Goal: Task Accomplishment & Management: Complete application form

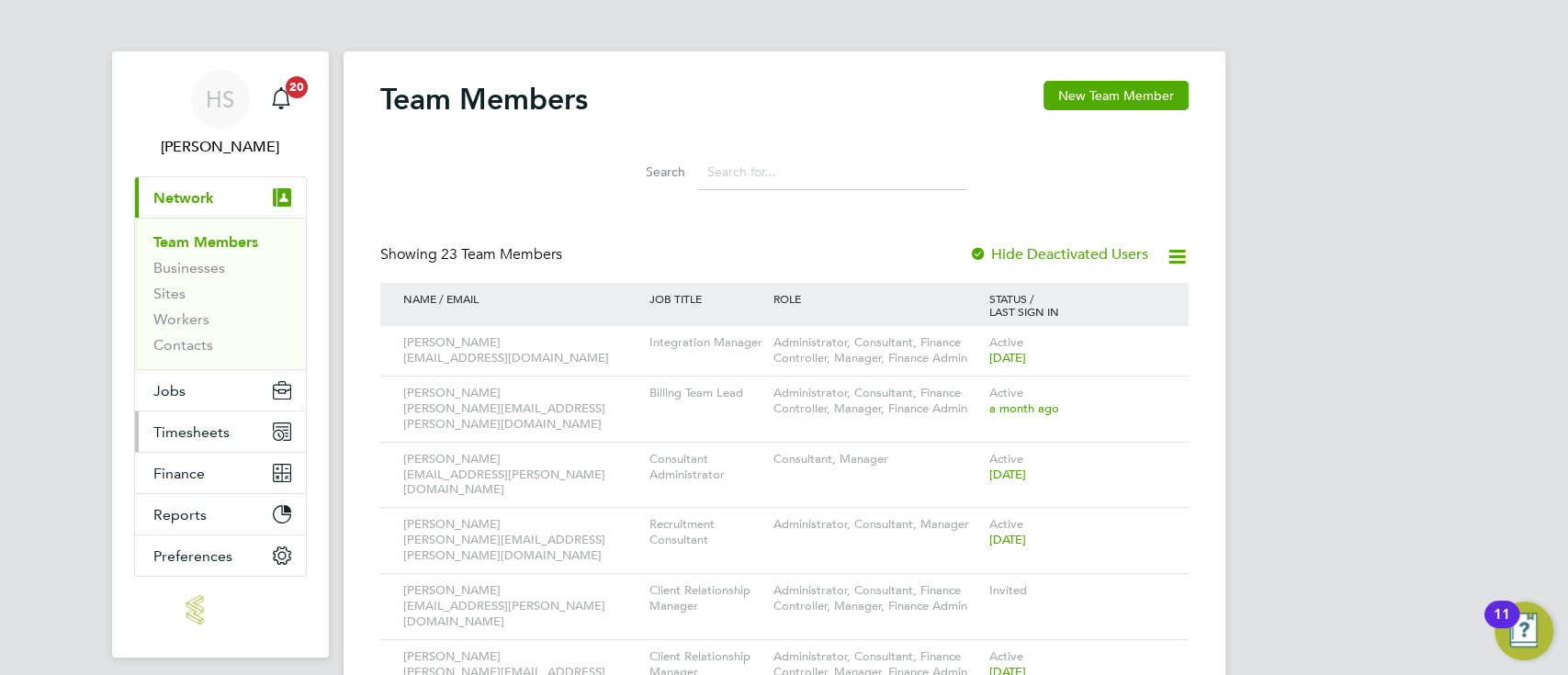
click at [179, 432] on span "Timesheets" at bounding box center [192, 432] width 76 height 18
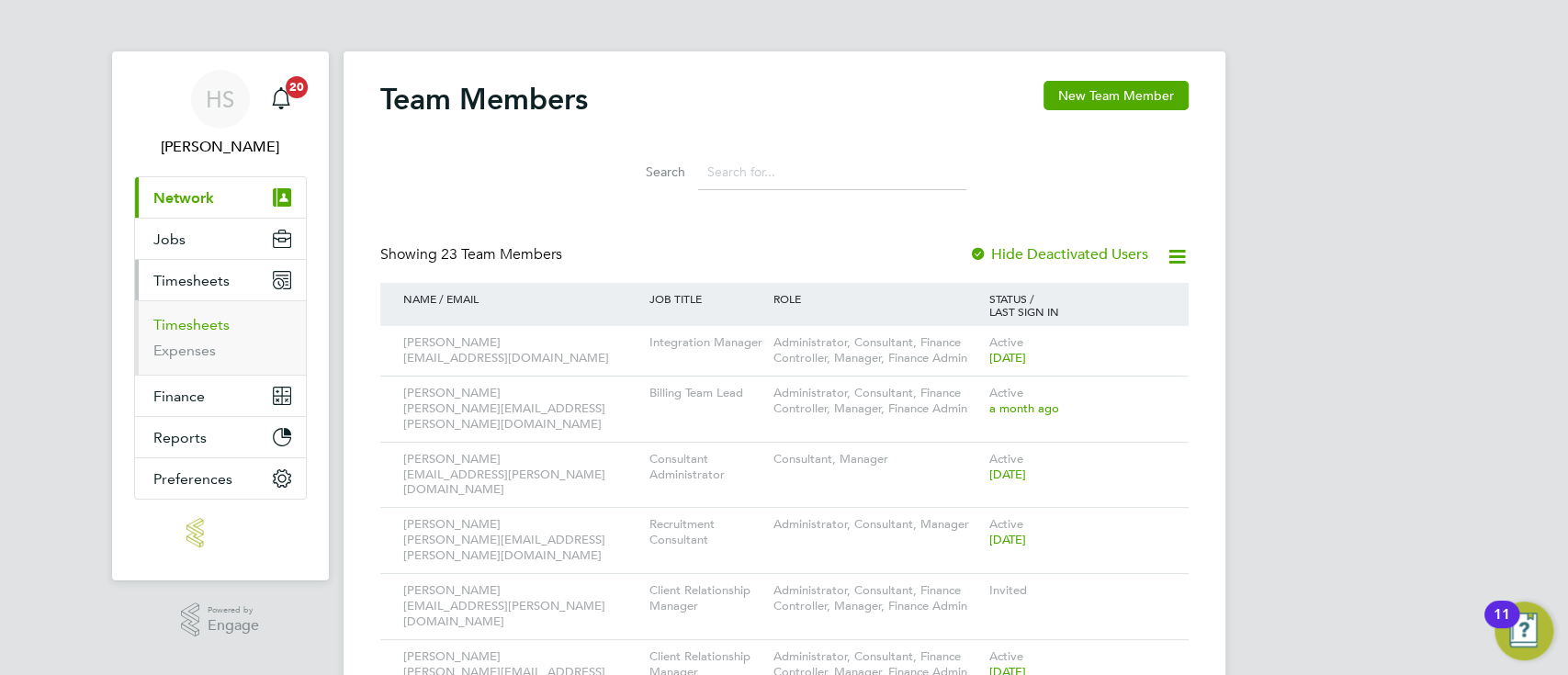
click at [211, 322] on link "Timesheets" at bounding box center [192, 325] width 76 height 18
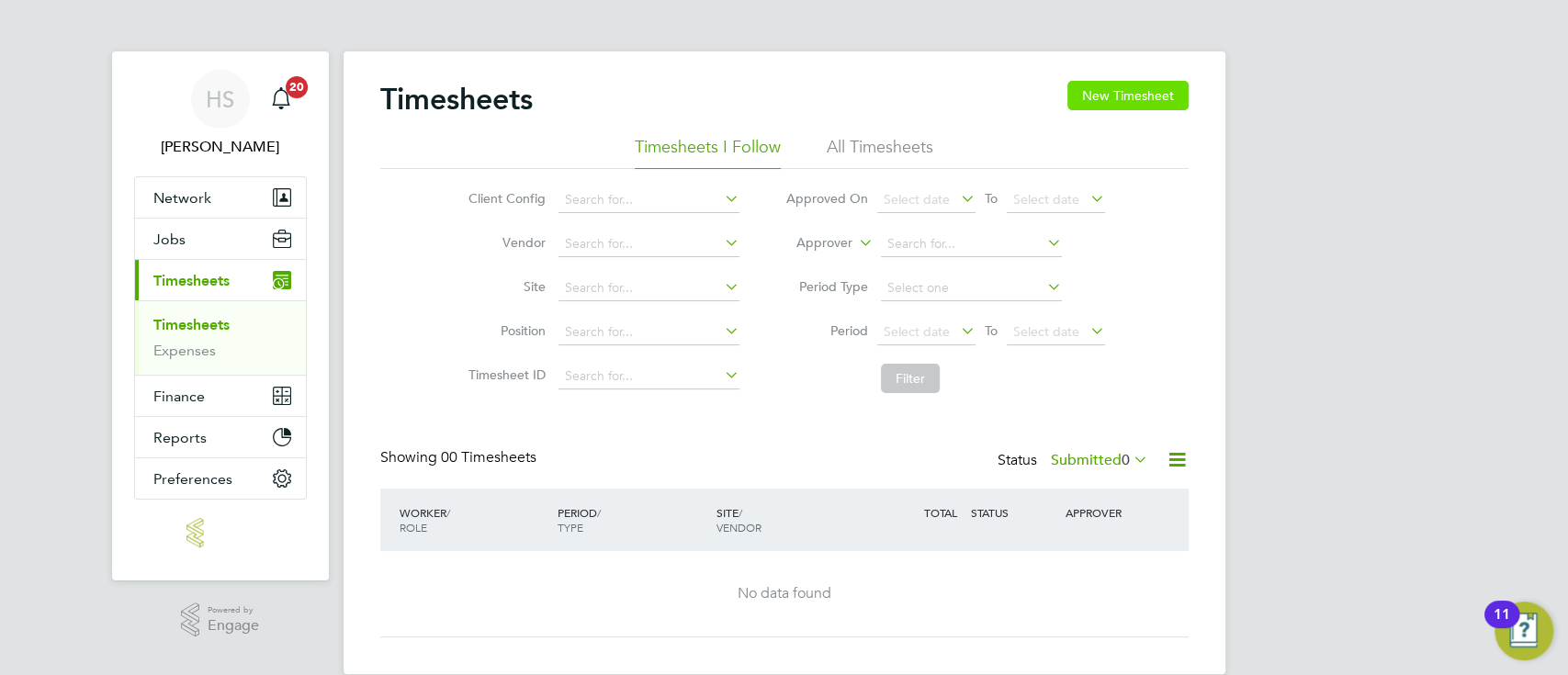
click at [1150, 90] on button "New Timesheet" at bounding box center [1127, 95] width 122 height 29
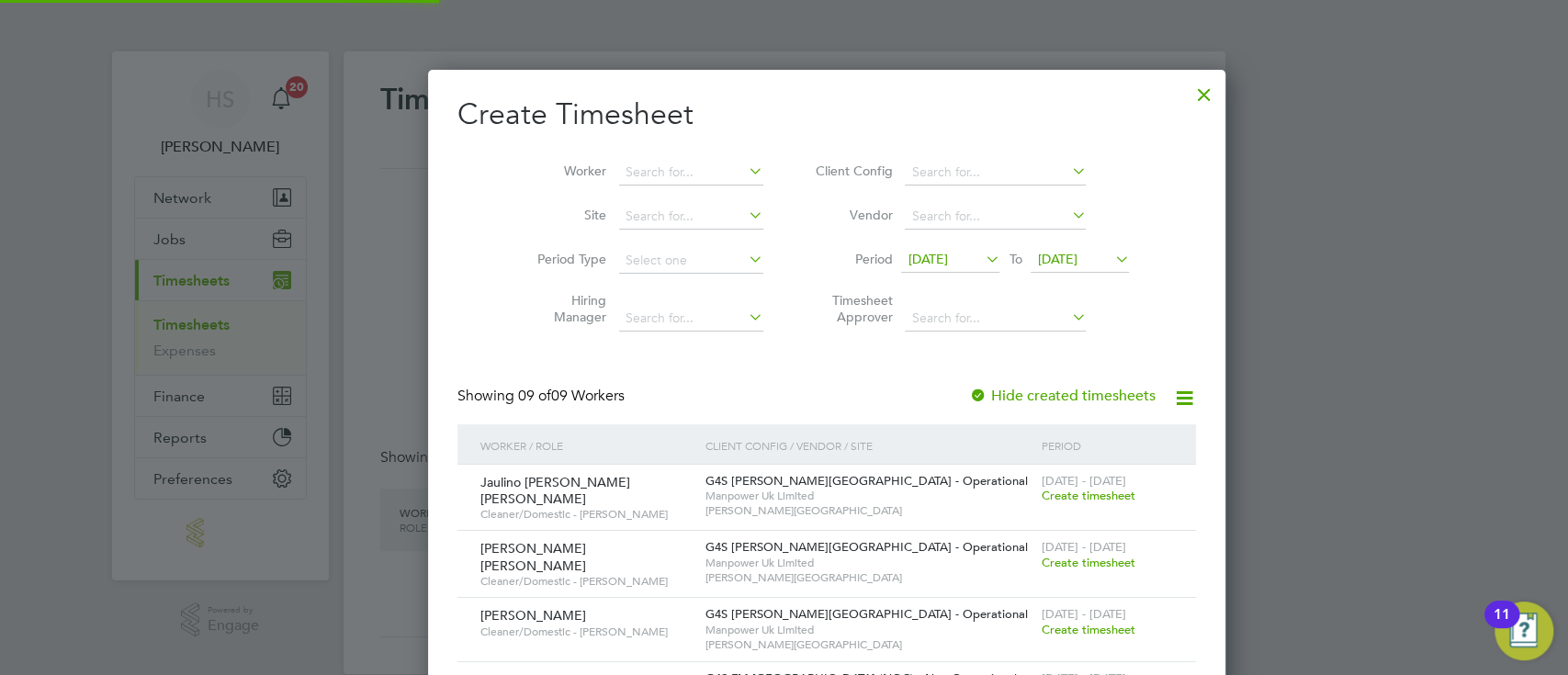
scroll to position [1006, 712]
click at [918, 256] on span "[DATE]" at bounding box center [927, 259] width 40 height 17
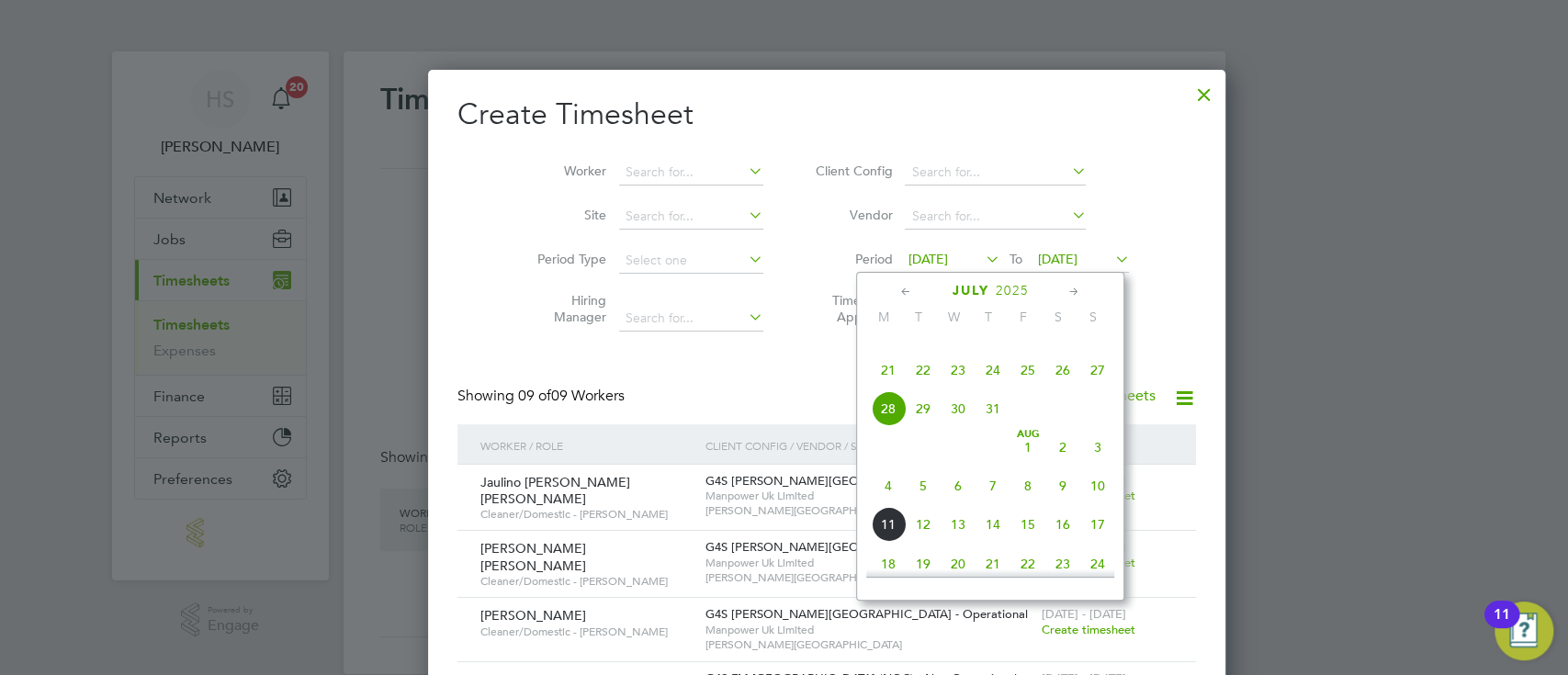
click at [889, 503] on span "4" at bounding box center [888, 486] width 35 height 35
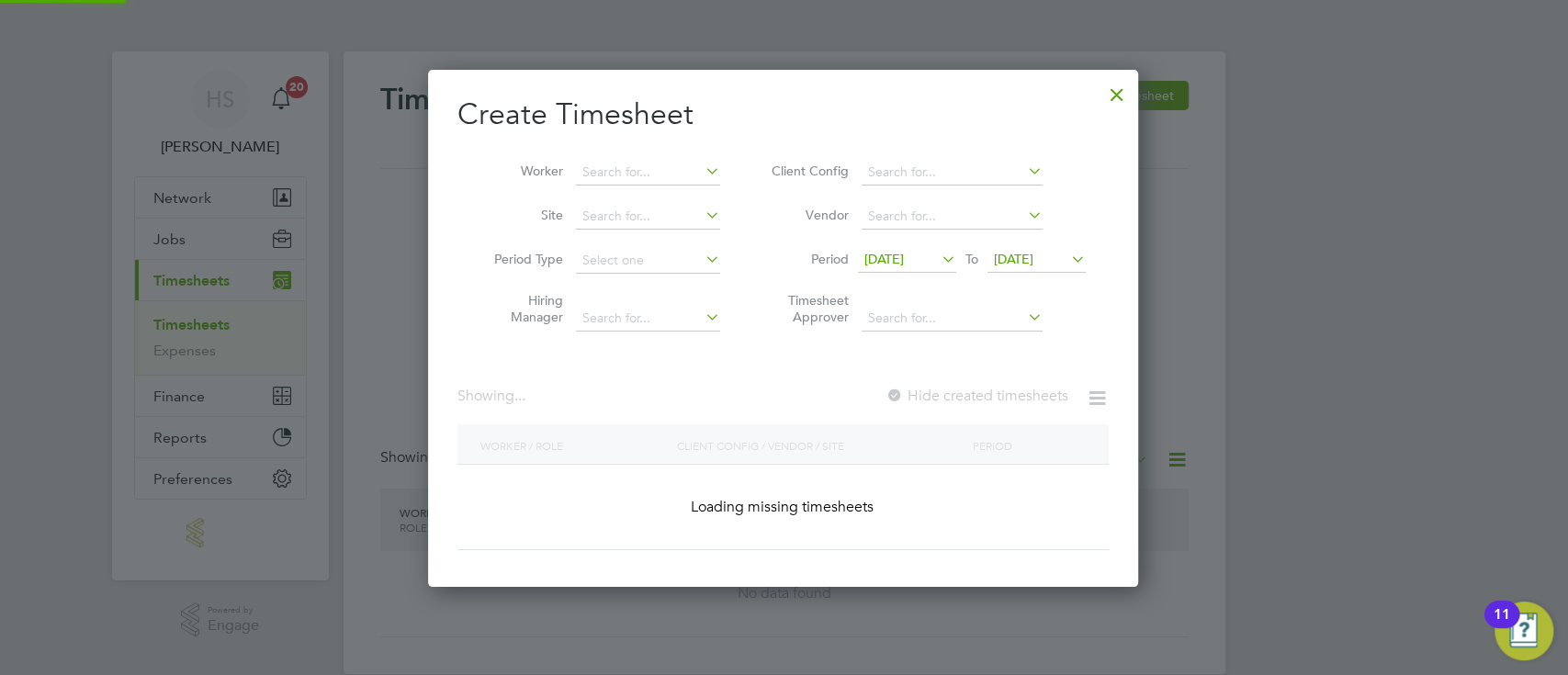
scroll to position [1006, 712]
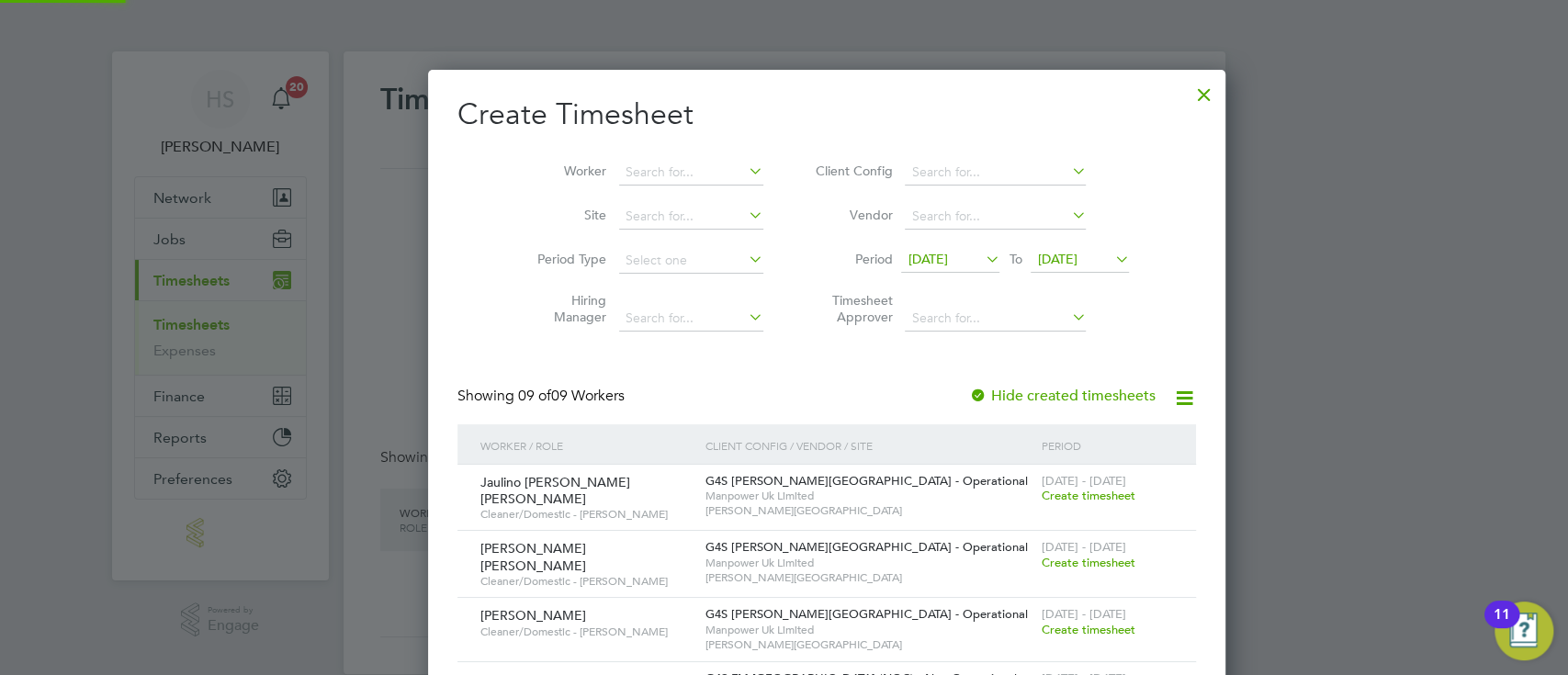
click at [1111, 261] on icon at bounding box center [1111, 259] width 0 height 25
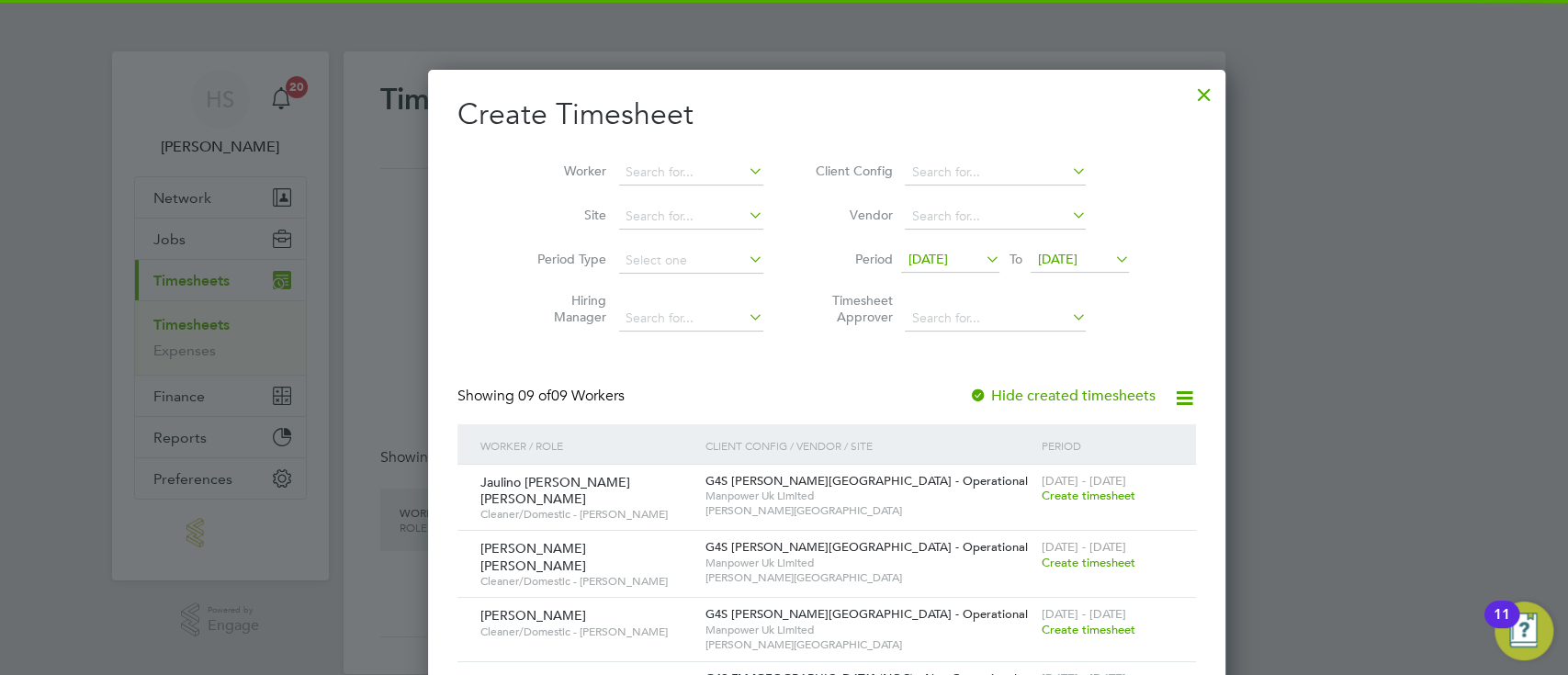
scroll to position [604, 0]
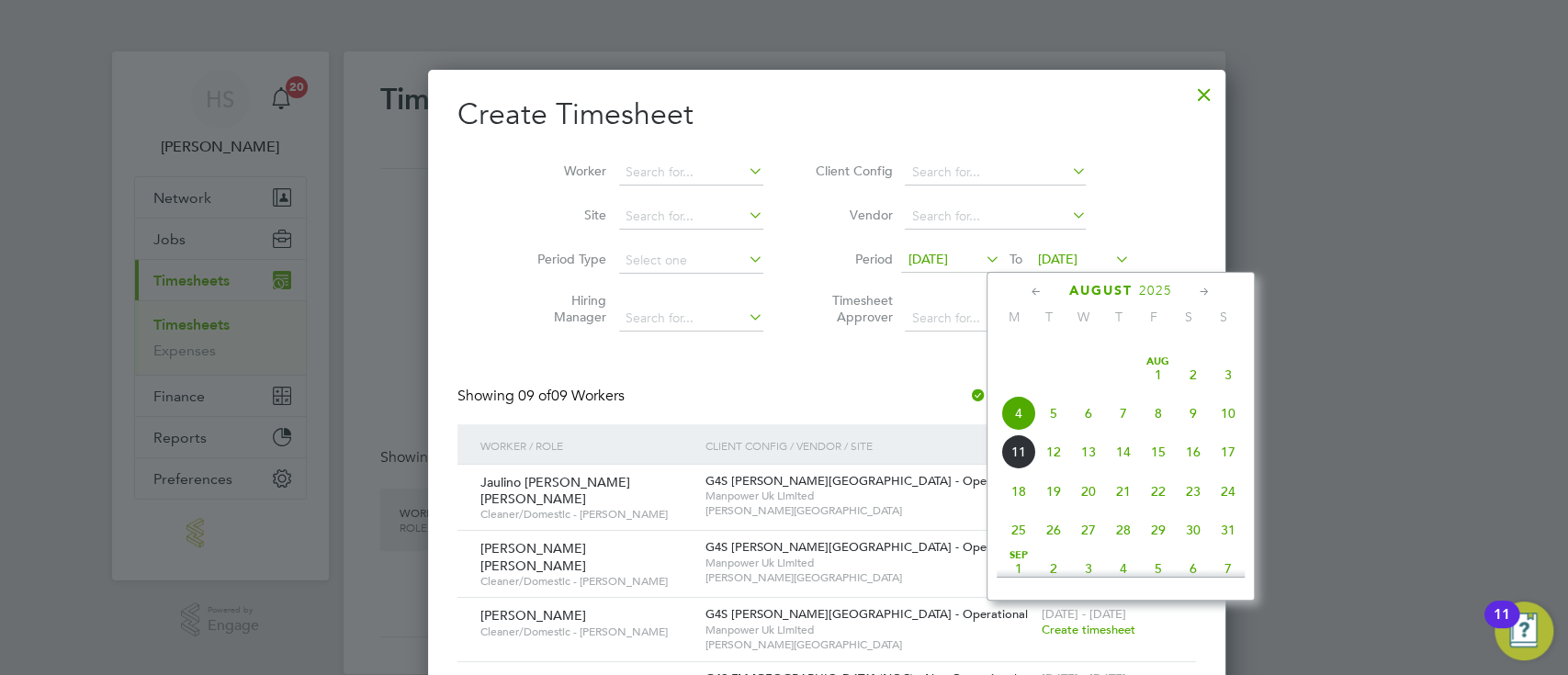
click at [1235, 431] on span "10" at bounding box center [1228, 413] width 35 height 35
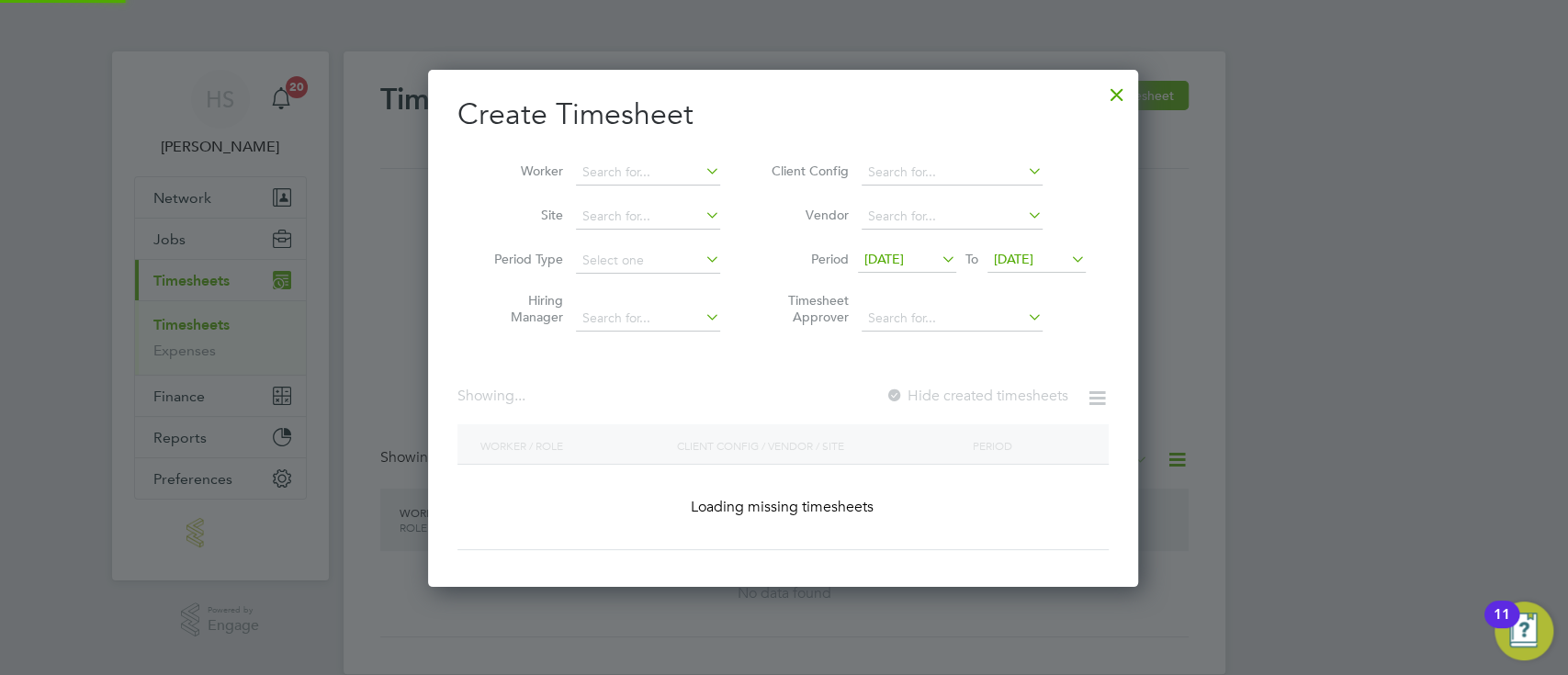
scroll to position [1006, 712]
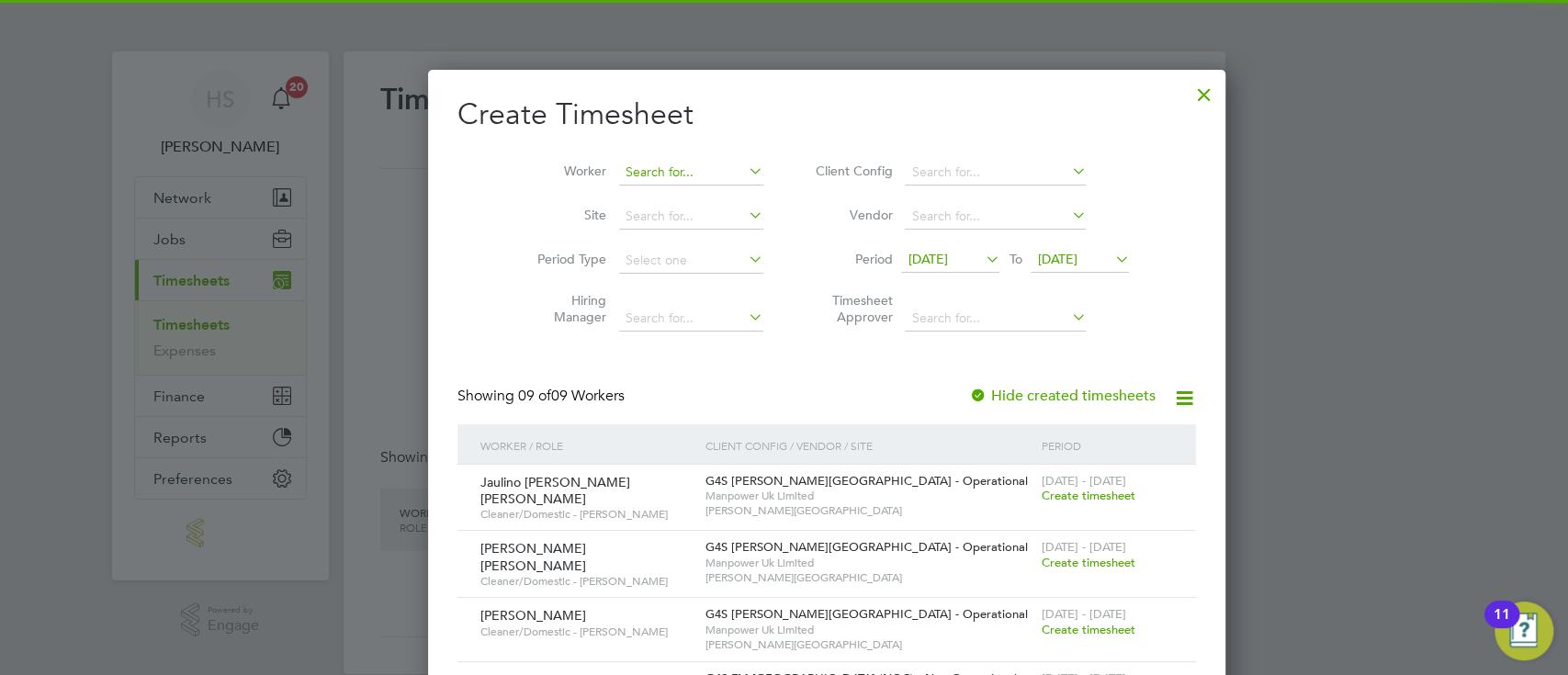
click at [657, 173] on input at bounding box center [691, 172] width 144 height 25
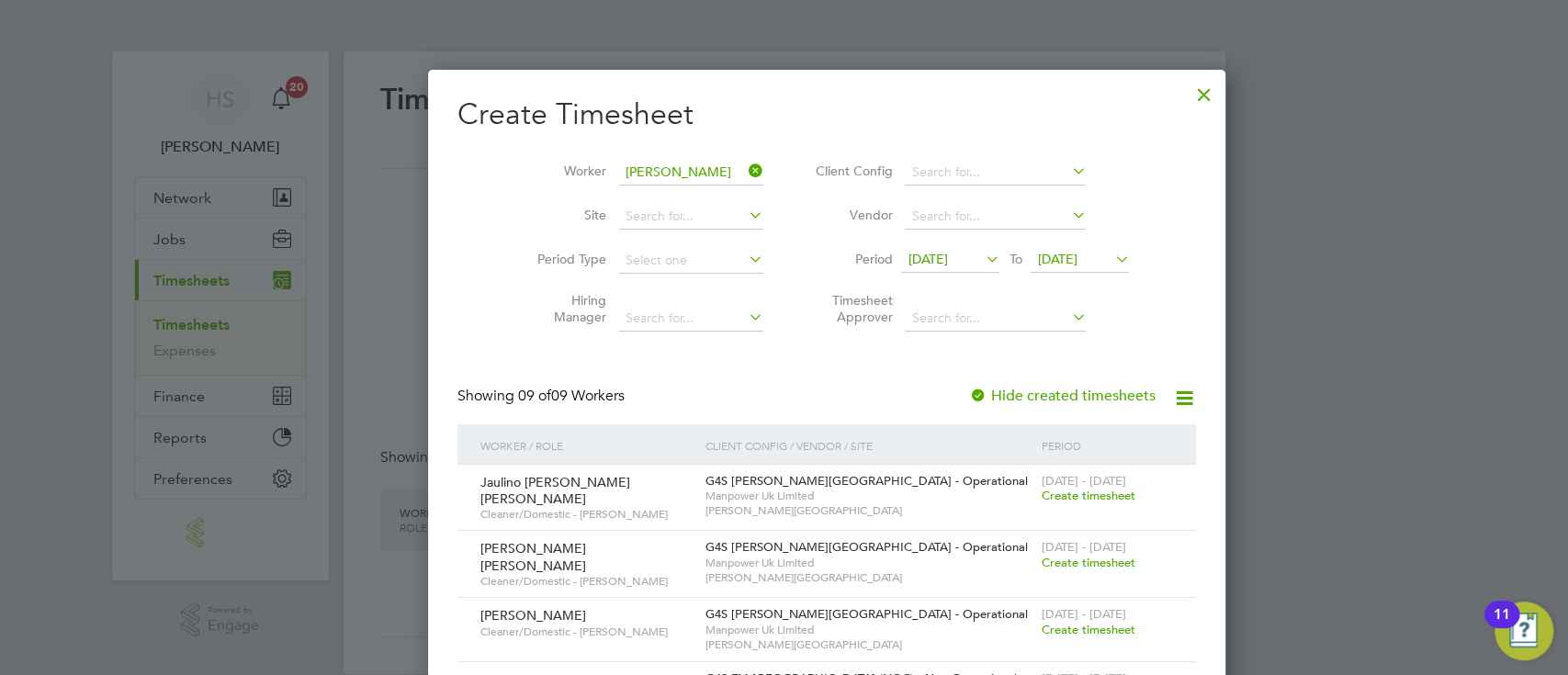
click at [658, 190] on li "Rafsan Ahmed" at bounding box center [689, 196] width 227 height 24
type input "Rafsan Ahmed"
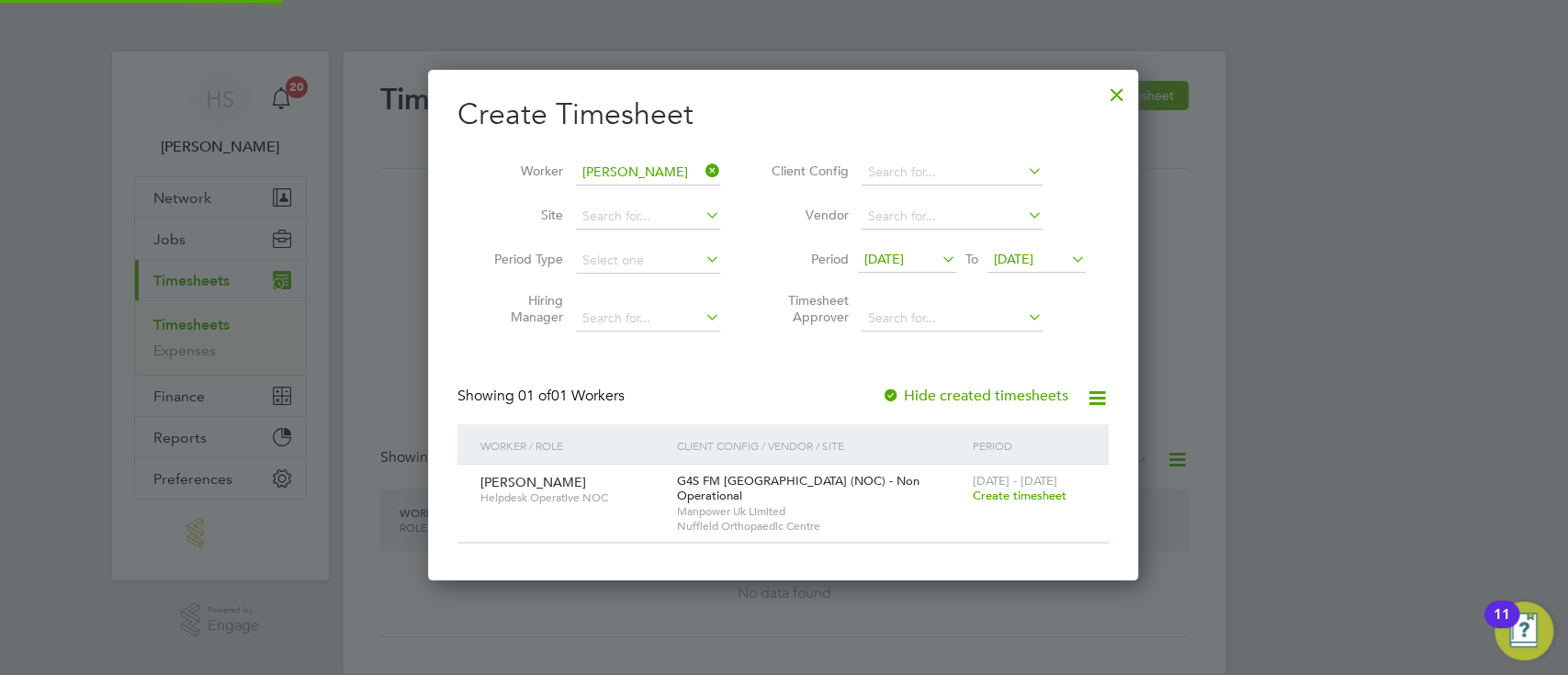
scroll to position [495, 712]
click at [1014, 494] on span "Create timesheet" at bounding box center [1018, 495] width 93 height 16
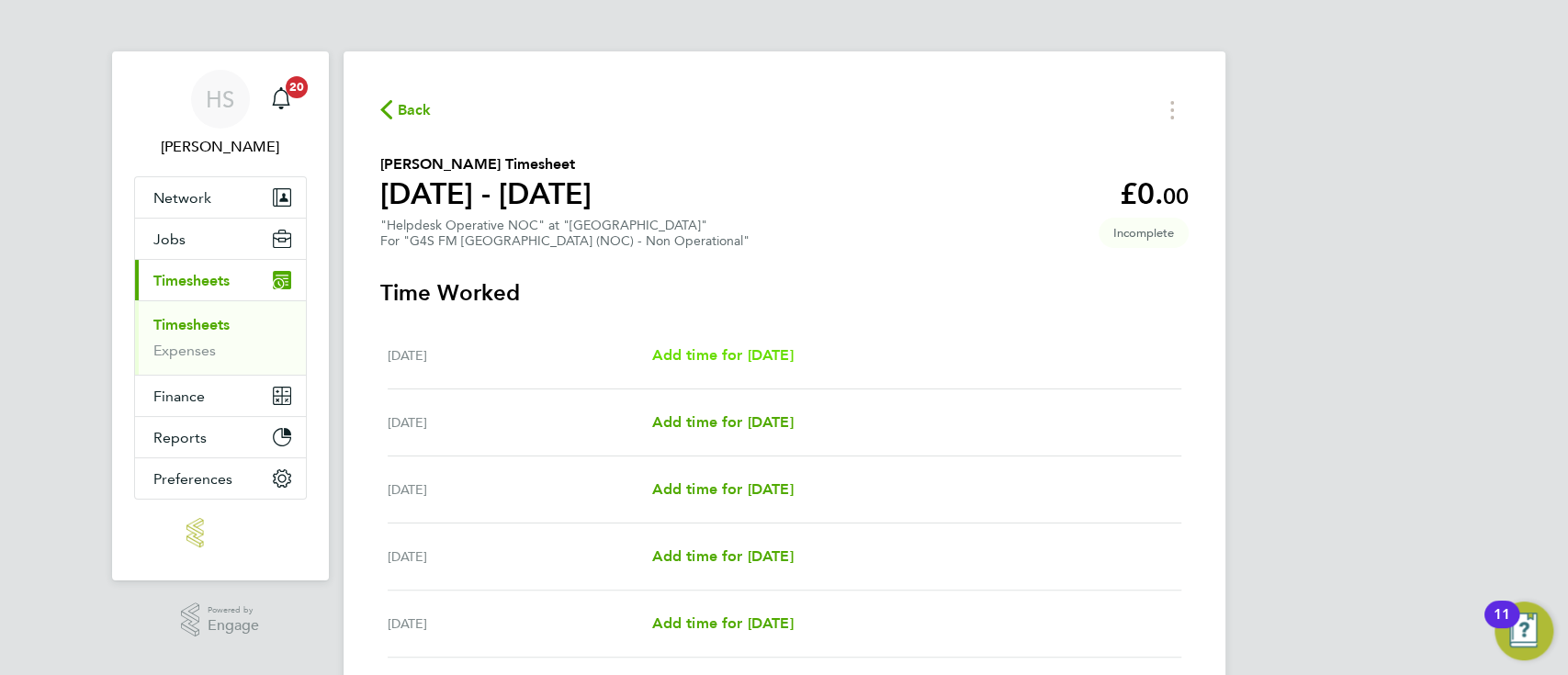
click at [793, 354] on span "Add time for Mon 04 Aug" at bounding box center [721, 355] width 141 height 18
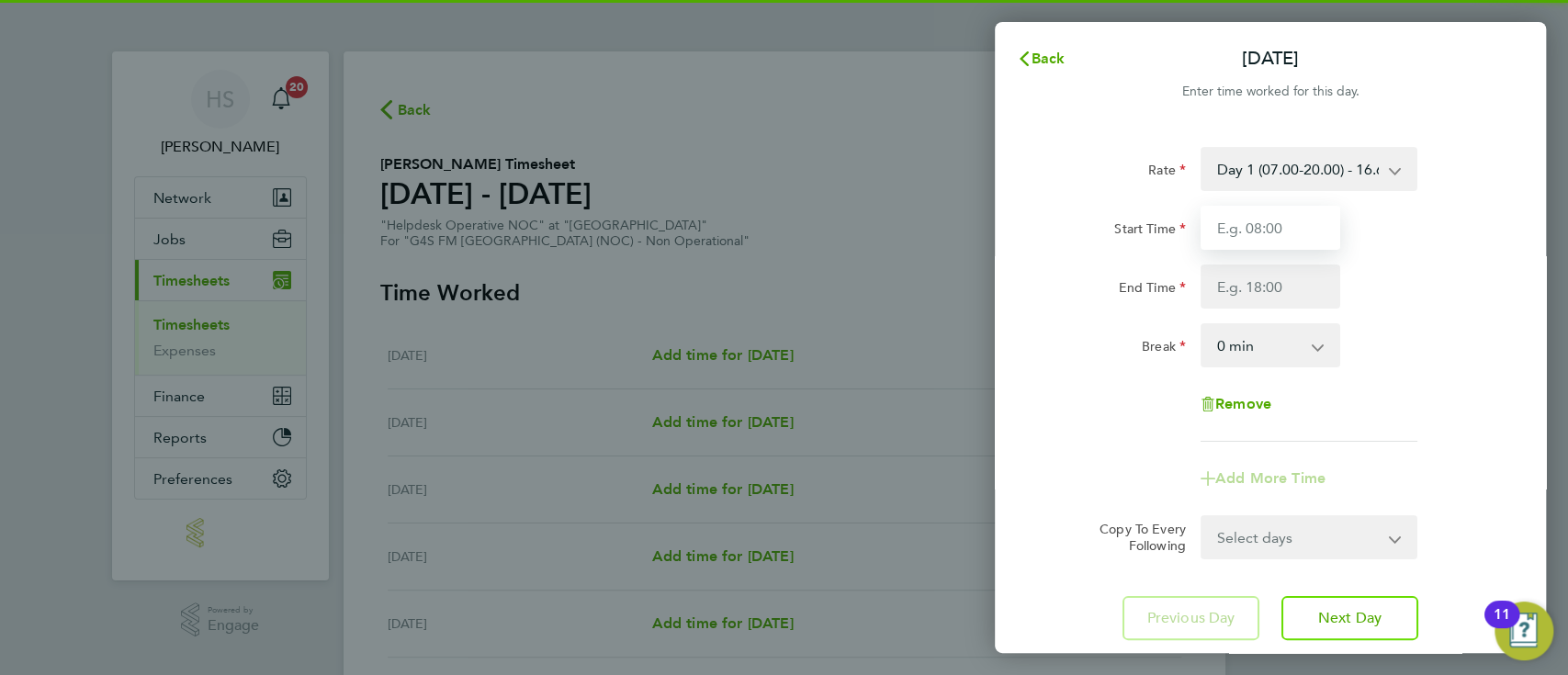
click at [1270, 214] on input "Start Time" at bounding box center [1270, 228] width 140 height 44
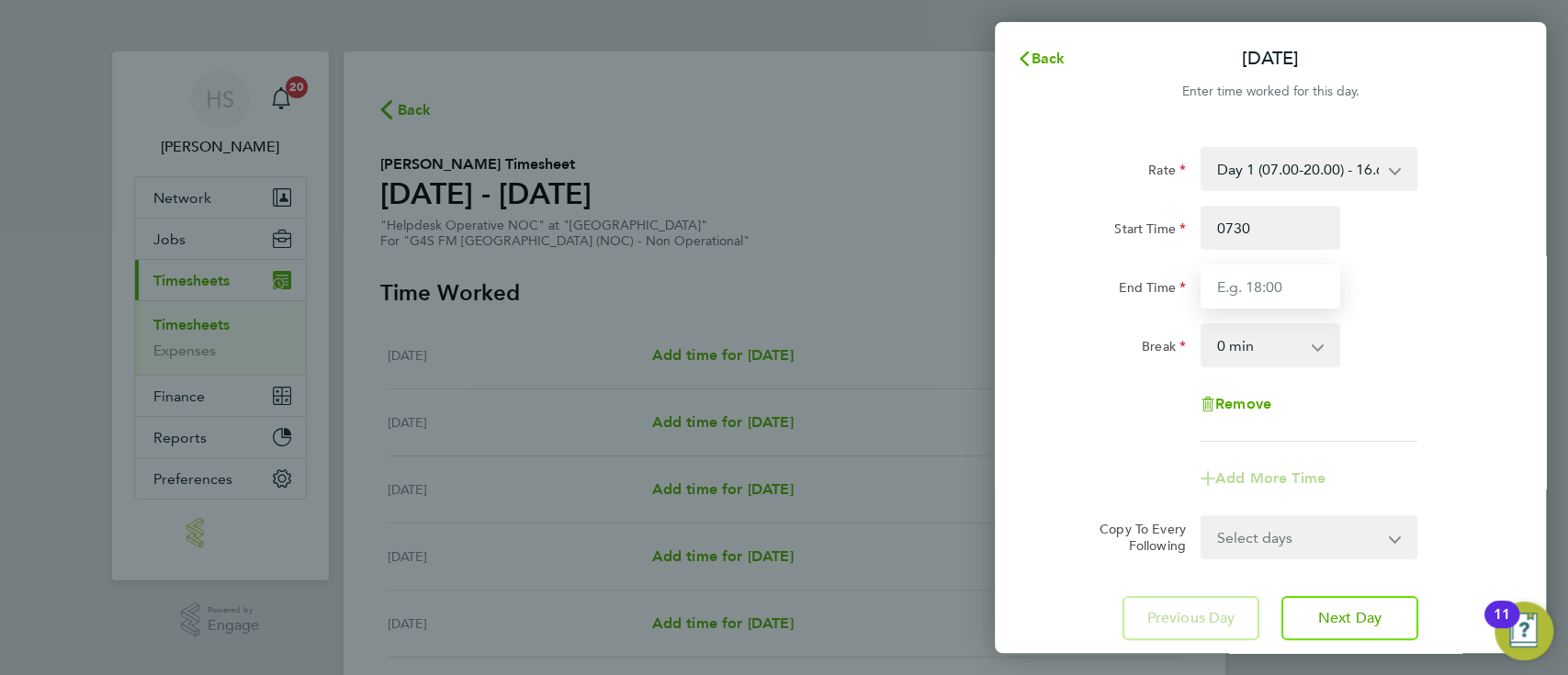
type input "07:30"
type input "16:00"
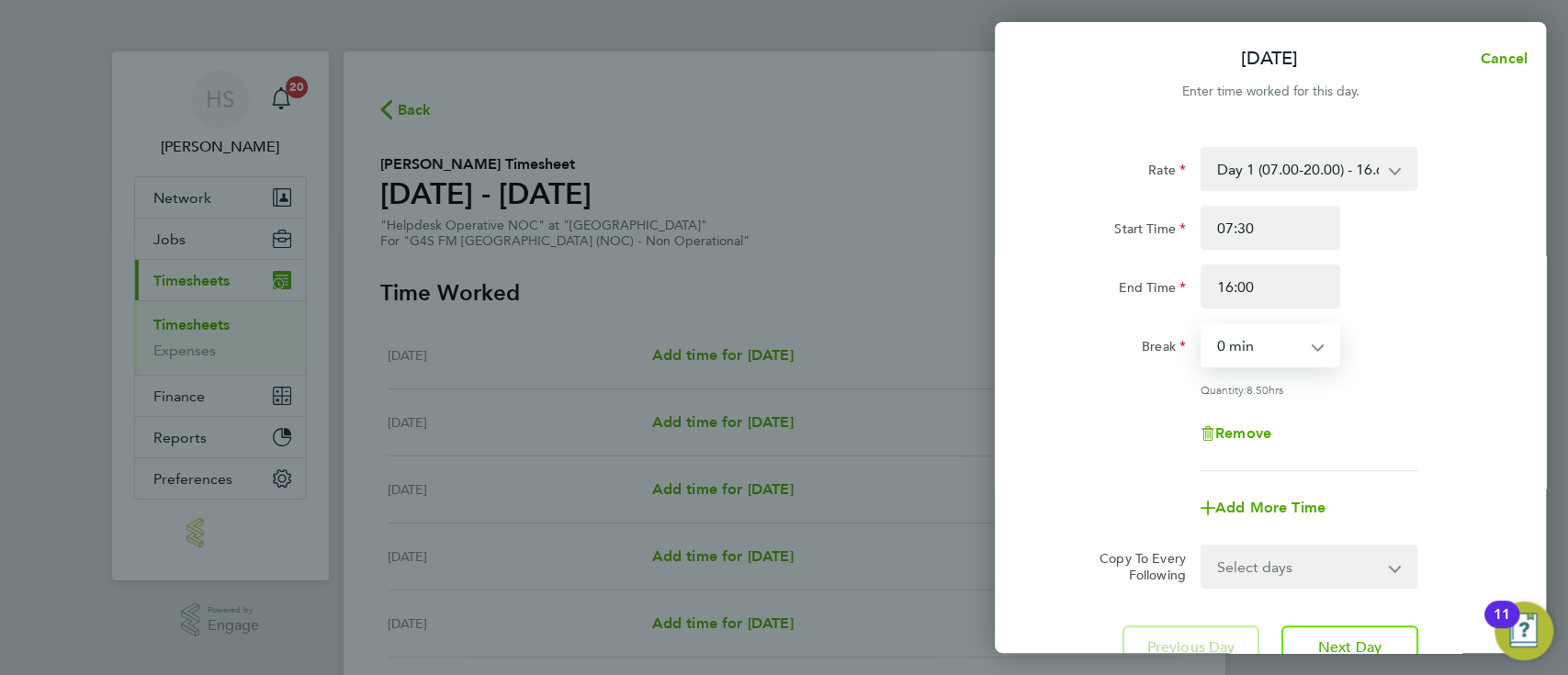
select select "30"
click at [1299, 577] on select "Select days Day Weekday (Mon-Fri) Weekend (Sat-Sun) Tuesday Wednesday Thursday …" at bounding box center [1299, 567] width 193 height 41
select select "WEEKDAY"
click at [1202, 547] on select "Select days Day Weekday (Mon-Fri) Weekend (Sat-Sun) Tuesday Wednesday Thursday …" at bounding box center [1299, 567] width 193 height 41
select select "2025-08-10"
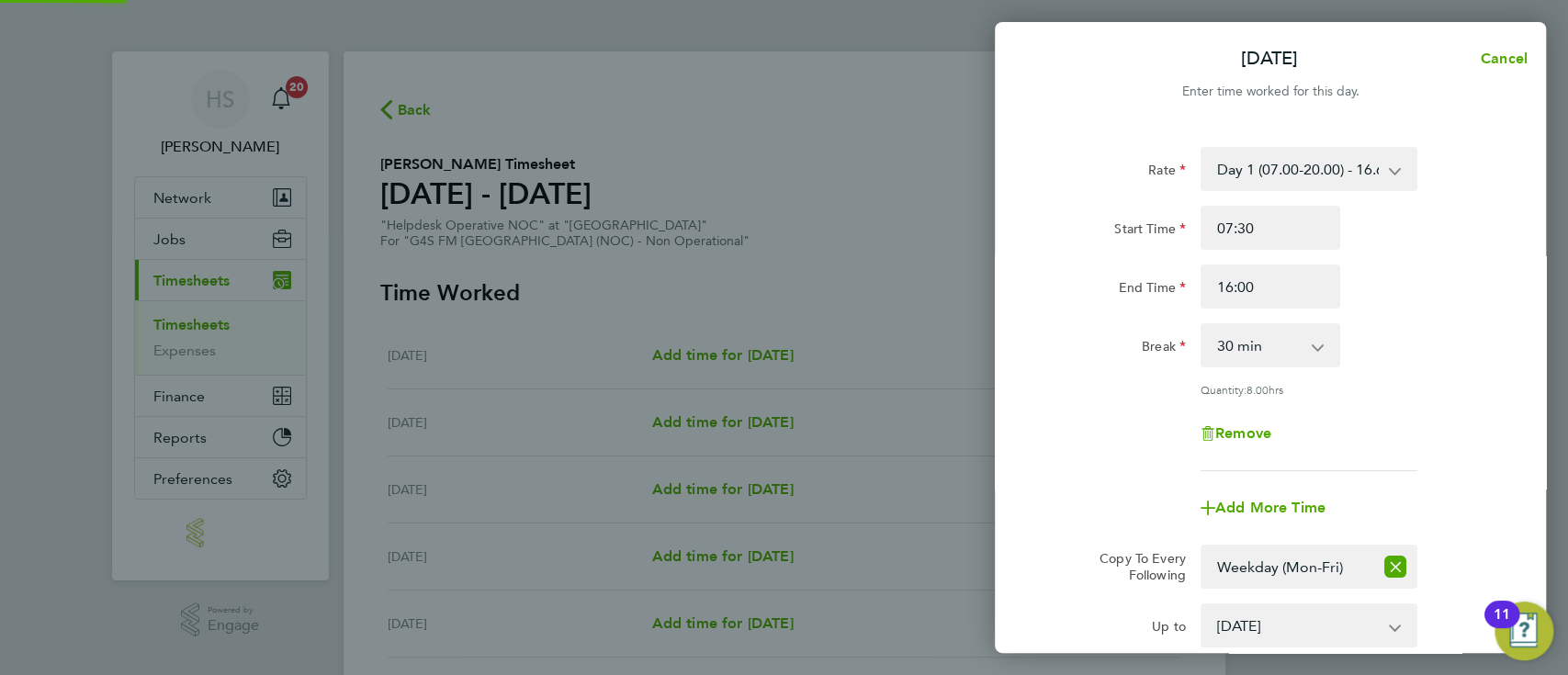
click at [1516, 356] on div "Rate Day 1 (07.00-20.00) - 16.68 Bank Holiday - 33.36 Evening (20:00 - 22:00) -…" at bounding box center [1270, 448] width 552 height 648
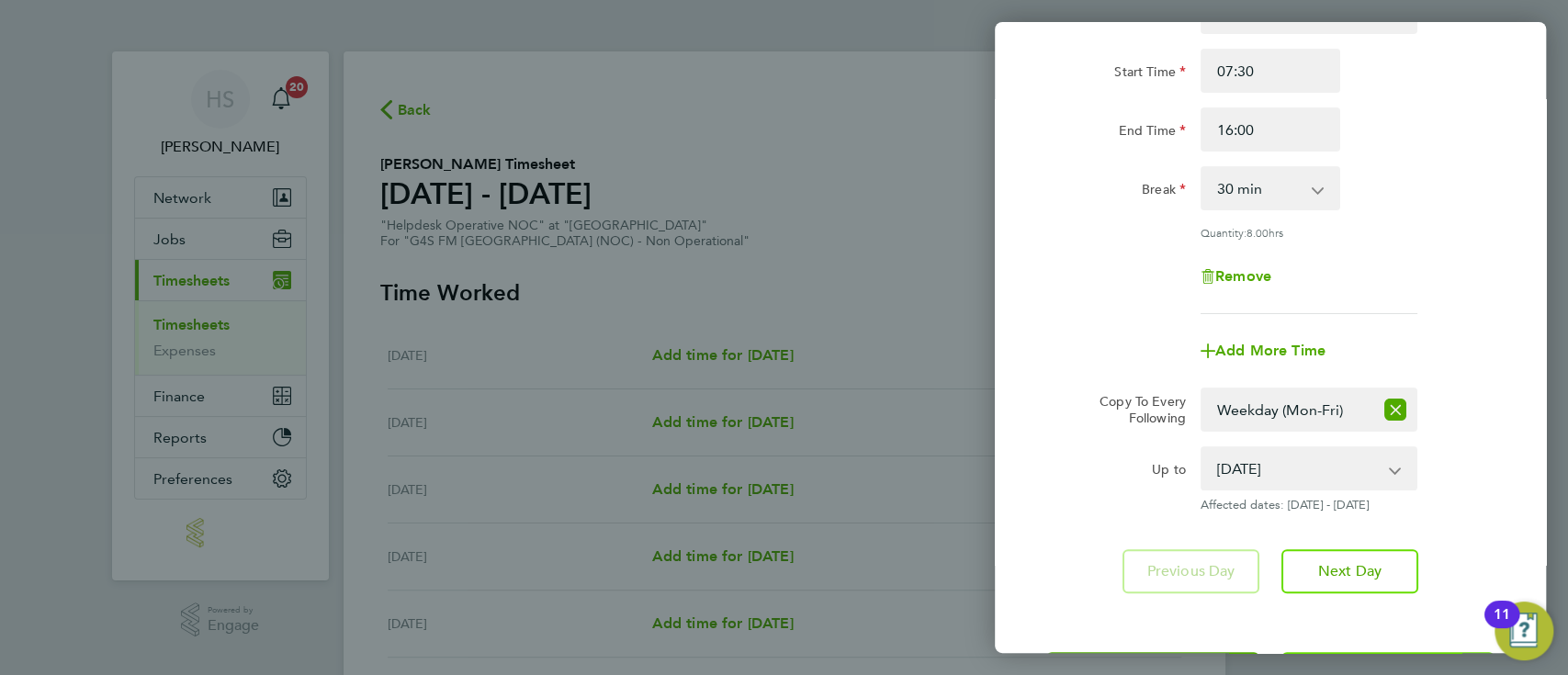
scroll to position [235, 0]
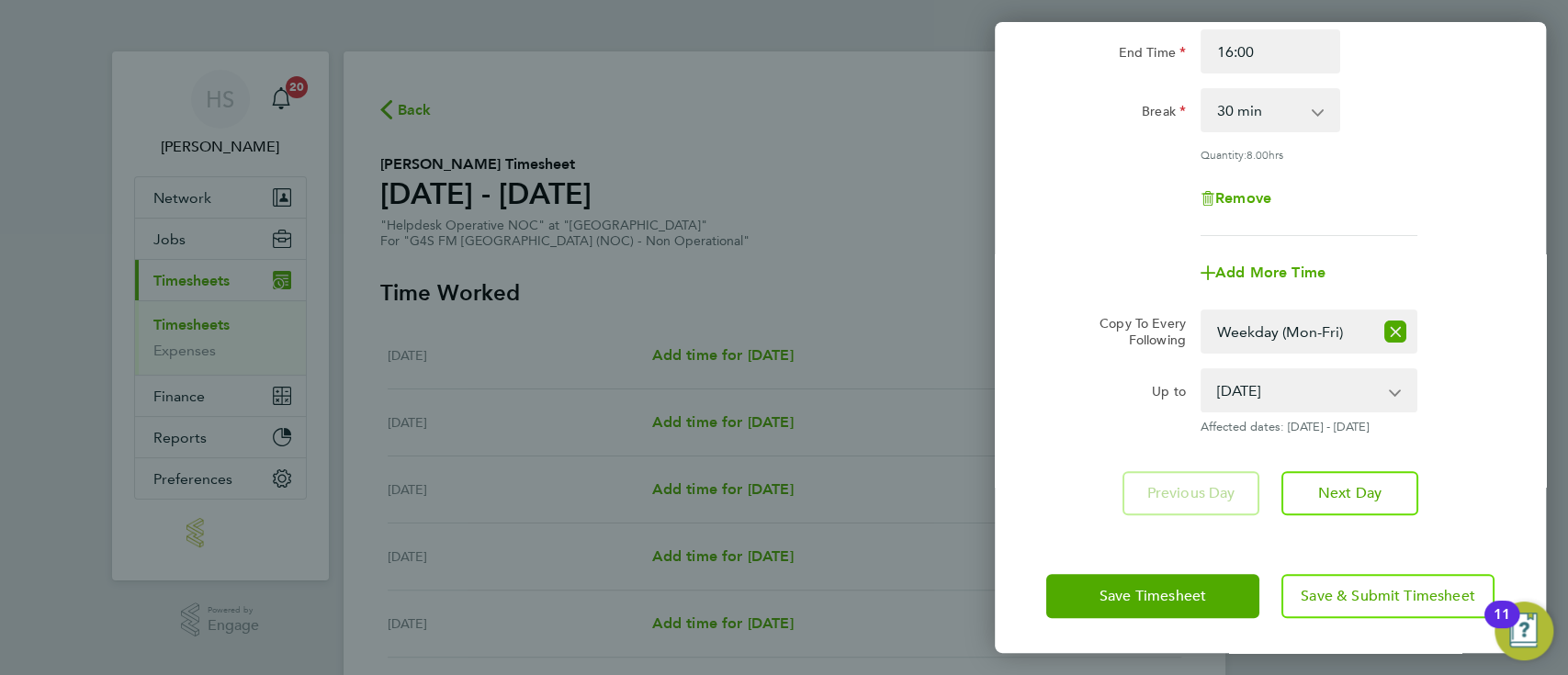
click at [1160, 569] on div "Save Timesheet Save & Submit Timesheet" at bounding box center [1270, 595] width 552 height 118
click at [1146, 587] on span "Save Timesheet" at bounding box center [1153, 595] width 107 height 18
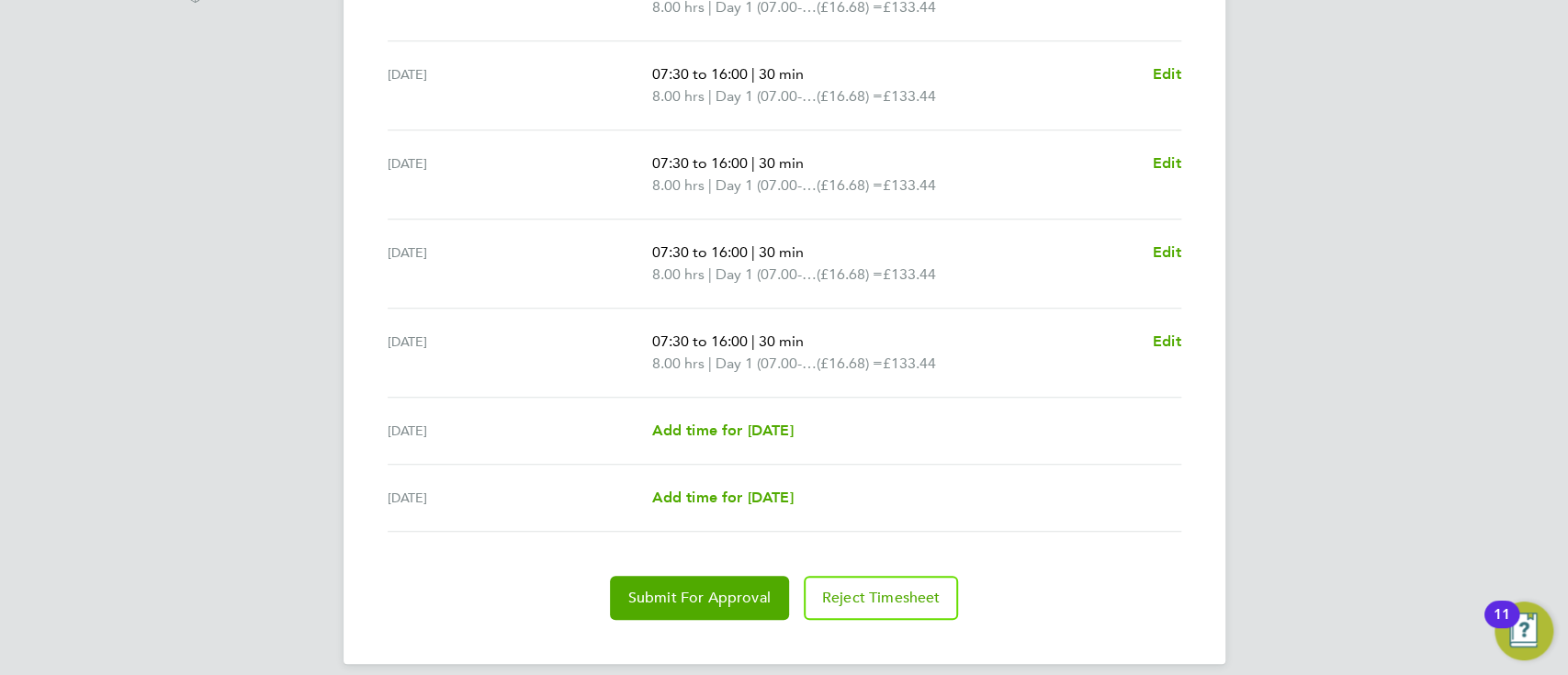
scroll to position [650, 0]
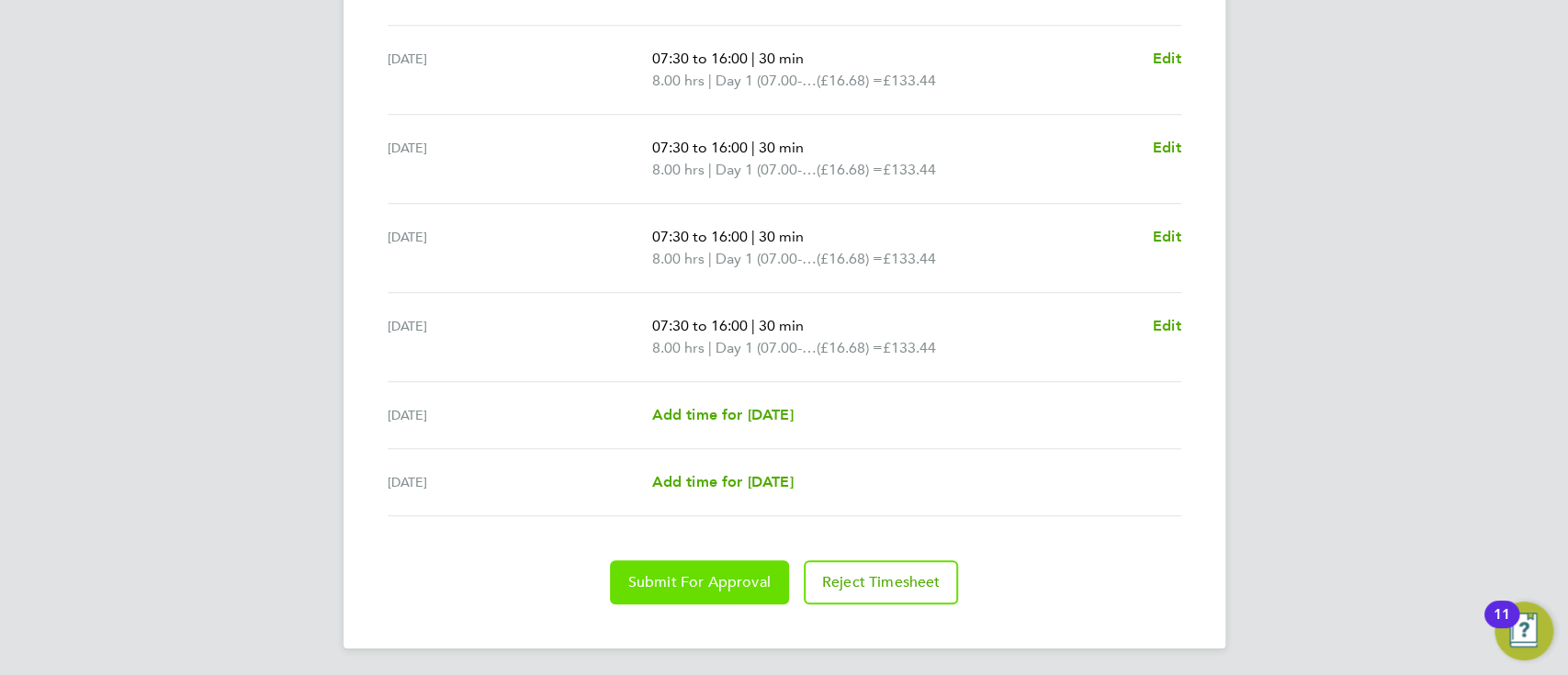
click at [717, 586] on span "Submit For Approval" at bounding box center [699, 582] width 142 height 18
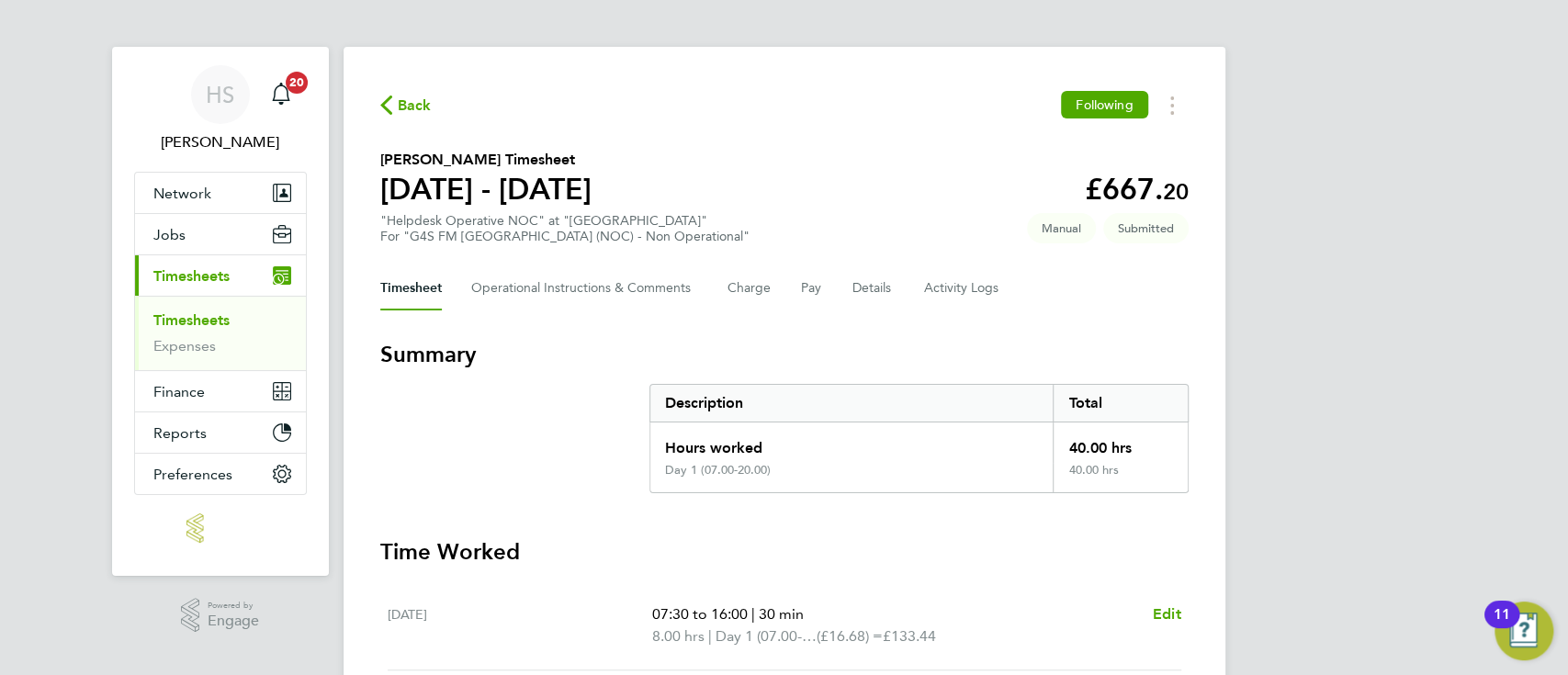
scroll to position [0, 0]
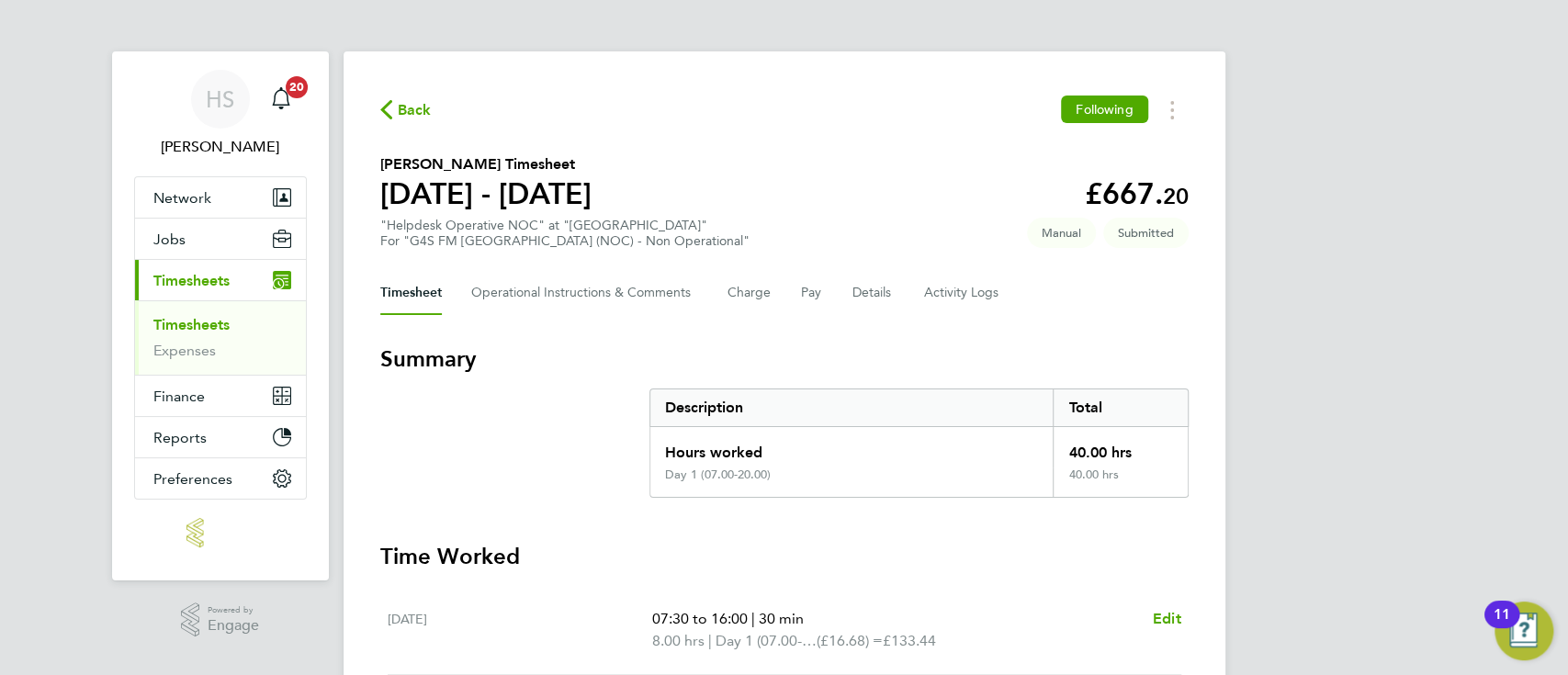
click at [396, 100] on span "Back" at bounding box center [406, 109] width 52 height 18
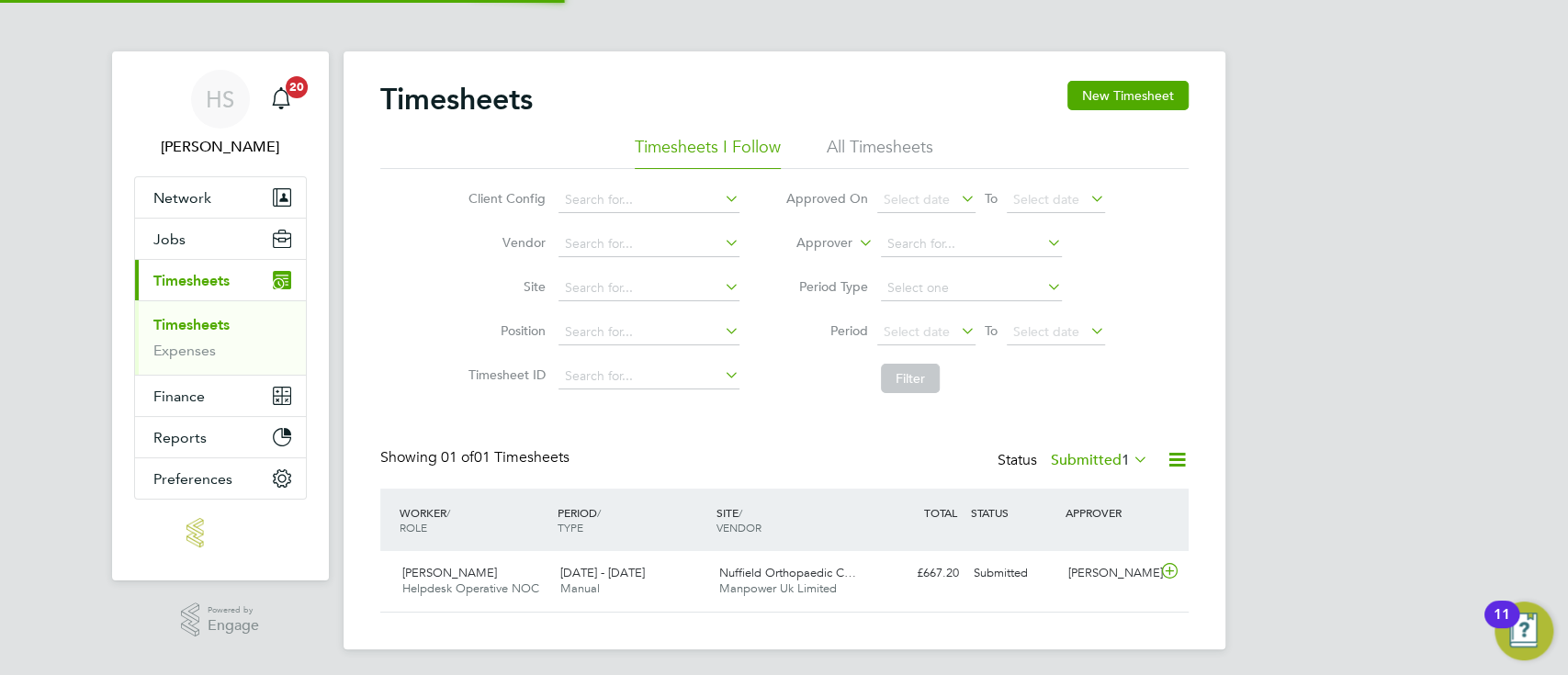
scroll to position [46, 159]
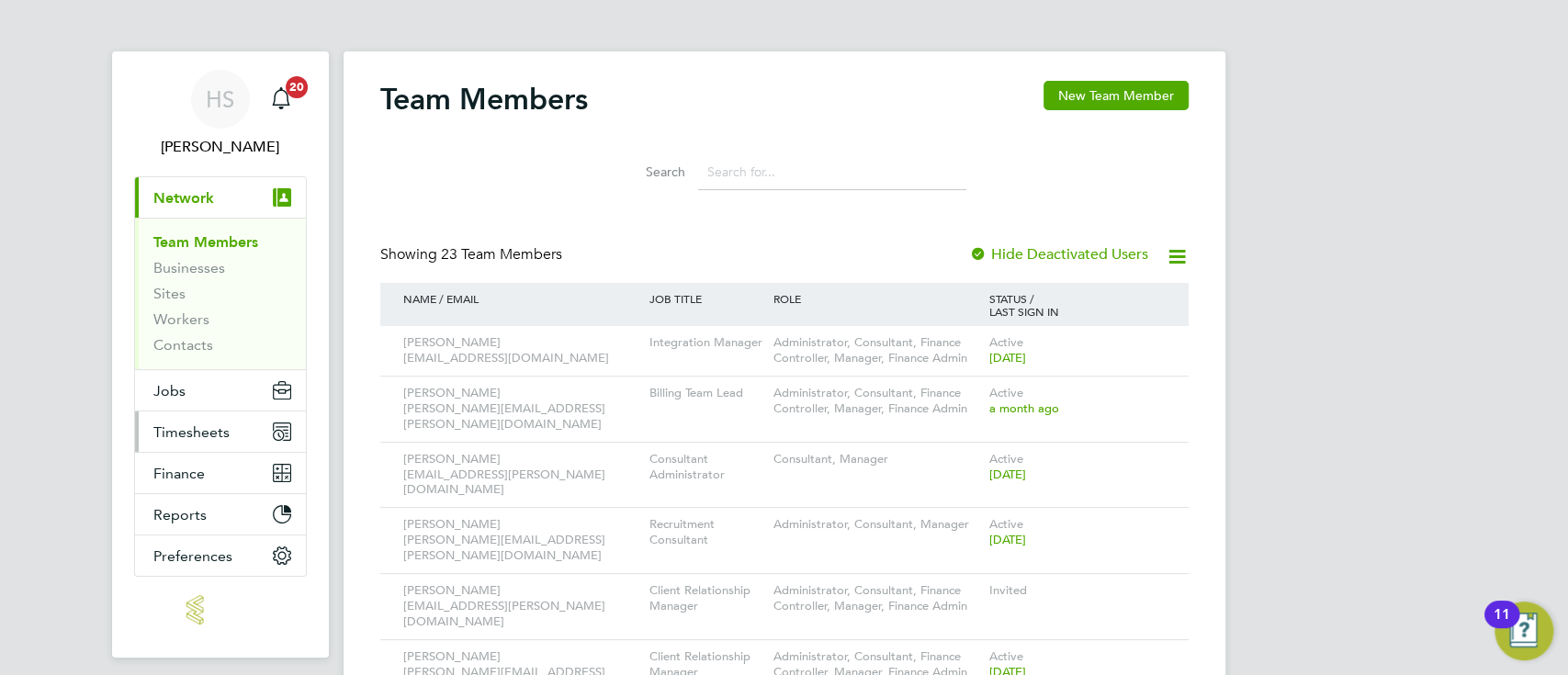
click at [184, 427] on span "Timesheets" at bounding box center [192, 432] width 76 height 18
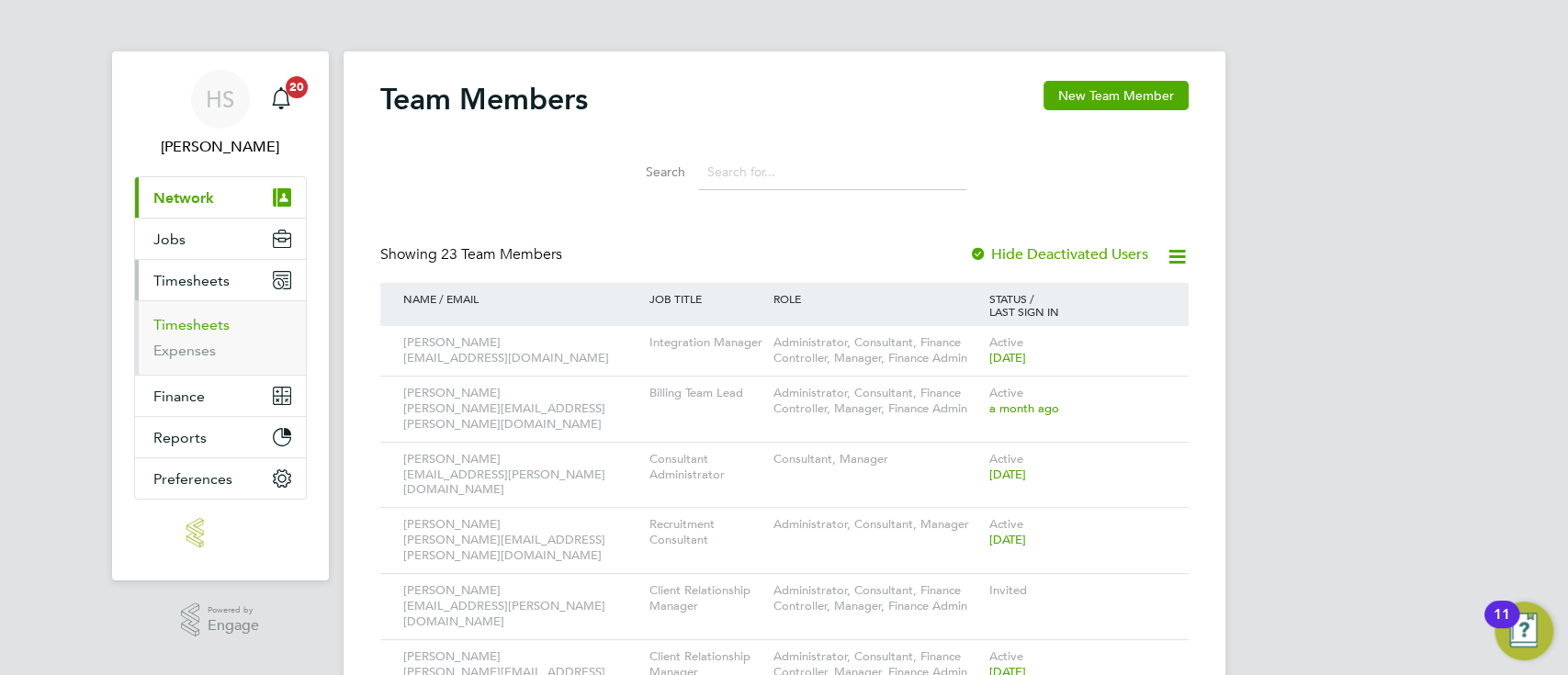
click at [185, 324] on link "Timesheets" at bounding box center [192, 325] width 76 height 18
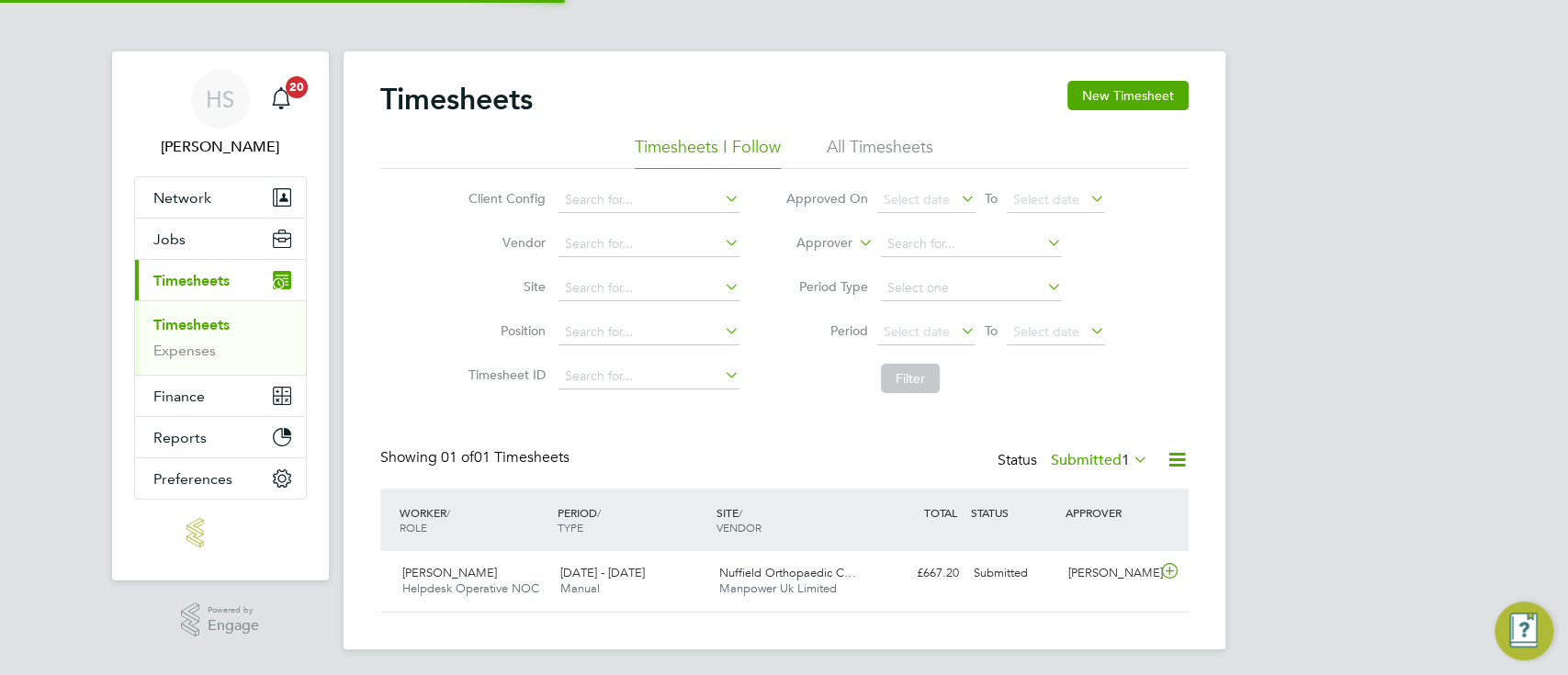
scroll to position [46, 159]
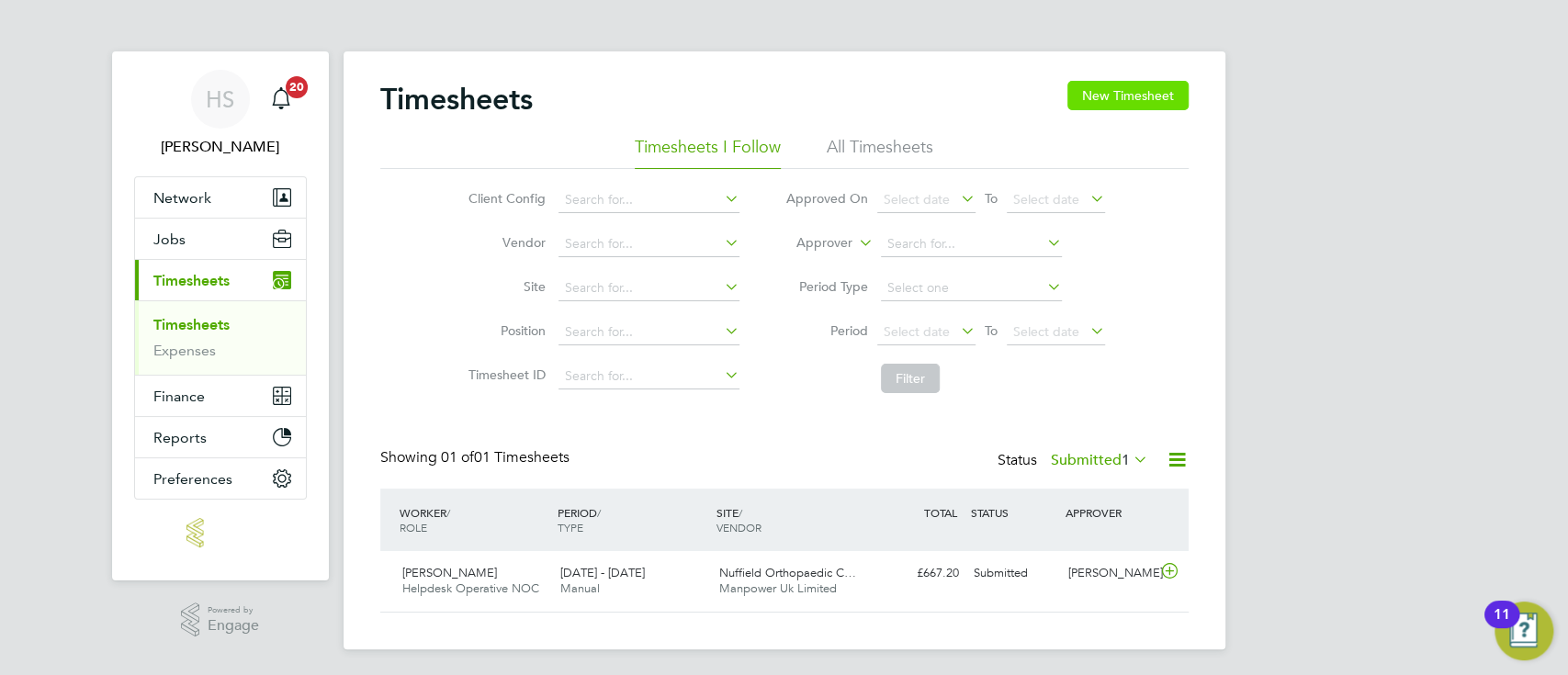
click at [1124, 106] on button "New Timesheet" at bounding box center [1127, 95] width 122 height 29
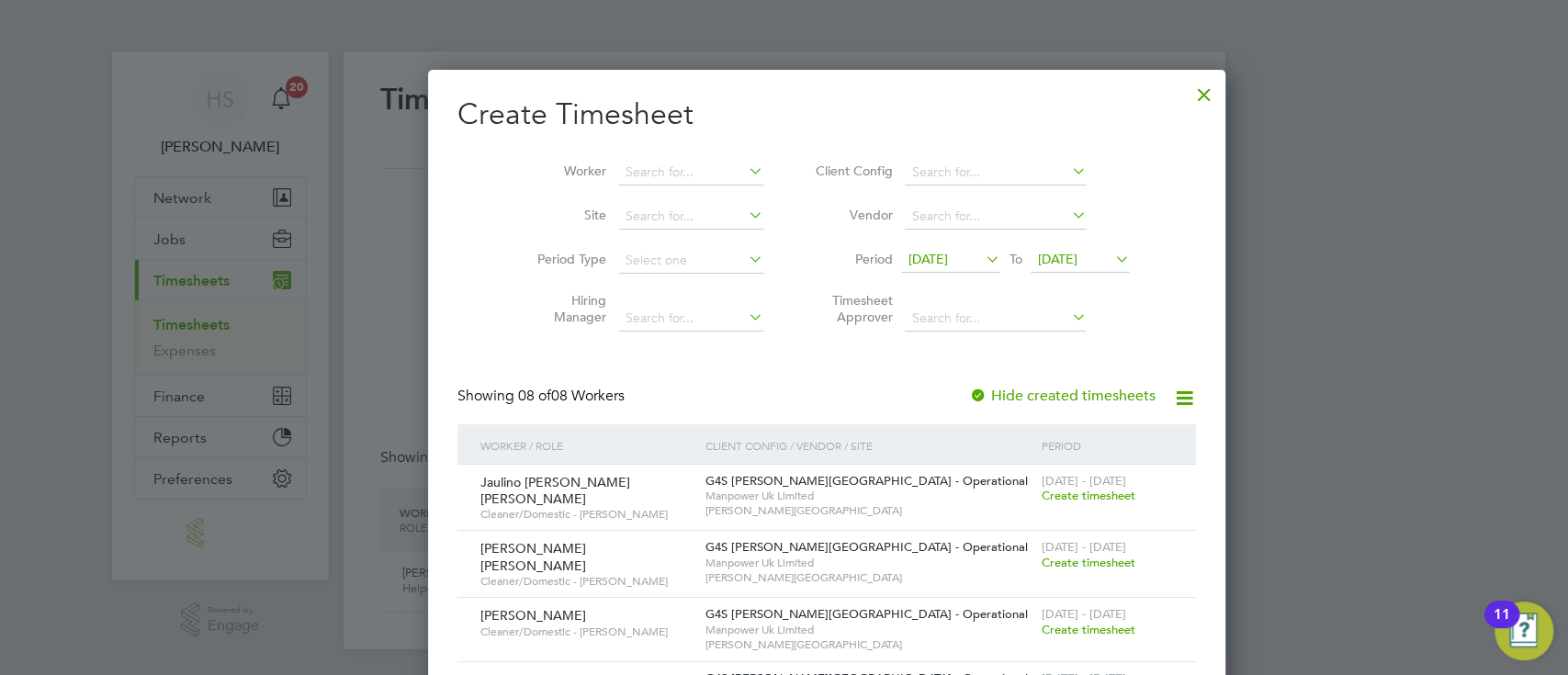
click at [1042, 496] on span "Create timesheet" at bounding box center [1088, 495] width 93 height 16
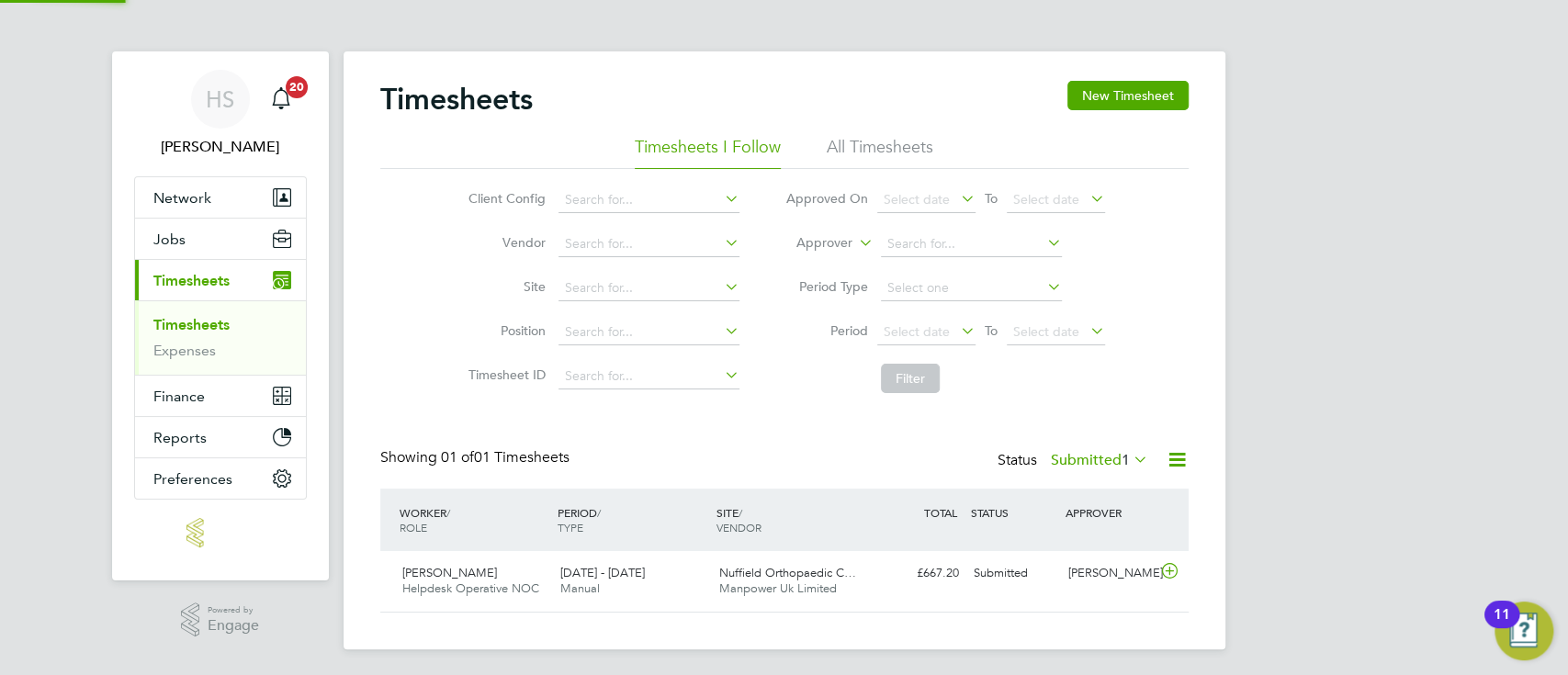
scroll to position [46, 159]
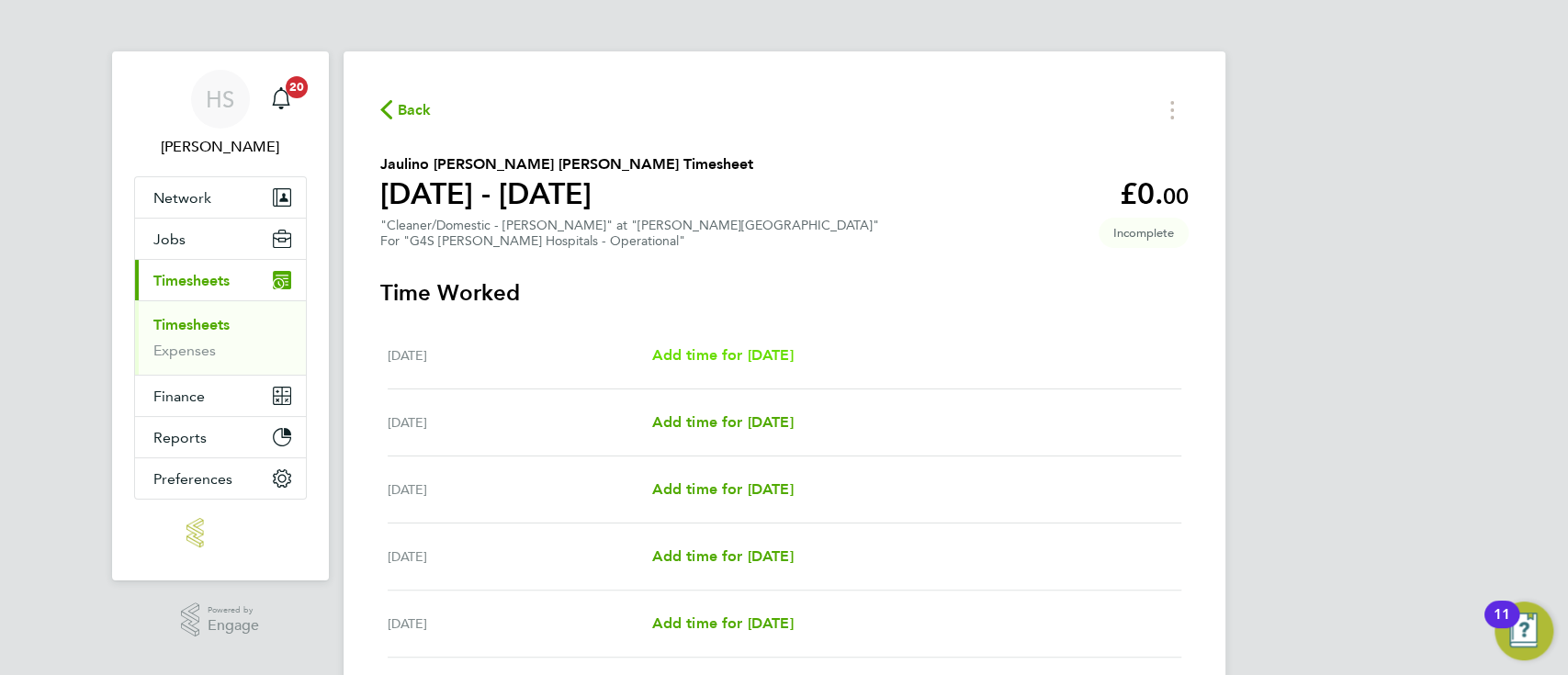
click at [778, 356] on span "Add time for [DATE]" at bounding box center [721, 355] width 141 height 18
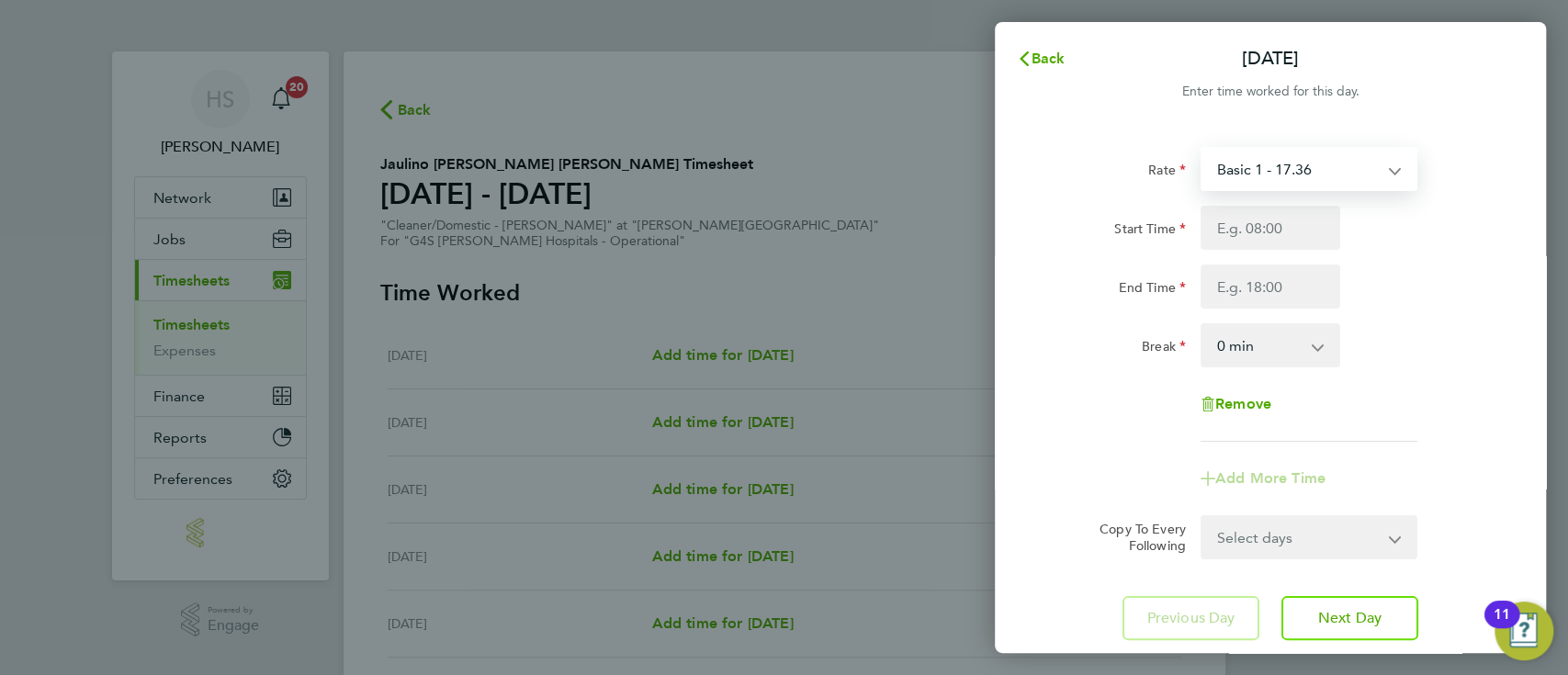
drag, startPoint x: 1289, startPoint y: 179, endPoint x: 1272, endPoint y: 231, distance: 54.7
click at [1272, 231] on div "Rate Basic 1 - 17.36 Night Rate (8pm- 6 am) - 24.48 [DATE] Rate - 24.48 [DATE] …" at bounding box center [1269, 294] width 448 height 295
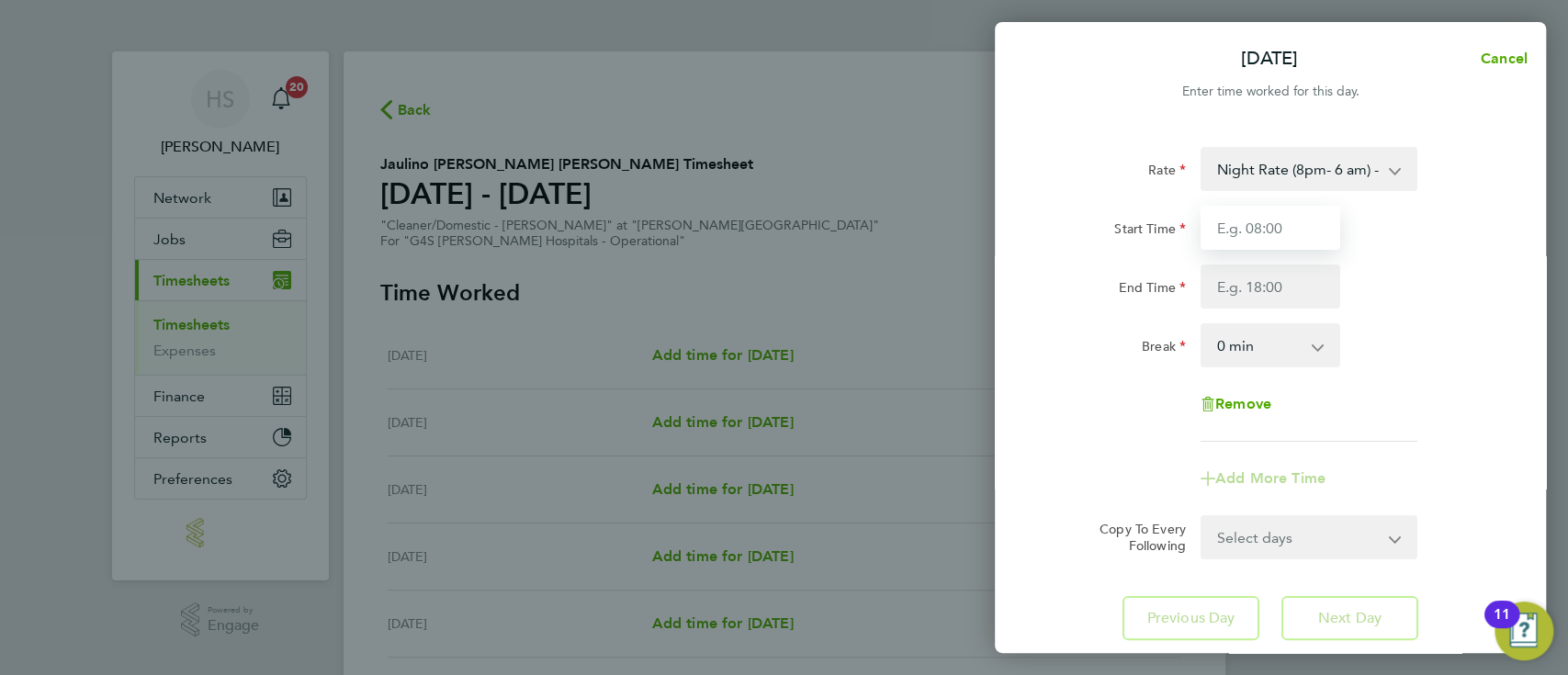
click at [1254, 219] on input "Start Time" at bounding box center [1270, 228] width 140 height 44
type input "20:00"
type input "04:00"
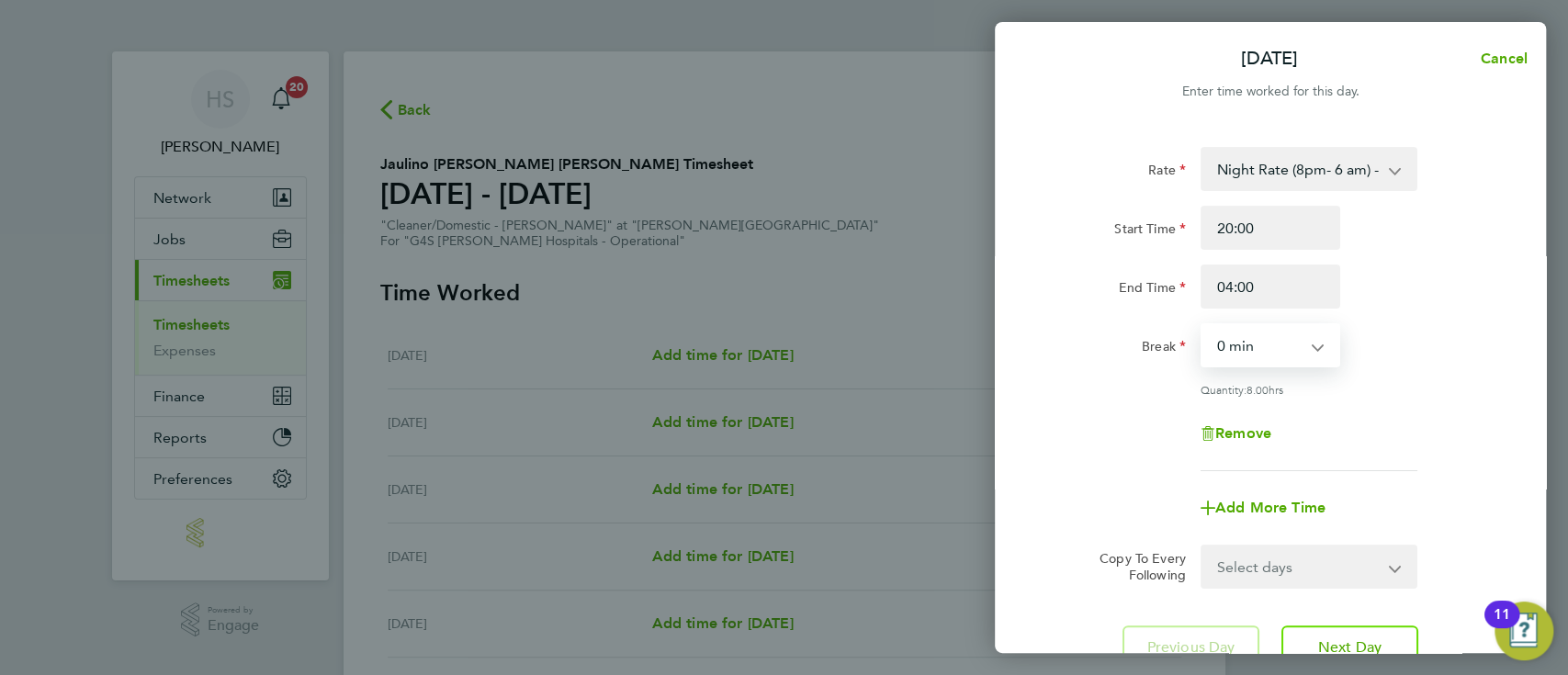
select select "30"
click at [1244, 555] on select "Select days Day Weekday (Mon-Fri) Weekend (Sat-Sun) [DATE] [DATE] [DATE] [DATE]…" at bounding box center [1299, 567] width 193 height 41
select select "WEEKDAY"
click at [1202, 547] on select "Select days Day Weekday (Mon-Fri) Weekend (Sat-Sun) Tuesday Wednesday Thursday …" at bounding box center [1299, 567] width 193 height 41
select select "2025-08-10"
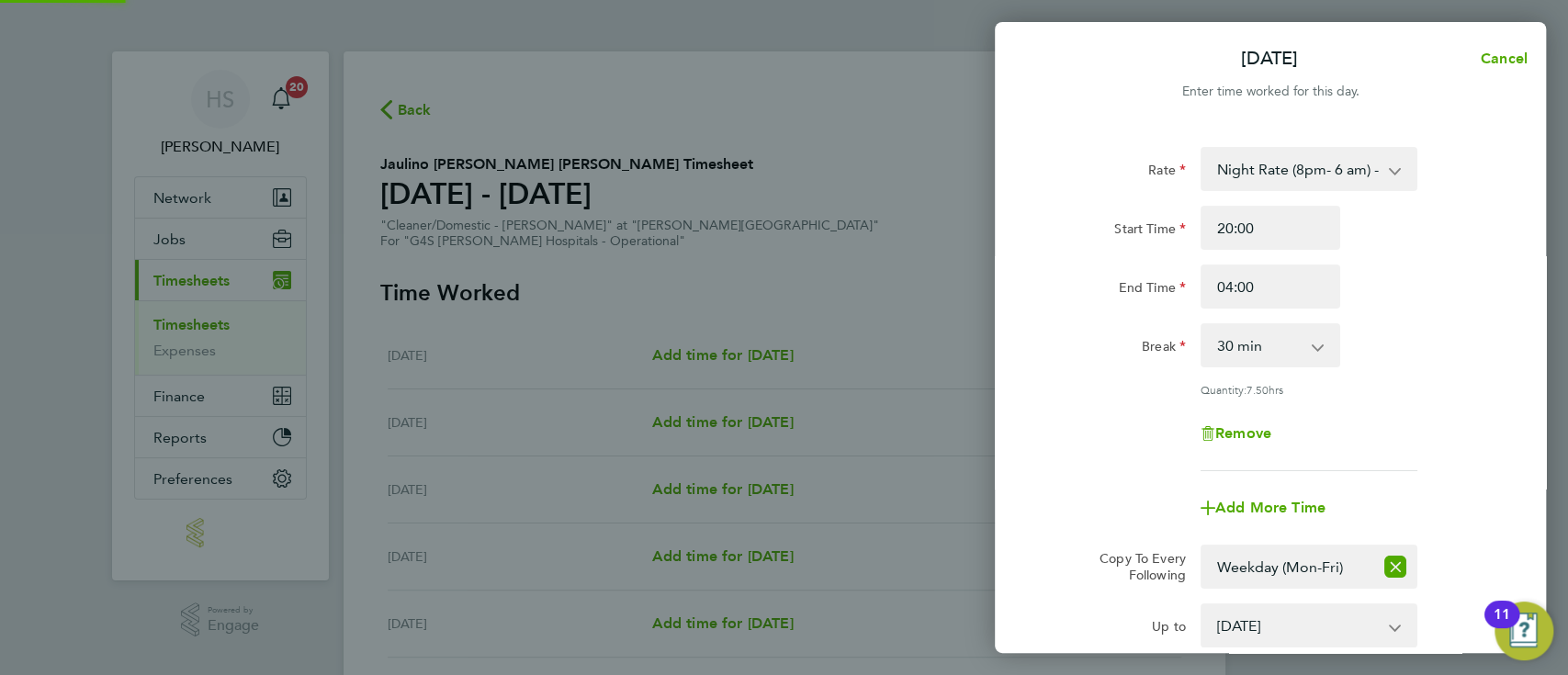
click at [1417, 356] on div "Break 0 min 15 min 30 min 45 min 60 min 75 min 90 min" at bounding box center [1270, 344] width 463 height 44
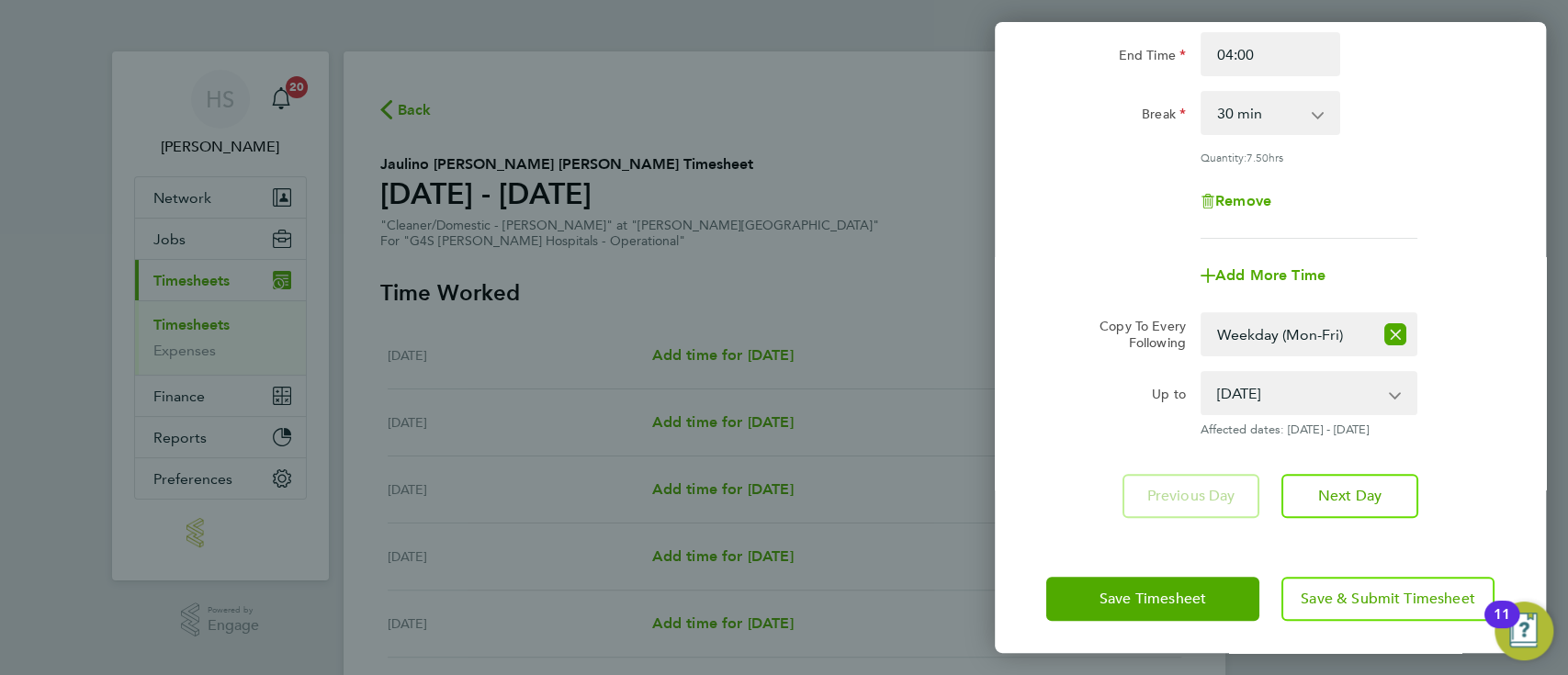
scroll to position [235, 0]
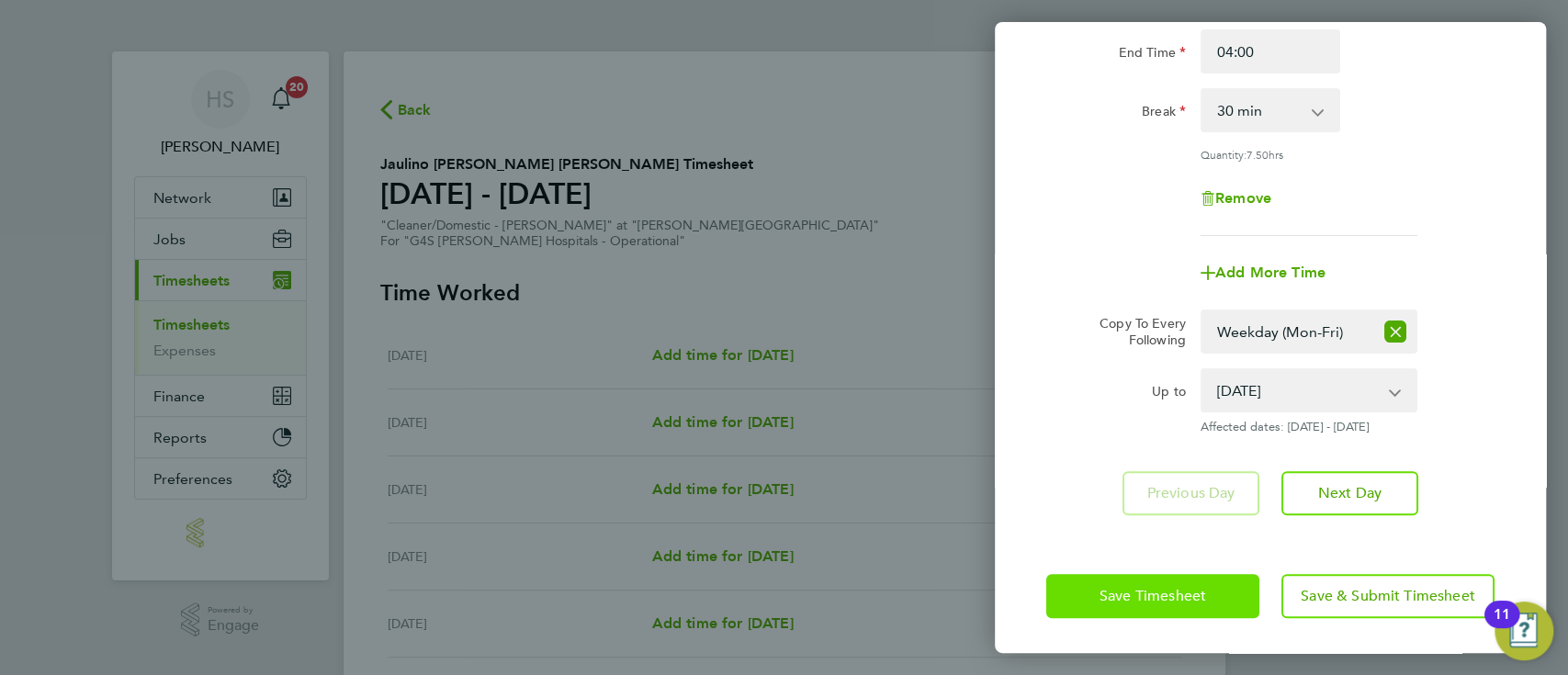
click at [1152, 586] on span "Save Timesheet" at bounding box center [1153, 595] width 107 height 18
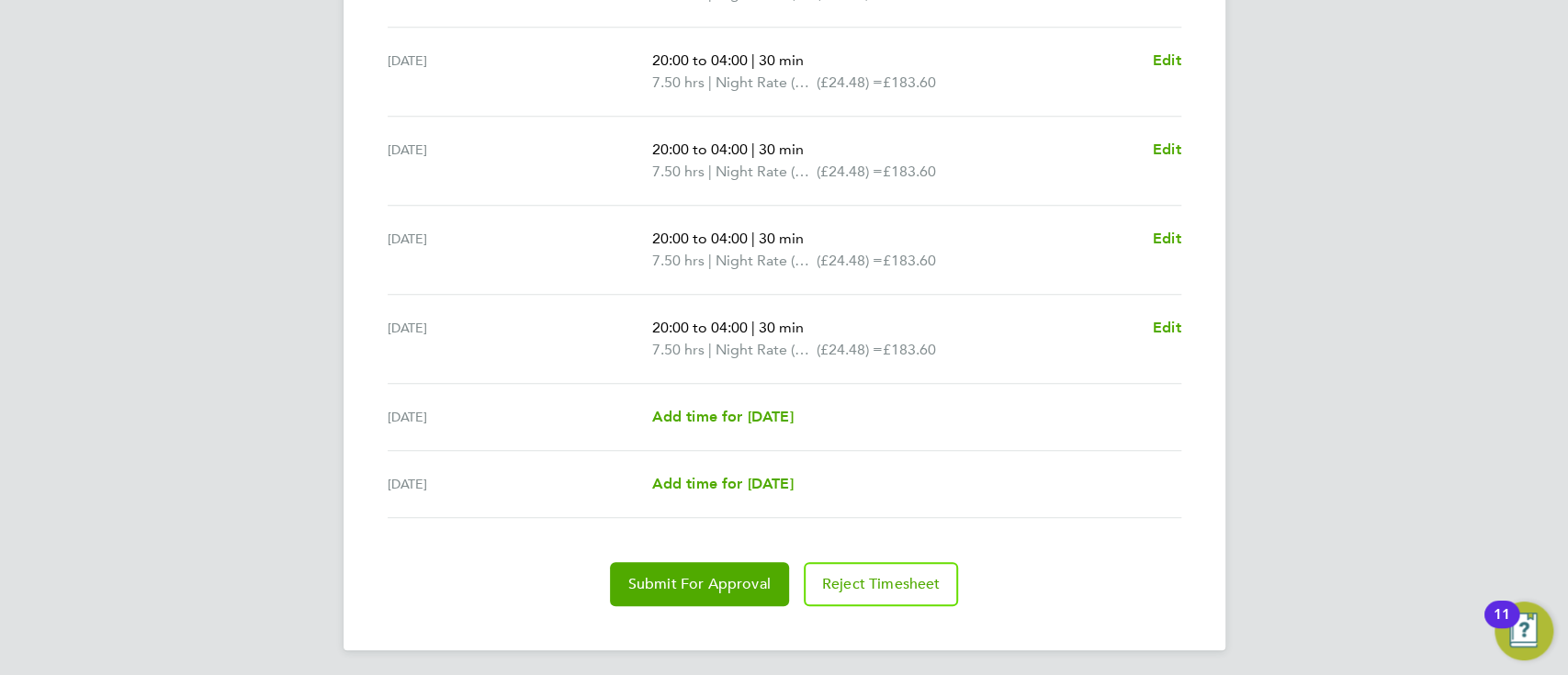
scroll to position [650, 0]
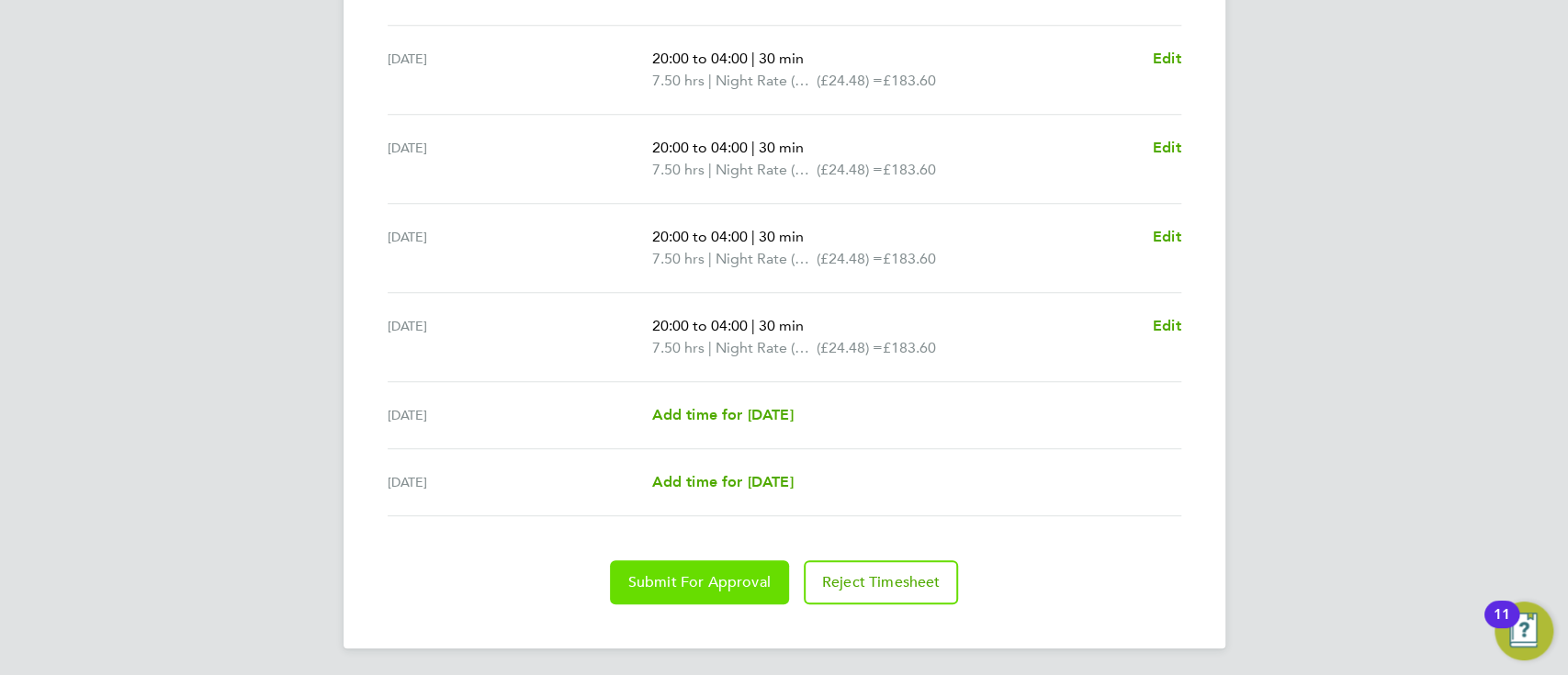
click at [692, 568] on button "Submit For Approval" at bounding box center [699, 582] width 179 height 44
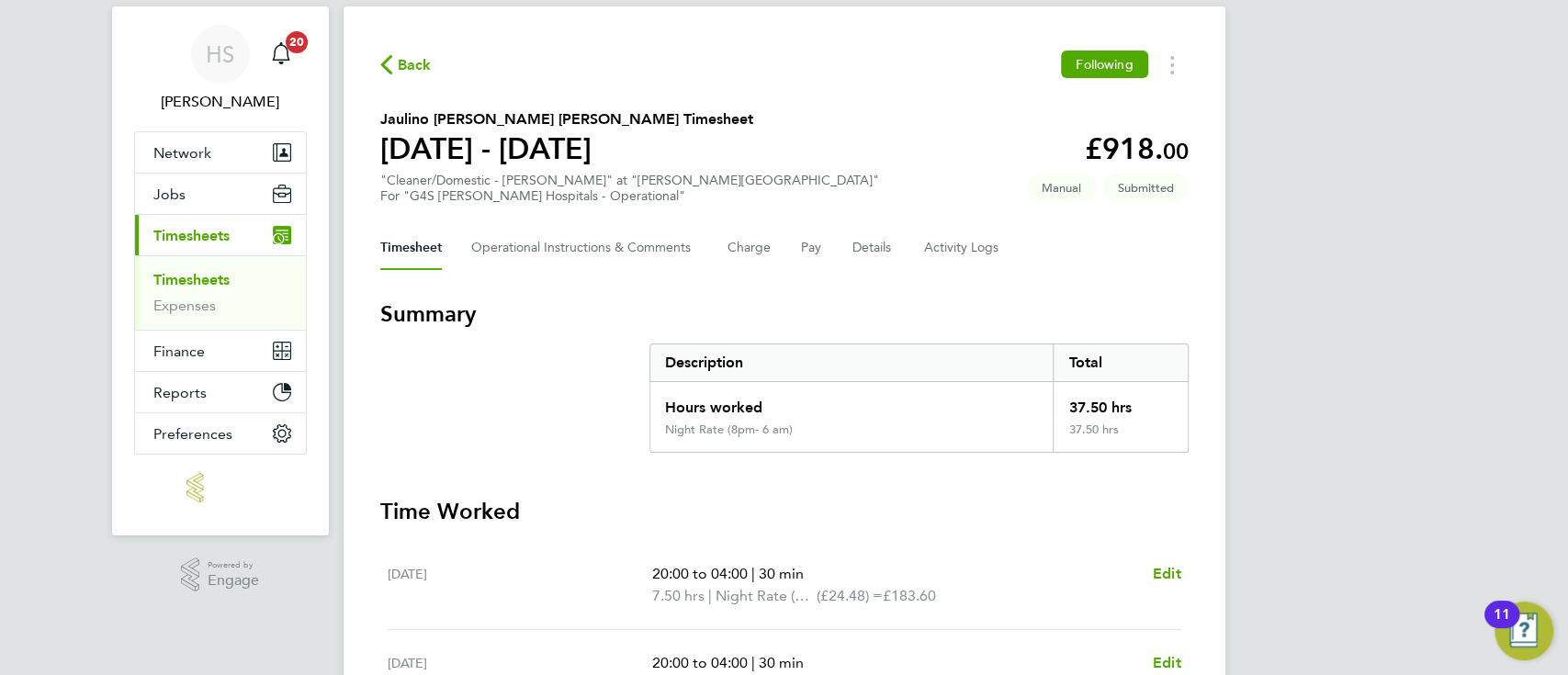
scroll to position [0, 0]
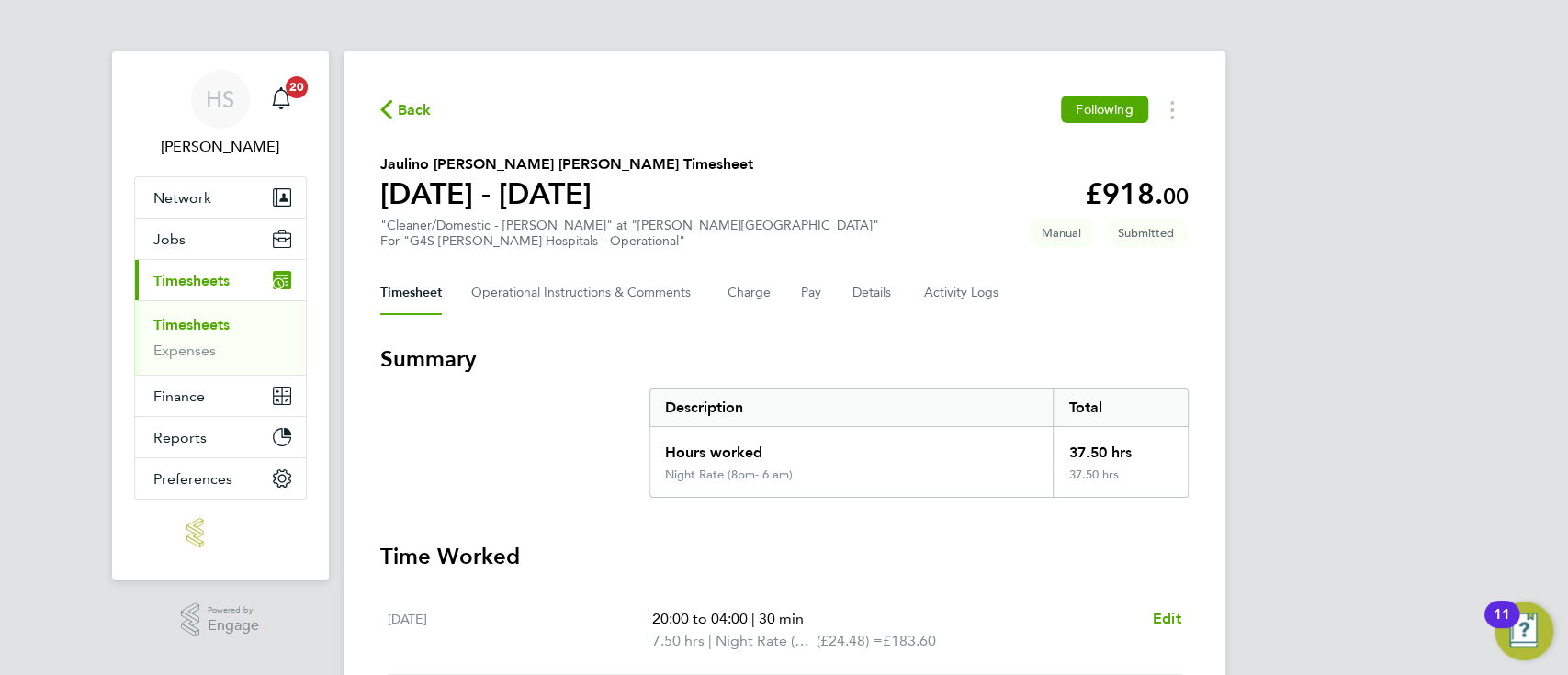
click at [418, 109] on span "Back" at bounding box center [414, 110] width 34 height 22
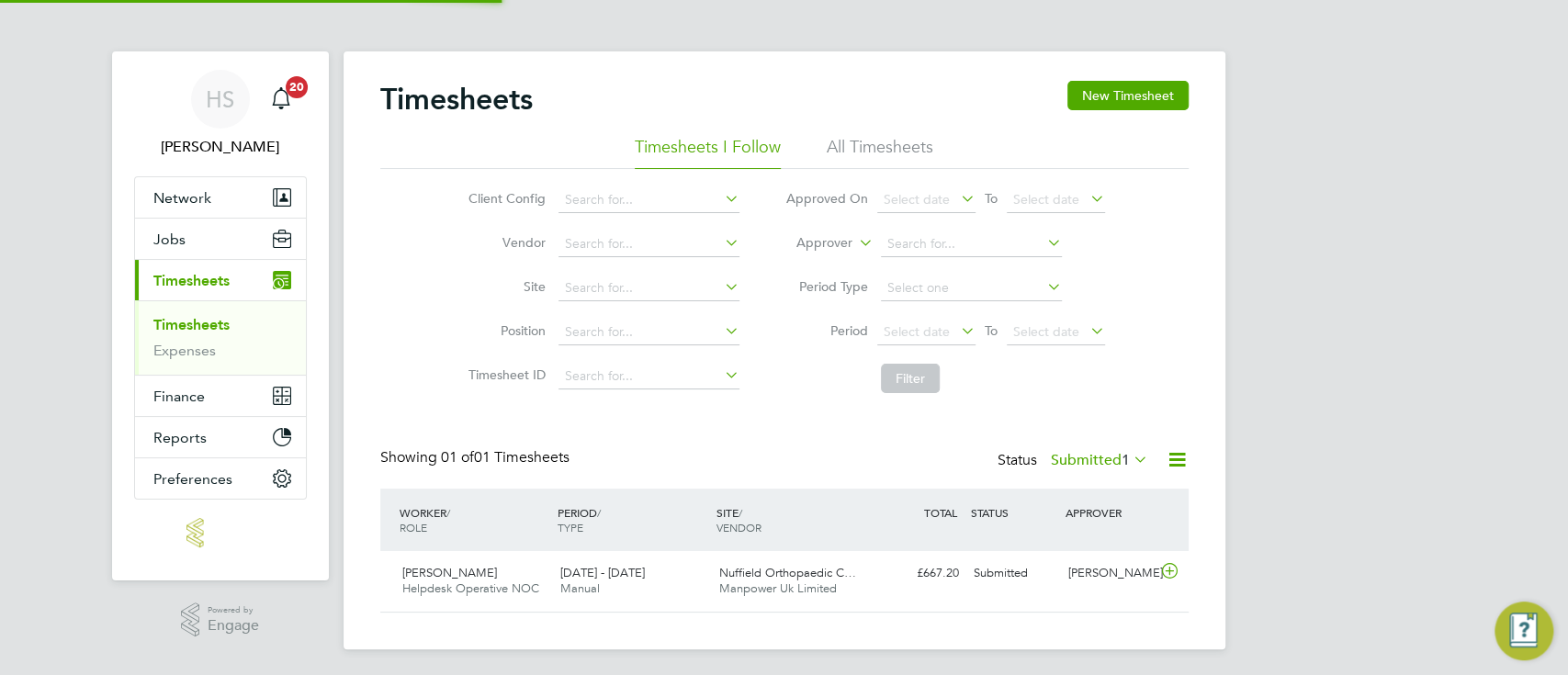
scroll to position [46, 159]
click at [1127, 102] on button "New Timesheet" at bounding box center [1127, 95] width 122 height 29
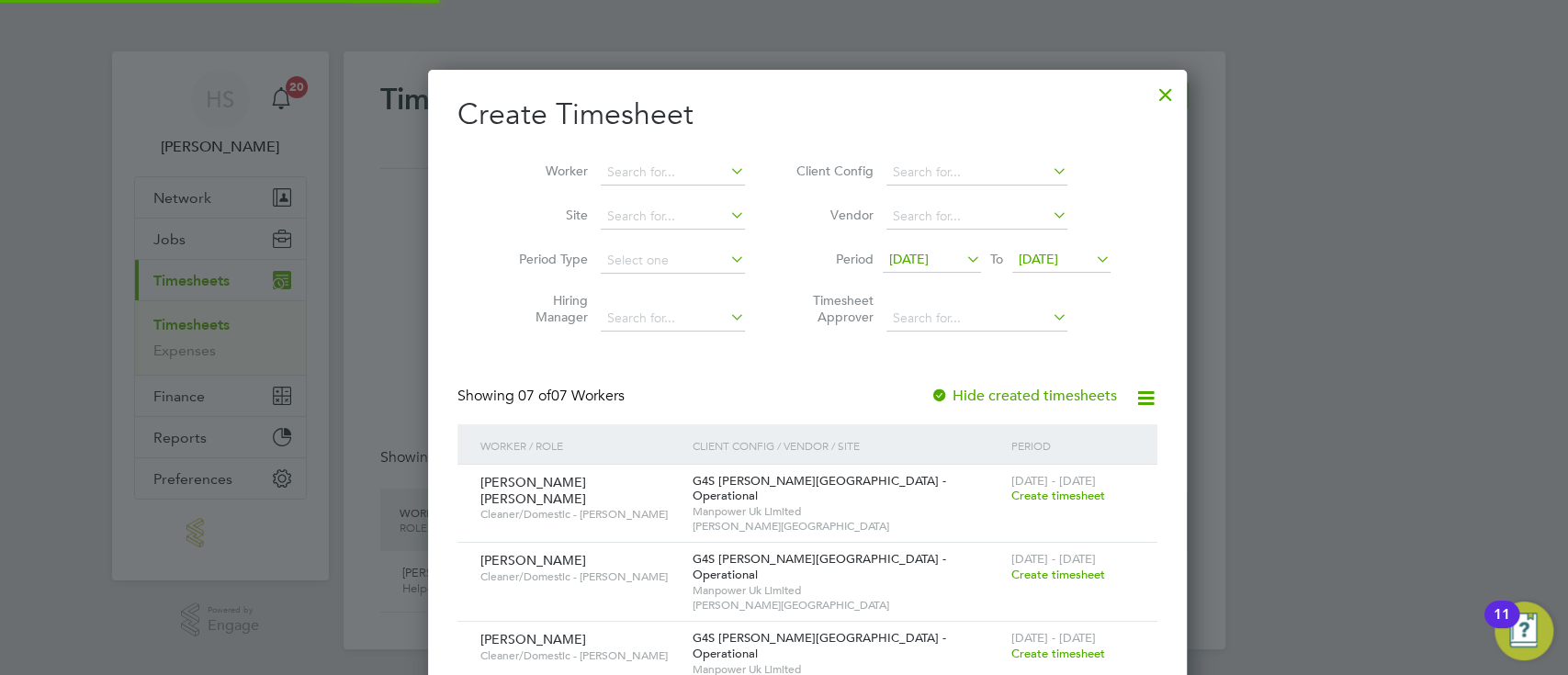
scroll to position [879, 712]
click at [1032, 503] on div "4 - 10 Aug 2025 Create timesheet" at bounding box center [1073, 489] width 132 height 50
click at [1024, 499] on span "Create timesheet" at bounding box center [1058, 495] width 93 height 16
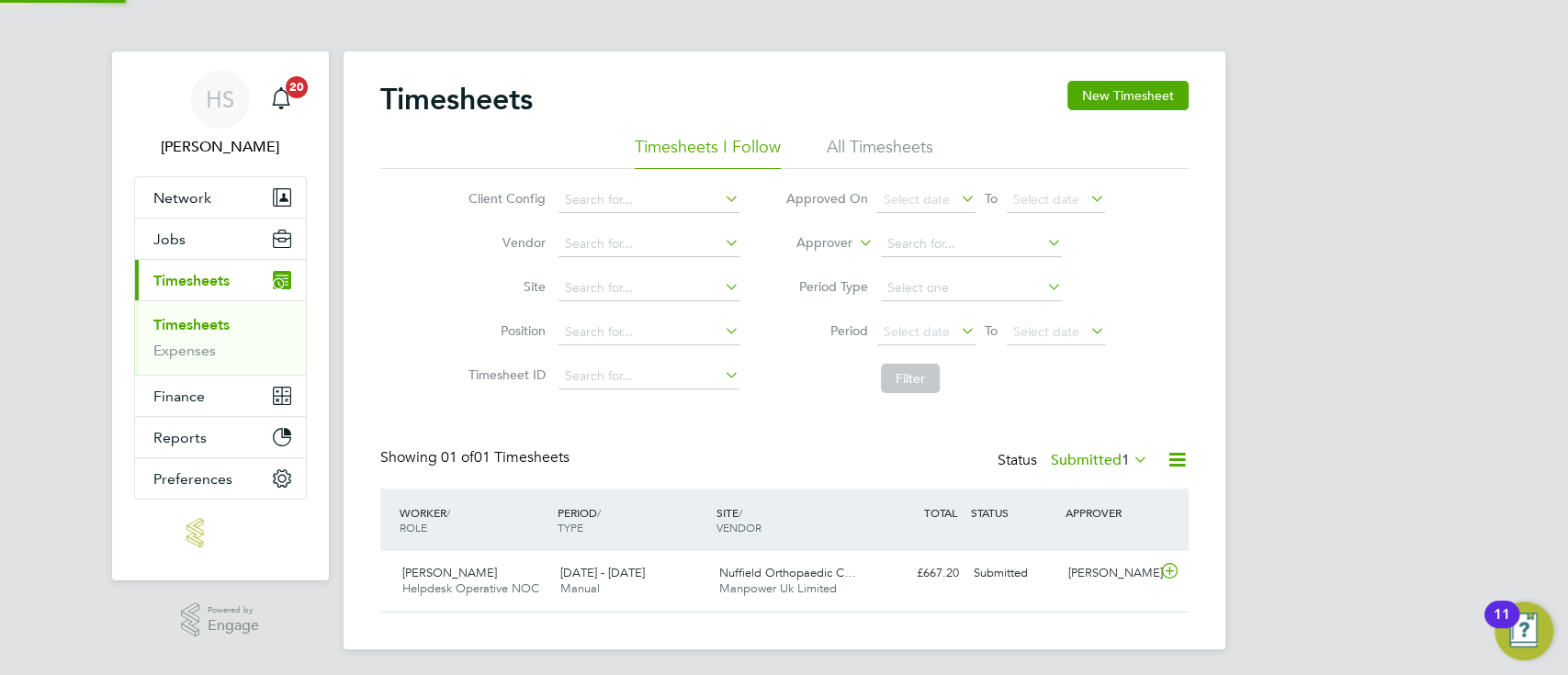
scroll to position [46, 159]
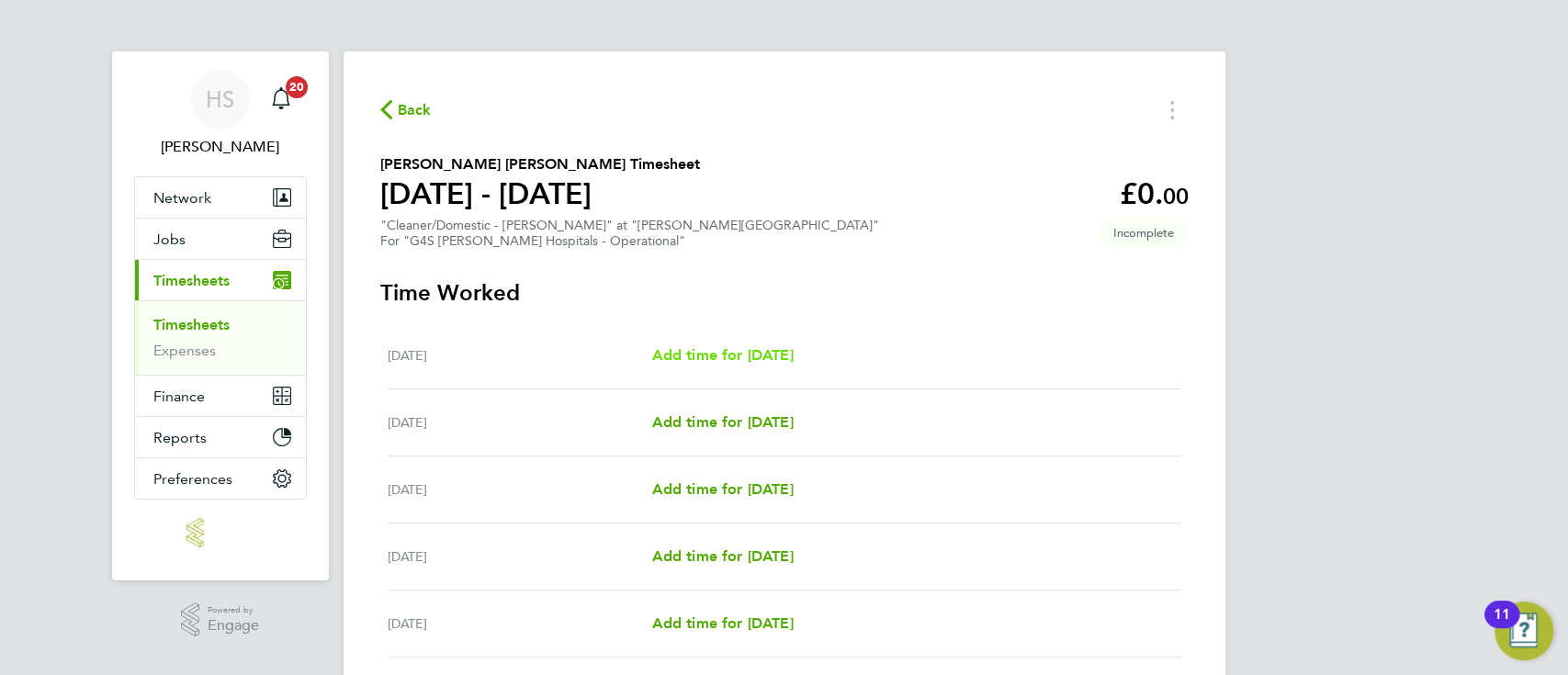
click at [788, 354] on span "Add time for Mon 04 Aug" at bounding box center [721, 355] width 141 height 18
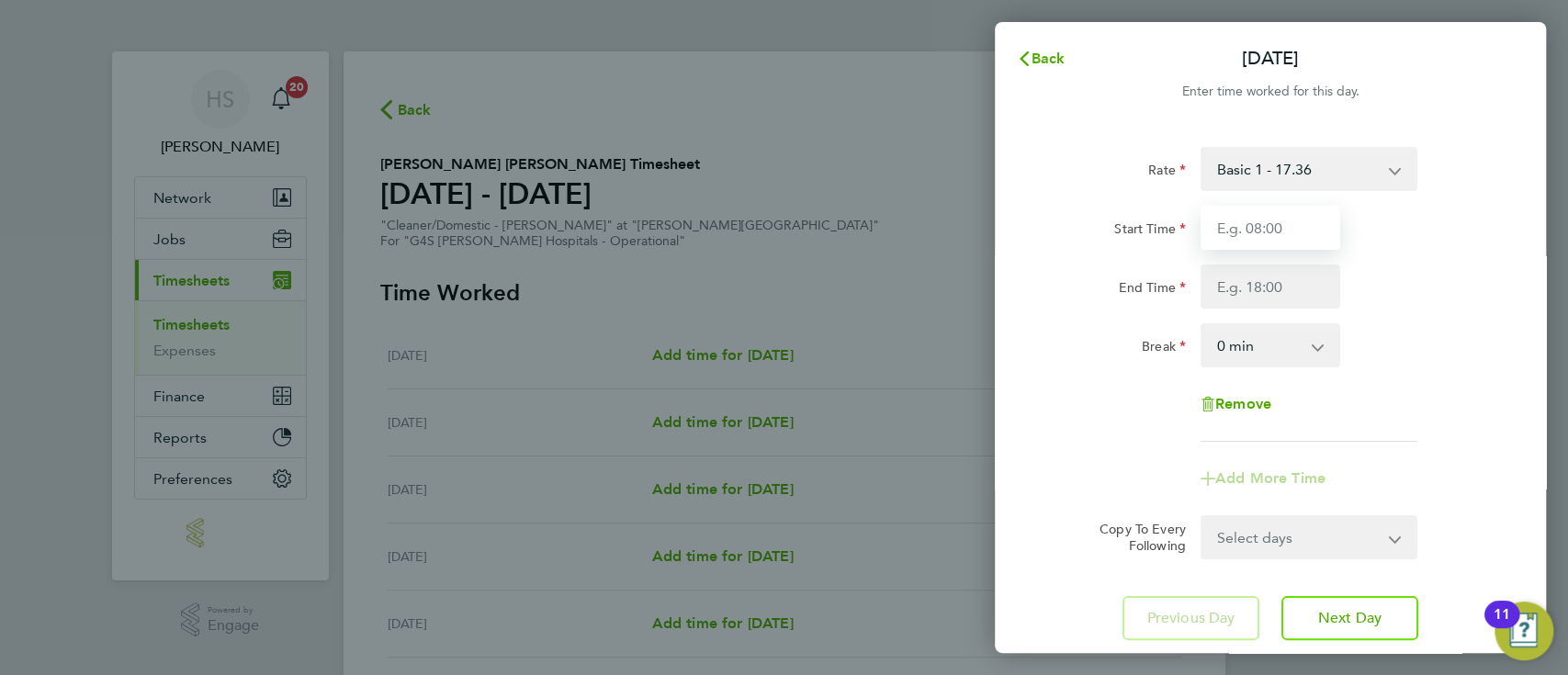
click at [1248, 235] on input "Start Time" at bounding box center [1270, 228] width 140 height 44
type input "14:00"
type input "20:00"
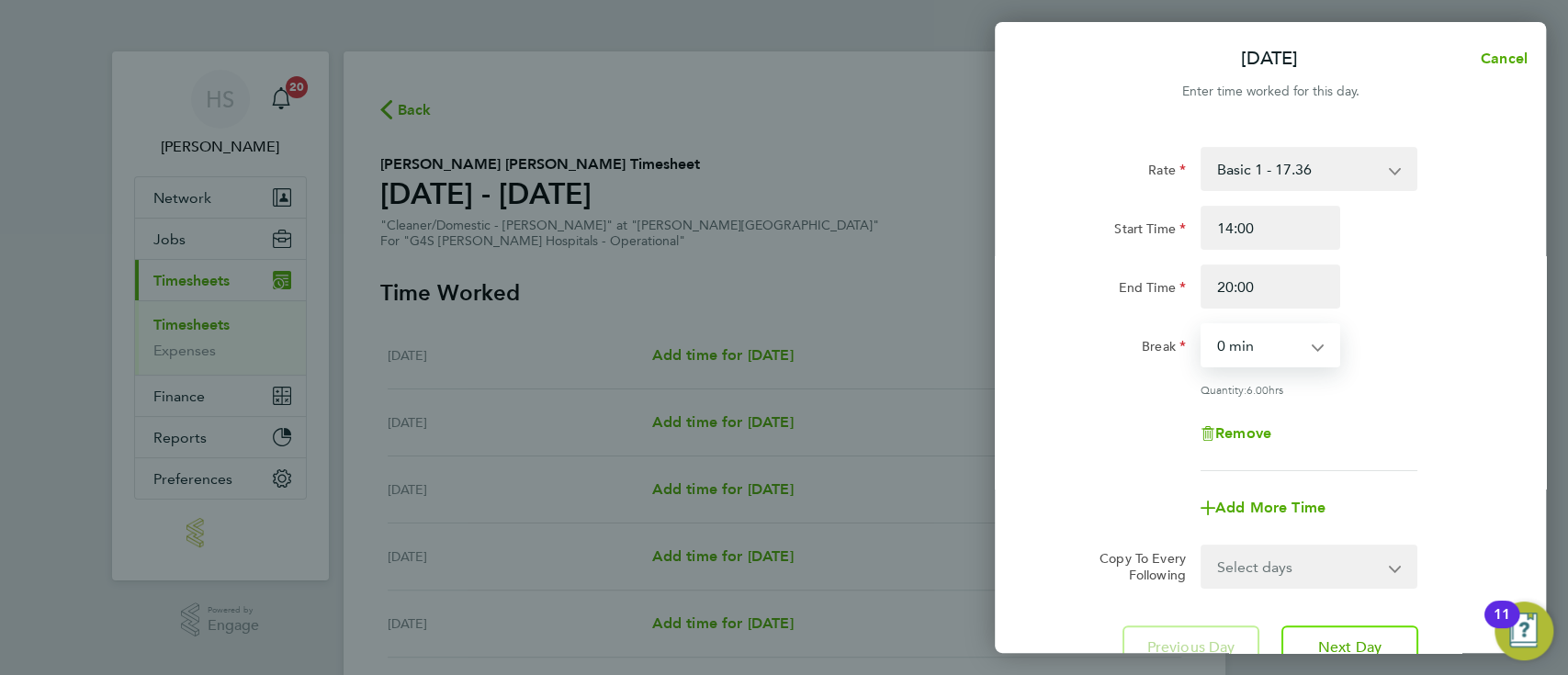
select select "30"
click at [1440, 374] on div "Rate Basic 1 - 17.36 Sunday & BH Rate - 31.77 Saturday Rate - 24.48 Night Rate …" at bounding box center [1269, 308] width 448 height 324
click at [1264, 499] on span "Add More Time" at bounding box center [1269, 508] width 110 height 18
select select "null"
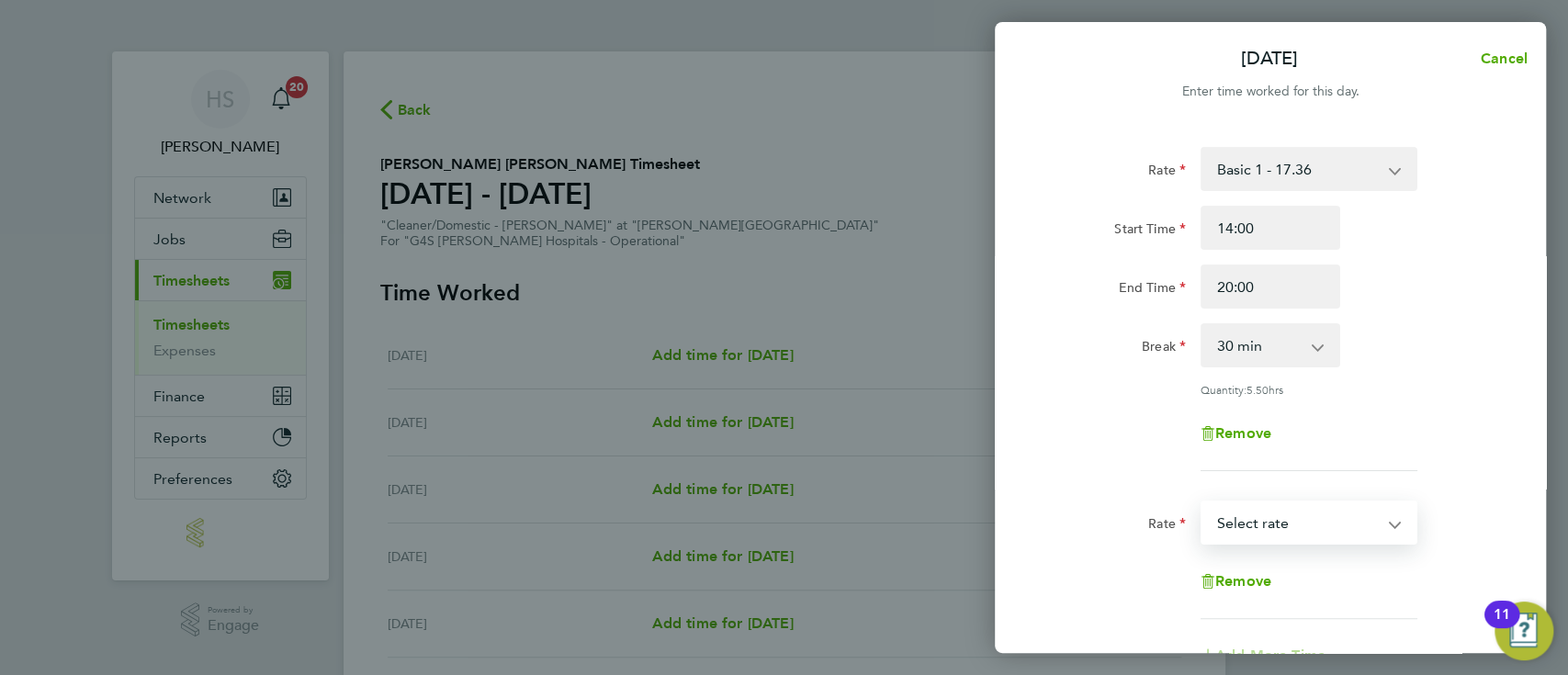
click at [1285, 512] on select "Basic 1 - 17.36 Sunday & BH Rate - 31.77 Saturday Rate - 24.48 Night Rate (8pm-…" at bounding box center [1298, 522] width 191 height 41
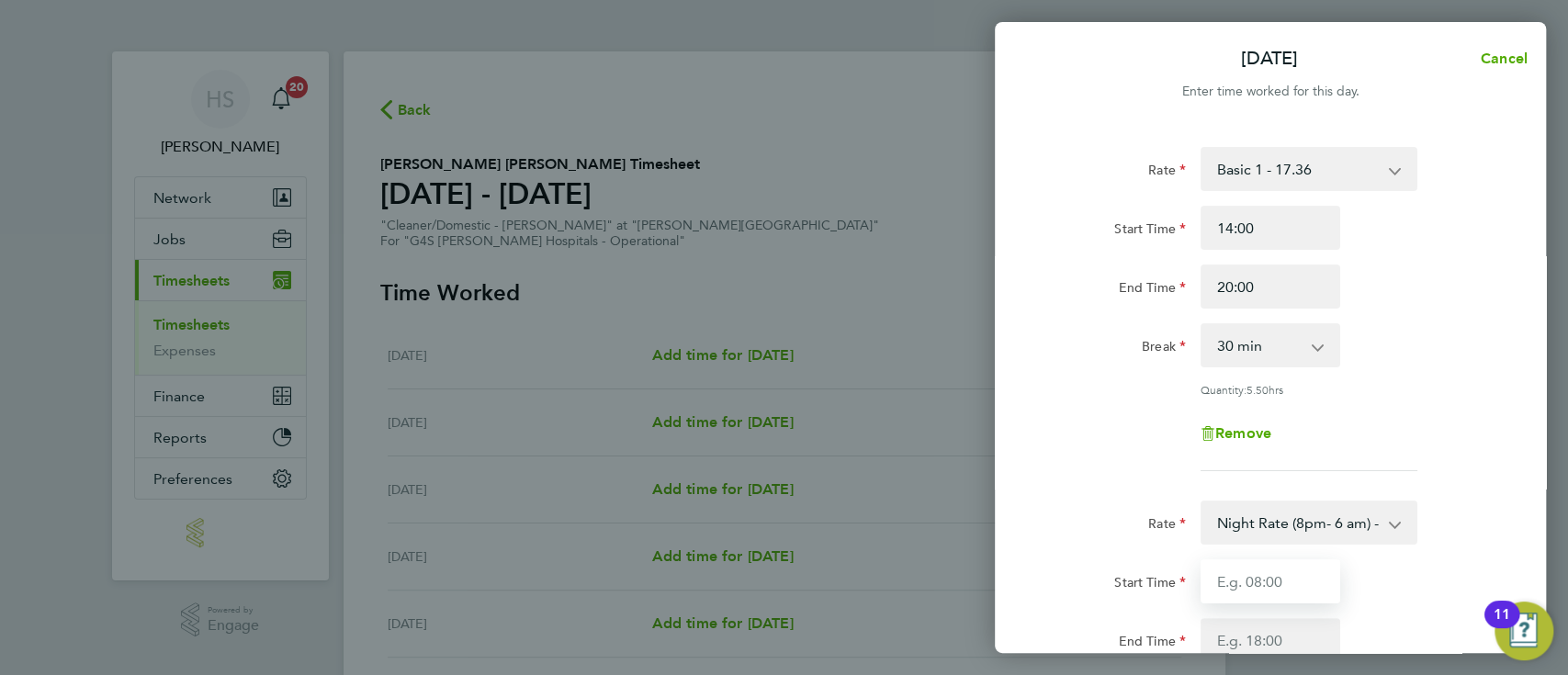
click at [1256, 581] on input "Start Time" at bounding box center [1270, 581] width 140 height 44
type input "20:00"
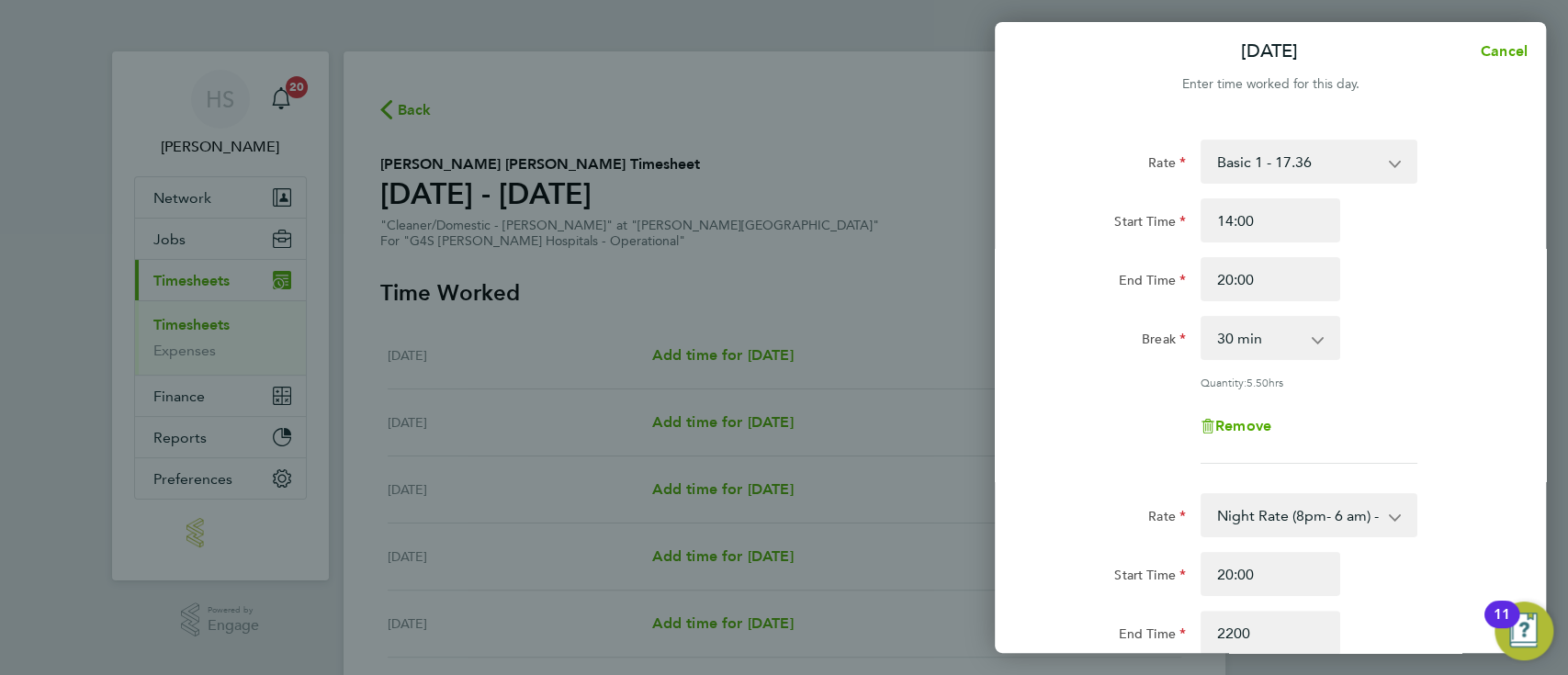
type input "22:00"
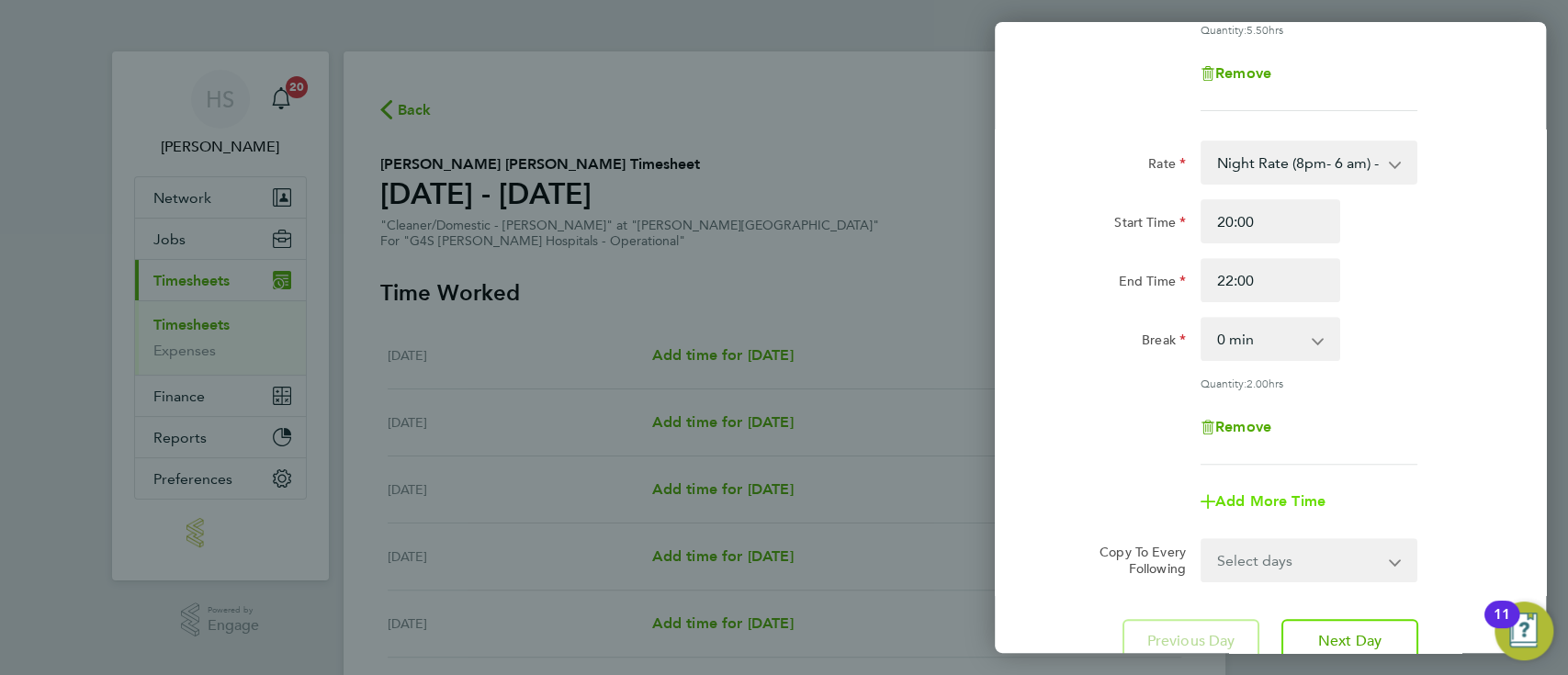
click at [1283, 492] on span "Add More Time" at bounding box center [1269, 501] width 110 height 18
select select "null"
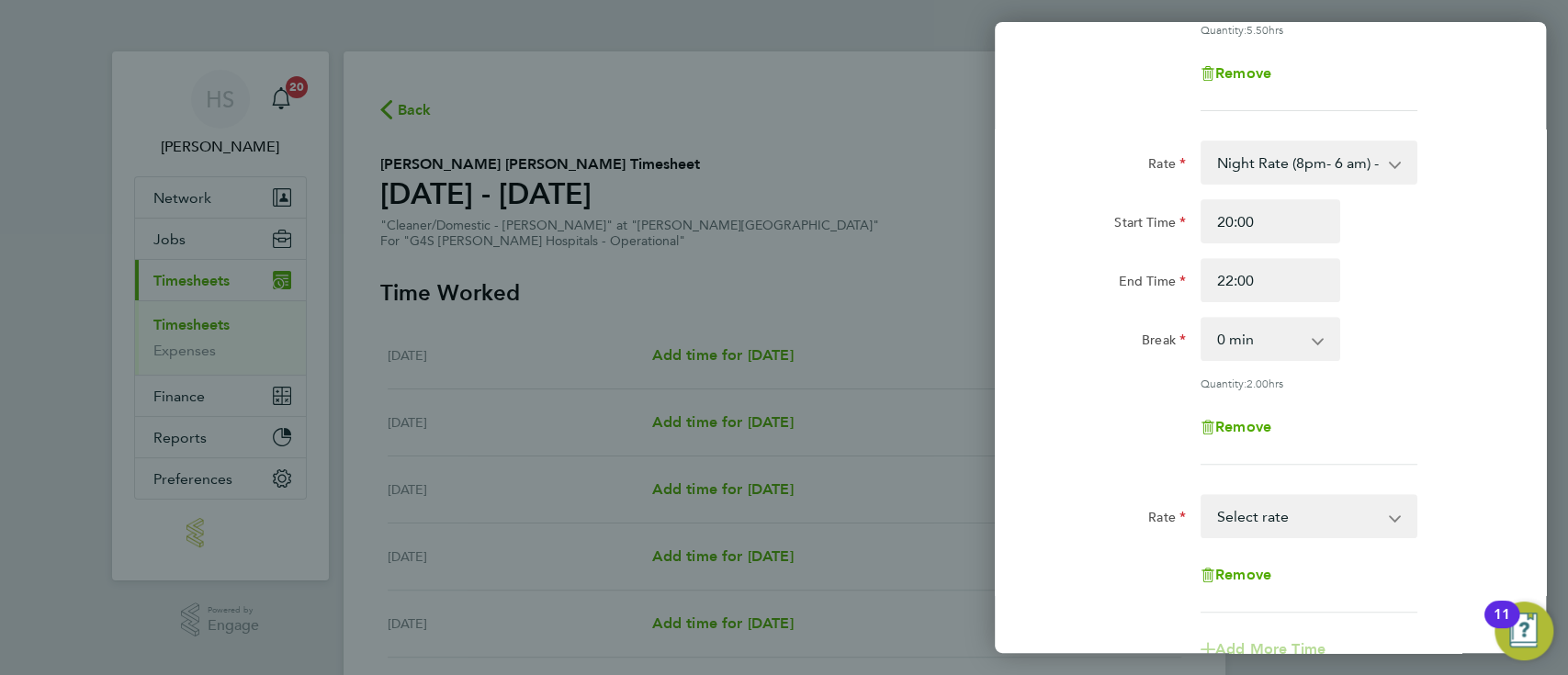
click at [1260, 487] on form "Rate Basic 1 - 17.36 Sunday & BH Rate - 31.77 Saturday Rate - 24.48 Night Rate …" at bounding box center [1269, 259] width 448 height 943
click at [1264, 508] on select "Basic 1 - 17.36 Sunday & BH Rate - 31.77 Saturday Rate - 24.48 Night Rate (8pm-…" at bounding box center [1298, 516] width 191 height 41
click at [1261, 563] on input "2" at bounding box center [1270, 574] width 140 height 44
type input "22:00"
type input "02:00"
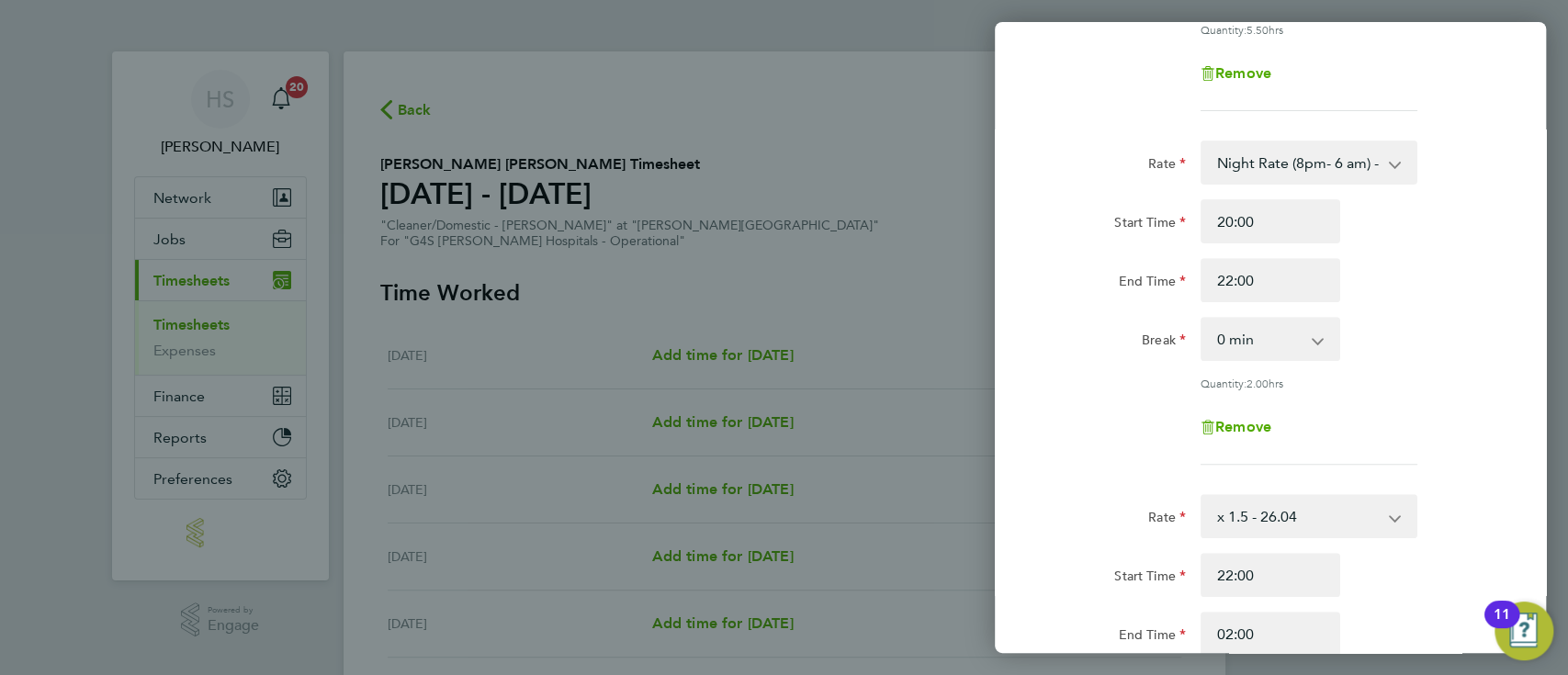
scroll to position [712, 0]
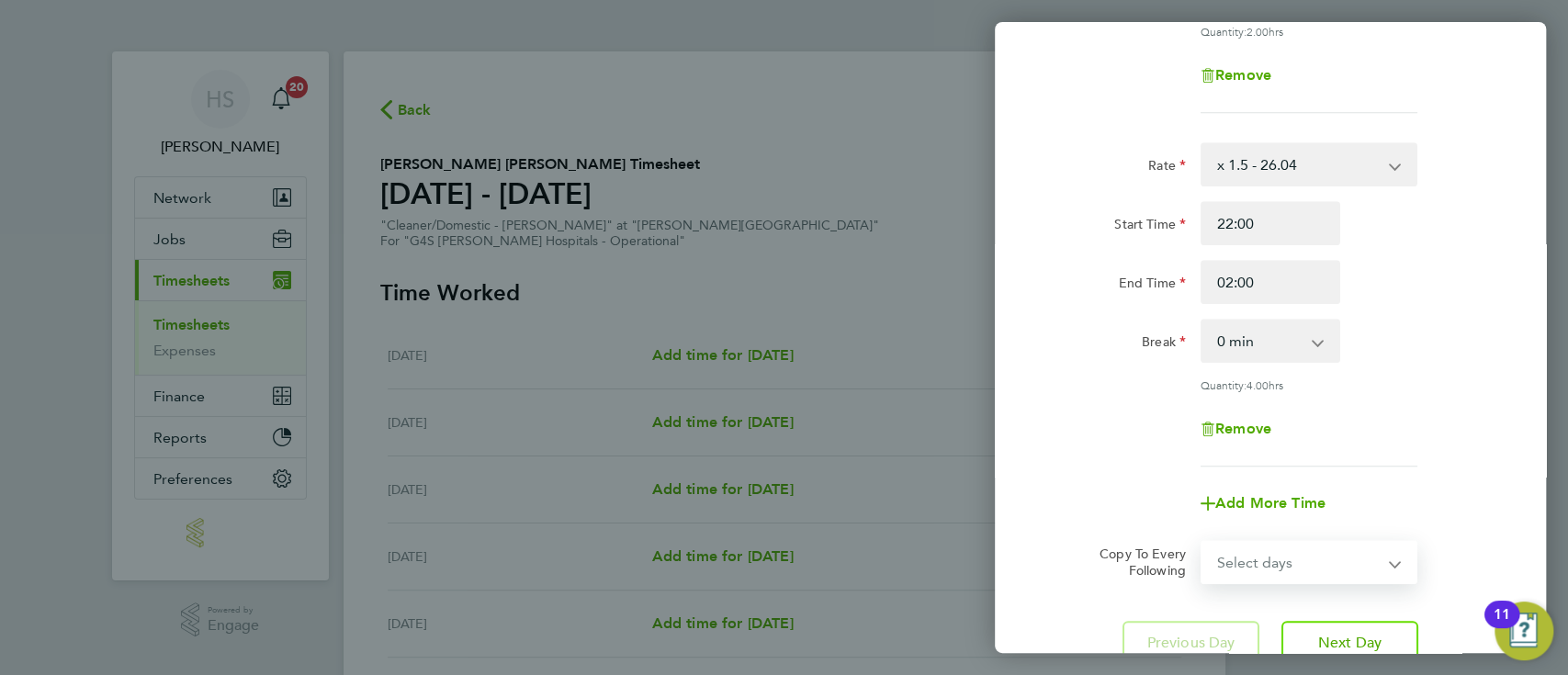
drag, startPoint x: 1280, startPoint y: 562, endPoint x: 1362, endPoint y: 319, distance: 256.5
click at [1362, 319] on form "Rate Basic 1 - 17.36 Sunday & BH Rate - 31.77 Saturday Rate - 24.48 Night Rate …" at bounding box center [1269, 9] width 448 height 1149
select select "WEEKDAY"
click at [1202, 542] on select "Select days Day Weekday (Mon-Fri) Weekend (Sat-Sun) Tuesday Wednesday Thursday …" at bounding box center [1299, 562] width 193 height 41
select select "2025-08-10"
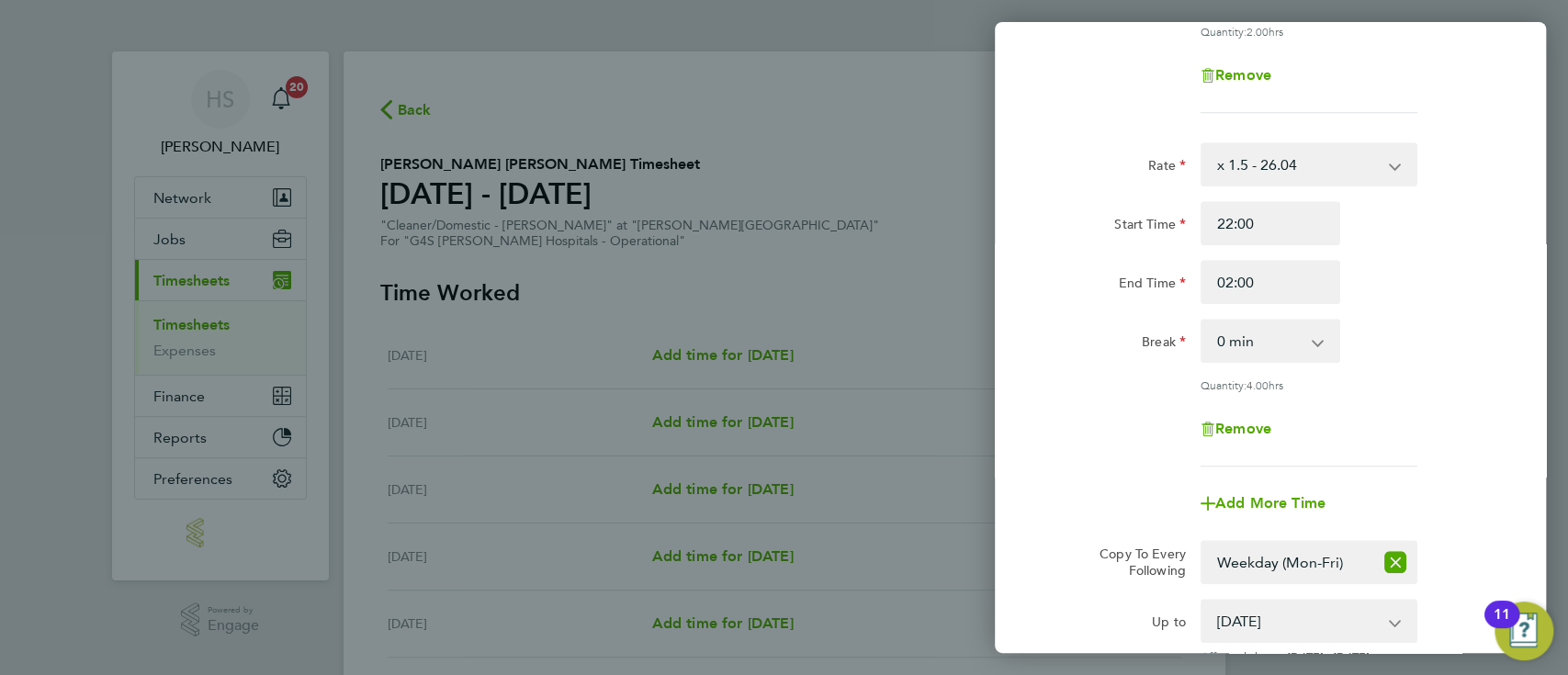
click at [1445, 369] on div "Rate x 1.5 - 26.04 Basic 1 - 17.36 Sunday & BH Rate - 31.77 Saturday Rate - 24.…" at bounding box center [1269, 303] width 448 height 324
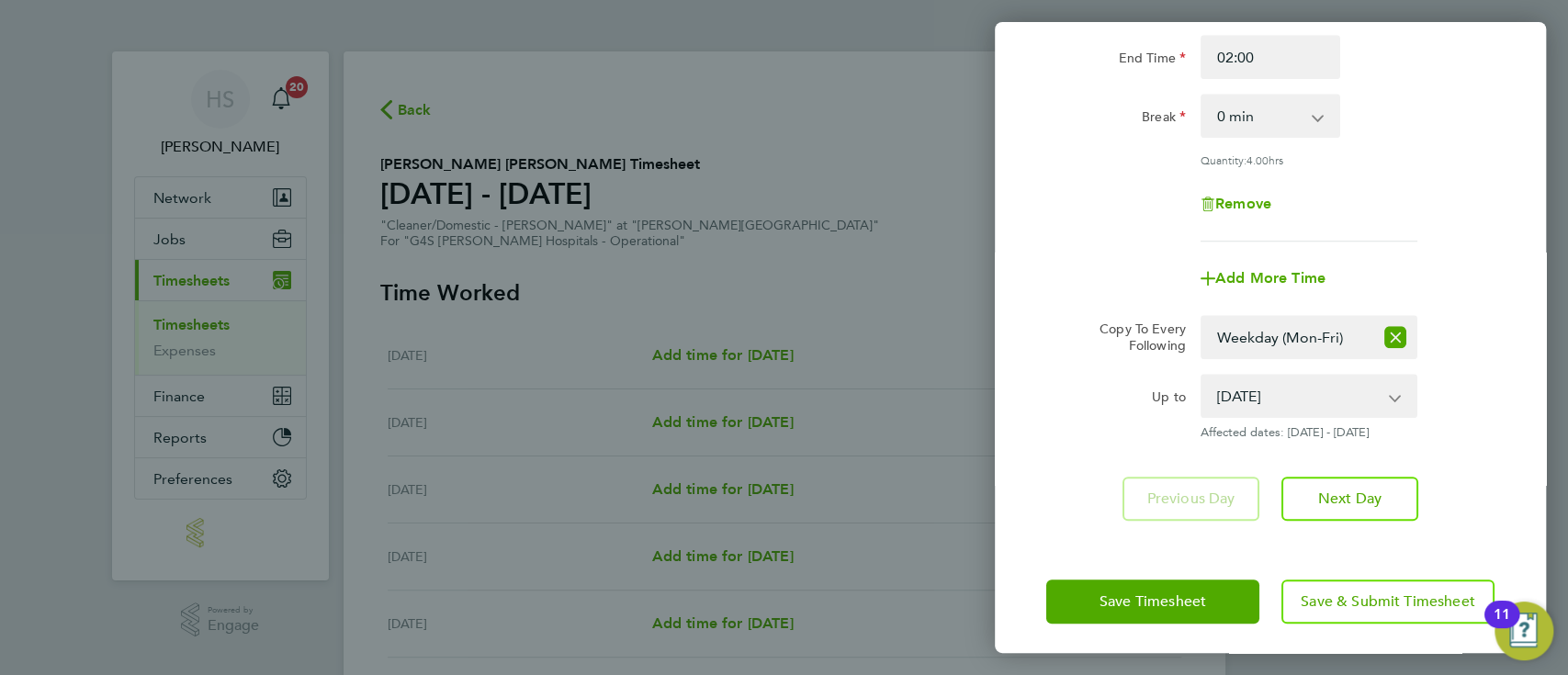
scroll to position [939, 0]
click at [1175, 591] on span "Save Timesheet" at bounding box center [1153, 599] width 107 height 18
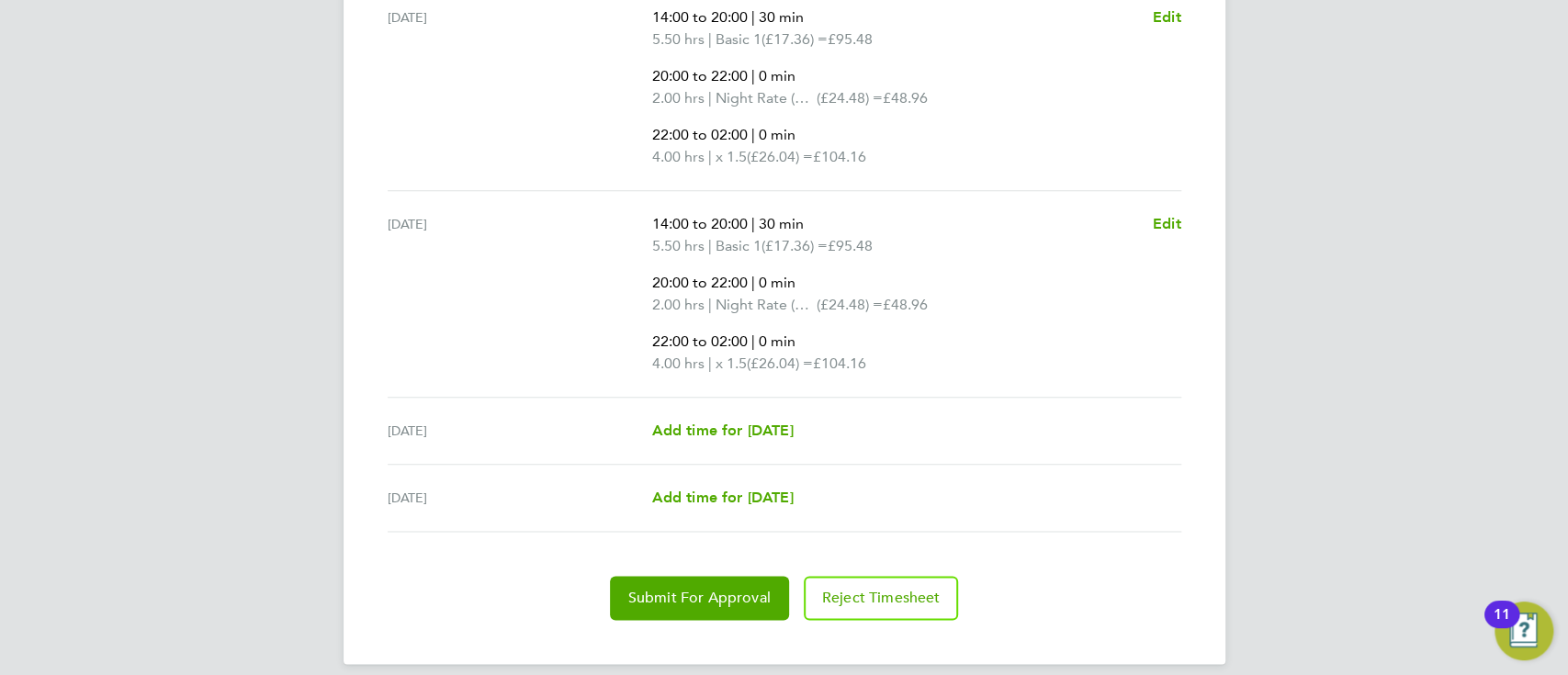
scroll to position [1274, 0]
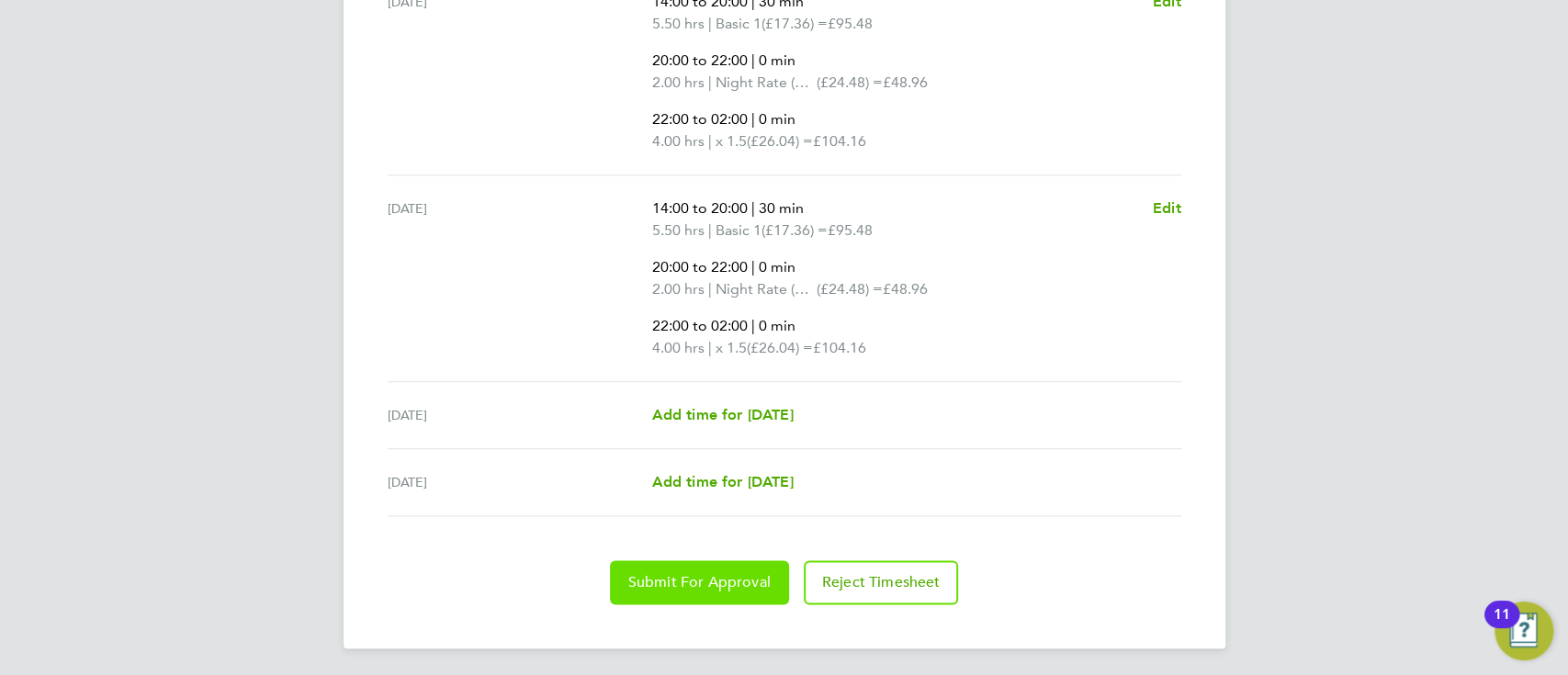
click at [713, 576] on span "Submit For Approval" at bounding box center [699, 582] width 142 height 18
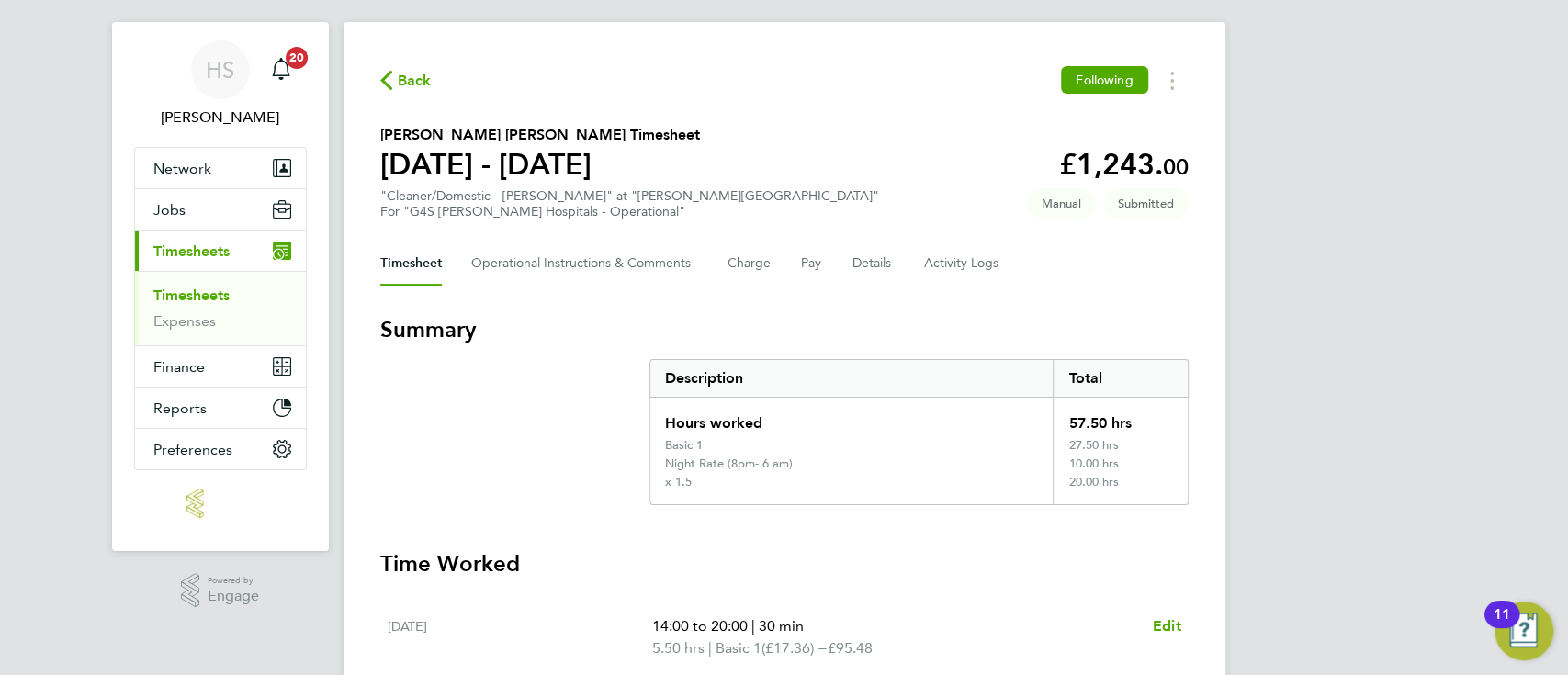
scroll to position [0, 0]
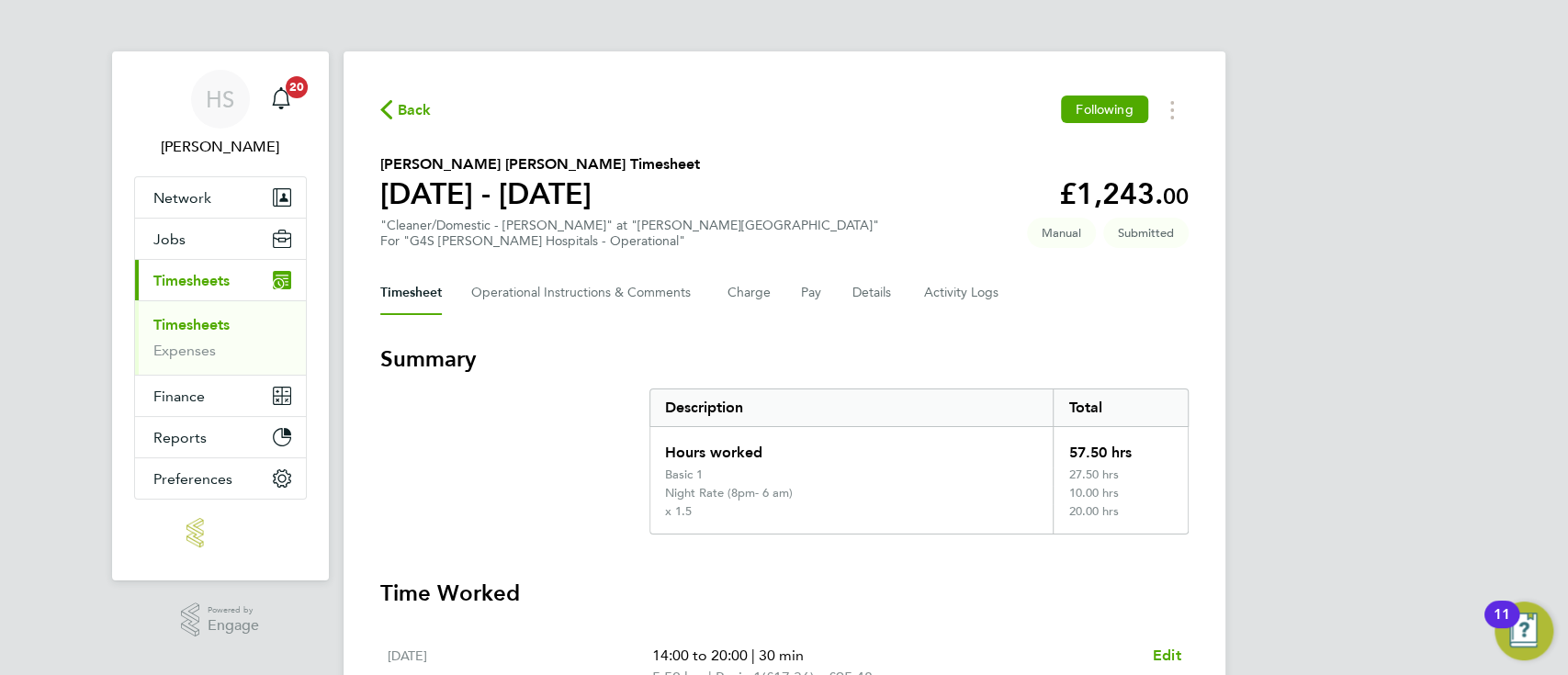
click at [415, 114] on span "Back" at bounding box center [414, 110] width 34 height 22
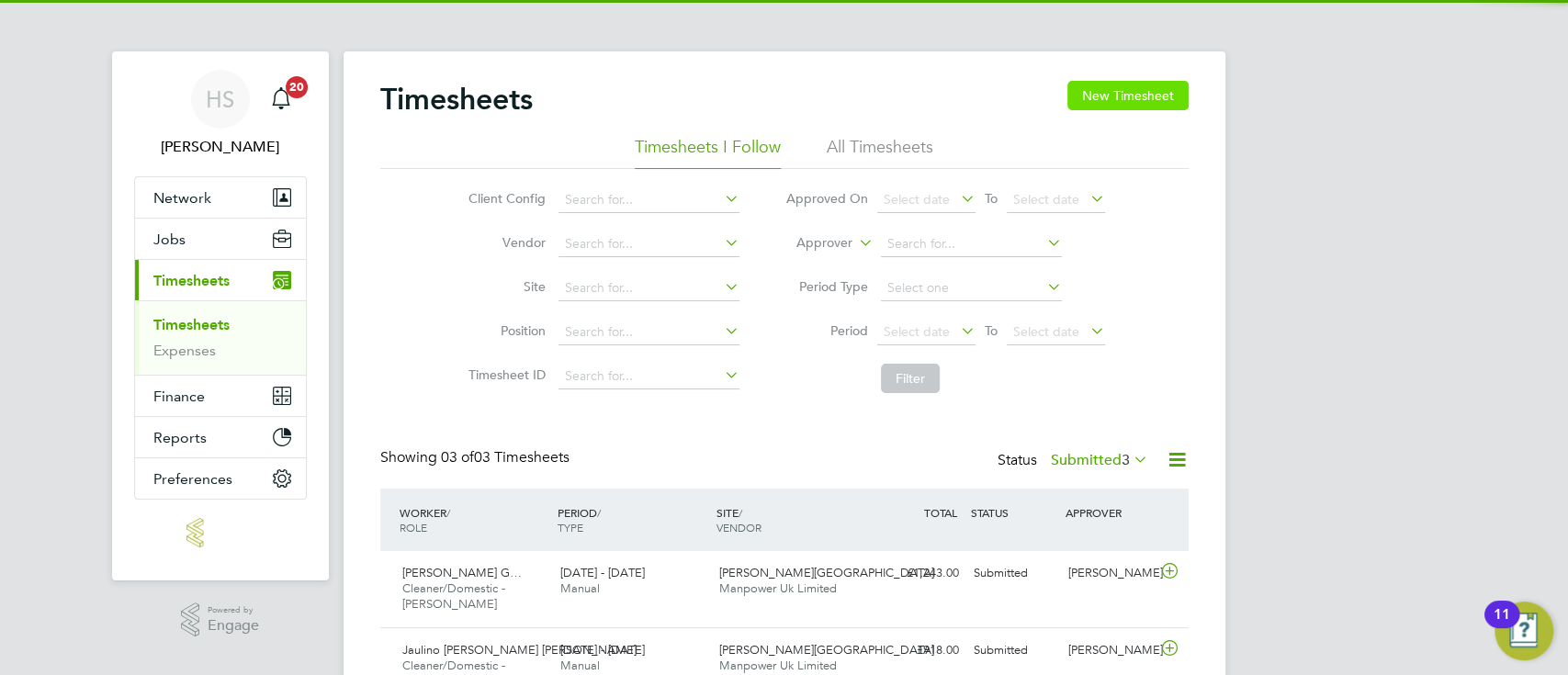
click at [1144, 97] on button "New Timesheet" at bounding box center [1127, 95] width 122 height 29
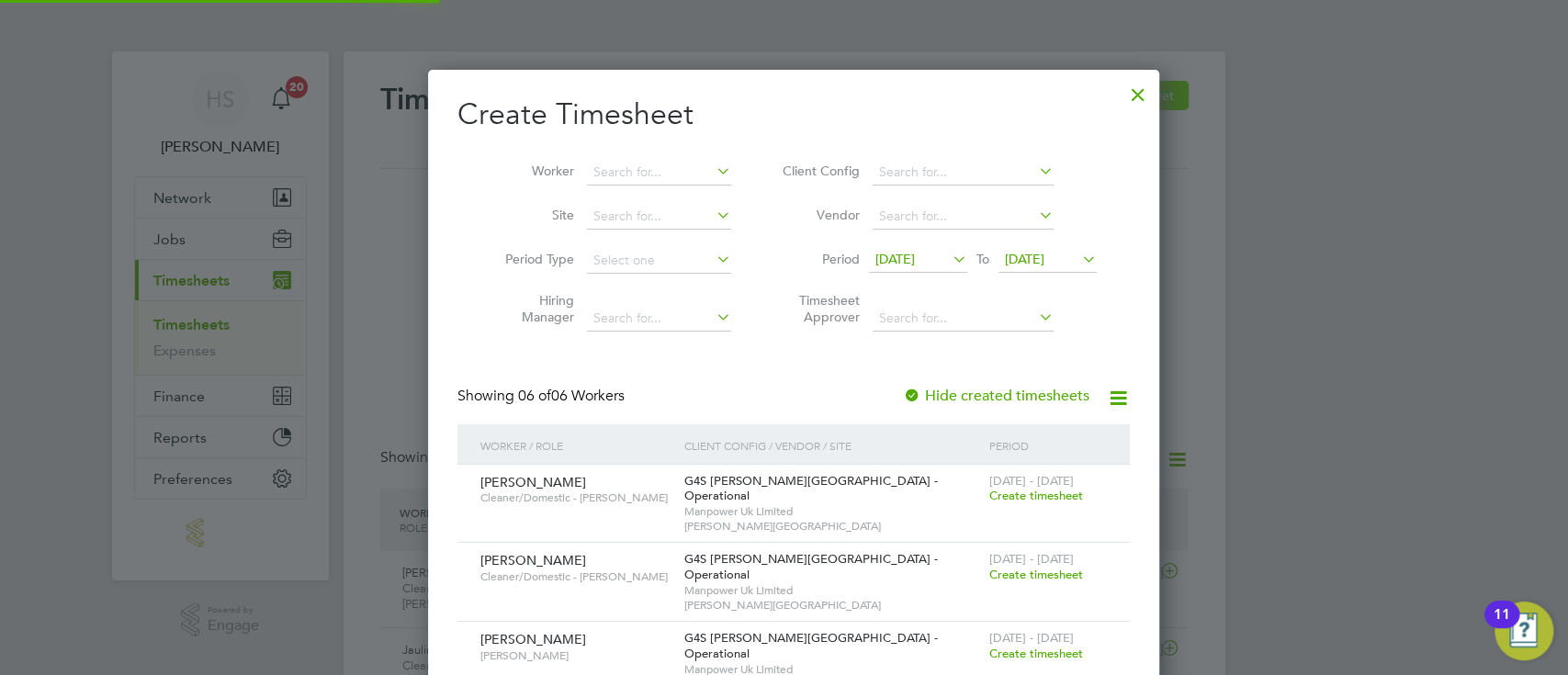
scroll to position [812, 712]
click at [1013, 497] on span "Create timesheet" at bounding box center [1036, 495] width 93 height 16
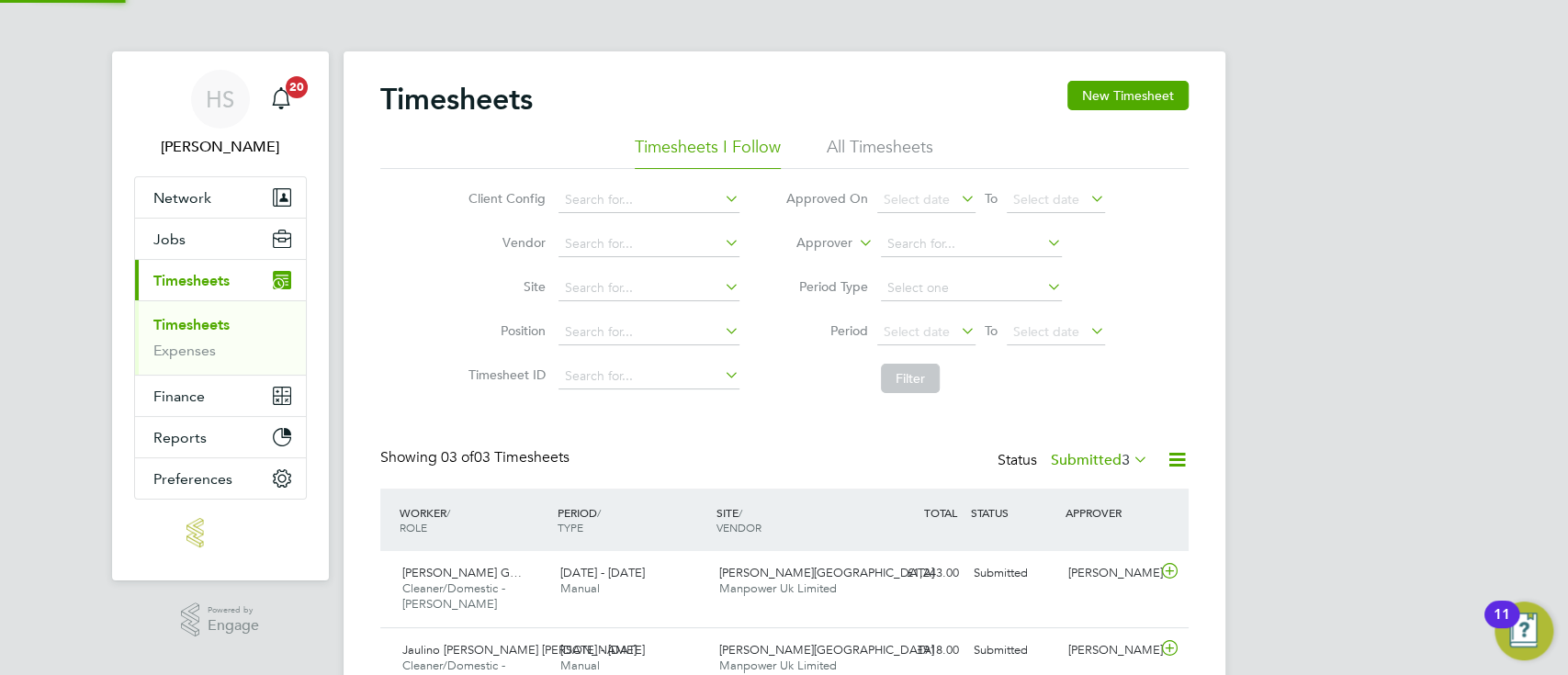
scroll to position [46, 159]
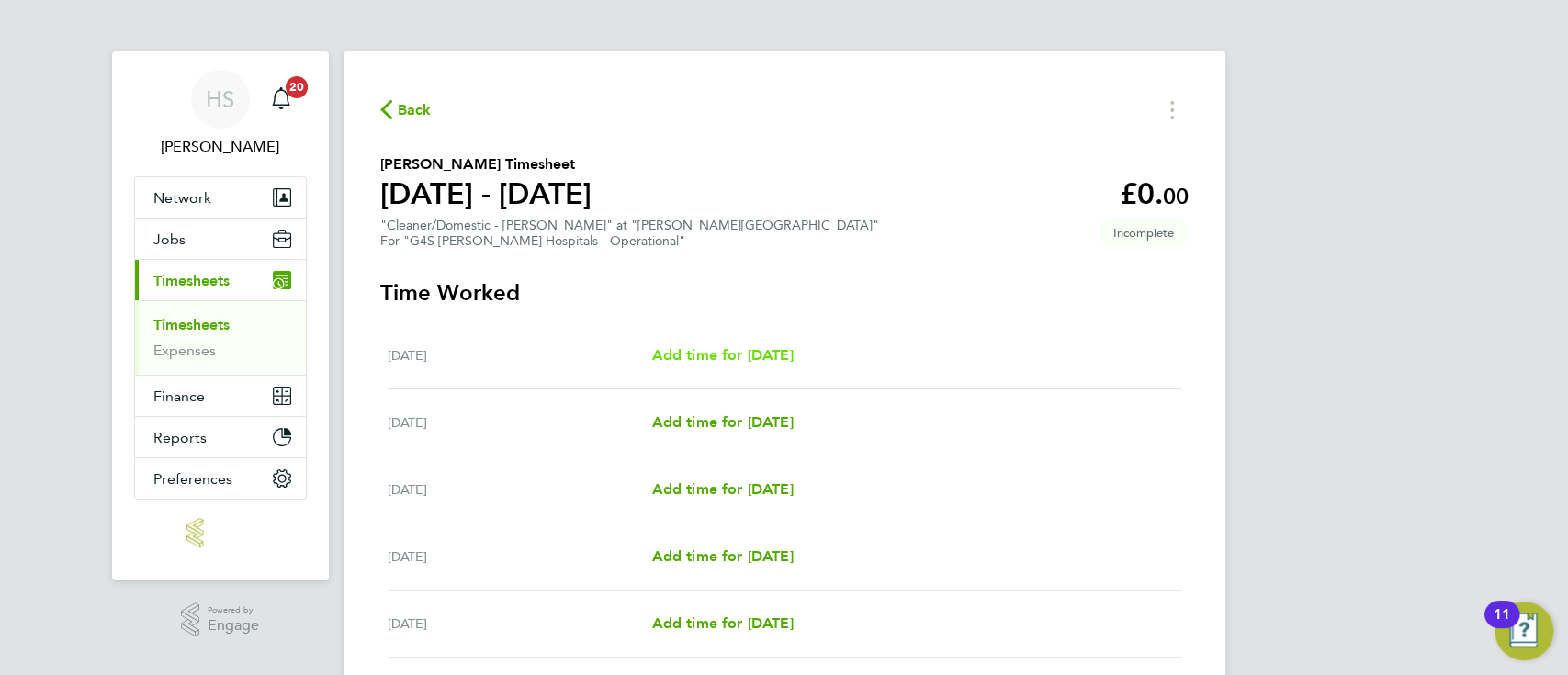
click at [756, 357] on span "Add time for Mon 04 Aug" at bounding box center [721, 355] width 141 height 18
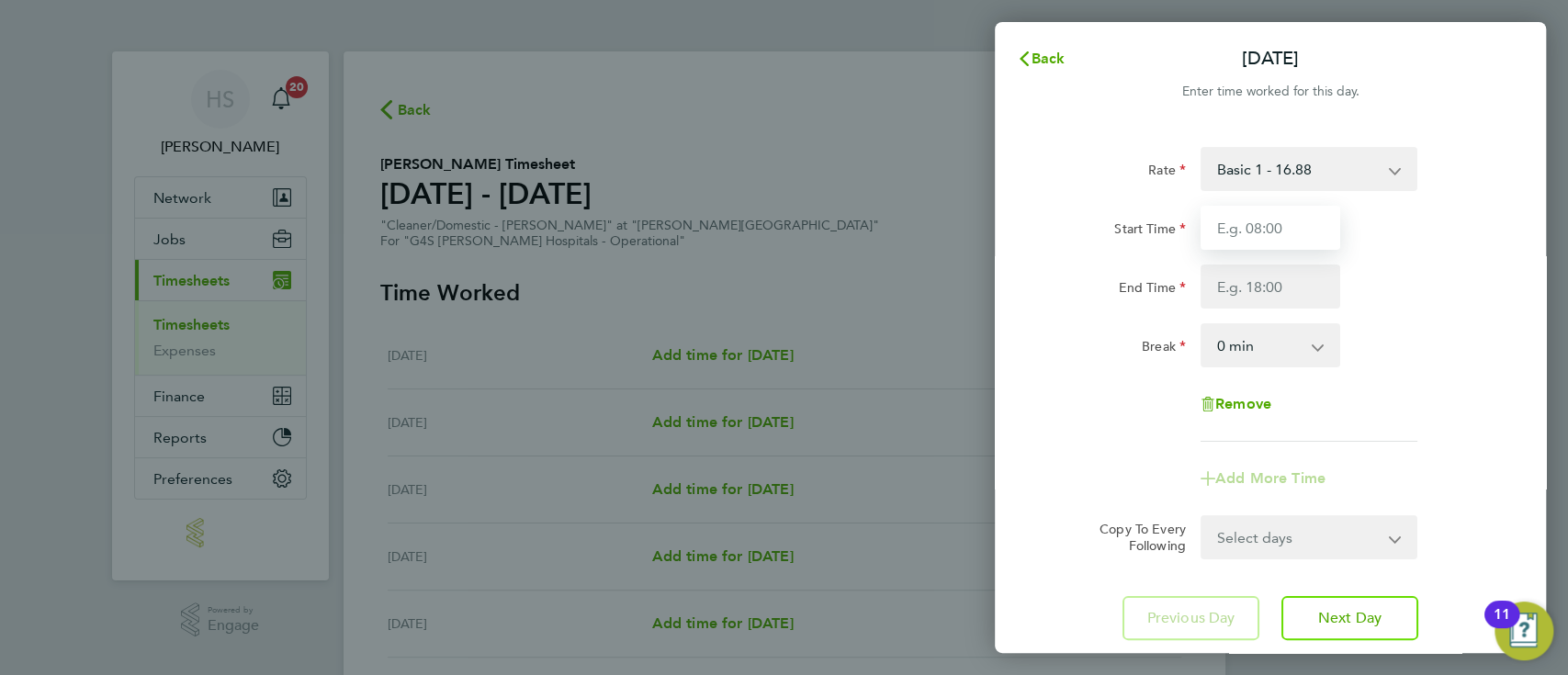
click at [1295, 236] on input "Start Time" at bounding box center [1270, 228] width 140 height 44
type input "07:00"
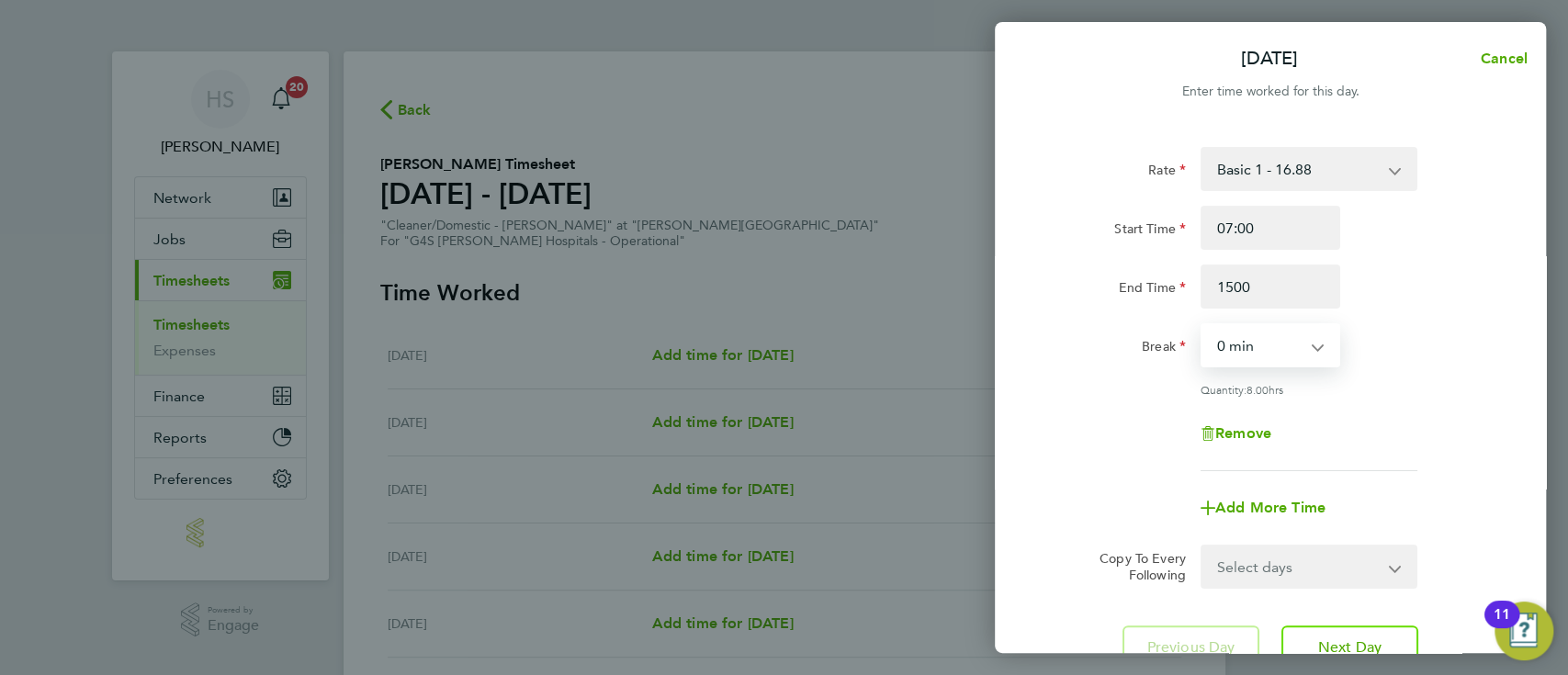
type input "15:00"
select select "30"
click at [1281, 559] on select "Select days Day Weekday (Mon-Fri) Weekend (Sat-Sun) Tuesday Wednesday Thursday …" at bounding box center [1299, 567] width 193 height 41
select select "WEEKDAY"
click at [1202, 547] on select "Select days Day Weekday (Mon-Fri) Weekend (Sat-Sun) Tuesday Wednesday Thursday …" at bounding box center [1299, 567] width 193 height 41
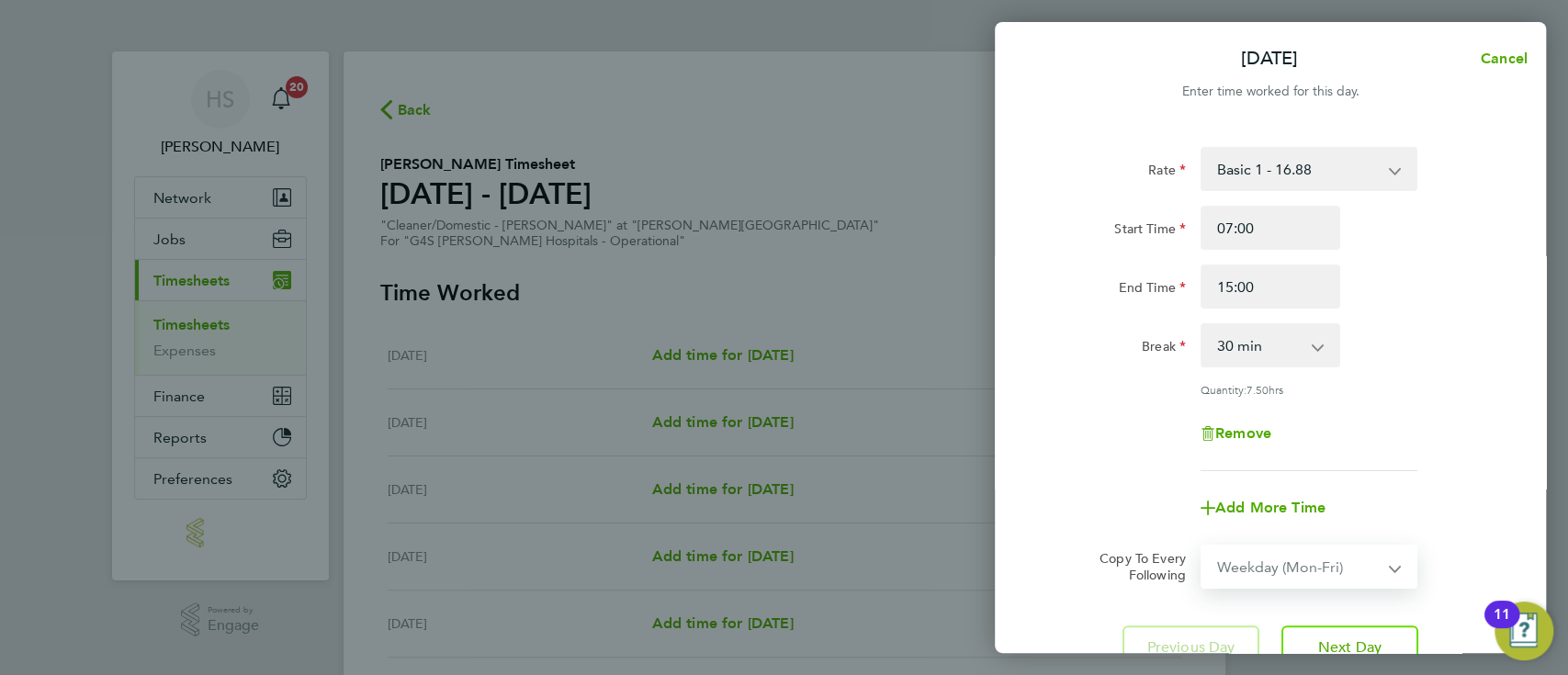
select select "2025-08-10"
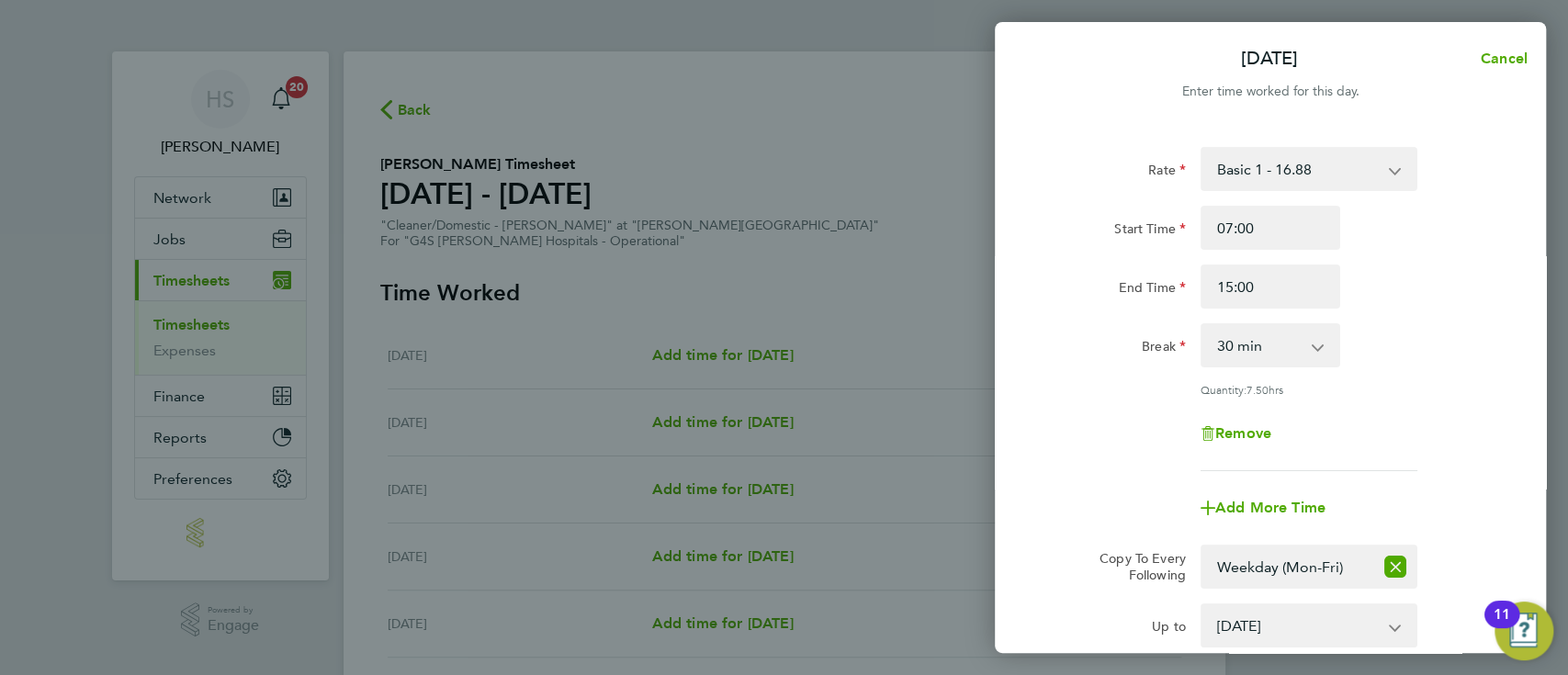
click at [1493, 367] on div "Break 0 min 15 min 30 min 45 min 60 min 75 min 90 min" at bounding box center [1270, 344] width 463 height 44
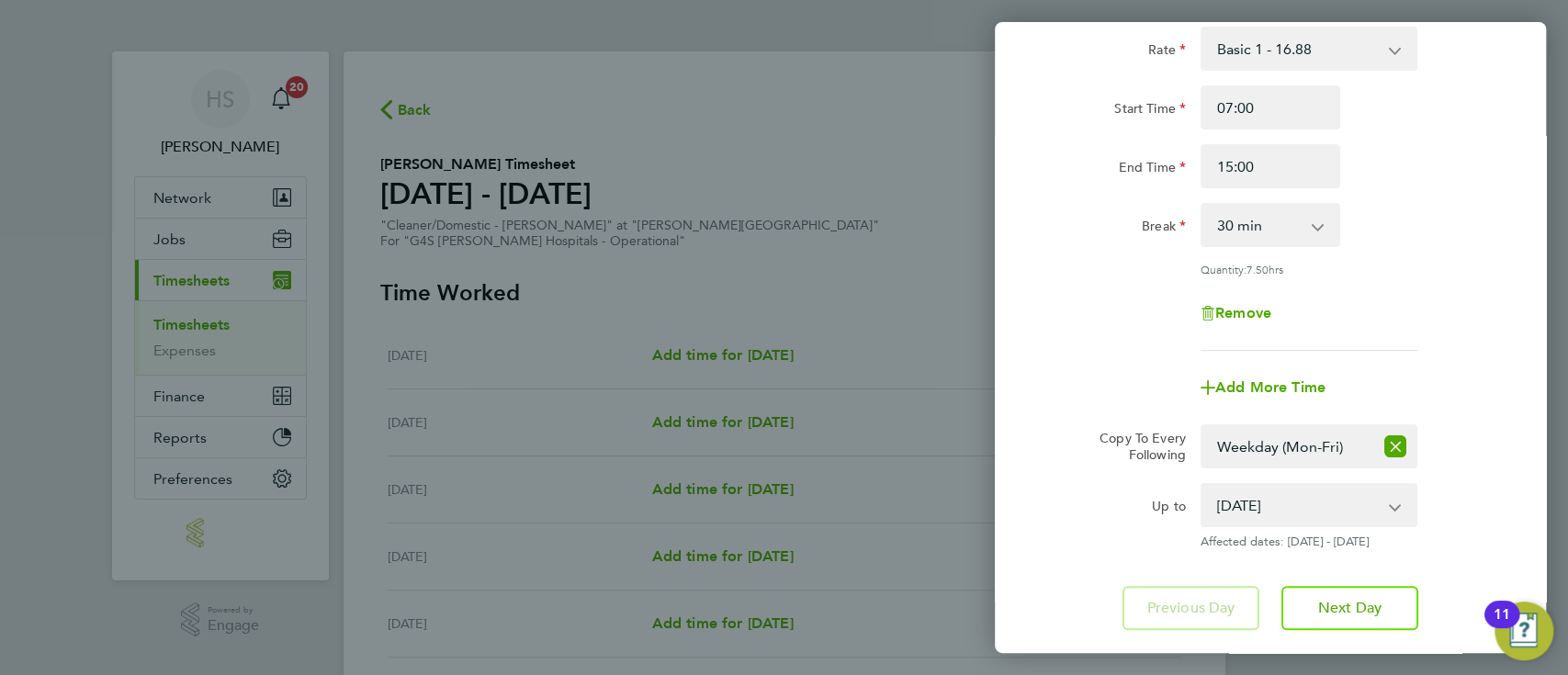
scroll to position [235, 0]
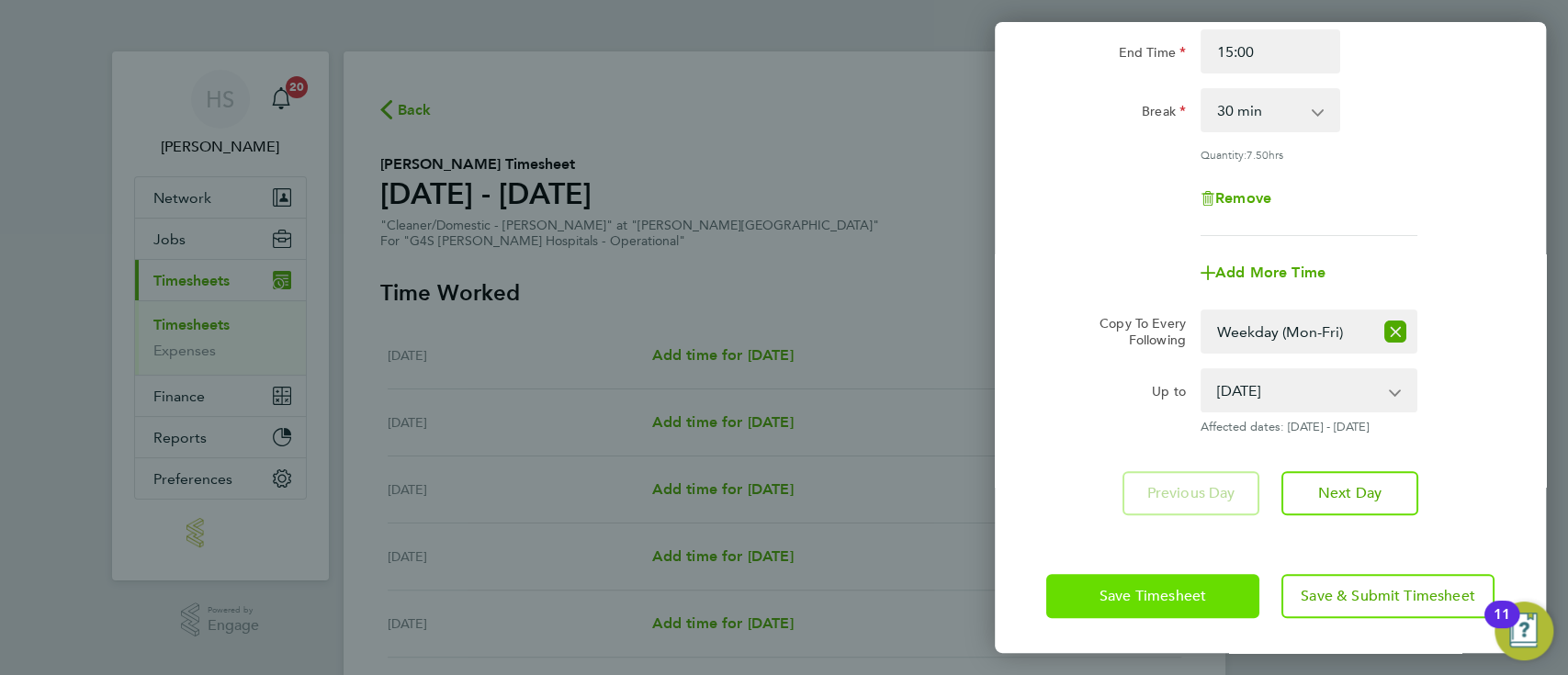
click at [1172, 596] on span "Save Timesheet" at bounding box center [1153, 595] width 107 height 18
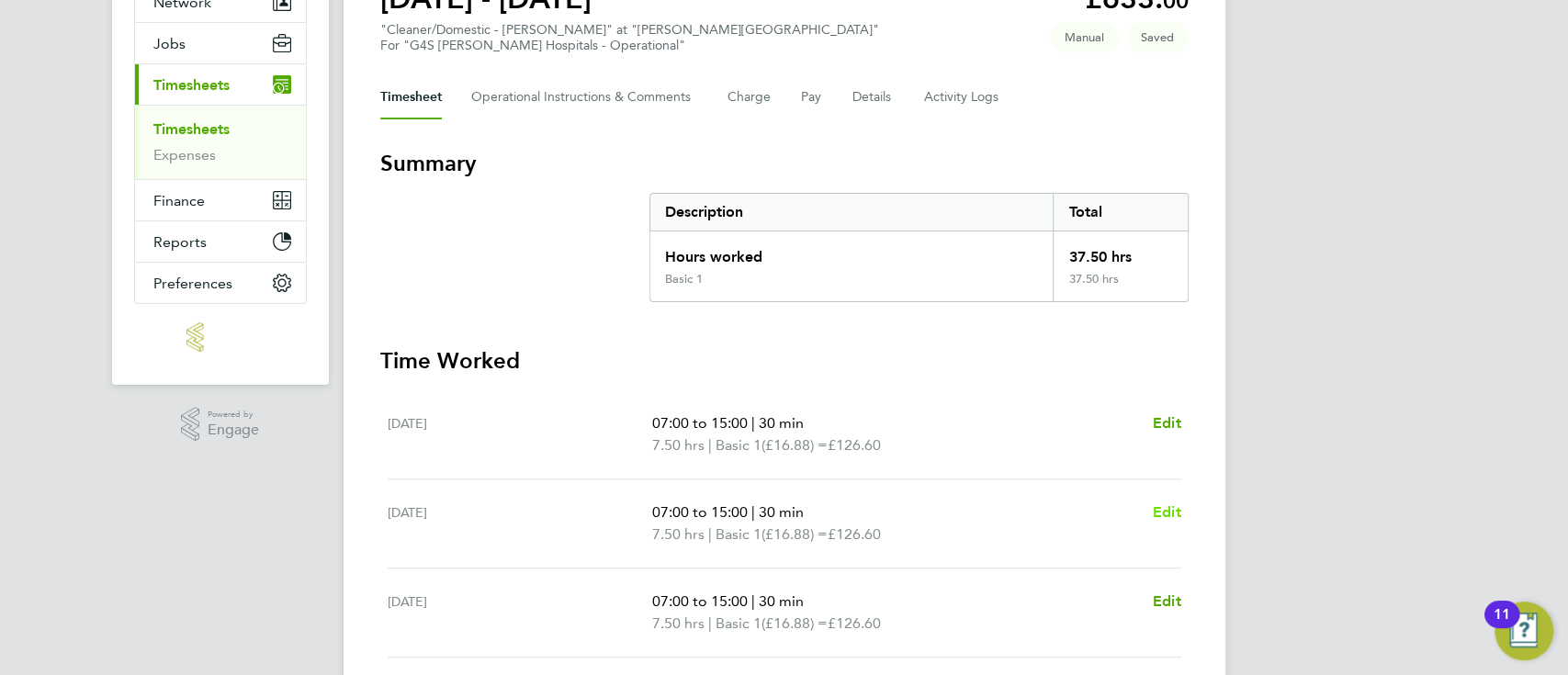
click at [1163, 511] on span "Edit" at bounding box center [1166, 512] width 28 height 18
select select "30"
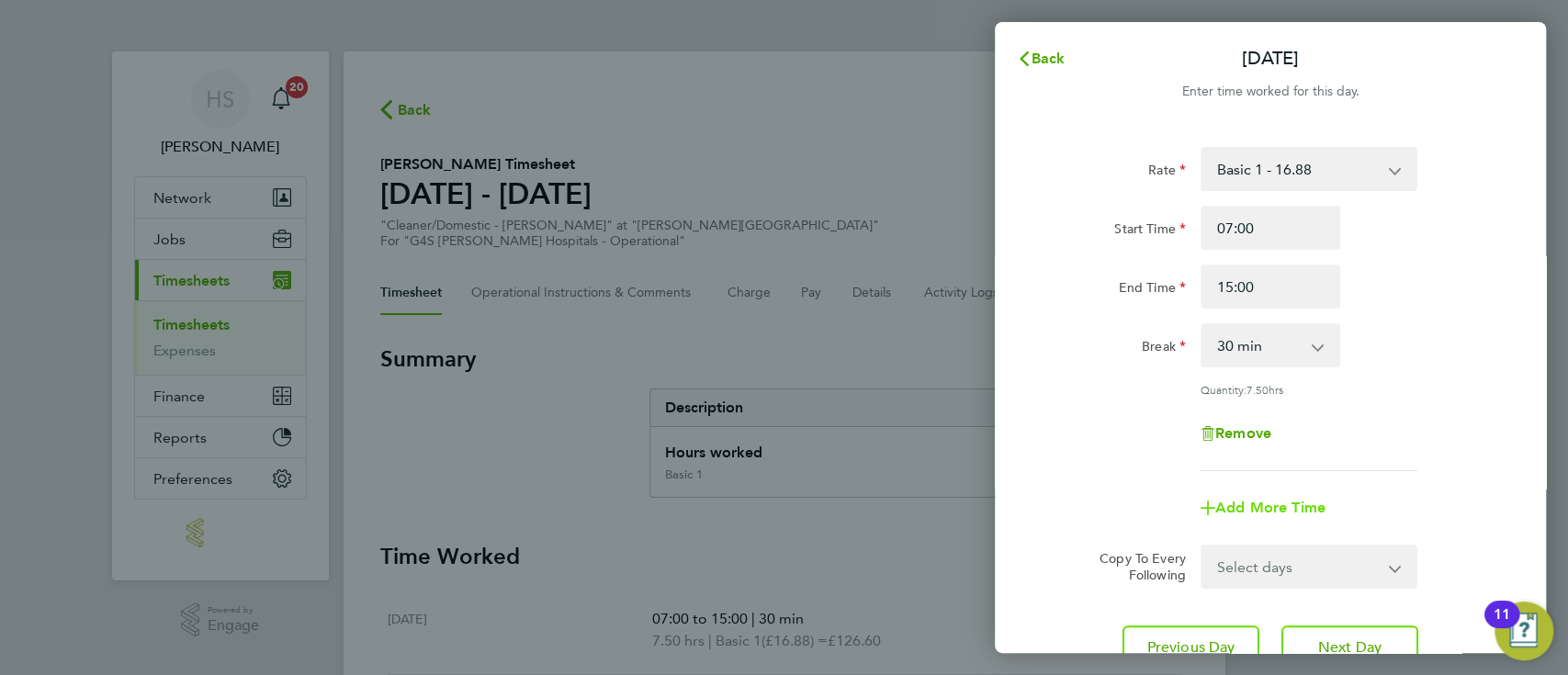
click at [1267, 499] on span "Add More Time" at bounding box center [1269, 508] width 110 height 18
select select "null"
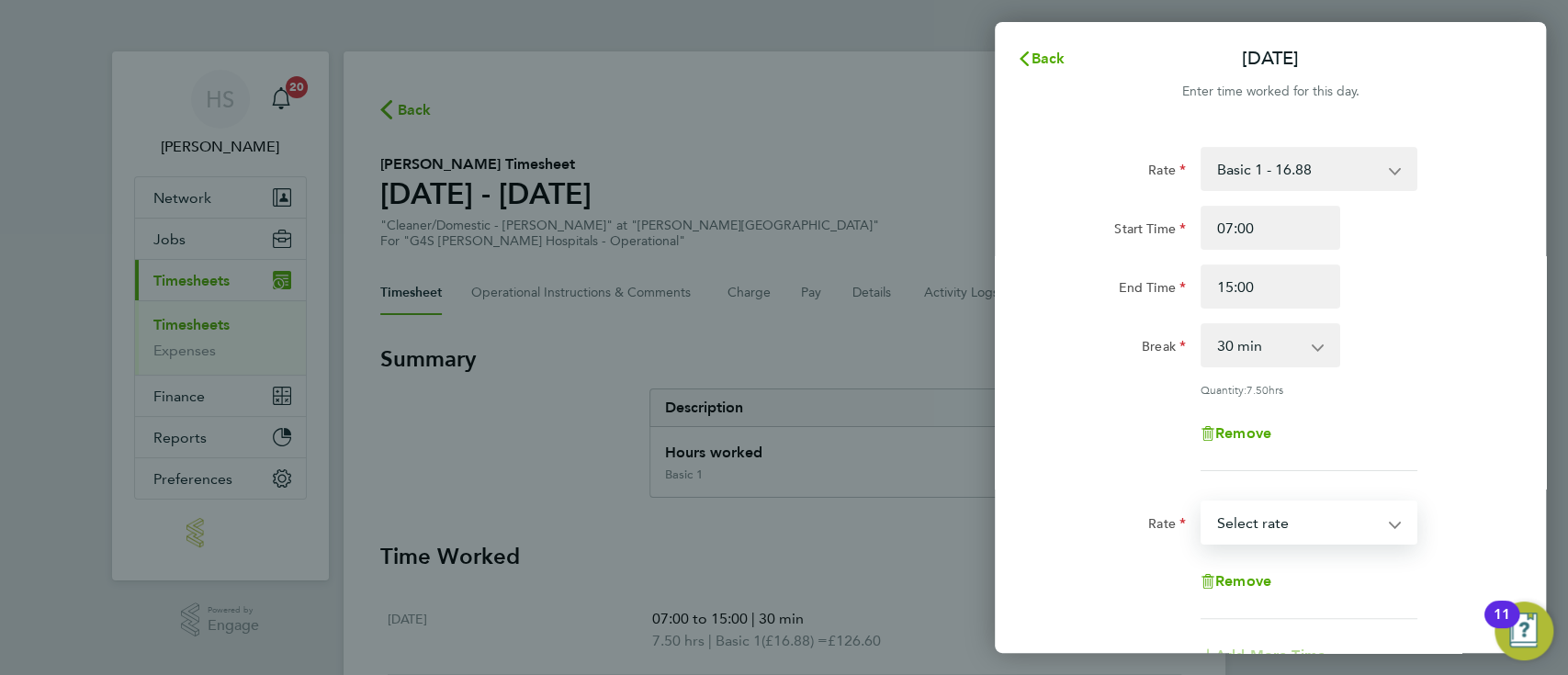
click at [1303, 519] on select "Basic 1 - 16.88 Sunday & BH Rate - 30.90 Night Rate (8pm- 6 am) - 23.81 Saturda…" at bounding box center [1298, 522] width 191 height 41
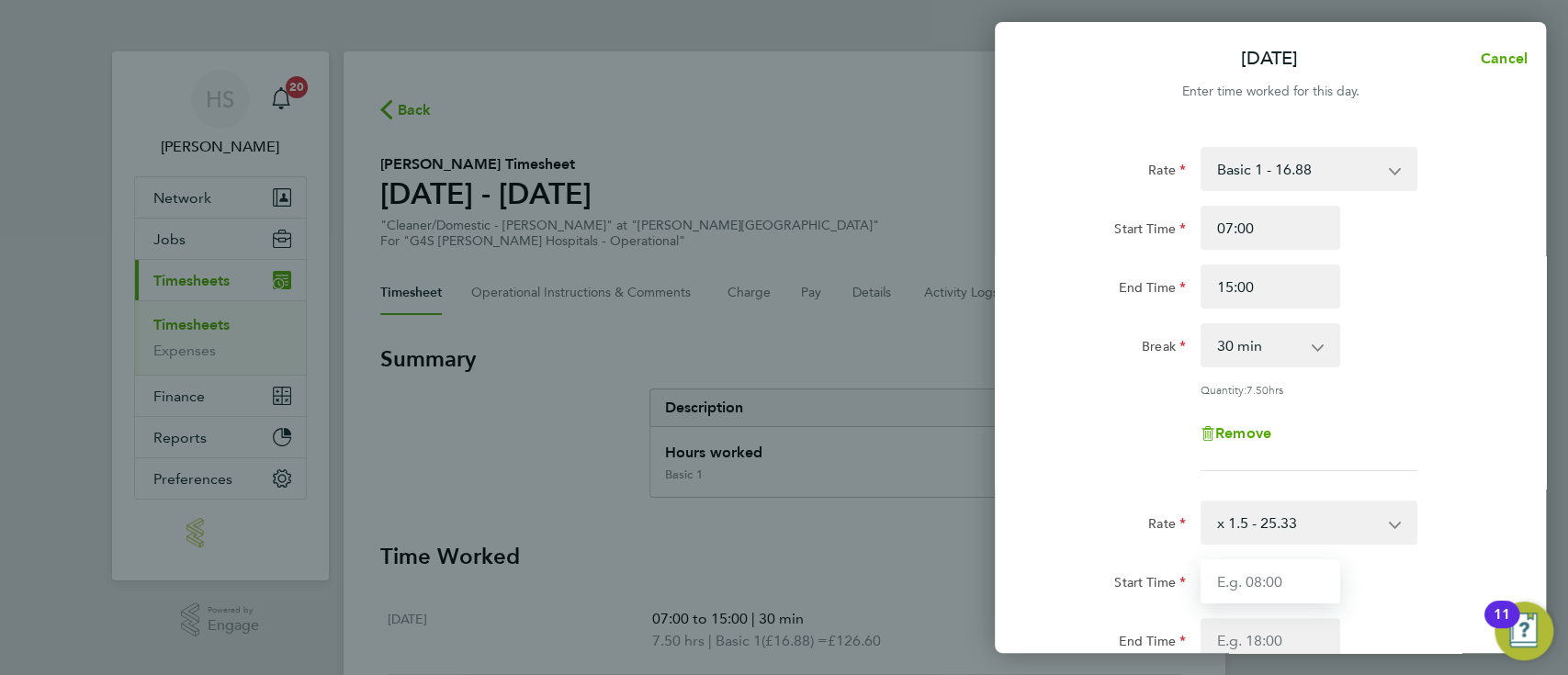
click at [1270, 591] on input "Start Time" at bounding box center [1270, 581] width 140 height 44
type input "15:00"
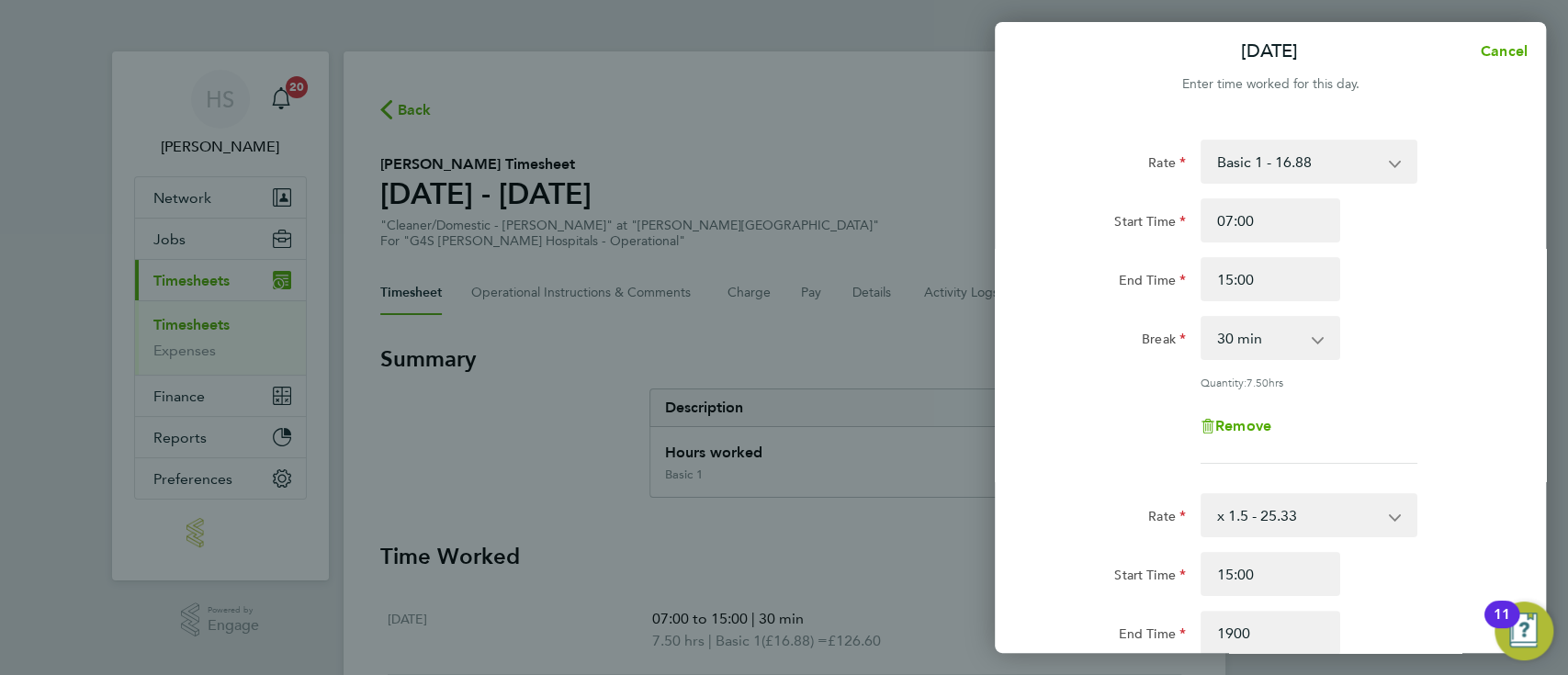
type input "19:00"
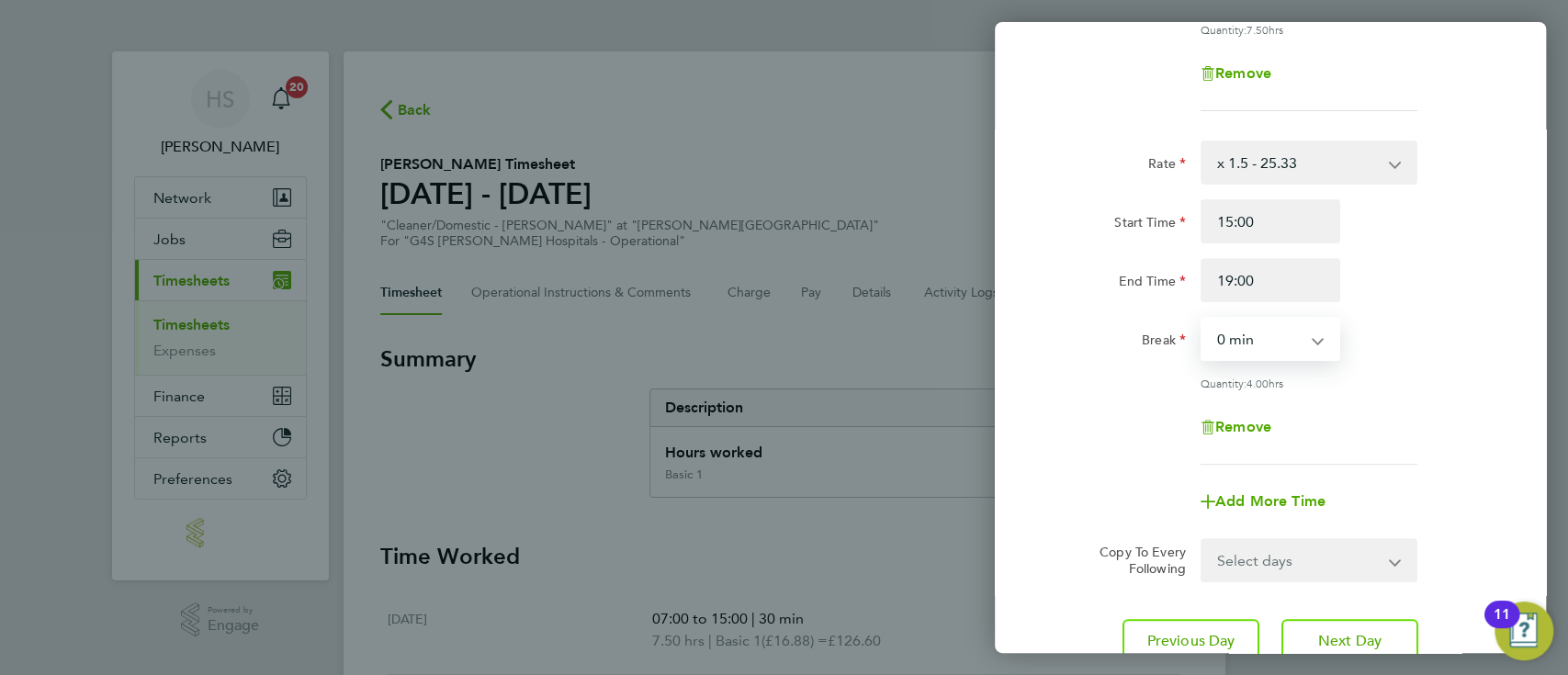
click at [1481, 396] on div "Rate x 1.5 - 25.33 Basic 1 - 16.88 Sunday & BH Rate - 30.90 Night Rate (8pm- 6 …" at bounding box center [1269, 302] width 448 height 324
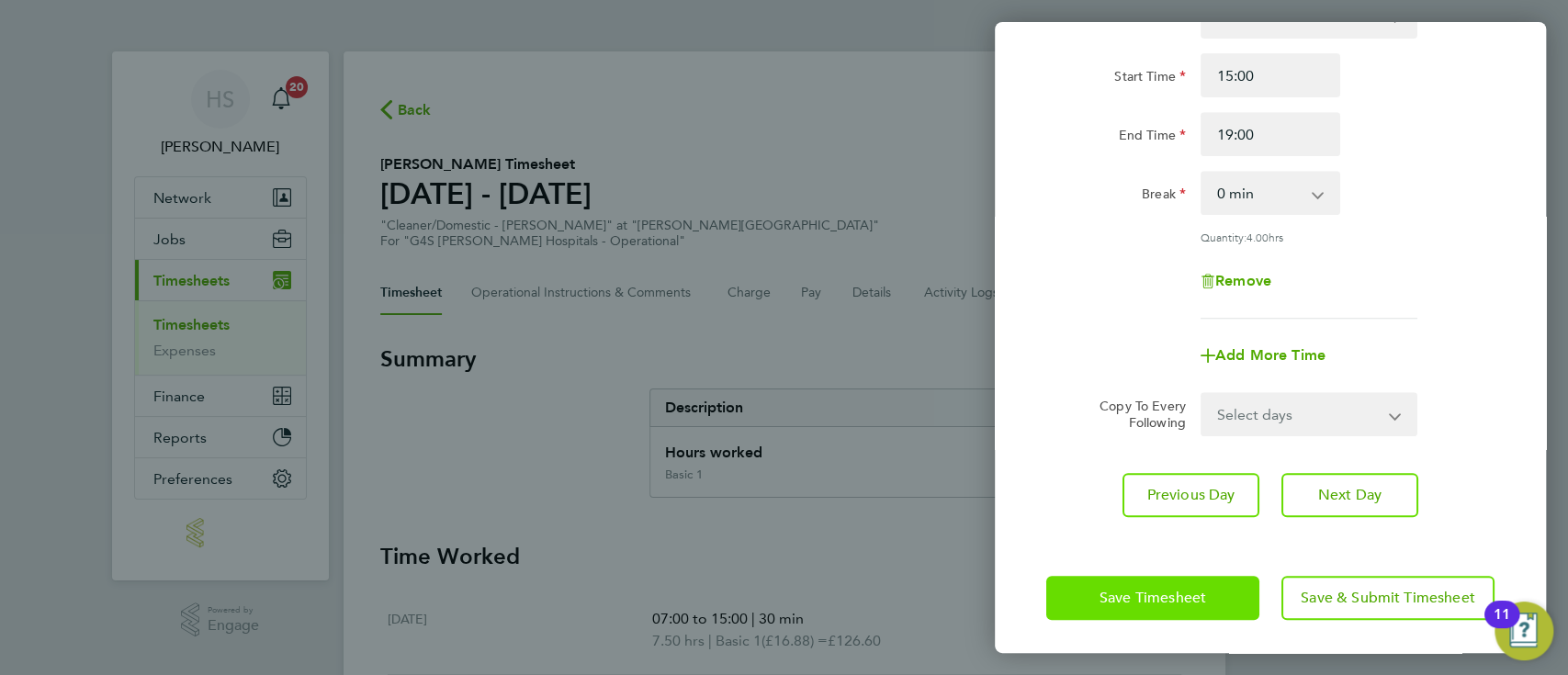
click at [1210, 591] on button "Save Timesheet" at bounding box center [1152, 597] width 213 height 44
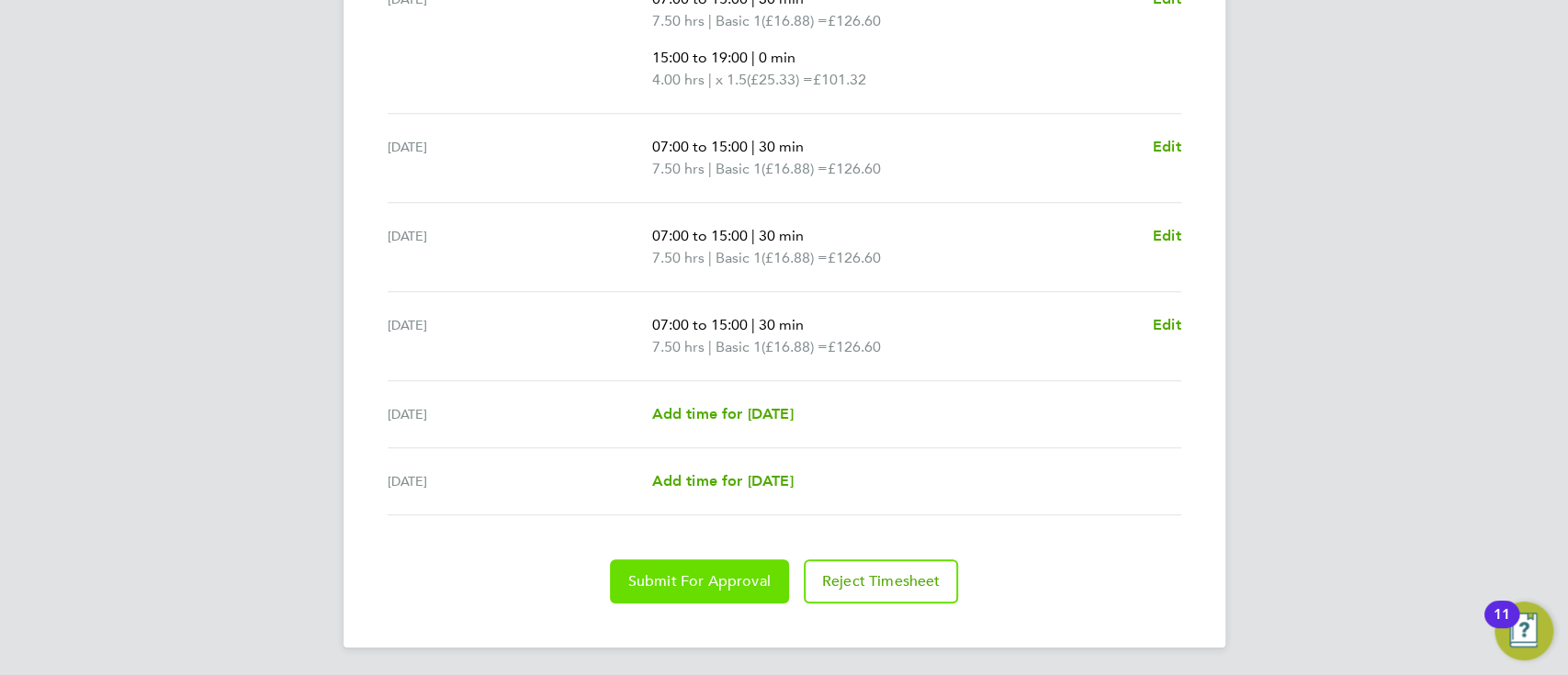
click at [682, 595] on button "Submit For Approval" at bounding box center [699, 581] width 179 height 44
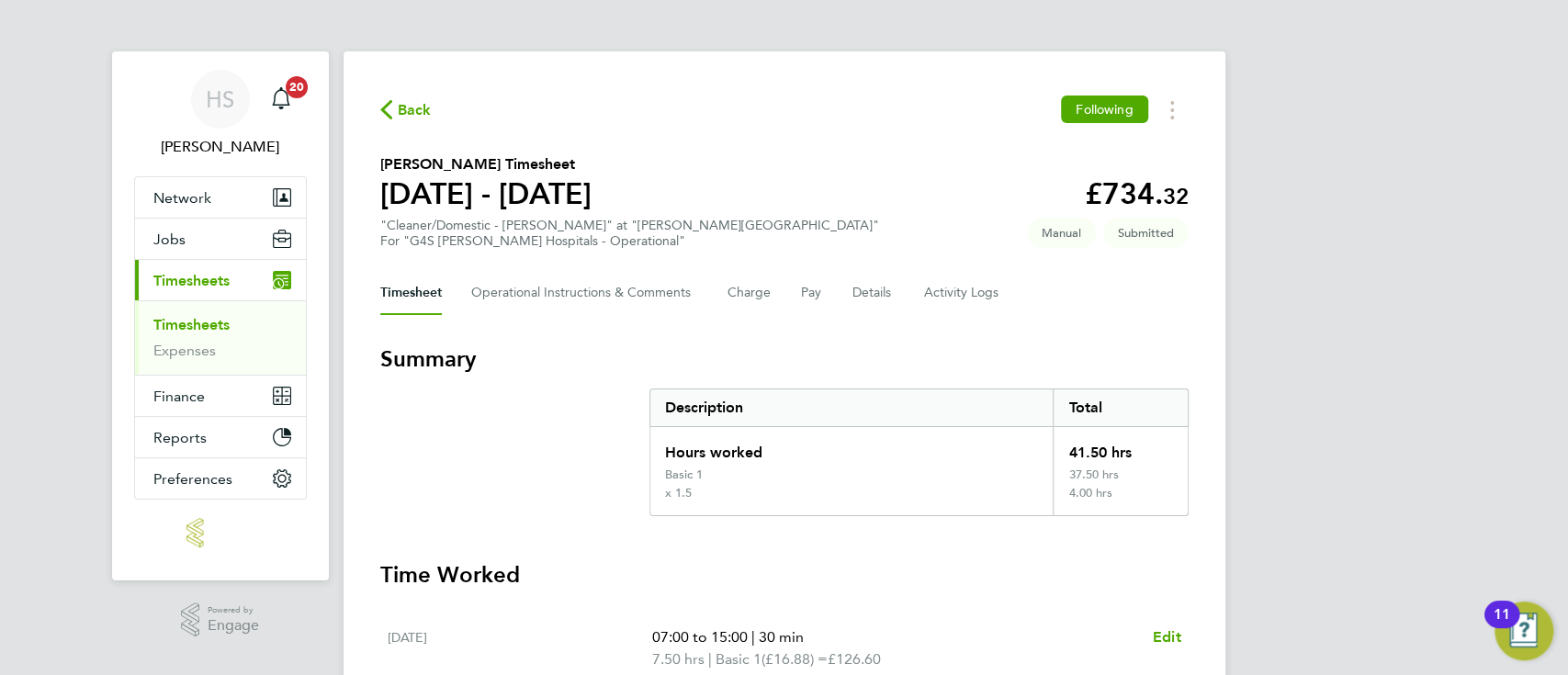
click at [398, 113] on span "Back" at bounding box center [414, 110] width 34 height 22
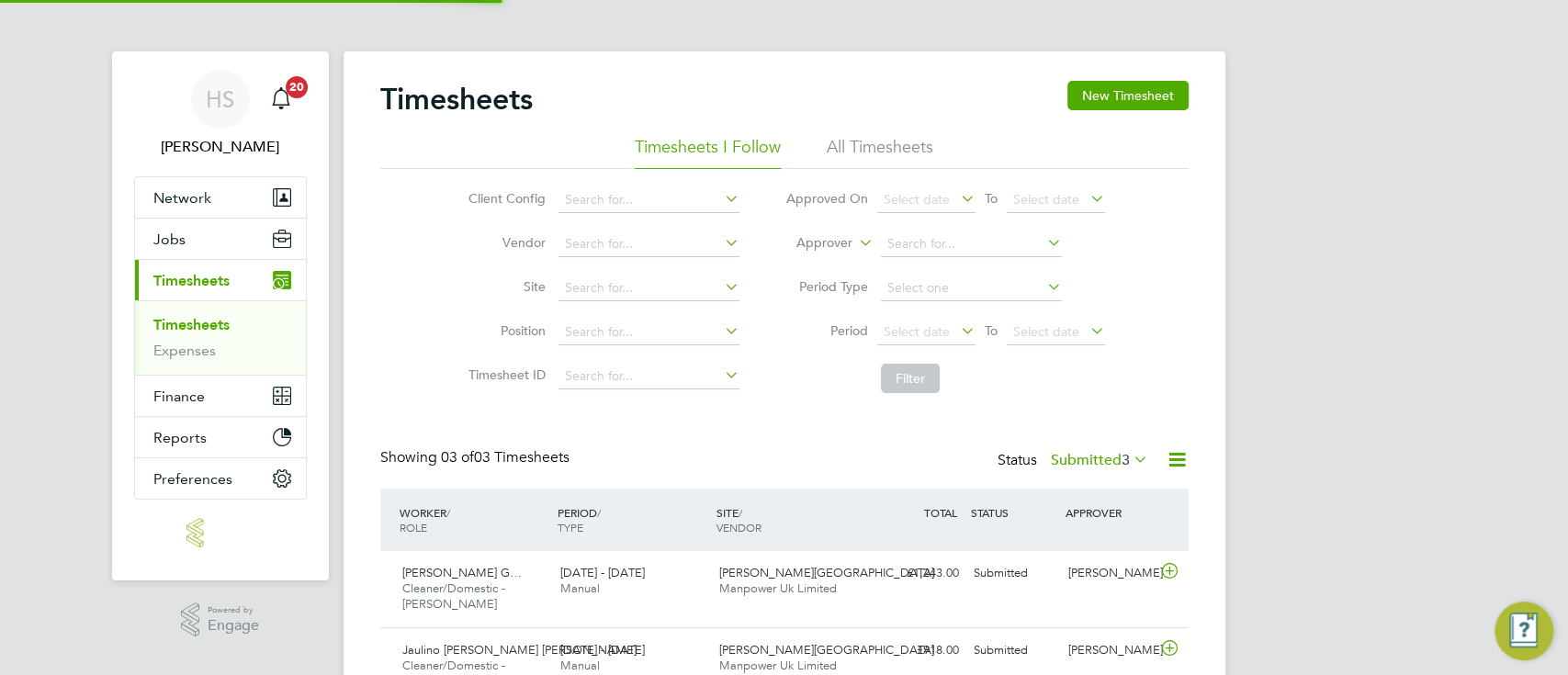
scroll to position [46, 159]
click at [1154, 91] on button "New Timesheet" at bounding box center [1127, 95] width 122 height 29
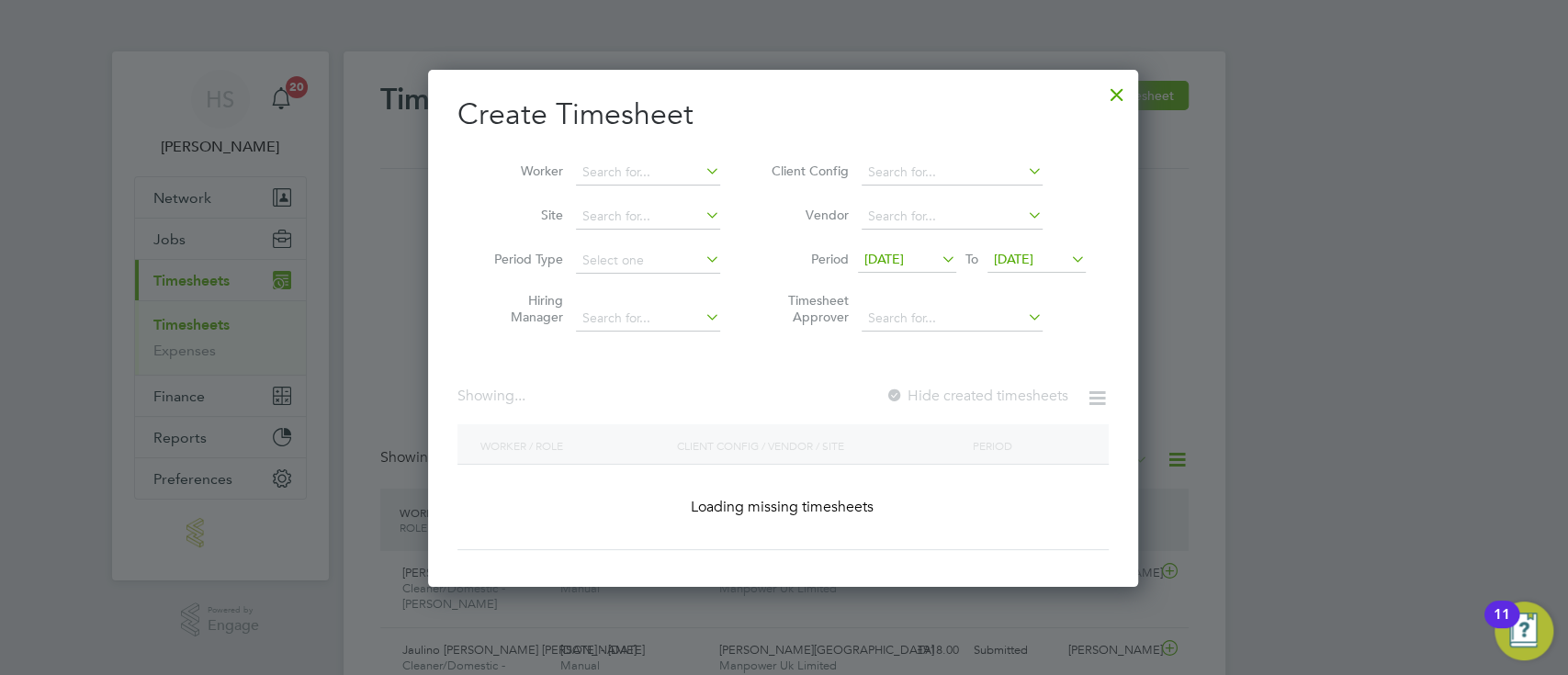
scroll to position [749, 712]
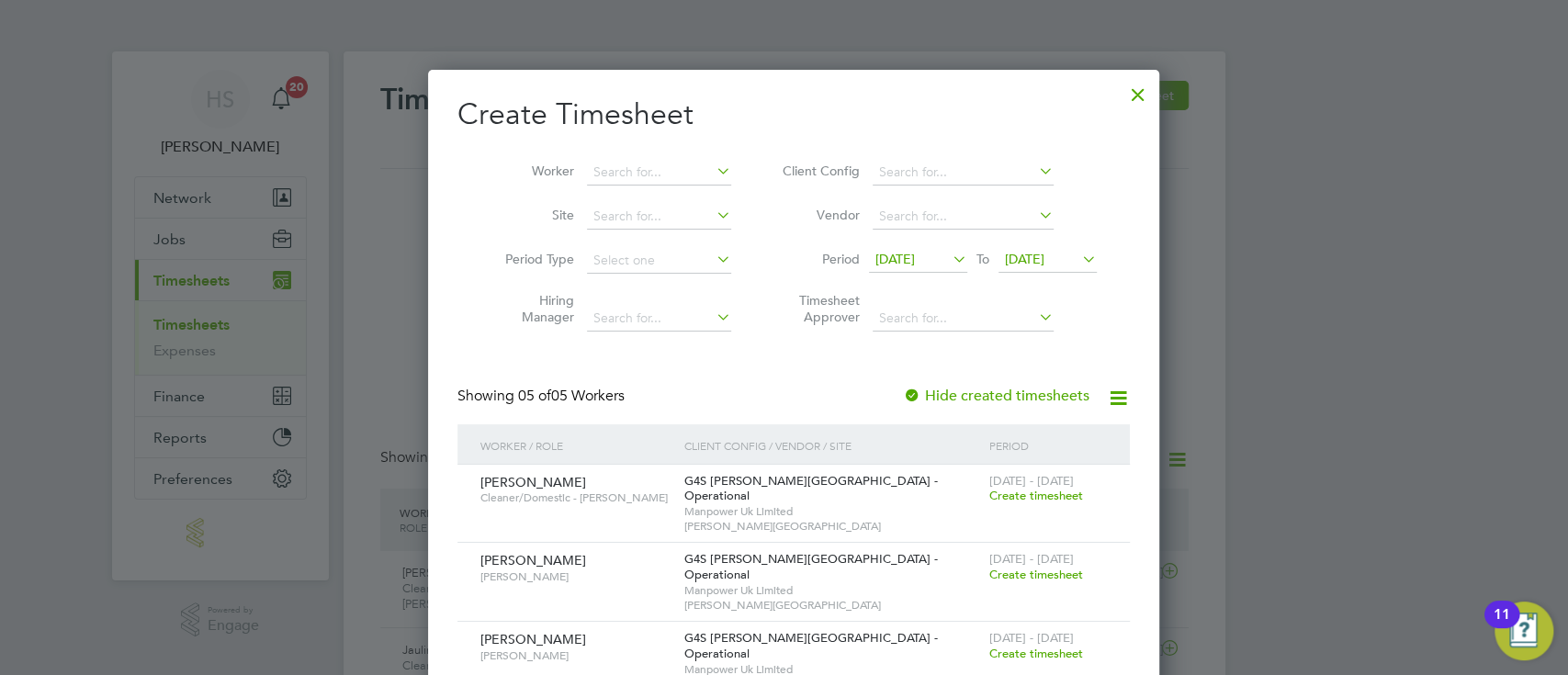
click at [1038, 499] on span "Create timesheet" at bounding box center [1036, 495] width 93 height 16
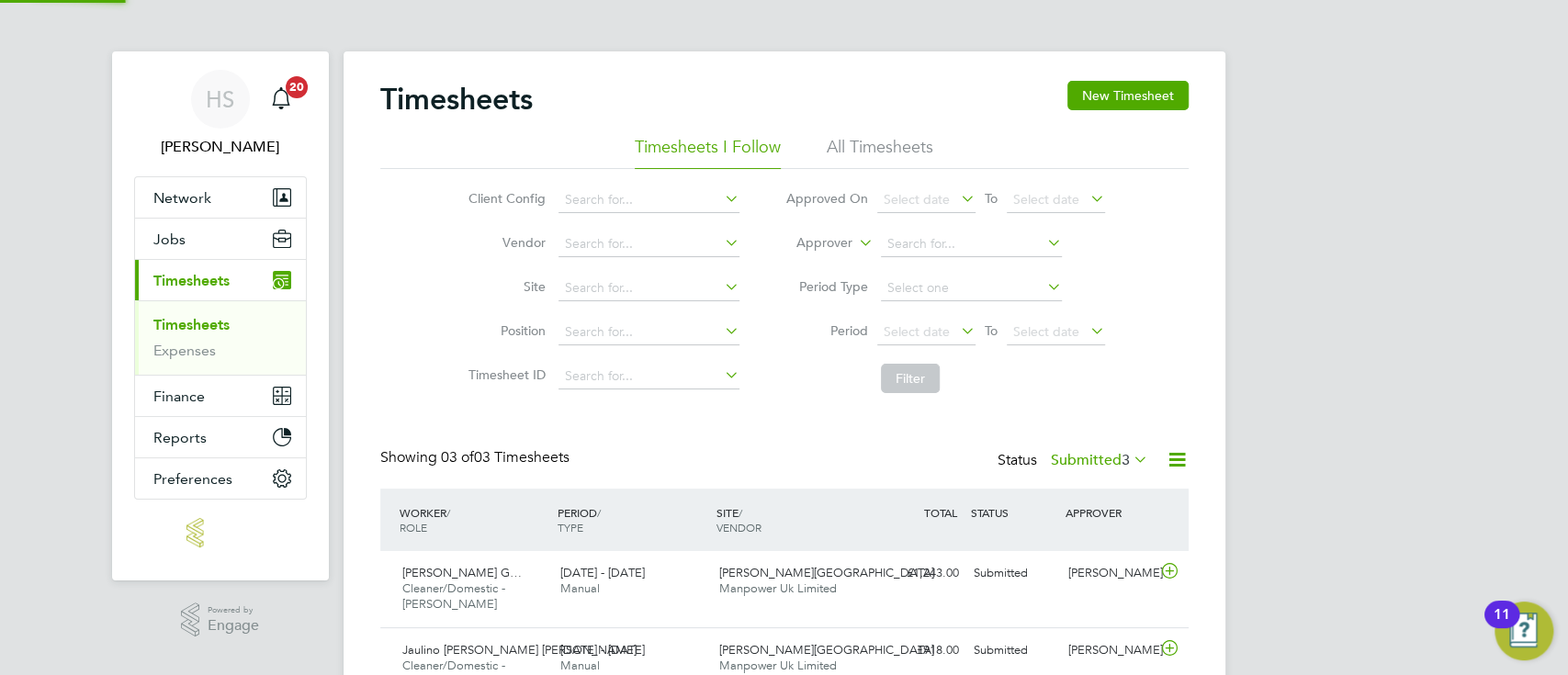
scroll to position [46, 159]
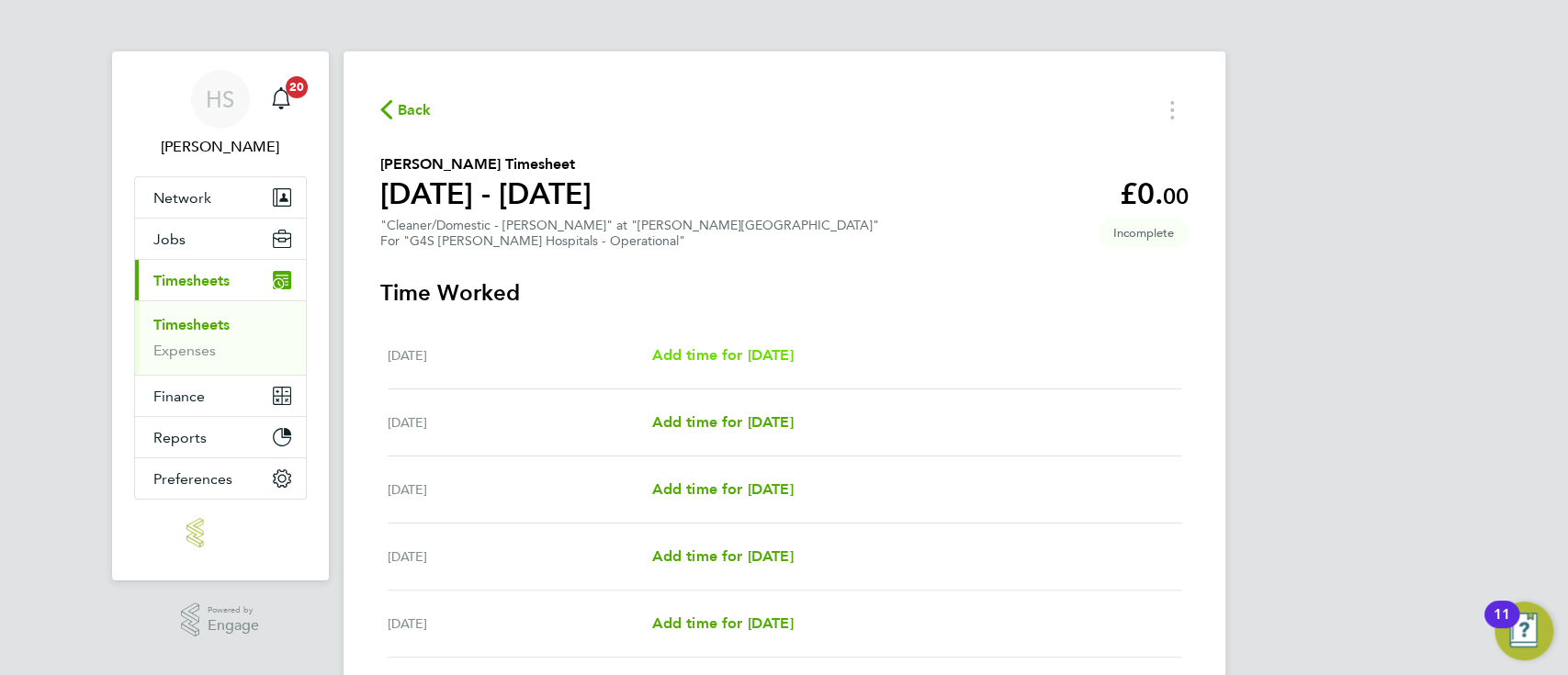
click at [745, 354] on span "Add time for Mon 04 Aug" at bounding box center [721, 355] width 141 height 18
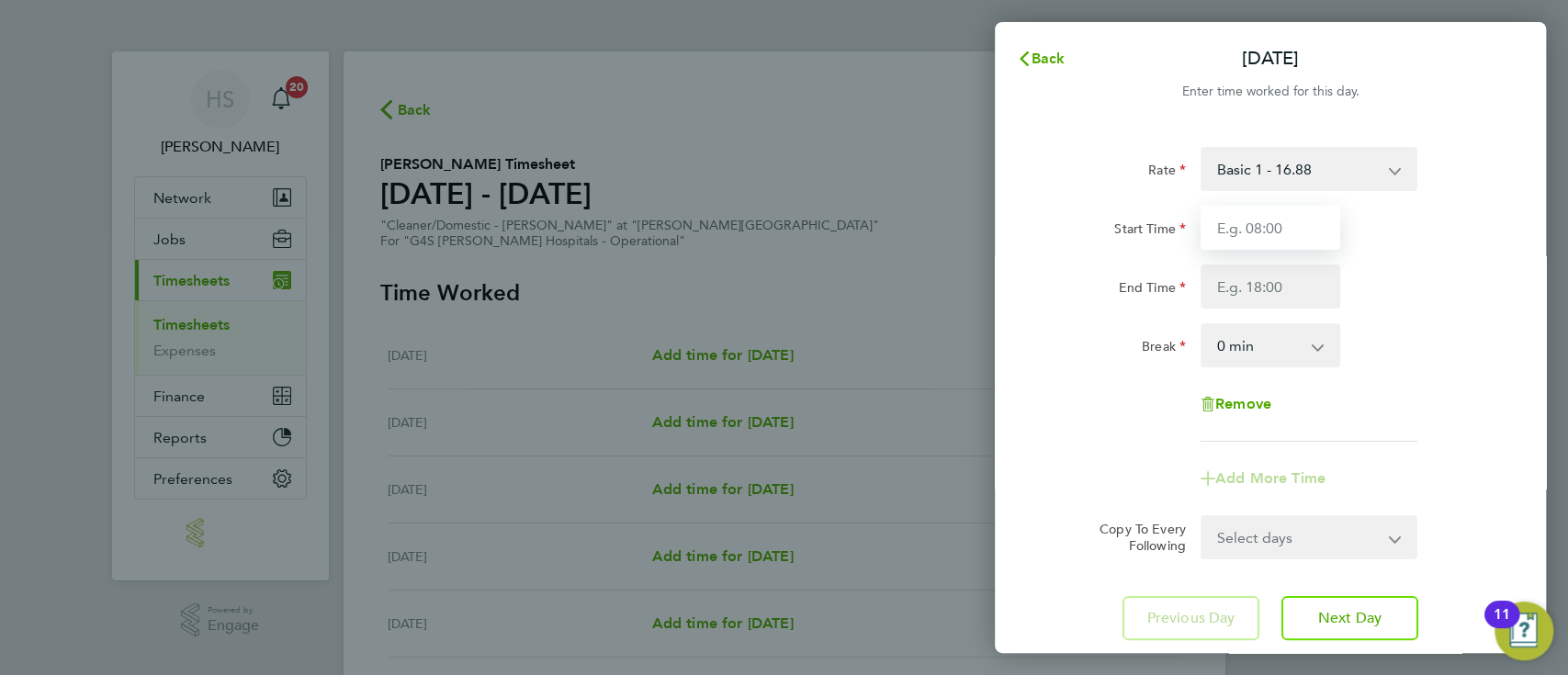
click at [1243, 226] on input "Start Time" at bounding box center [1270, 228] width 140 height 44
type input "16:30"
type input "20:00"
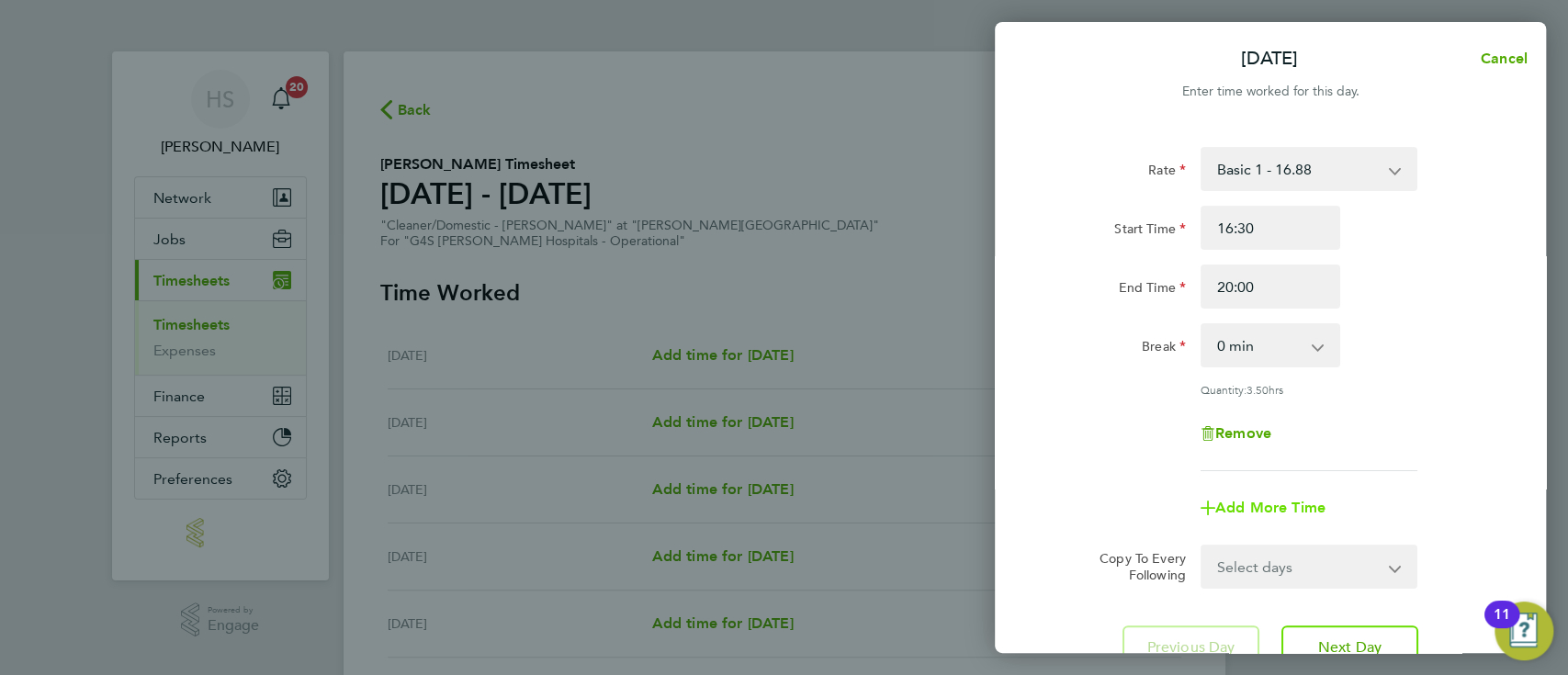
click at [1290, 513] on span "Add More Time" at bounding box center [1269, 508] width 110 height 18
select select "null"
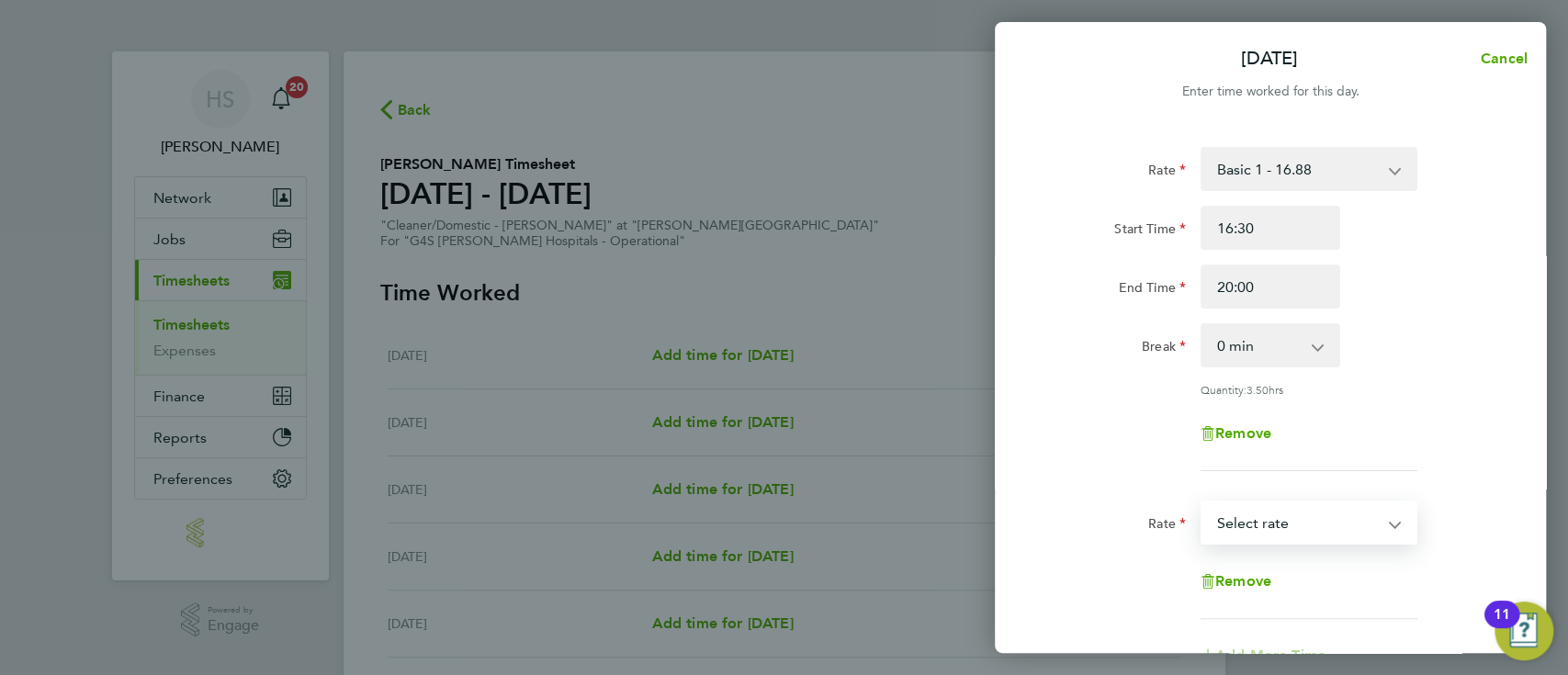
click at [1257, 511] on select "Basic 1 - 16.88 Saturday Rate - 23.81 x 1.5 - 25.33 Night Rate (8pm- 6 am) - 23…" at bounding box center [1298, 522] width 191 height 41
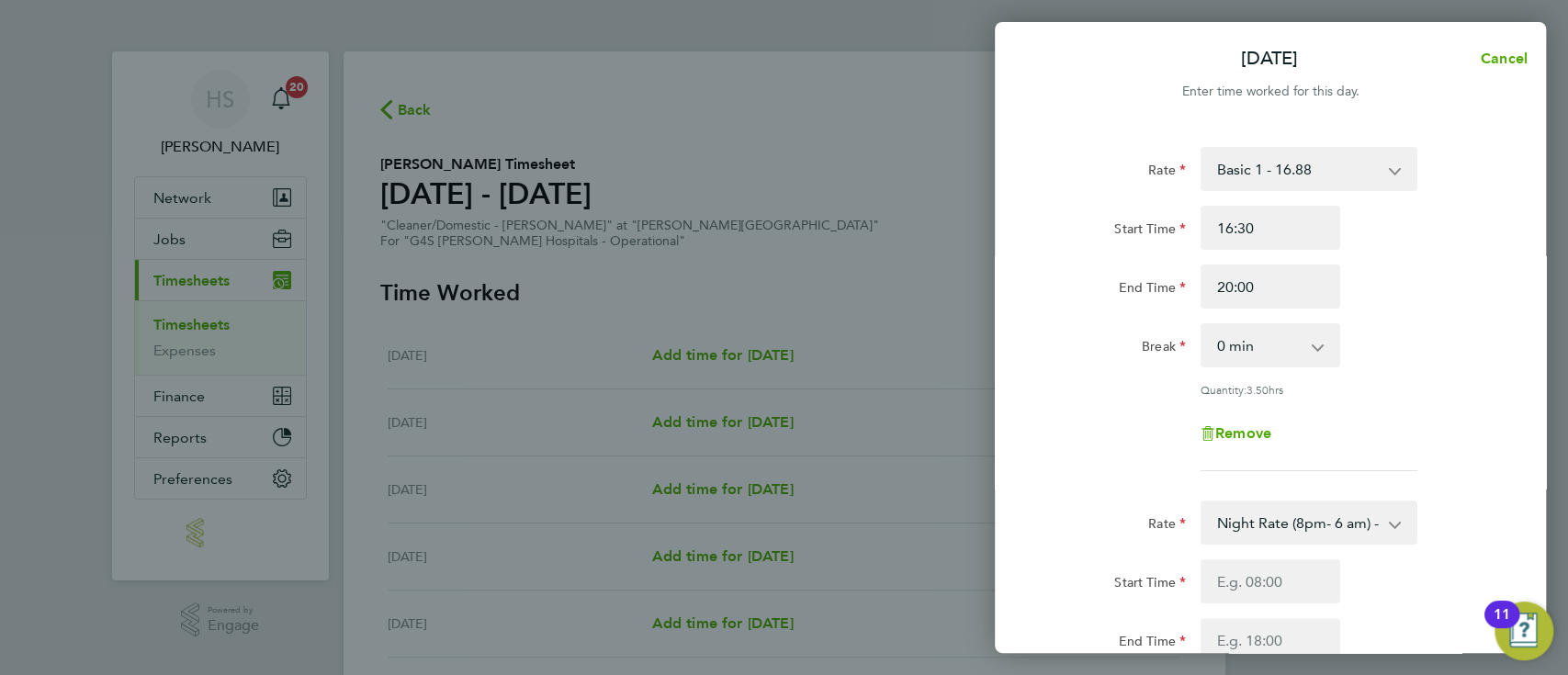
click at [1285, 554] on div "Rate Night Rate (8pm- 6 am) - 23.81 Basic 1 - 16.88 Saturday Rate - 23.81 x 1.5…" at bounding box center [1269, 648] width 448 height 295
click at [1266, 568] on input "2" at bounding box center [1270, 581] width 140 height 44
click at [1266, 568] on input "2---" at bounding box center [1270, 581] width 140 height 44
type input "20:00"
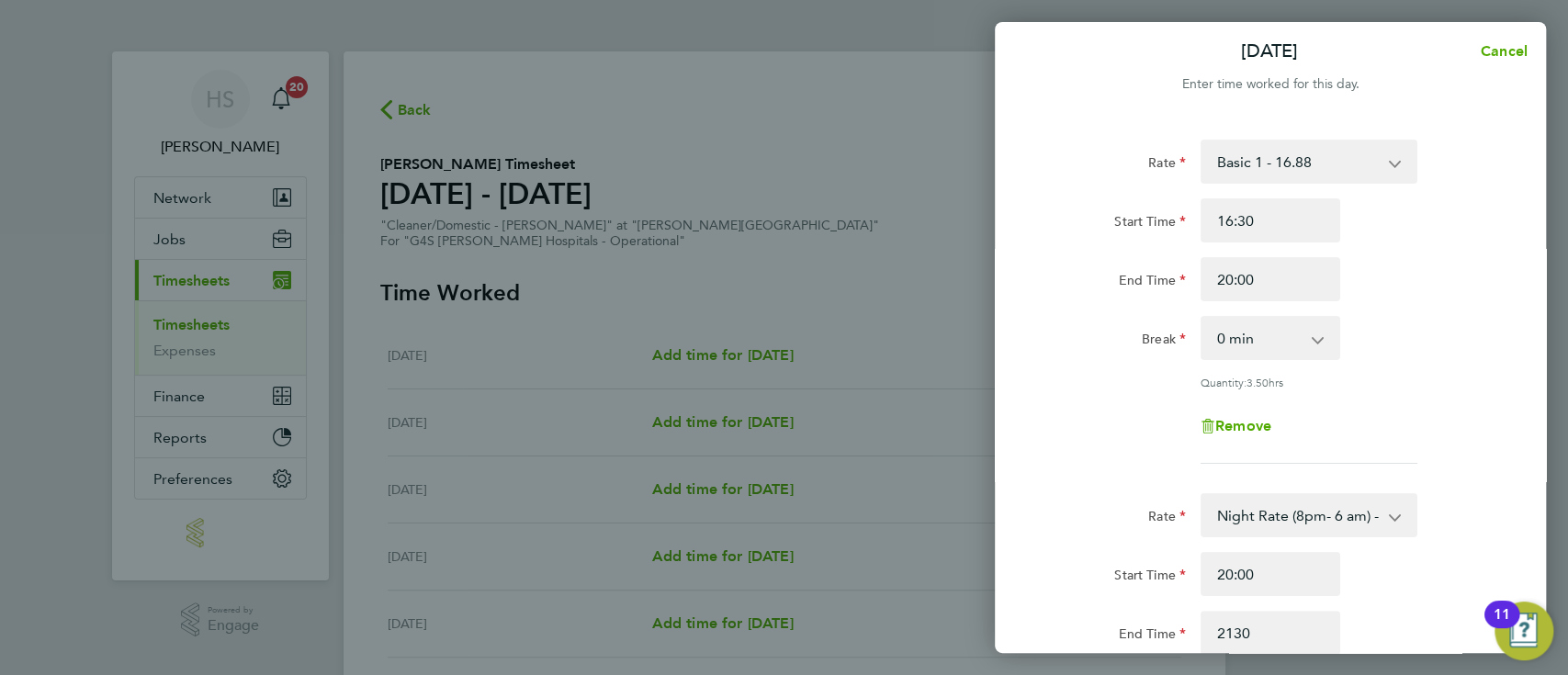
type input "21:30"
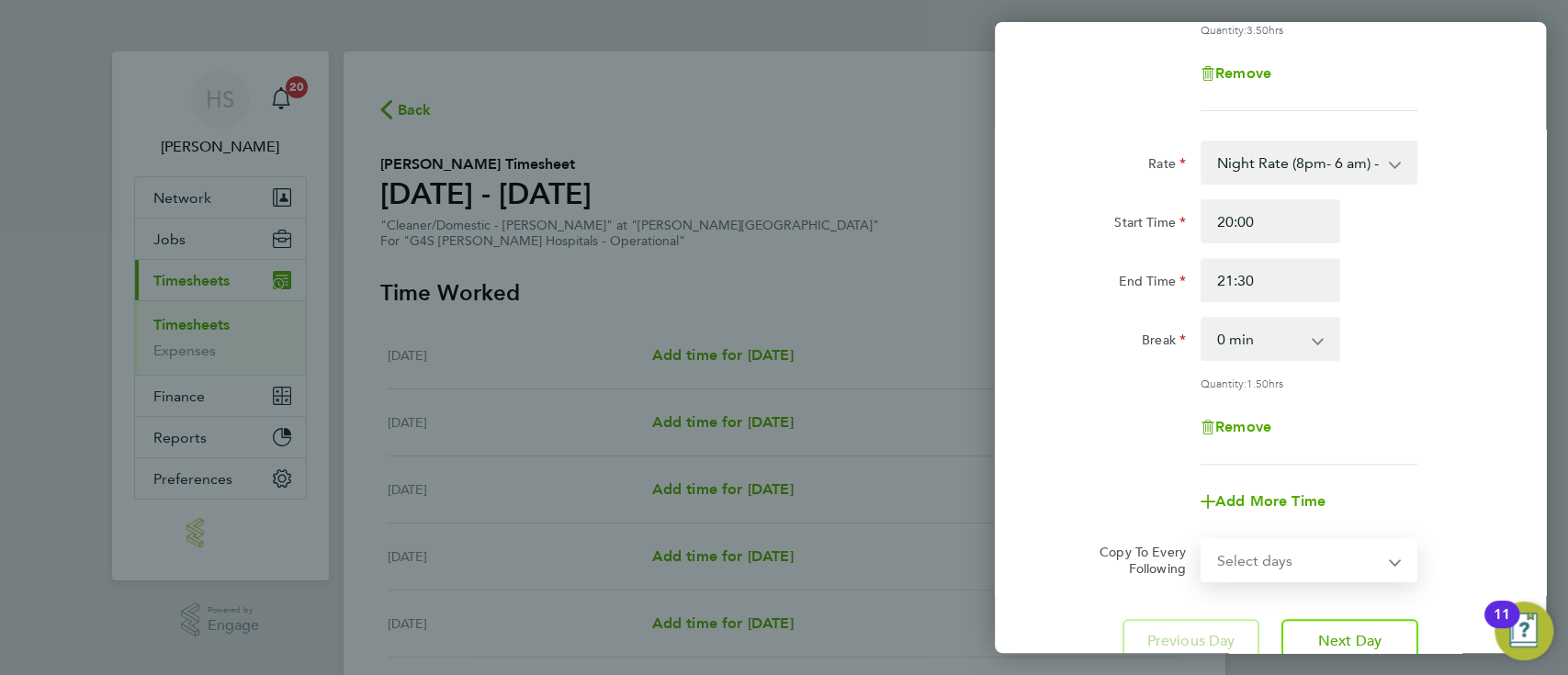
click at [1270, 558] on select "Select days Day Weekday (Mon-Fri) Weekend (Sat-Sun) Tuesday Wednesday Thursday …" at bounding box center [1299, 560] width 193 height 41
select select "WEEKDAY"
click at [1202, 540] on select "Select days Day Weekday (Mon-Fri) Weekend (Sat-Sun) Tuesday Wednesday Thursday …" at bounding box center [1299, 560] width 193 height 41
select select "2025-08-10"
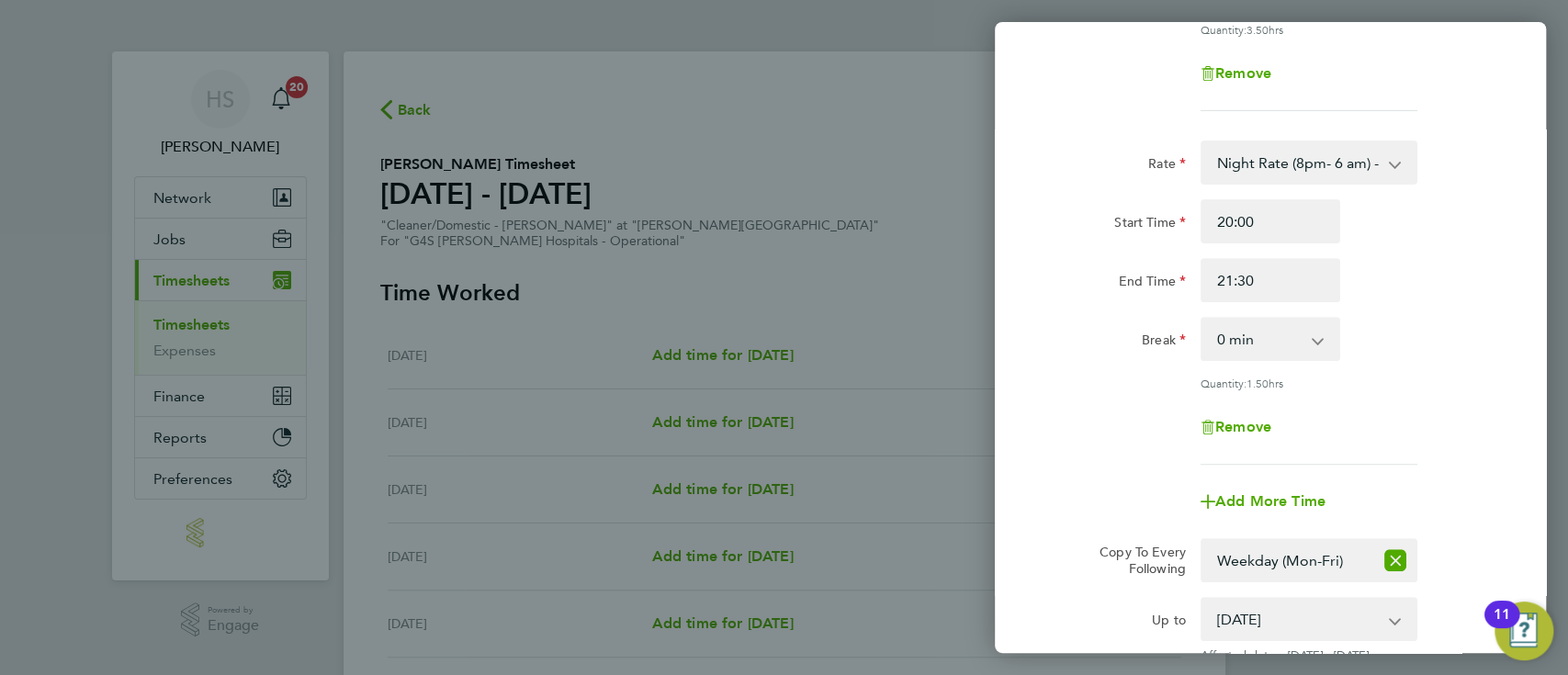
click at [1466, 371] on div "Rate Night Rate (8pm- 6 am) - 23.81 Basic 1 - 16.88 Saturday Rate - 23.81 x 1.5…" at bounding box center [1269, 302] width 448 height 324
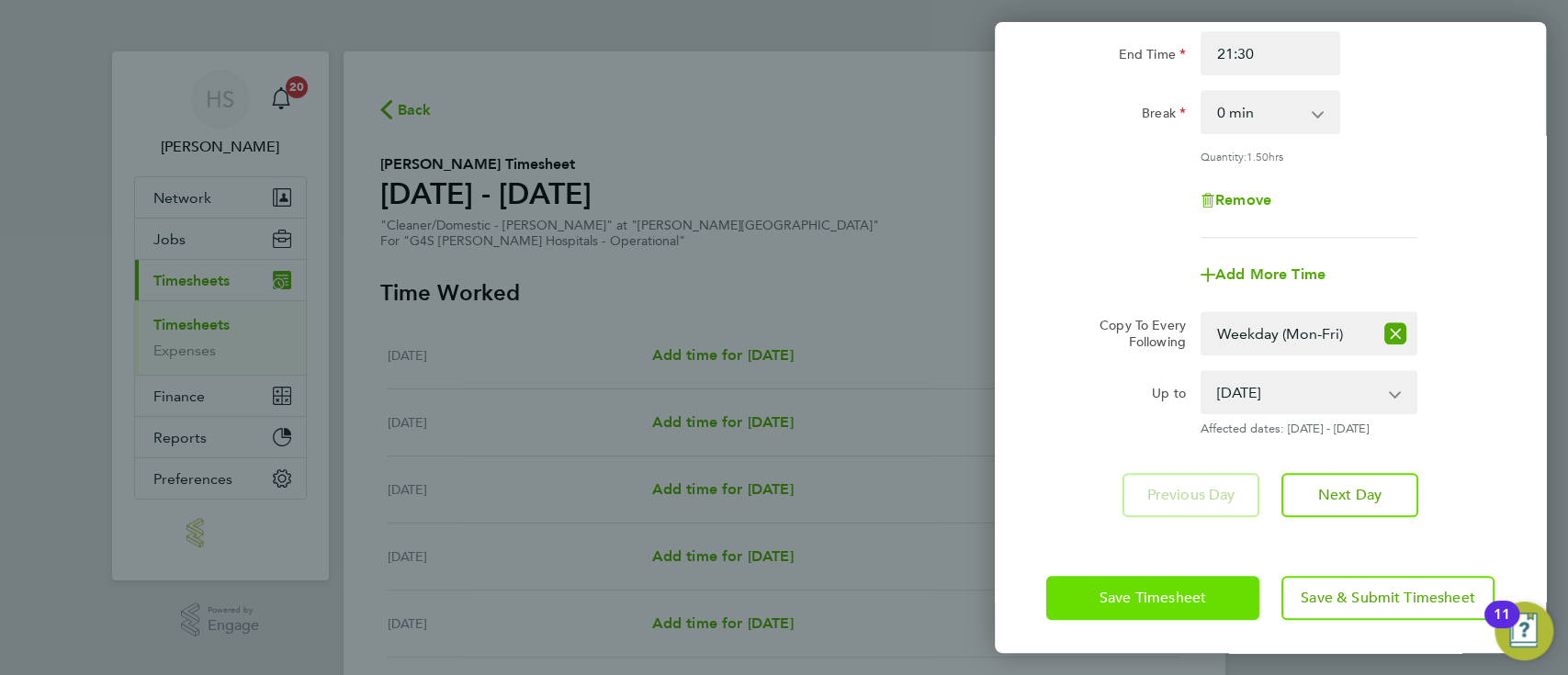
click at [1218, 583] on button "Save Timesheet" at bounding box center [1152, 597] width 213 height 44
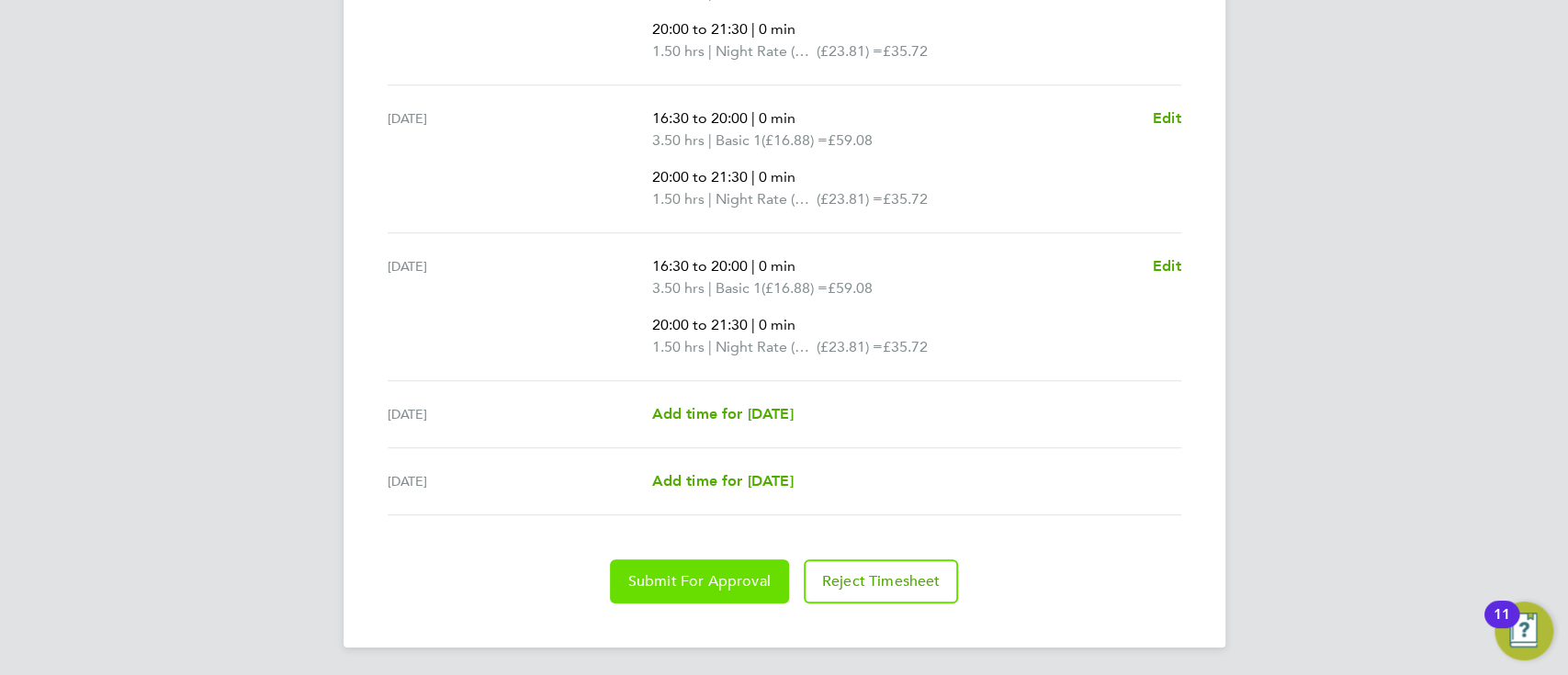
click at [714, 585] on span "Submit For Approval" at bounding box center [699, 581] width 142 height 18
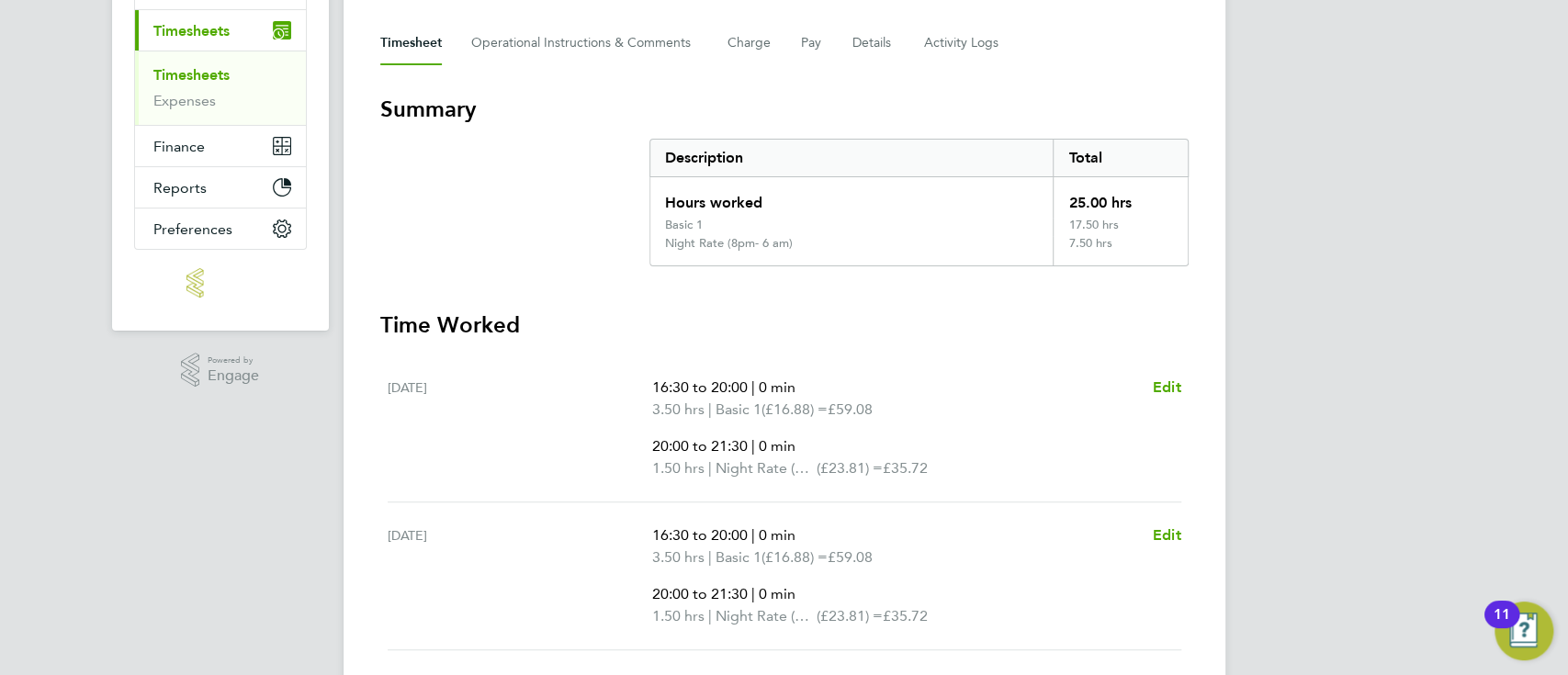
scroll to position [244, 0]
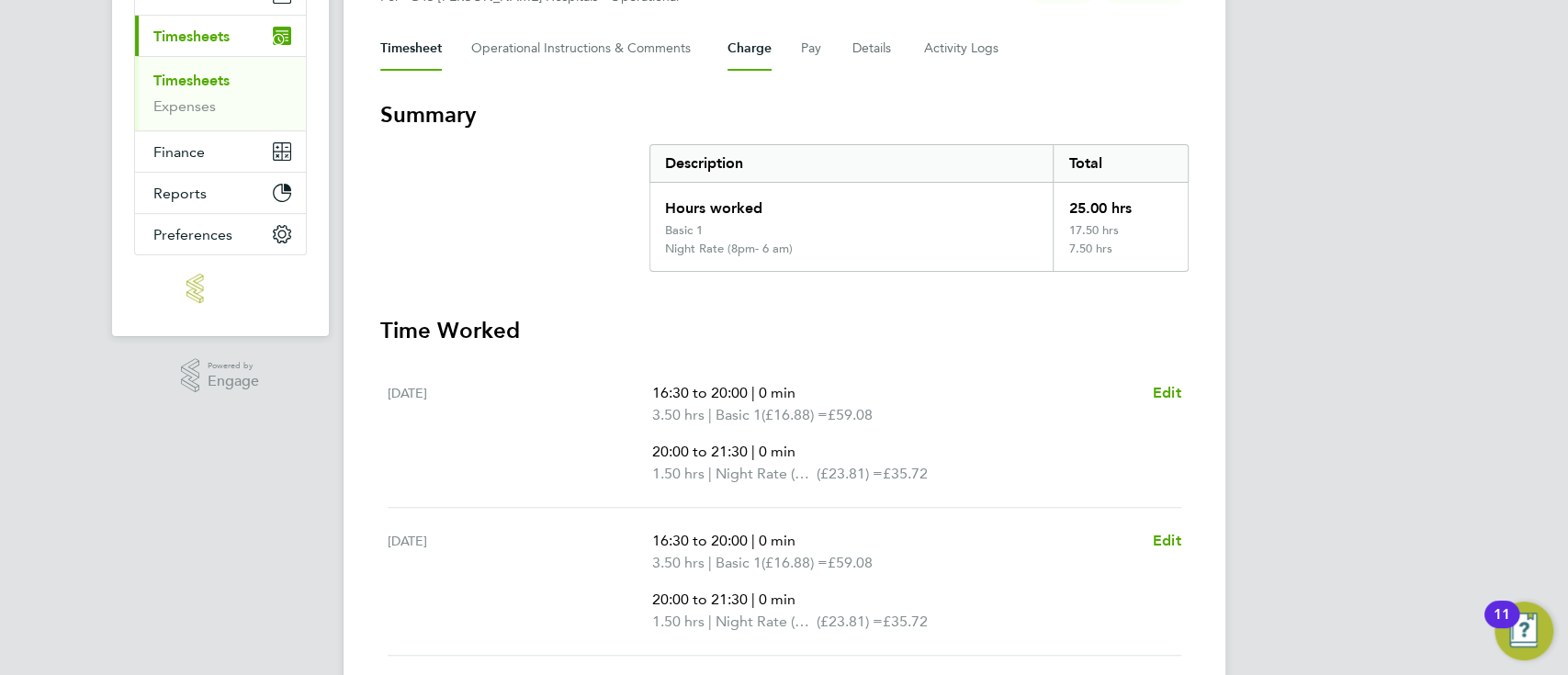
click at [748, 51] on button "Charge" at bounding box center [749, 48] width 44 height 44
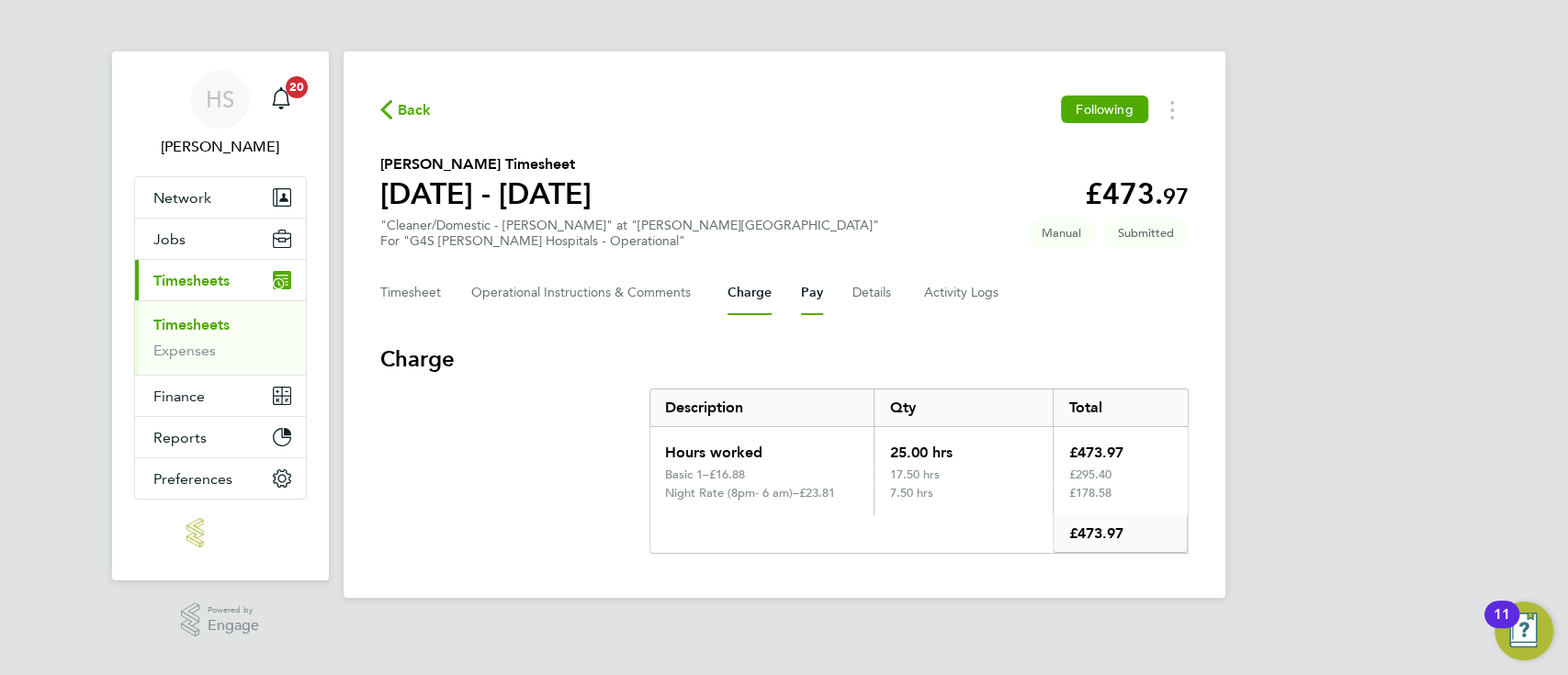
click at [807, 292] on button "Pay" at bounding box center [811, 293] width 22 height 44
click at [746, 293] on button "Charge" at bounding box center [749, 293] width 44 height 44
click at [407, 109] on span "Back" at bounding box center [414, 110] width 34 height 22
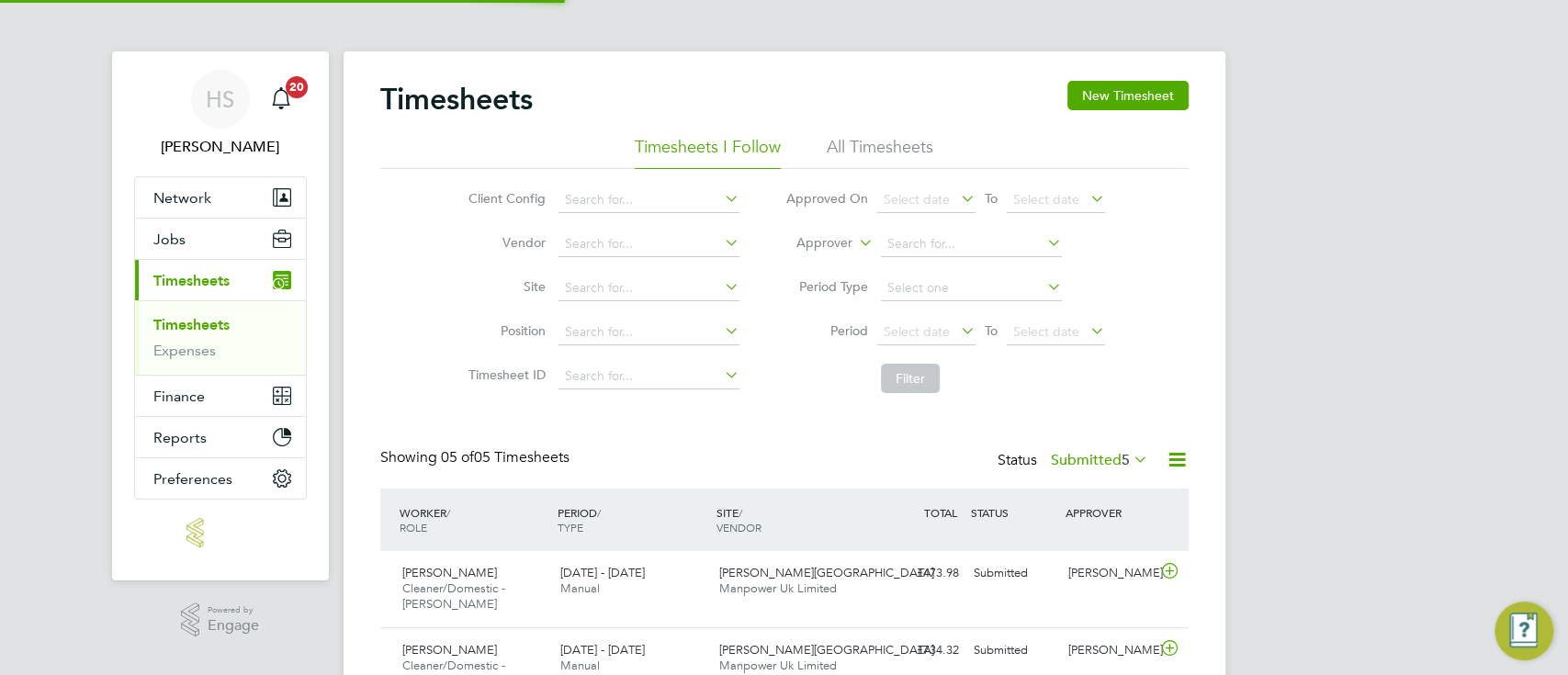
scroll to position [61, 159]
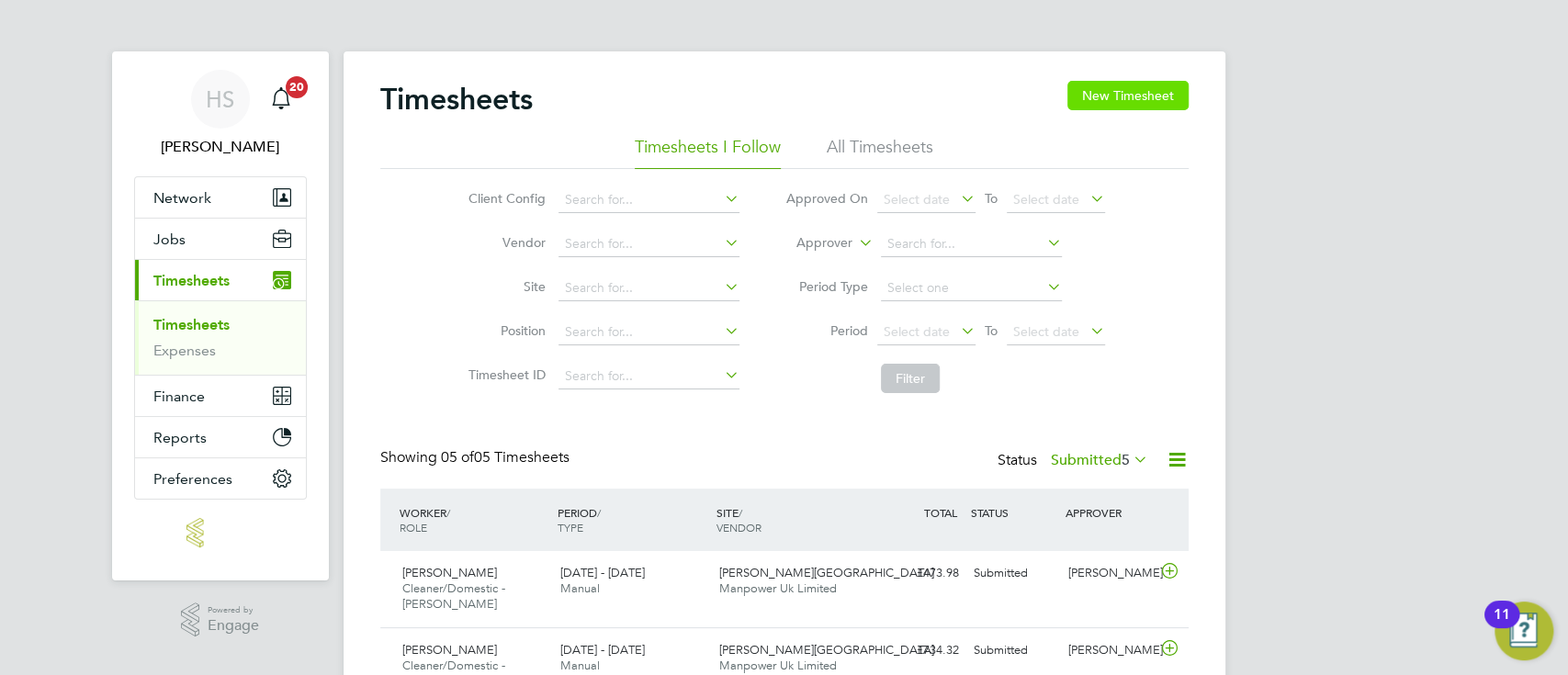
click at [1131, 91] on button "New Timesheet" at bounding box center [1127, 95] width 122 height 29
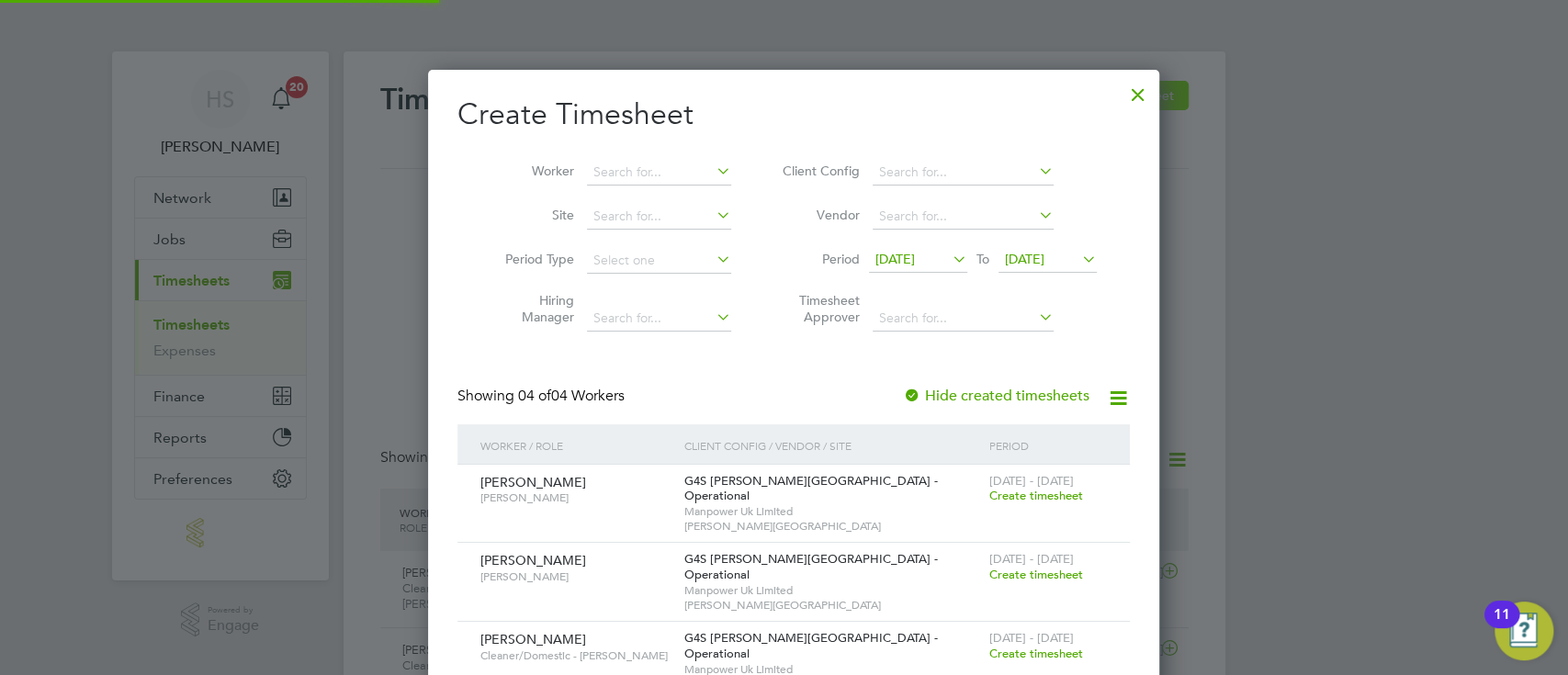
scroll to position [685, 712]
click at [1029, 646] on span "Create timesheet" at bounding box center [1036, 654] width 93 height 16
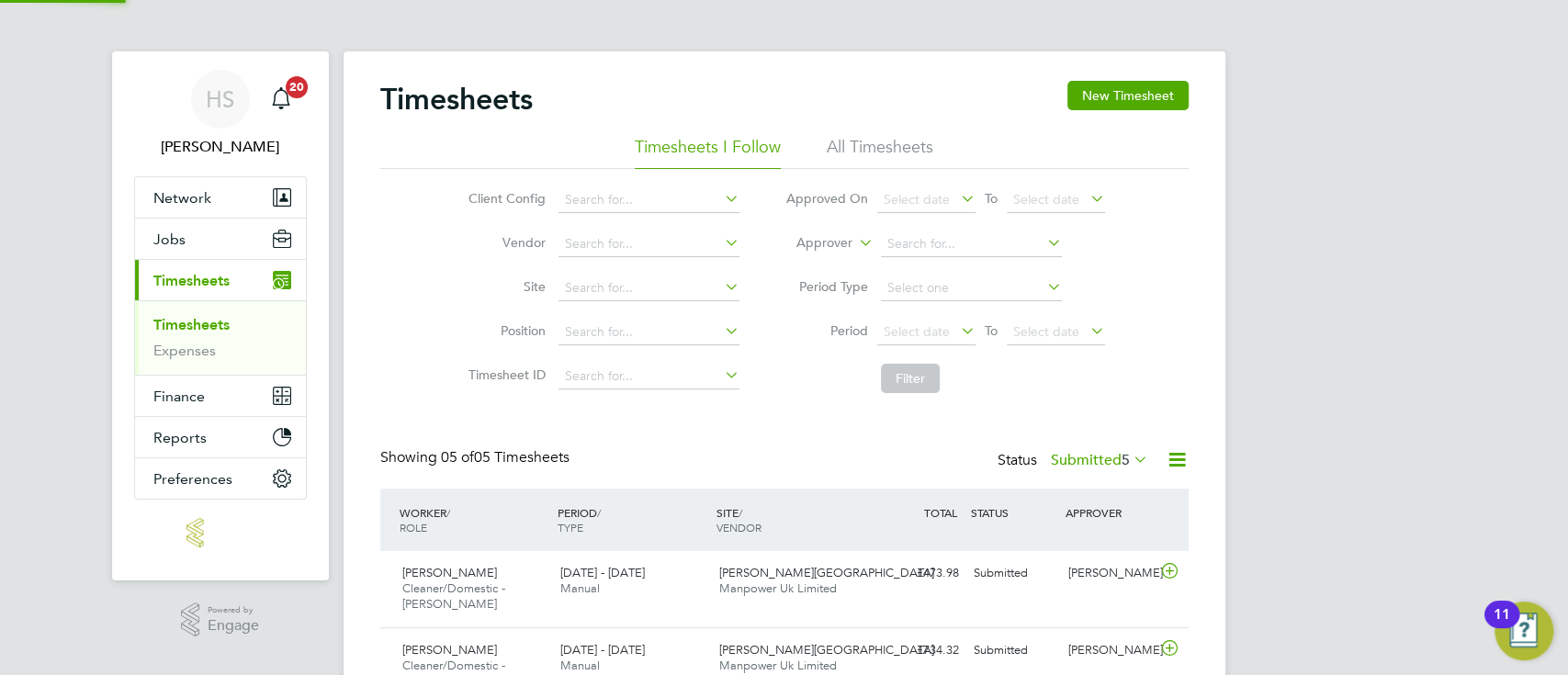
scroll to position [46, 159]
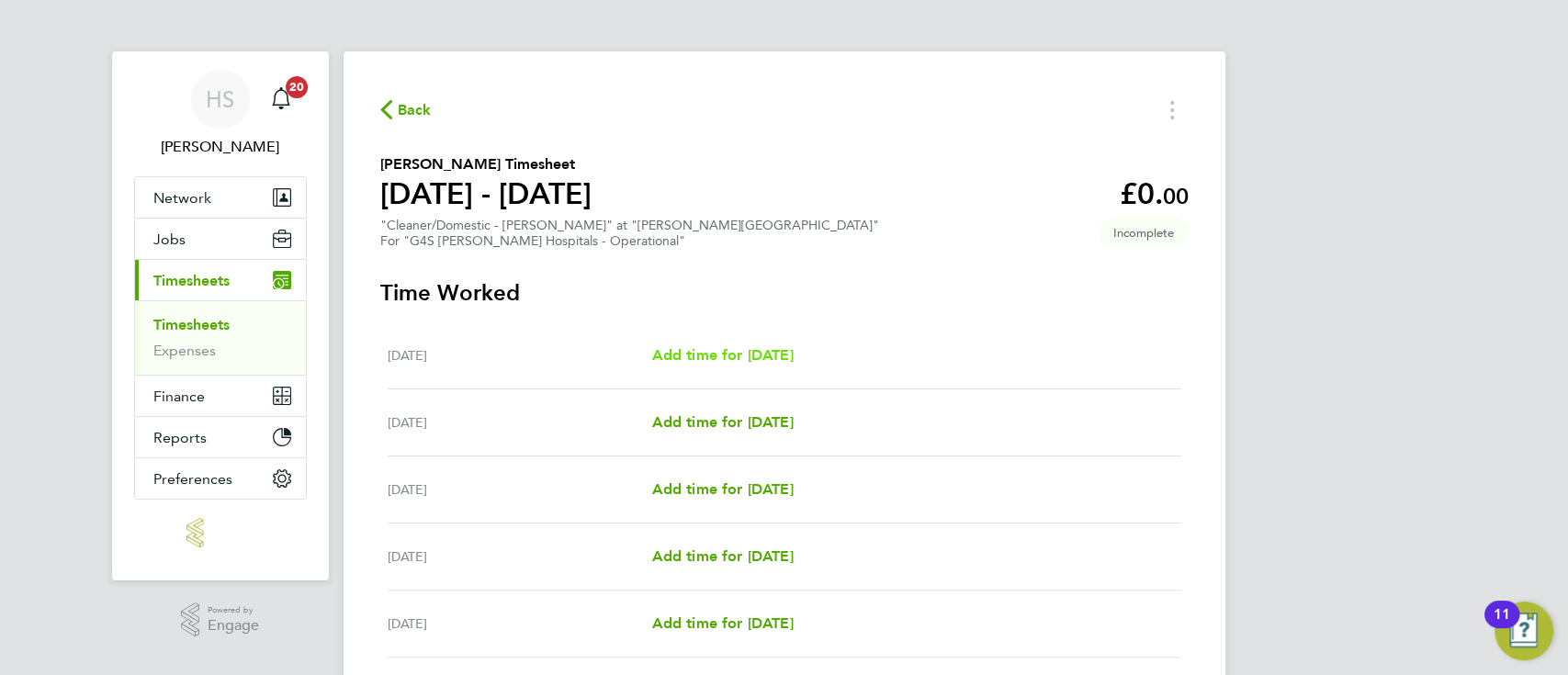
click at [733, 354] on span "Add time for Mon 04 Aug" at bounding box center [721, 355] width 141 height 18
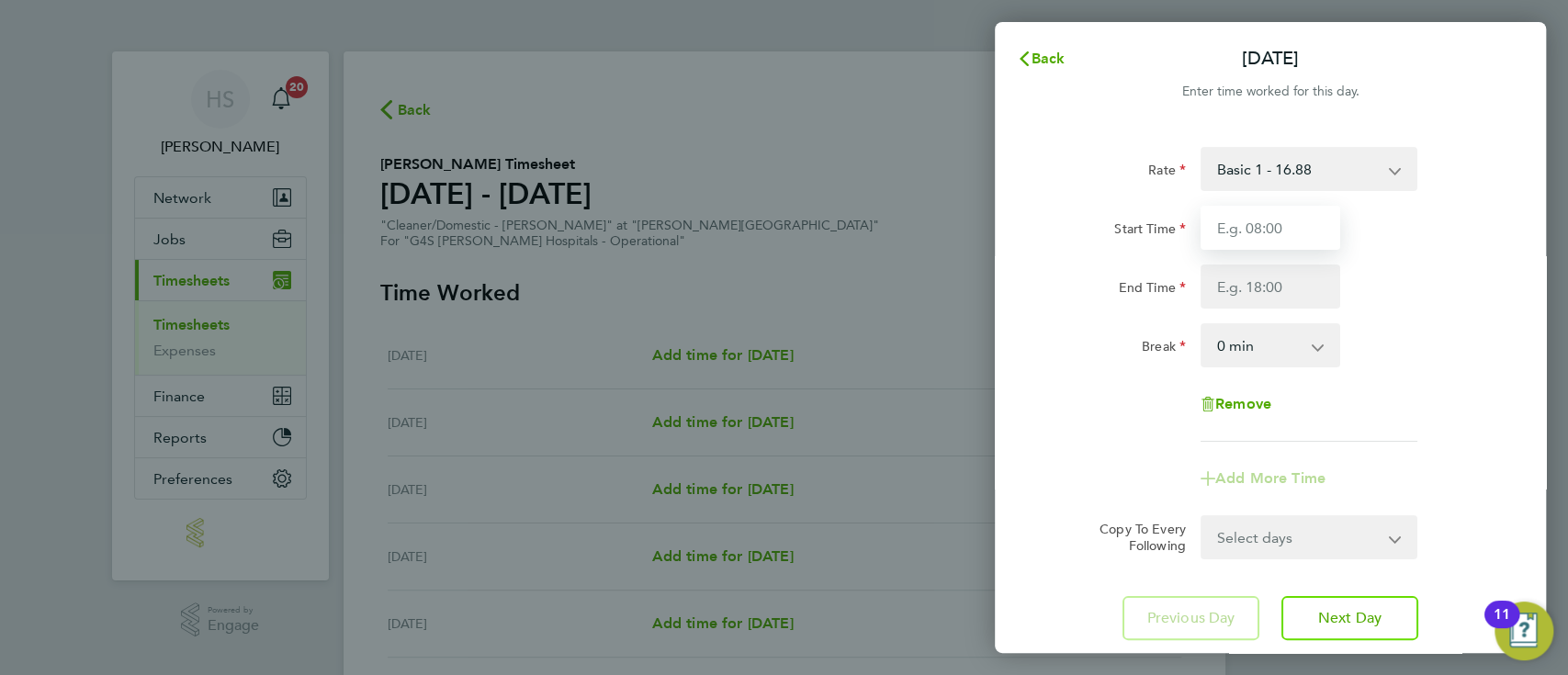
click at [1289, 215] on input "Start Time" at bounding box center [1270, 228] width 140 height 44
type input "07:00"
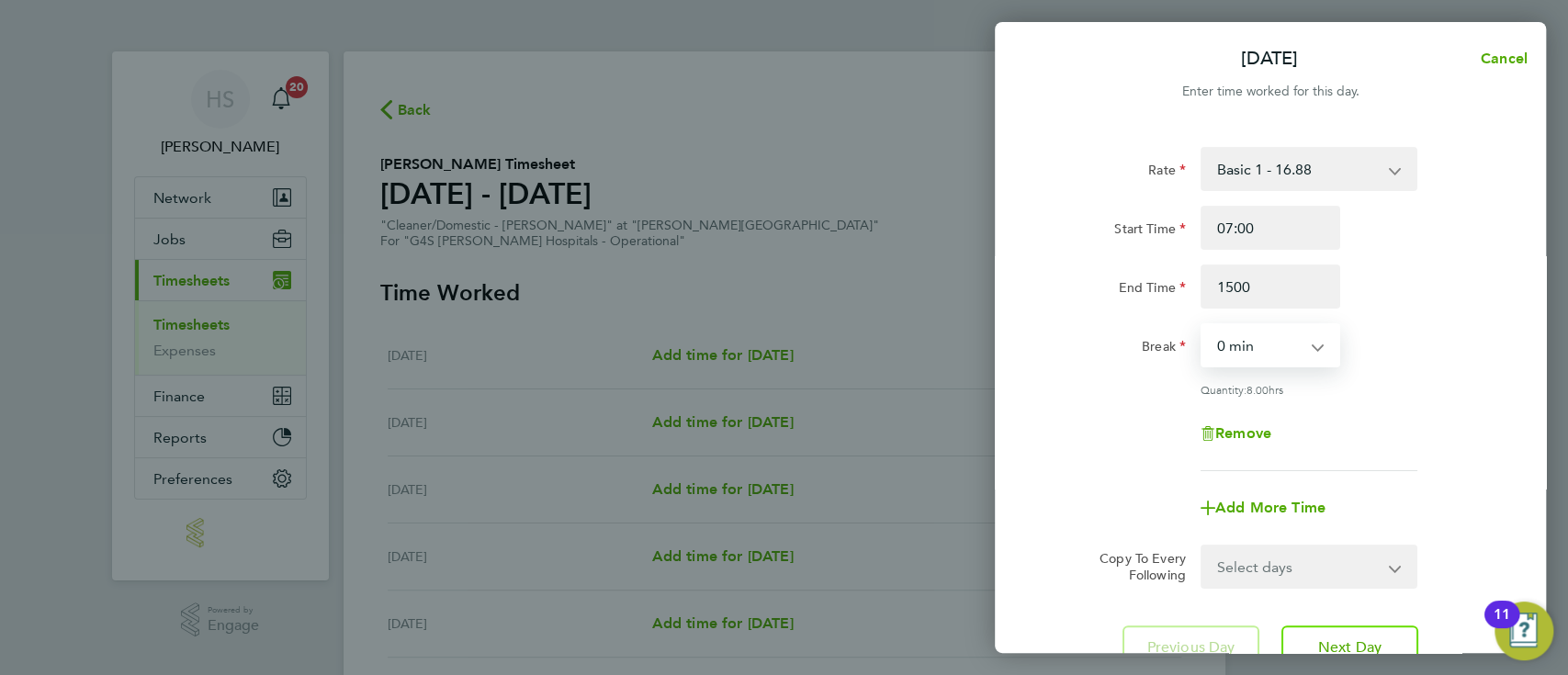
type input "15:00"
select select "30"
drag, startPoint x: 1286, startPoint y: 553, endPoint x: 1348, endPoint y: 322, distance: 239.2
click at [1348, 322] on form "Rate Basic 1 - 16.88 Night Rate (8pm- 6 am) - 23.81 Saturday Rate - 23.81 x 1.5…" at bounding box center [1269, 368] width 448 height 442
select select "WEEKDAY"
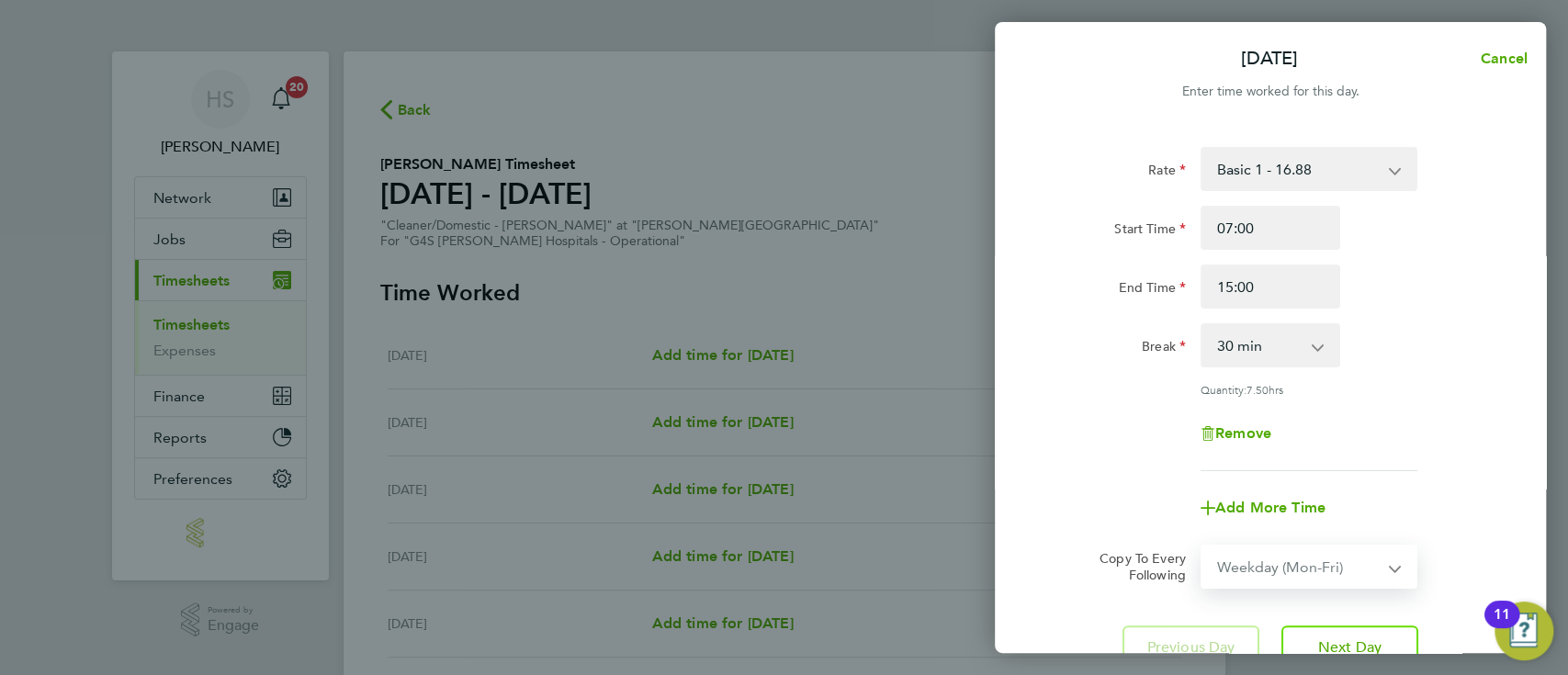
click at [1202, 547] on select "Select days Day Weekday (Mon-Fri) Weekend (Sat-Sun) Tuesday Wednesday Thursday …" at bounding box center [1299, 567] width 193 height 41
select select "2025-08-10"
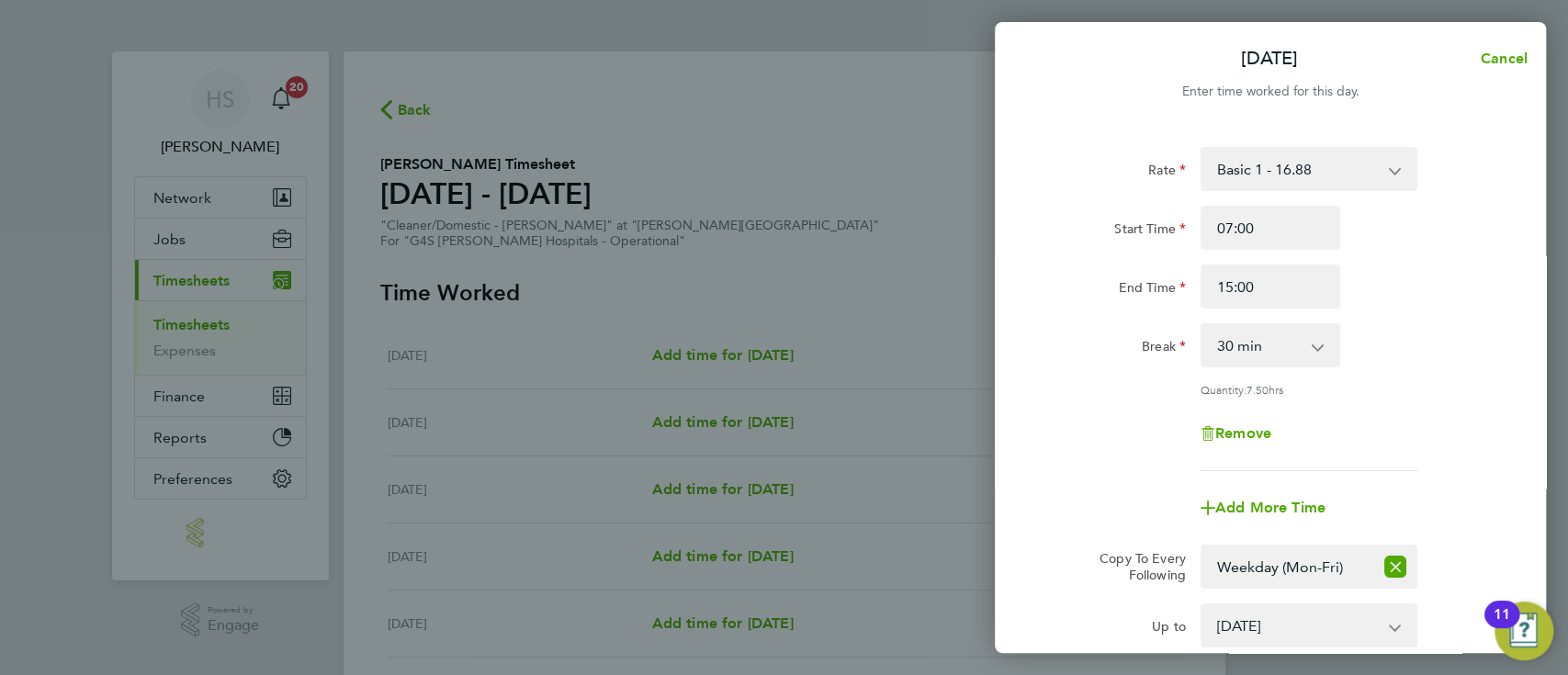
click at [1515, 413] on div "Rate Basic 1 - 16.88 Night Rate (8pm- 6 am) - 23.81 Saturday Rate - 23.81 x 1.5…" at bounding box center [1270, 448] width 552 height 648
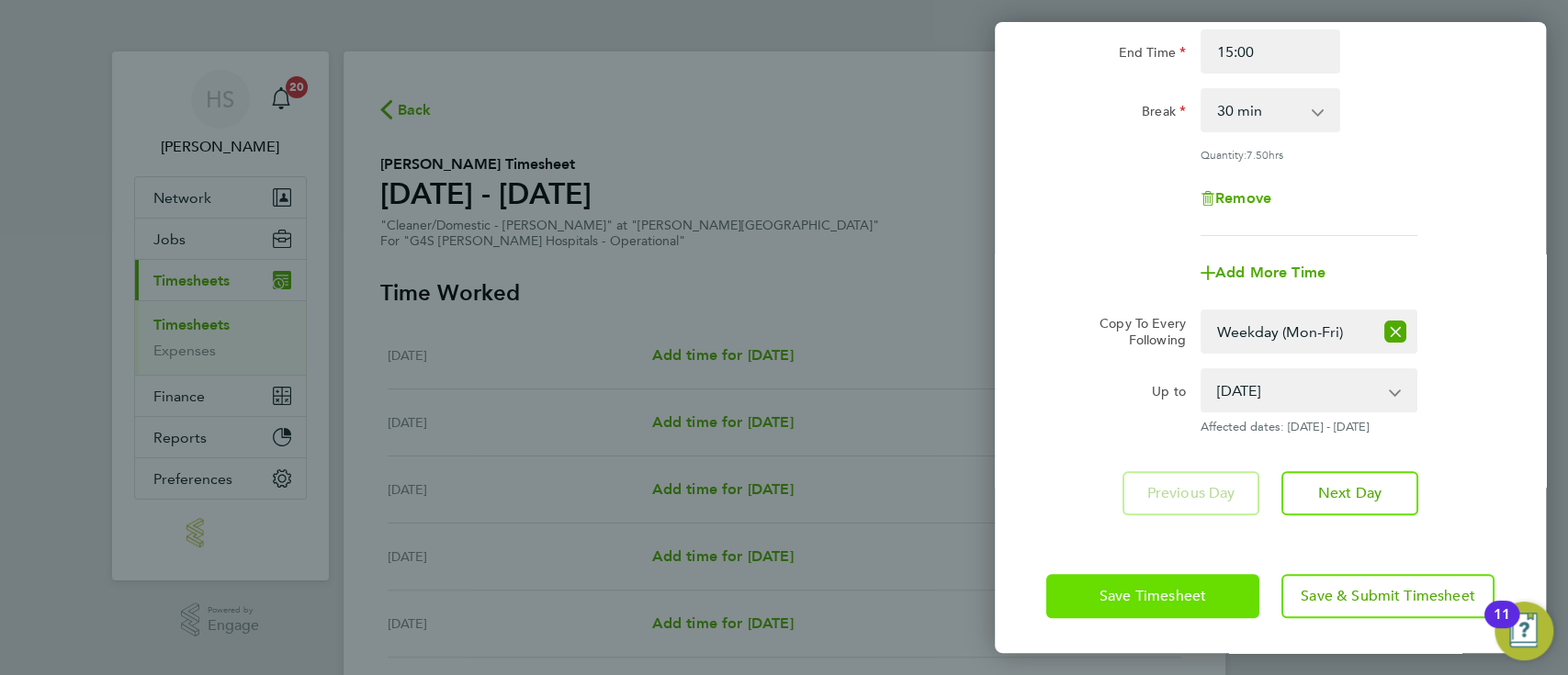
click at [1213, 578] on button "Save Timesheet" at bounding box center [1152, 595] width 213 height 44
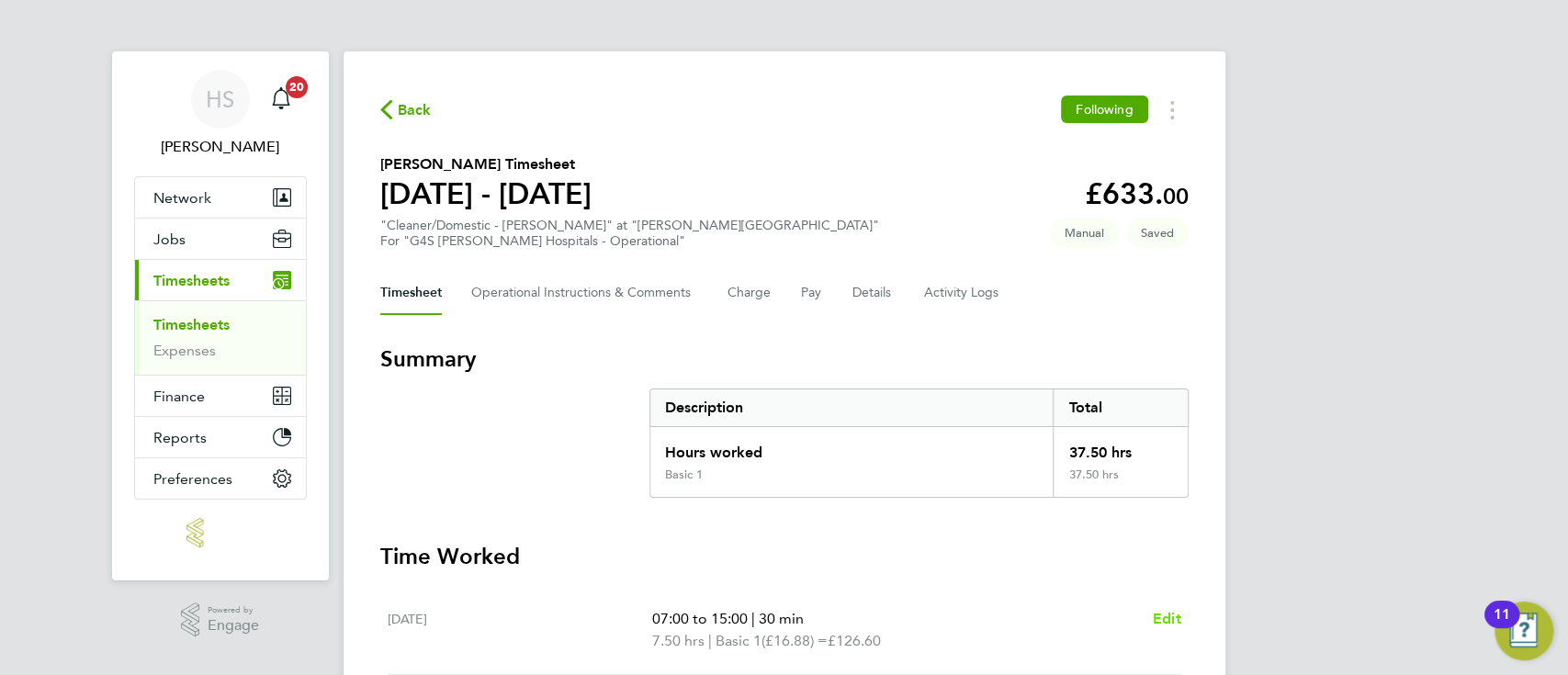
click at [1167, 615] on span "Edit" at bounding box center [1166, 619] width 28 height 18
select select "30"
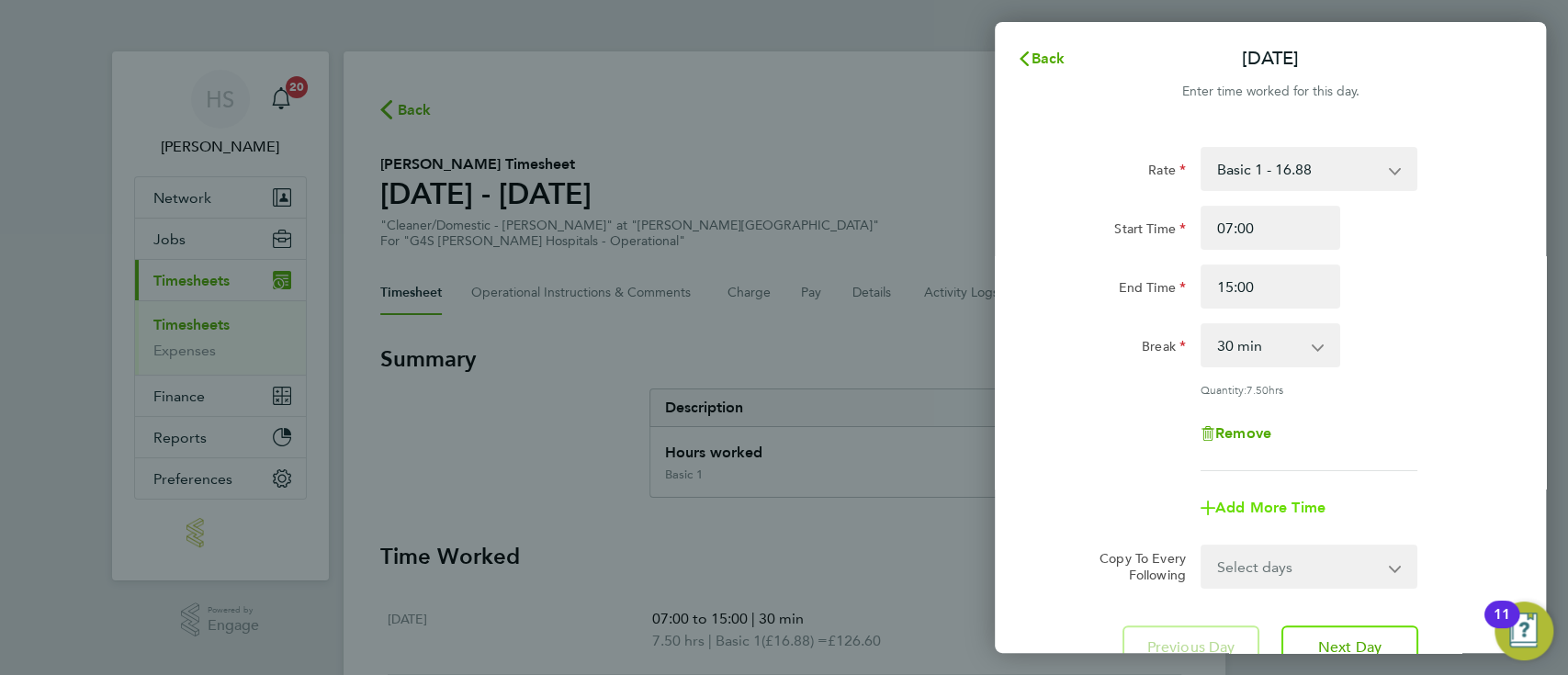
click at [1243, 505] on span "Add More Time" at bounding box center [1269, 508] width 110 height 18
select select "null"
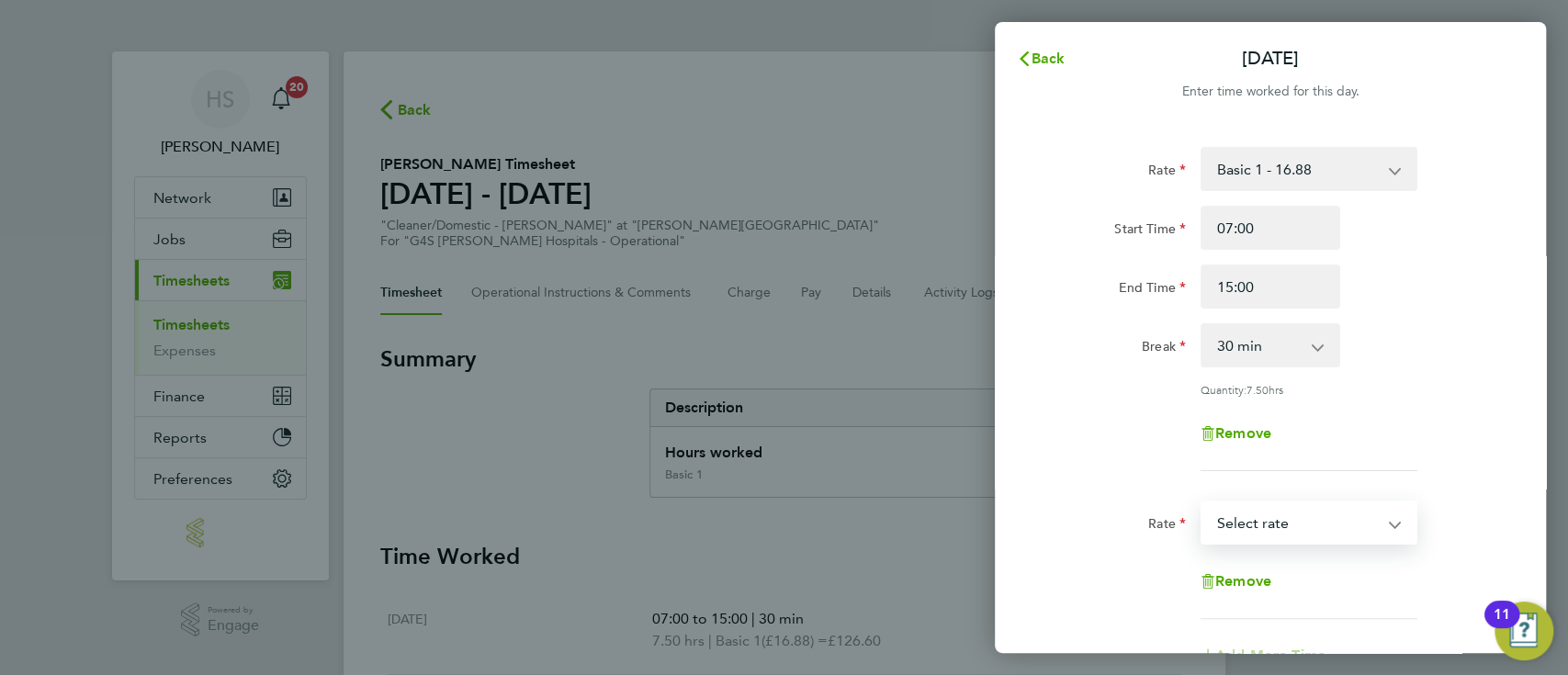
click at [1279, 505] on select "Basic 1 - 16.88 Night Rate (8pm- 6 am) - 23.81 Saturday Rate - 23.81 x 1.5 - 25…" at bounding box center [1298, 522] width 191 height 41
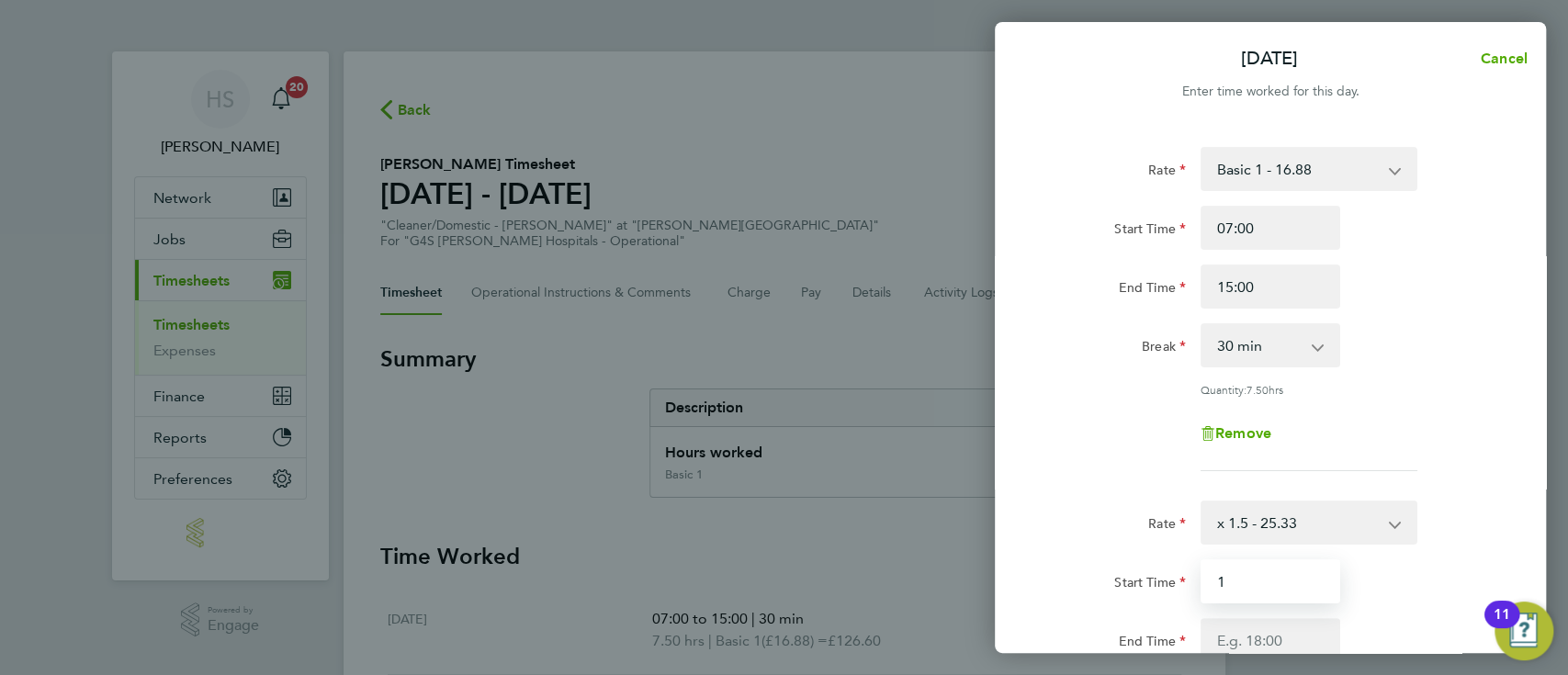
click at [1247, 565] on input "1" at bounding box center [1270, 581] width 140 height 44
type input "15:00"
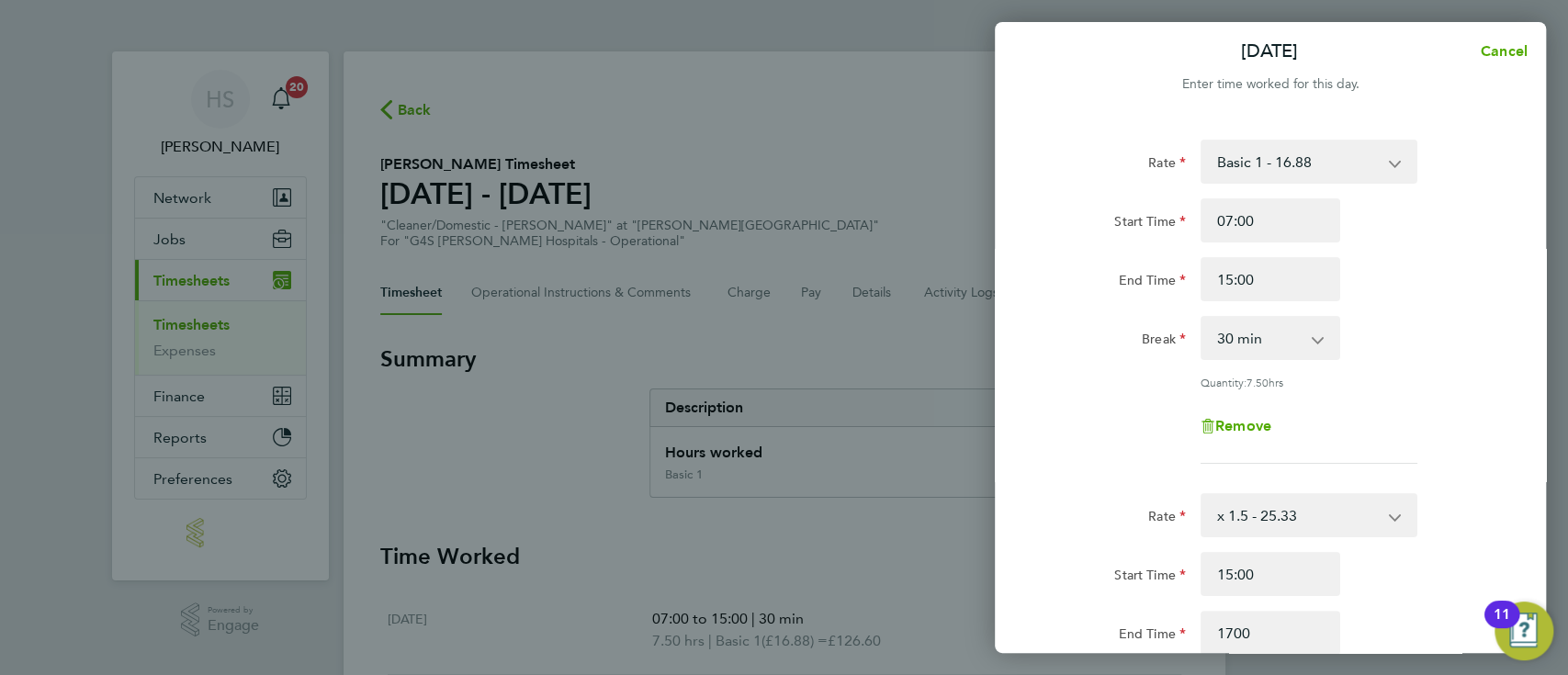
type input "17:00"
click at [1434, 409] on div "Remove" at bounding box center [1270, 425] width 463 height 44
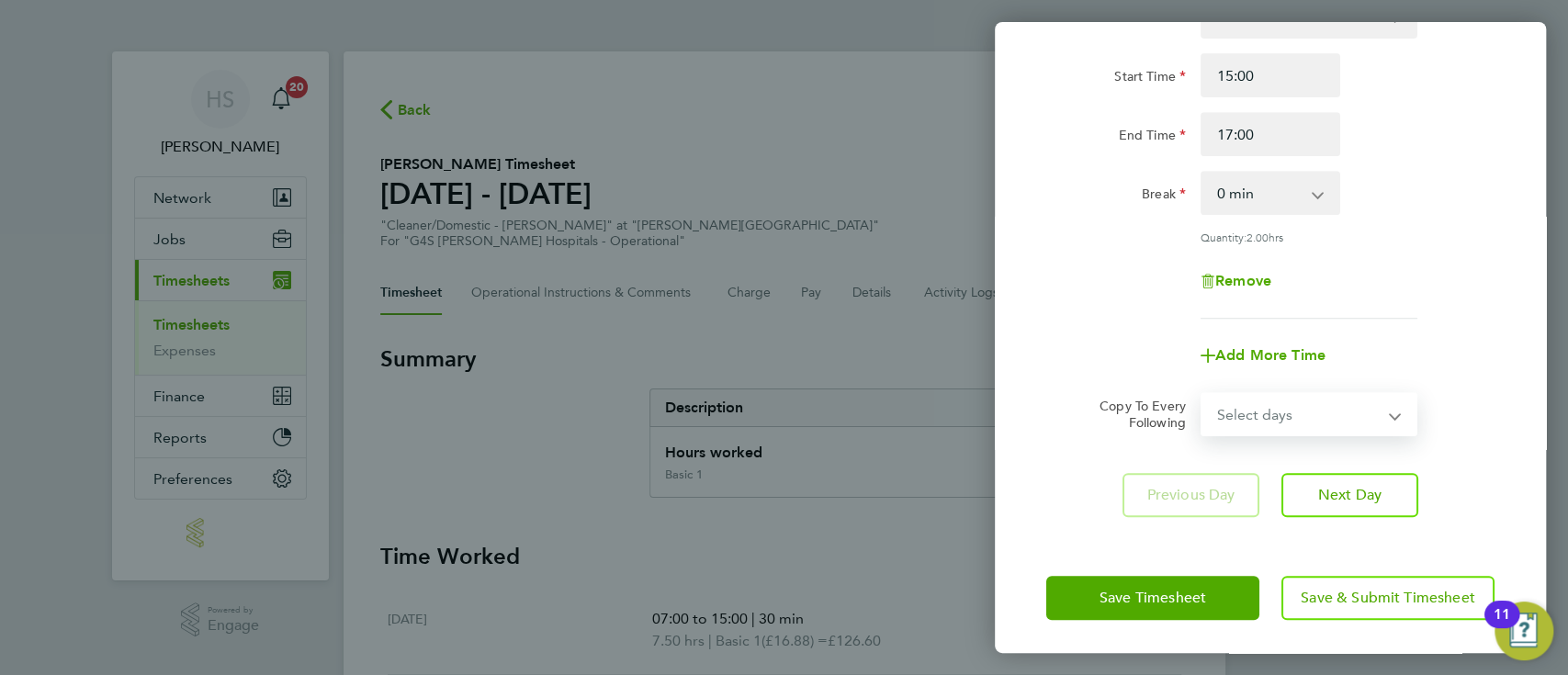
click at [1344, 430] on select "Select days Day Weekday (Mon-Fri) Weekend (Sat-Sun) Tuesday Wednesday Thursday …" at bounding box center [1299, 414] width 193 height 41
select select "TUE"
click at [1202, 394] on select "Select days Day Weekday (Mon-Fri) Weekend (Sat-Sun) Tuesday Wednesday Thursday …" at bounding box center [1299, 414] width 193 height 41
select select "2025-08-10"
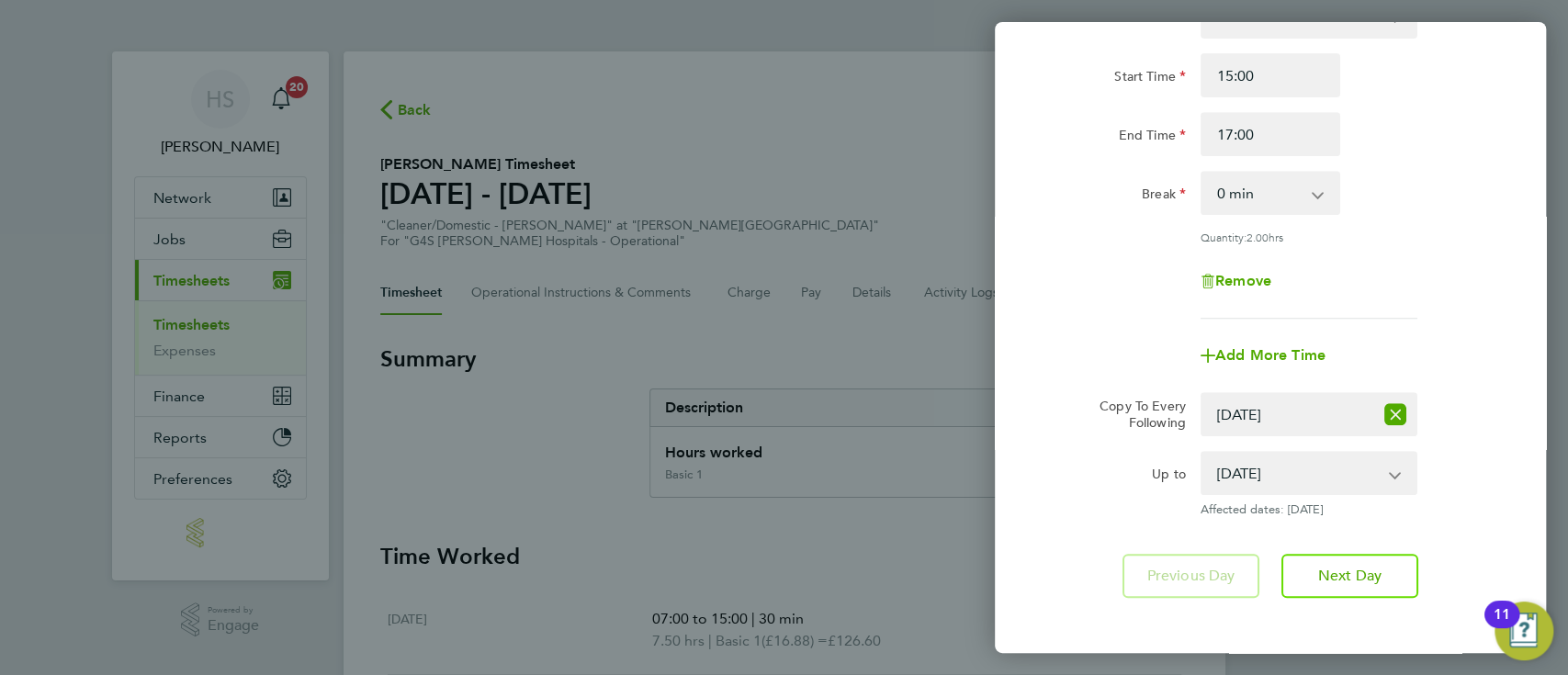
click at [1481, 455] on div "Up to 05 Aug 2025 06 Aug 2025 07 Aug 2025 08 Aug 2025 09 Aug 2025 10 Aug 2025 A…" at bounding box center [1270, 484] width 463 height 66
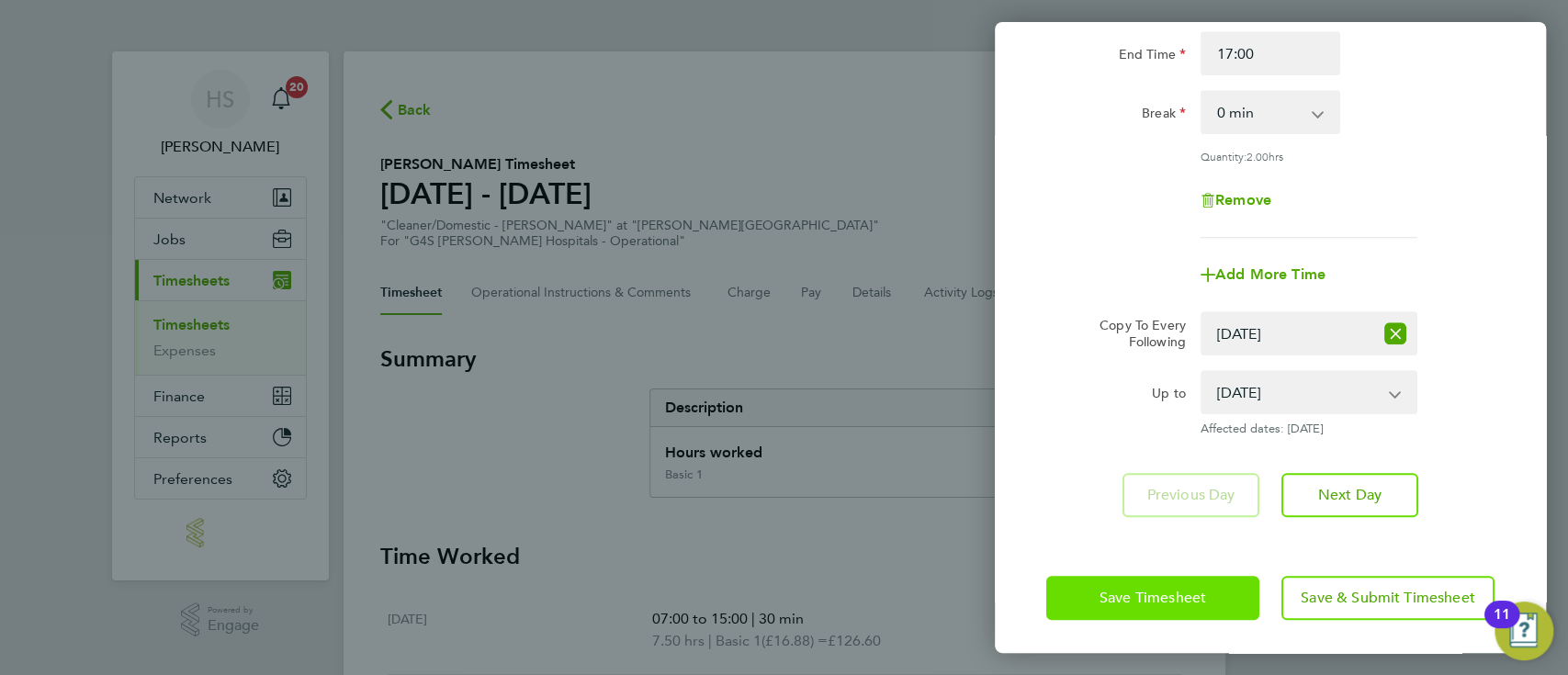
click at [1179, 577] on button "Save Timesheet" at bounding box center [1152, 597] width 213 height 44
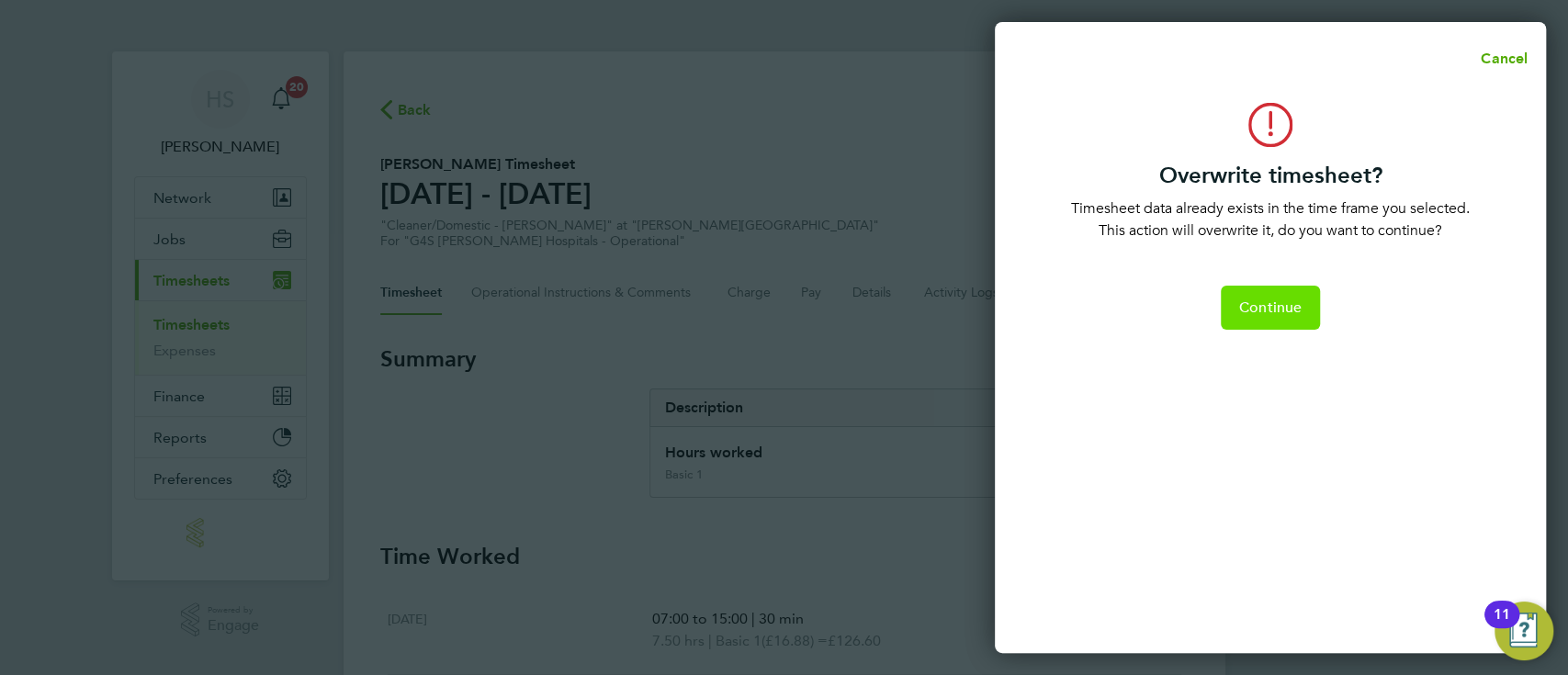
click at [1257, 310] on span "Continue" at bounding box center [1270, 307] width 62 height 18
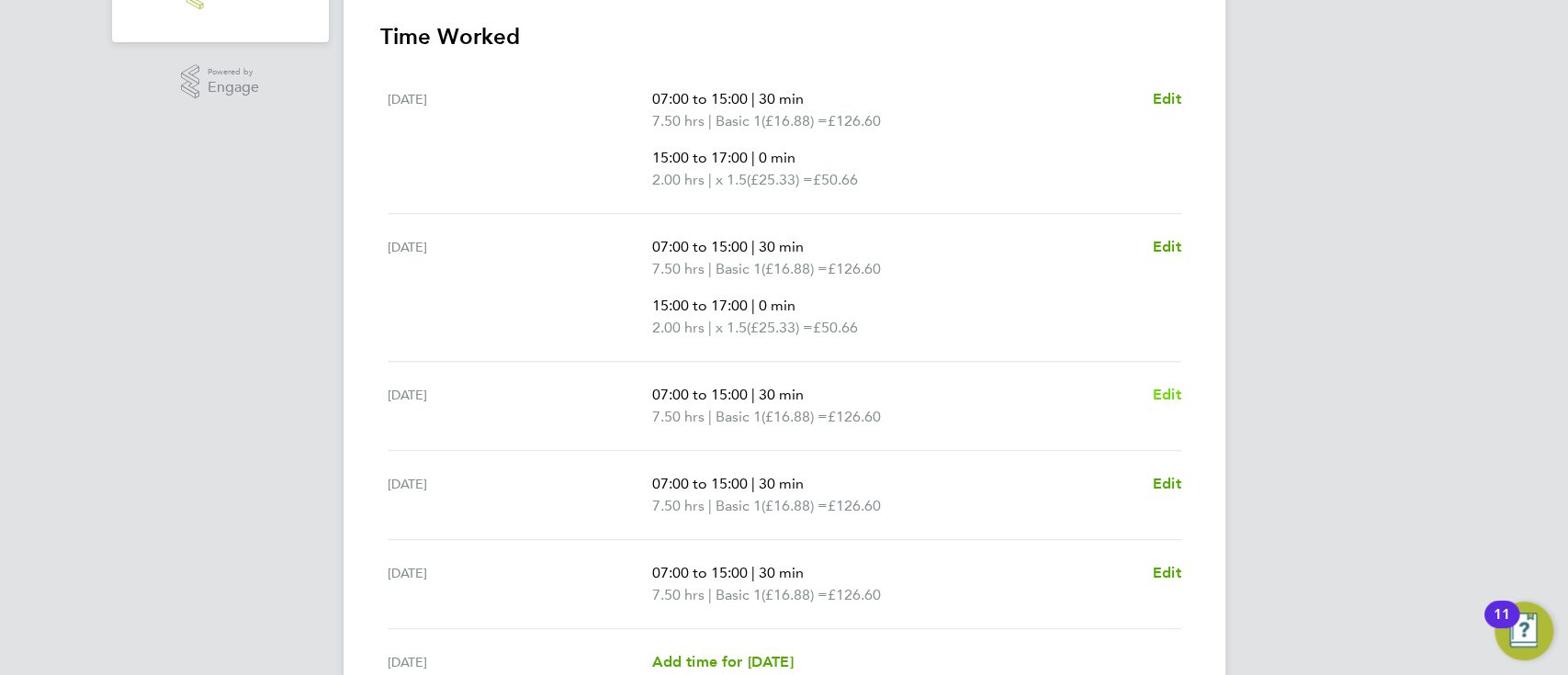
click at [1165, 397] on span "Edit" at bounding box center [1166, 395] width 28 height 18
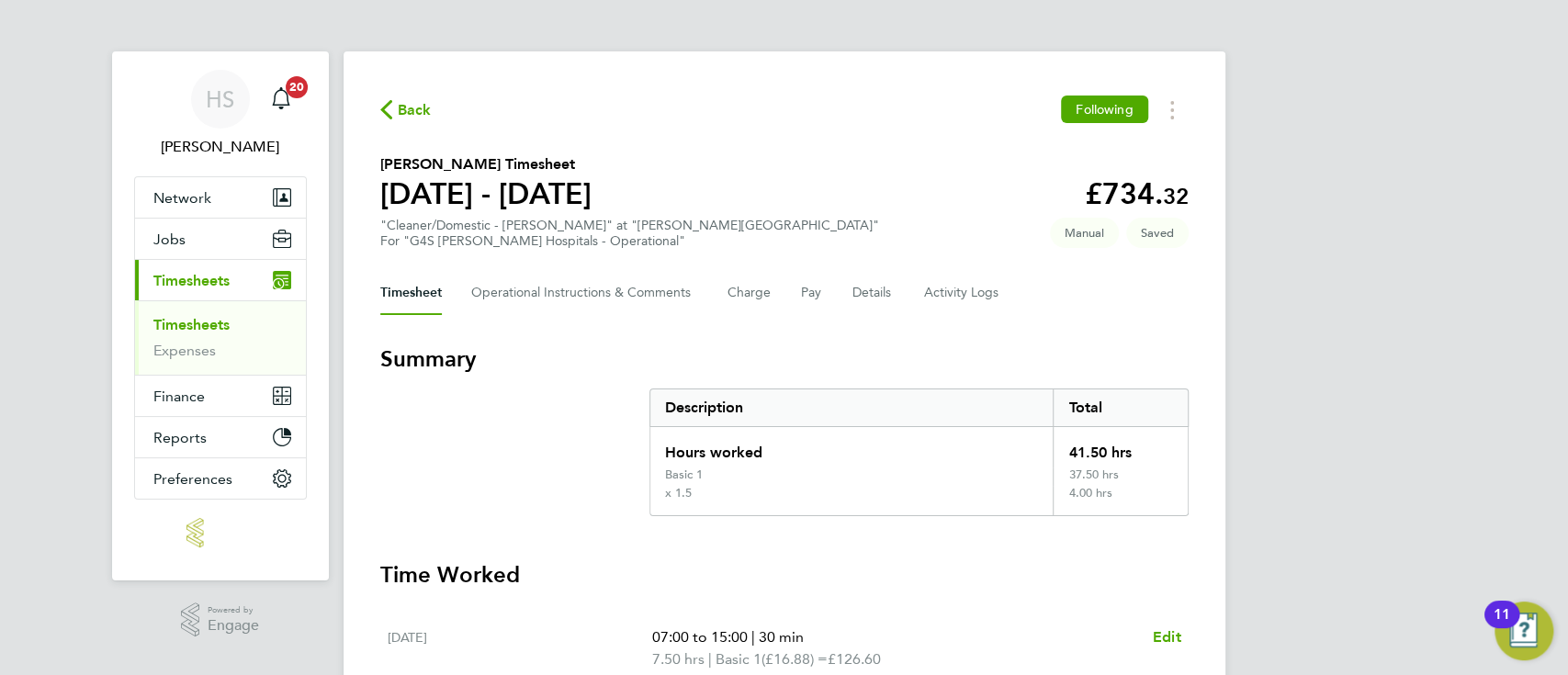
select select "30"
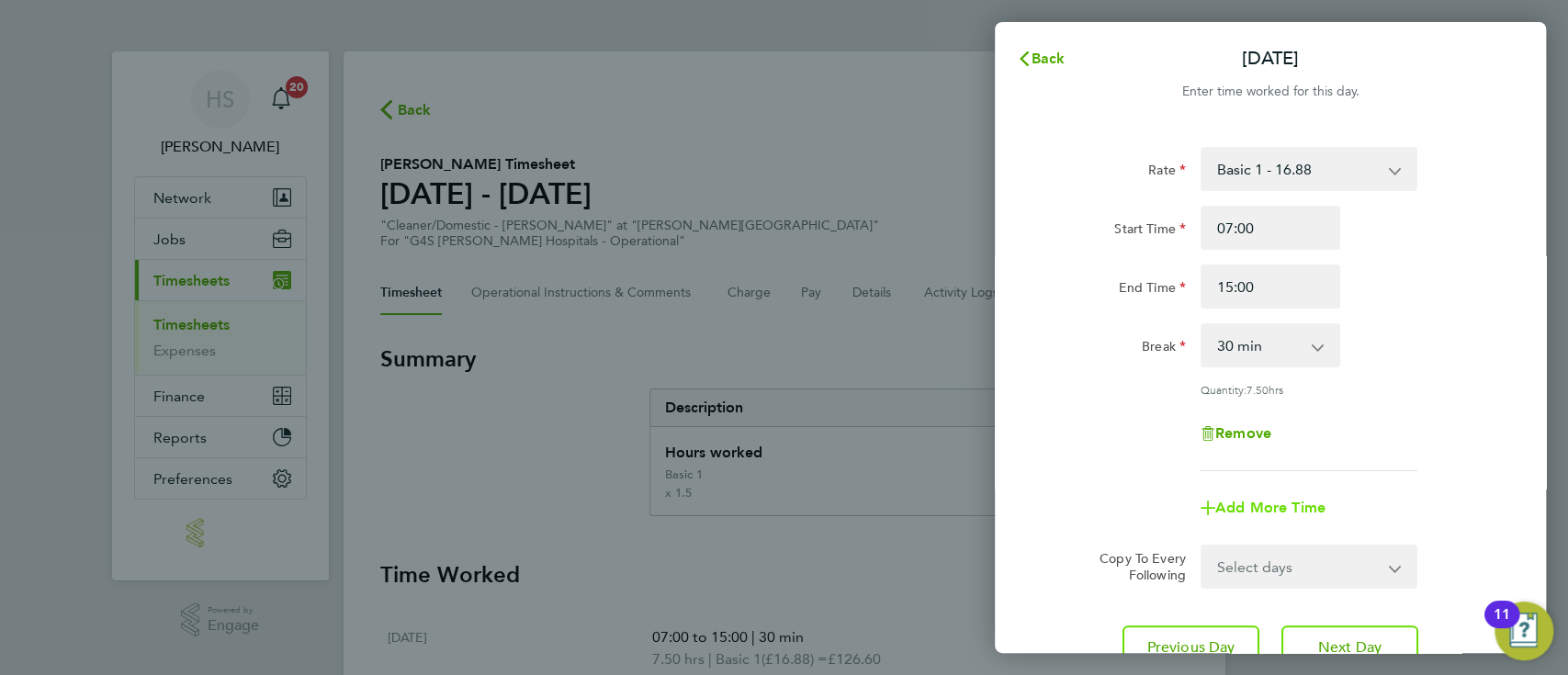
click at [1276, 503] on span "Add More Time" at bounding box center [1269, 508] width 110 height 18
select select "null"
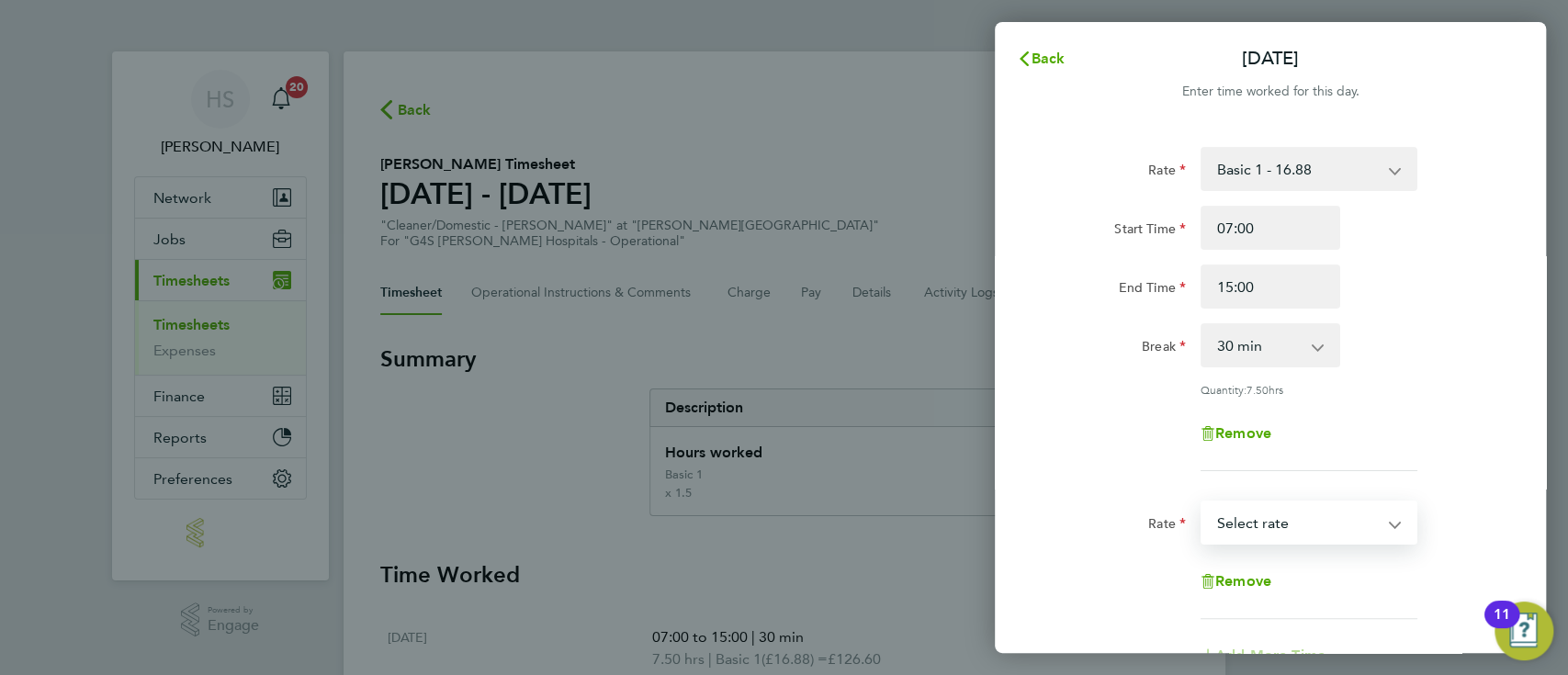
click at [1251, 507] on select "Basic 1 - 16.88 Night Rate (8pm- 6 am) - 23.81 Saturday Rate - 23.81 x 1.5 - 25…" at bounding box center [1298, 522] width 191 height 41
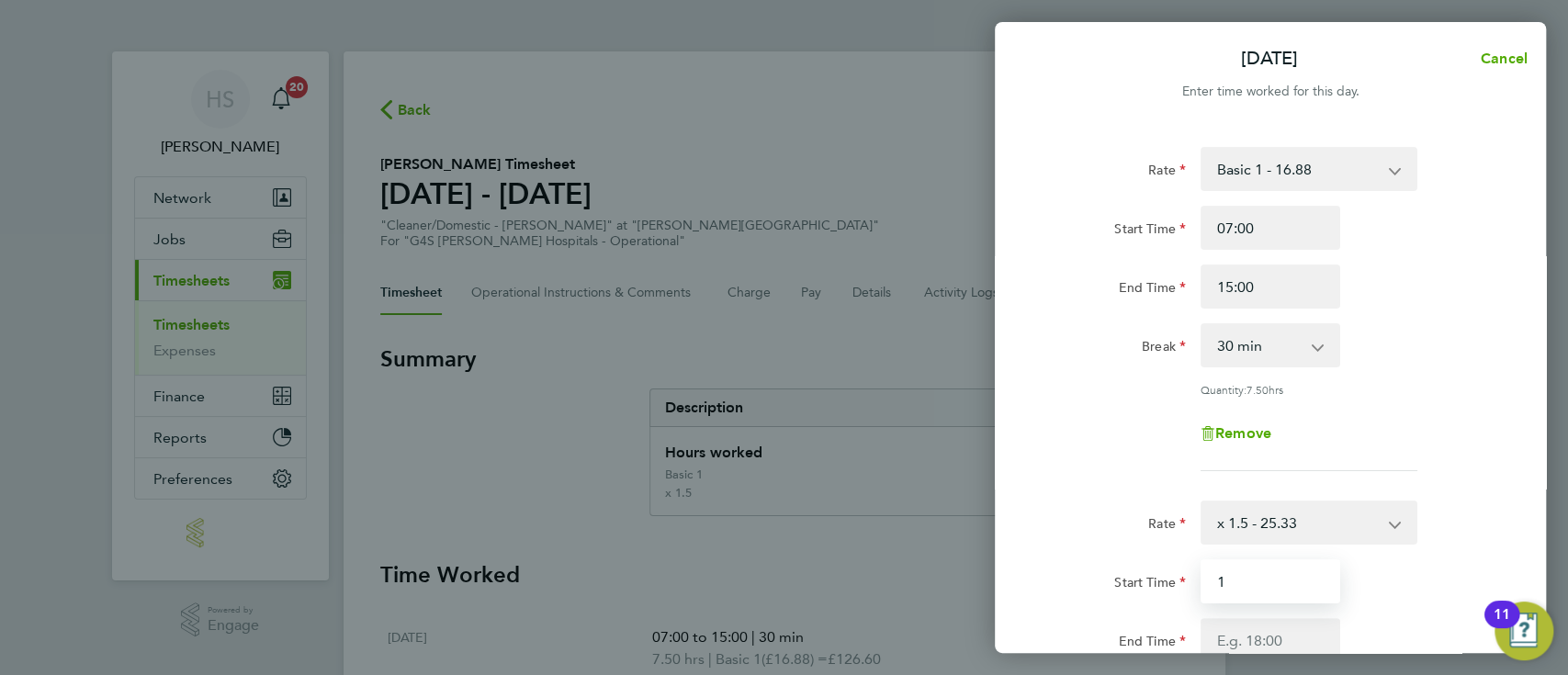
click at [1277, 586] on input "1" at bounding box center [1270, 581] width 140 height 44
type input "15:00"
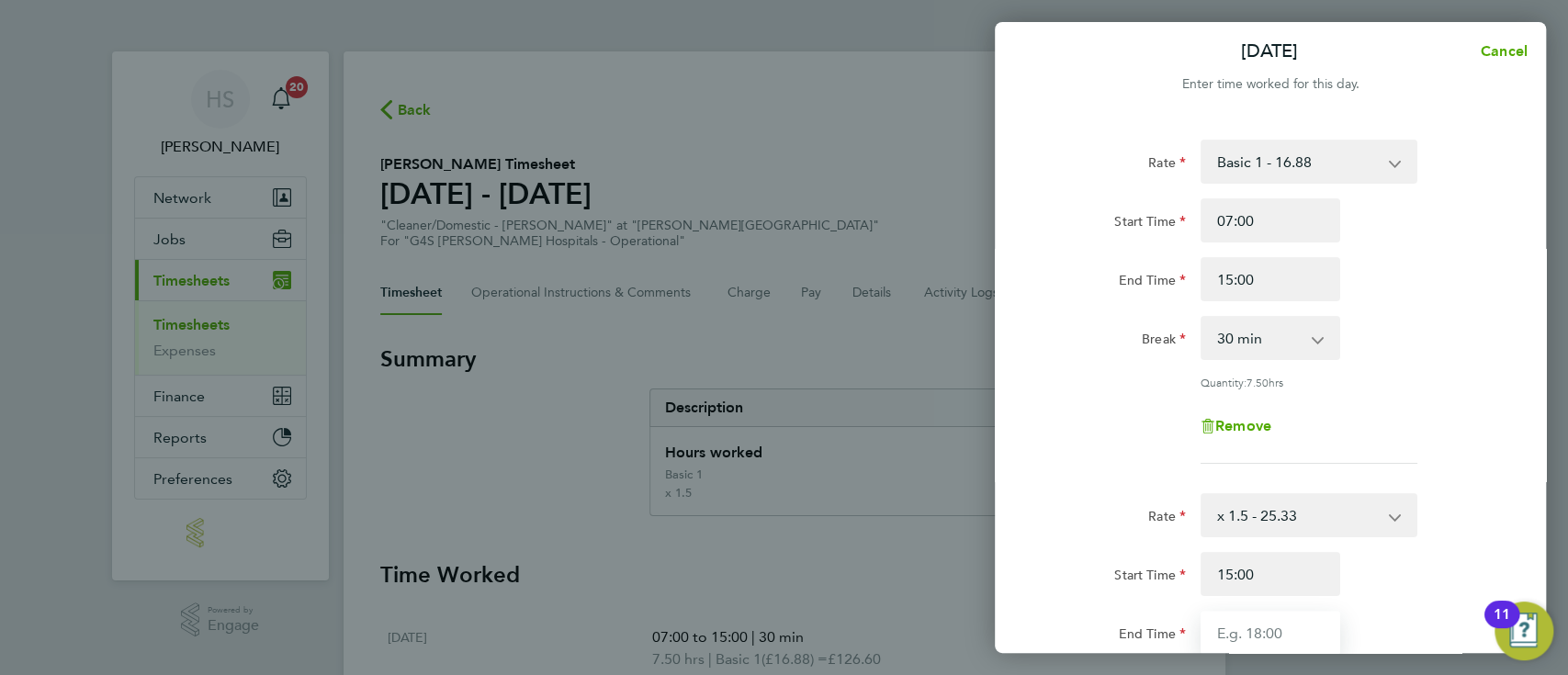
type input "1"
type input "18:00"
click at [1479, 426] on div "Remove" at bounding box center [1270, 425] width 463 height 44
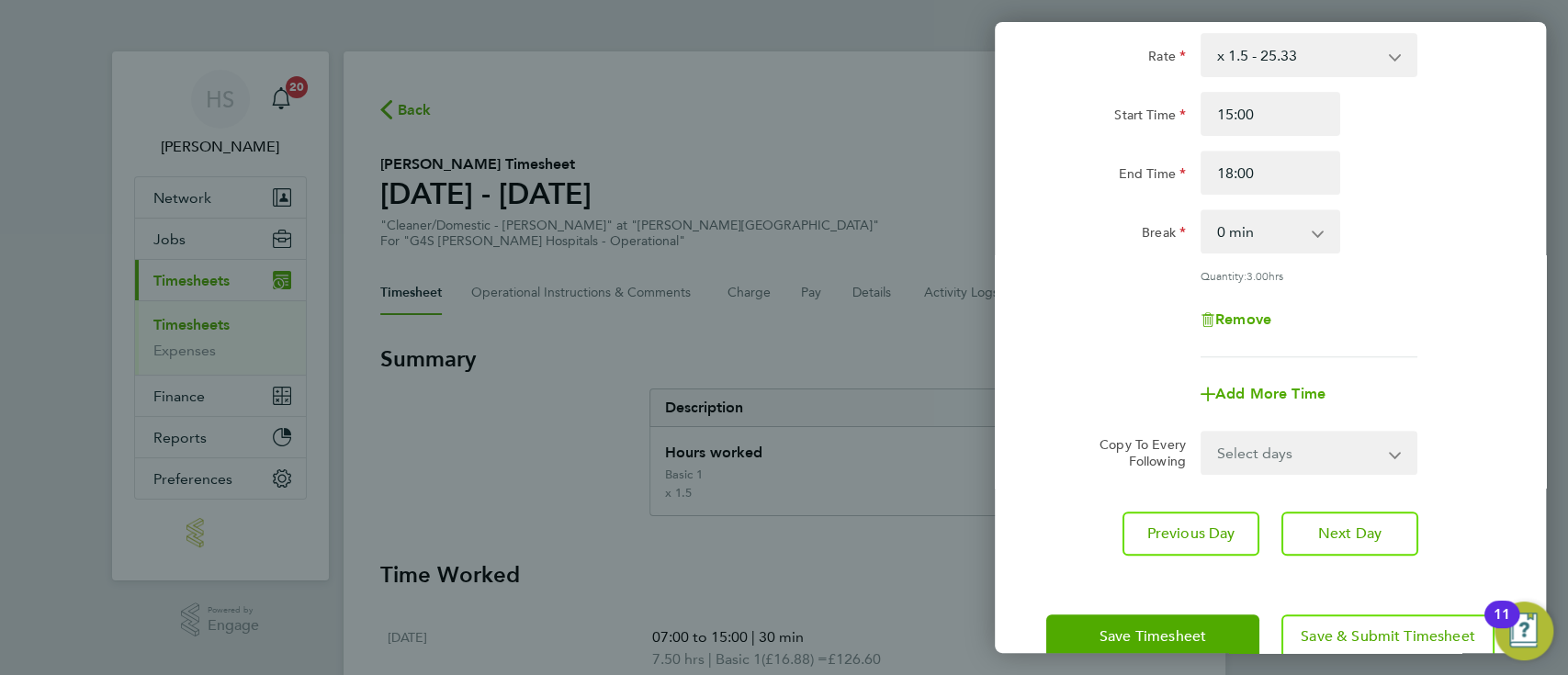
scroll to position [506, 0]
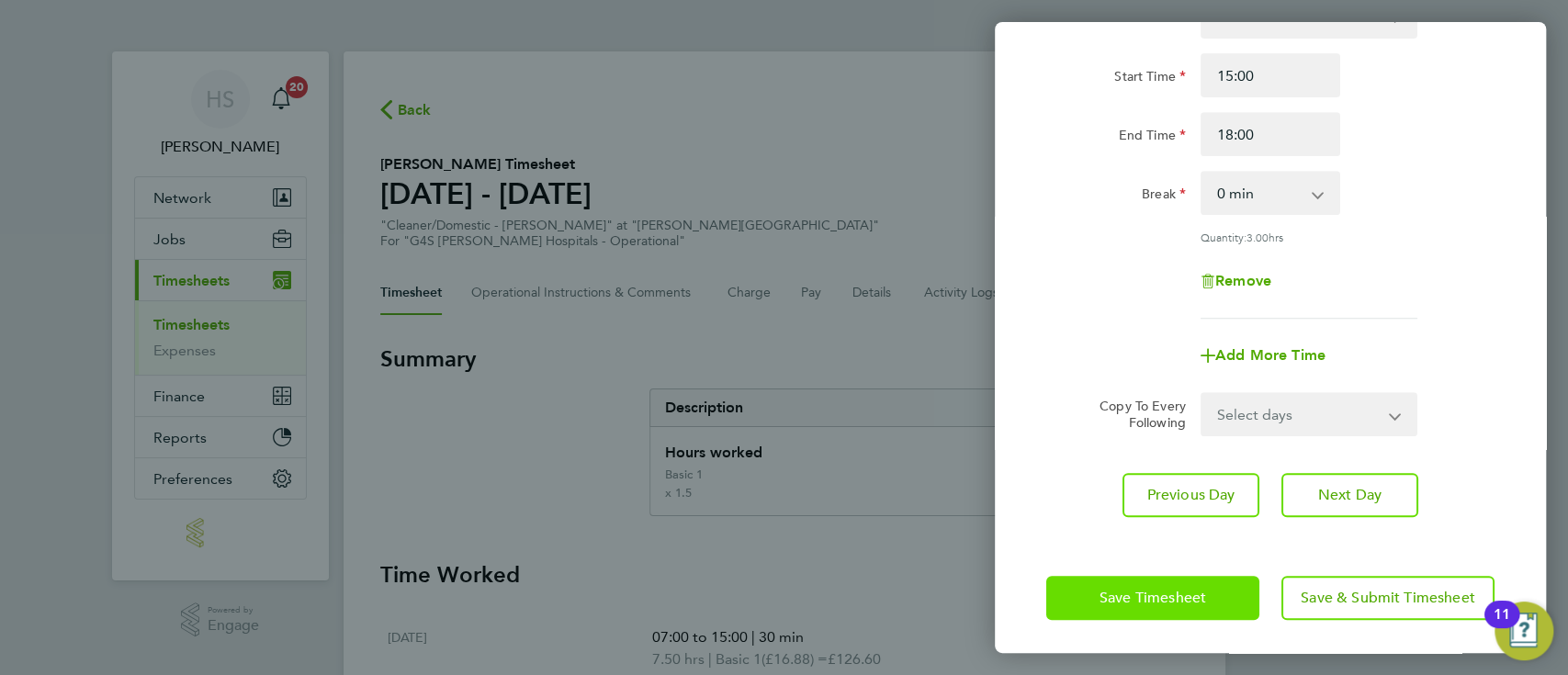
click at [1170, 591] on span "Save Timesheet" at bounding box center [1153, 597] width 107 height 18
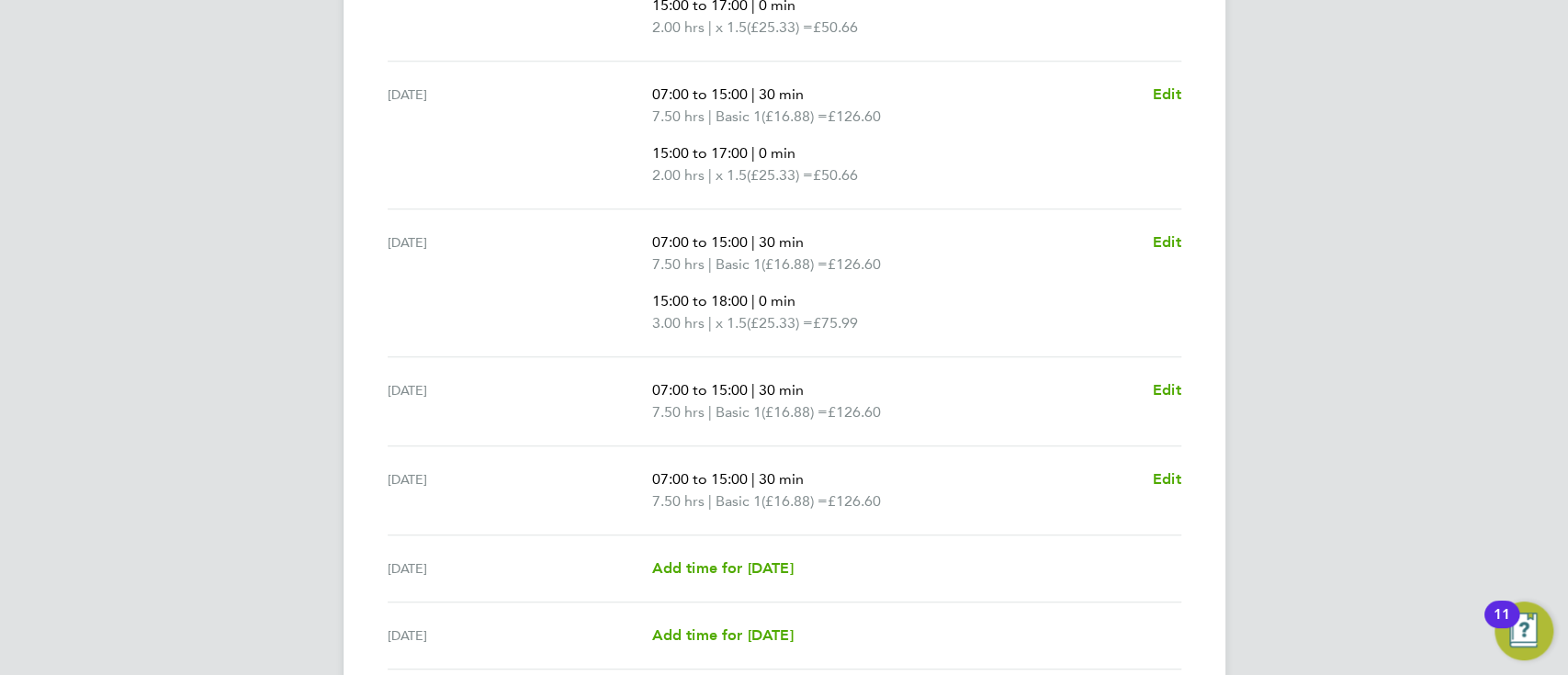
scroll to position [845, 0]
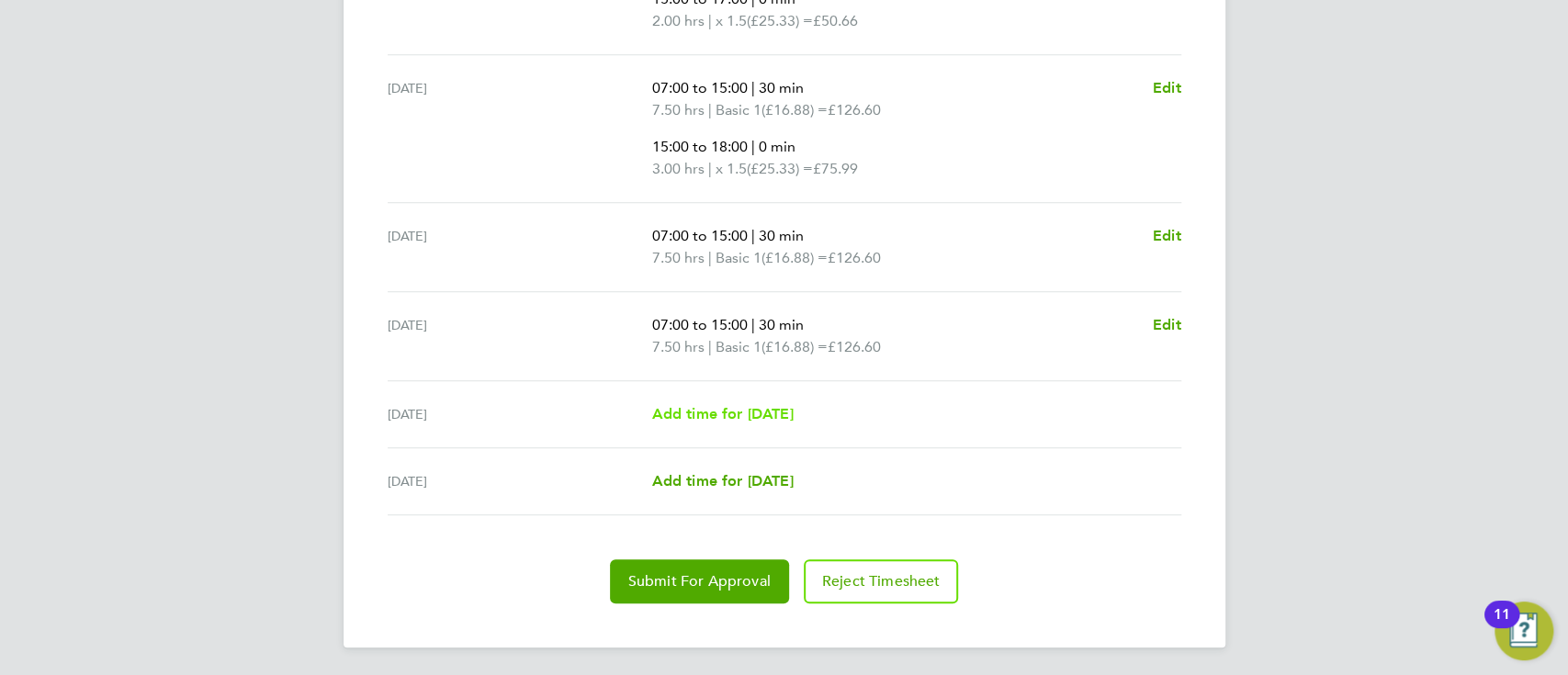
click at [793, 411] on span "Add time for Sat 09 Aug" at bounding box center [721, 413] width 141 height 18
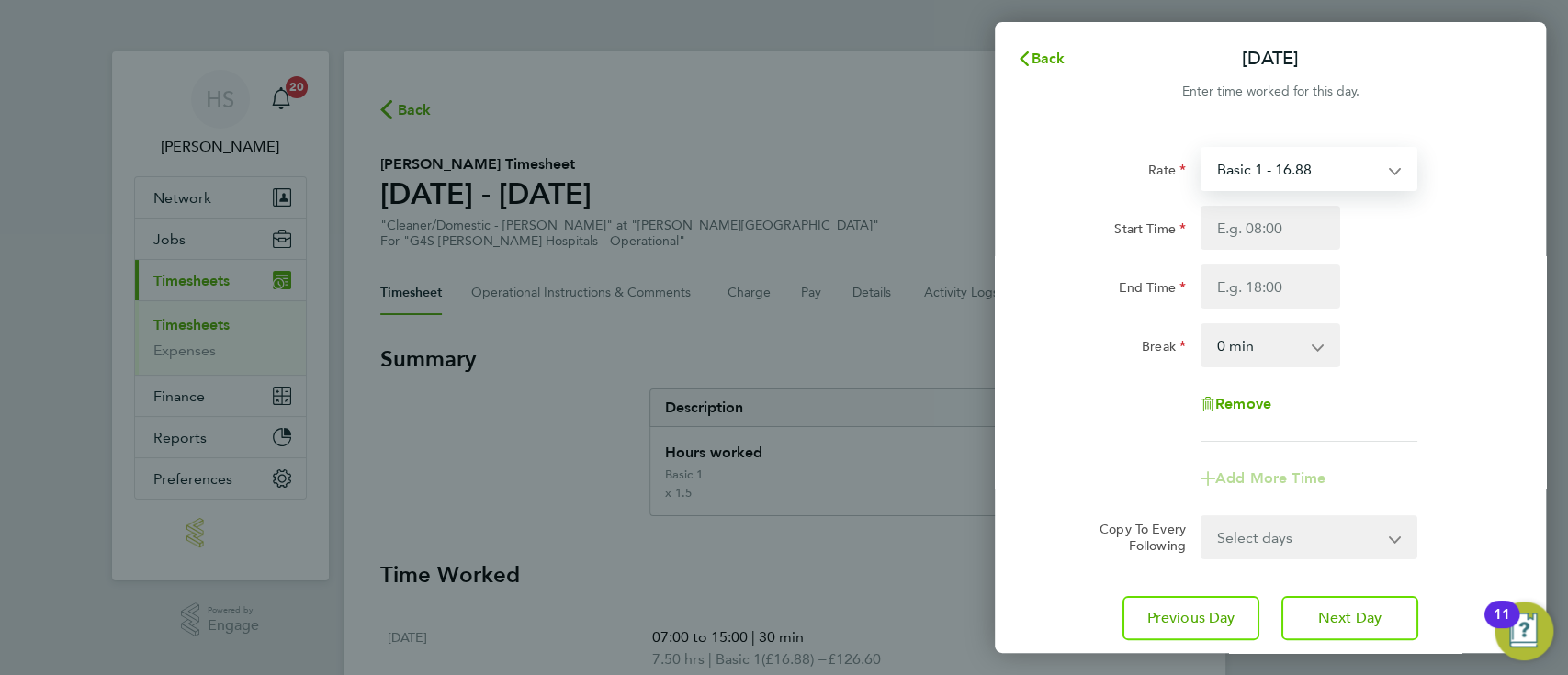
click at [1268, 189] on select "Basic 1 - 16.88 Night Rate (8pm- 6 am) - 23.81 Saturday Rate - 23.81 x 1.5 - 25…" at bounding box center [1298, 169] width 191 height 41
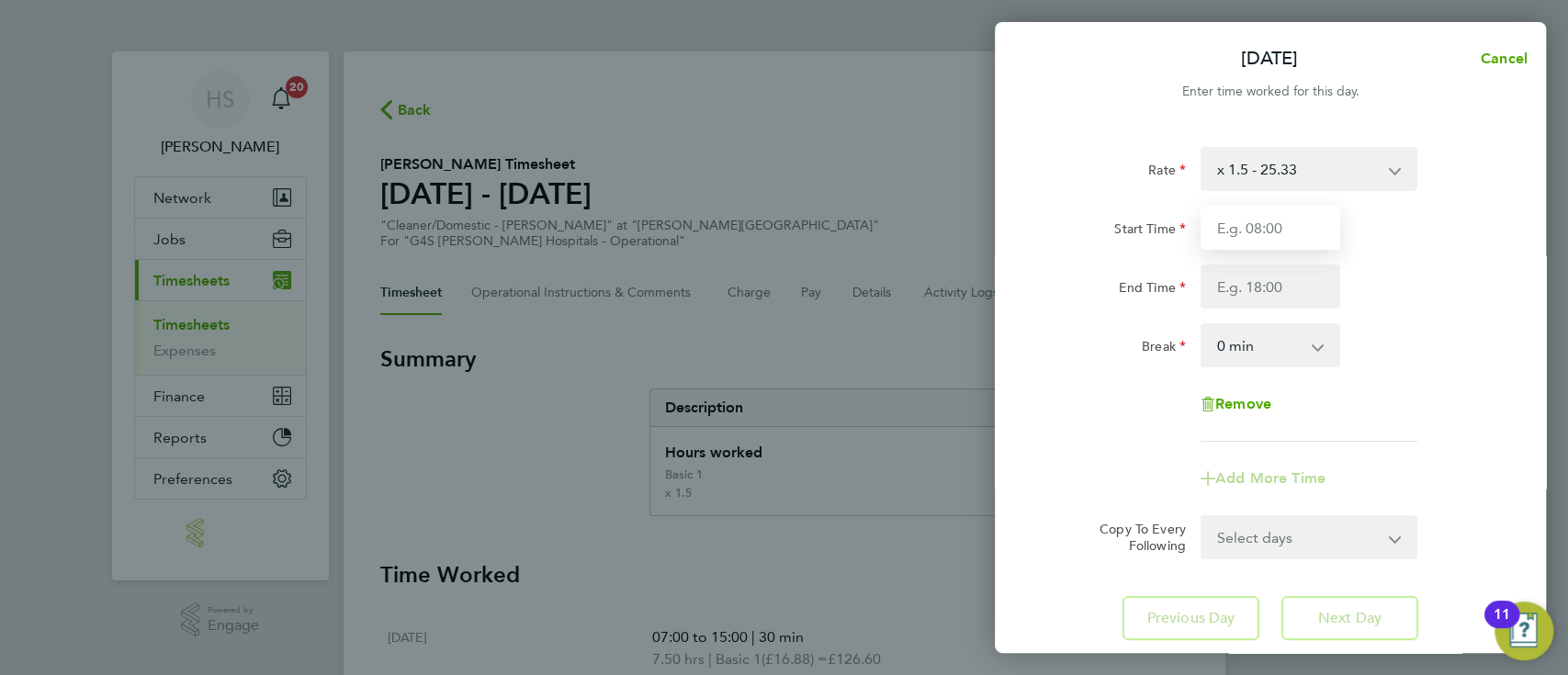
click at [1260, 249] on input "Start Time" at bounding box center [1270, 228] width 140 height 44
type input "09:00"
type input "17:00"
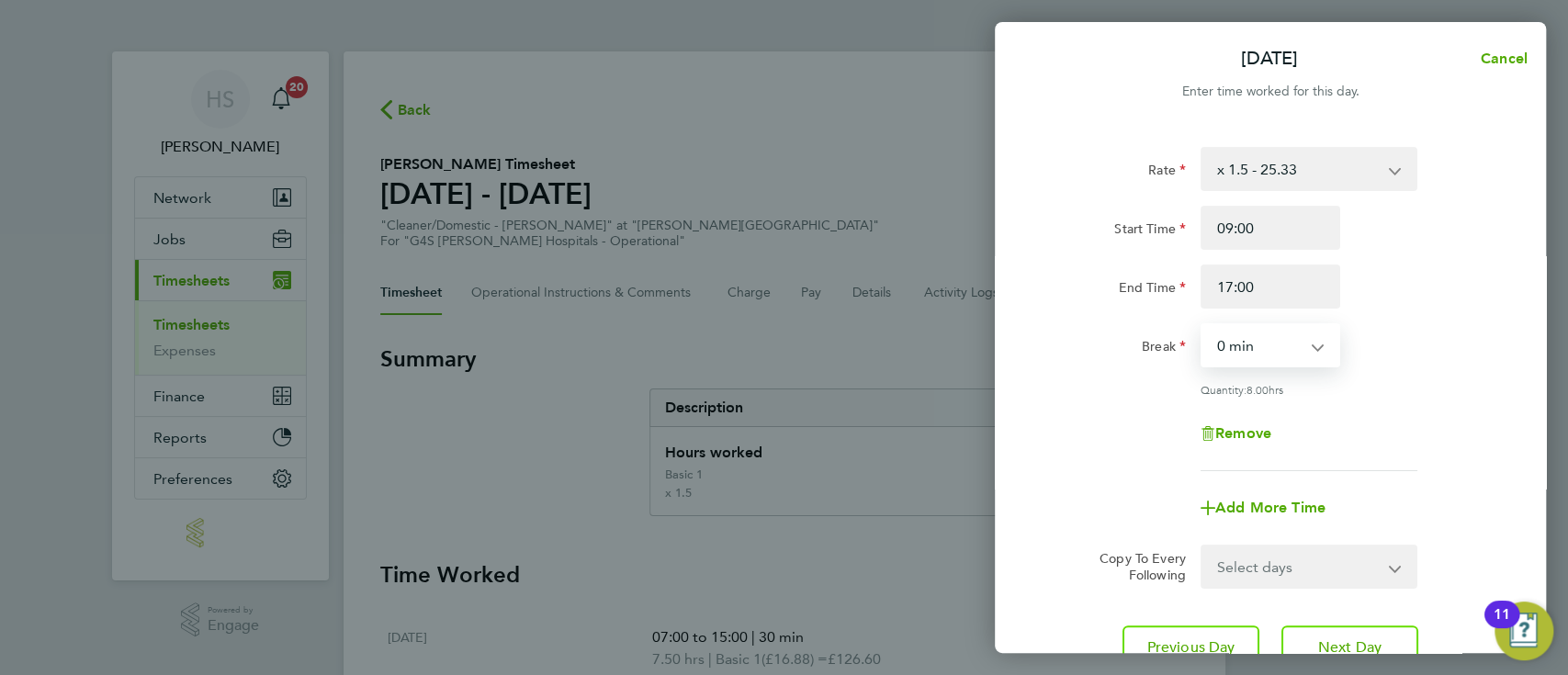
select select "30"
click at [1483, 477] on app-timesheet-line-form-group "Rate x 1.5 - 25.33 Basic 1 - 16.88 Night Rate (8pm- 6 am) - 23.81 Saturday Rate…" at bounding box center [1269, 338] width 448 height 383
click at [1455, 505] on div "Add More Time" at bounding box center [1270, 507] width 463 height 44
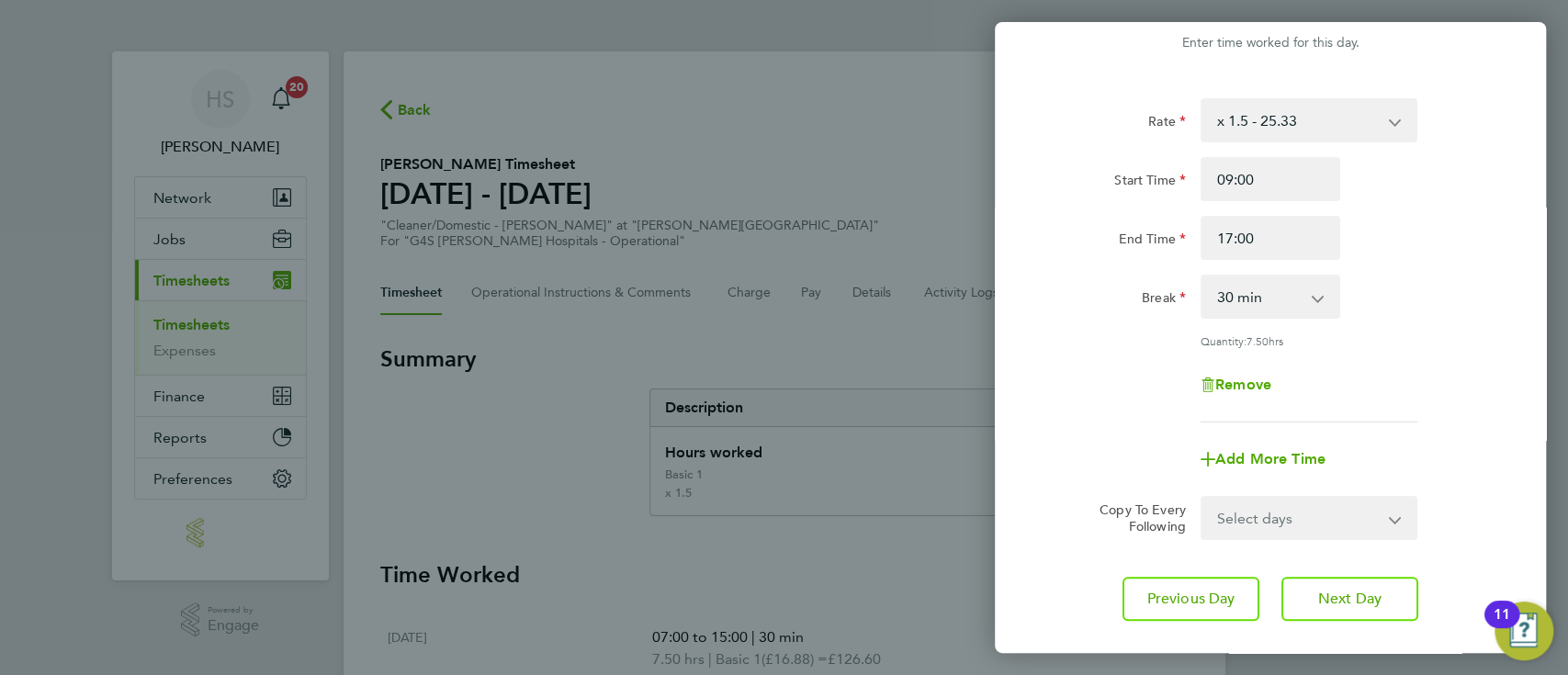
scroll to position [155, 0]
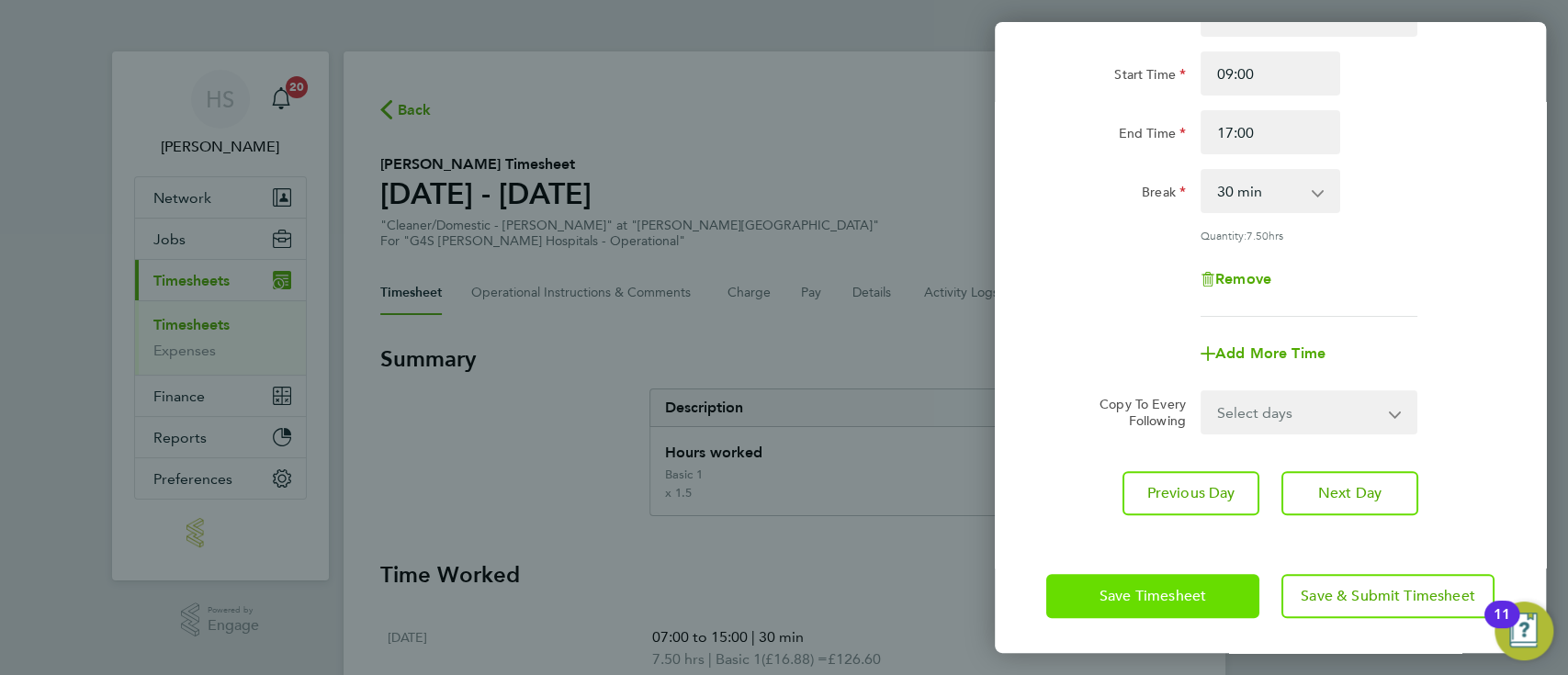
click at [1138, 613] on button "Save Timesheet" at bounding box center [1152, 595] width 213 height 44
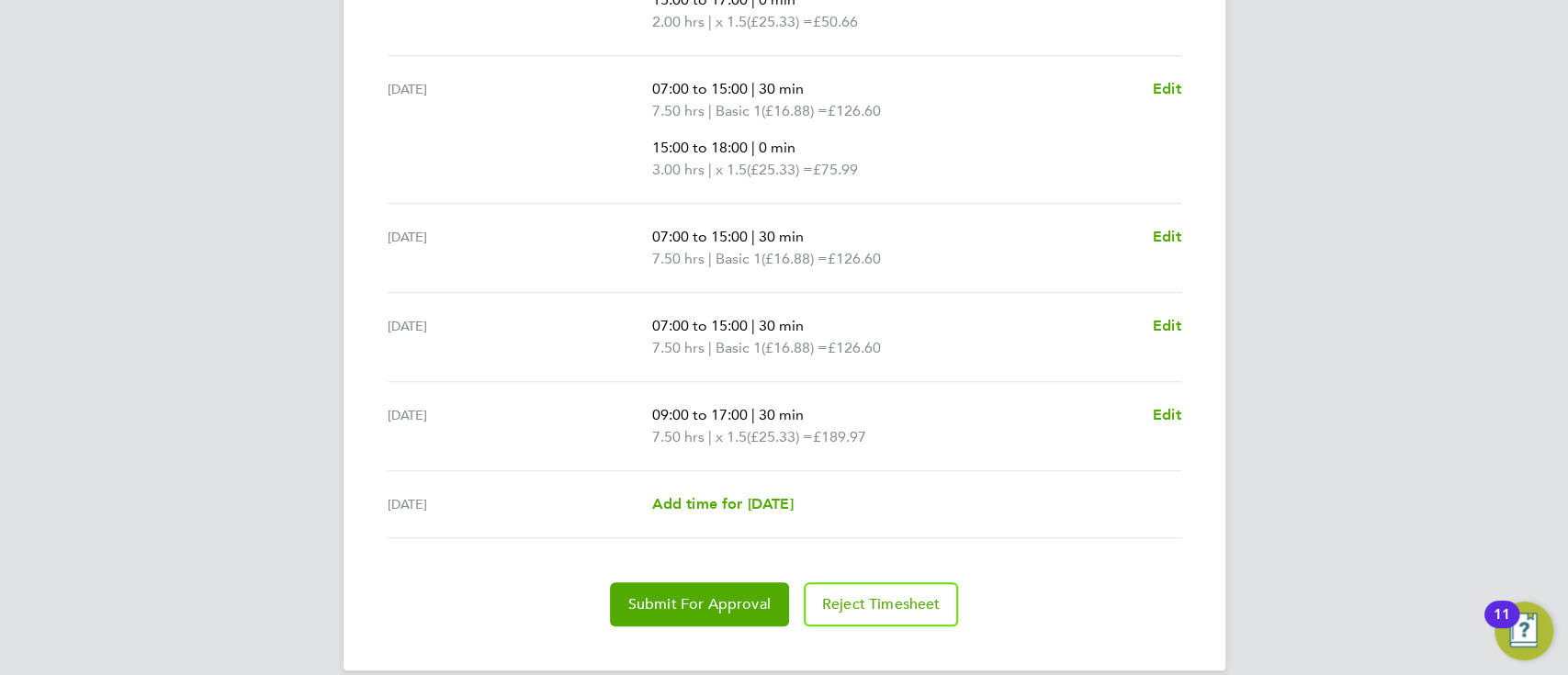
scroll to position [867, 0]
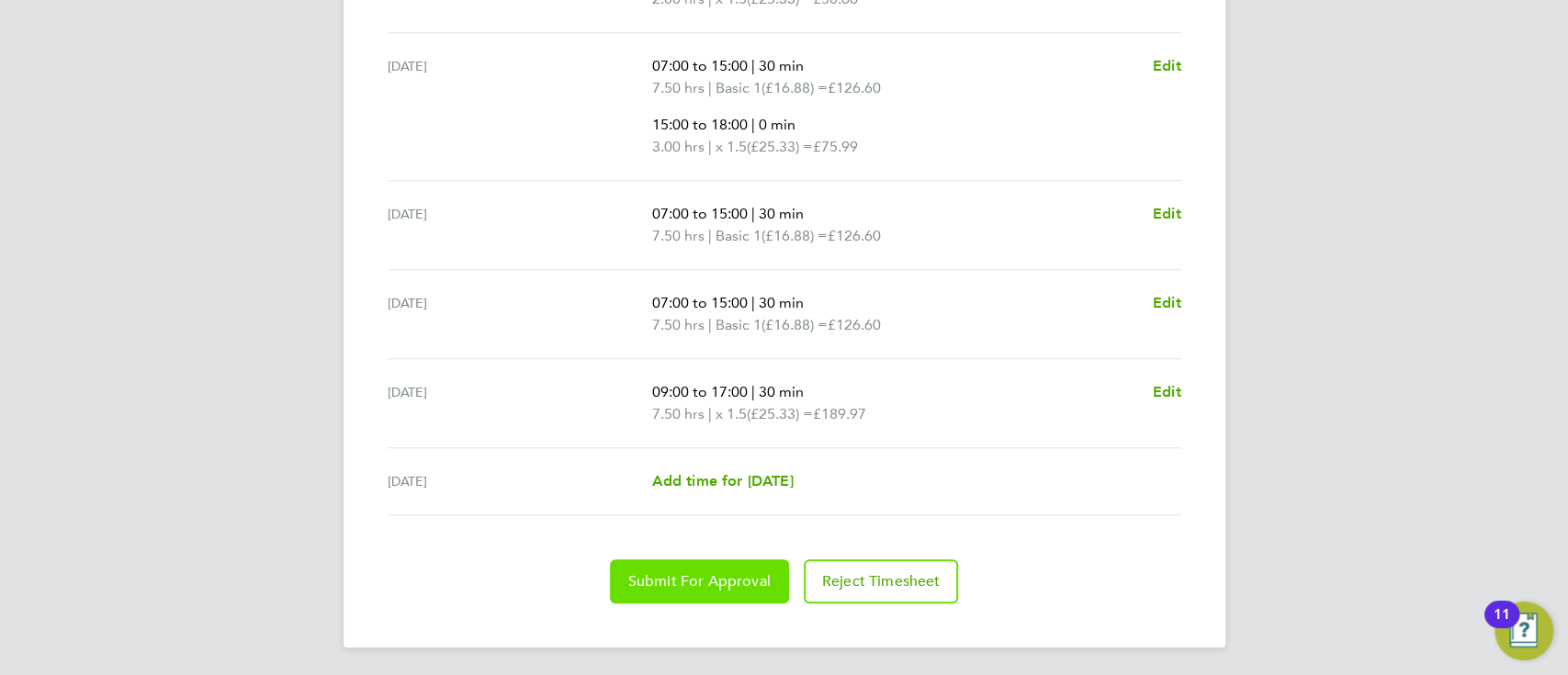
click at [724, 561] on button "Submit For Approval" at bounding box center [699, 581] width 179 height 44
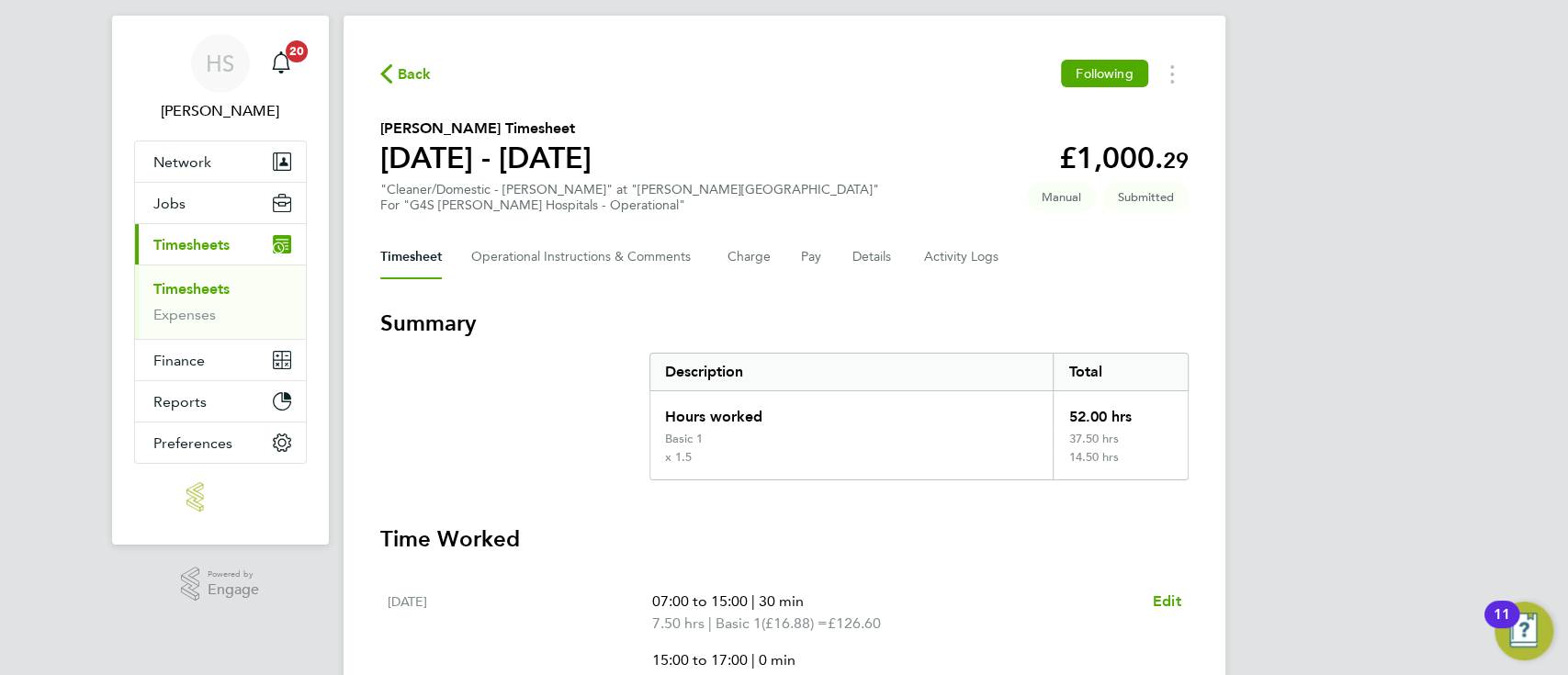
scroll to position [0, 0]
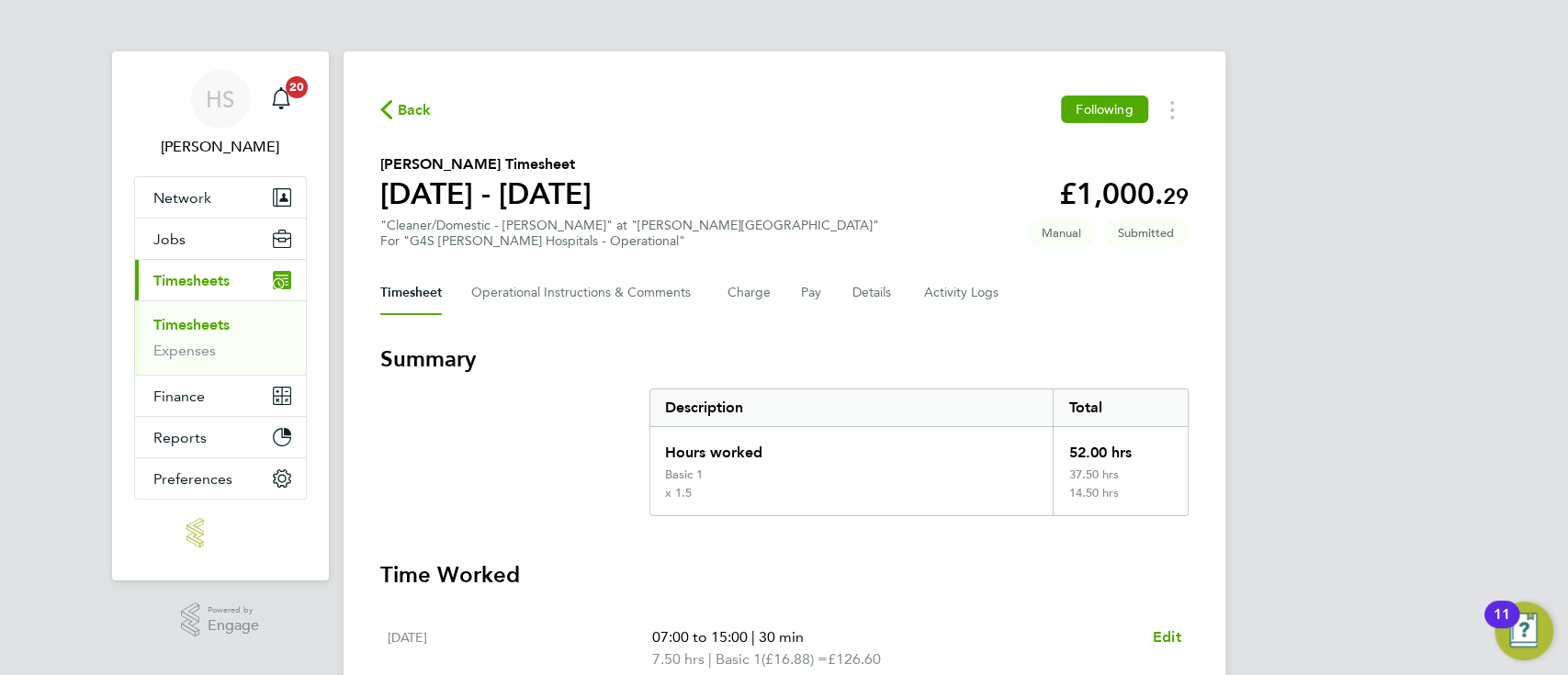
click at [398, 107] on span "Back" at bounding box center [414, 110] width 34 height 22
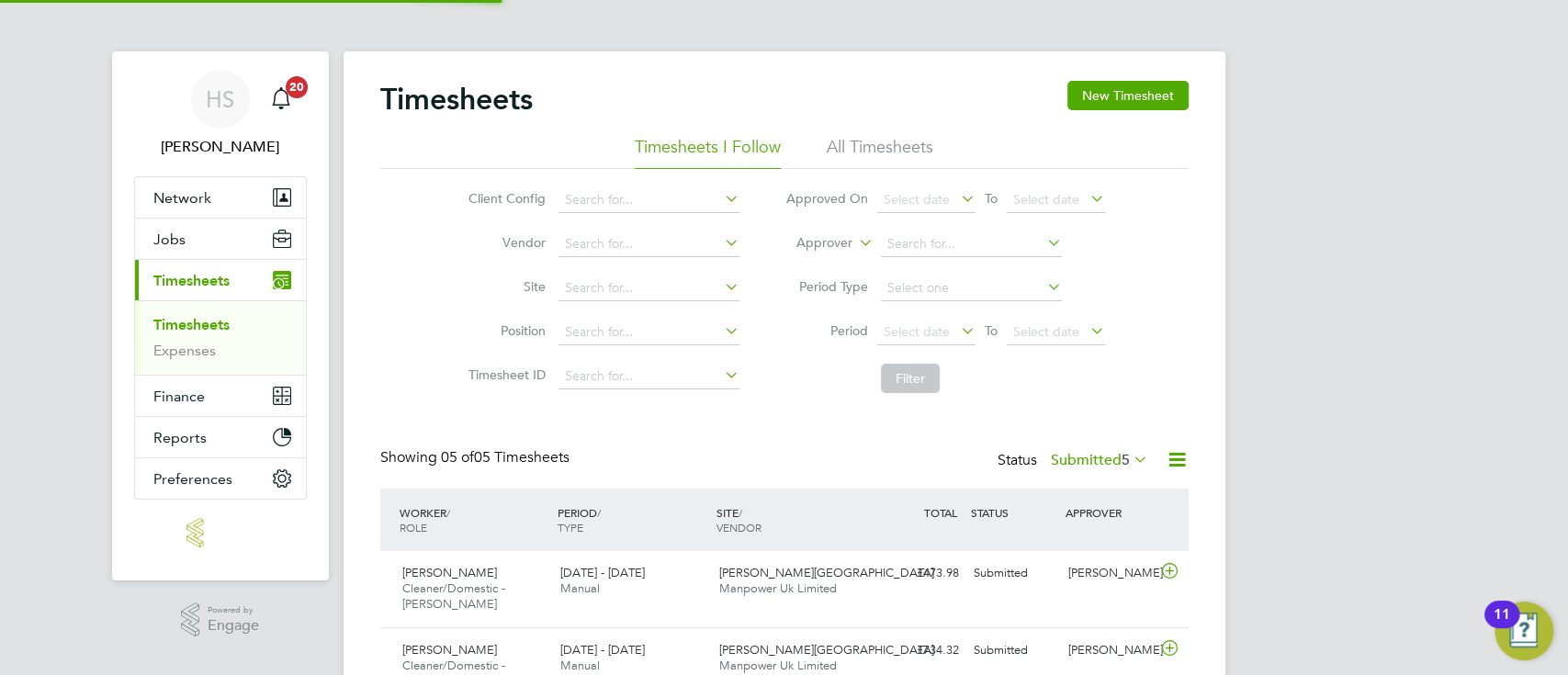
scroll to position [61, 159]
click at [1117, 74] on div "Timesheets New Timesheet Timesheets I Follow All Timesheets Client Config Vendo…" at bounding box center [784, 504] width 881 height 906
click at [1116, 85] on button "New Timesheet" at bounding box center [1127, 95] width 122 height 29
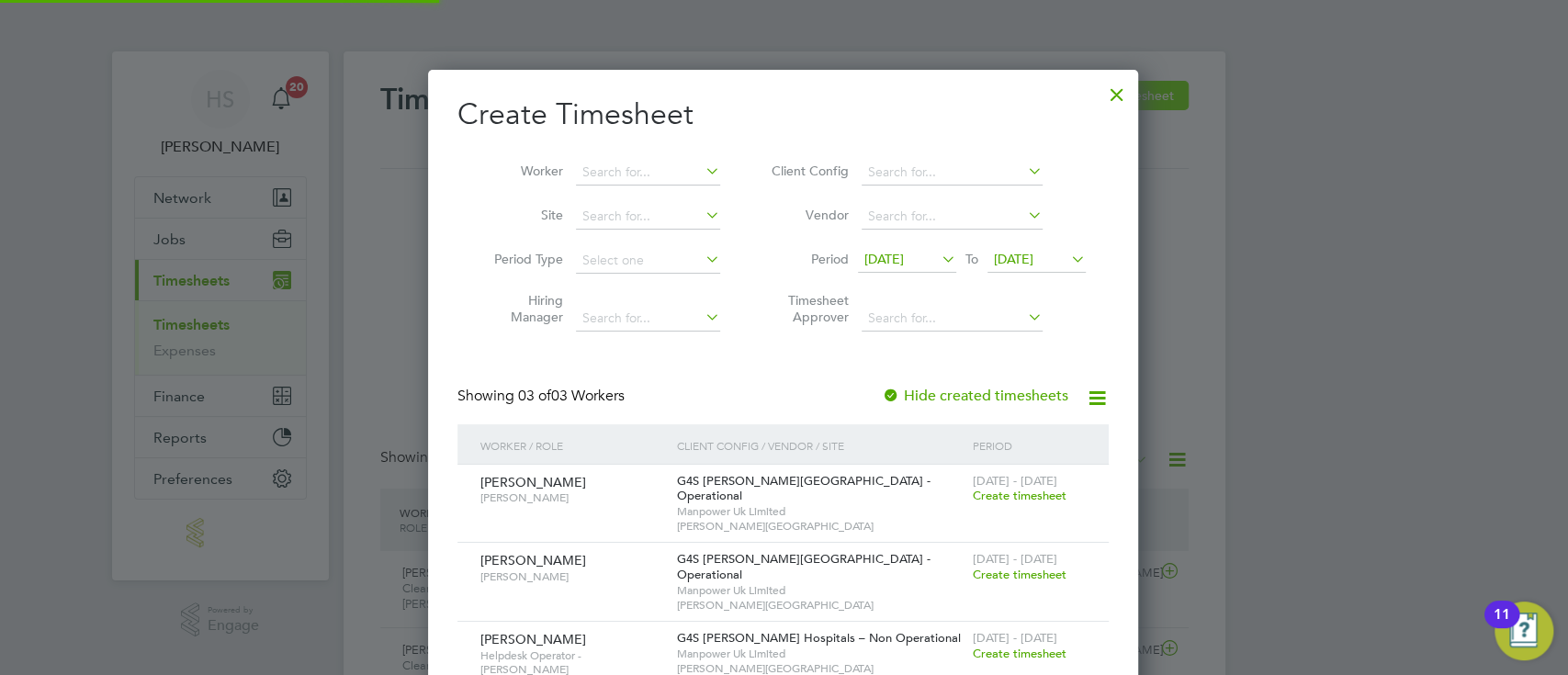
scroll to position [622, 712]
click at [1029, 567] on span "Create timesheet" at bounding box center [1018, 575] width 93 height 16
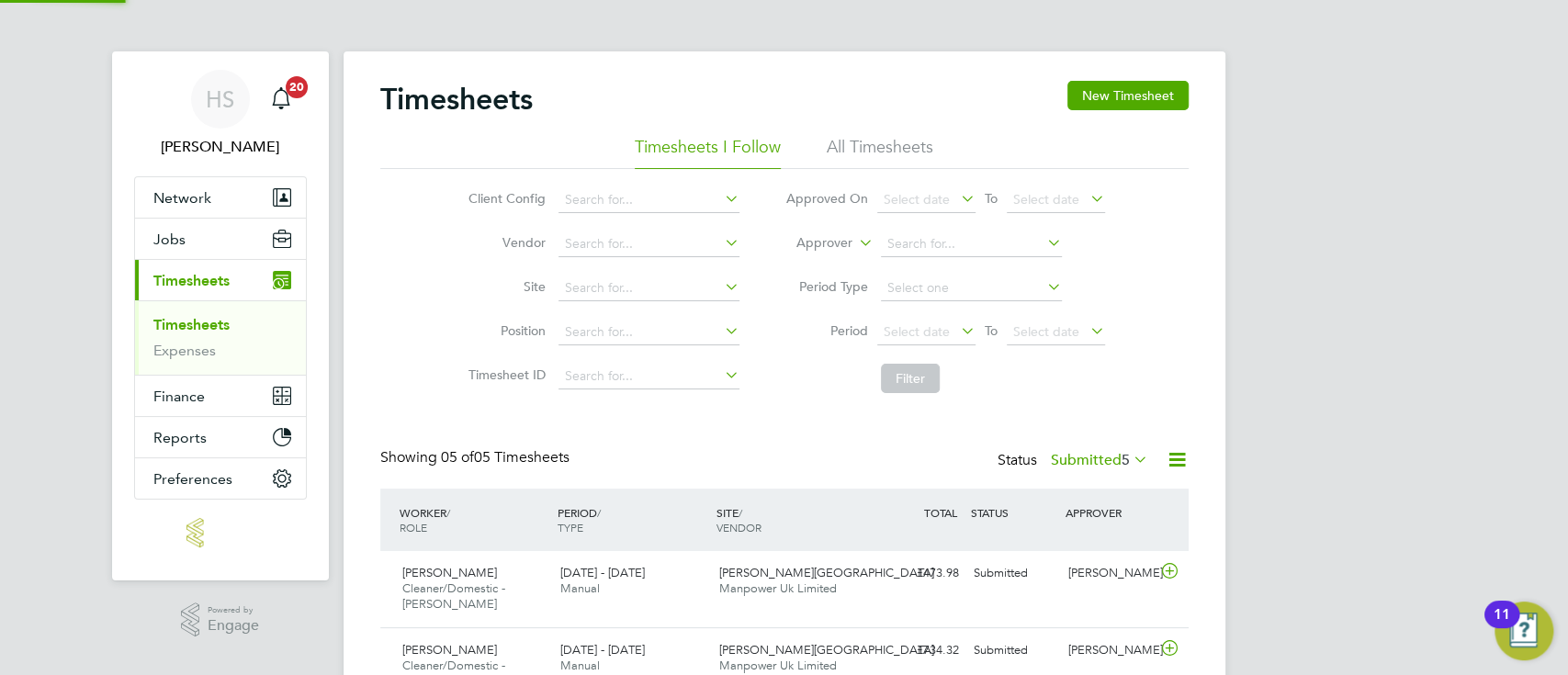
scroll to position [9, 8]
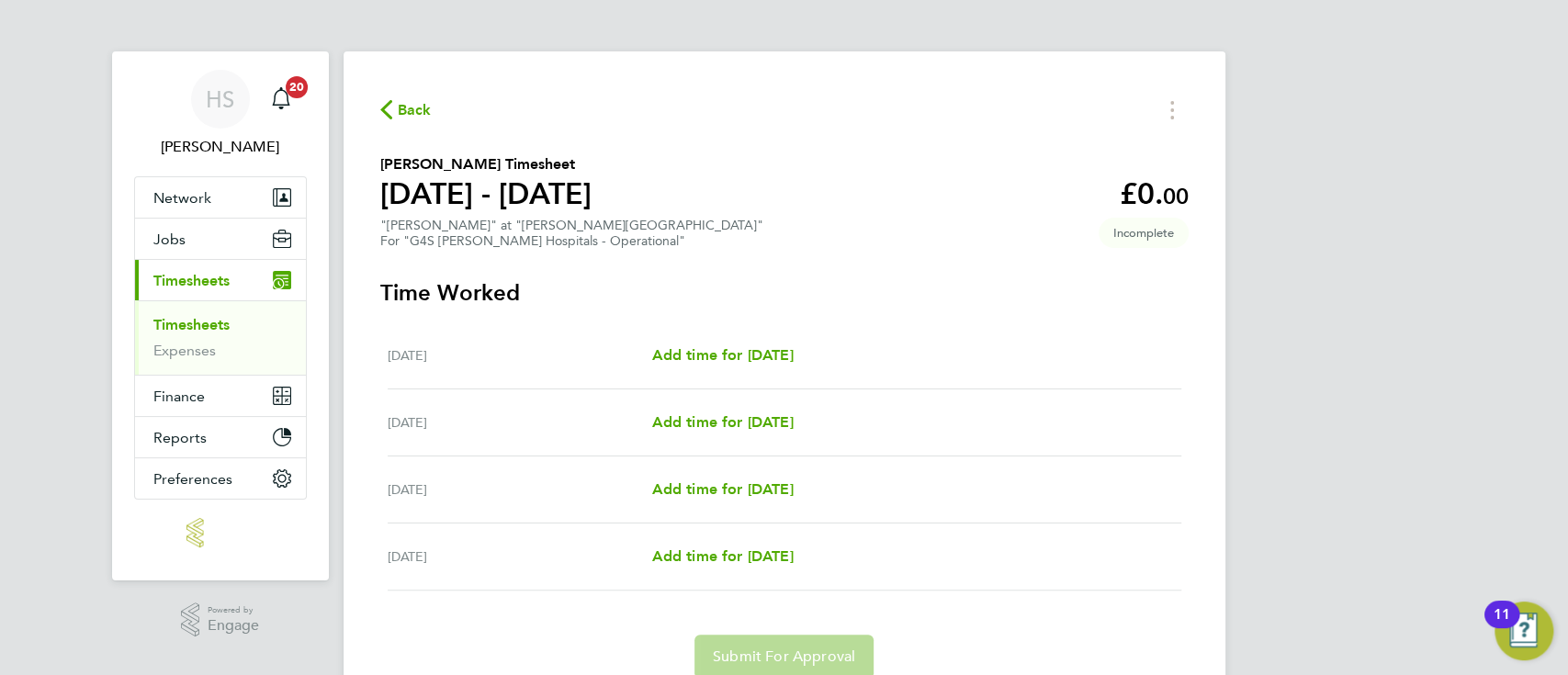
click at [394, 116] on span "Back" at bounding box center [406, 109] width 52 height 18
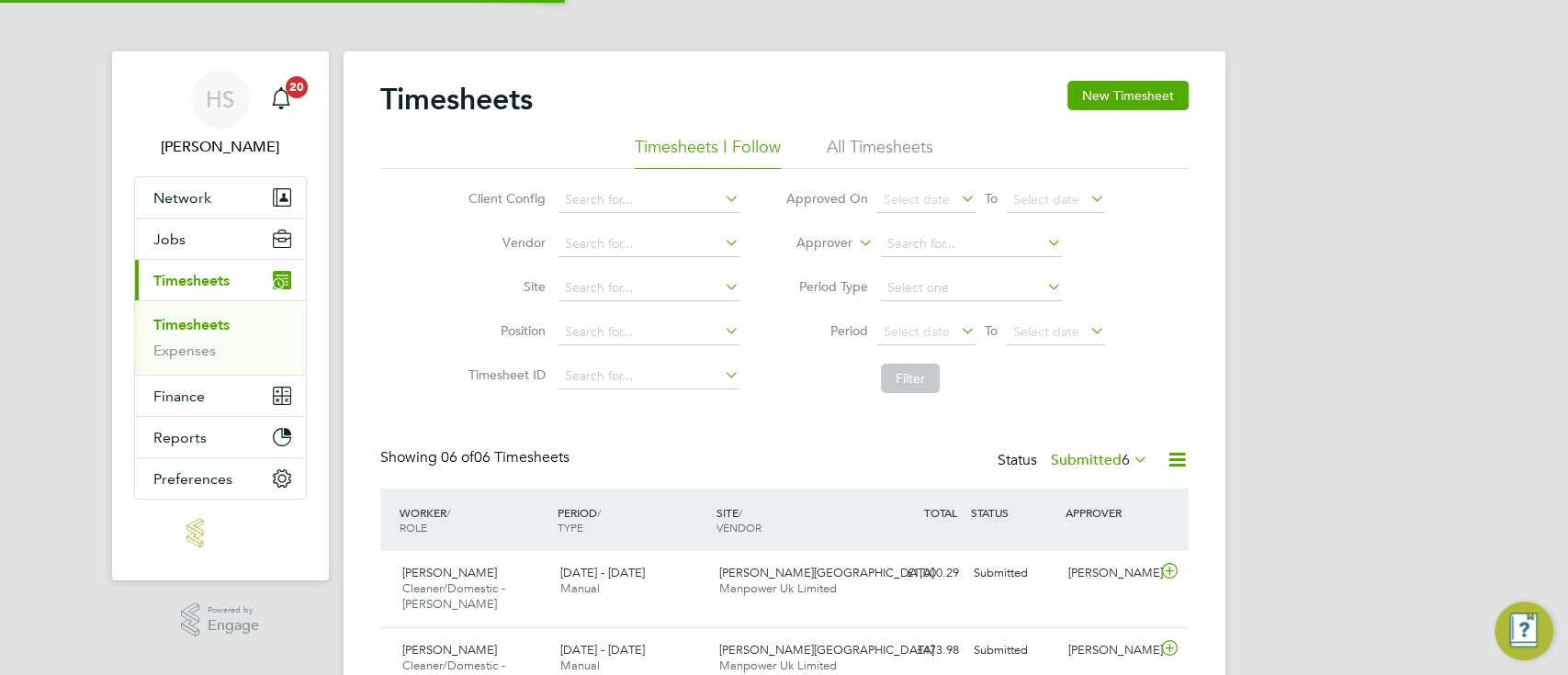
scroll to position [61, 159]
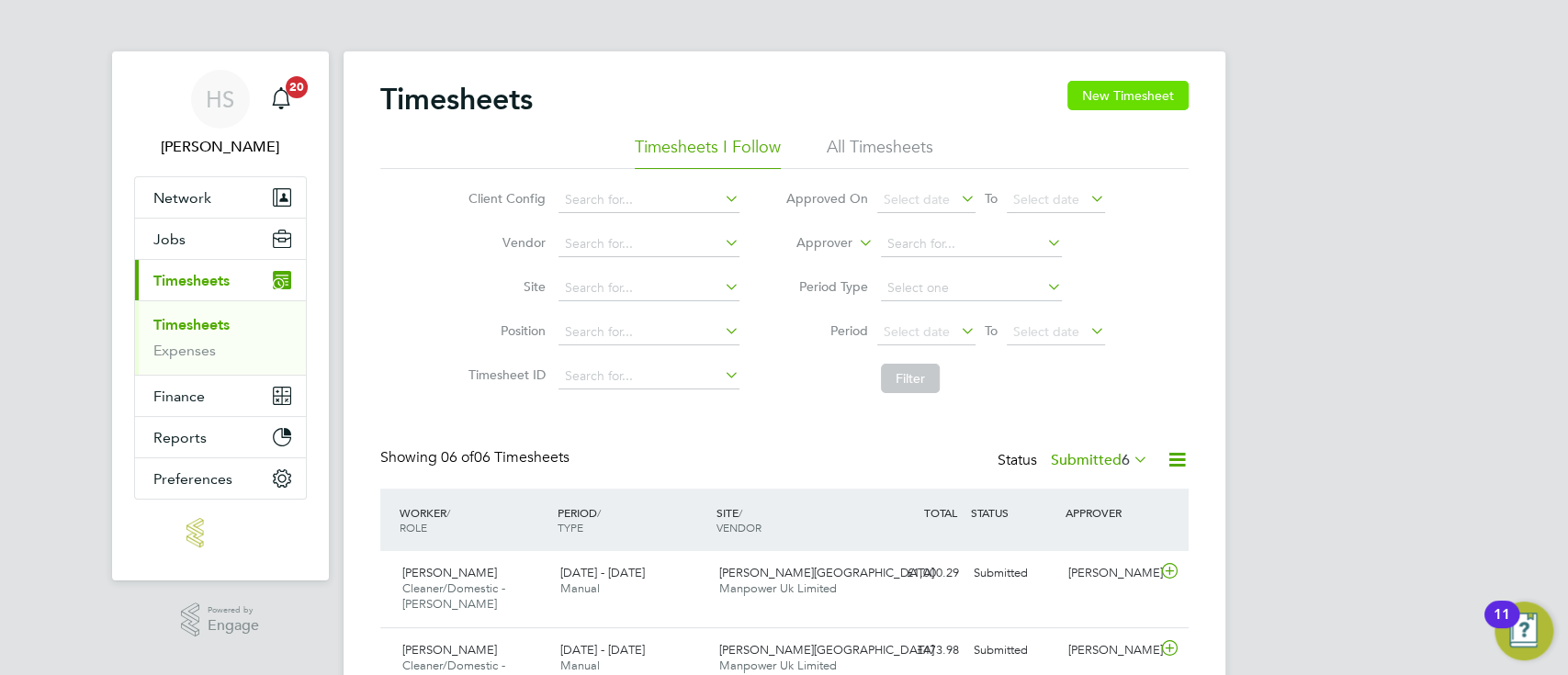
click at [1158, 81] on button "New Timesheet" at bounding box center [1127, 95] width 122 height 29
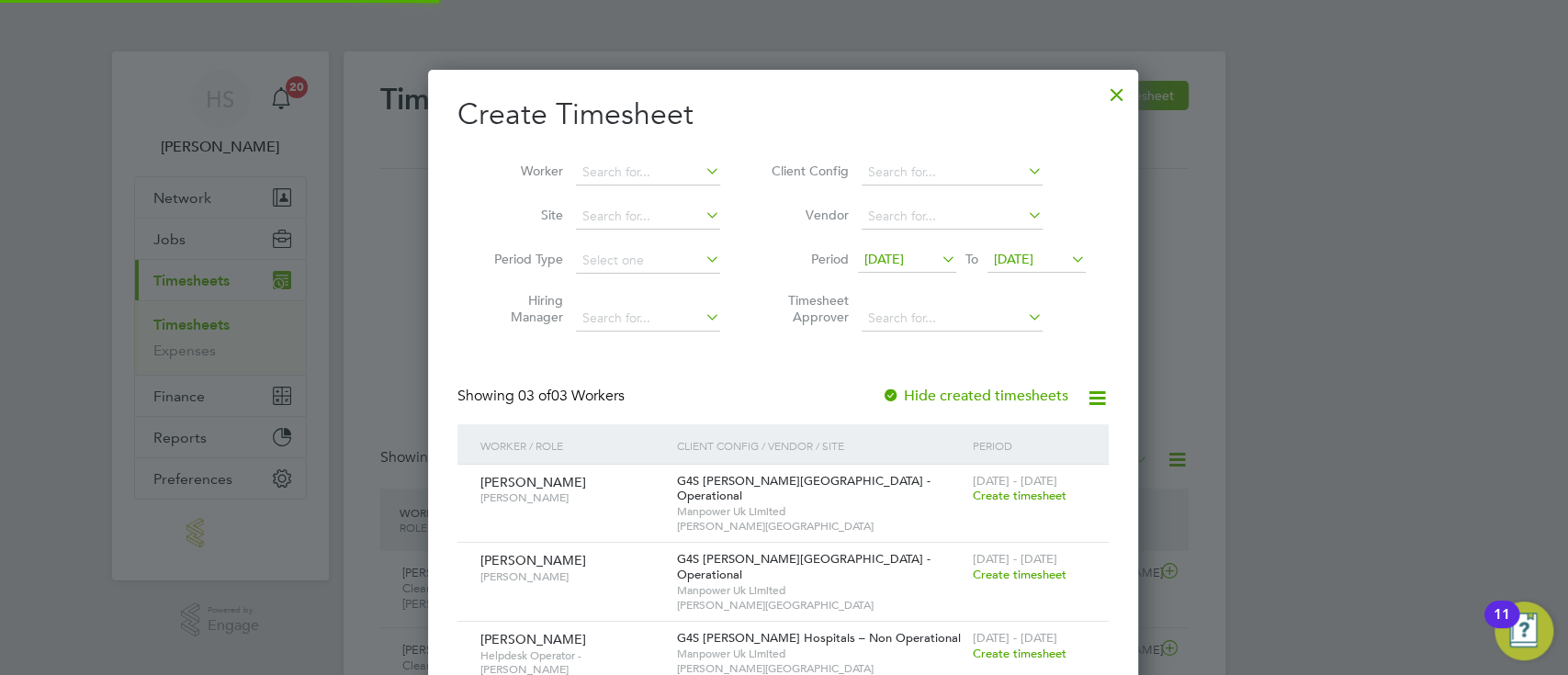
scroll to position [622, 712]
click at [1032, 493] on span "Create timesheet" at bounding box center [1018, 495] width 93 height 16
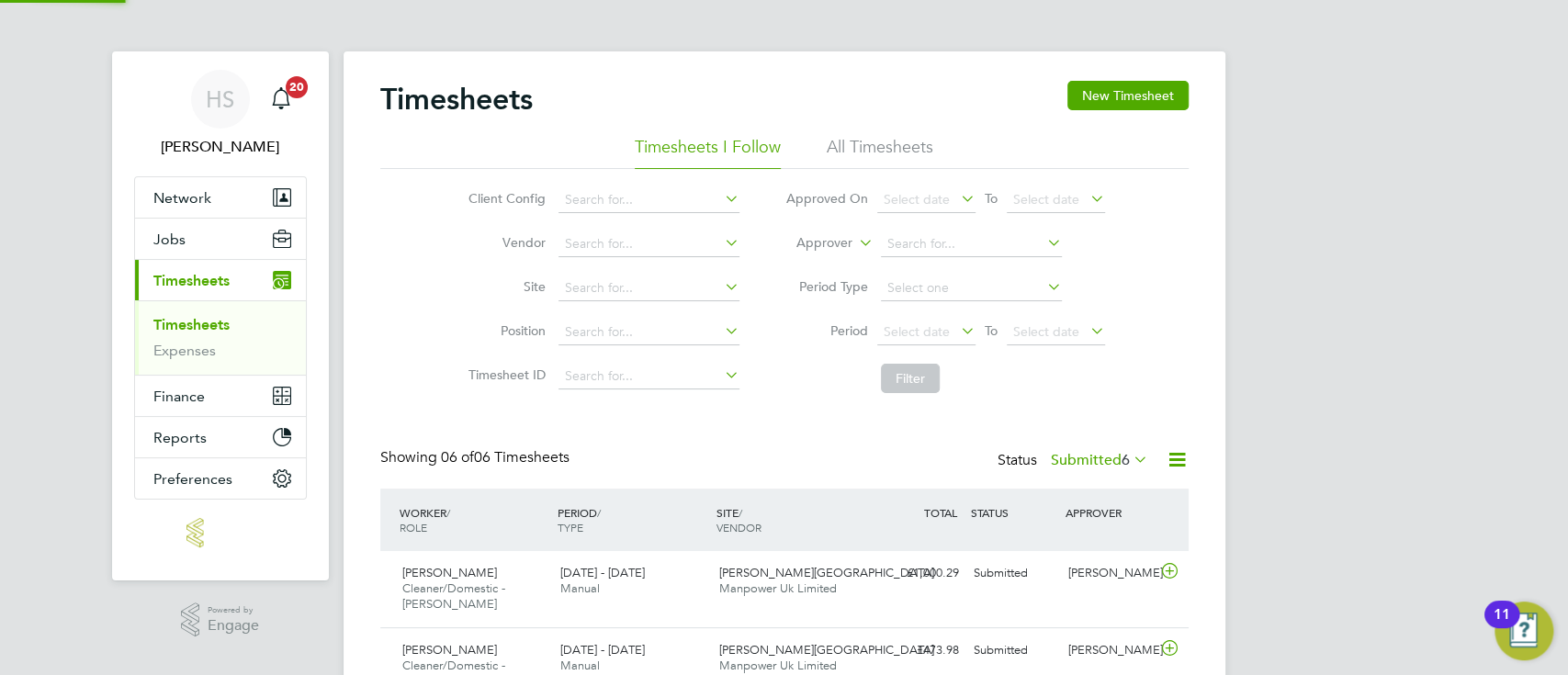
scroll to position [46, 159]
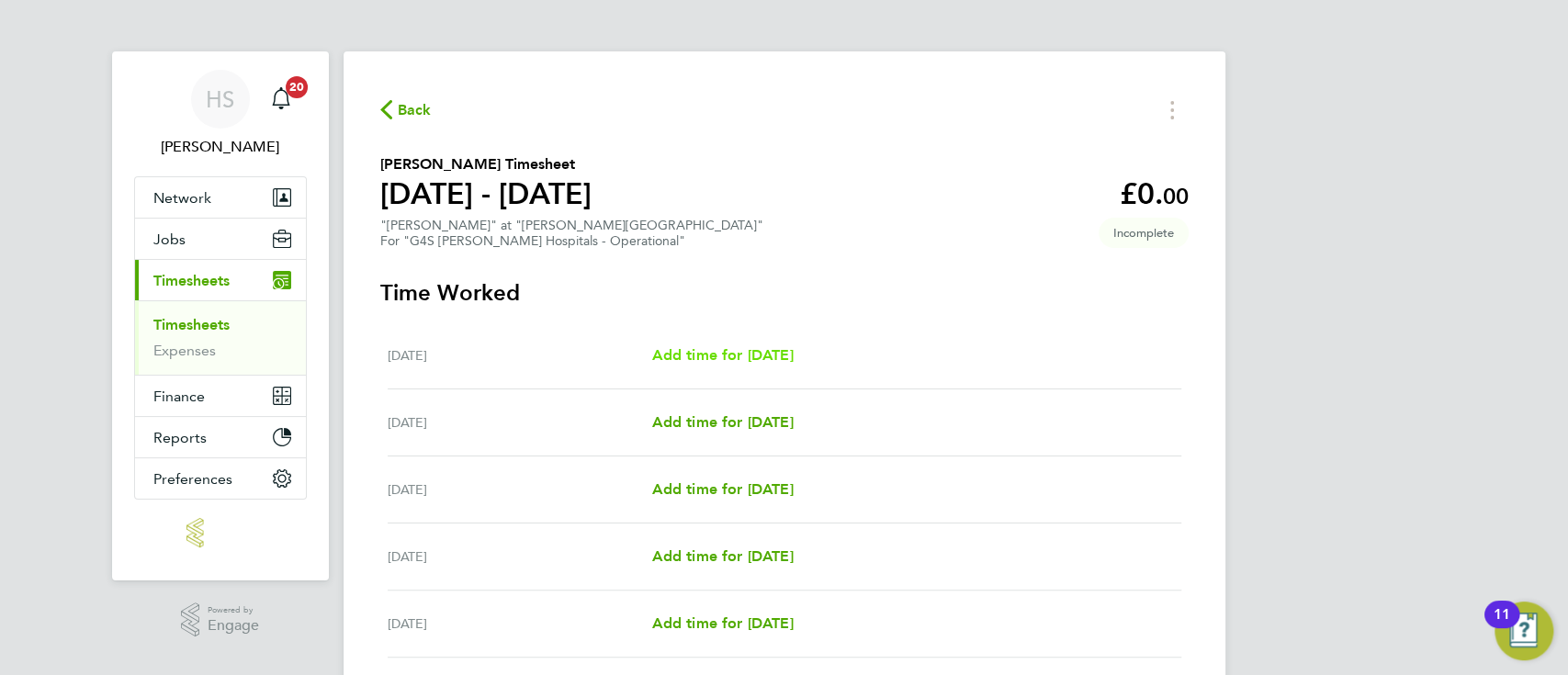
click at [724, 362] on span "Add time for [DATE]" at bounding box center [721, 355] width 141 height 18
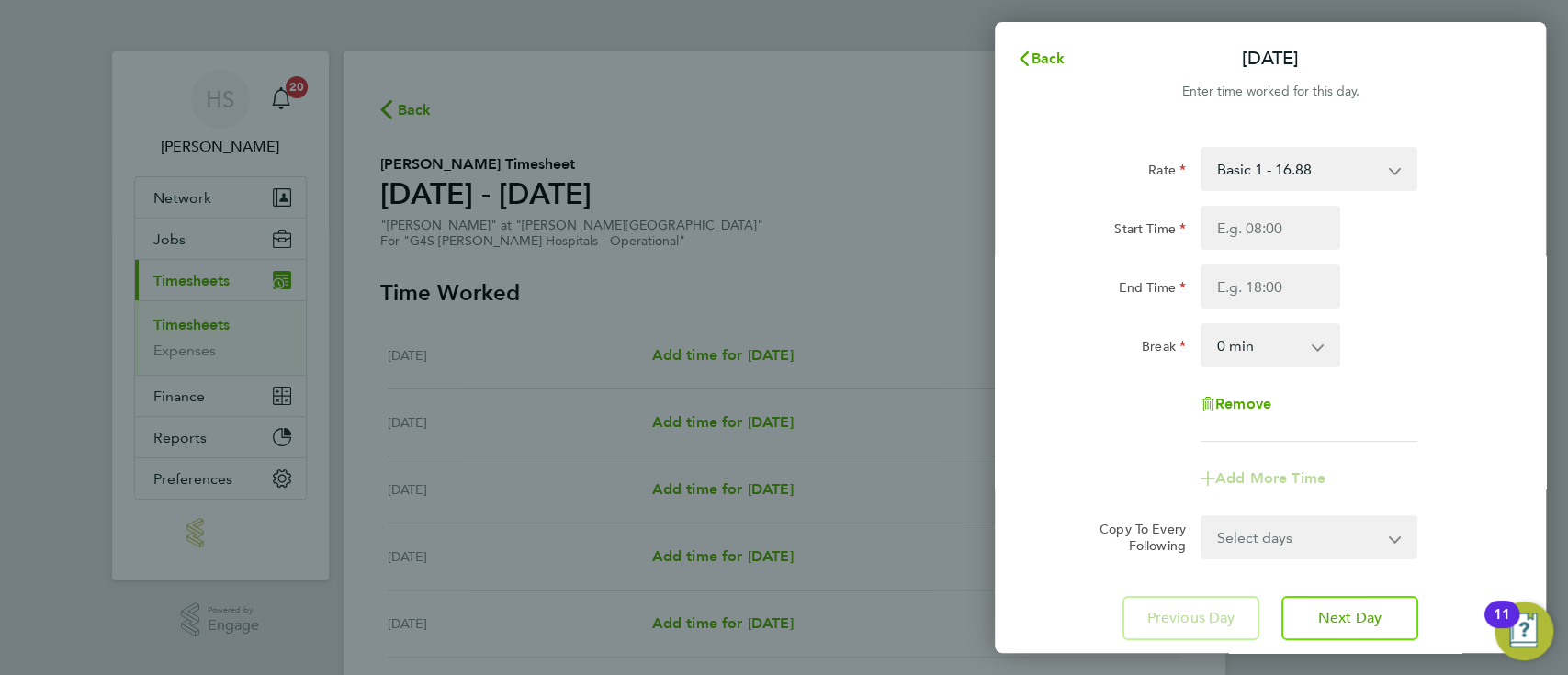
click at [928, 77] on div "Back Mon 04 Aug Enter time worked for this day. Rate Basic 1 - 16.88 Night Rate…" at bounding box center [784, 338] width 1568 height 675
click at [1015, 57] on button "Back" at bounding box center [1041, 59] width 86 height 37
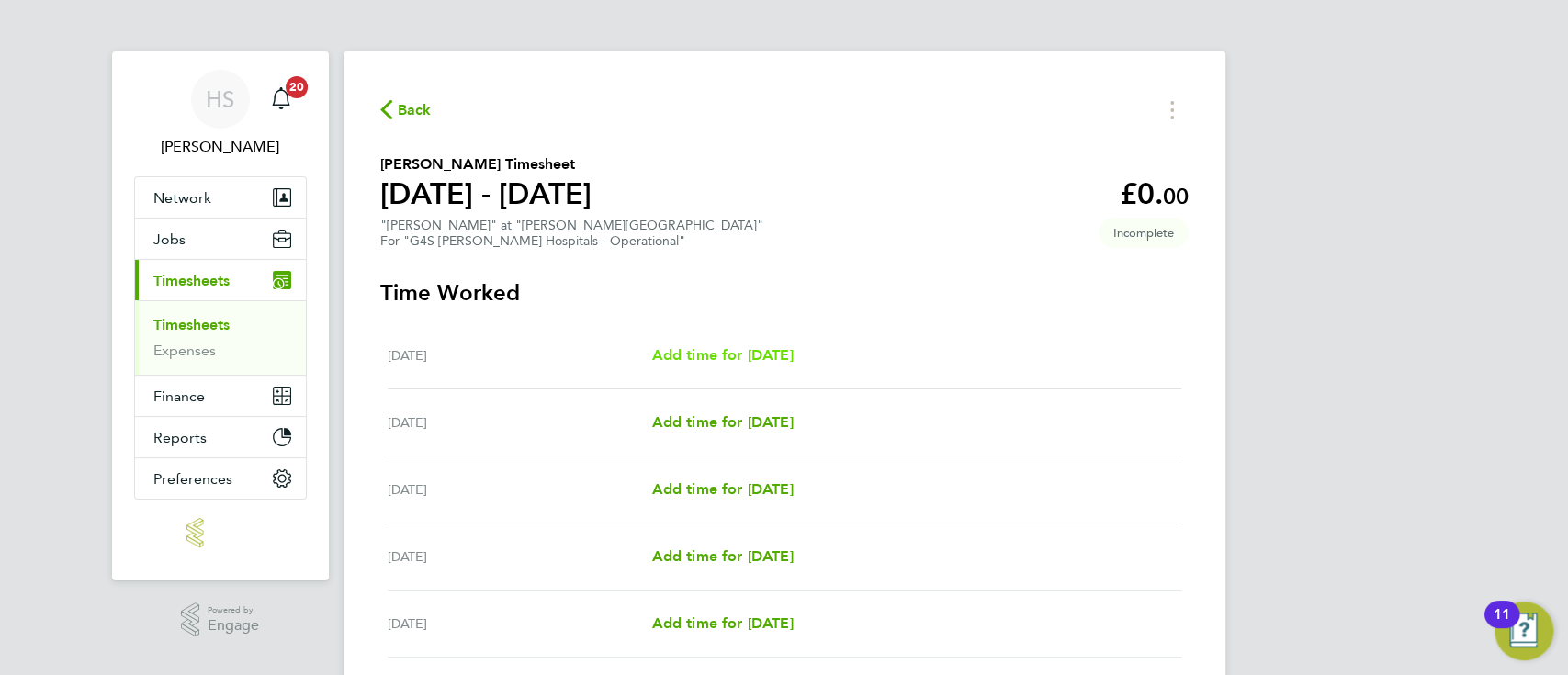
click at [793, 355] on span "Add time for [DATE]" at bounding box center [721, 355] width 141 height 18
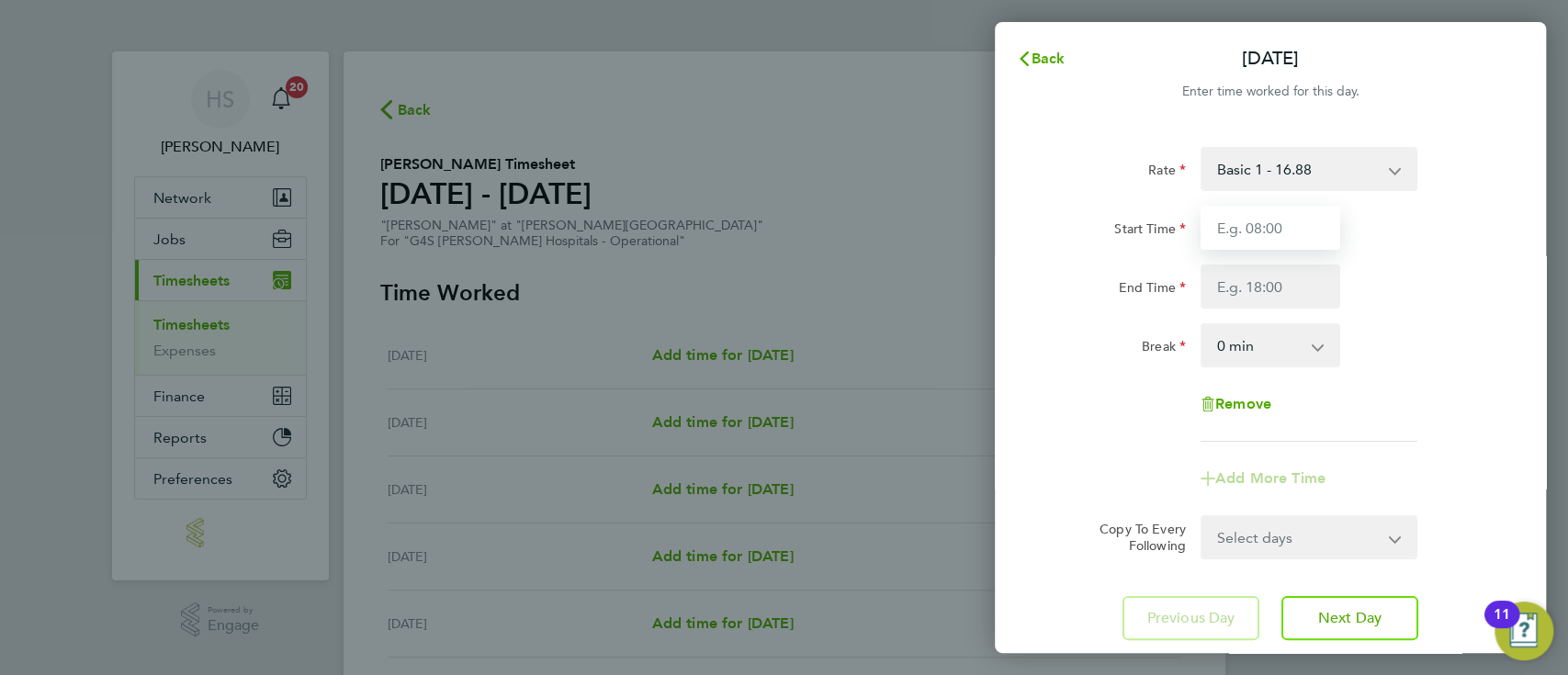
click at [1309, 227] on input "Start Time" at bounding box center [1270, 228] width 140 height 44
type input "0"
type input "06:00"
type input "15:00"
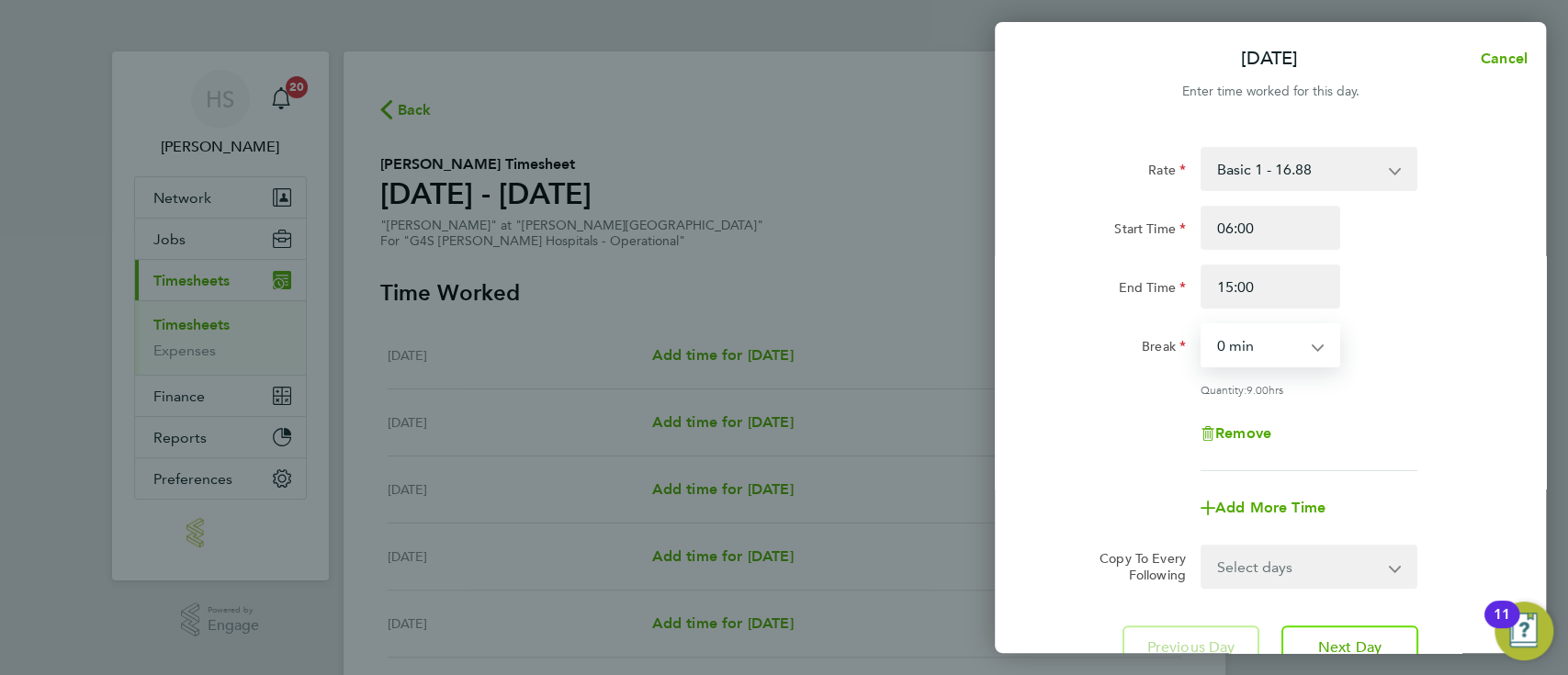
select select "30"
click at [1268, 287] on input "15:0" at bounding box center [1270, 286] width 140 height 44
type input "1"
type input "14:00"
click at [1299, 512] on span "Add More Time" at bounding box center [1269, 508] width 110 height 18
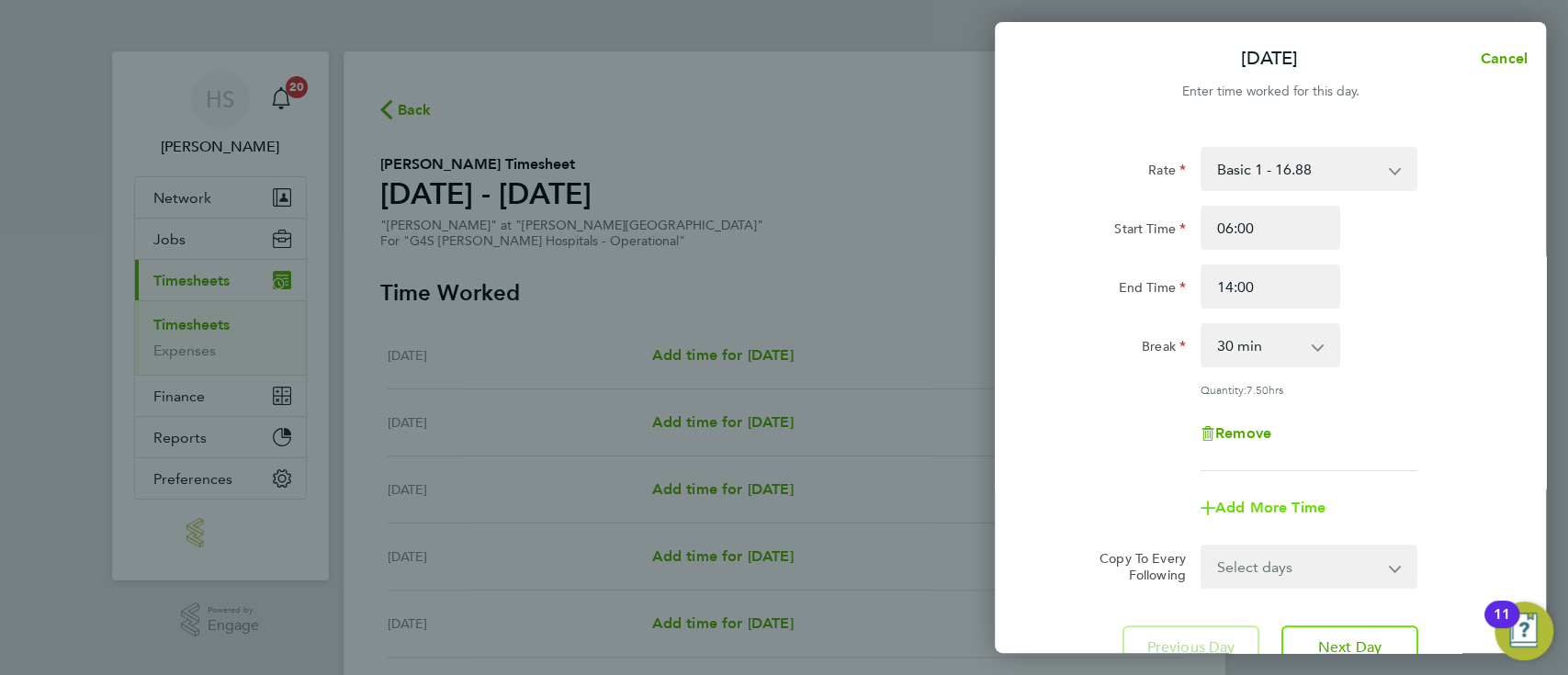
select select "null"
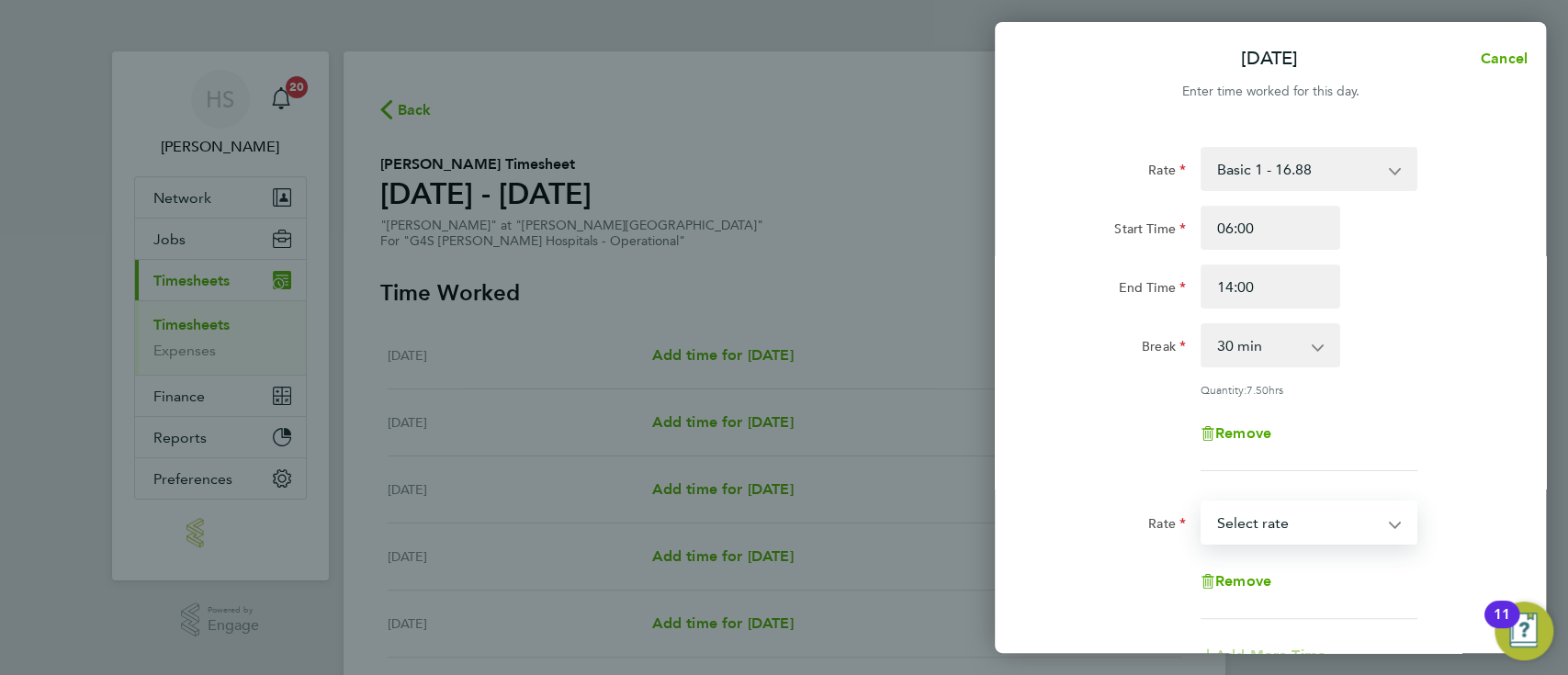
click at [1265, 503] on select "Basic 1 - 16.88 Night Rate (8pm- 6 am) - 23.81 Sunday & BH Rate - 30.90 x 1.5 -…" at bounding box center [1298, 522] width 191 height 41
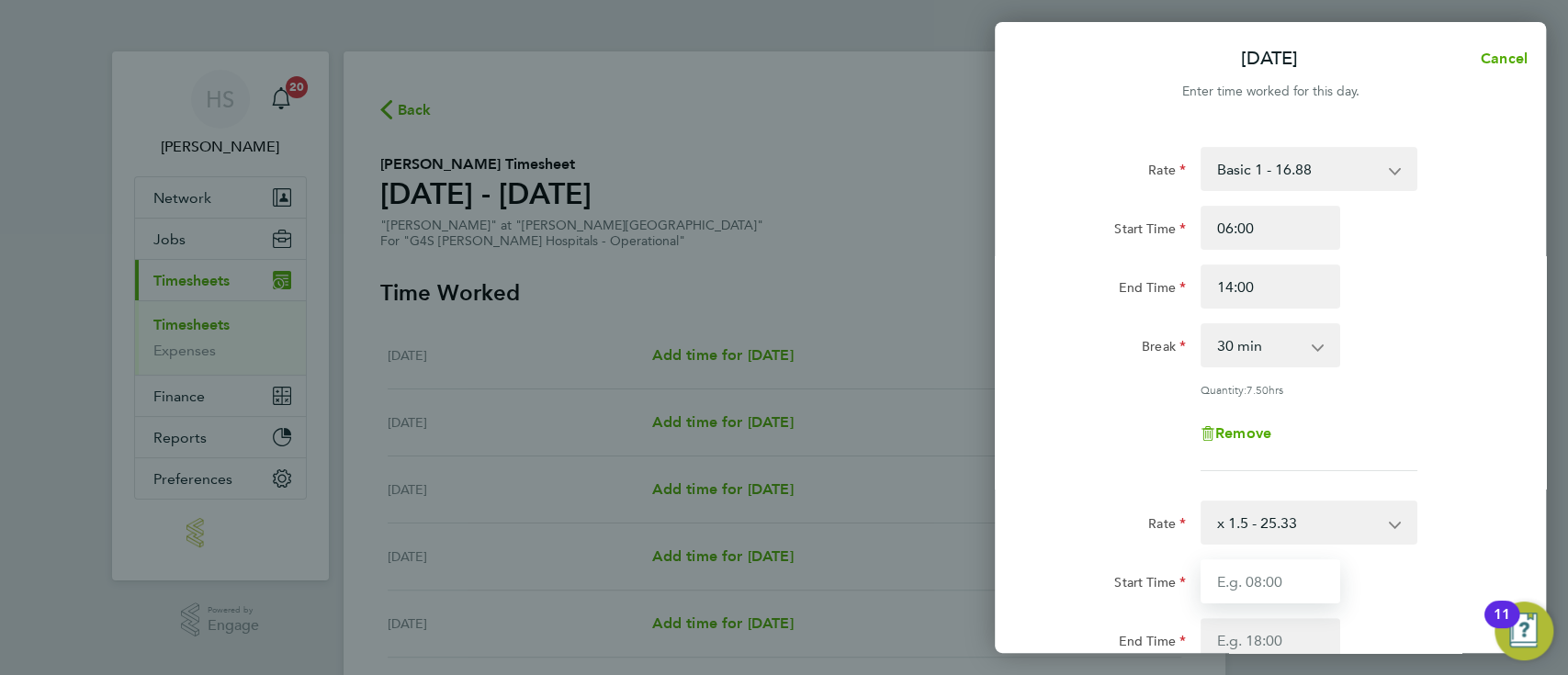
click at [1270, 579] on input "Start Time" at bounding box center [1270, 581] width 140 height 44
type input "14:00"
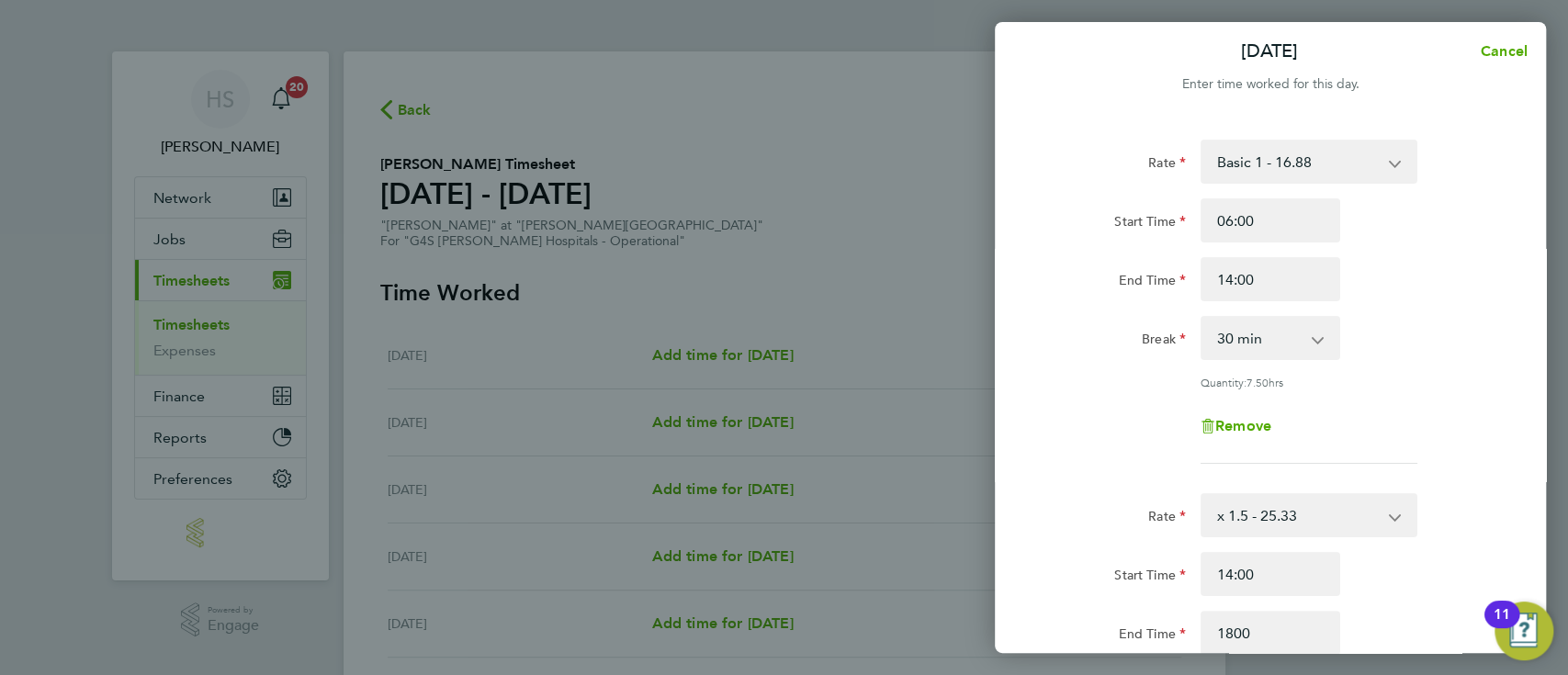
type input "18:00"
click at [1462, 395] on div "Rate Basic 1 - 16.88 Night Rate (8pm- 6 am) - 23.81 Sunday & BH Rate - 30.90 x …" at bounding box center [1269, 302] width 448 height 324
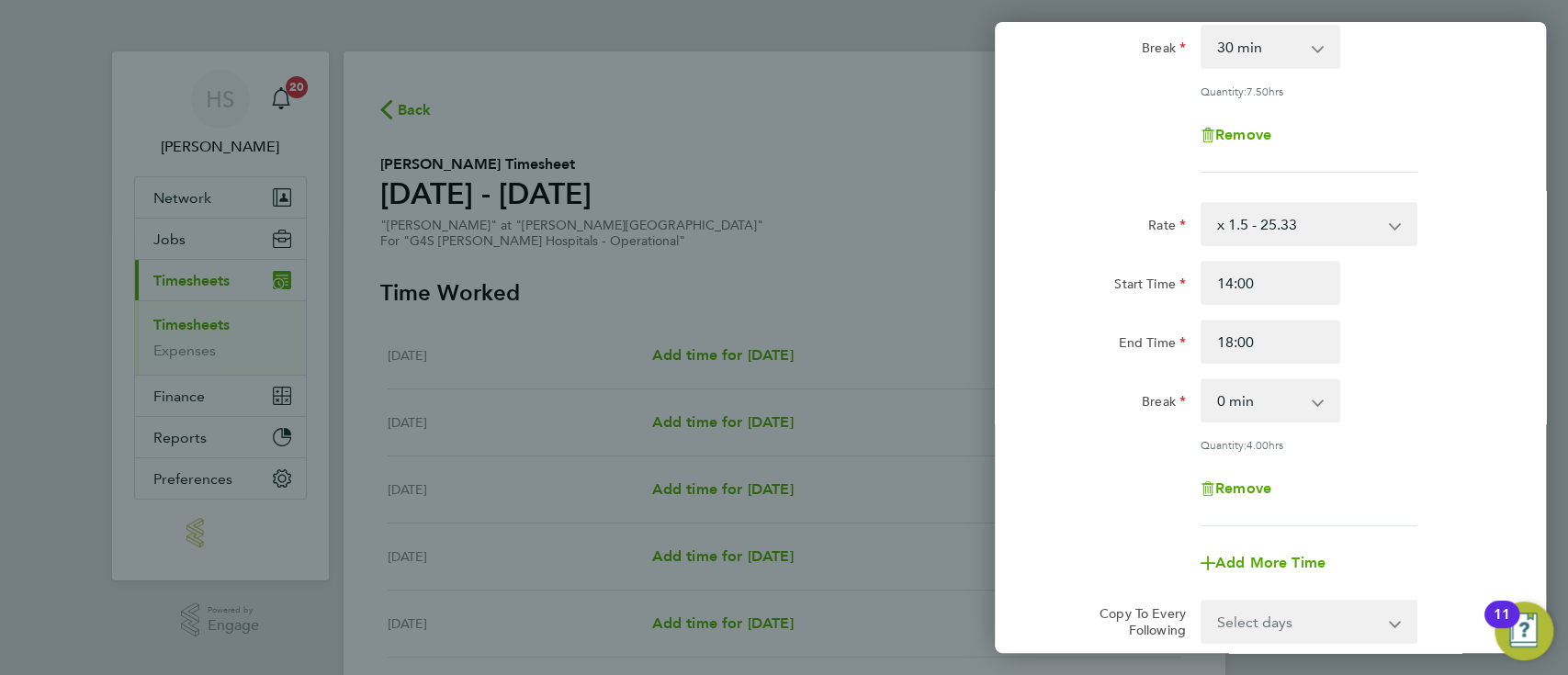
scroll to position [506, 0]
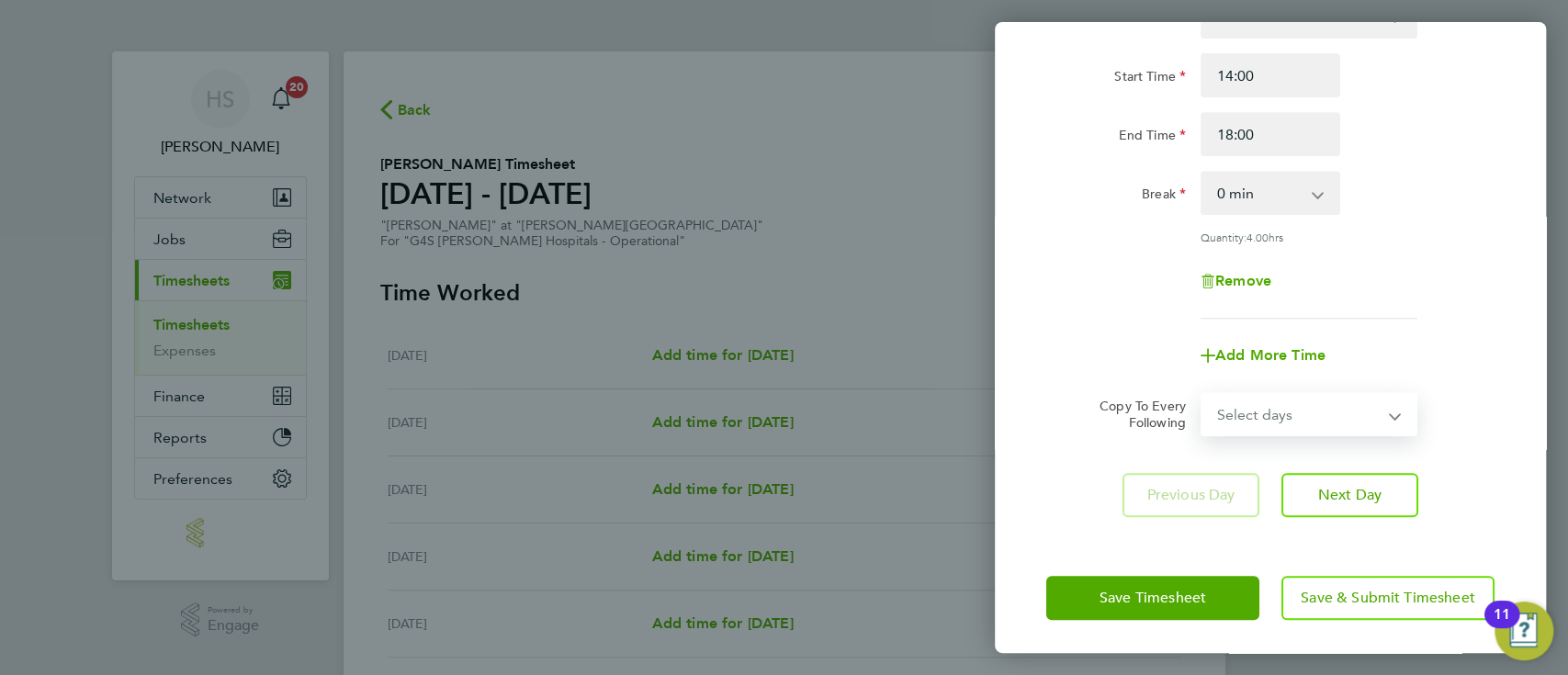
click at [1368, 394] on select "Select days Day Weekday (Mon-Fri) Weekend (Sat-Sun) Tuesday Wednesday Thursday …" at bounding box center [1299, 414] width 193 height 41
select select "WEEKDAY"
click at [1202, 394] on select "Select days Day Weekday (Mon-Fri) Weekend (Sat-Sun) Tuesday Wednesday Thursday …" at bounding box center [1299, 414] width 193 height 41
select select "2025-08-10"
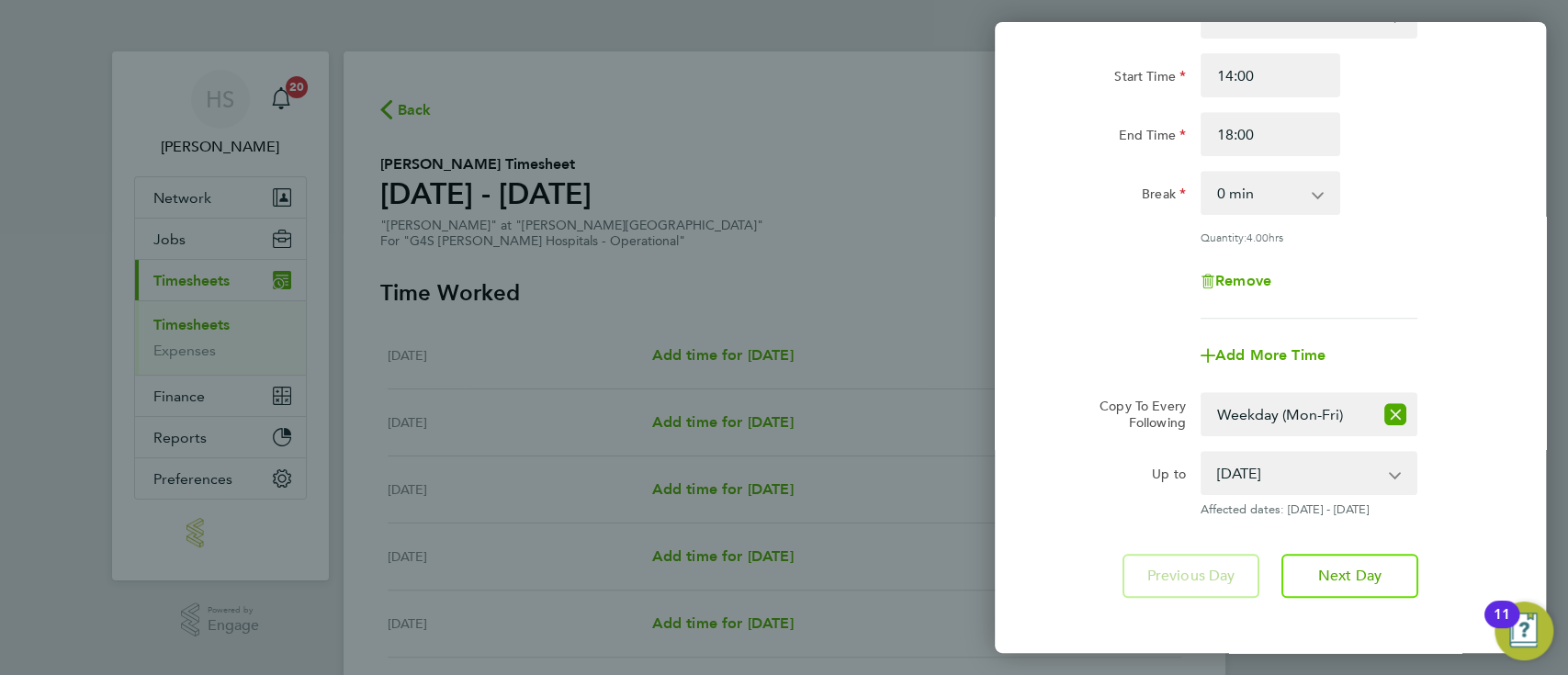
click at [1532, 303] on div "Rate Basic 1 - 16.88 Night Rate (8pm- 6 am) - 23.81 Sunday & BH Rate - 30.90 x …" at bounding box center [1270, 119] width 552 height 1001
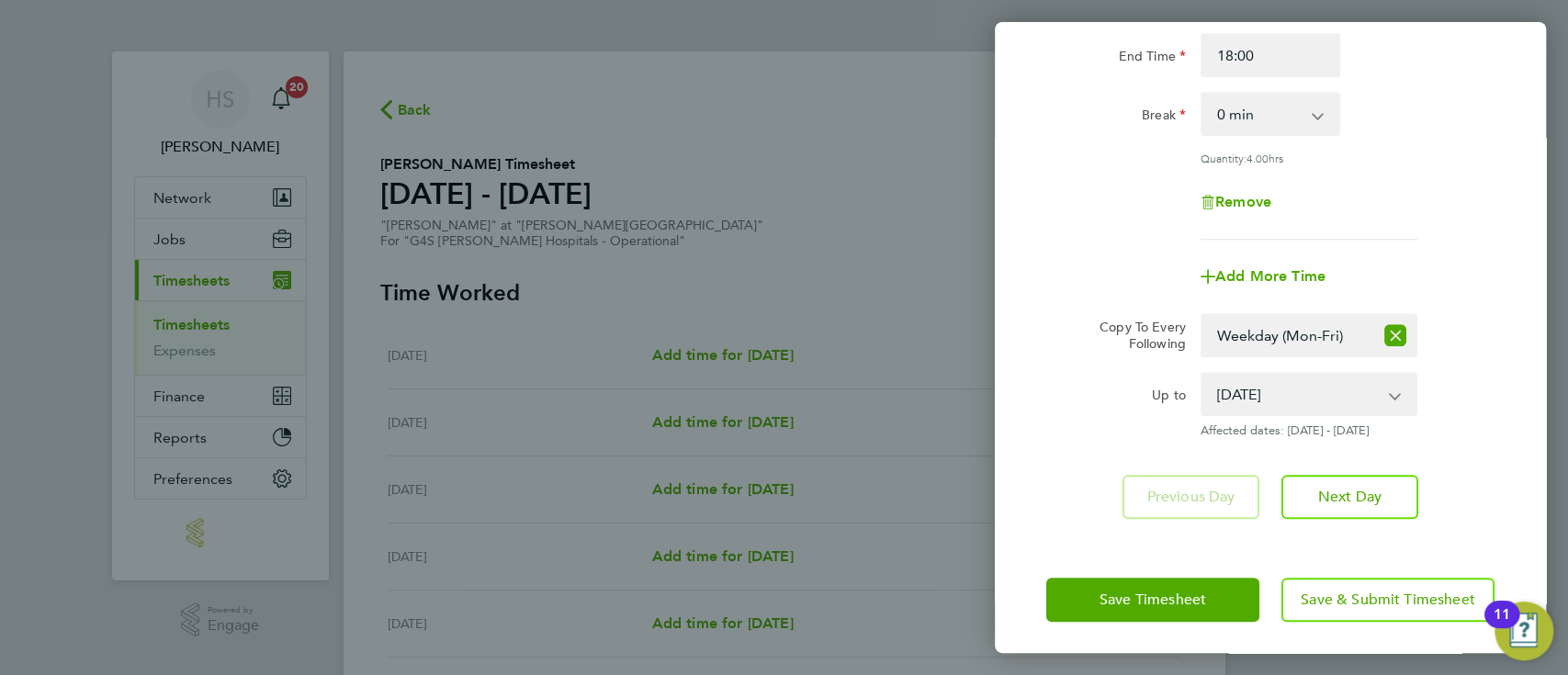
scroll to position [586, 0]
click at [1099, 595] on span "Save Timesheet" at bounding box center [1153, 597] width 107 height 18
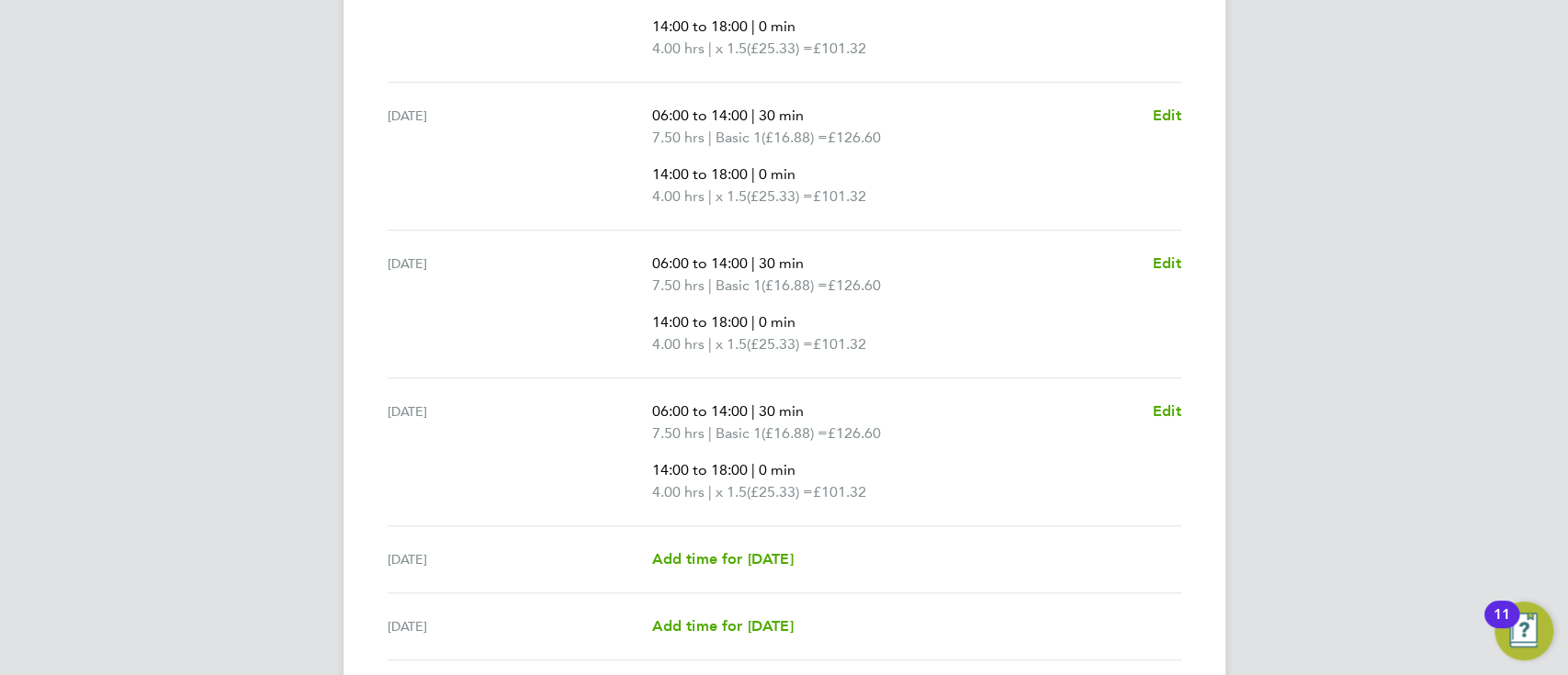
scroll to position [881, 0]
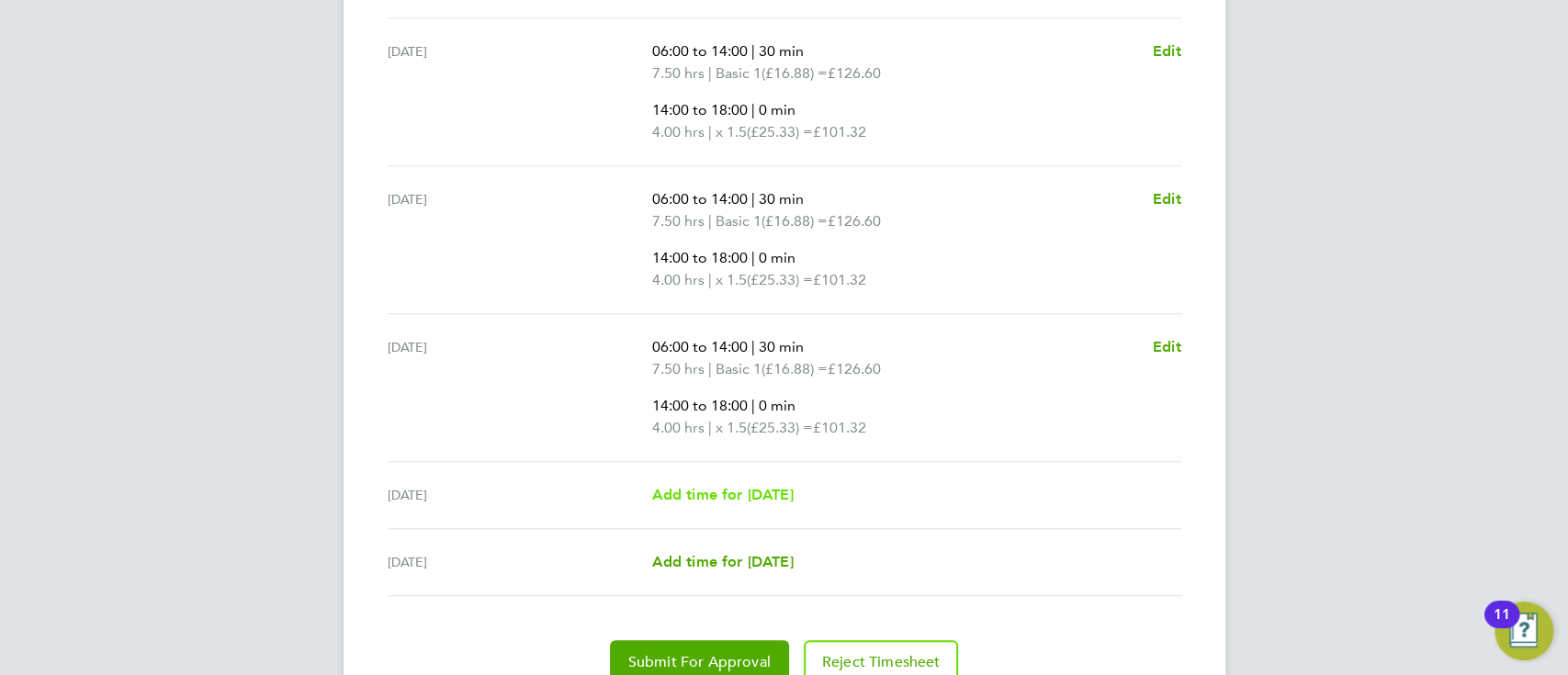
click at [732, 497] on span "Add time for Sat 09 Aug" at bounding box center [721, 494] width 141 height 18
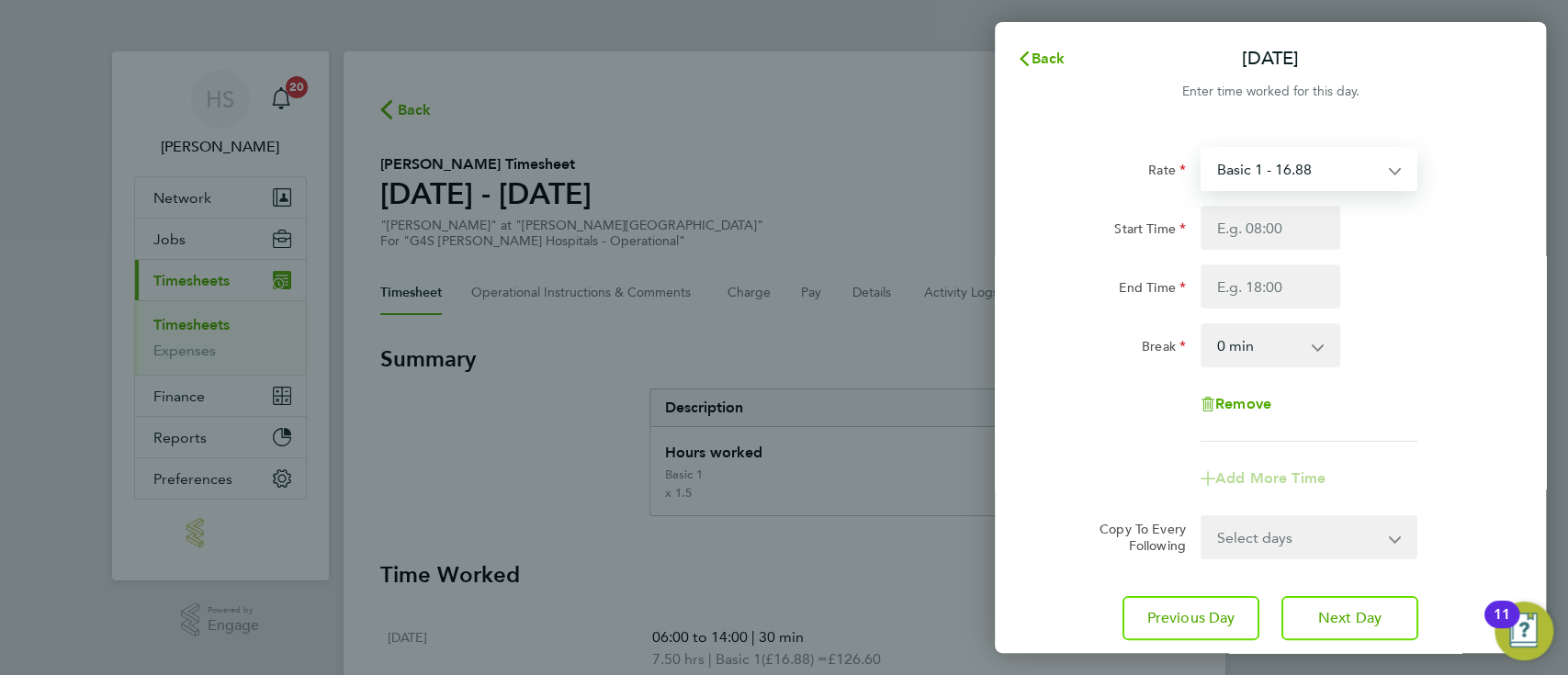
click at [1356, 157] on select "Basic 1 - 16.88 Night Rate (8pm- 6 am) - 23.81 Sunday & BH Rate - 30.90 x 1.5 -…" at bounding box center [1298, 169] width 191 height 41
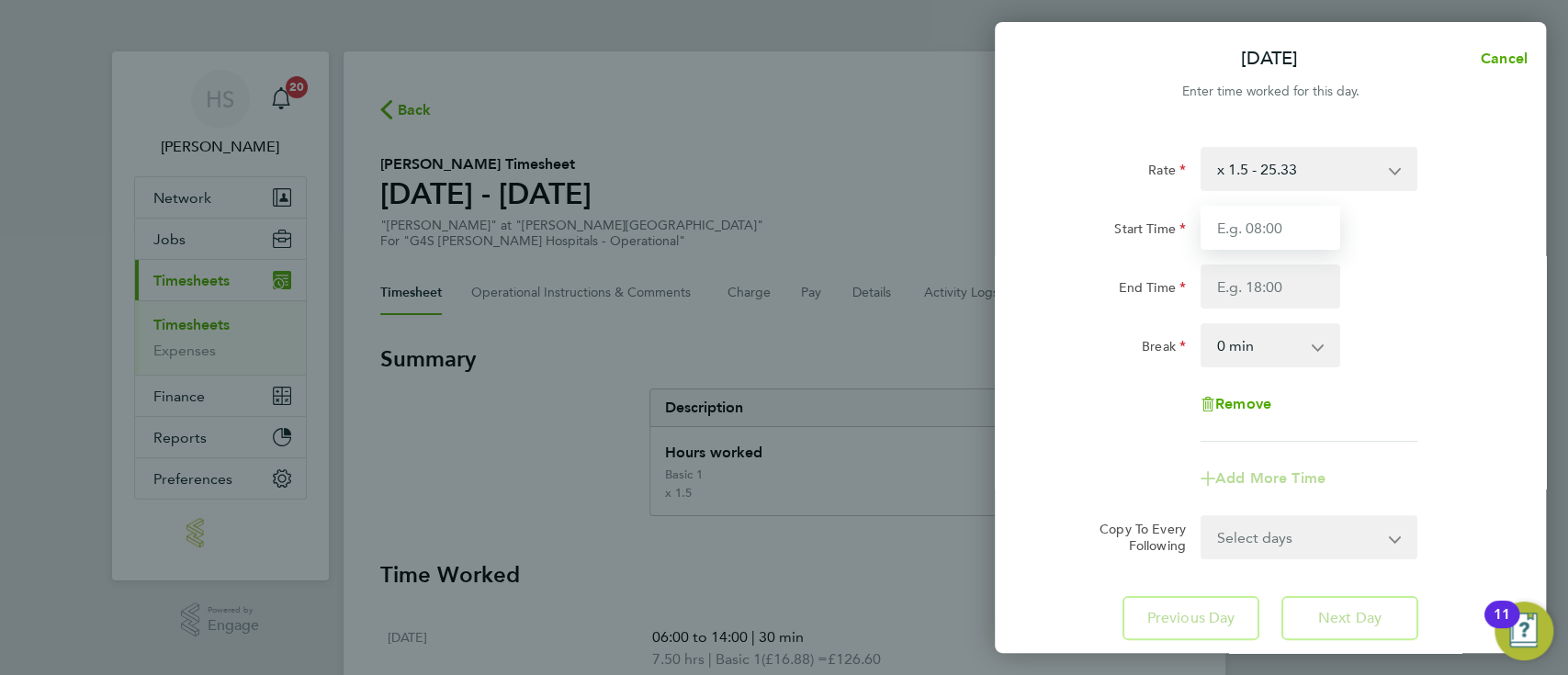
click at [1282, 227] on input "Start Time" at bounding box center [1270, 228] width 140 height 44
type input "06:00"
type input "16:00"
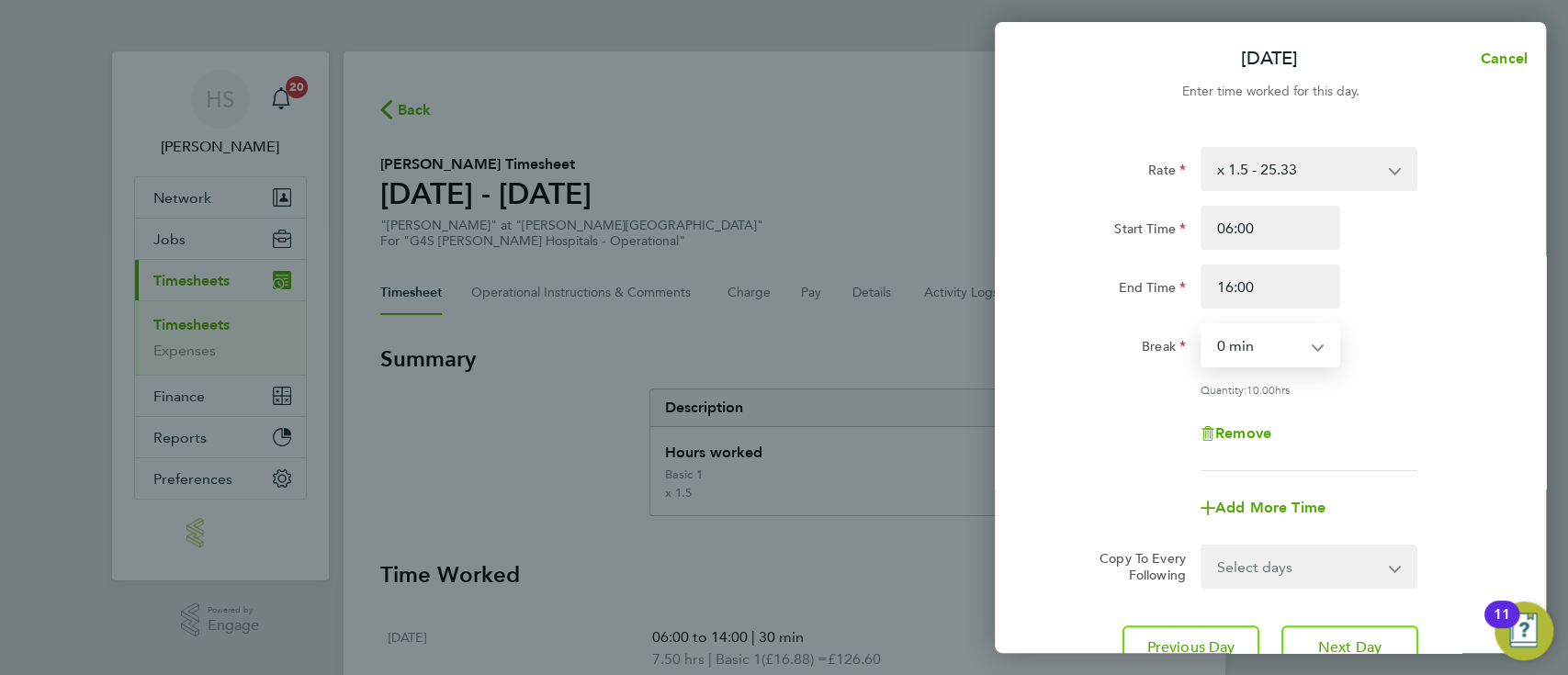
select select "30"
click at [1536, 469] on div "Rate x 1.5 - 25.33 Basic 1 - 16.88 Night Rate (8pm- 6 am) - 23.81 Sunday & BH R…" at bounding box center [1270, 408] width 552 height 567
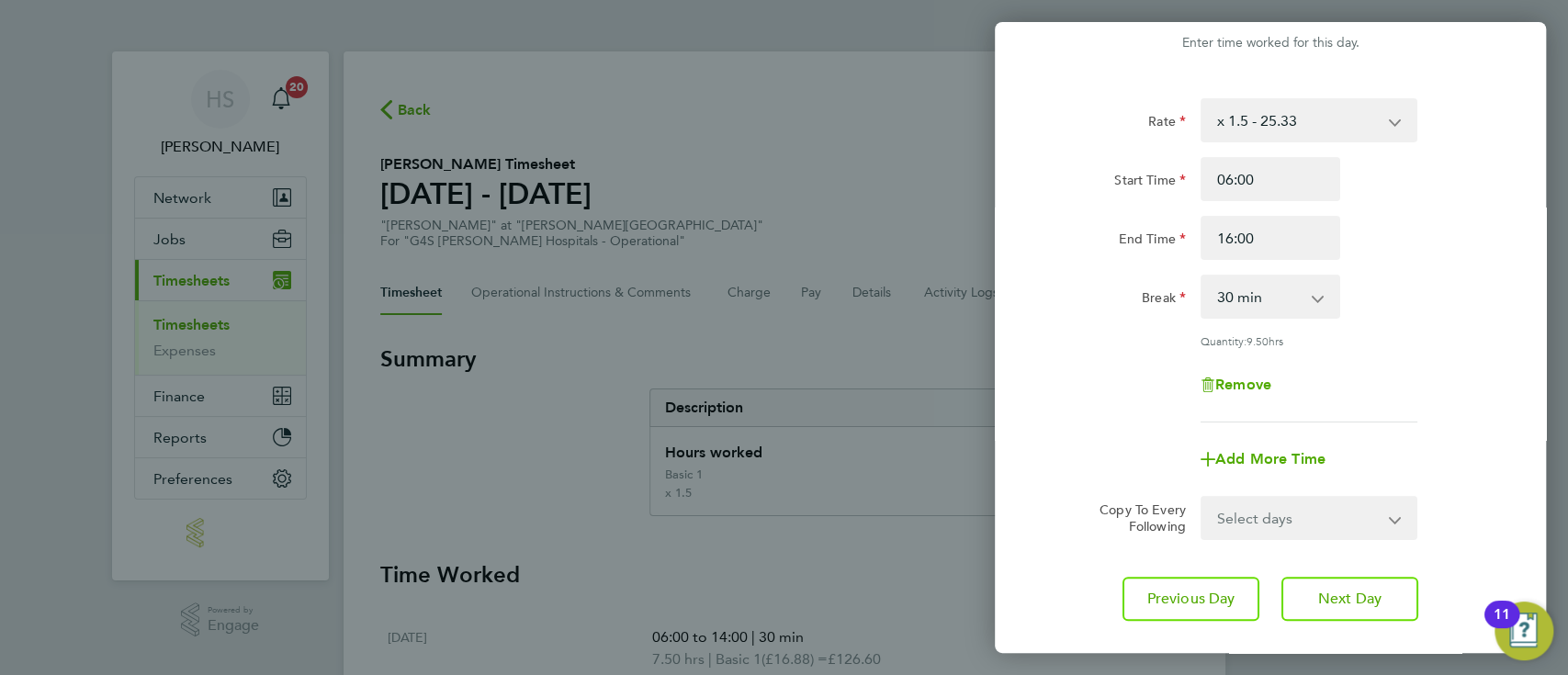
scroll to position [155, 0]
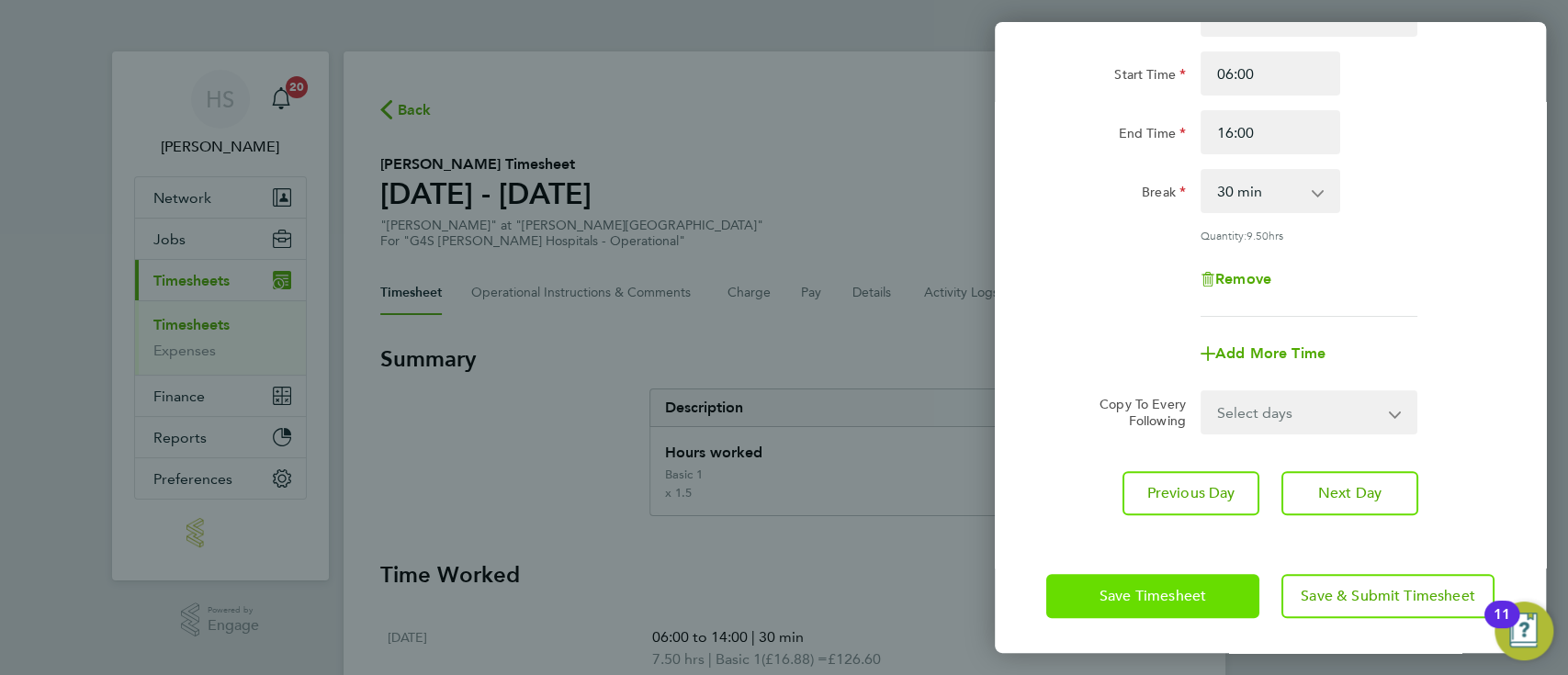
click at [1217, 592] on button "Save Timesheet" at bounding box center [1152, 595] width 213 height 44
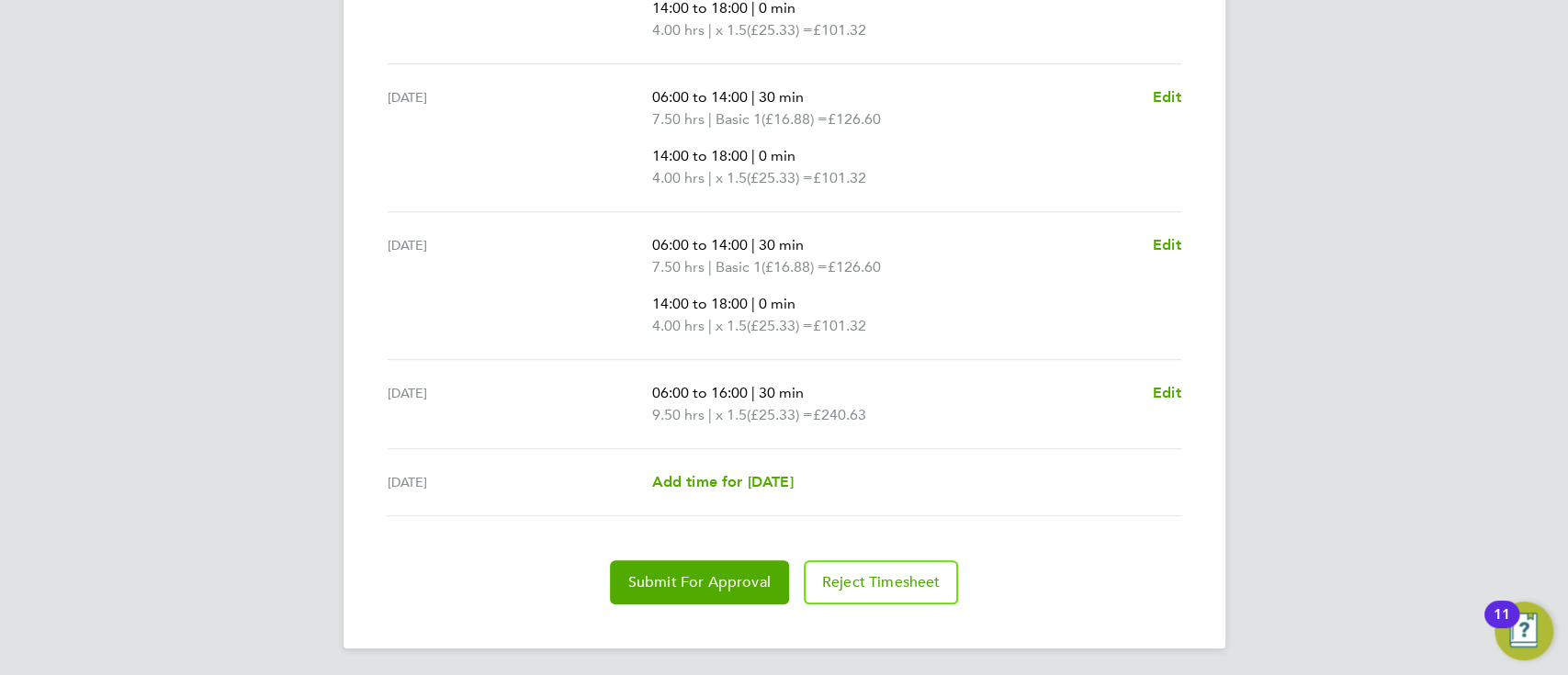
scroll to position [984, 0]
click at [679, 580] on span "Submit For Approval" at bounding box center [699, 581] width 142 height 18
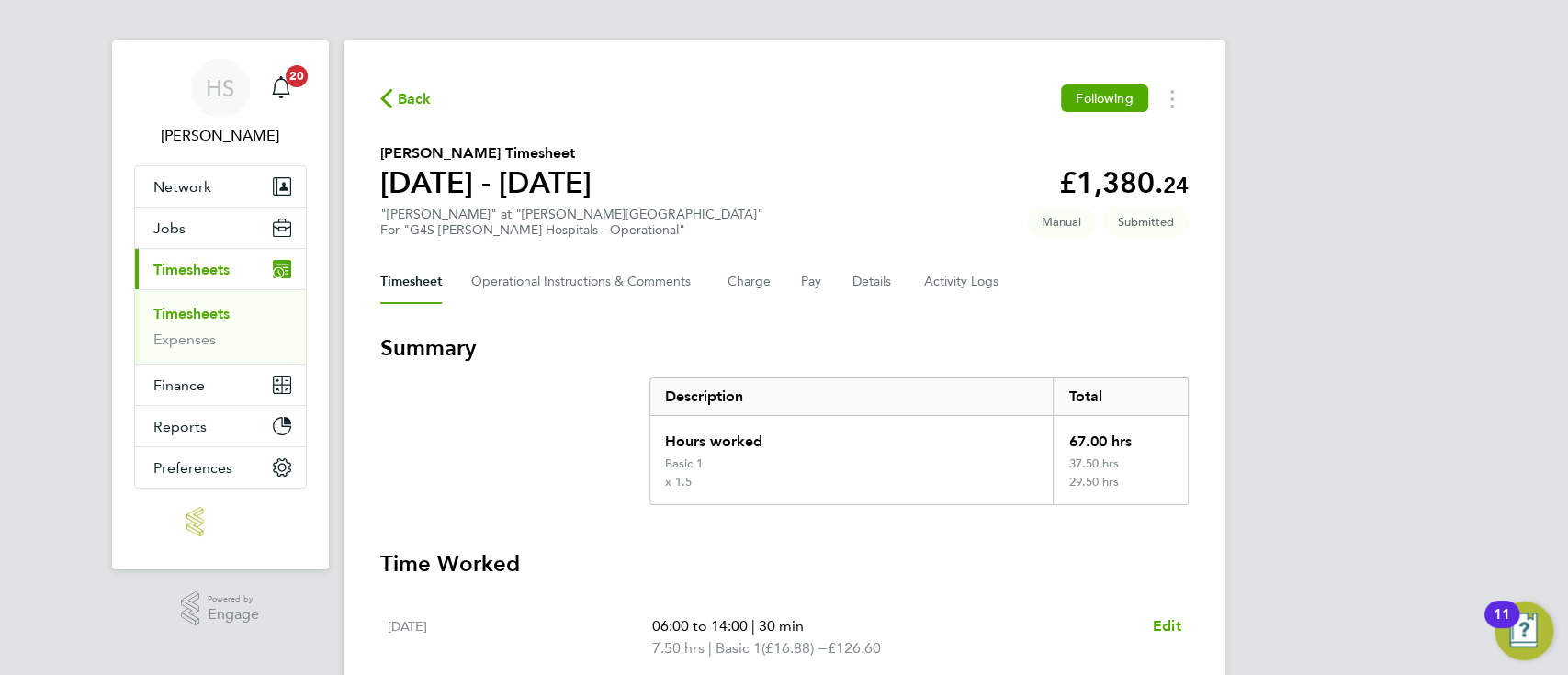
scroll to position [0, 0]
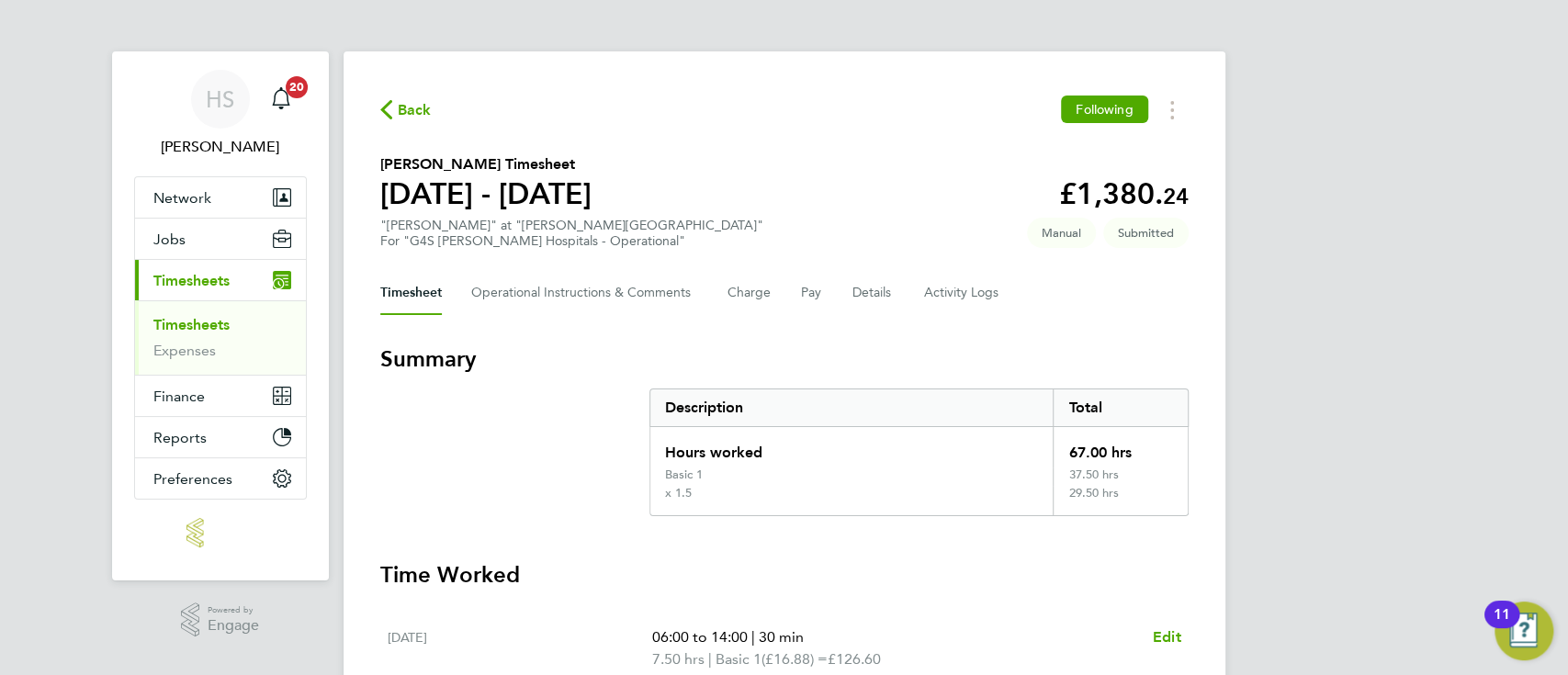
click at [408, 124] on div "Back Following" at bounding box center [784, 109] width 808 height 28
click at [404, 99] on span "Back" at bounding box center [414, 110] width 34 height 22
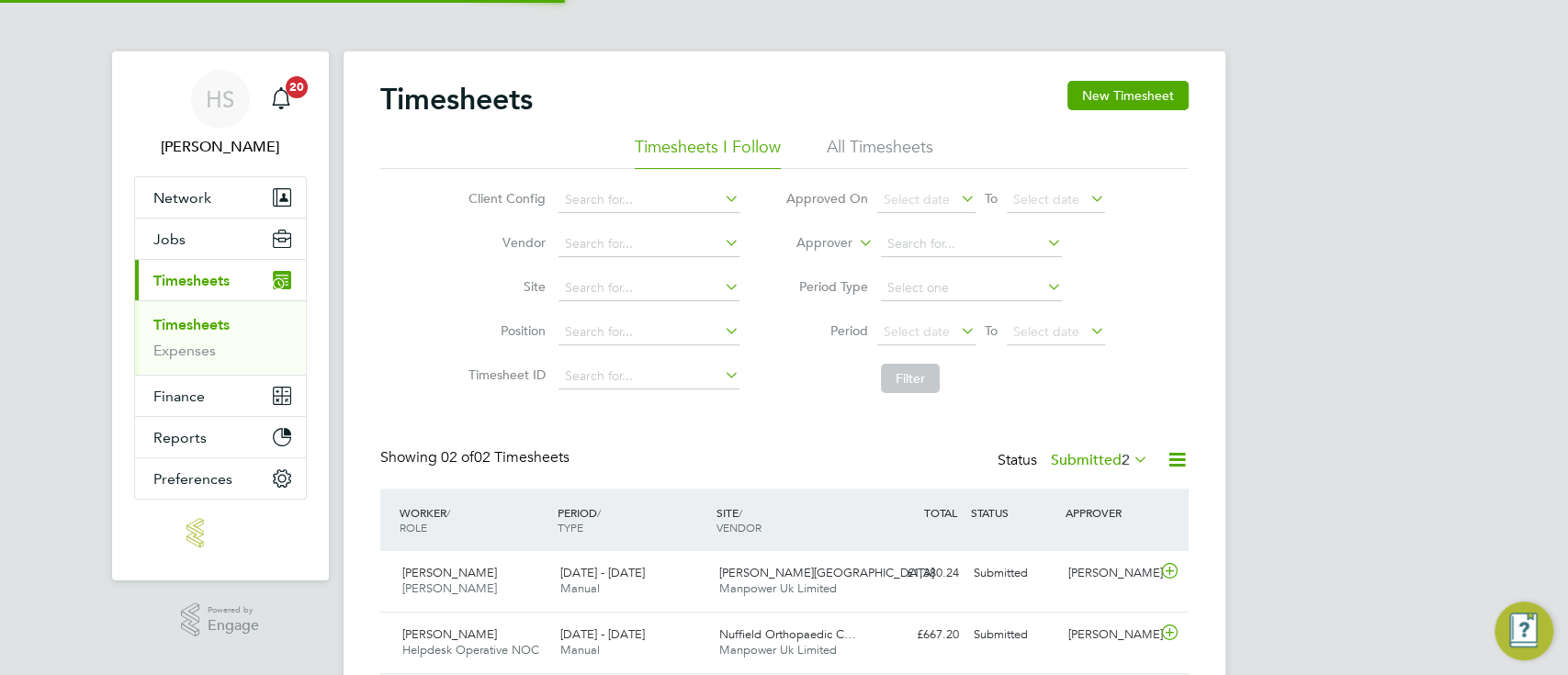
scroll to position [46, 159]
click at [215, 228] on button "Jobs" at bounding box center [221, 239] width 171 height 41
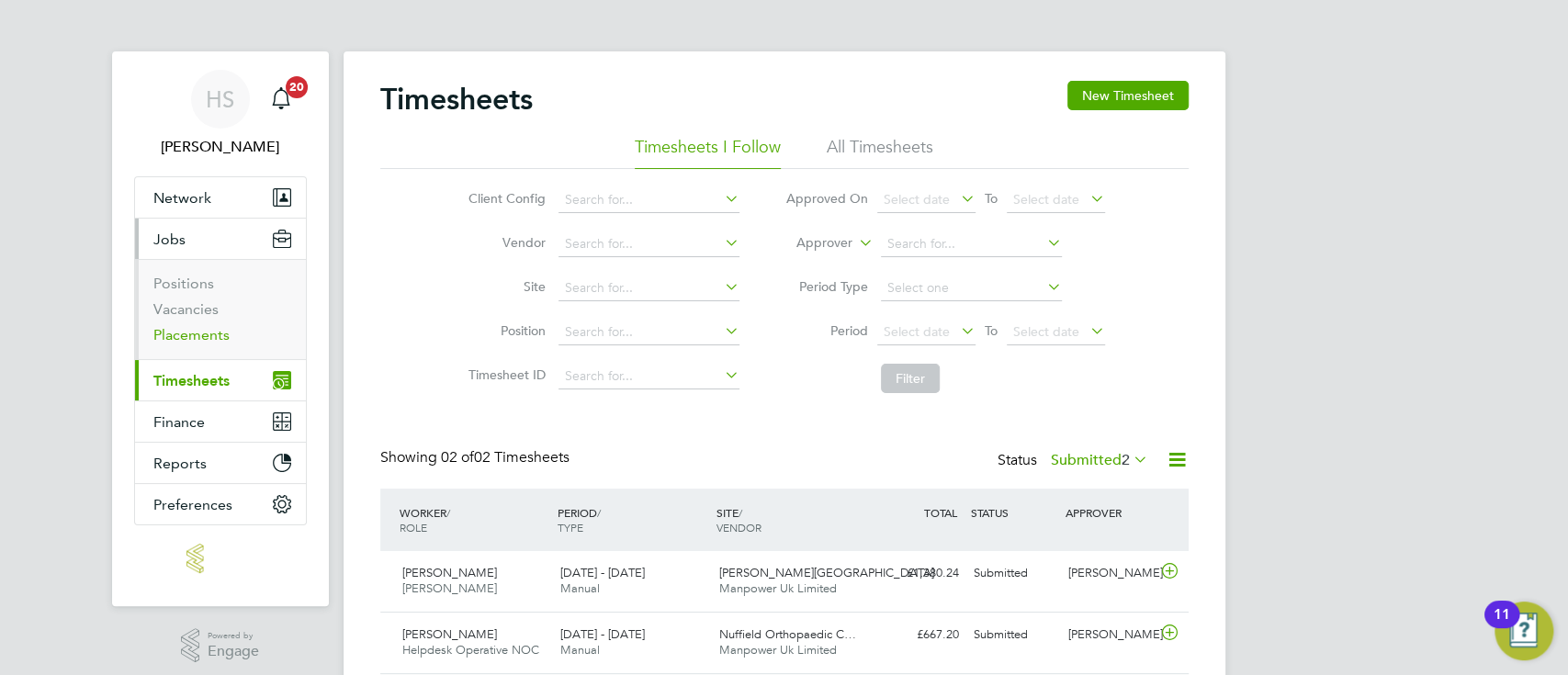
click at [213, 334] on link "Placements" at bounding box center [192, 335] width 76 height 18
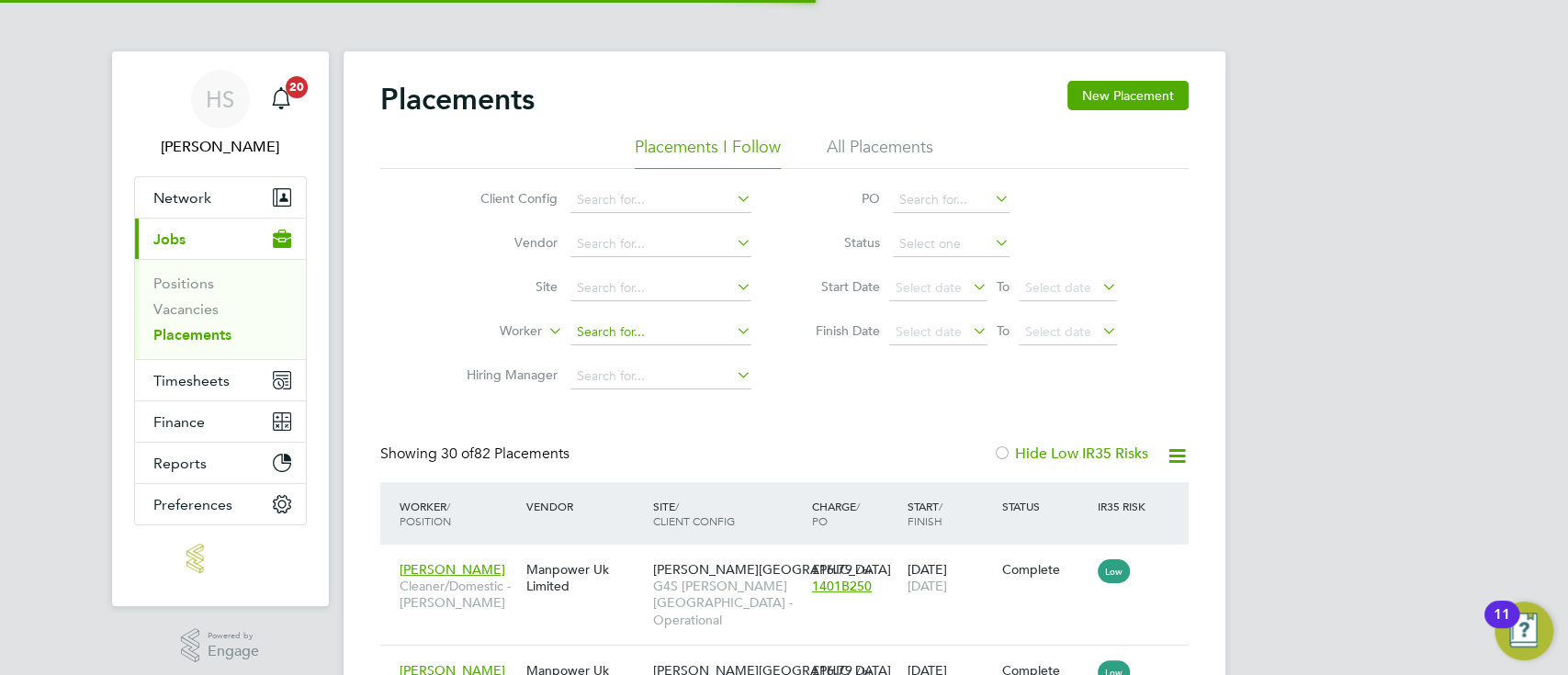
scroll to position [69, 159]
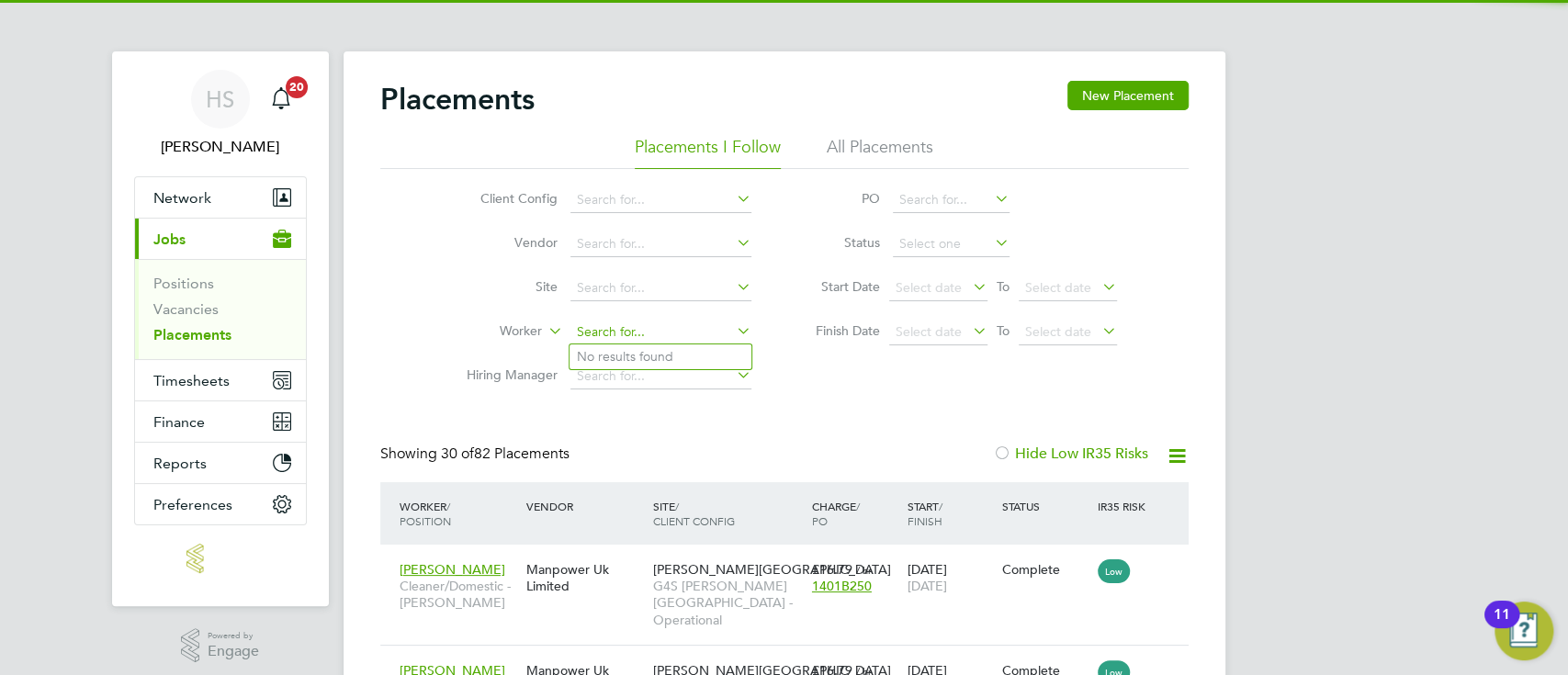
click at [626, 322] on input at bounding box center [660, 333] width 181 height 25
paste input "Jaulino Gomes Amaral"
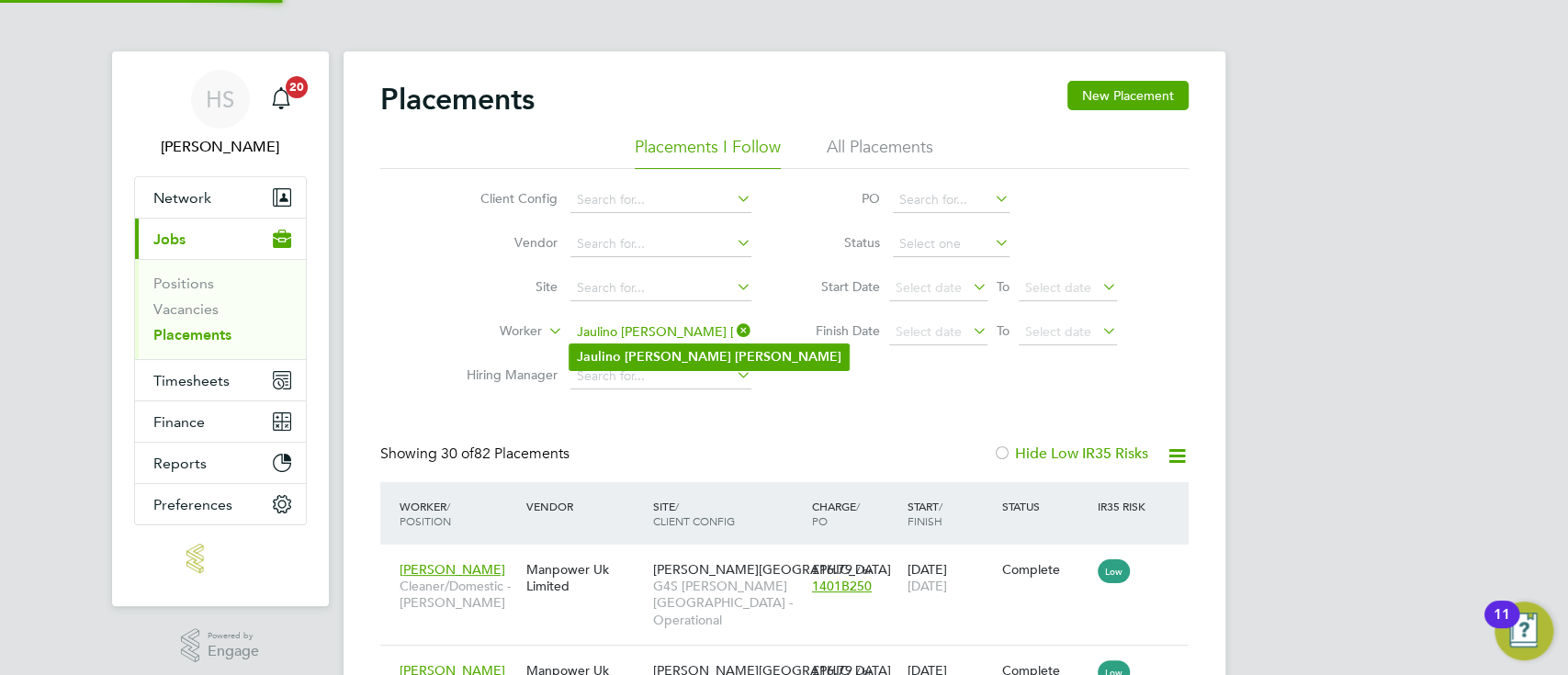
type input "Jaulino Gomes Amaral"
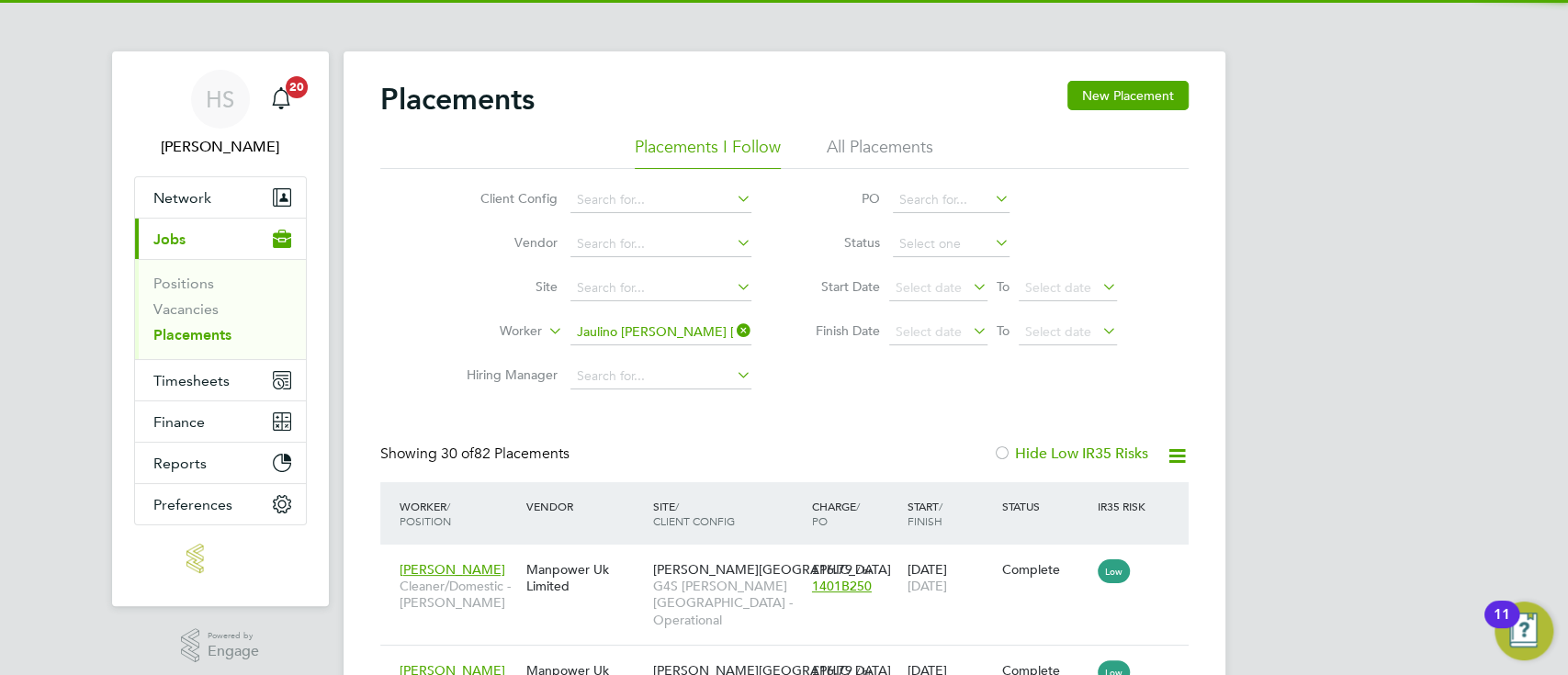
click at [657, 361] on b "Gomes" at bounding box center [678, 357] width 107 height 16
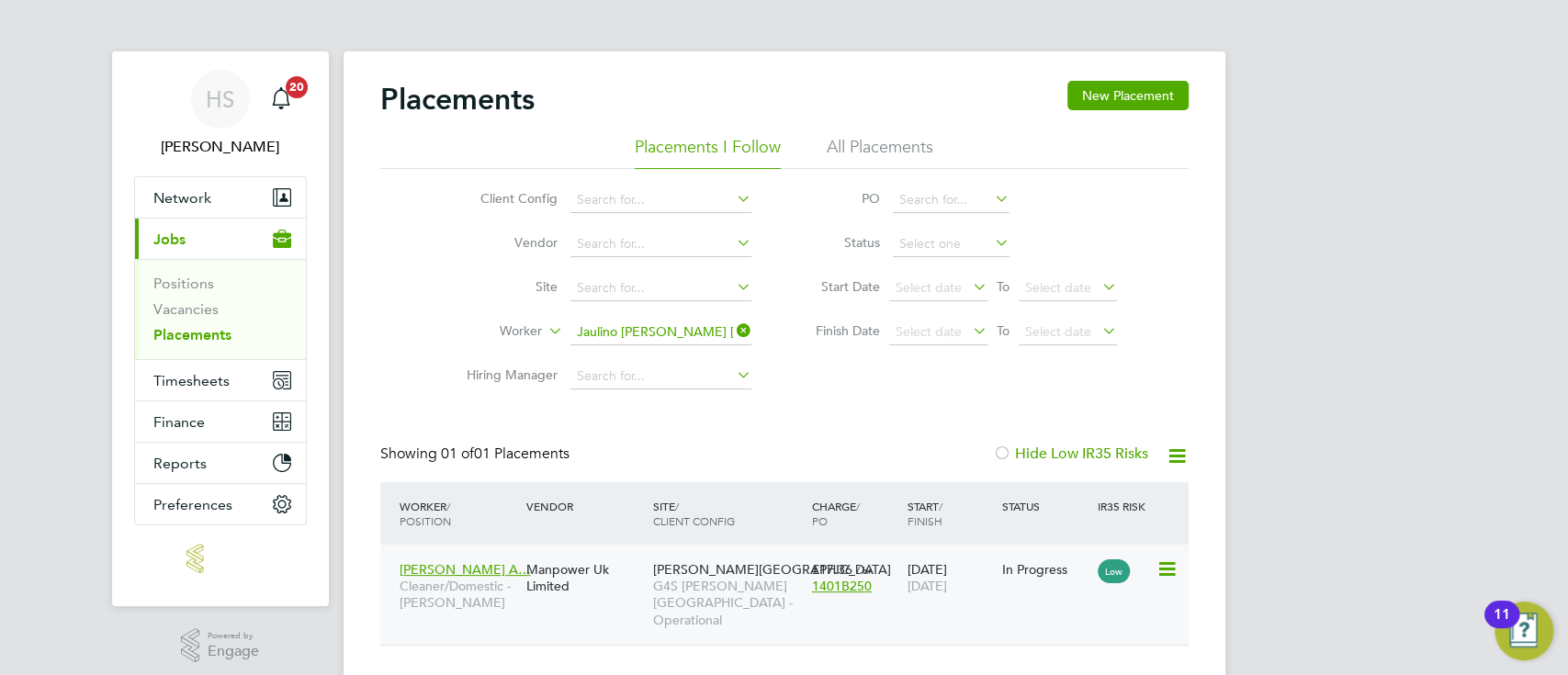
click at [913, 590] on span "24 Aug 2025" at bounding box center [926, 586] width 40 height 17
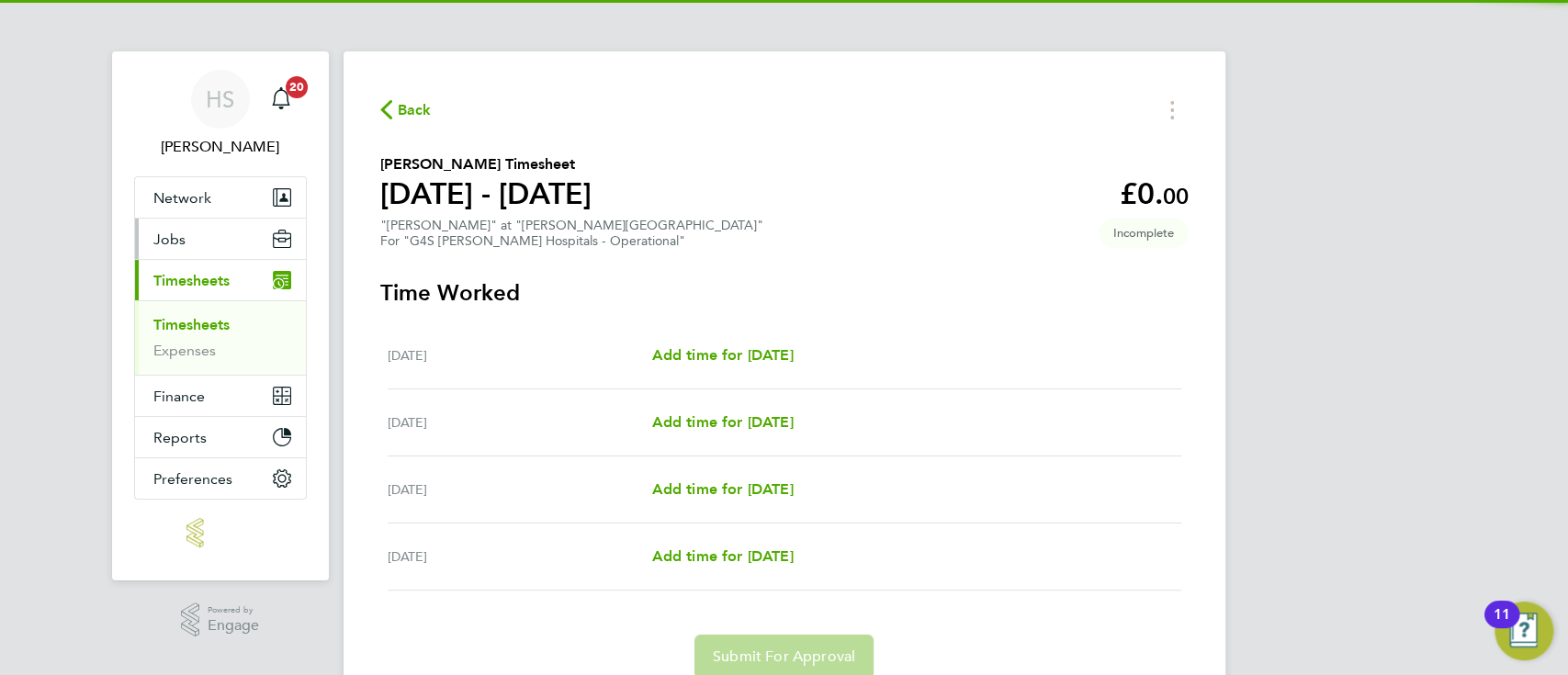
click at [195, 224] on button "Jobs" at bounding box center [221, 239] width 171 height 41
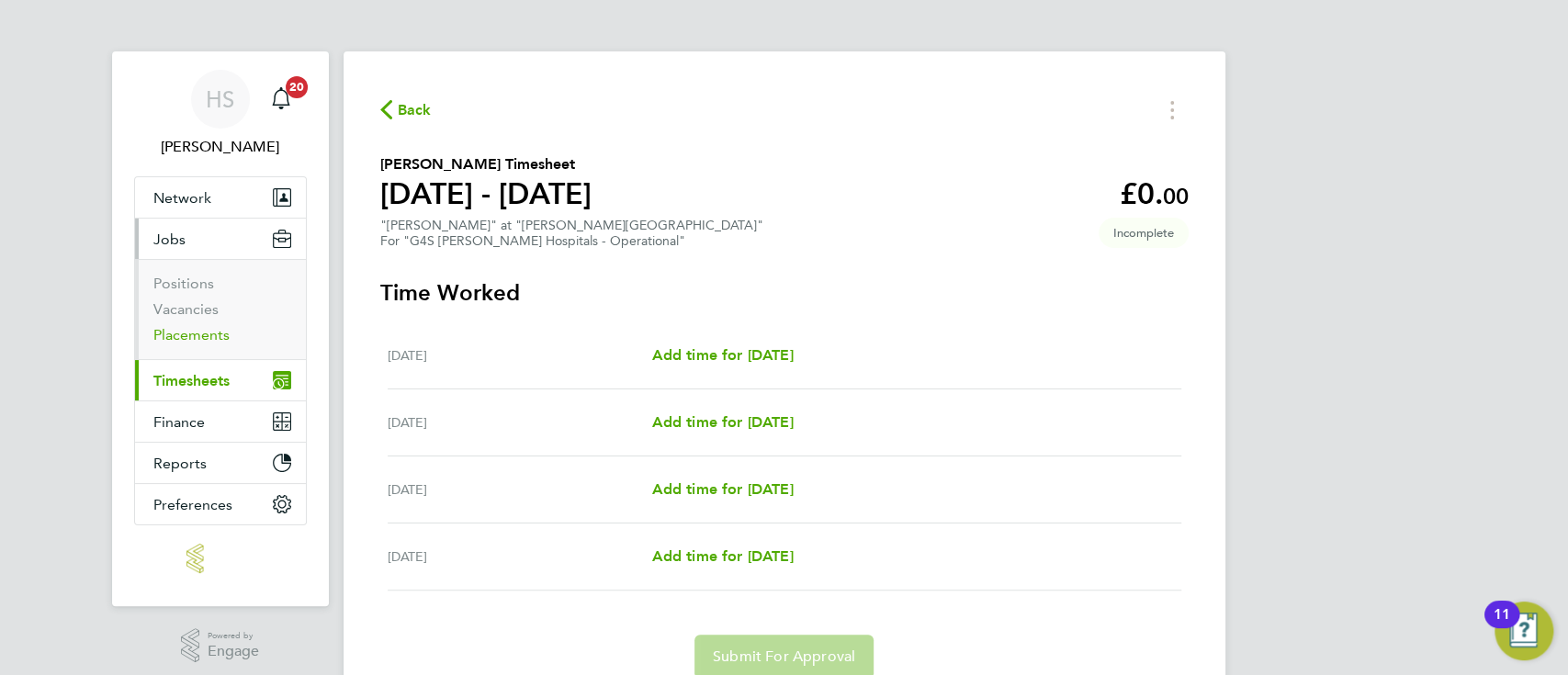
click at [196, 331] on link "Placements" at bounding box center [192, 335] width 76 height 18
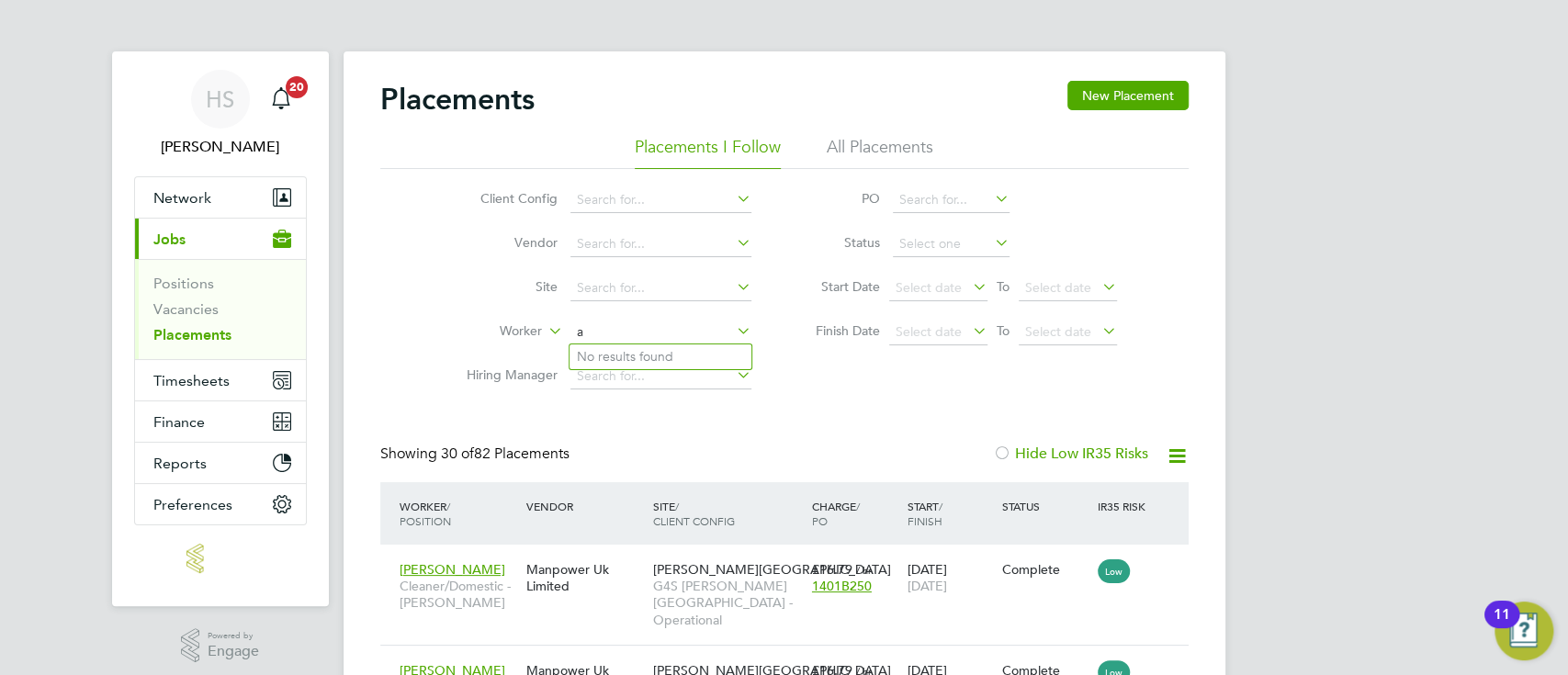
click at [624, 326] on input "a" at bounding box center [660, 333] width 181 height 25
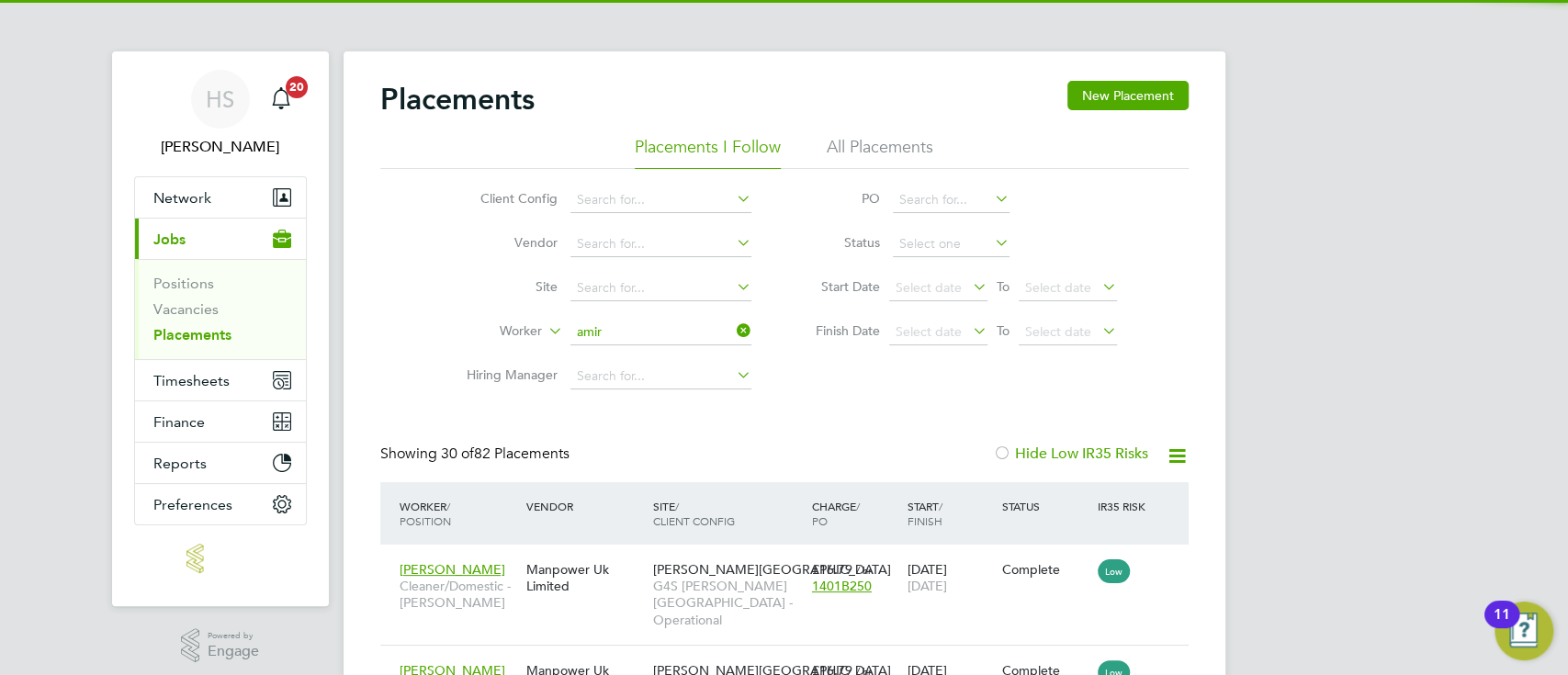
click at [633, 359] on li "Amir Shan" at bounding box center [659, 356] width 182 height 24
type input "[PERSON_NAME]"
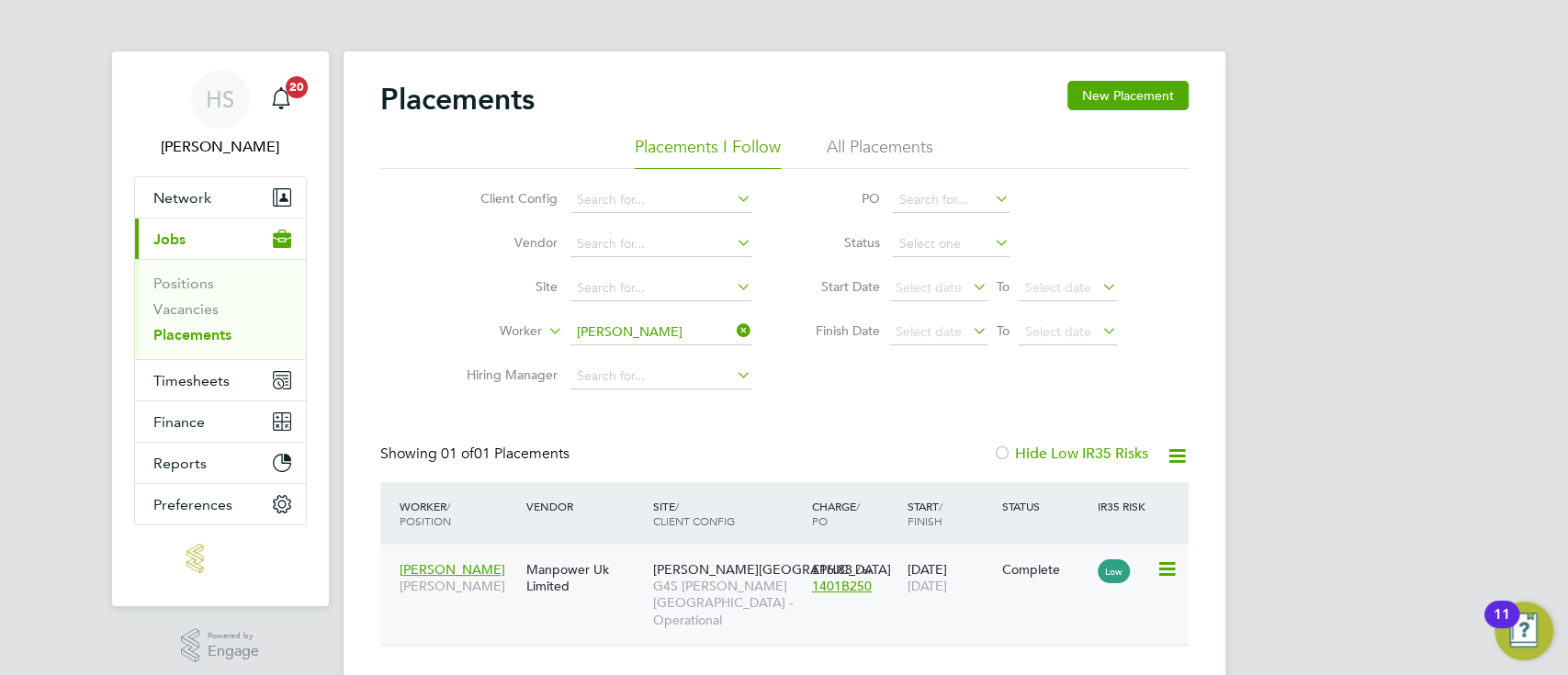
click at [946, 589] on span "[DATE]" at bounding box center [926, 586] width 40 height 17
click at [897, 399] on div "Placements New Placement Placements I Follow All Placements Client Config Vendo…" at bounding box center [784, 363] width 808 height 565
click at [810, 598] on div "£16.88 / hr 1401B250" at bounding box center [855, 577] width 95 height 52
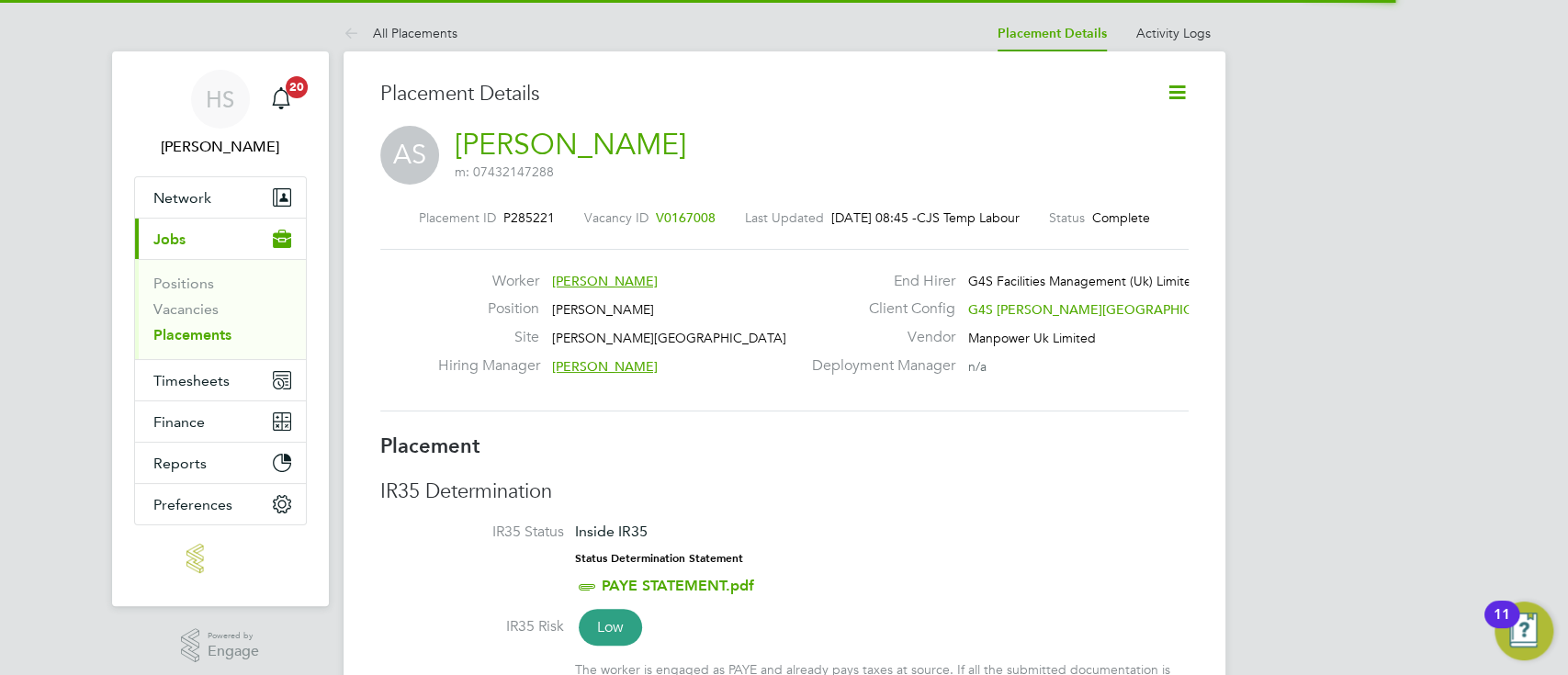
scroll to position [9, 9]
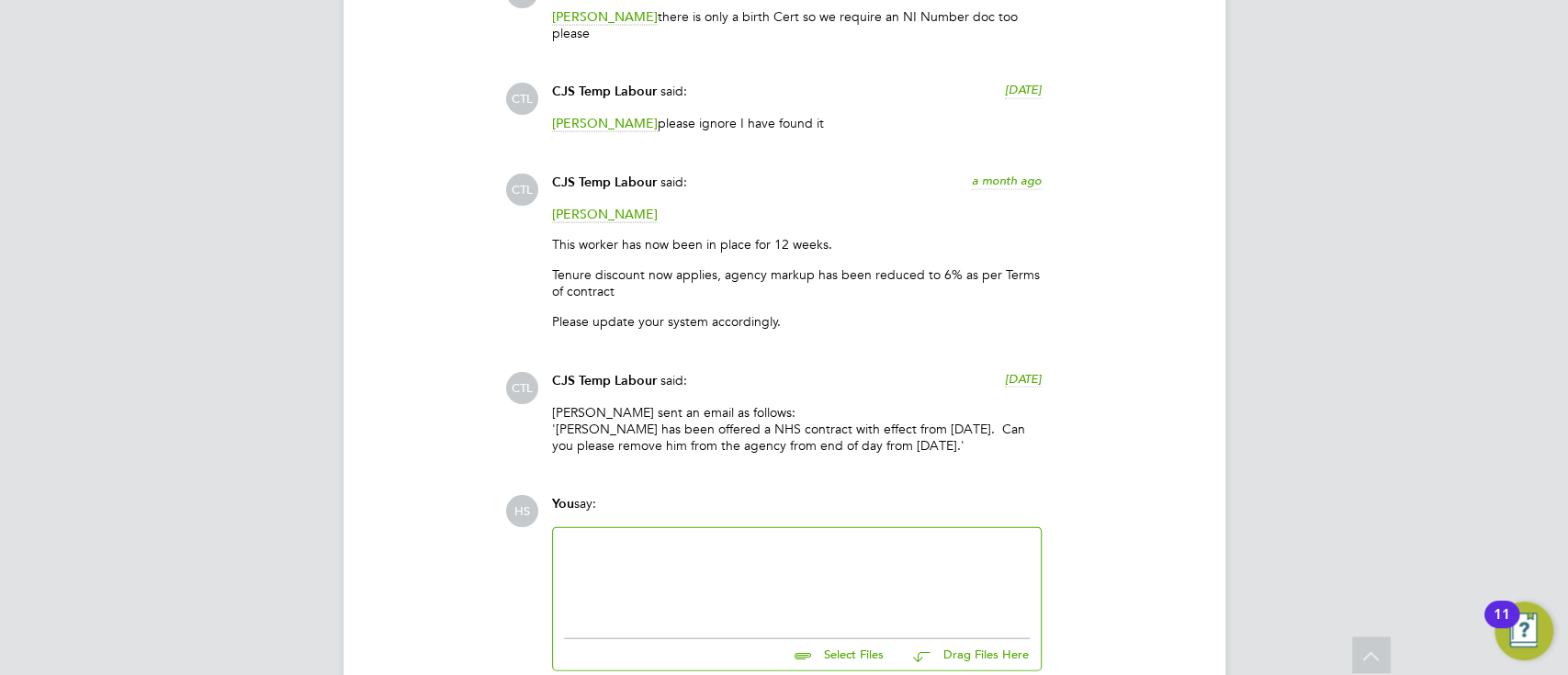
click at [927, 295] on p "Tenure discount now applies, agency markup has been reduced to 6% as per Terms …" at bounding box center [796, 283] width 489 height 33
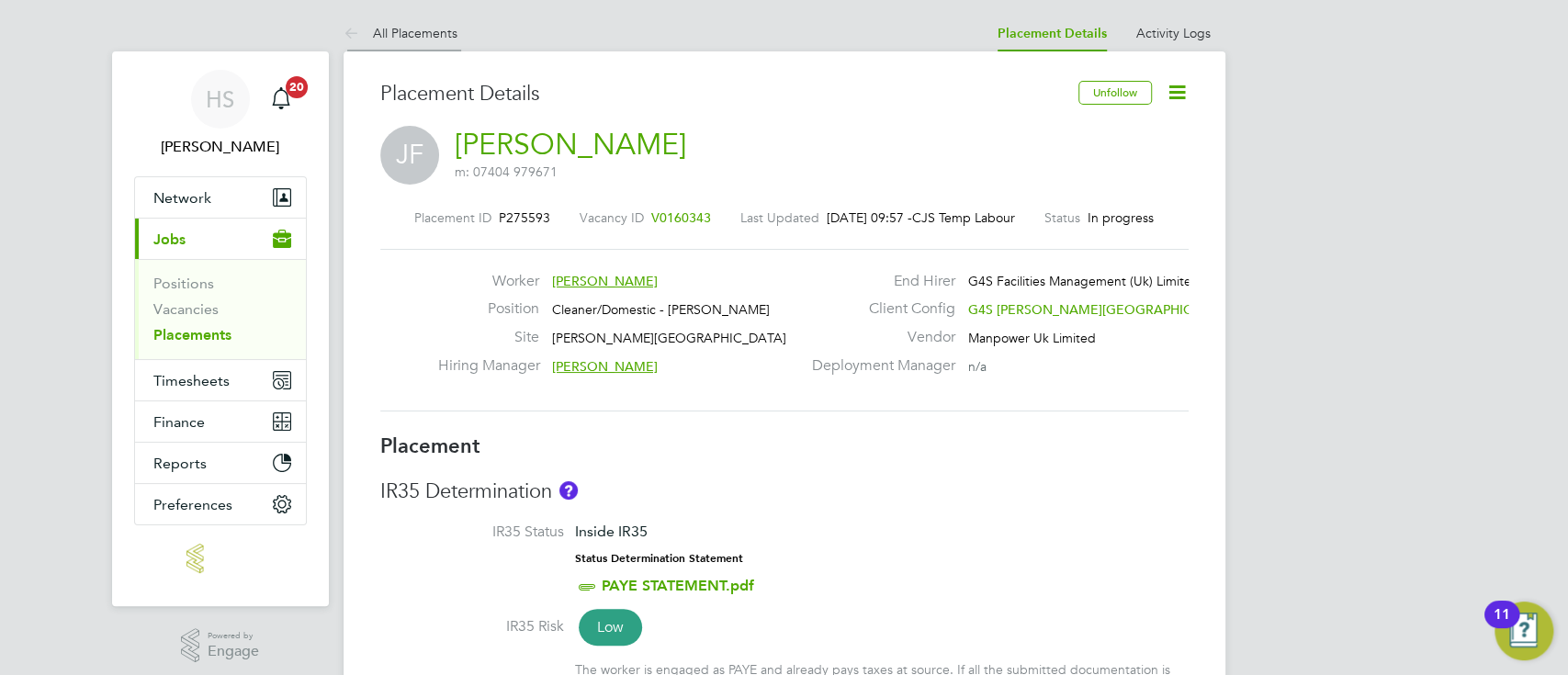
click at [419, 38] on link "All Placements" at bounding box center [400, 32] width 114 height 17
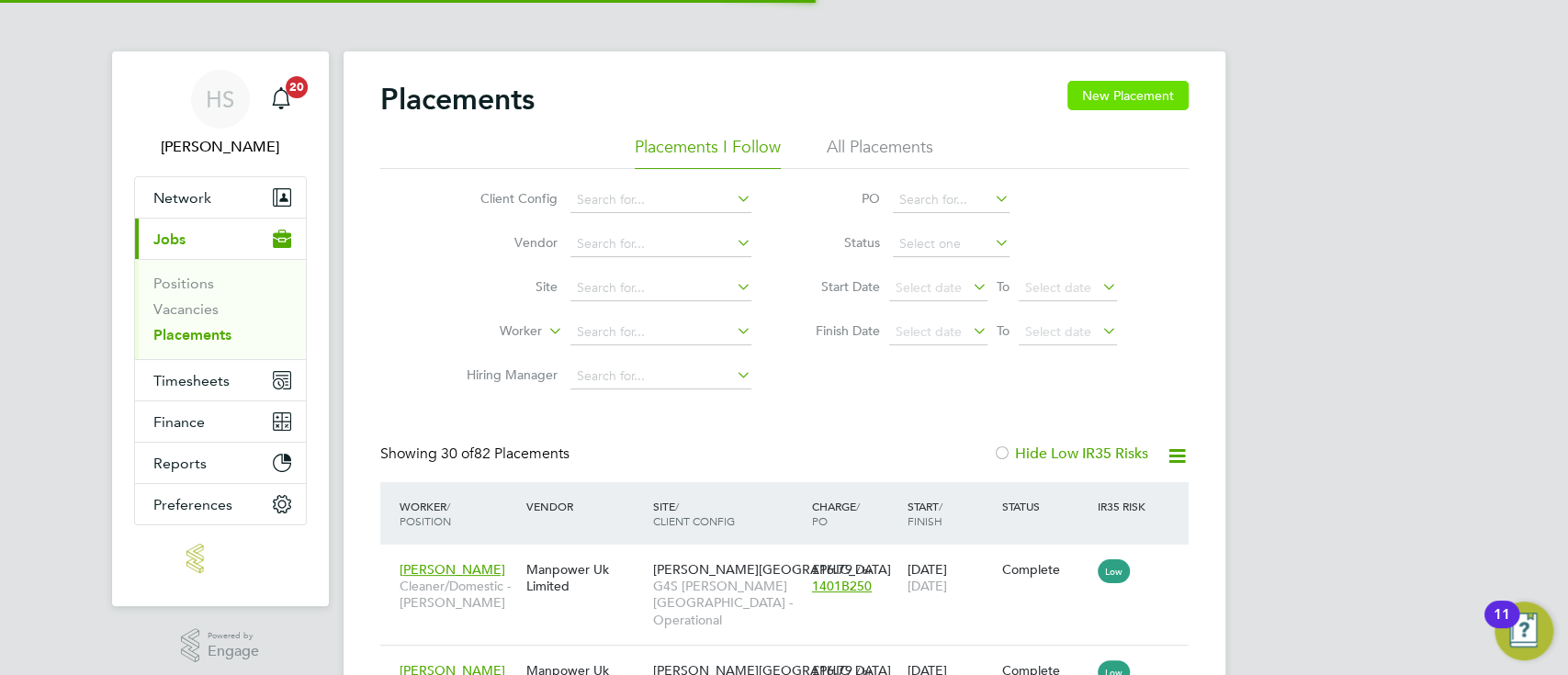
scroll to position [69, 159]
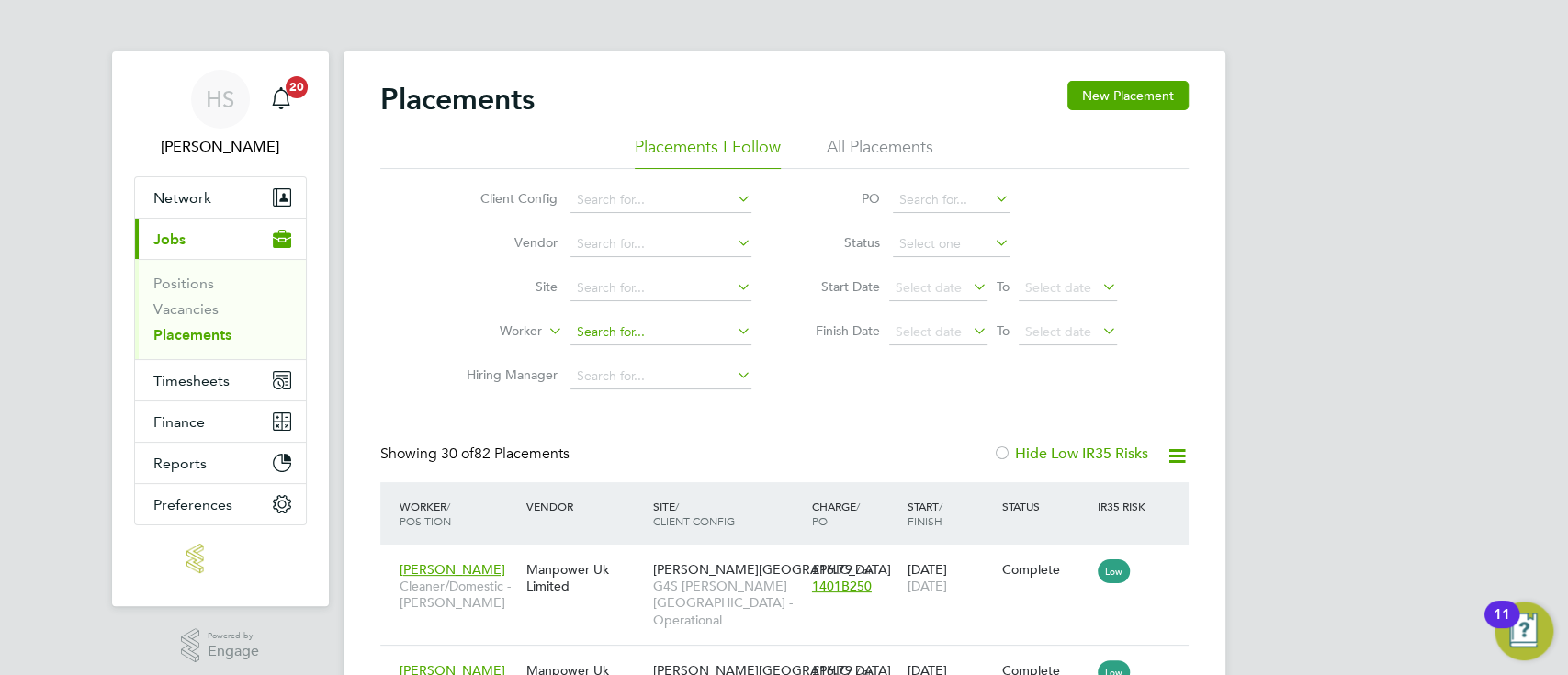
click at [659, 327] on input at bounding box center [660, 333] width 181 height 25
click at [653, 374] on li "Angela Joana Belo" at bounding box center [682, 382] width 227 height 24
type input "Angela Joana Belo"
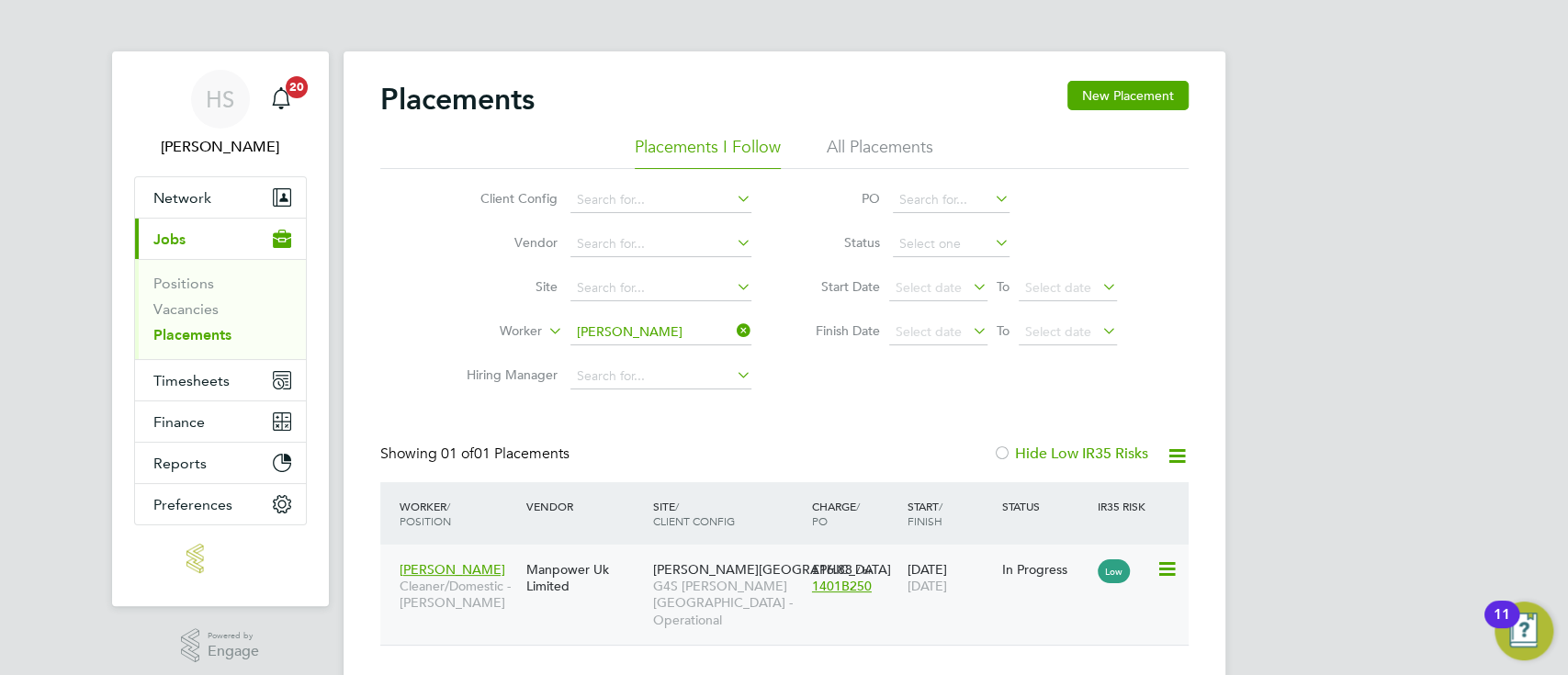
click at [609, 602] on div "Manpower Uk Limited" at bounding box center [585, 577] width 126 height 52
click at [732, 329] on icon at bounding box center [732, 331] width 0 height 25
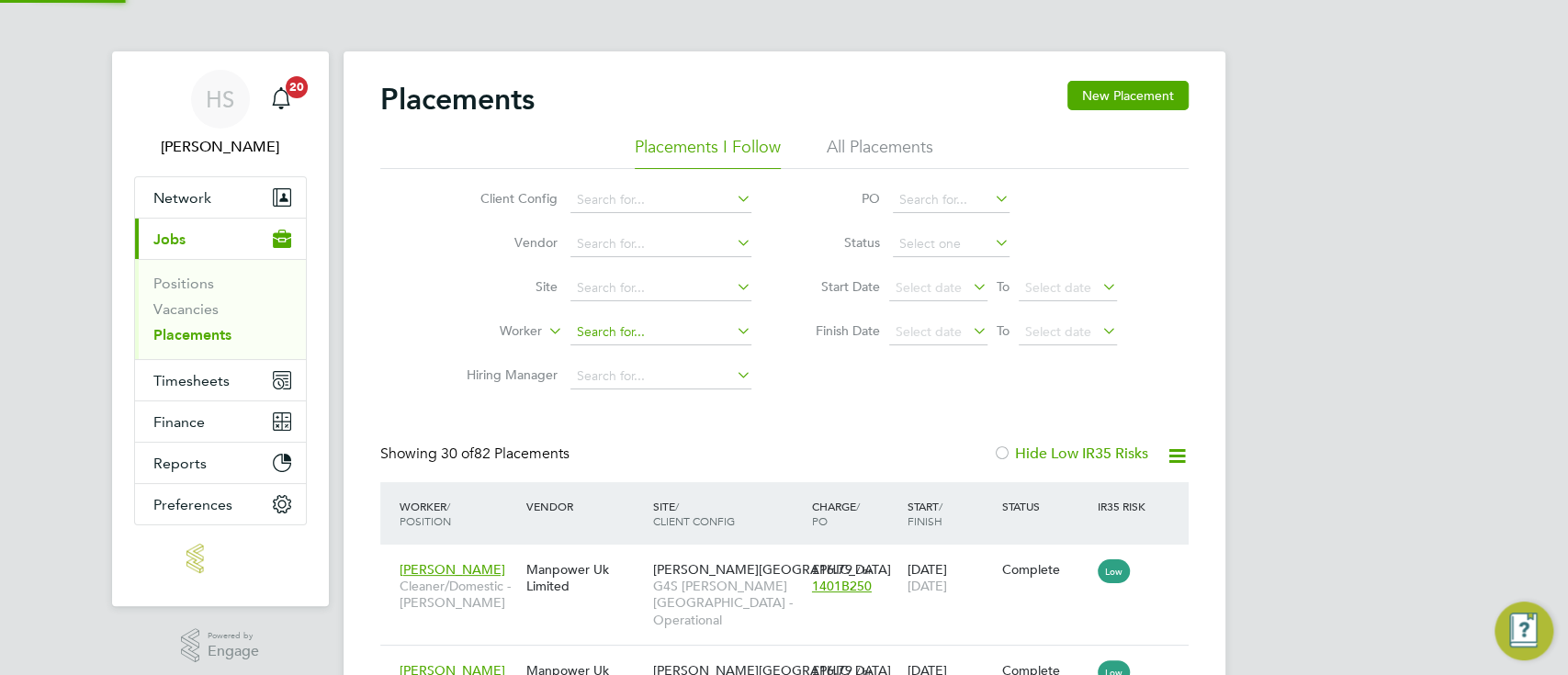
click at [662, 335] on input at bounding box center [660, 333] width 181 height 25
paste input "[PERSON_NAME]"
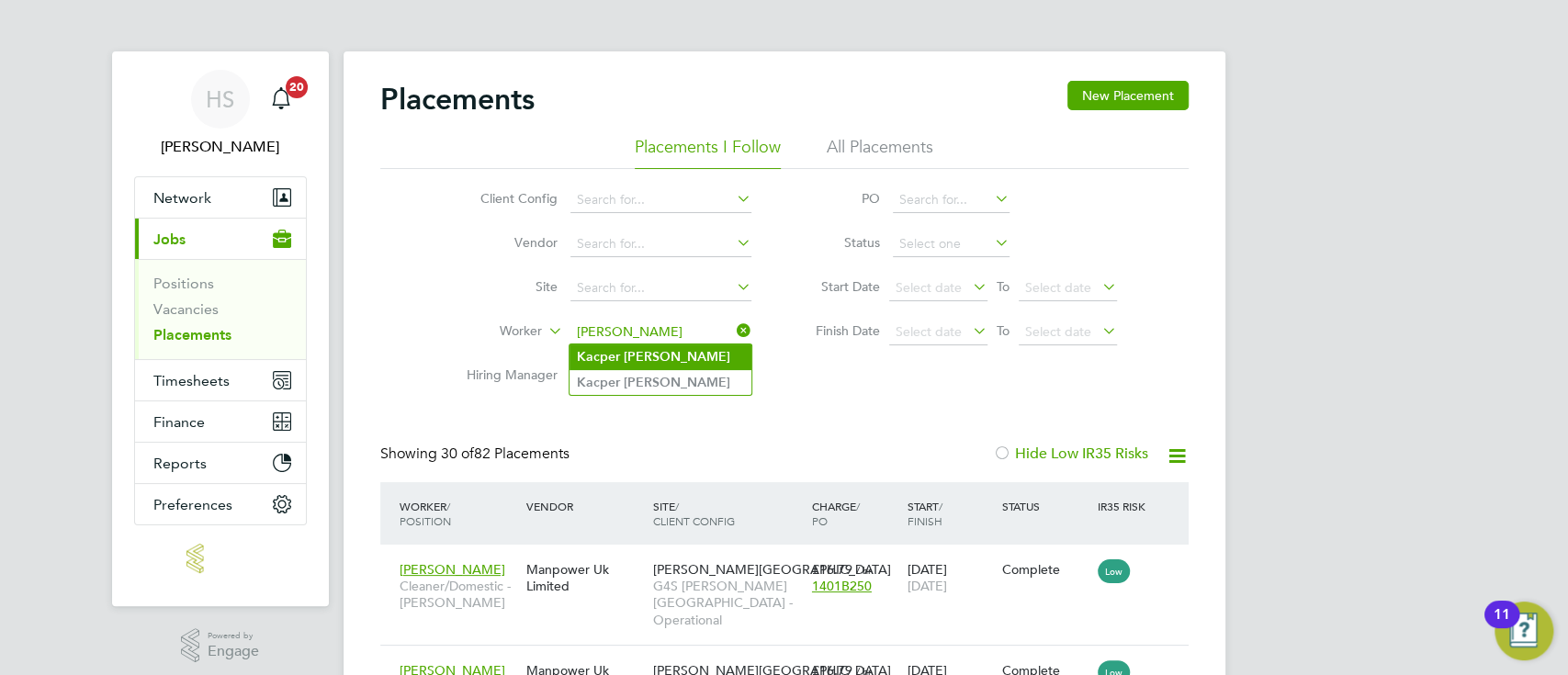
type input "[PERSON_NAME]"
click at [646, 356] on b "Szymanski" at bounding box center [677, 357] width 107 height 16
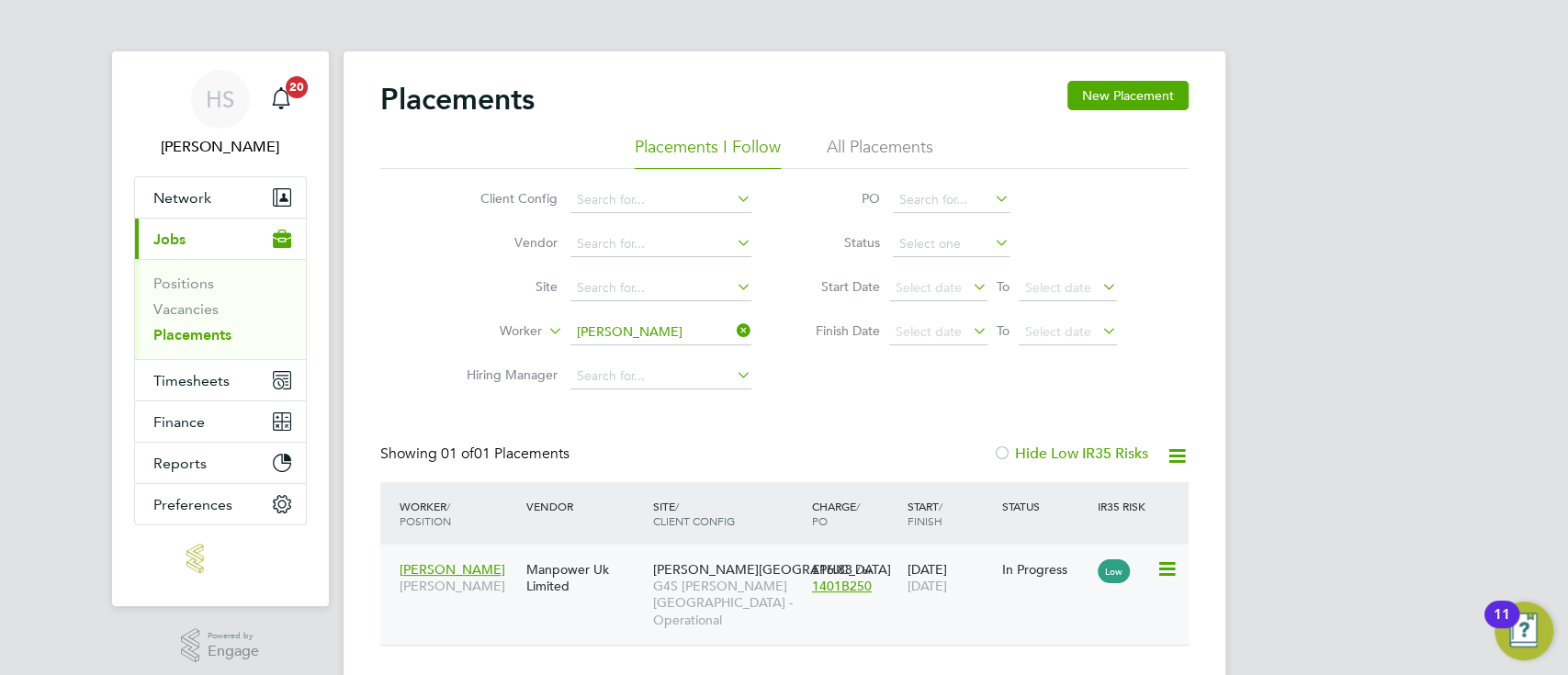
click at [777, 602] on span "G4S FM Churchill Hospitals - Operational" at bounding box center [728, 603] width 150 height 51
click at [732, 334] on icon at bounding box center [732, 331] width 0 height 25
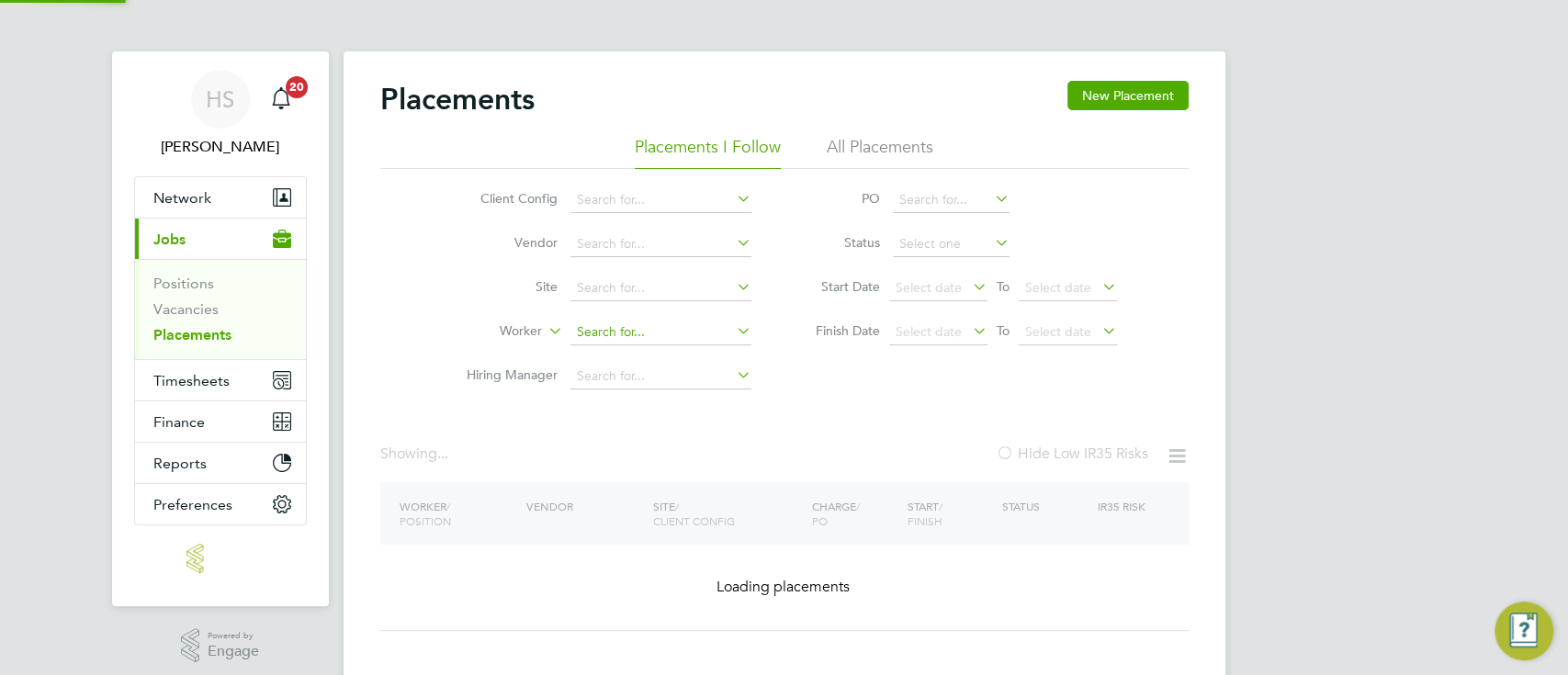
click at [657, 335] on input at bounding box center [660, 333] width 181 height 25
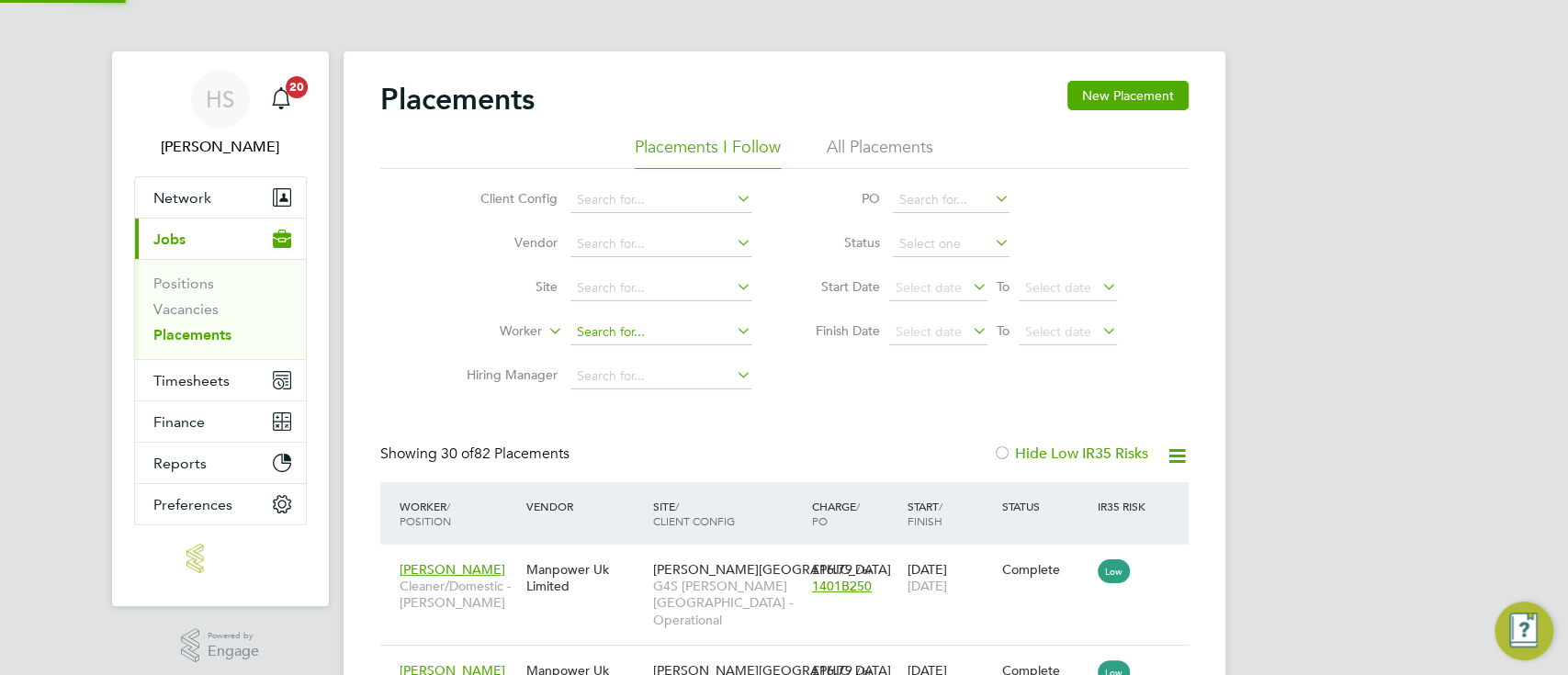
paste input "[PERSON_NAME]"
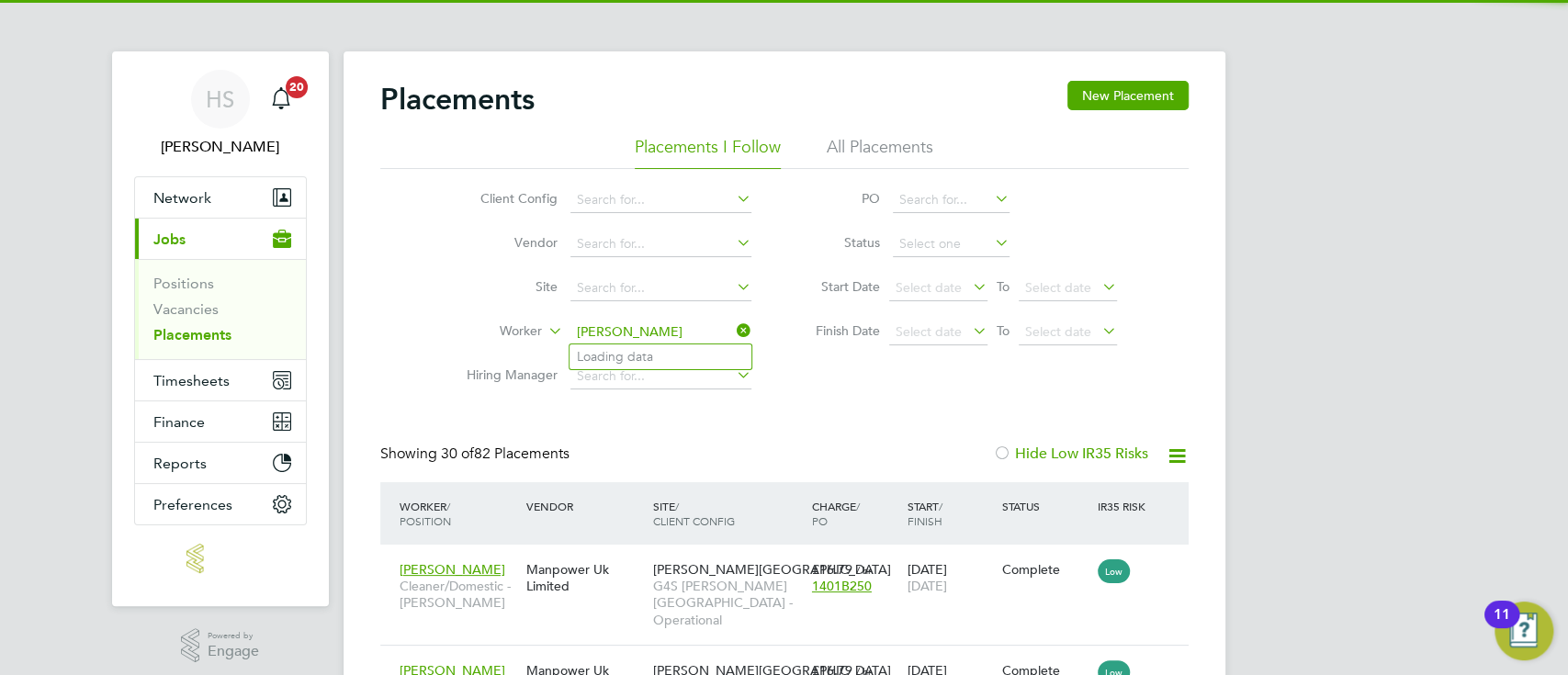
scroll to position [69, 159]
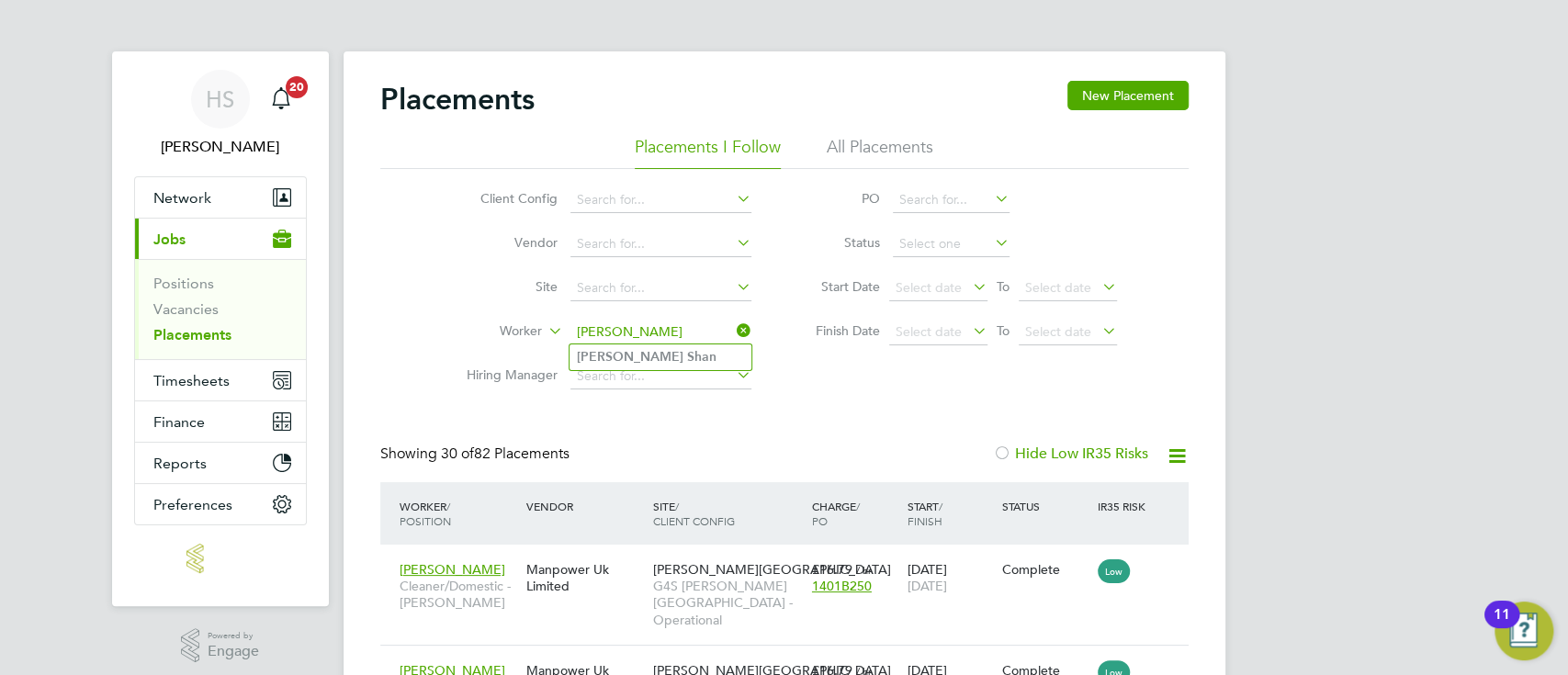
type input "[PERSON_NAME]"
click at [661, 349] on li "Amir Shan" at bounding box center [659, 356] width 182 height 24
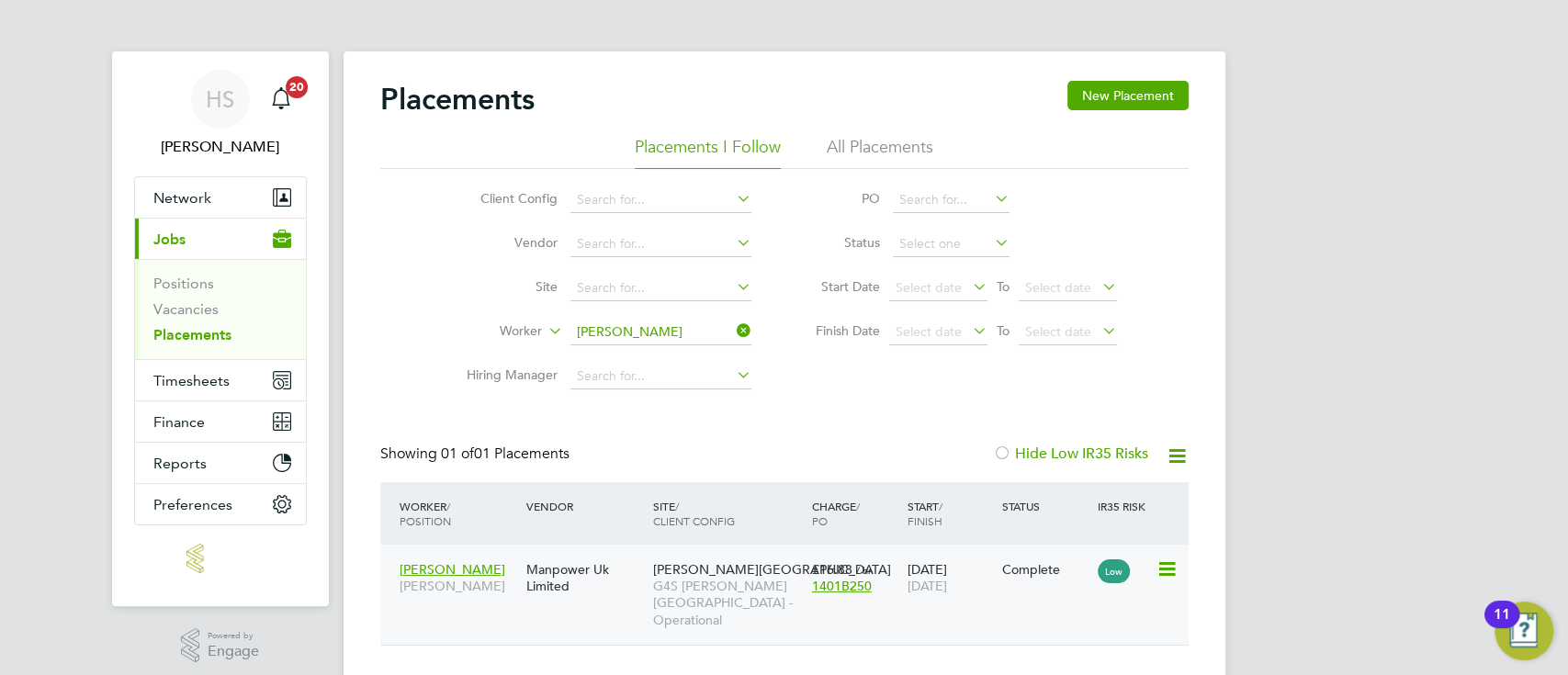
click at [968, 566] on div "23 Apr 2025 07 Aug 2025" at bounding box center [949, 577] width 95 height 52
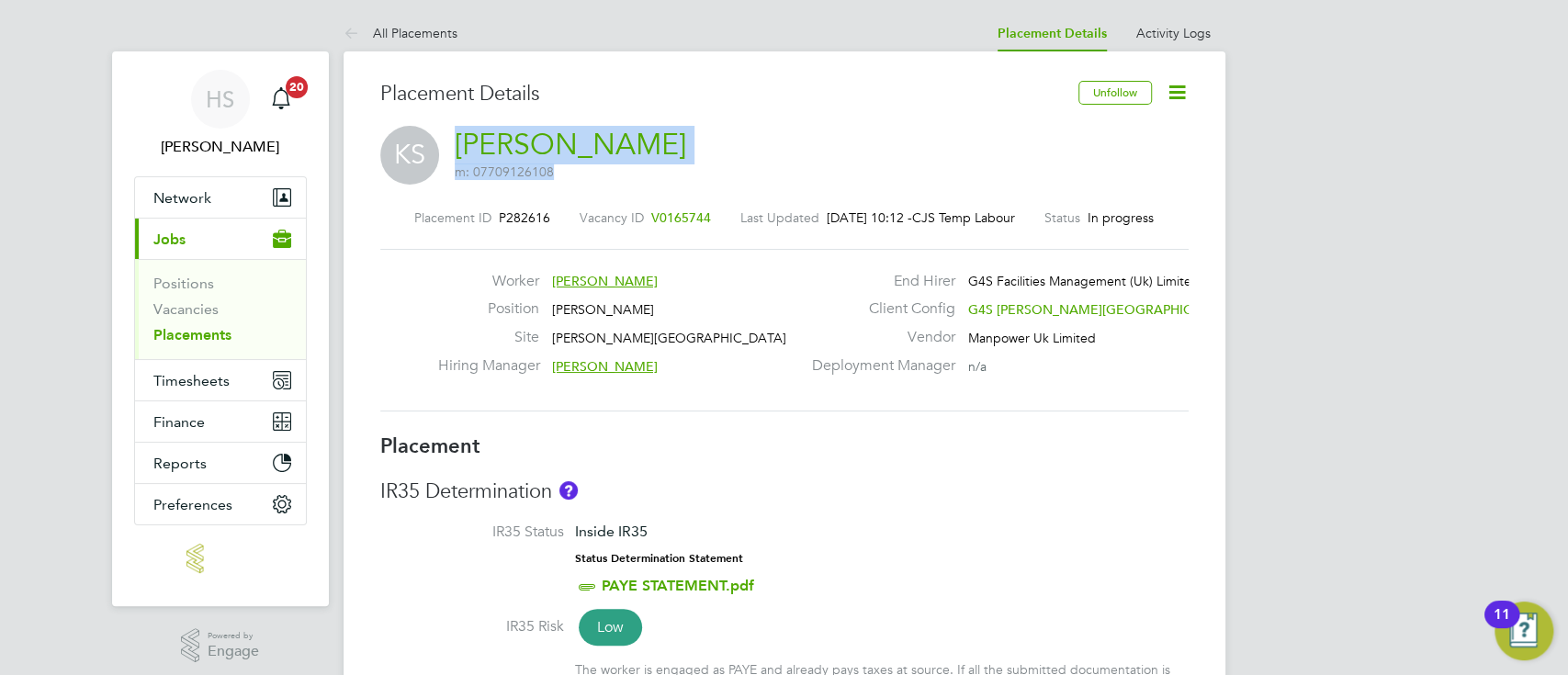
drag, startPoint x: 709, startPoint y: 134, endPoint x: 461, endPoint y: 144, distance: 248.2
click at [461, 144] on div "KS [PERSON_NAME] m: 07709126108" at bounding box center [784, 157] width 808 height 62
click at [704, 143] on div "KS [PERSON_NAME] m: 07709126108" at bounding box center [784, 157] width 808 height 62
drag, startPoint x: 450, startPoint y: 134, endPoint x: 690, endPoint y: 137, distance: 240.0
click at [690, 137] on div "KS [PERSON_NAME] m: 07709126108" at bounding box center [784, 157] width 808 height 62
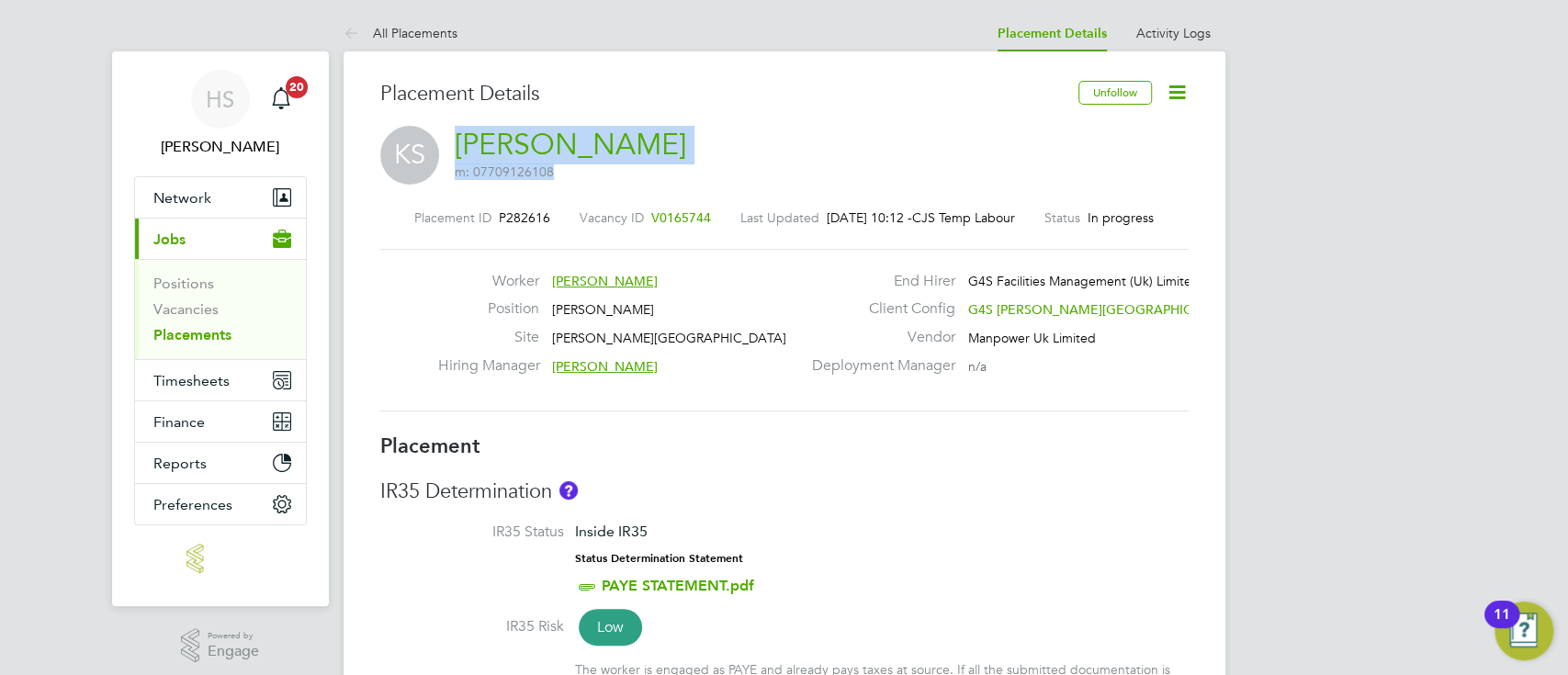
copy h2 "[PERSON_NAME] m: 07709126108"
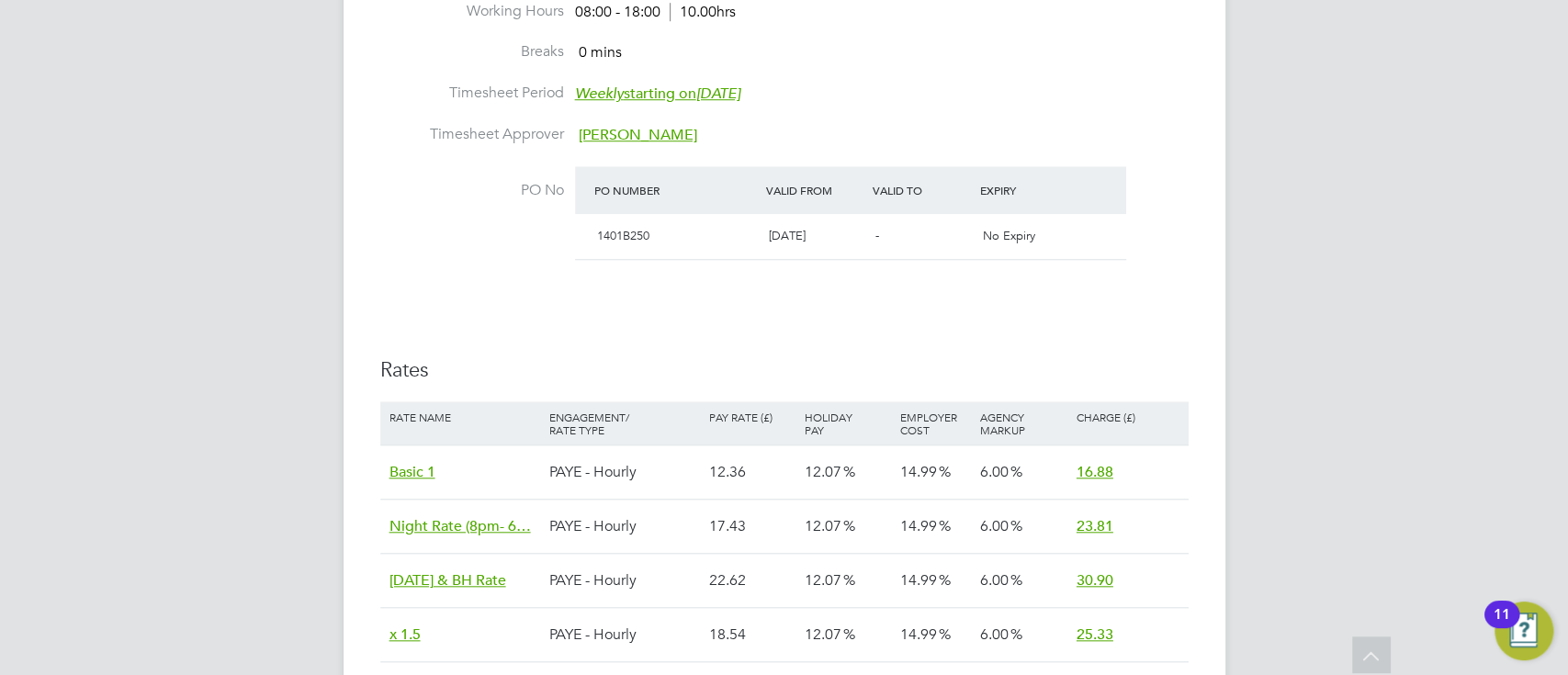
scroll to position [1126, 0]
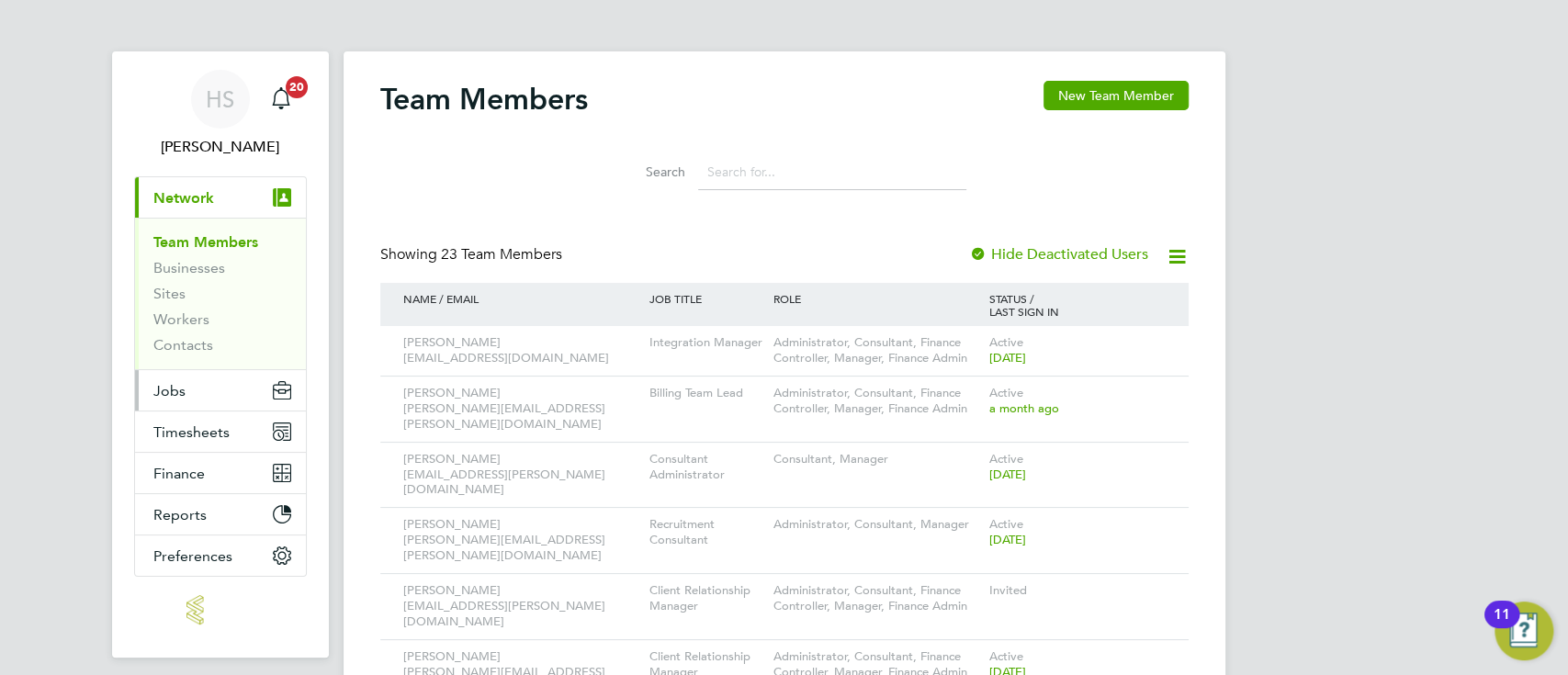
click at [175, 386] on span "Jobs" at bounding box center [169, 391] width 32 height 18
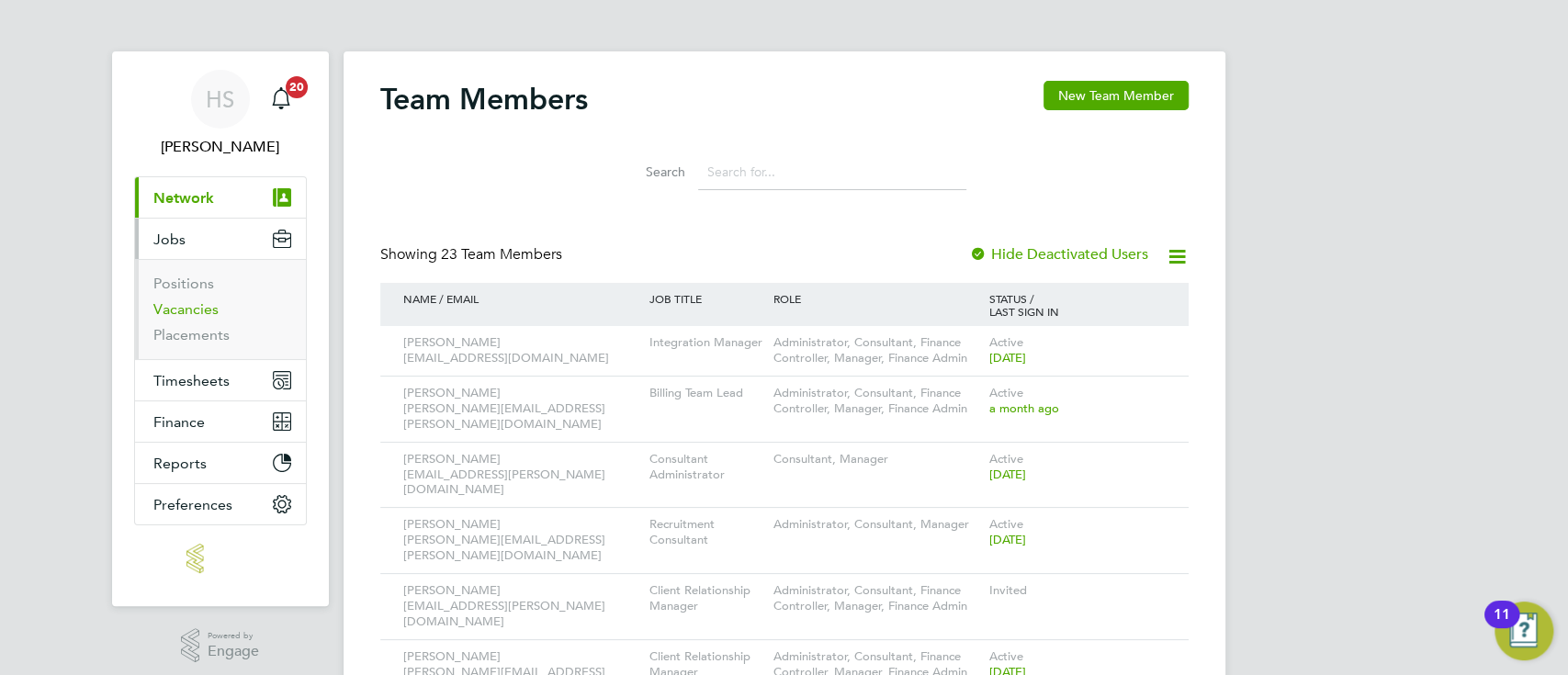
click at [199, 307] on link "Vacancies" at bounding box center [186, 309] width 65 height 18
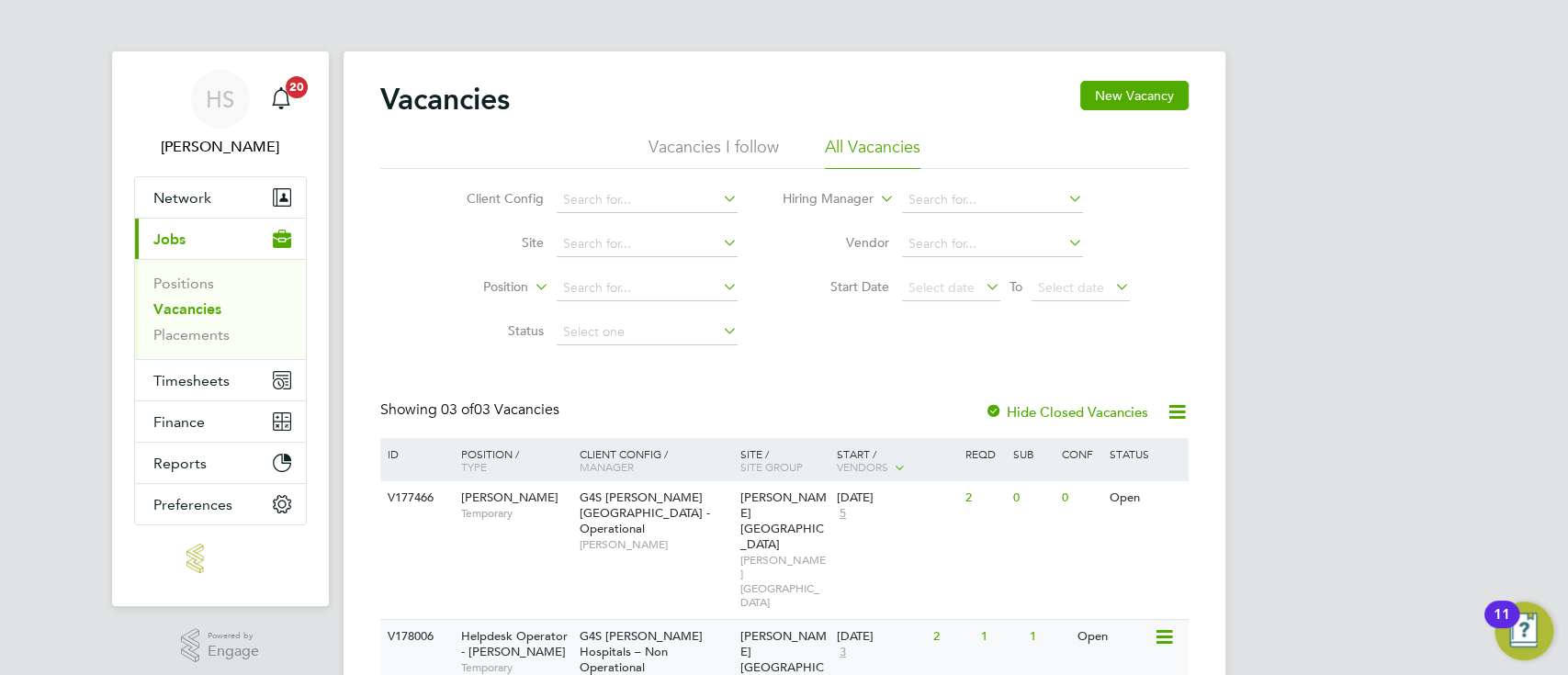
click at [863, 620] on div "[DATE] 3" at bounding box center [879, 644] width 96 height 50
click at [630, 628] on span "G4S [PERSON_NAME] Hospitals – Non Operational" at bounding box center [641, 652] width 124 height 47
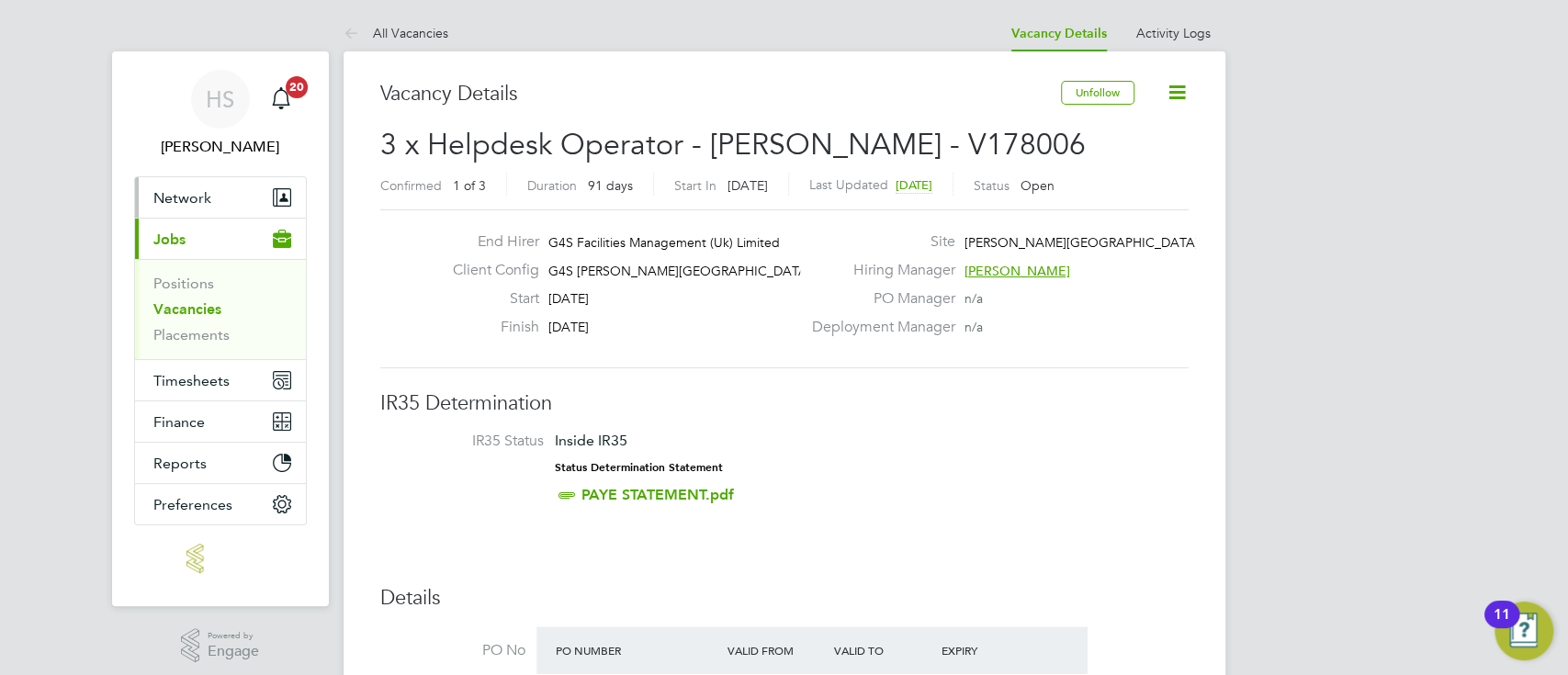
click at [217, 203] on button "Network" at bounding box center [221, 197] width 171 height 41
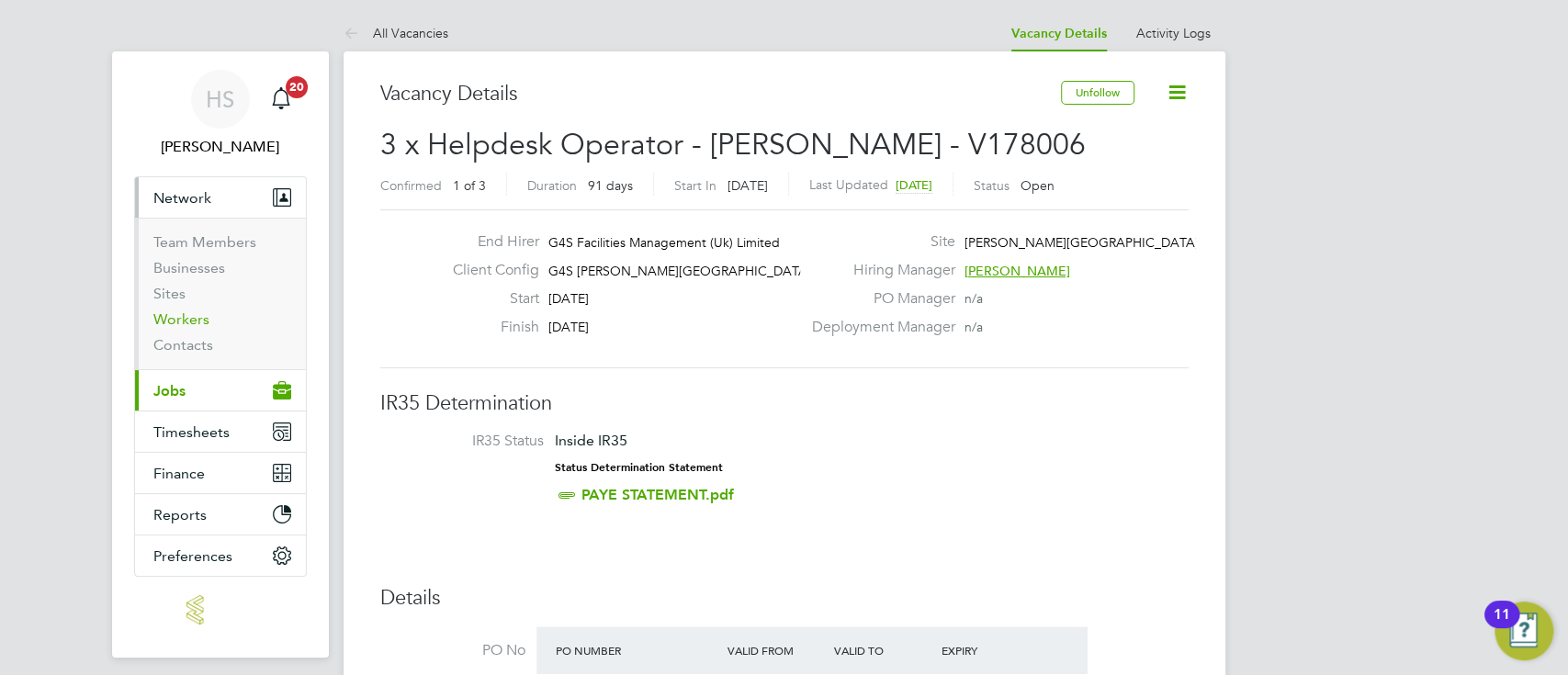
click at [171, 323] on link "Workers" at bounding box center [182, 319] width 56 height 18
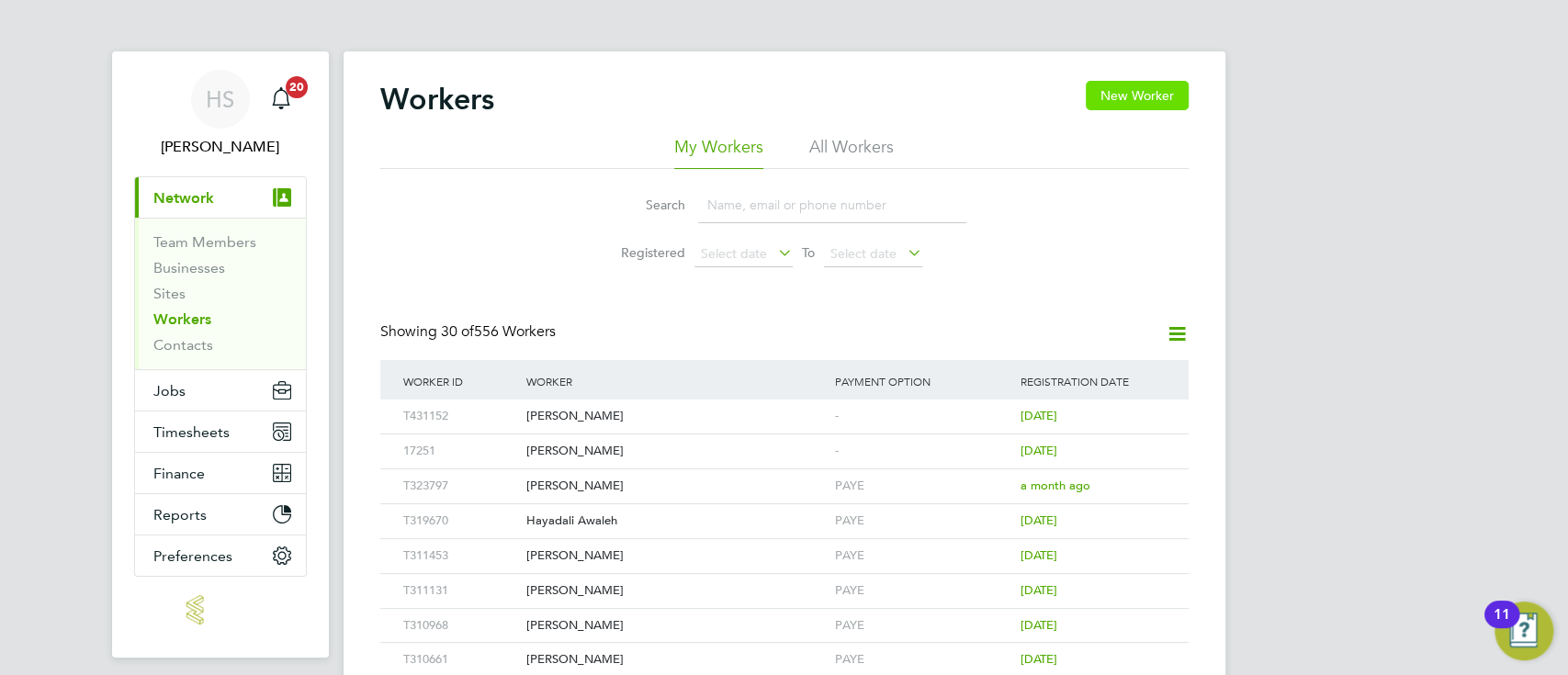
click at [1127, 100] on button "New Worker" at bounding box center [1137, 95] width 103 height 29
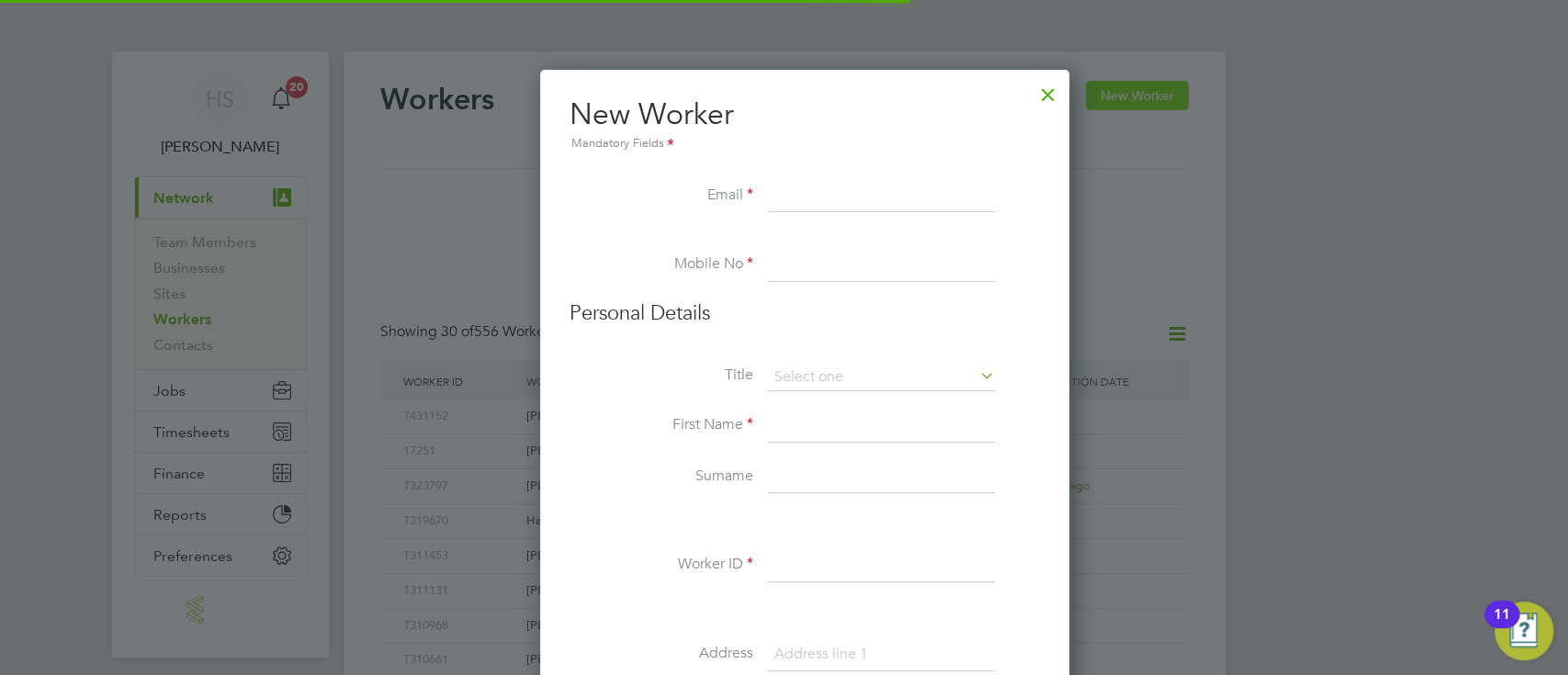
scroll to position [1644, 529]
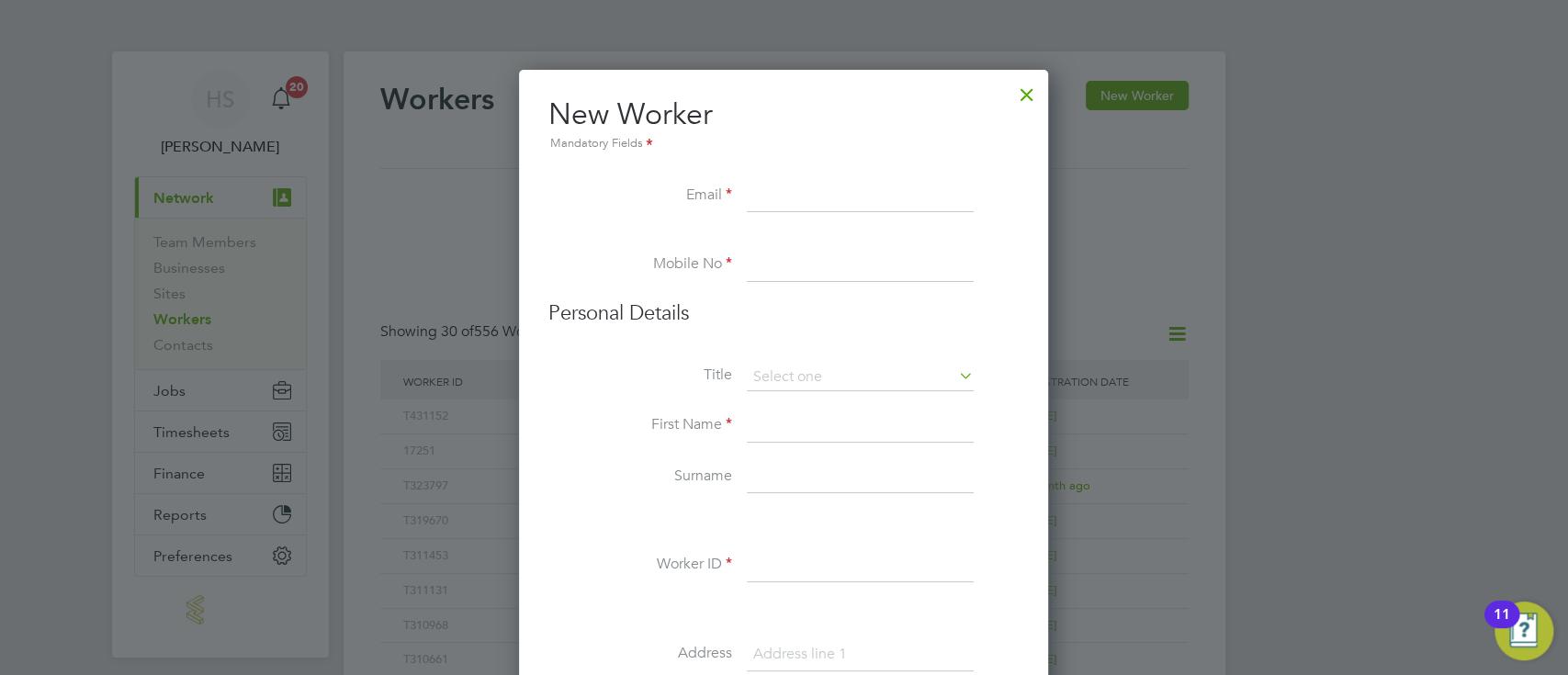
paste input "[EMAIL_ADDRESS][DOMAIN_NAME]"
type input "[EMAIL_ADDRESS][DOMAIN_NAME]"
paste input "07504 894918"
type input "07504 894918"
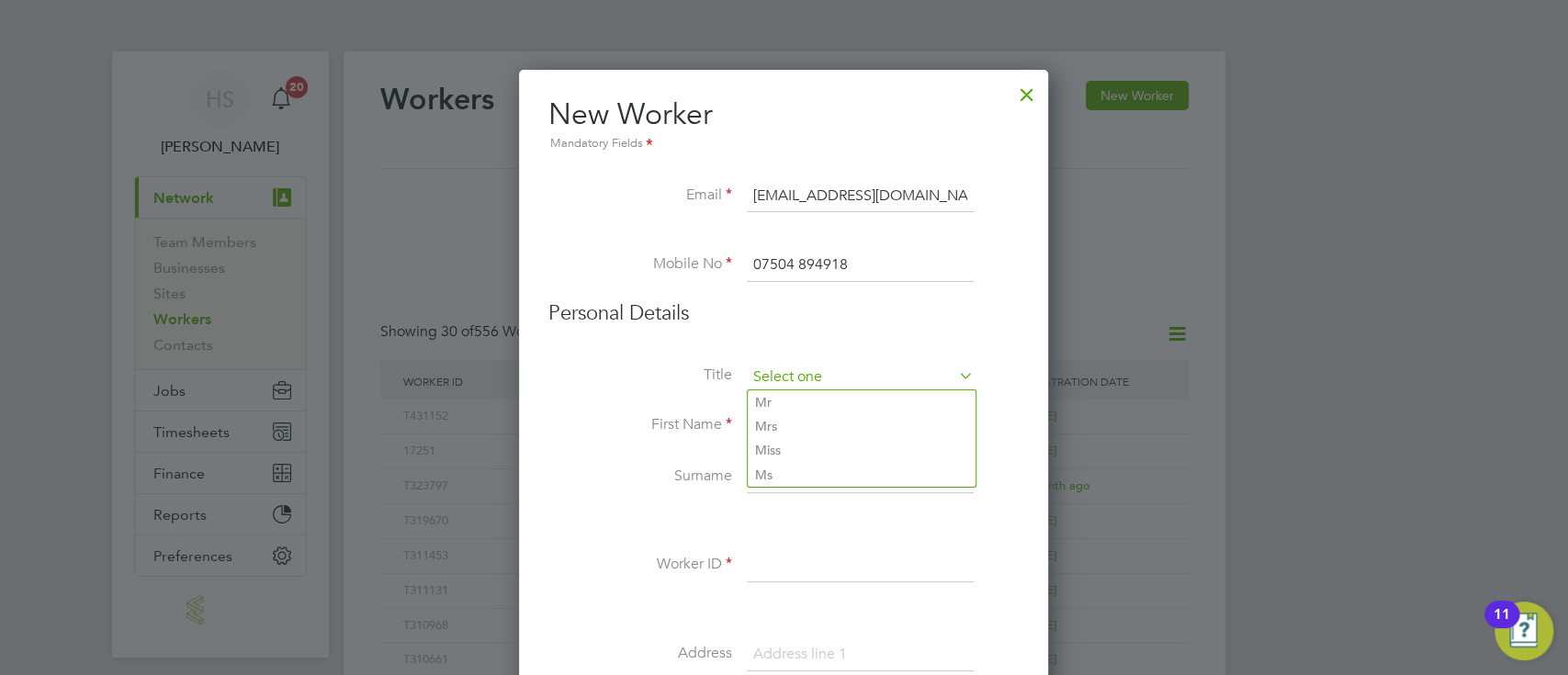
click at [881, 365] on input at bounding box center [860, 377] width 227 height 27
click at [830, 398] on li "Mr" at bounding box center [862, 402] width 228 height 24
type input "Mr"
click at [781, 426] on input at bounding box center [860, 426] width 227 height 33
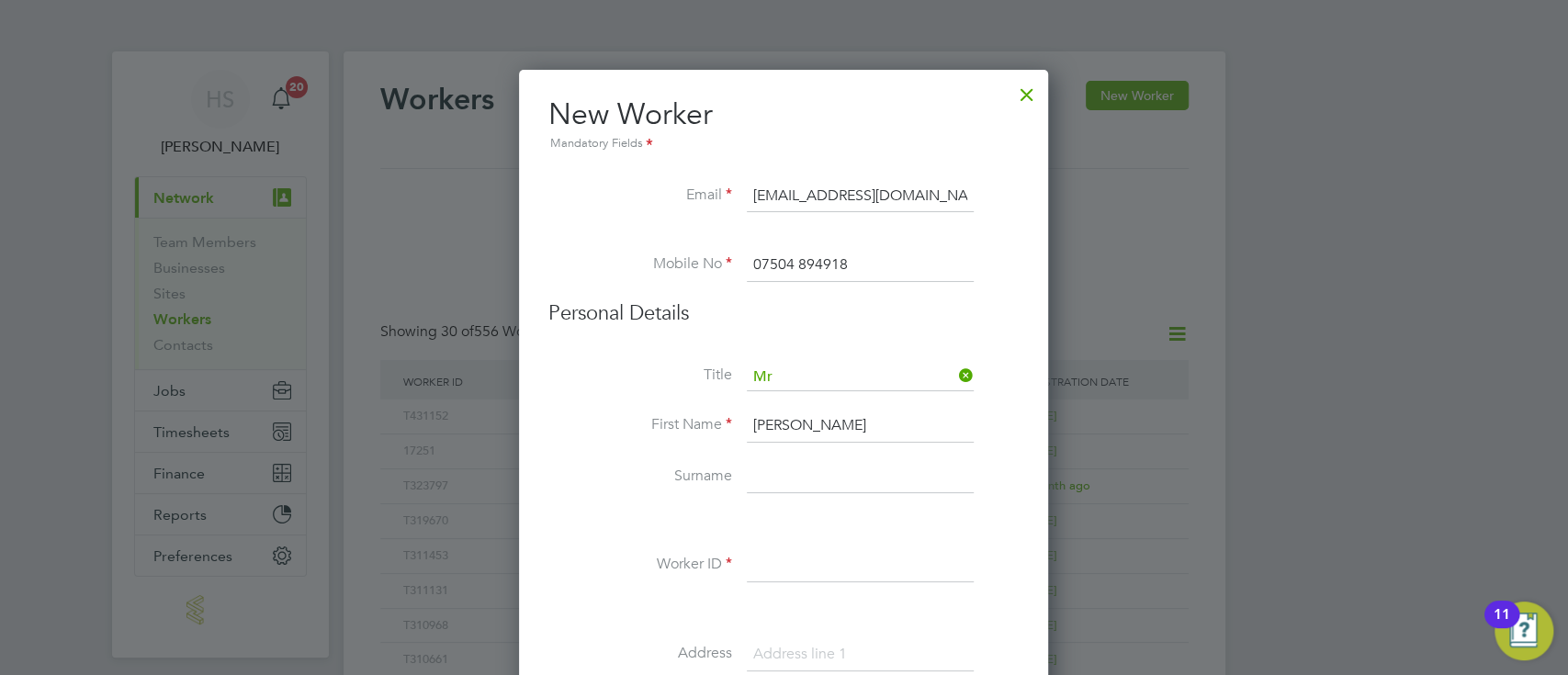
type input "[PERSON_NAME]"
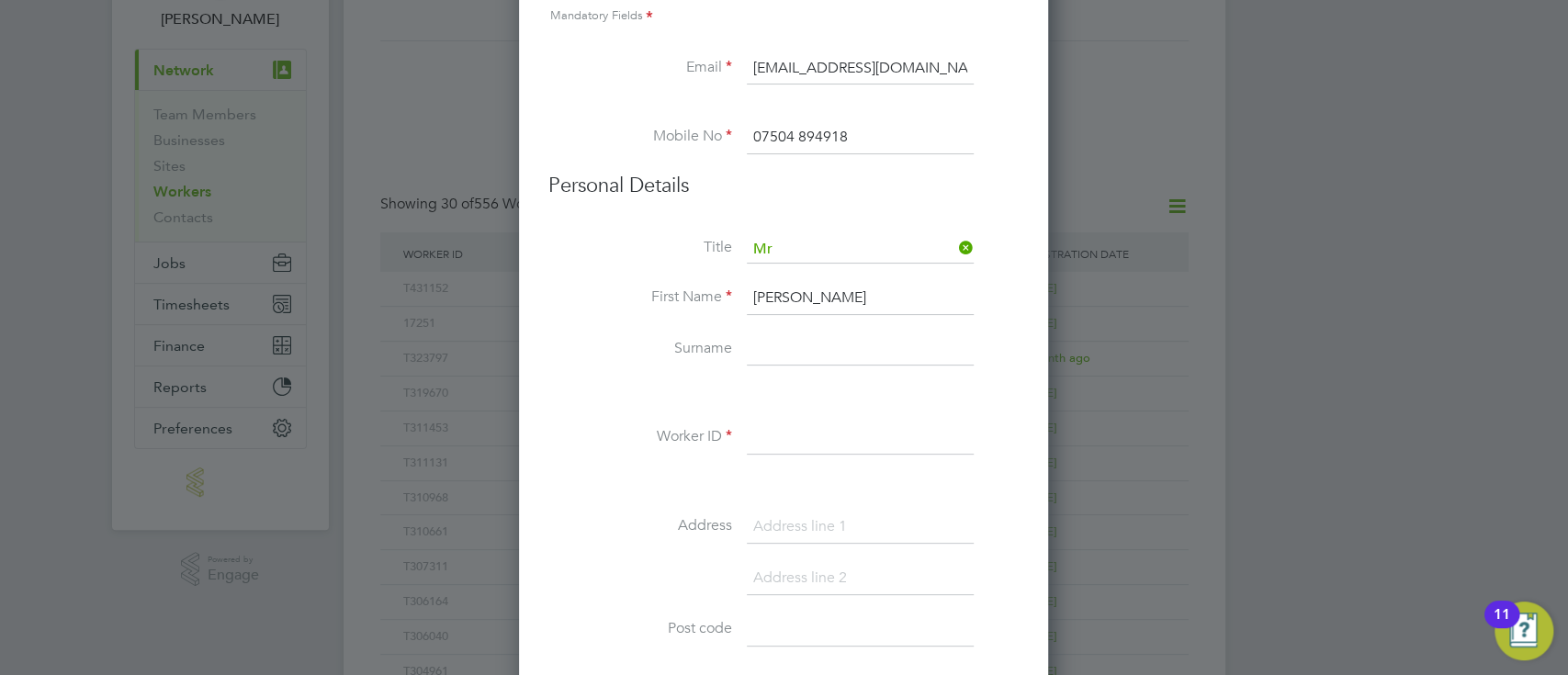
paste input "Howard"
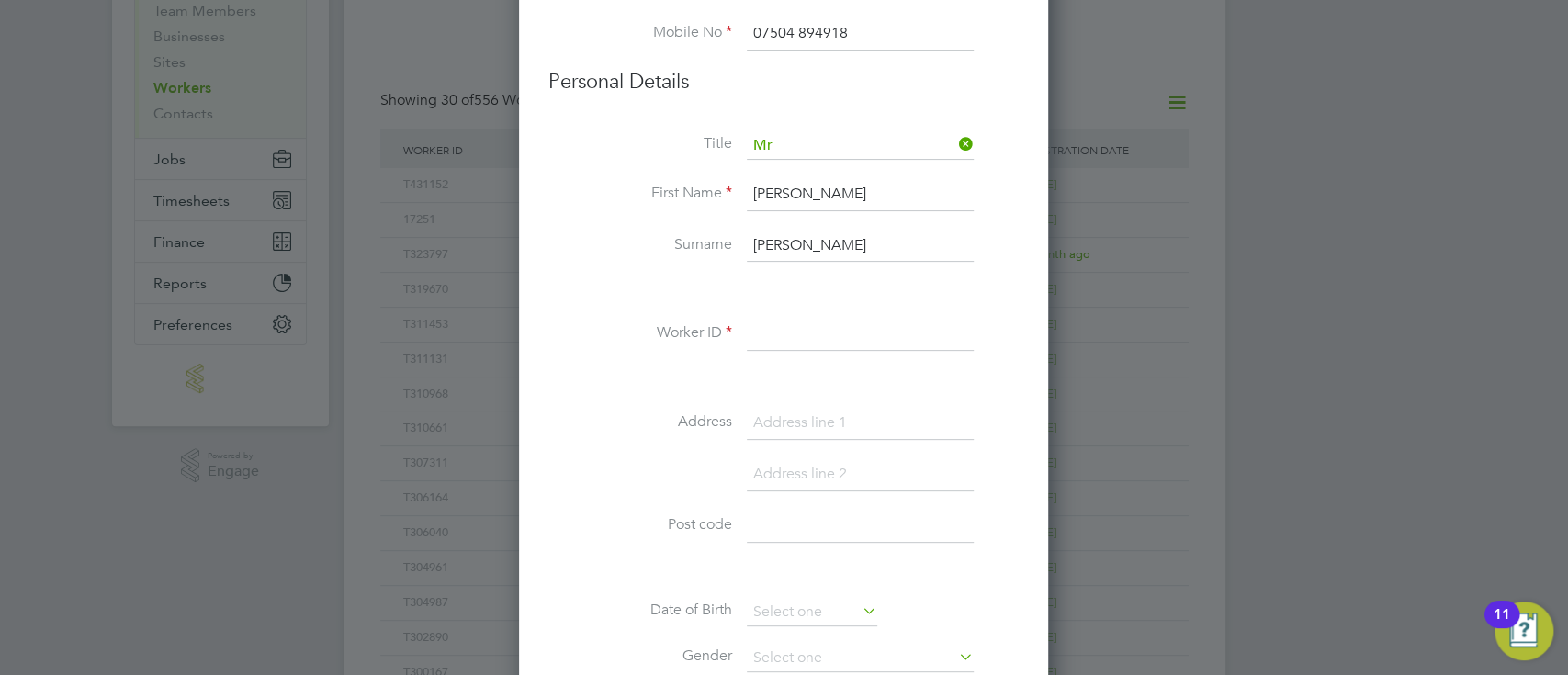
scroll to position [235, 0]
type input "Howard"
click at [861, 405] on input at bounding box center [860, 420] width 227 height 33
paste input "5 Bernwood Road"
type input "5 Bernwood Road"
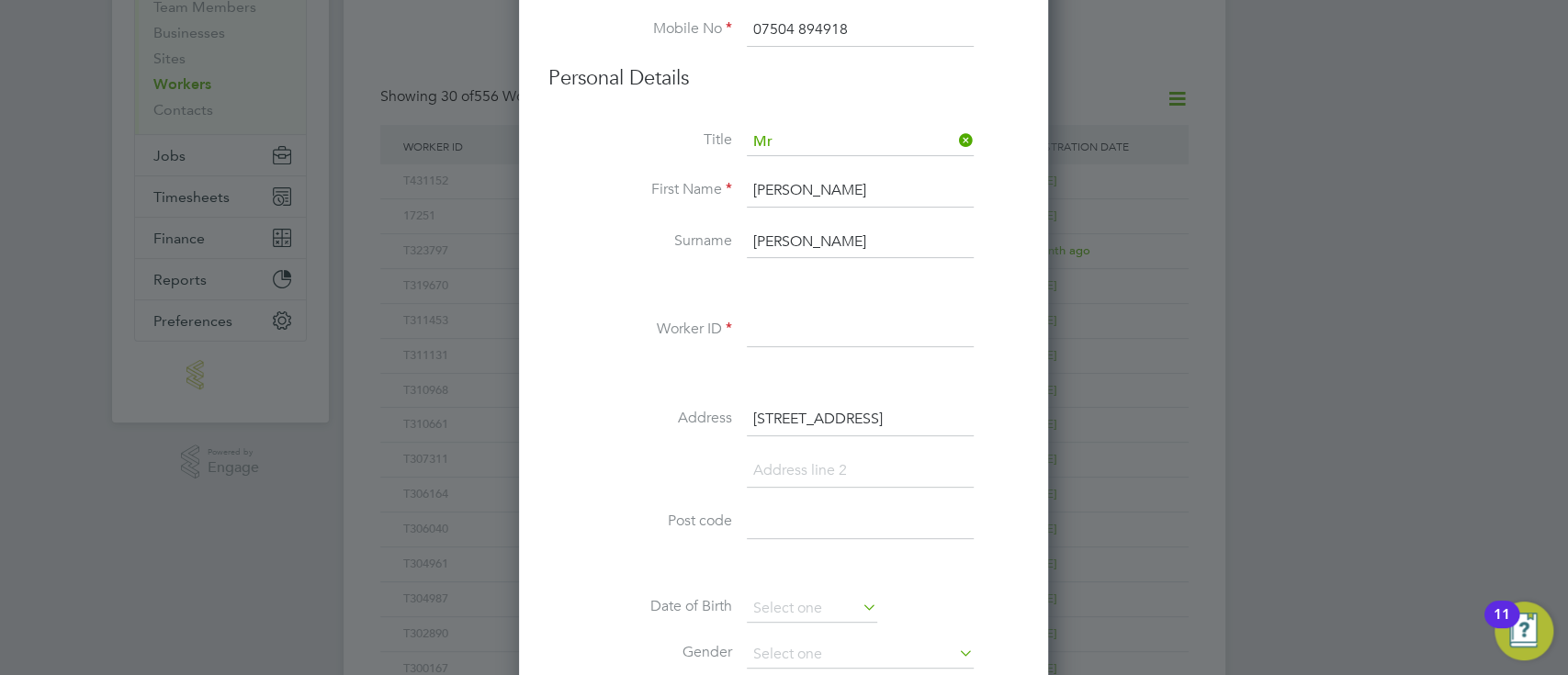
click at [828, 512] on input at bounding box center [860, 522] width 227 height 33
paste input "OX3 9LG"
type input "OX3 9LG"
click at [805, 469] on input at bounding box center [860, 471] width 227 height 33
paste input "Headington"
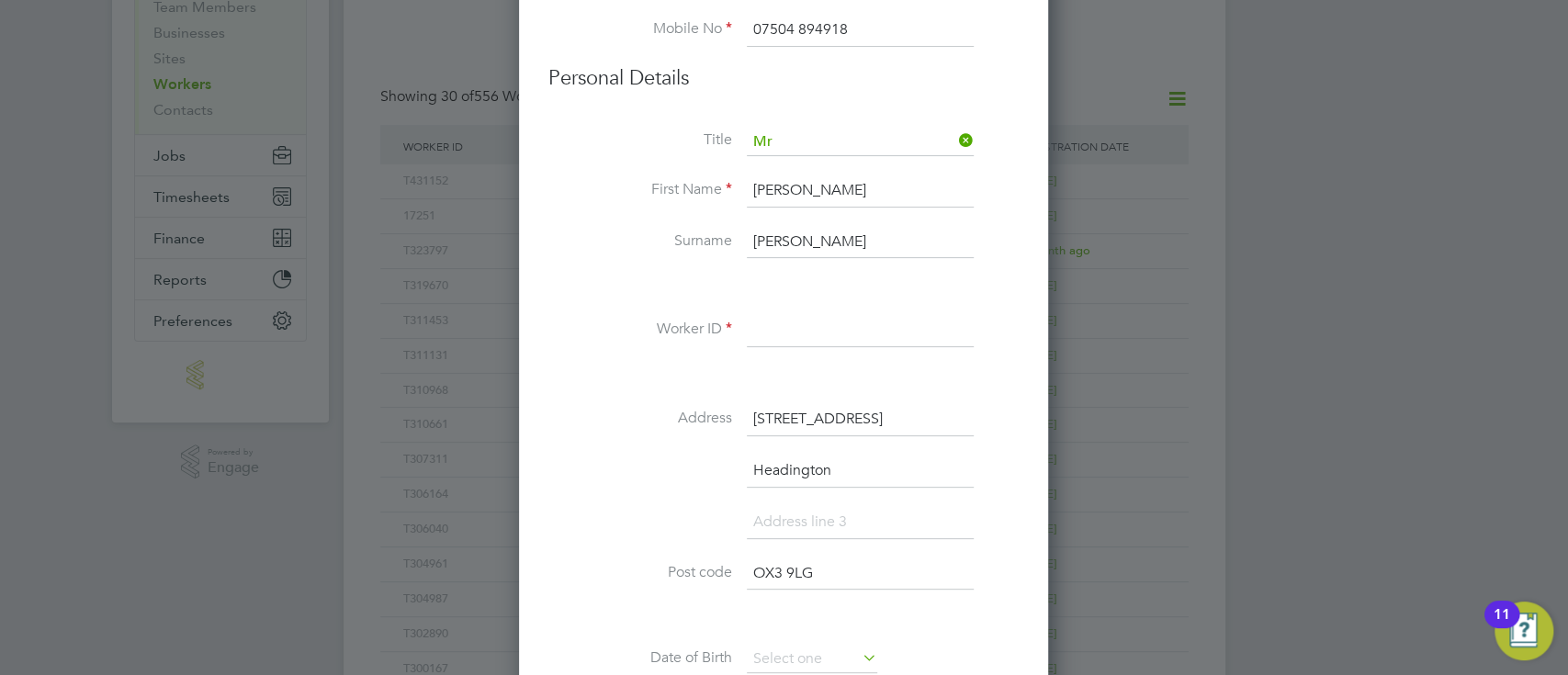
scroll to position [1696, 529]
type input "Headington"
click at [1013, 533] on li at bounding box center [783, 531] width 470 height 52
click at [881, 518] on input at bounding box center [860, 522] width 227 height 33
type input "Oxfordshire"
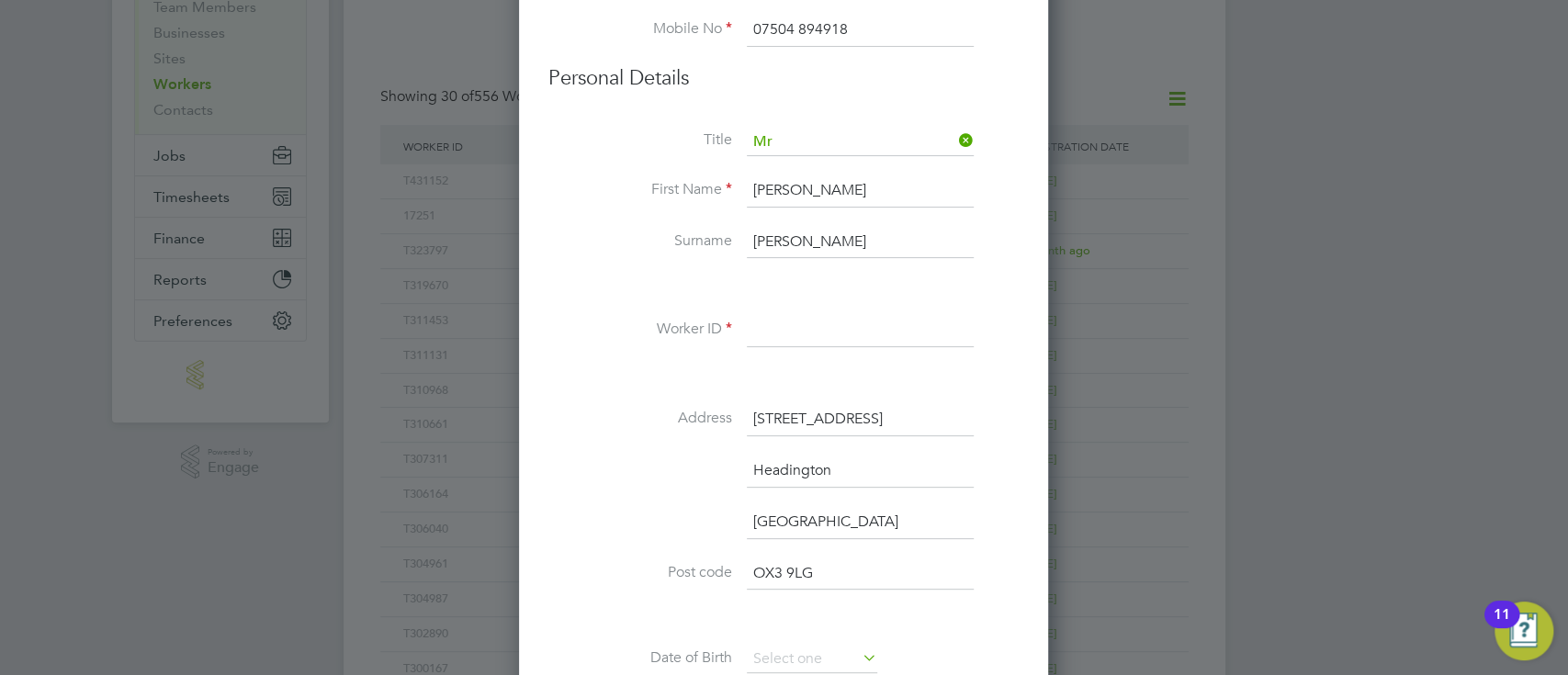
click at [1019, 530] on div "New Worker Mandatory Fields Email defconn78@yahoo.co.uk Mobile No 07504 894918 …" at bounding box center [783, 684] width 529 height 1699
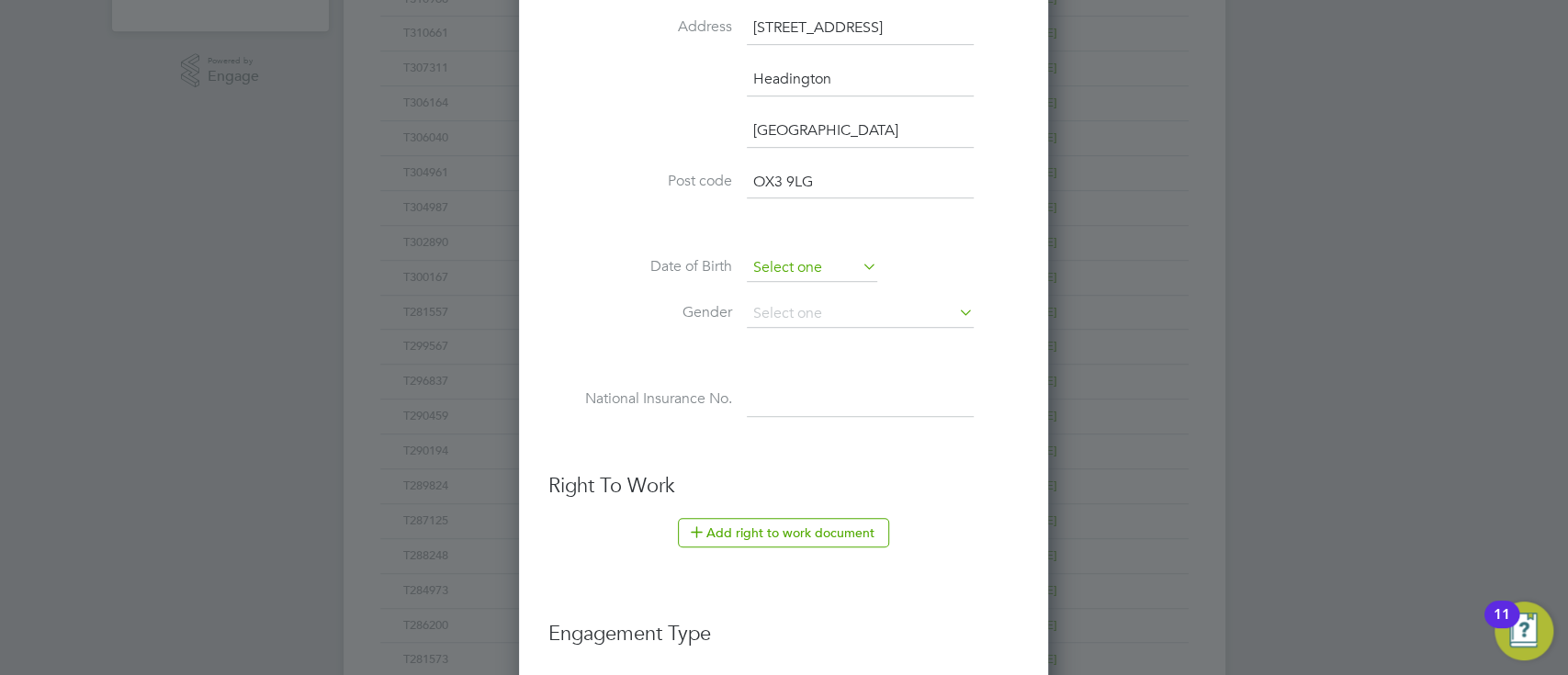
scroll to position [604, 0]
click at [788, 255] on input at bounding box center [812, 268] width 130 height 27
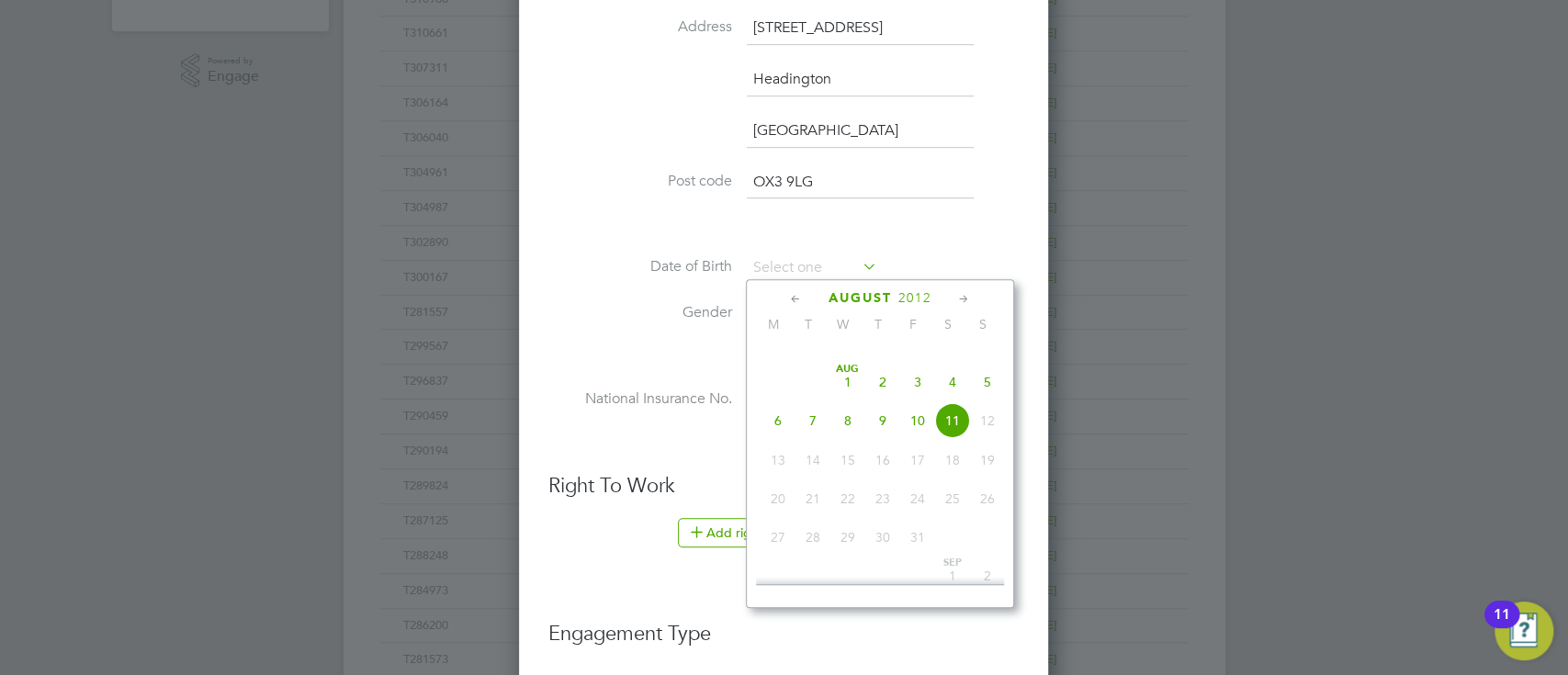
click at [913, 295] on span "2012" at bounding box center [914, 298] width 33 height 16
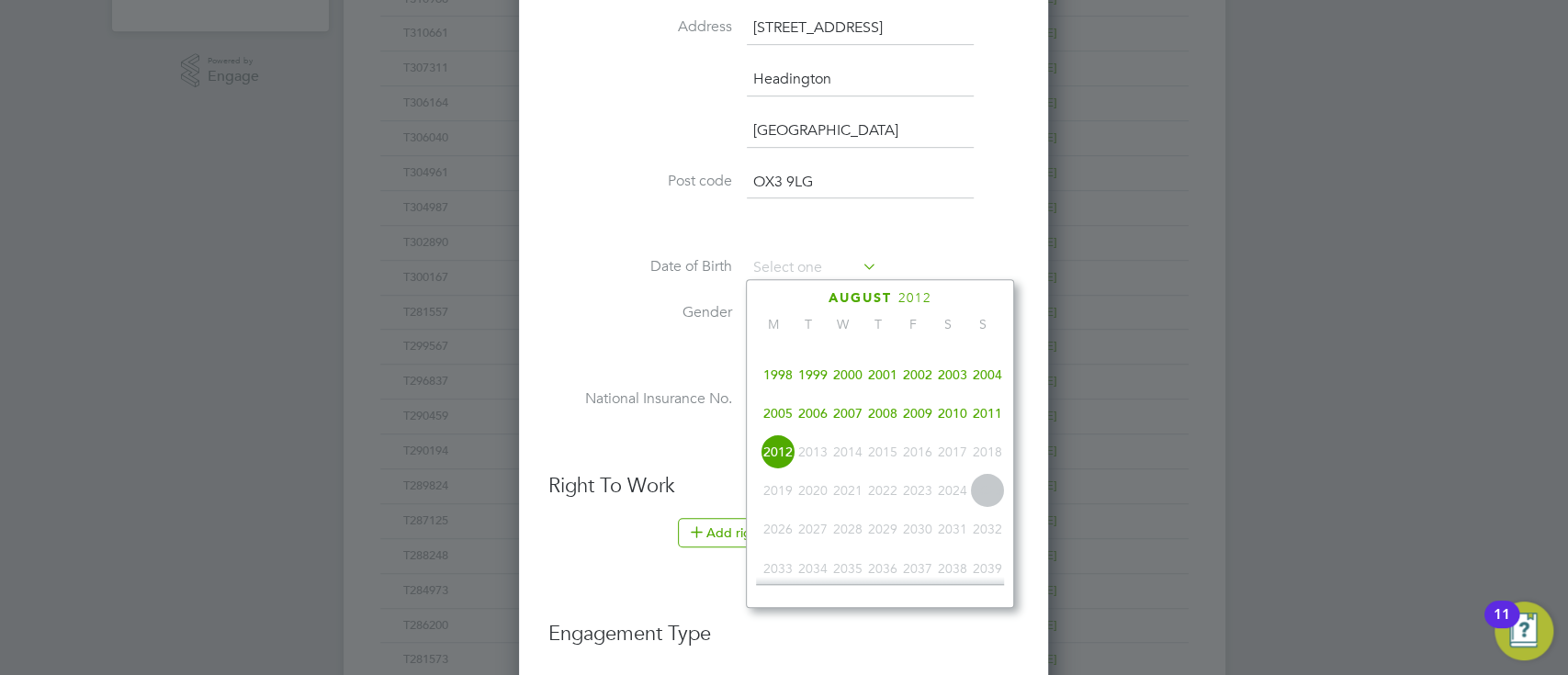
click at [776, 354] on span "1991" at bounding box center [778, 337] width 35 height 35
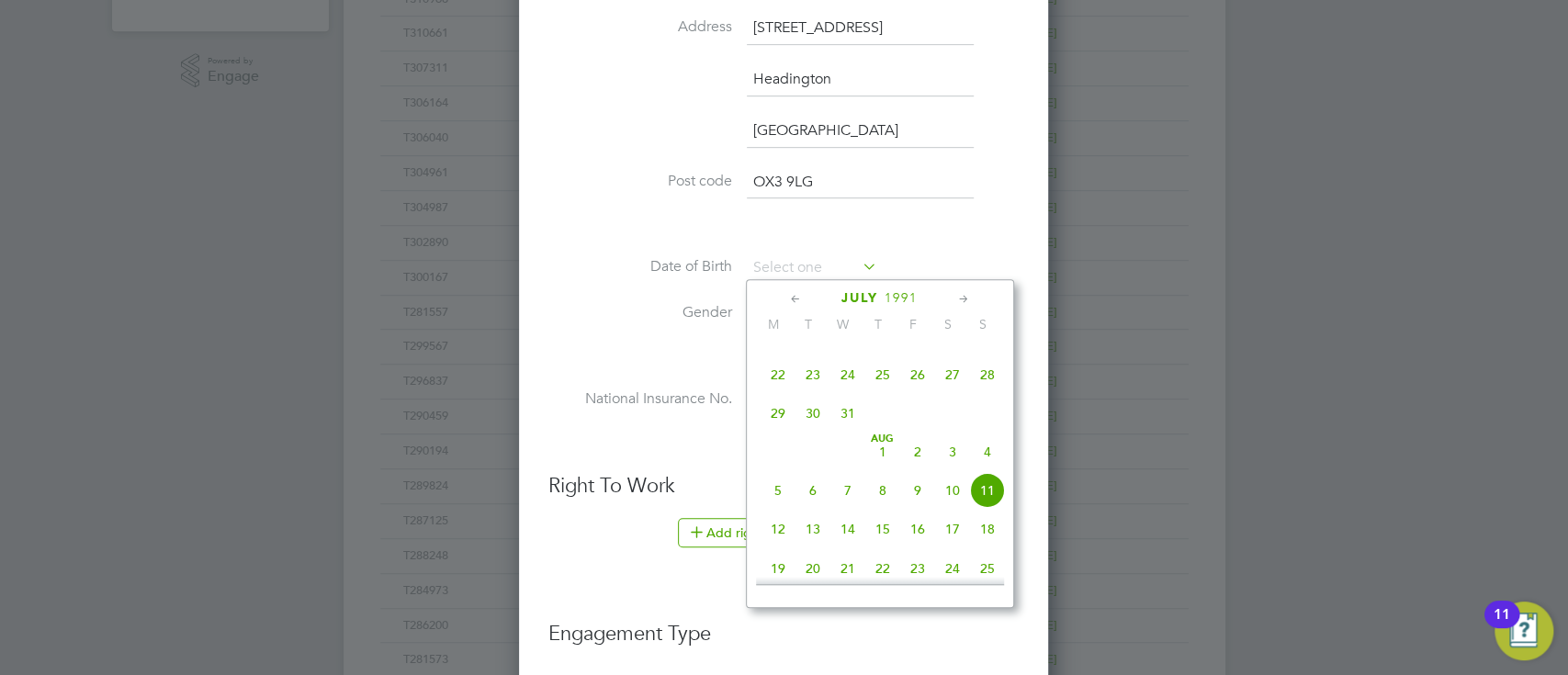
click at [922, 298] on div "July 1991" at bounding box center [879, 298] width 248 height 18
click at [899, 294] on span "1991" at bounding box center [901, 298] width 33 height 16
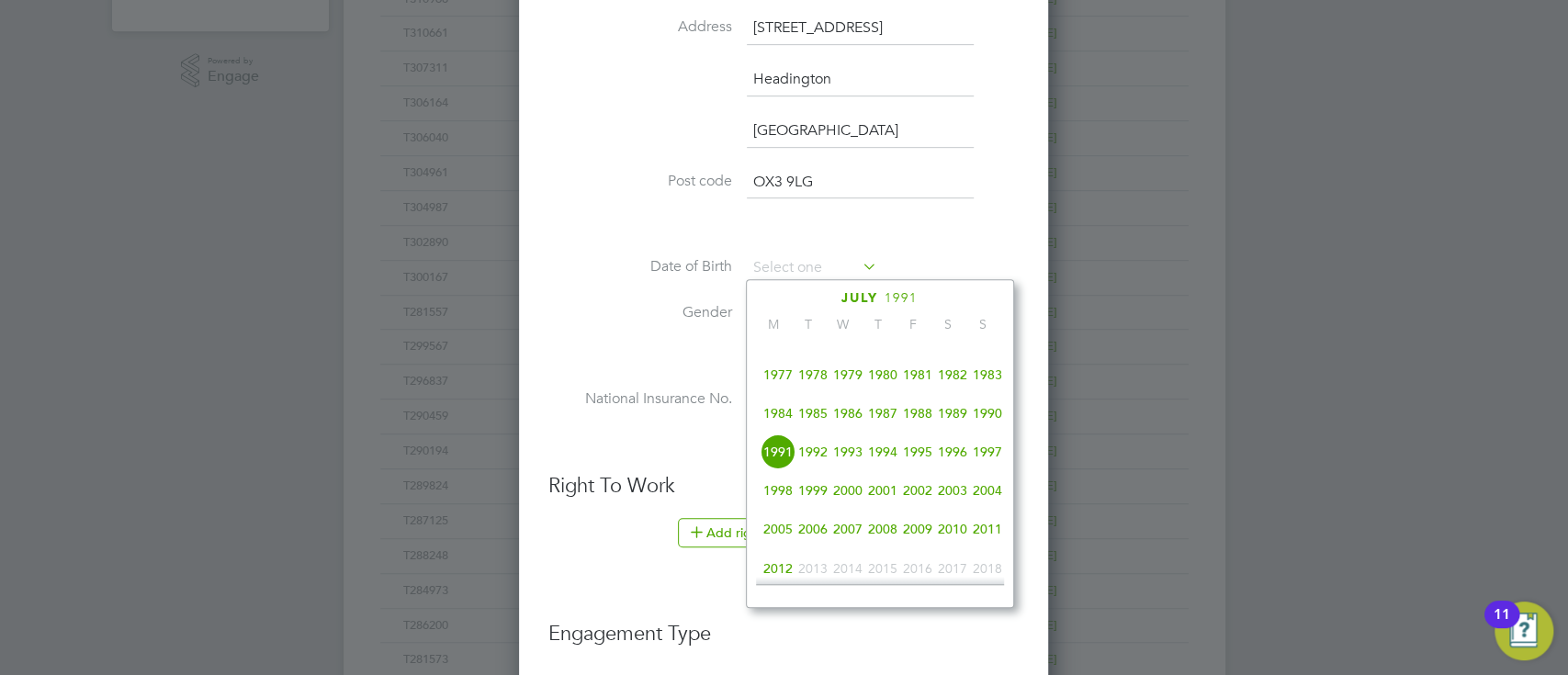
click at [822, 389] on span "1978" at bounding box center [813, 374] width 35 height 35
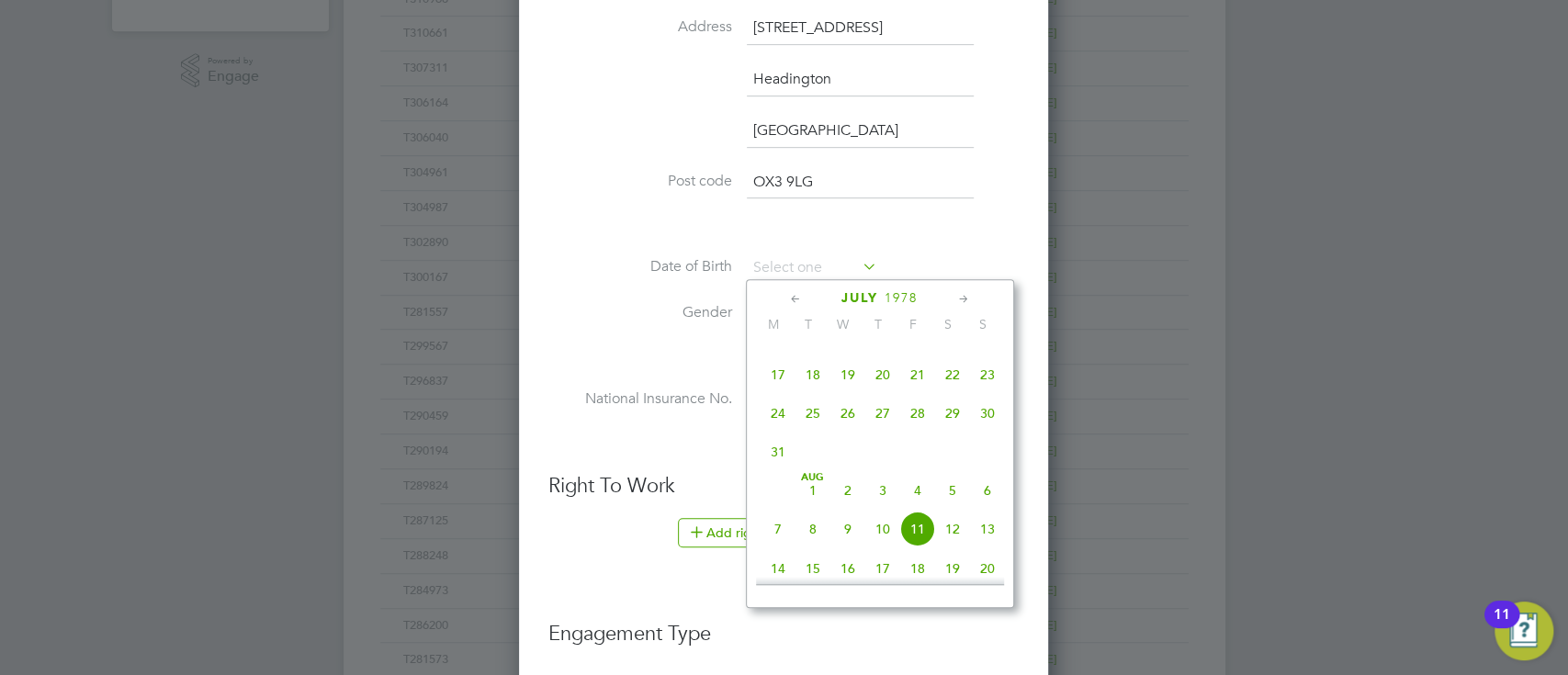
click at [885, 506] on span "3" at bounding box center [882, 490] width 35 height 35
type input "03 Aug 1978"
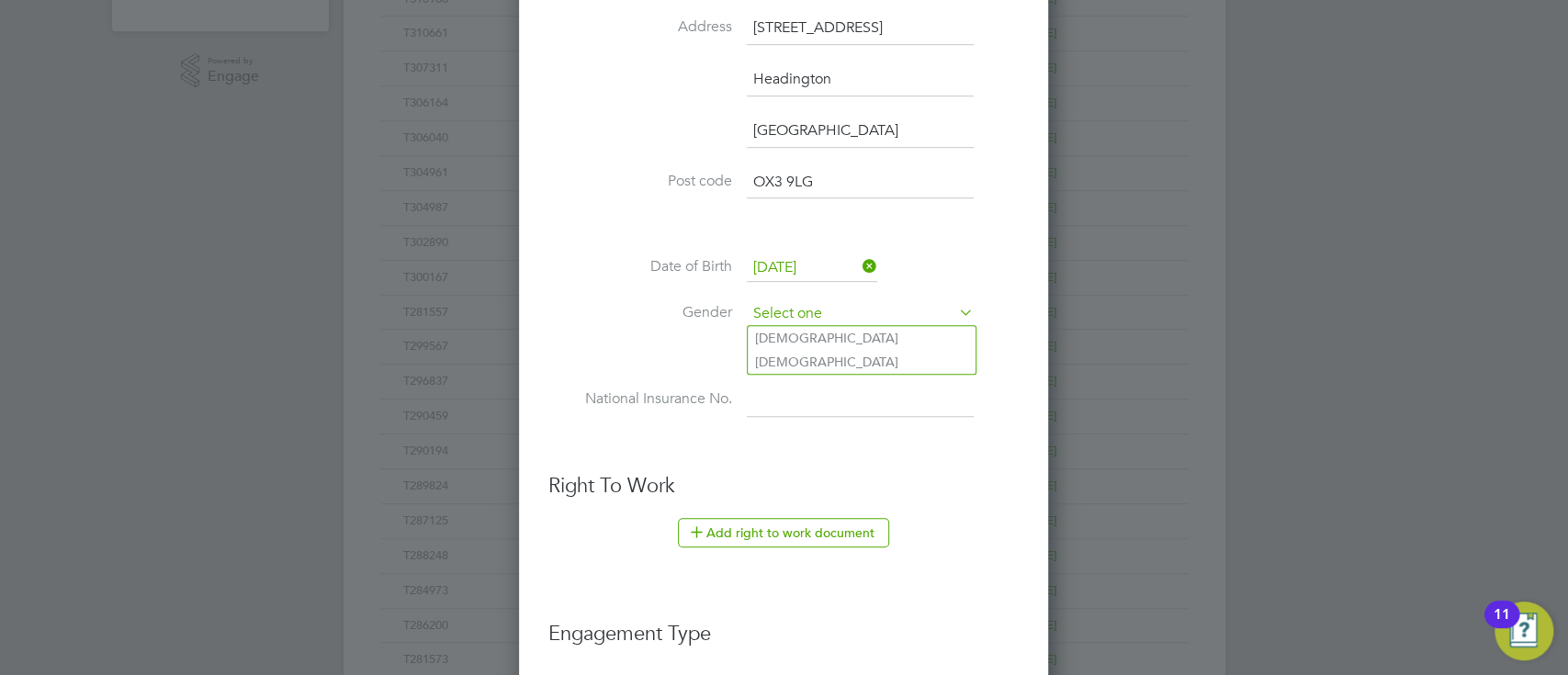
click at [852, 315] on input at bounding box center [860, 314] width 227 height 27
click at [790, 338] on li "Male" at bounding box center [862, 338] width 228 height 24
type input "Male"
click at [804, 403] on input at bounding box center [860, 401] width 227 height 33
paste input "JK021937B"
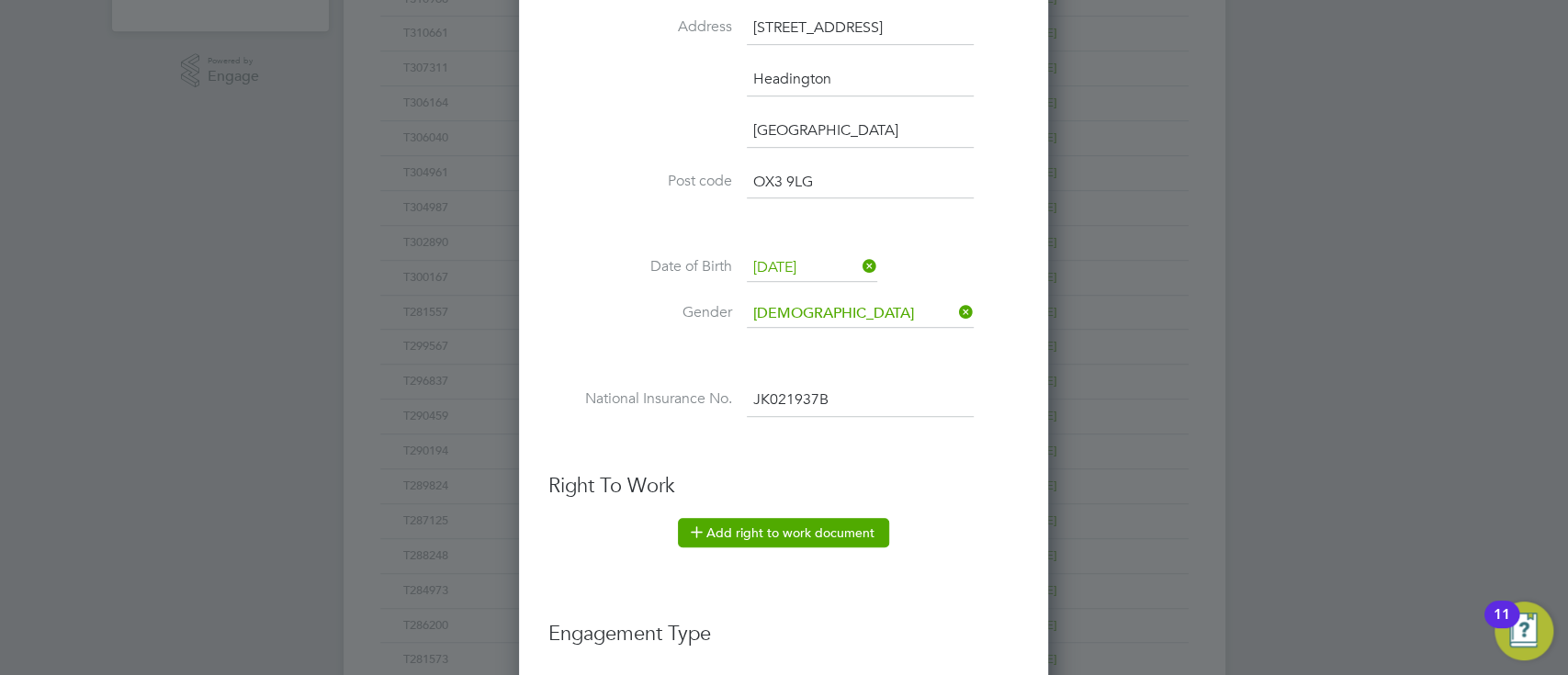
type input "JK 02 19 37 B"
click at [757, 538] on button "Add right to work document" at bounding box center [783, 533] width 211 height 29
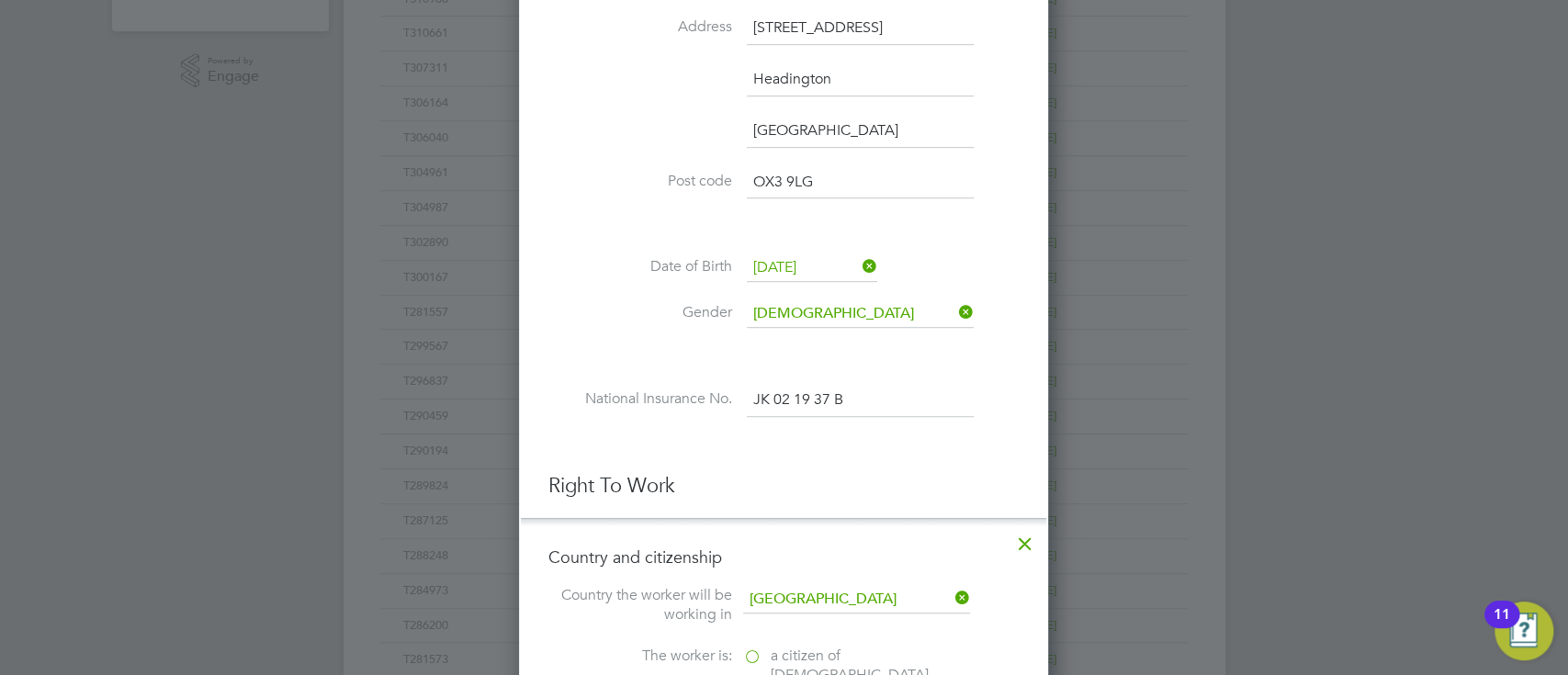
click at [1021, 422] on div "New Worker Mandatory Fields Email defconn78@yahoo.co.uk Mobile No 07504 894918 …" at bounding box center [783, 460] width 529 height 2033
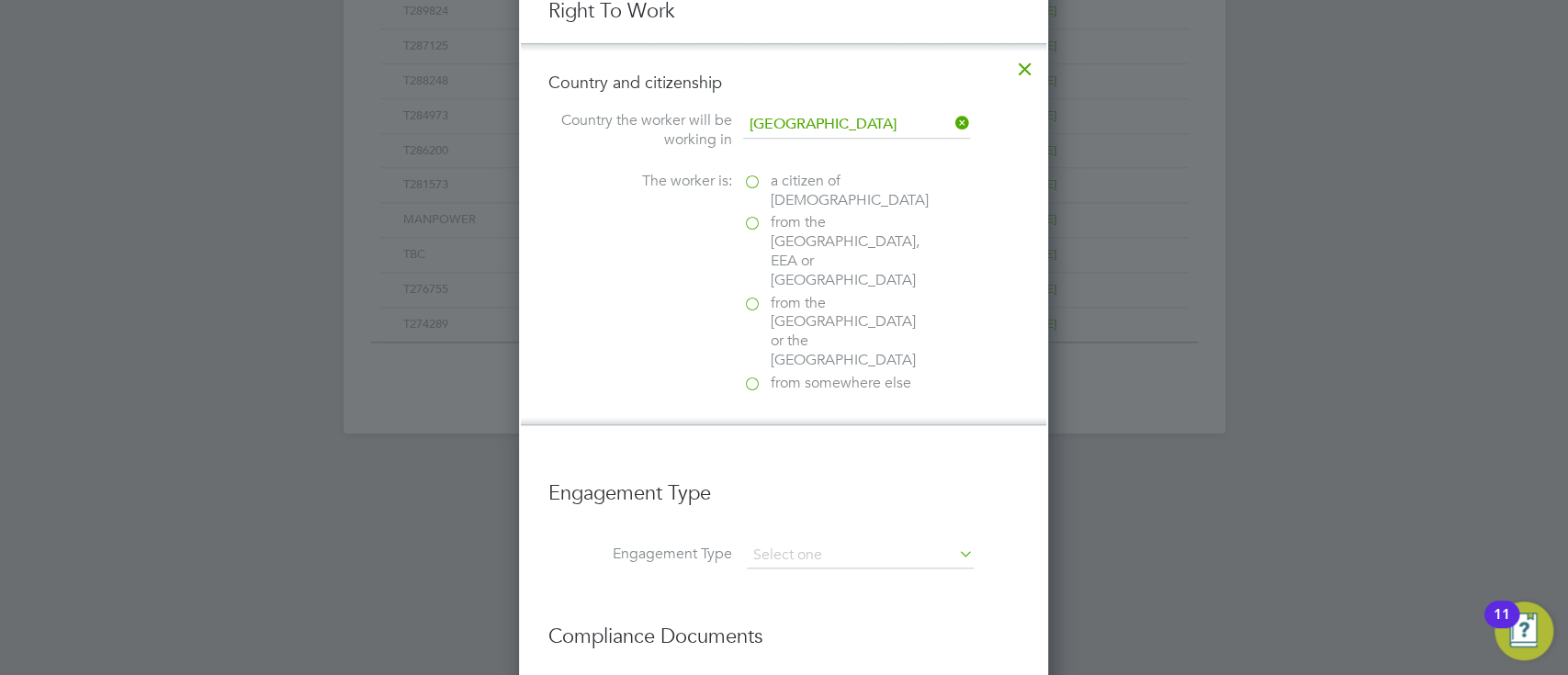
scroll to position [1117, 0]
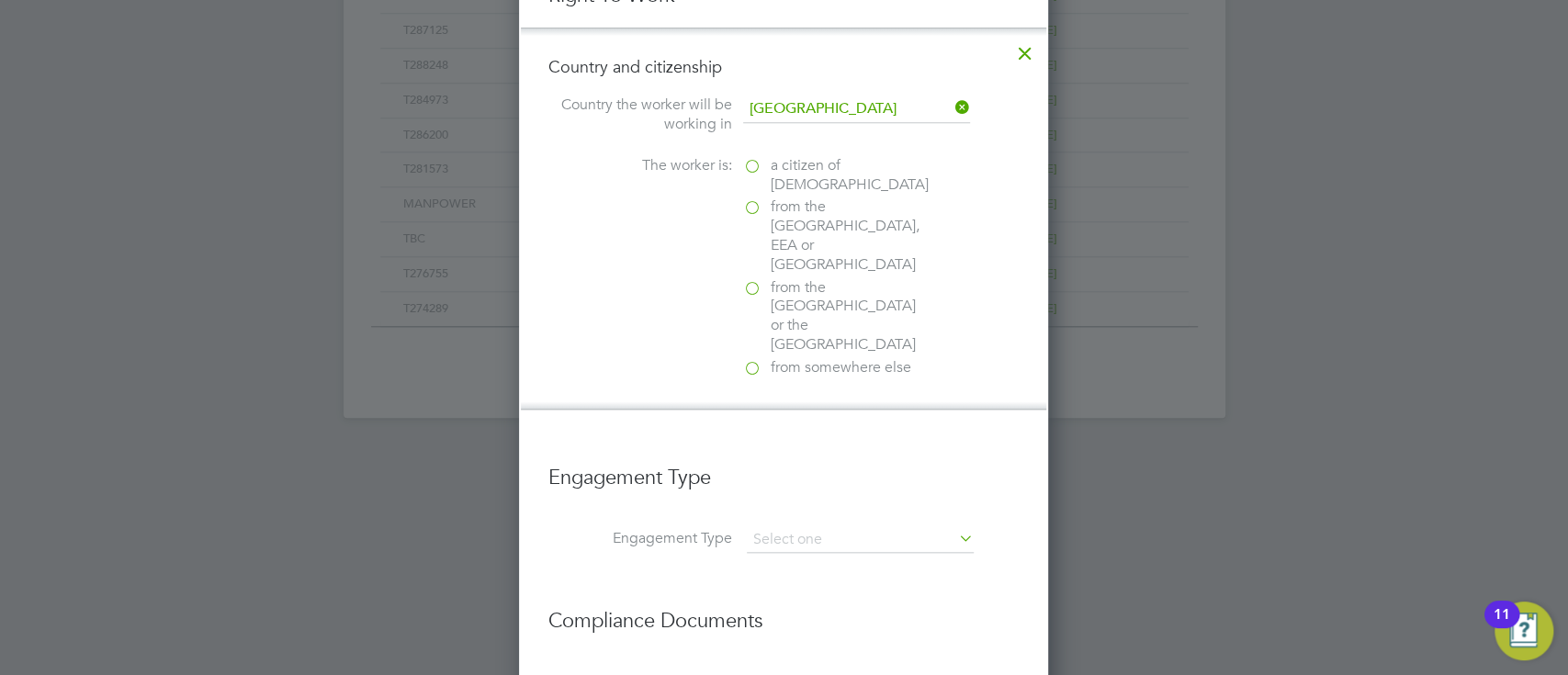
click at [757, 170] on label "a citizen of United Kingdom" at bounding box center [835, 176] width 184 height 39
click at [0, 0] on input "a citizen of United Kingdom" at bounding box center [0, 0] width 0 height 0
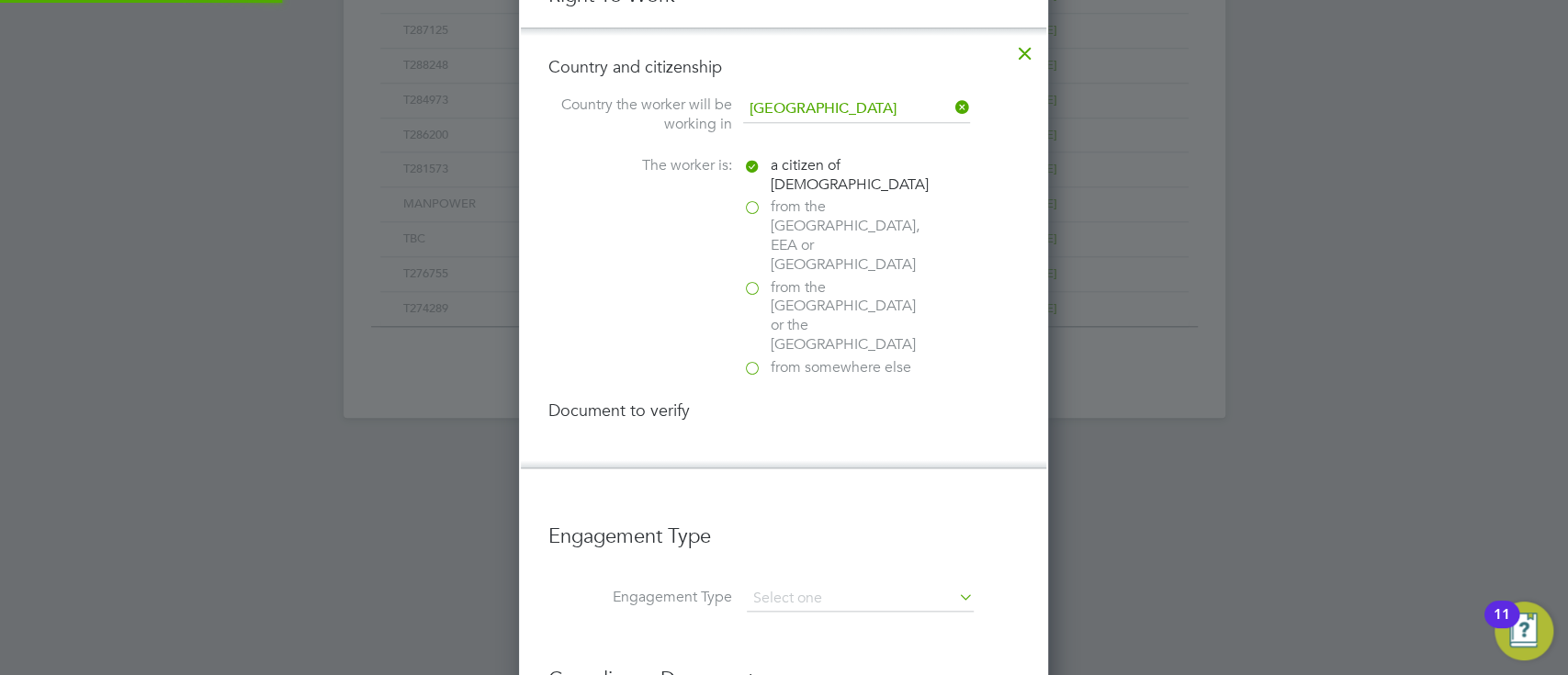
scroll to position [2072, 529]
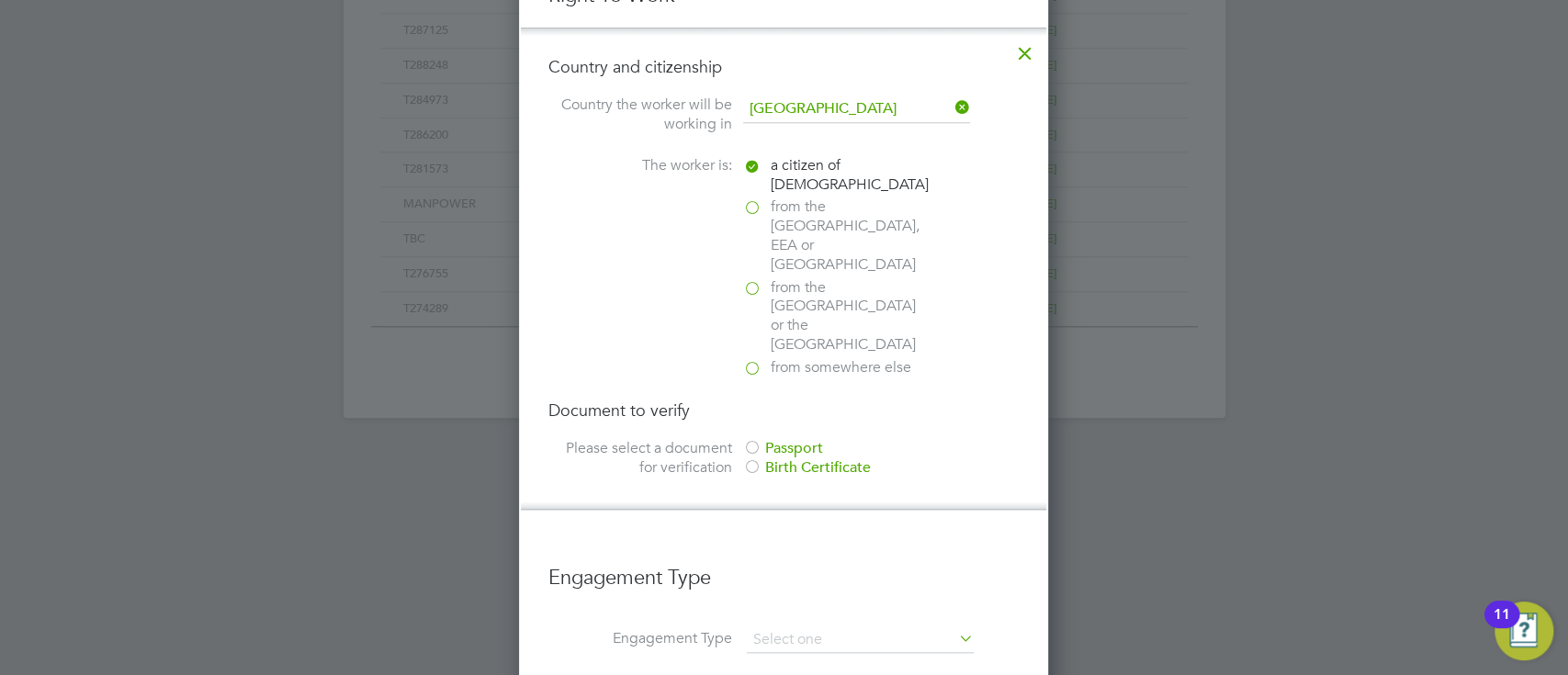
click at [827, 458] on div "Birth Certificate" at bounding box center [880, 468] width 275 height 19
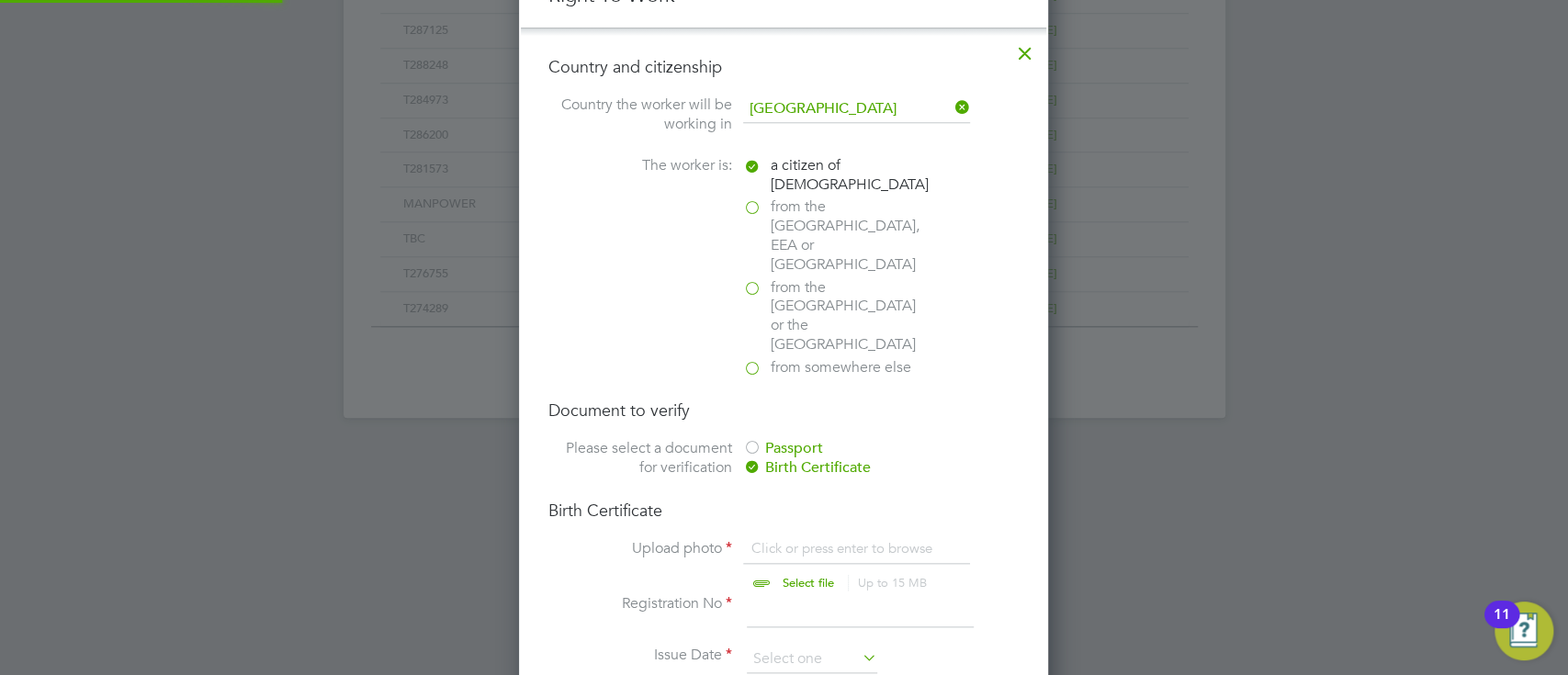
scroll to position [24, 228]
click at [770, 539] on input "file" at bounding box center [826, 566] width 288 height 55
type input "C:\fakepath\Ross BC and NI.pdf"
click at [815, 594] on input at bounding box center [860, 611] width 227 height 33
type input "058988"
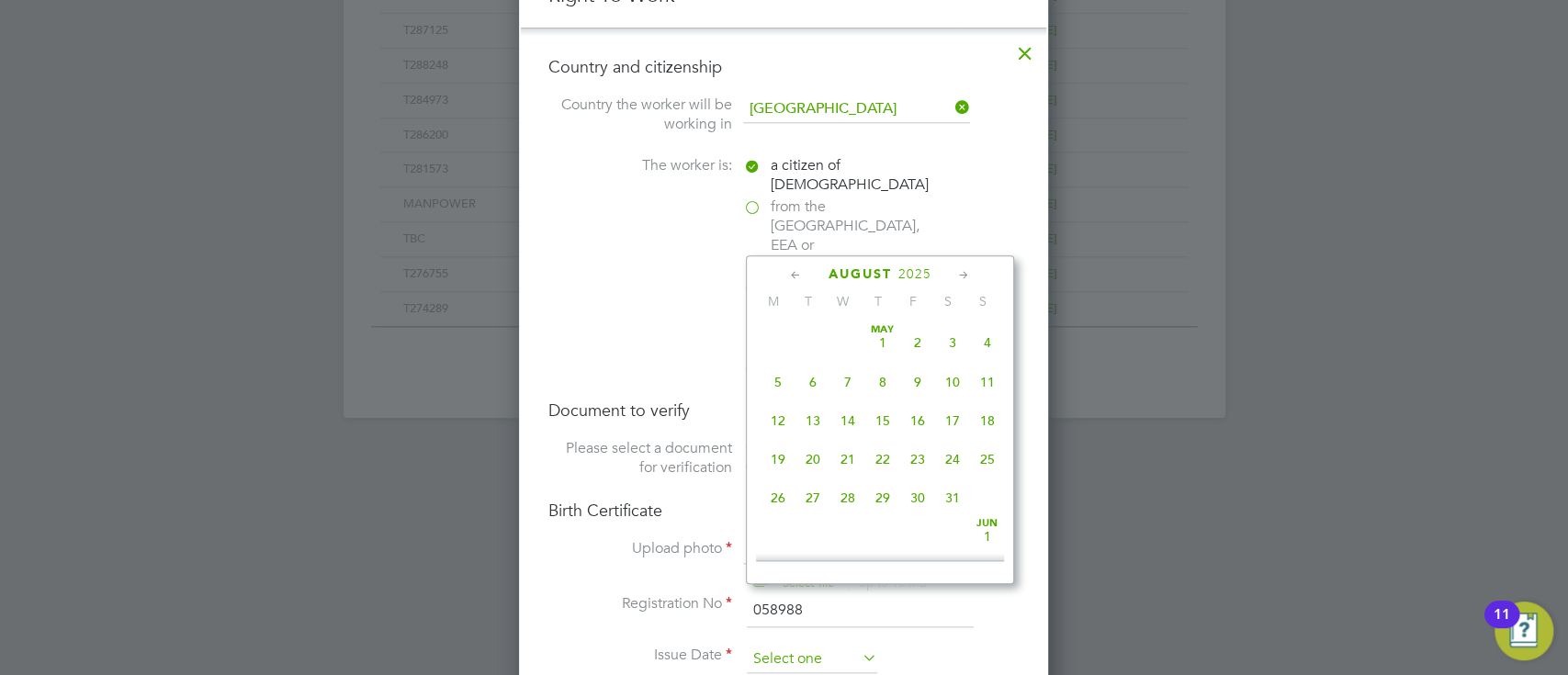
scroll to position [645, 0]
click at [819, 646] on input at bounding box center [812, 659] width 130 height 27
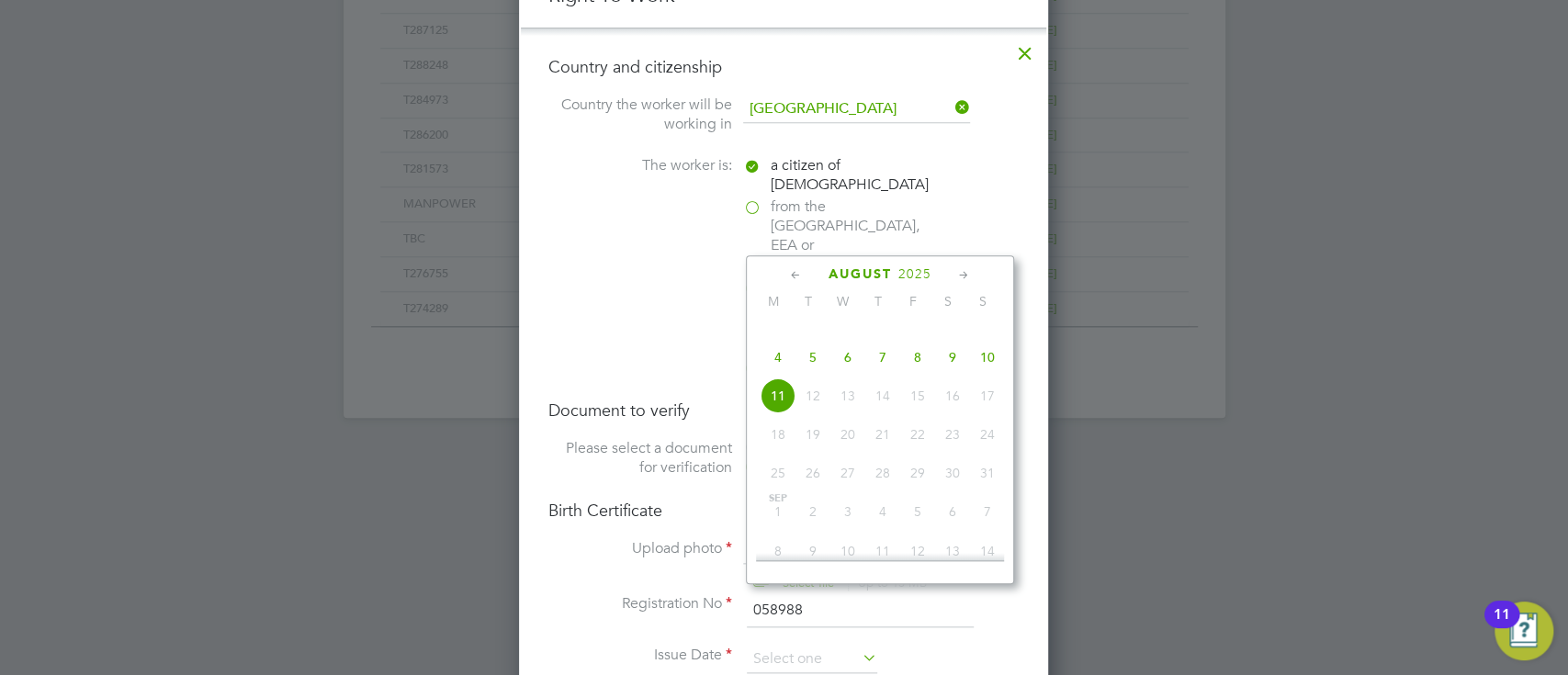
click at [922, 271] on span "2025" at bounding box center [914, 274] width 33 height 16
click at [779, 329] on span "2004" at bounding box center [778, 312] width 35 height 35
click at [917, 271] on span "2004" at bounding box center [901, 274] width 33 height 16
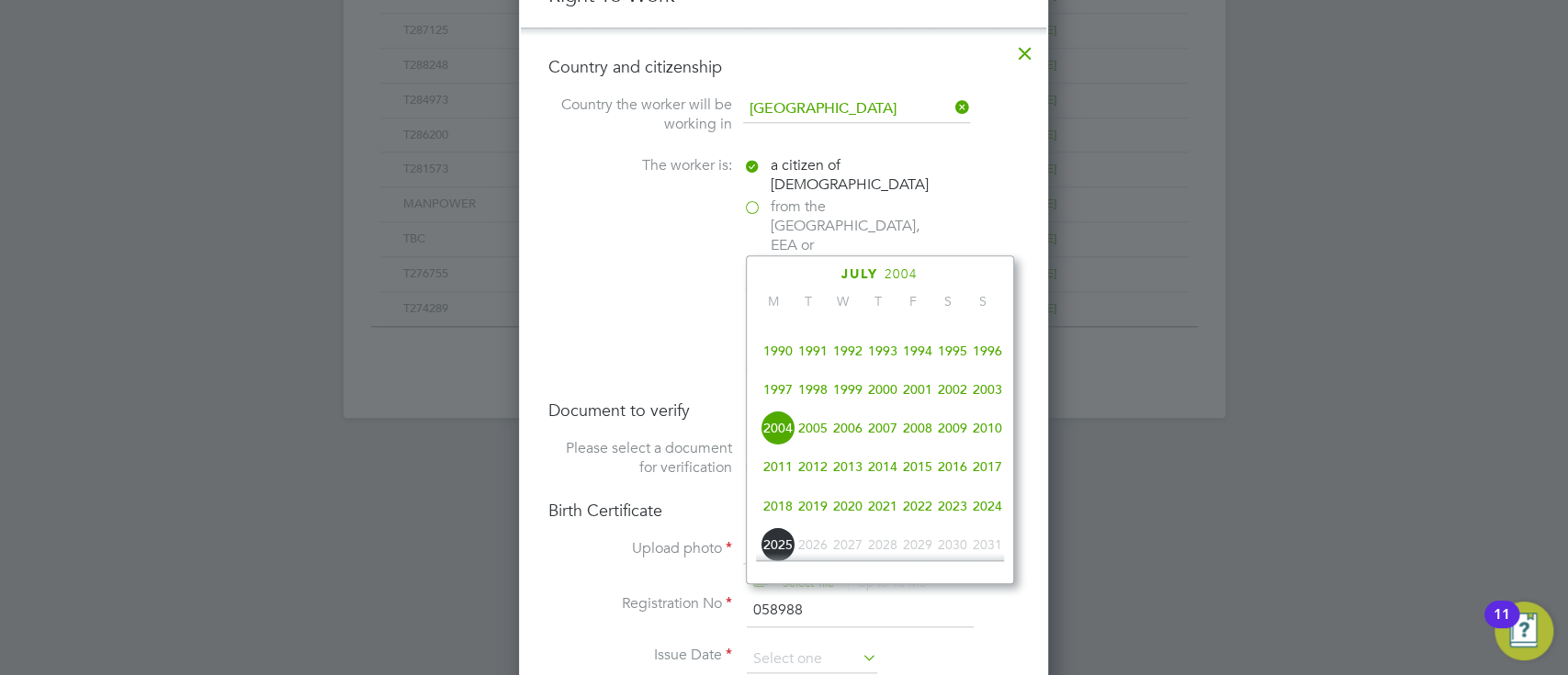
click at [920, 407] on span "2001" at bounding box center [917, 389] width 35 height 35
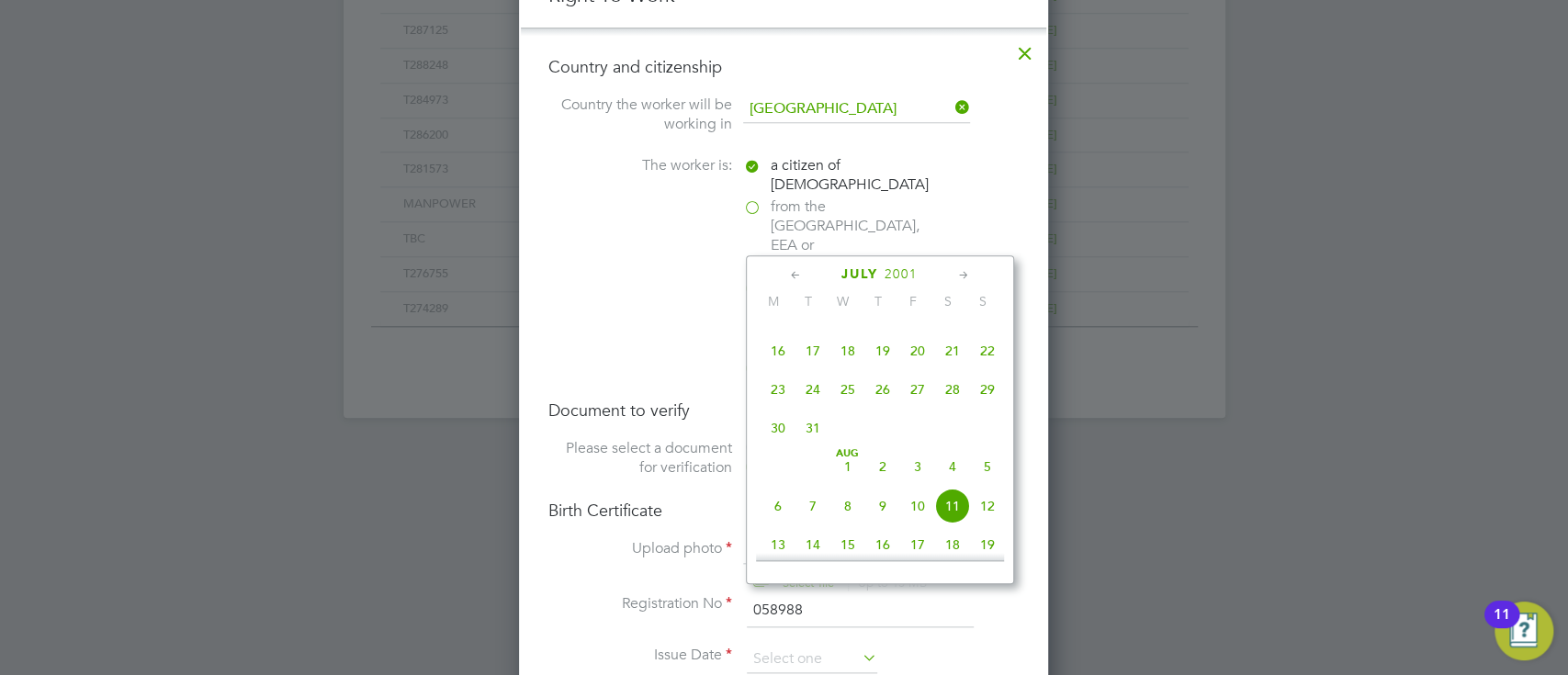
click at [962, 275] on icon at bounding box center [964, 275] width 18 height 20
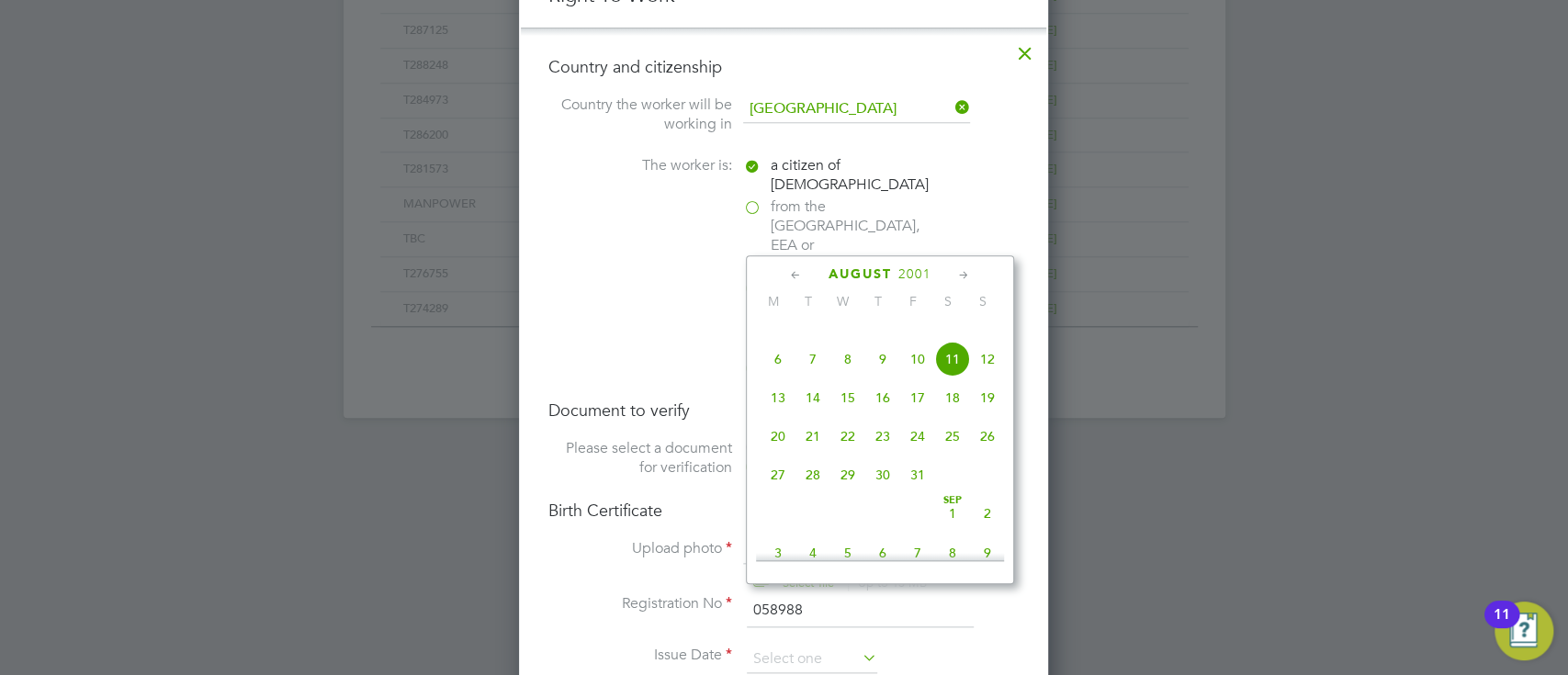
click at [962, 275] on icon at bounding box center [964, 275] width 18 height 20
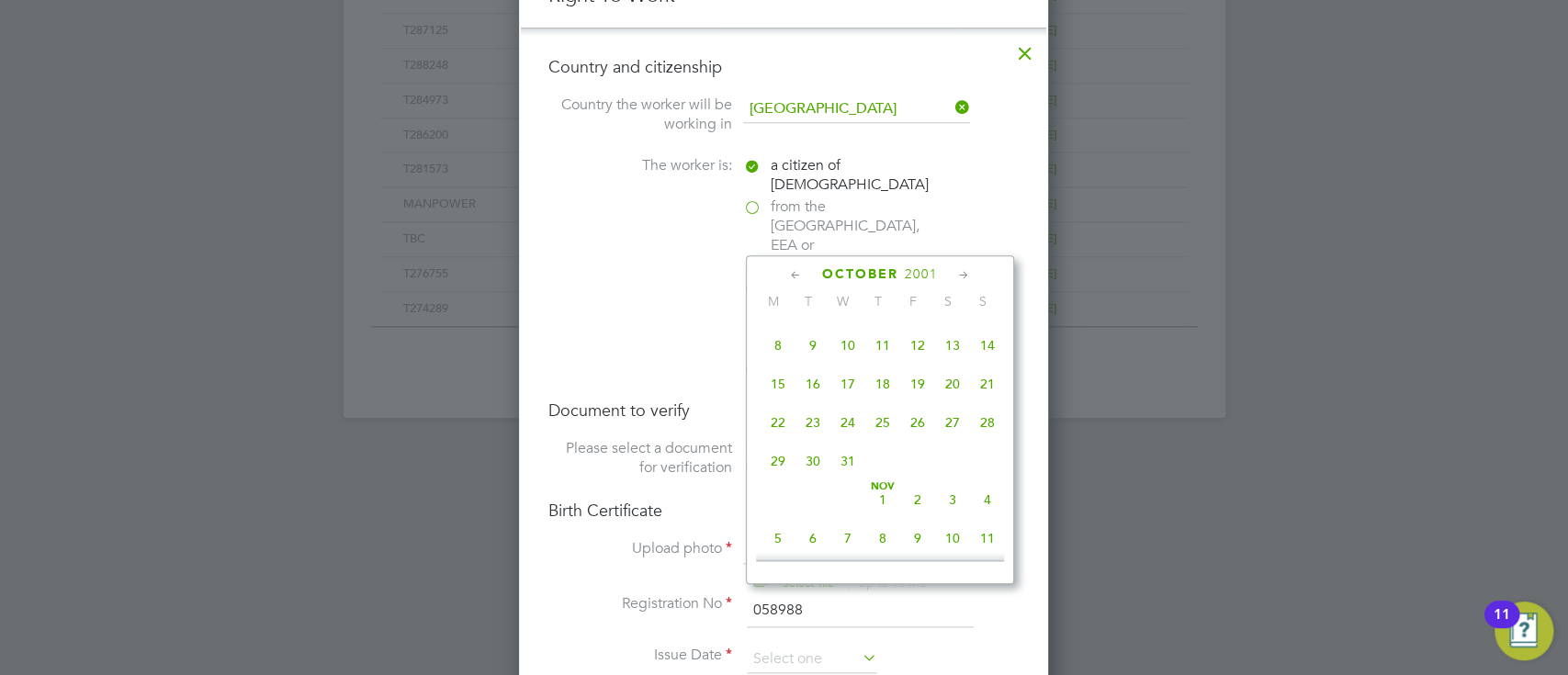
click at [962, 275] on icon at bounding box center [964, 275] width 18 height 20
click at [991, 394] on span "18" at bounding box center [987, 376] width 35 height 35
type input "18 Nov 2001"
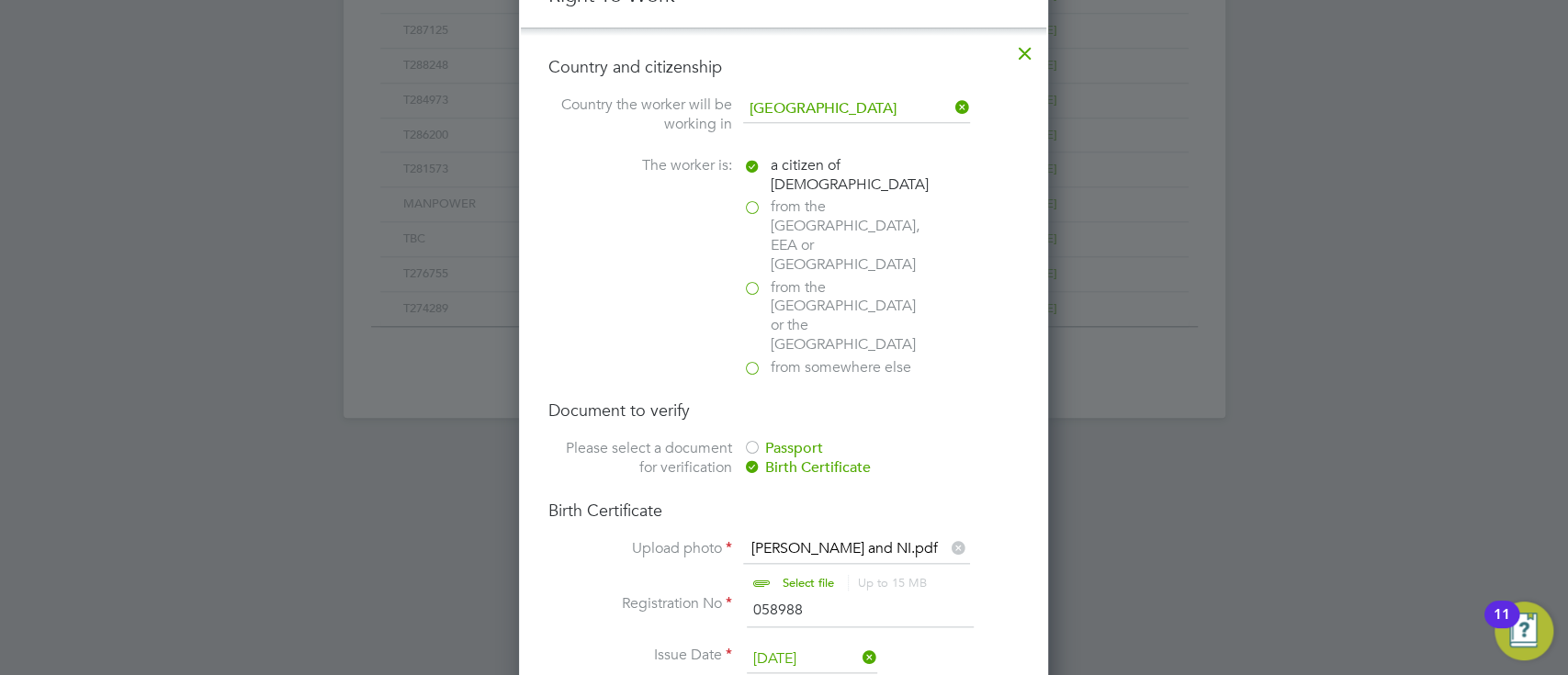
click at [1025, 470] on li "Country and citizenship Country the worker will be working in United Kingdom Th…" at bounding box center [783, 502] width 525 height 950
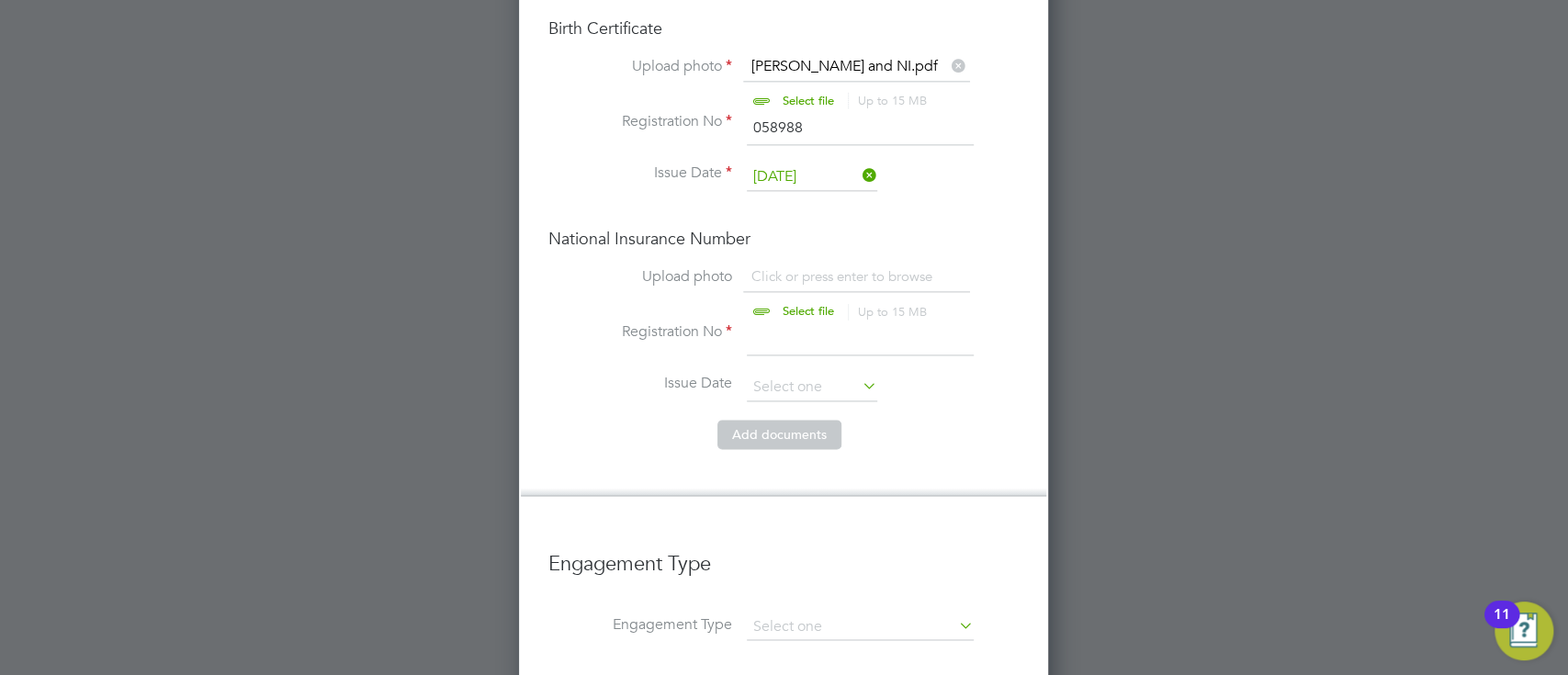
scroll to position [1606, 0]
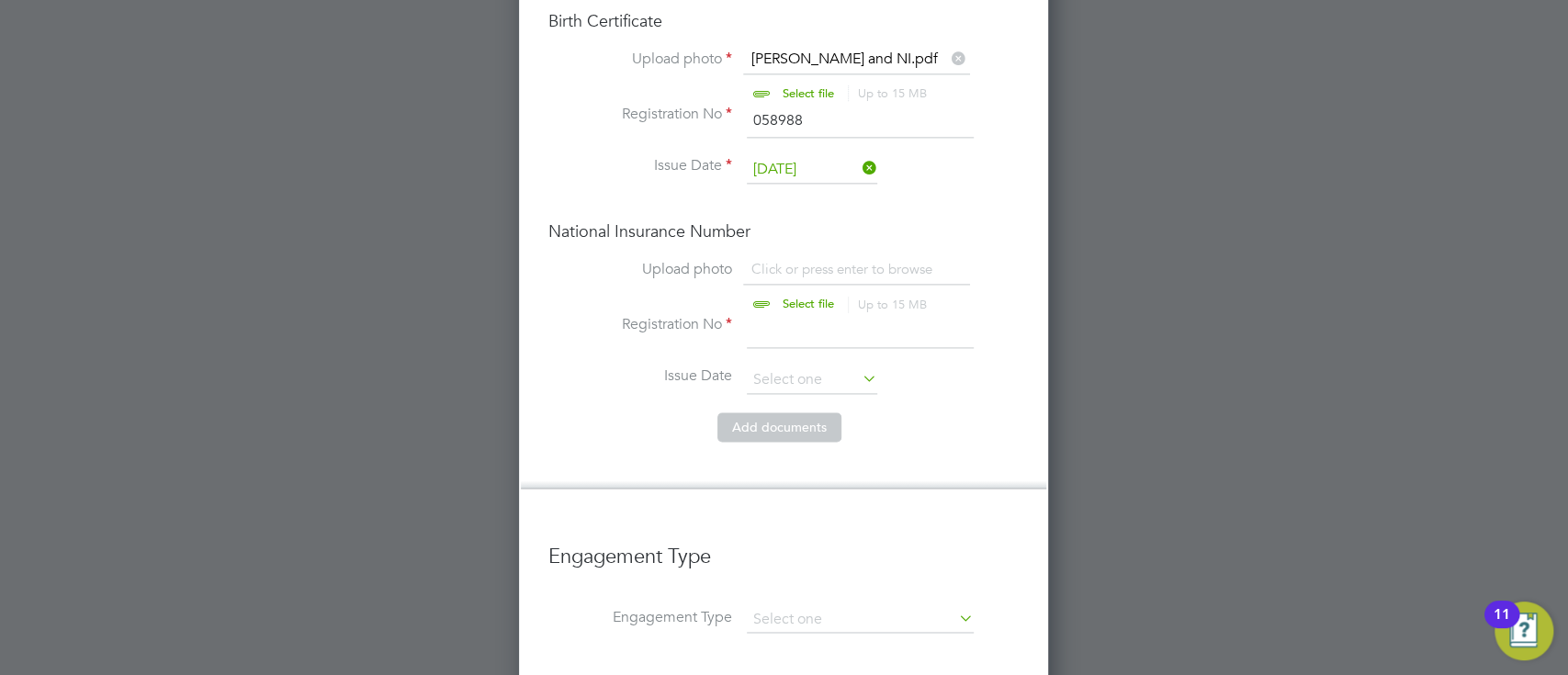
click at [805, 260] on input "file" at bounding box center [826, 287] width 288 height 55
type input "C:\fakepath\Ross BC and NI.pdf"
click at [799, 315] on input at bounding box center [860, 332] width 227 height 33
type input "120XB84650"
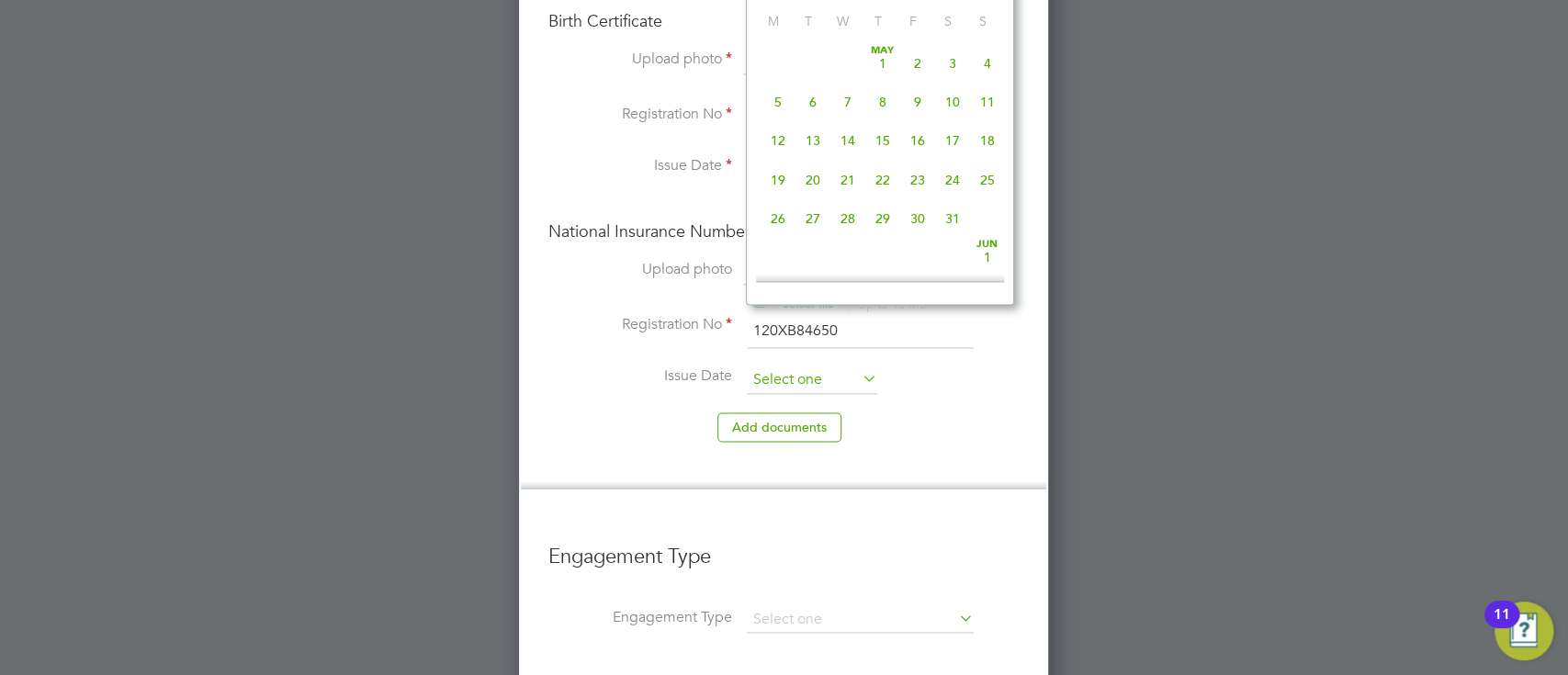
scroll to position [645, 0]
click at [820, 367] on input at bounding box center [812, 380] width 130 height 27
click at [1028, 270] on li "Country and citizenship Country the worker will be working in United Kingdom Th…" at bounding box center [783, 13] width 525 height 950
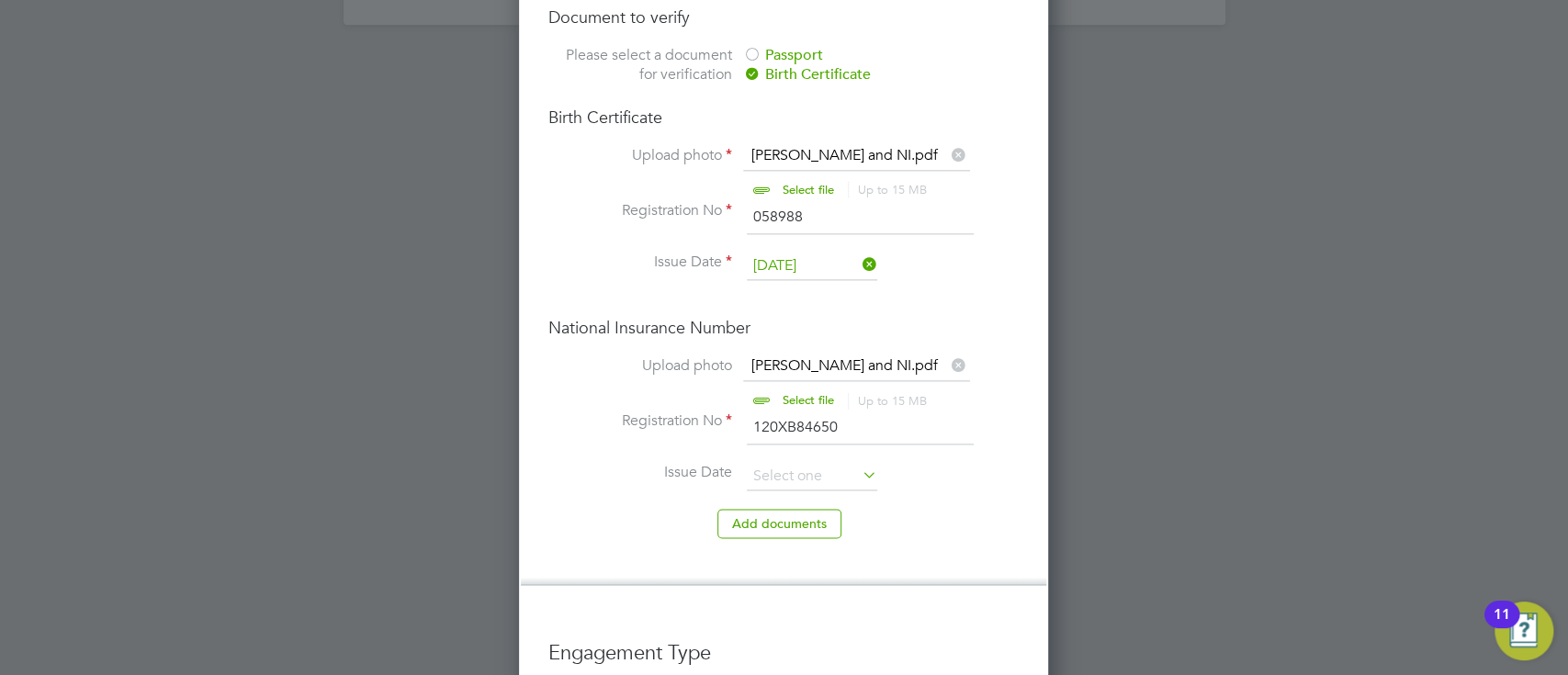
scroll to position [1508, 0]
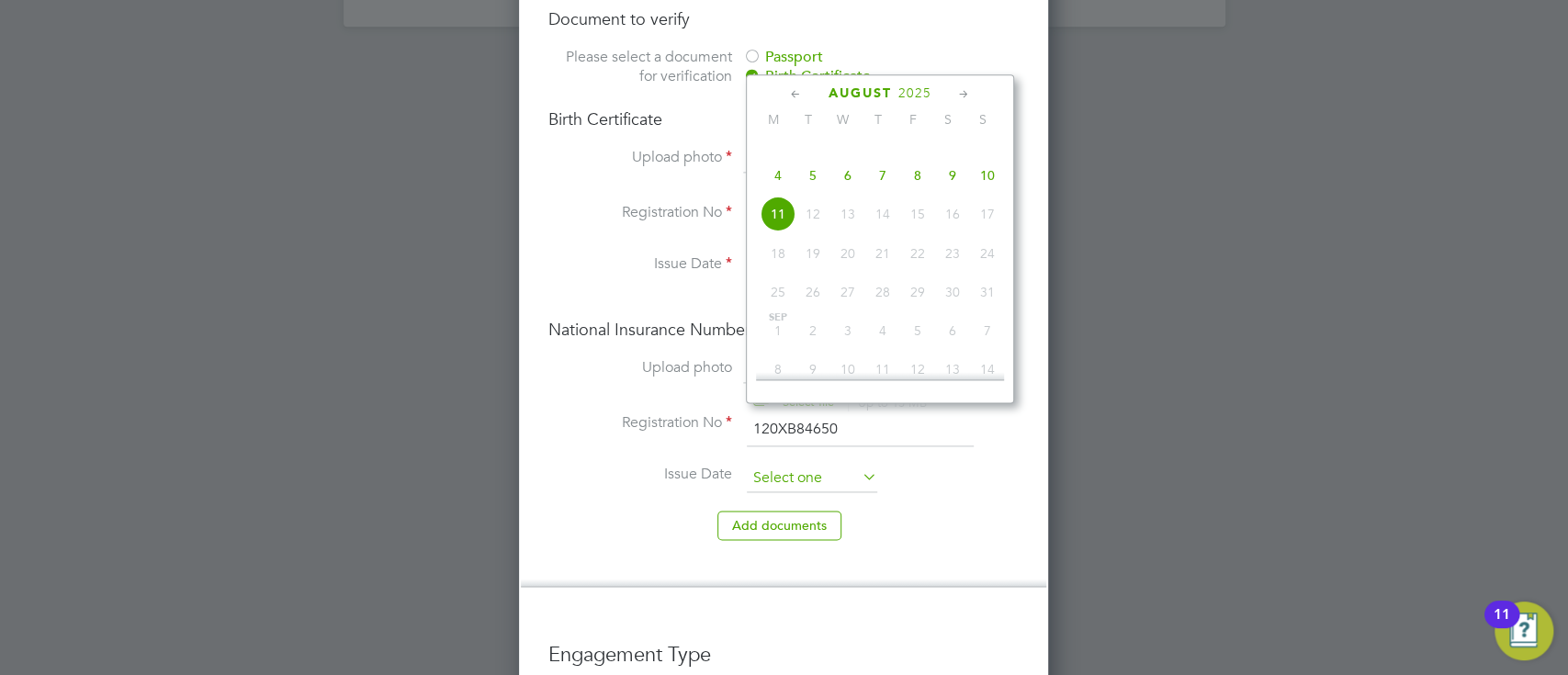
click at [843, 465] on input at bounding box center [812, 479] width 130 height 27
click at [801, 88] on icon at bounding box center [796, 94] width 18 height 20
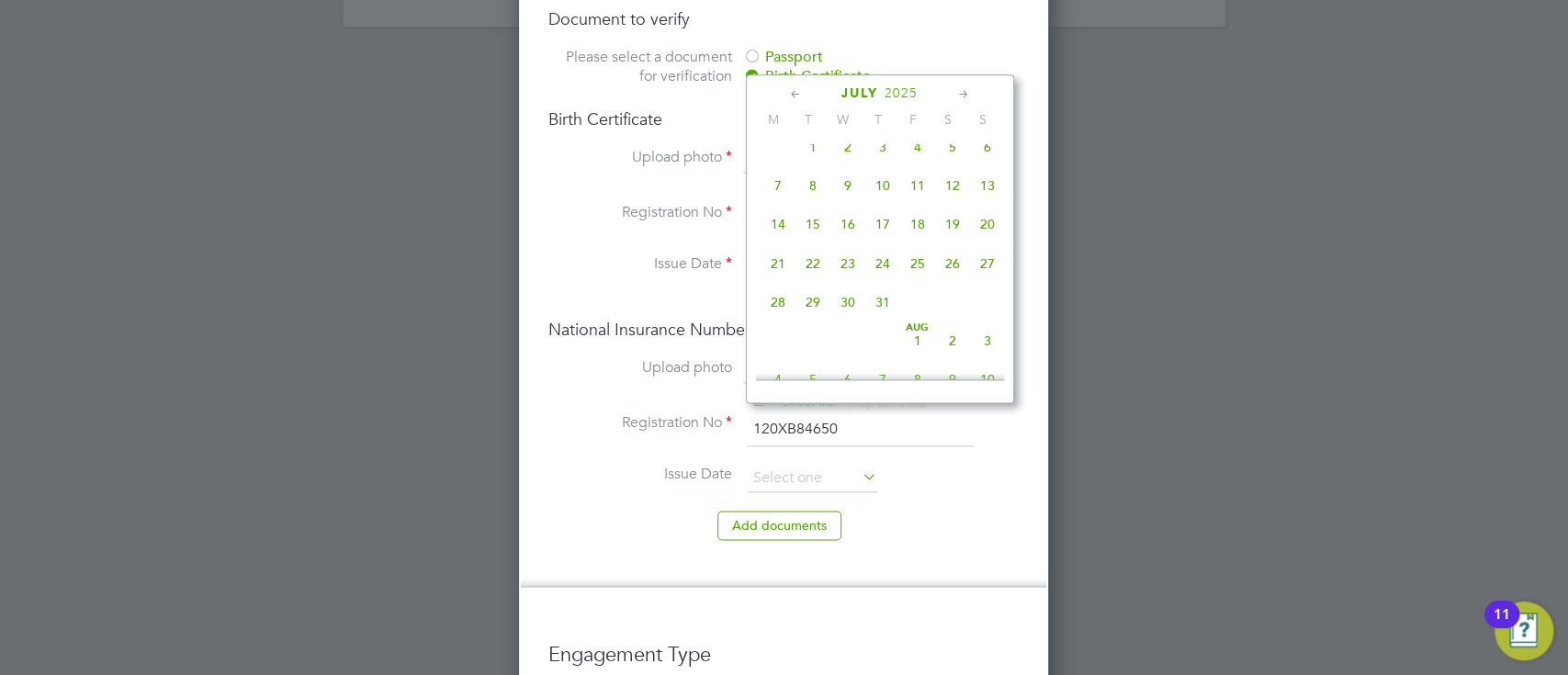
click at [801, 88] on icon at bounding box center [796, 94] width 18 height 20
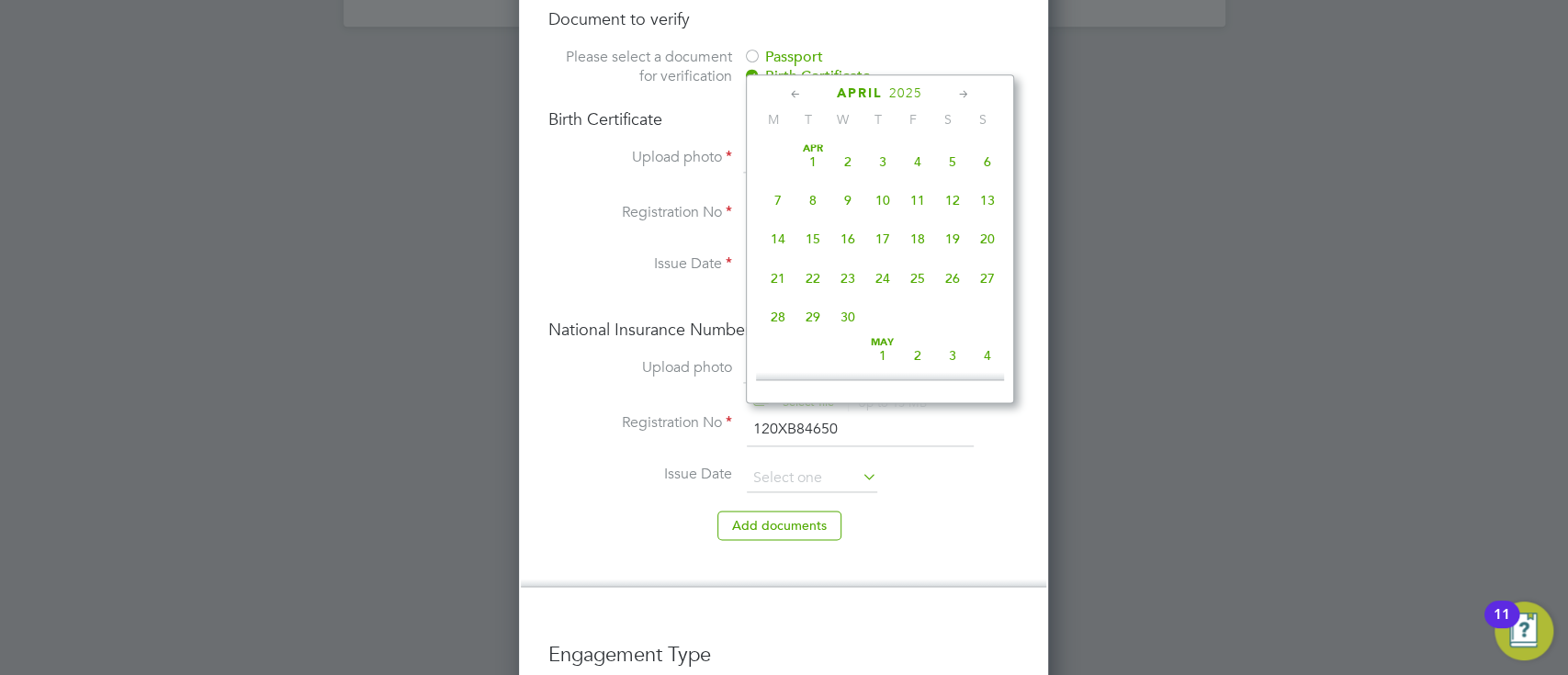
click at [801, 88] on icon at bounding box center [796, 94] width 18 height 20
click at [848, 195] on span "5" at bounding box center [848, 200] width 35 height 35
type input "05 Feb 2025"
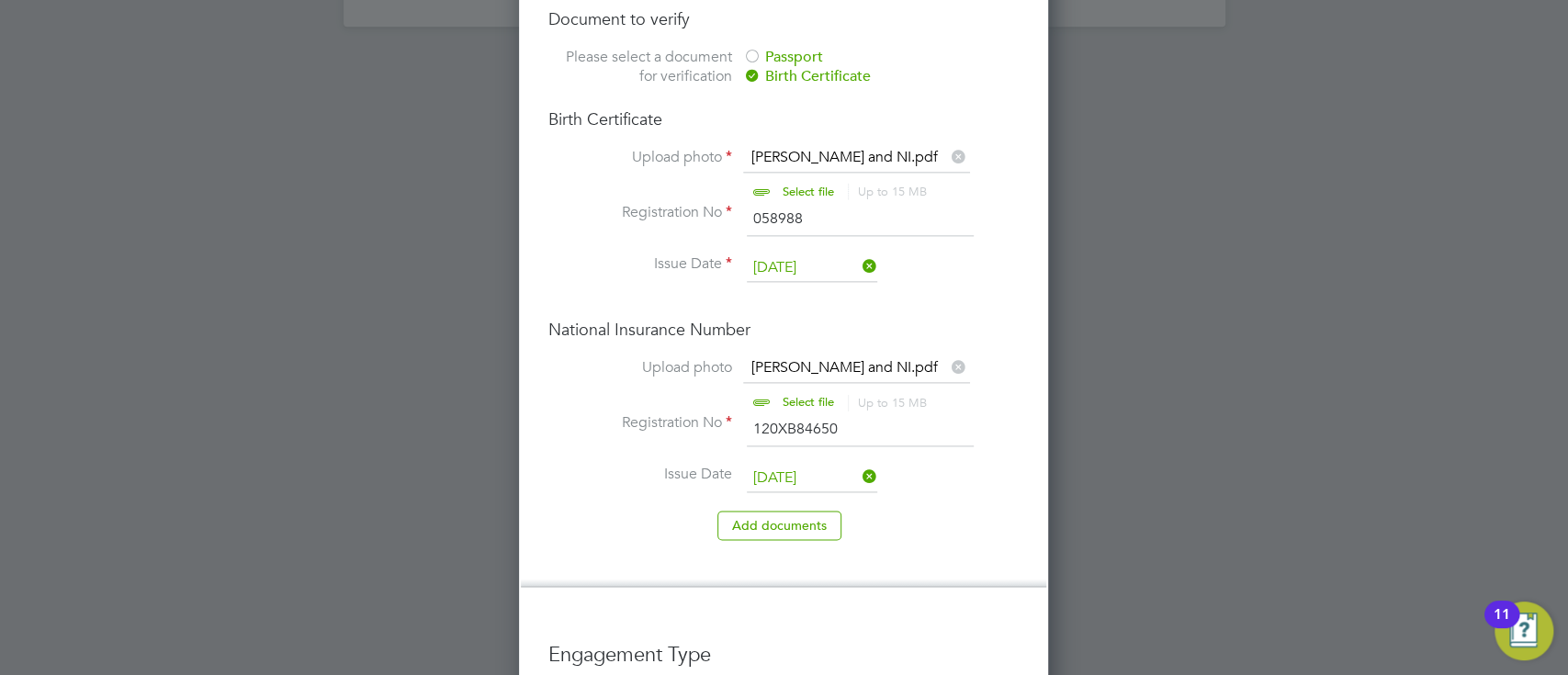
click at [978, 497] on li "Country and citizenship Country the worker will be working in United Kingdom Th…" at bounding box center [783, 111] width 525 height 950
click at [815, 511] on button "Add document s" at bounding box center [778, 525] width 124 height 29
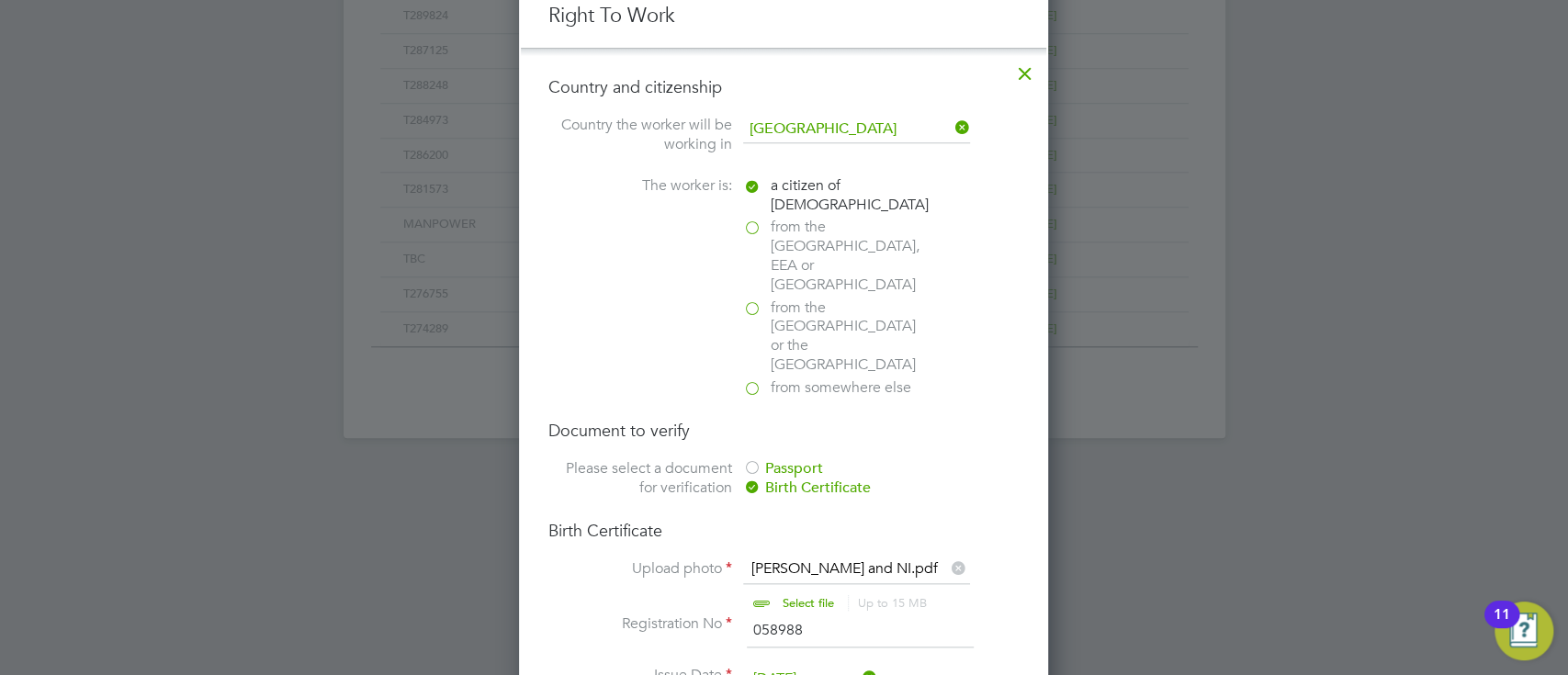
scroll to position [1891, 529]
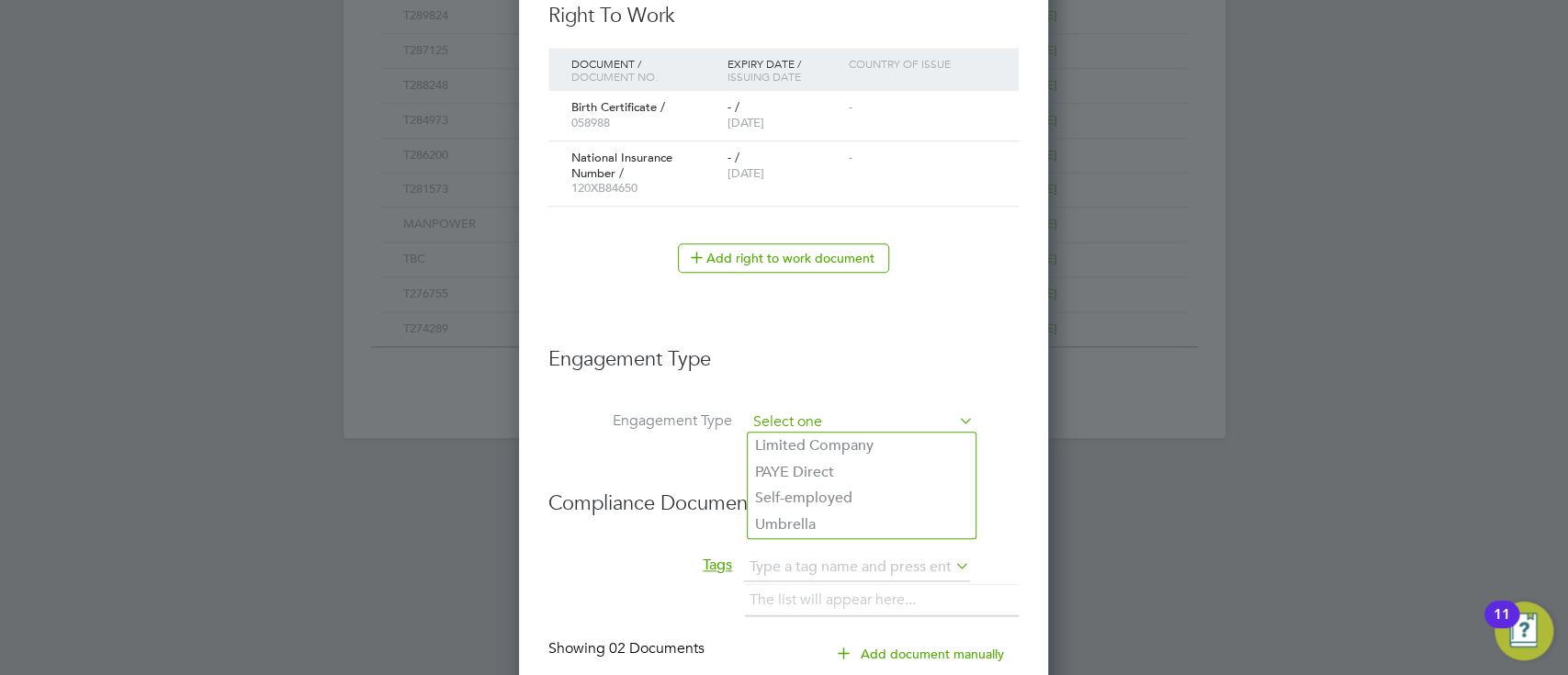
click at [864, 409] on input at bounding box center [860, 422] width 227 height 25
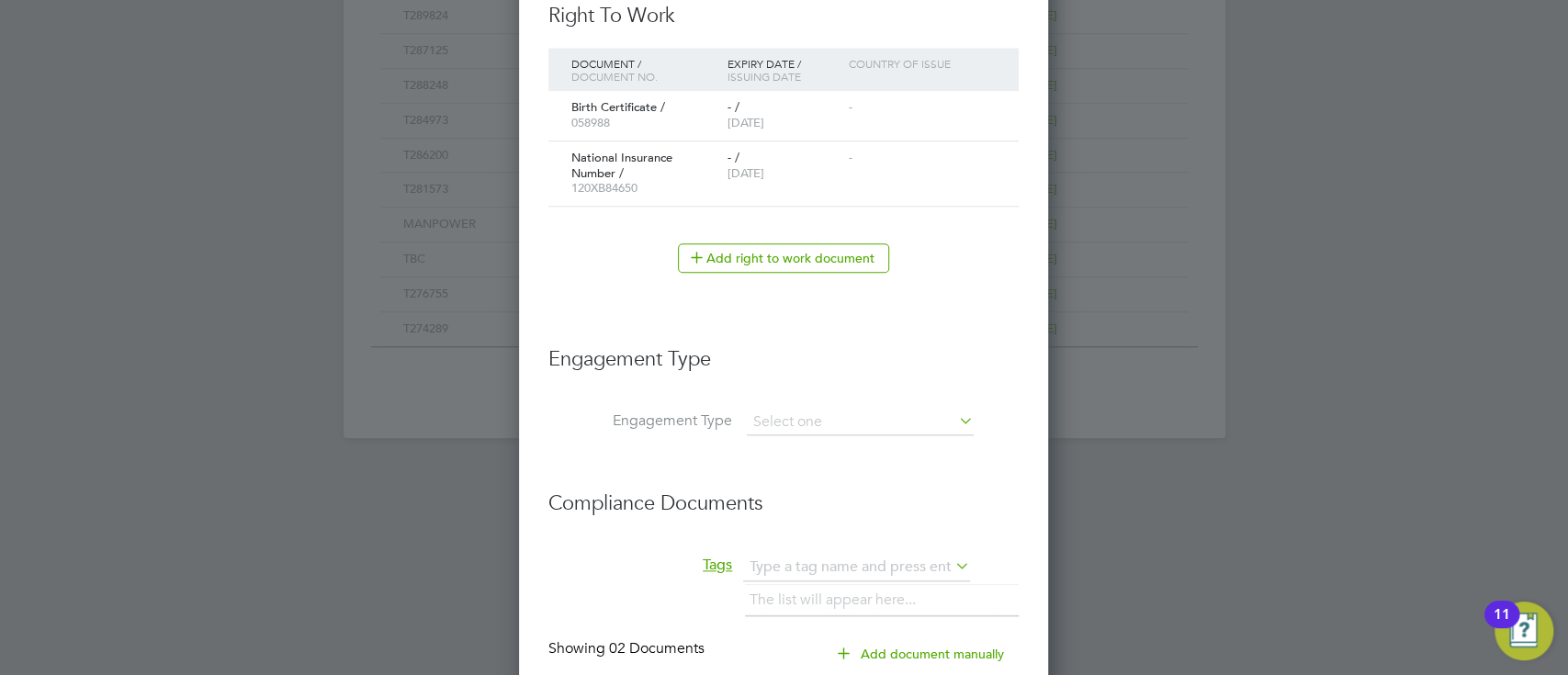
click at [817, 471] on li "PAYE Direct" at bounding box center [862, 472] width 228 height 26
type input "PAYE Direct"
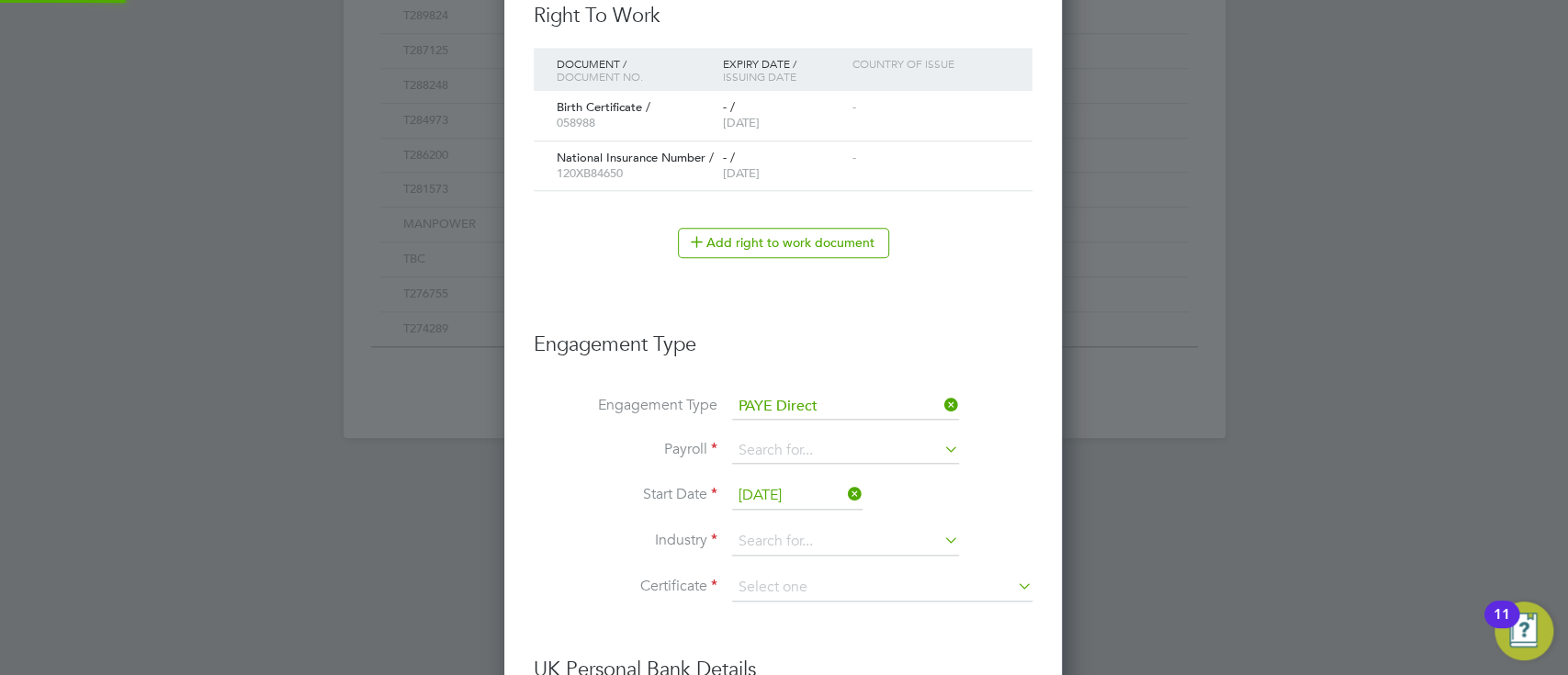
scroll to position [2411, 558]
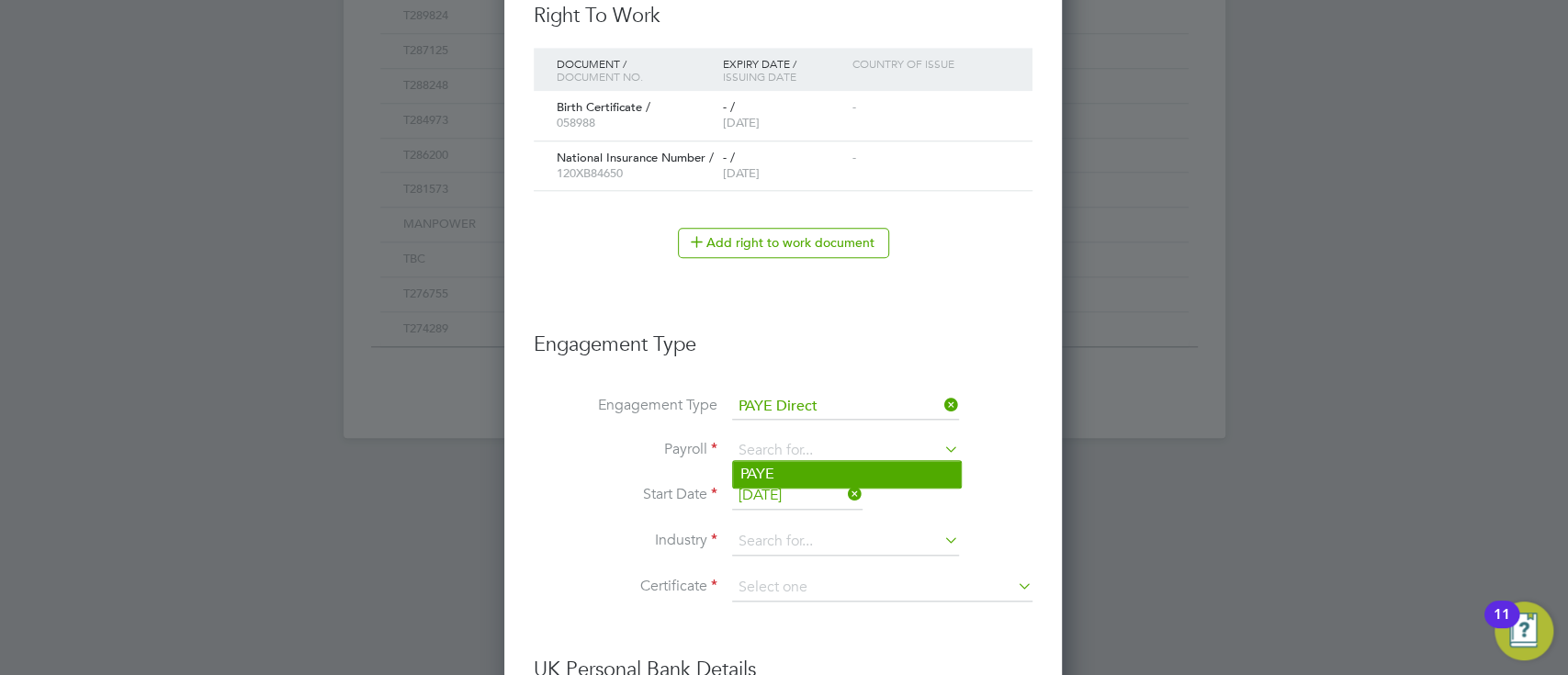
click at [779, 472] on li "PAYE" at bounding box center [846, 474] width 228 height 26
type input "PAYE"
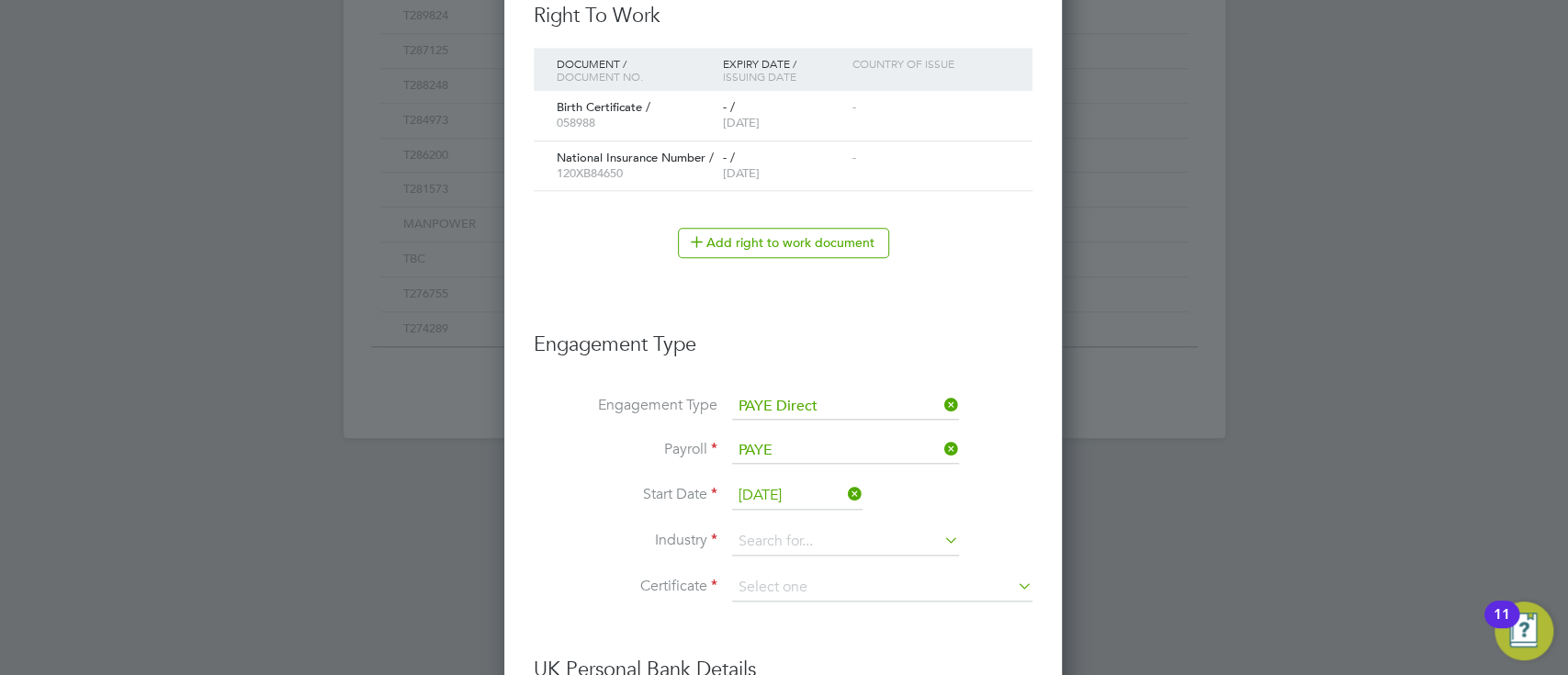
scroll to position [645, 0]
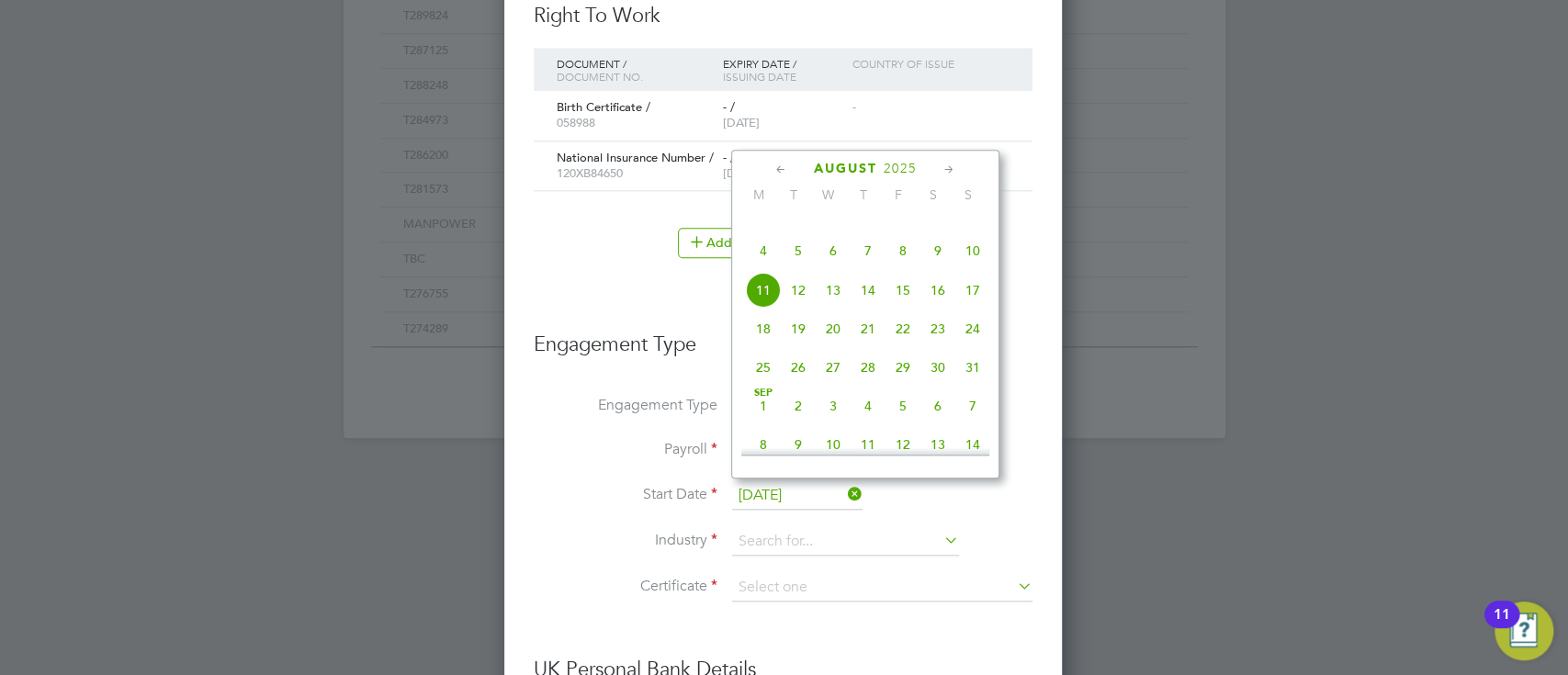
click at [783, 483] on input "[DATE]" at bounding box center [798, 496] width 130 height 27
click at [765, 346] on span "18" at bounding box center [764, 329] width 35 height 35
type input "18 Aug 2025"
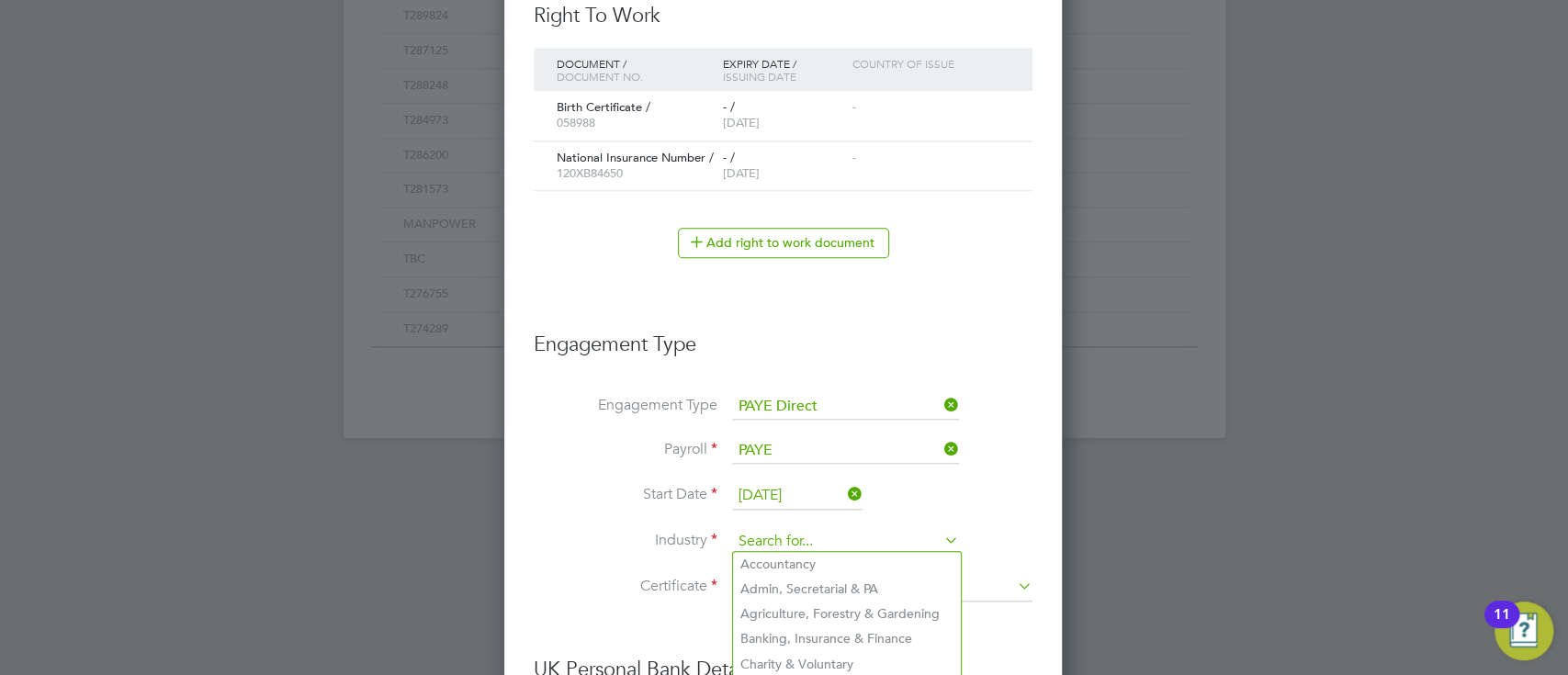
click at [847, 544] on input at bounding box center [845, 542] width 227 height 27
click at [1043, 509] on div "New Worker Mandatory Fields Email defconn78@yahoo.co.uk Mobile No 07504 894918 …" at bounding box center [782, 181] width 557 height 2417
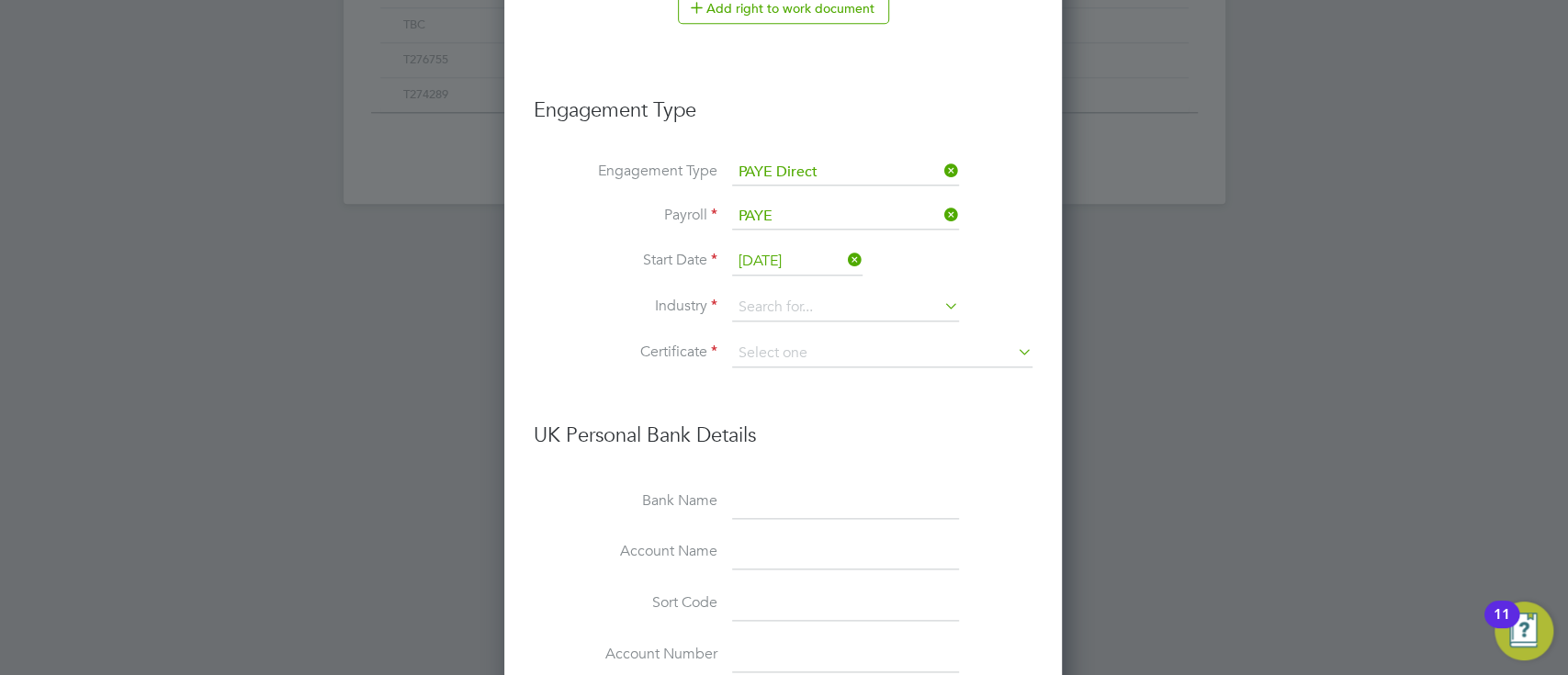
scroll to position [1341, 0]
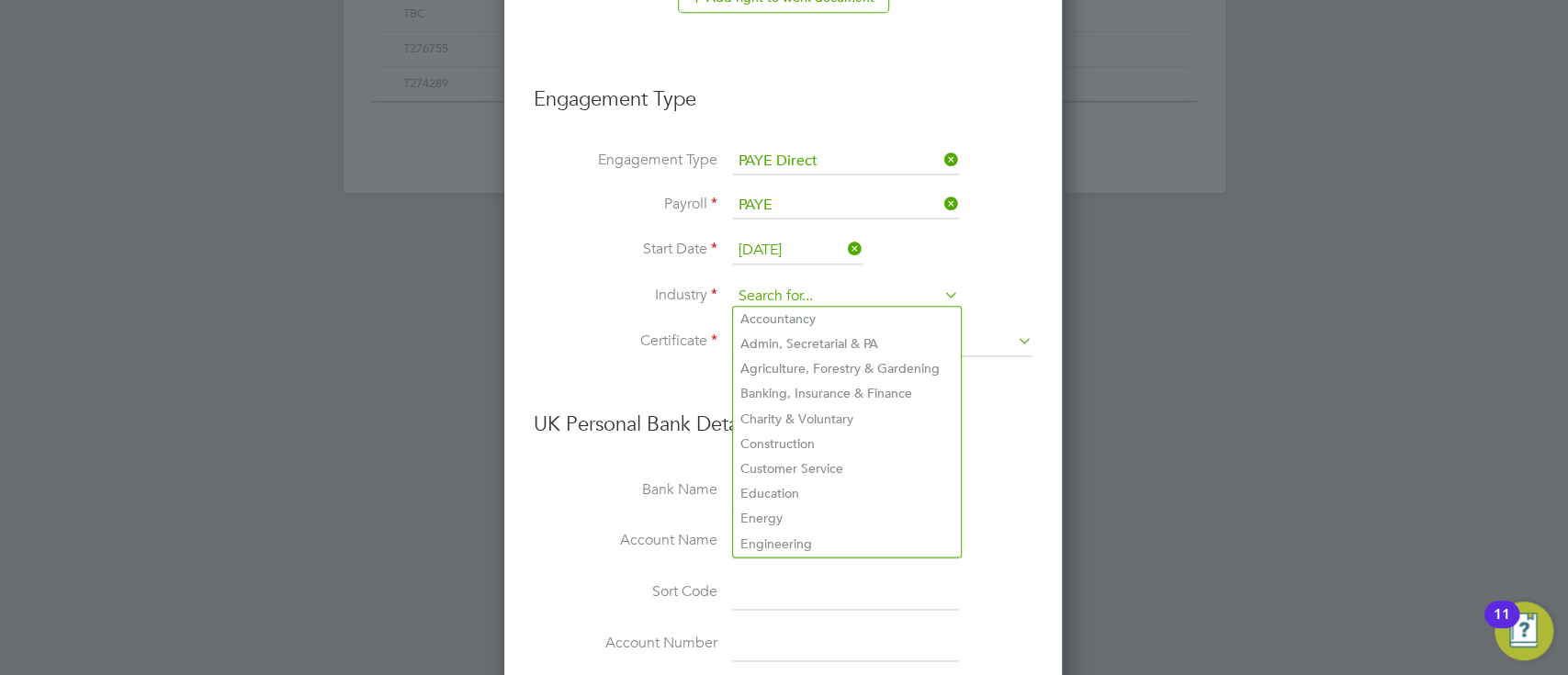
click at [847, 290] on input at bounding box center [845, 297] width 227 height 27
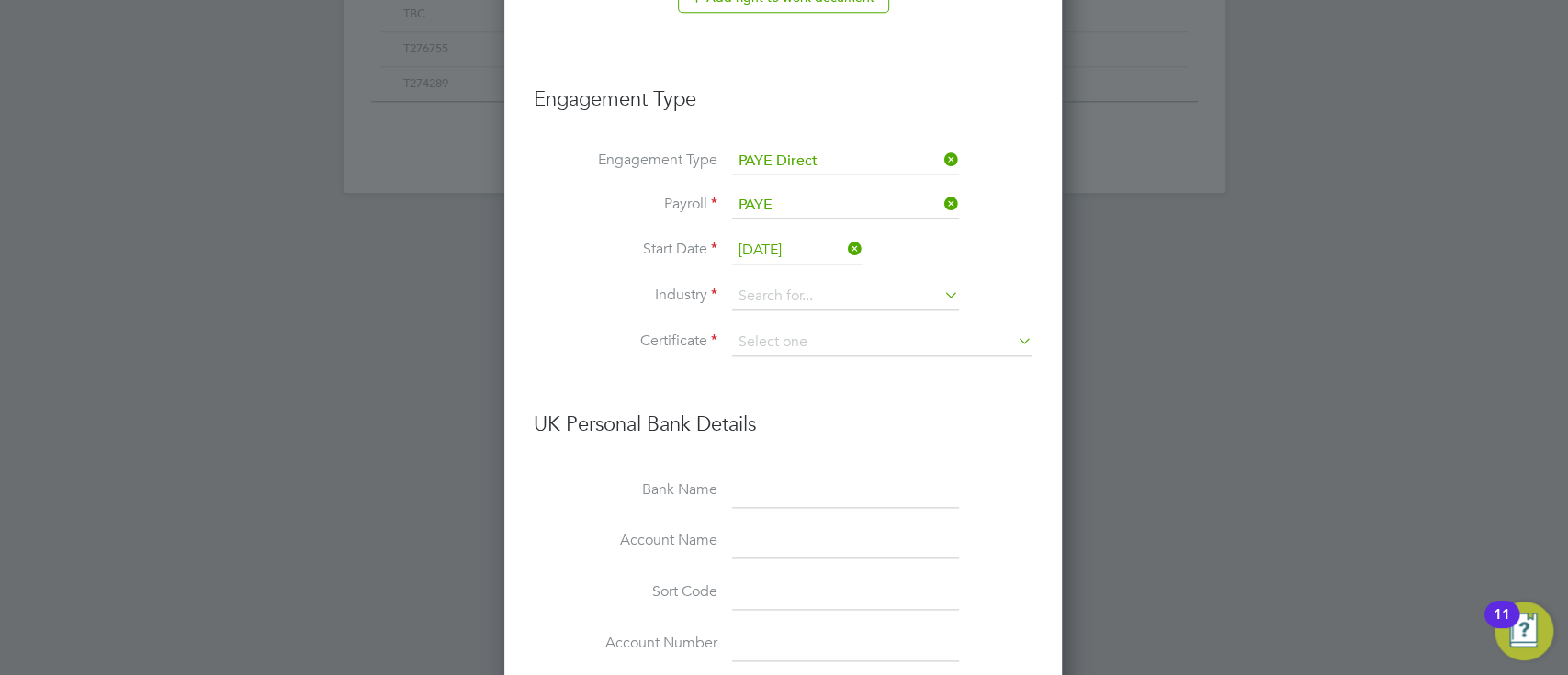
click at [846, 456] on li "Customer Service" at bounding box center [846, 468] width 228 height 24
type input "Customer Service"
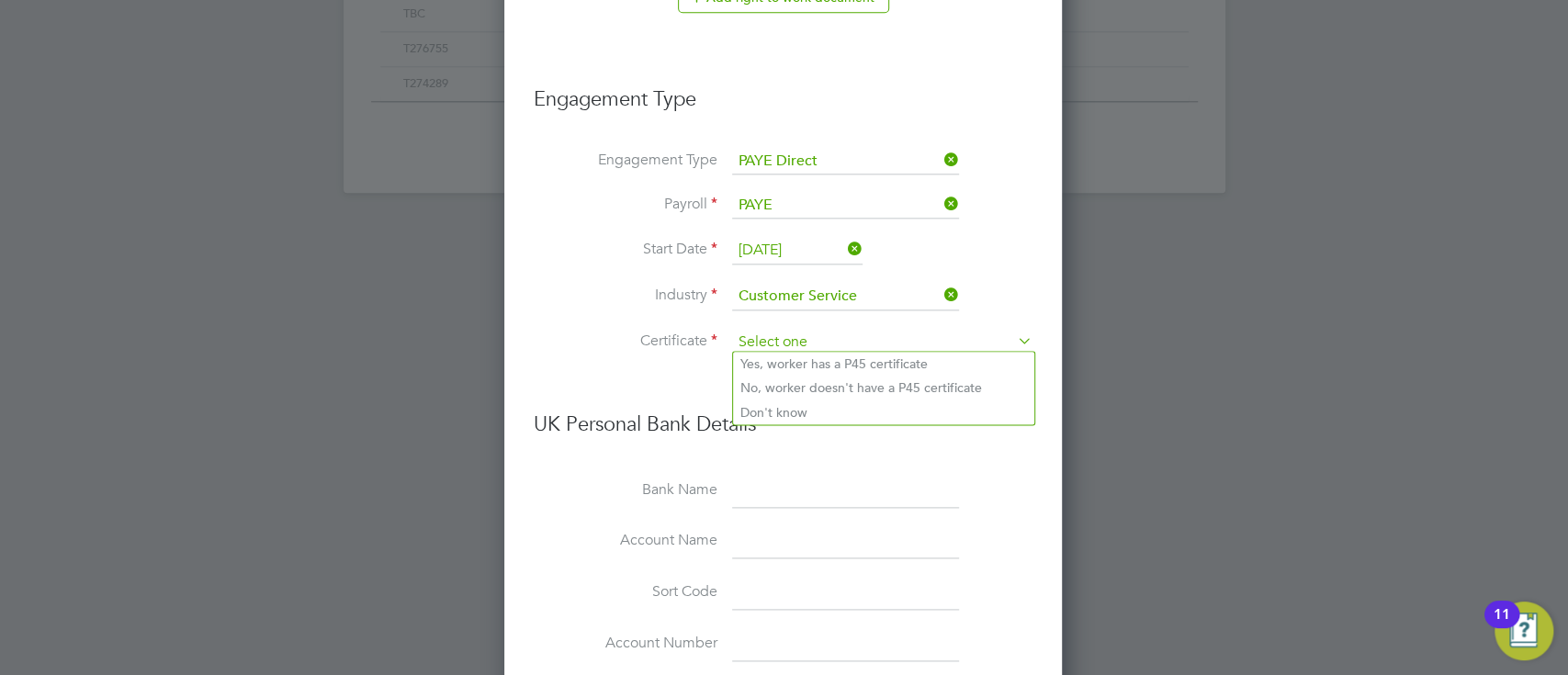
click at [808, 349] on input at bounding box center [882, 342] width 301 height 27
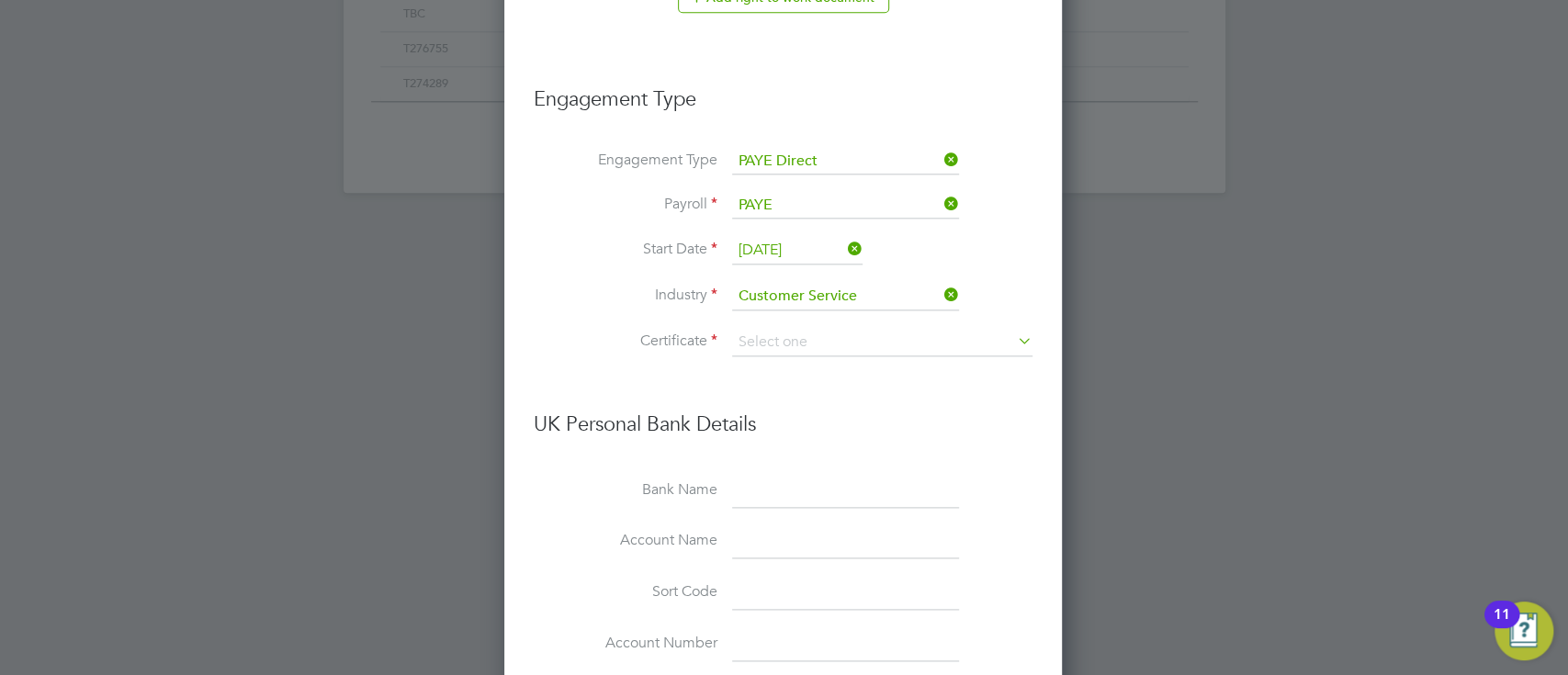
click at [834, 393] on li "No, worker doesn't have a P45 certificate" at bounding box center [883, 387] width 302 height 24
type input "No, worker doesn't have a P45 certificate"
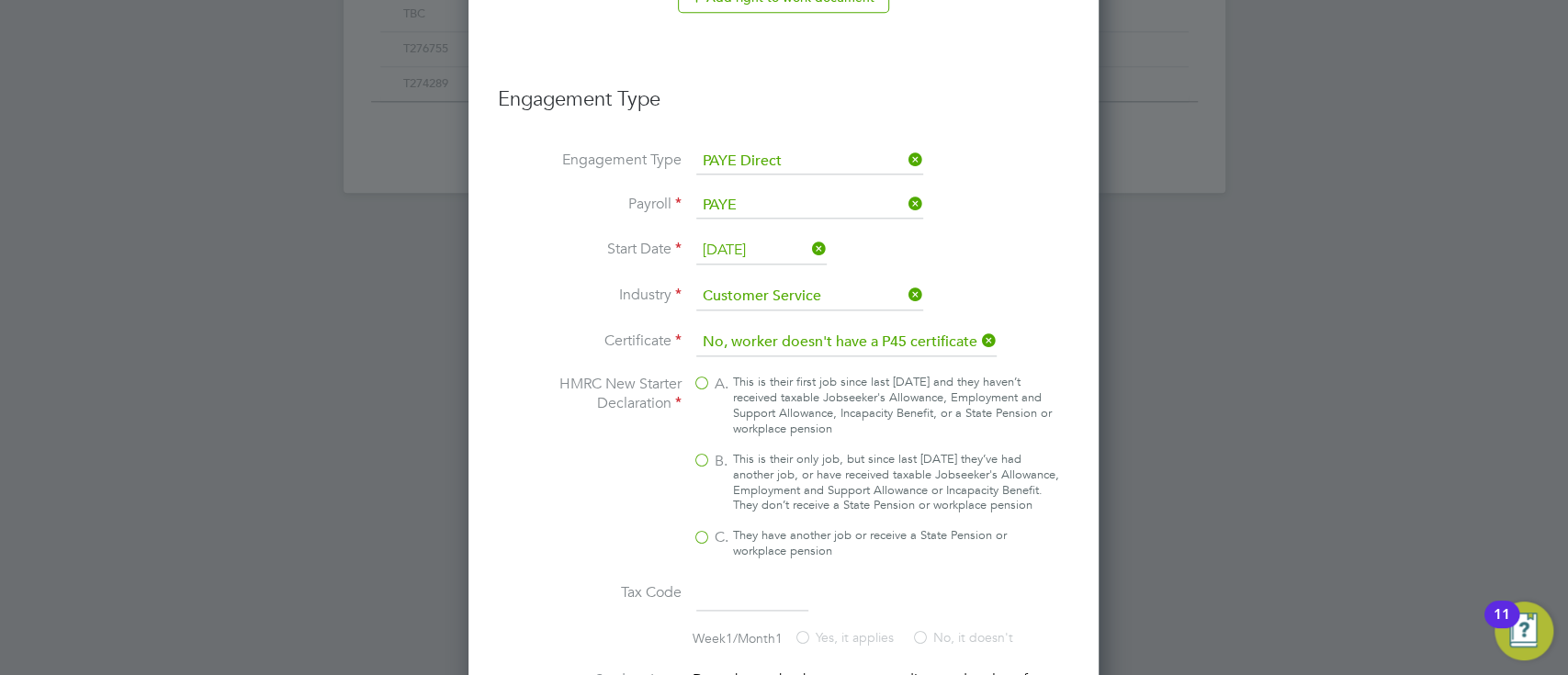
click at [705, 465] on label "B. This is their only job, but since last 6 April they’ve had another job, or h…" at bounding box center [876, 483] width 368 height 62
click at [0, 0] on input "B. This is their only job, but since last 6 April they’ve had another job, or h…" at bounding box center [0, 0] width 0 height 0
type input "1257L"
click at [1042, 515] on div "This is their only job, but since last 6 April they’ve had another job, or have…" at bounding box center [895, 483] width 326 height 62
click at [0, 0] on input "B. This is their only job, but since last 6 April they’ve had another job, or h…" at bounding box center [0, 0] width 0 height 0
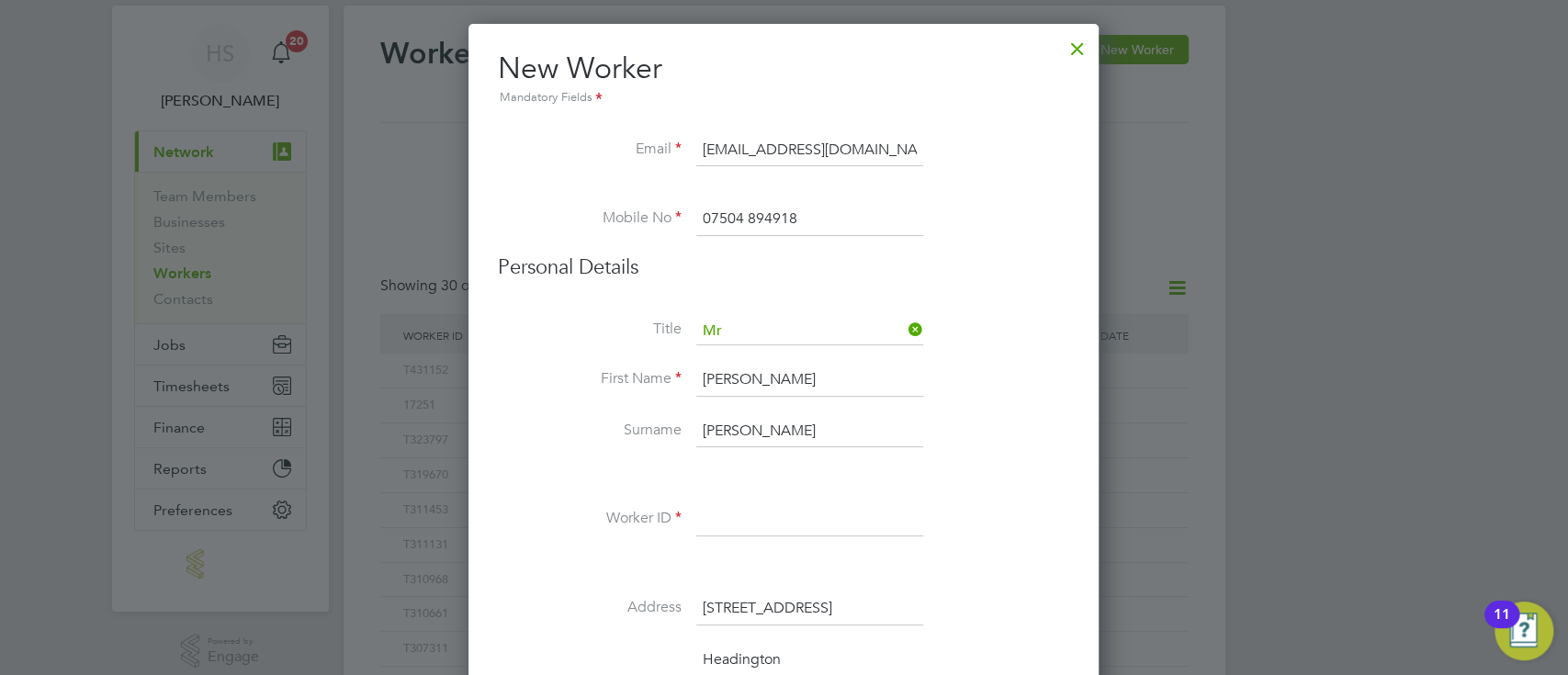
scroll to position [49, 0]
click at [736, 526] on input at bounding box center [809, 517] width 227 height 33
paste input "T432192"
type input "T432192"
click at [1015, 544] on li "Worker ID T432192" at bounding box center [783, 526] width 571 height 52
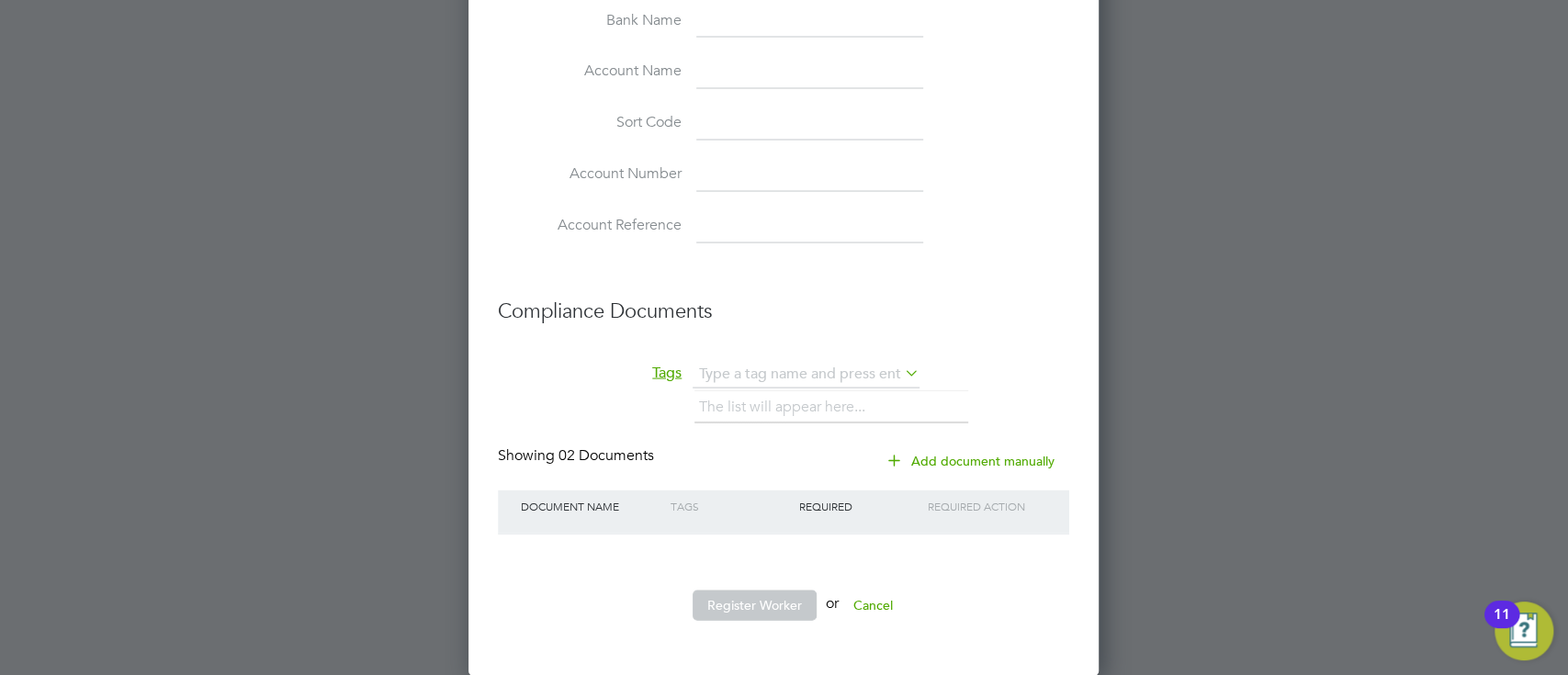
scroll to position [2349, 0]
click at [1001, 358] on li "Compliance Documents" at bounding box center [783, 320] width 571 height 82
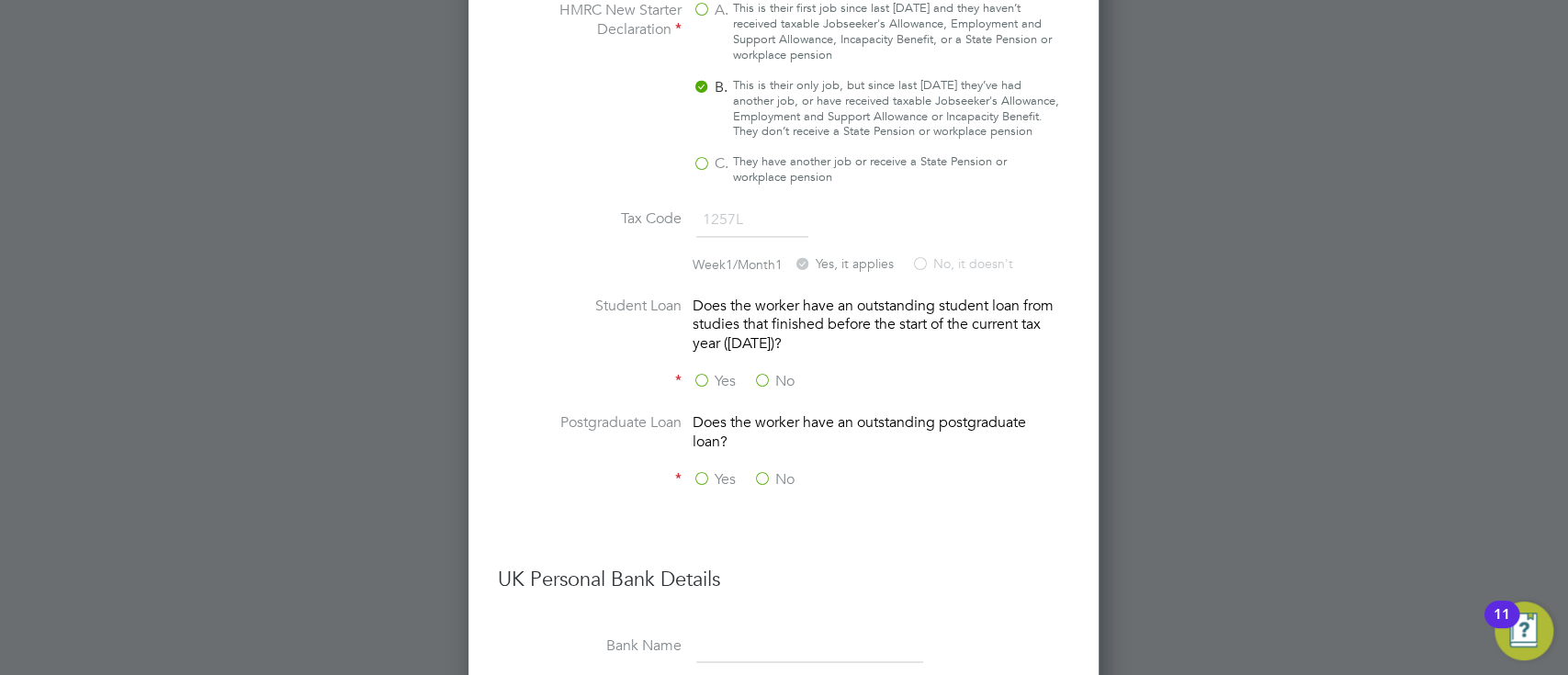
scroll to position [1712, 0]
click at [766, 387] on label "No" at bounding box center [773, 385] width 41 height 19
click at [0, 0] on input "No" at bounding box center [0, 0] width 0 height 0
click at [771, 485] on label "No" at bounding box center [773, 483] width 41 height 19
click at [0, 0] on input "No" at bounding box center [0, 0] width 0 height 0
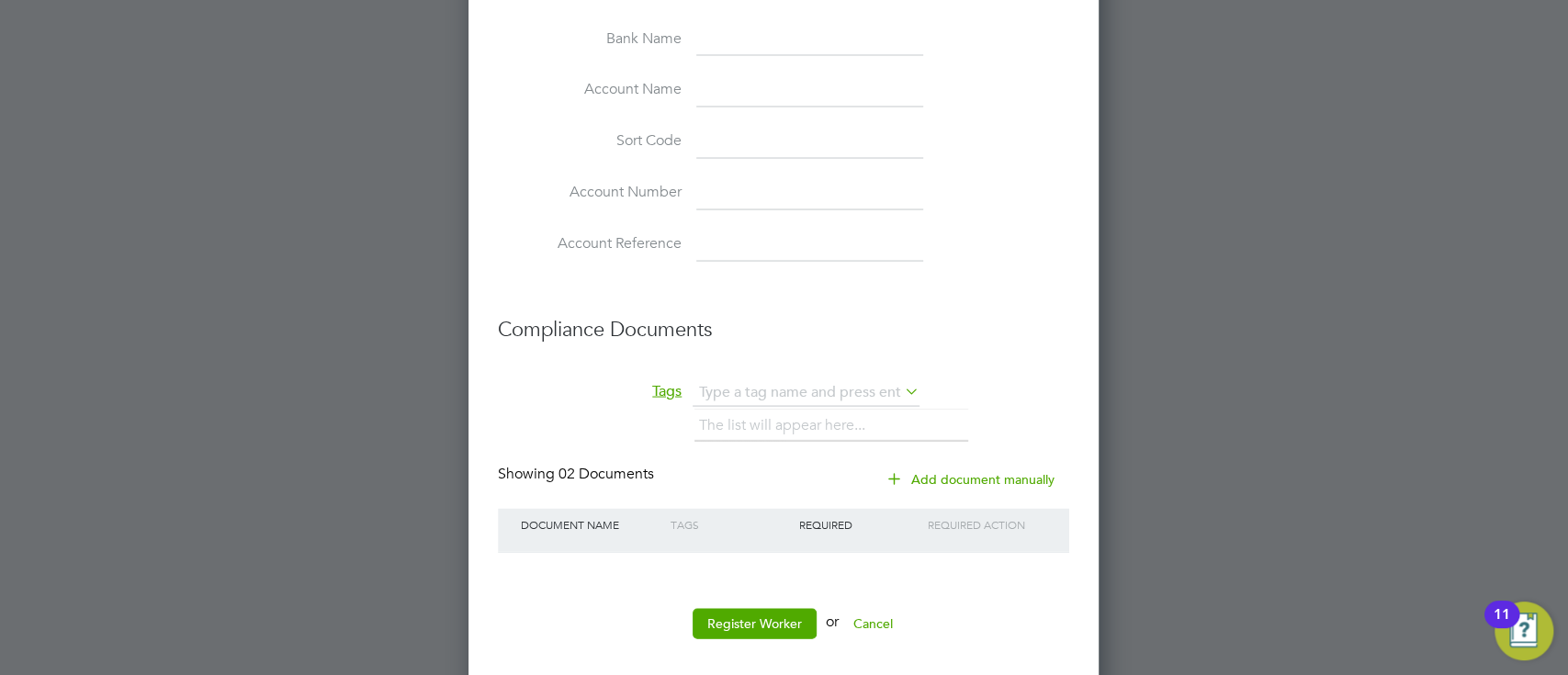
scroll to position [2349, 0]
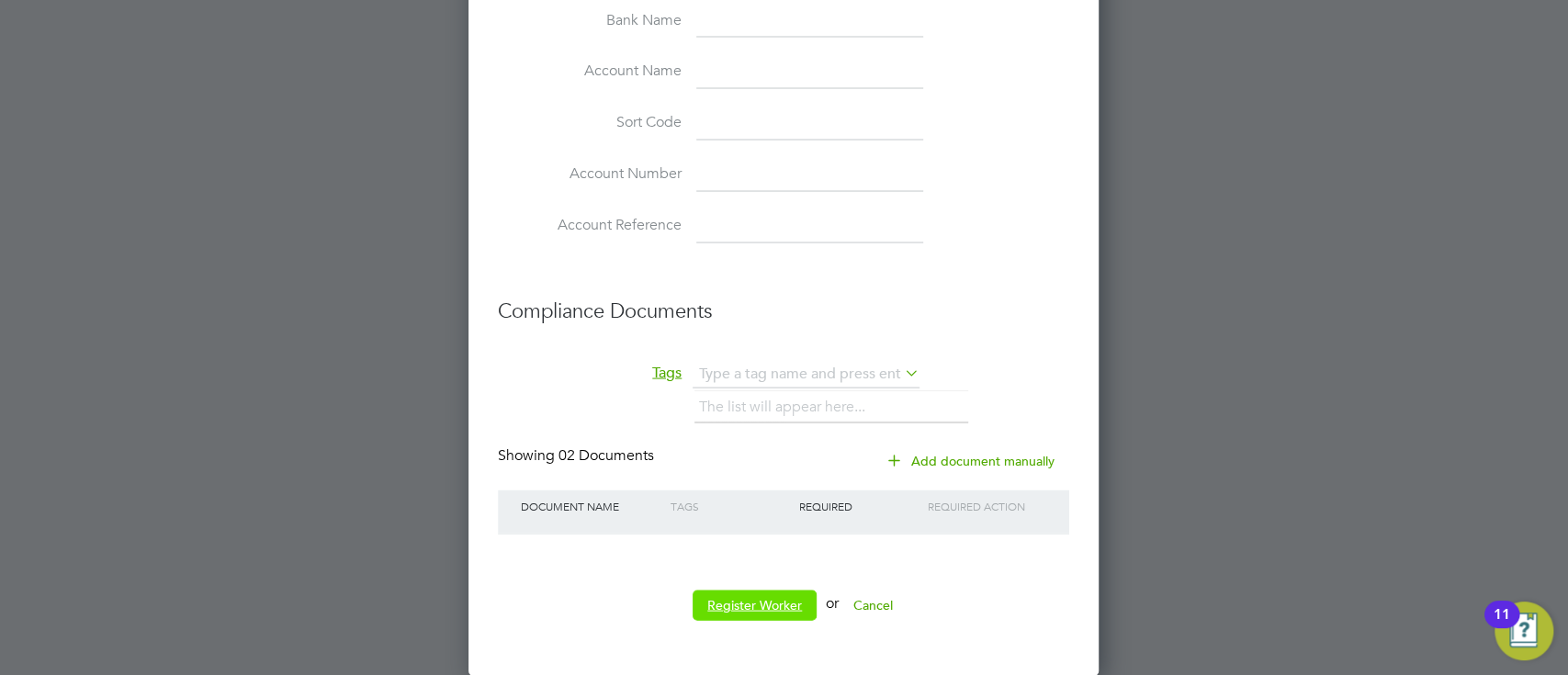
click at [731, 596] on button "Register Worker" at bounding box center [754, 604] width 124 height 29
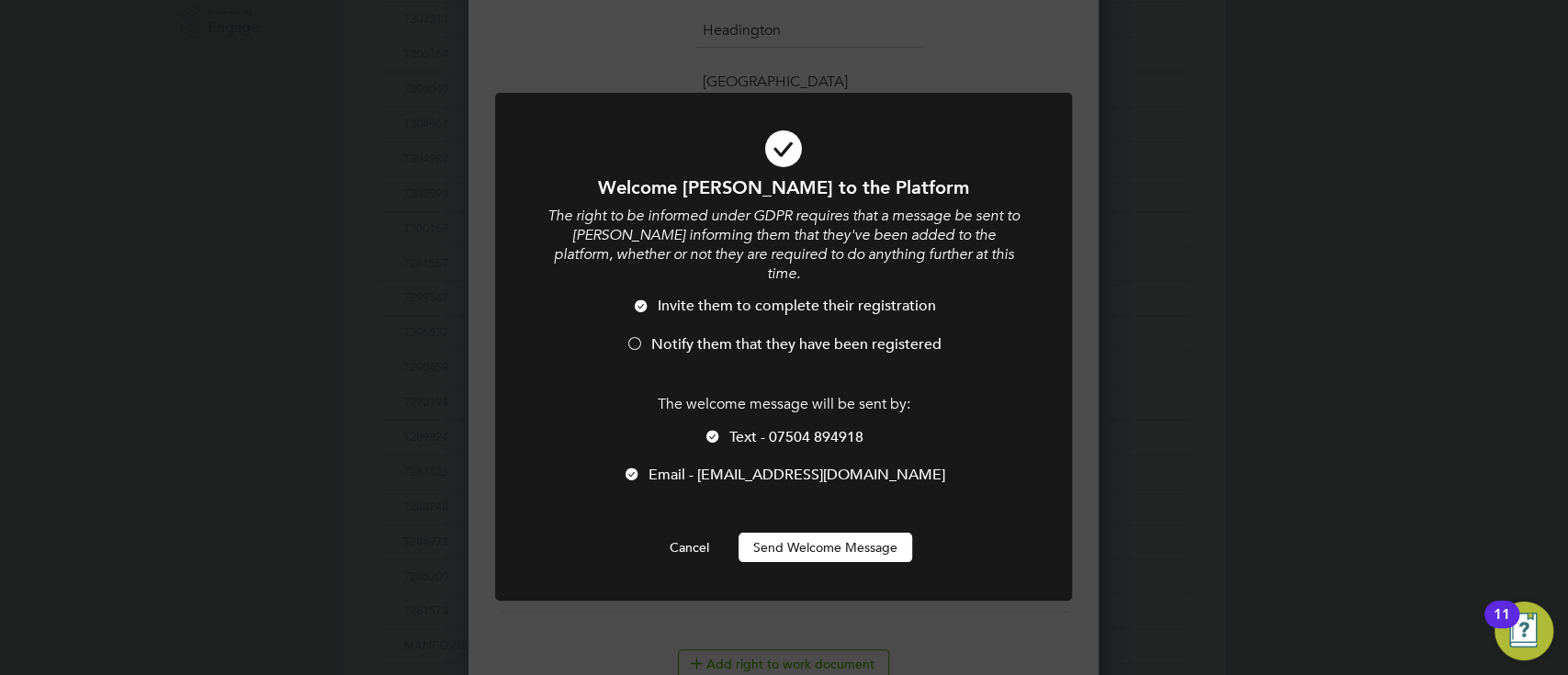
click at [651, 336] on span "Notify them that they have been registered" at bounding box center [796, 344] width 290 height 18
click at [705, 466] on span "Email - defconn78@yahoo.co.uk" at bounding box center [797, 475] width 297 height 18
click at [843, 536] on button "Send Welcome Message" at bounding box center [825, 548] width 173 height 29
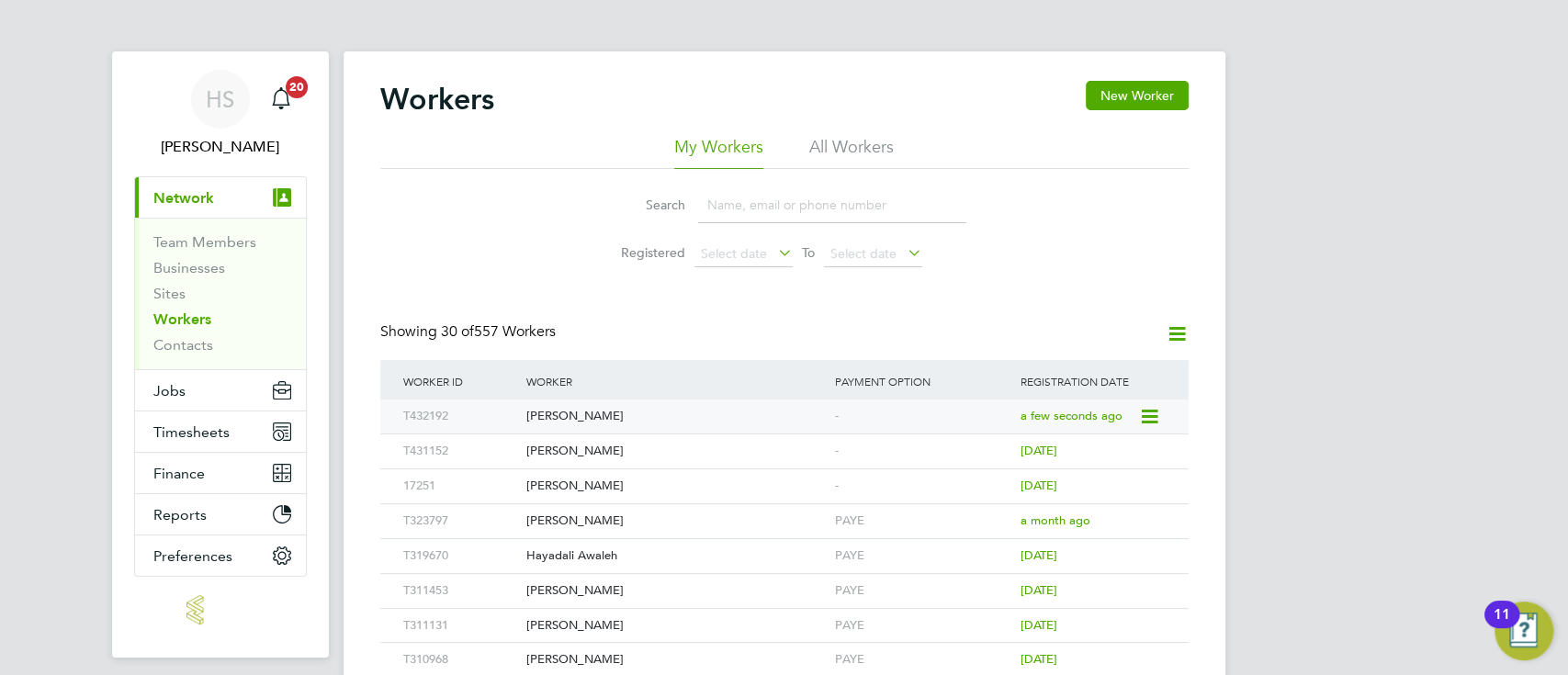
click at [801, 420] on div "Ross Howard" at bounding box center [675, 416] width 308 height 34
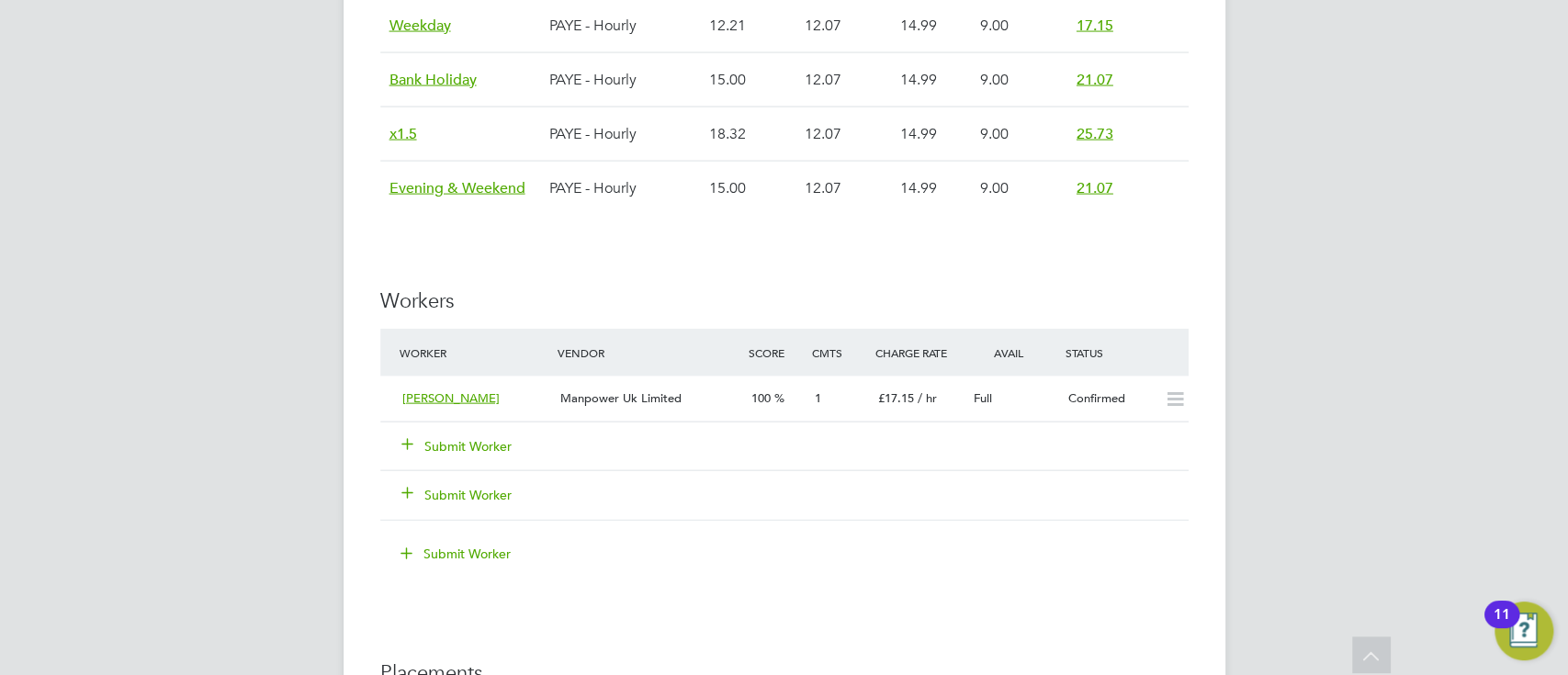
scroll to position [2693, 0]
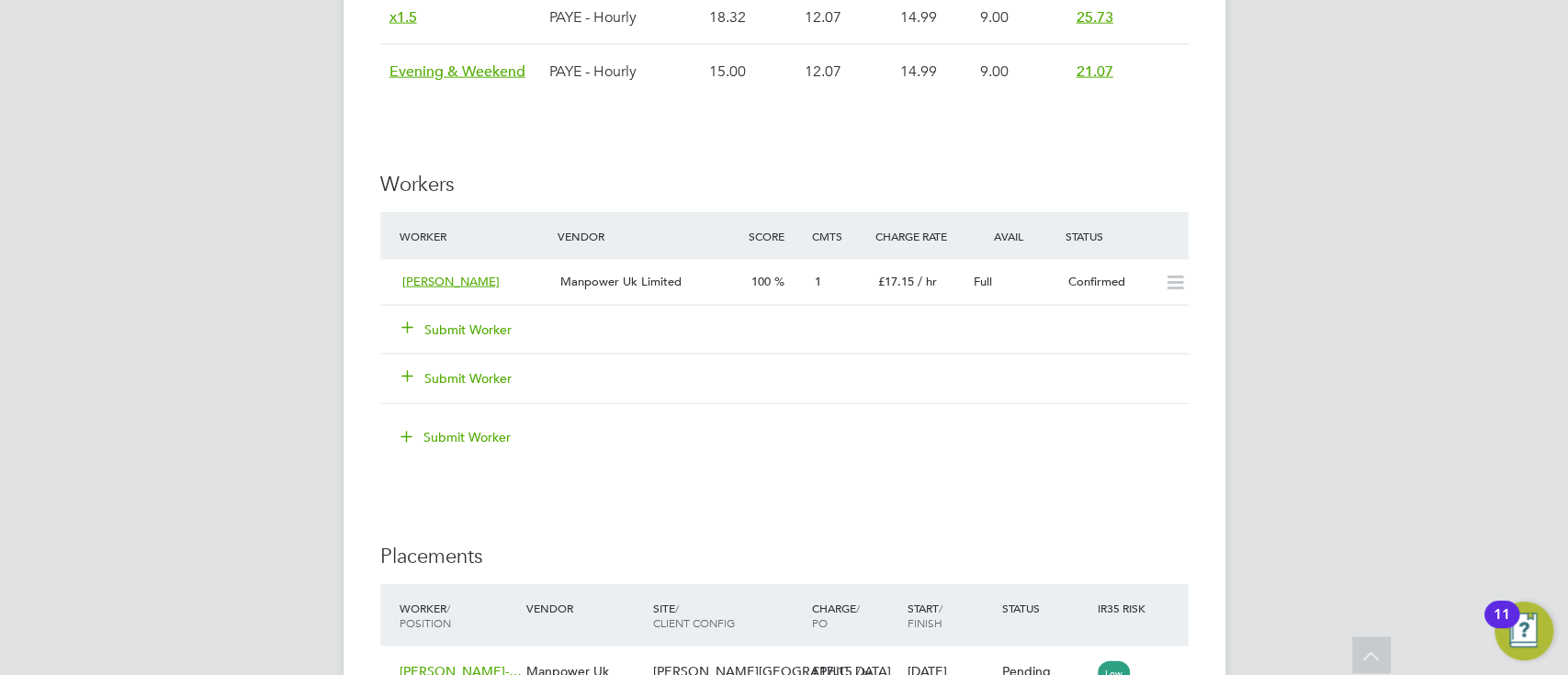
click at [403, 326] on icon at bounding box center [408, 327] width 14 height 14
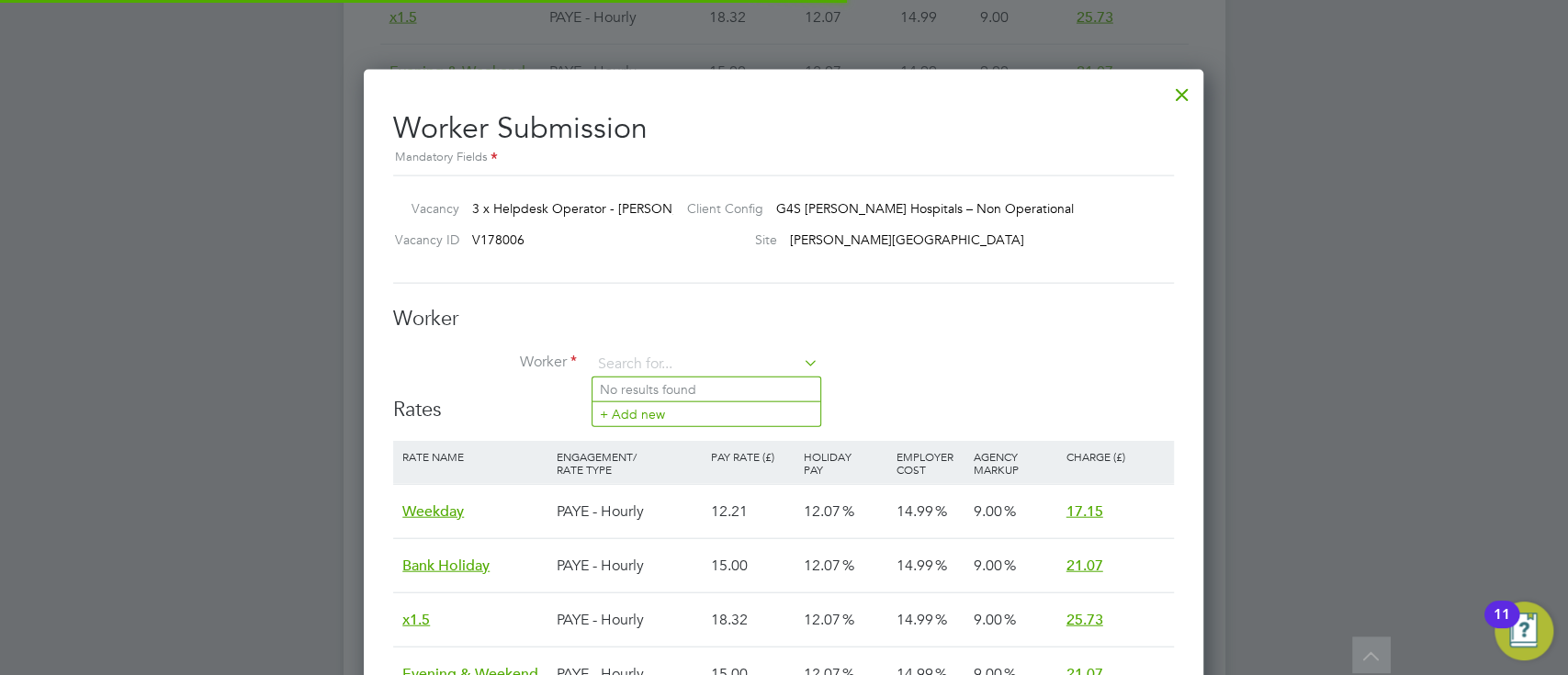
scroll to position [54, 155]
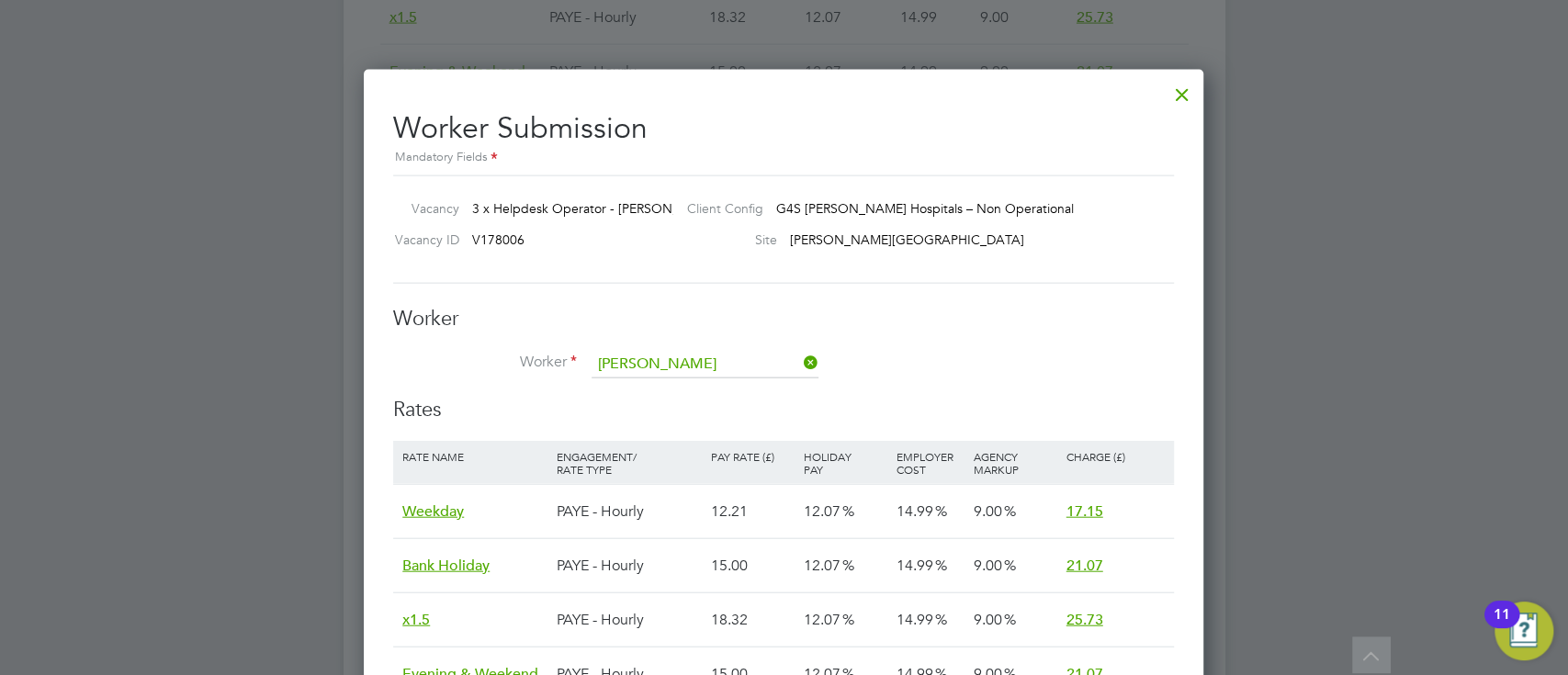
click at [696, 412] on li "[PERSON_NAME] (T432192)" at bounding box center [736, 414] width 289 height 24
type input "[PERSON_NAME] (T432192)"
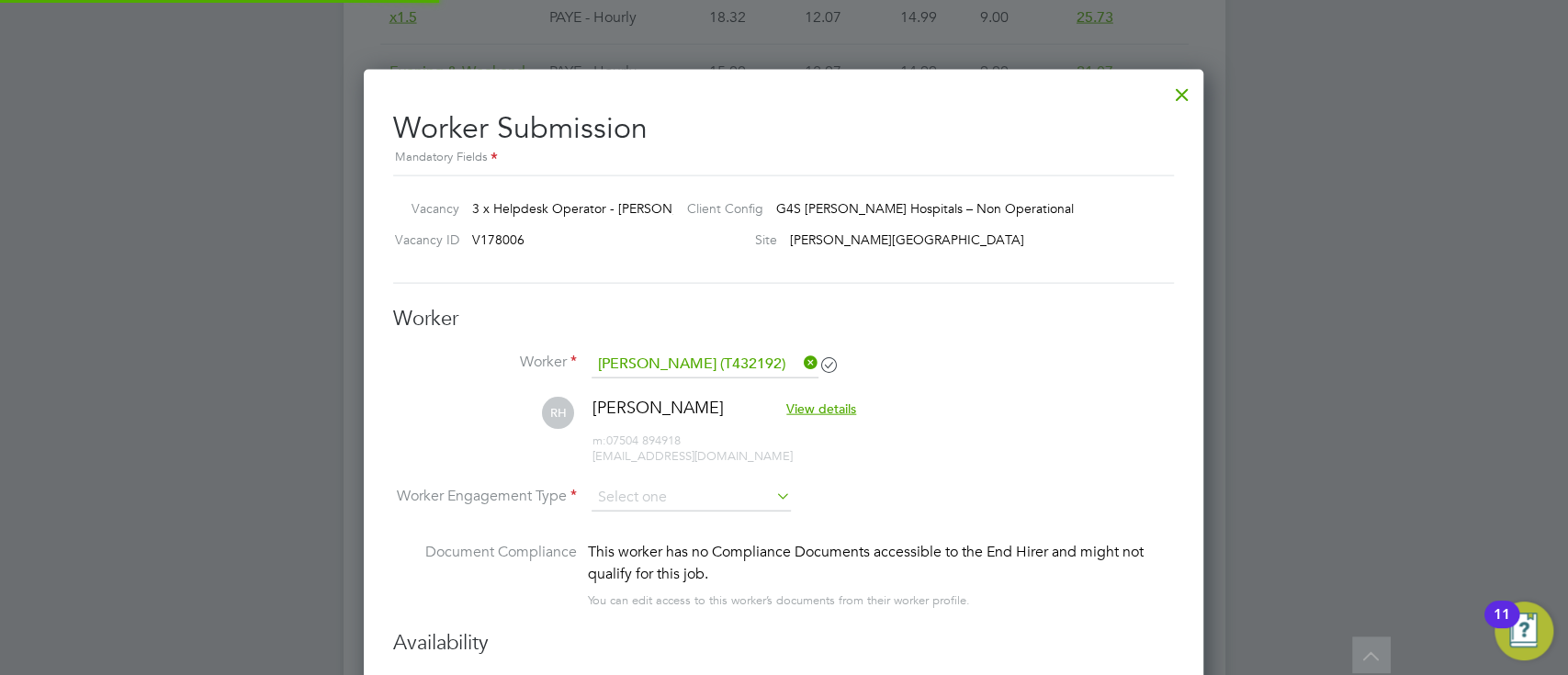
scroll to position [2085, 840]
click at [702, 486] on input at bounding box center [691, 498] width 199 height 27
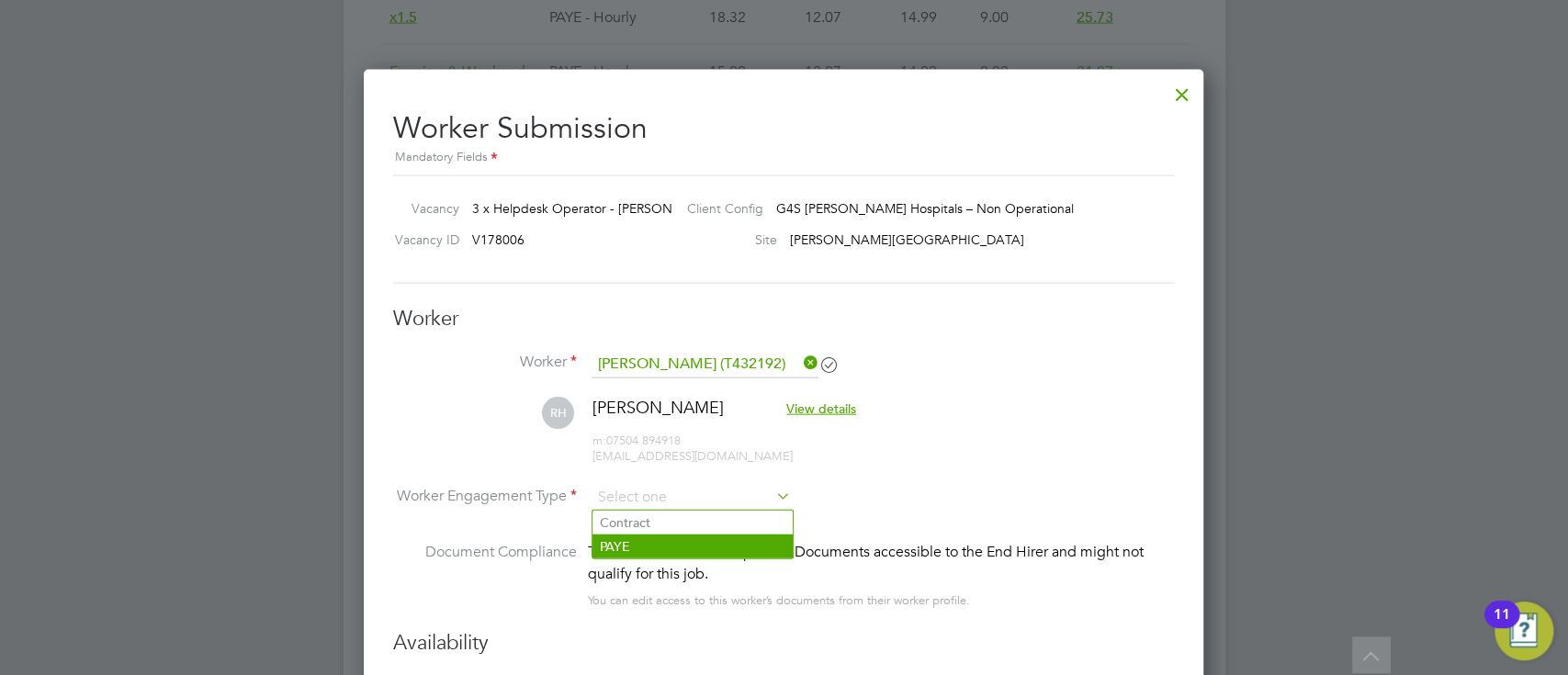
click at [691, 535] on li "PAYE" at bounding box center [693, 547] width 200 height 24
type input "PAYE"
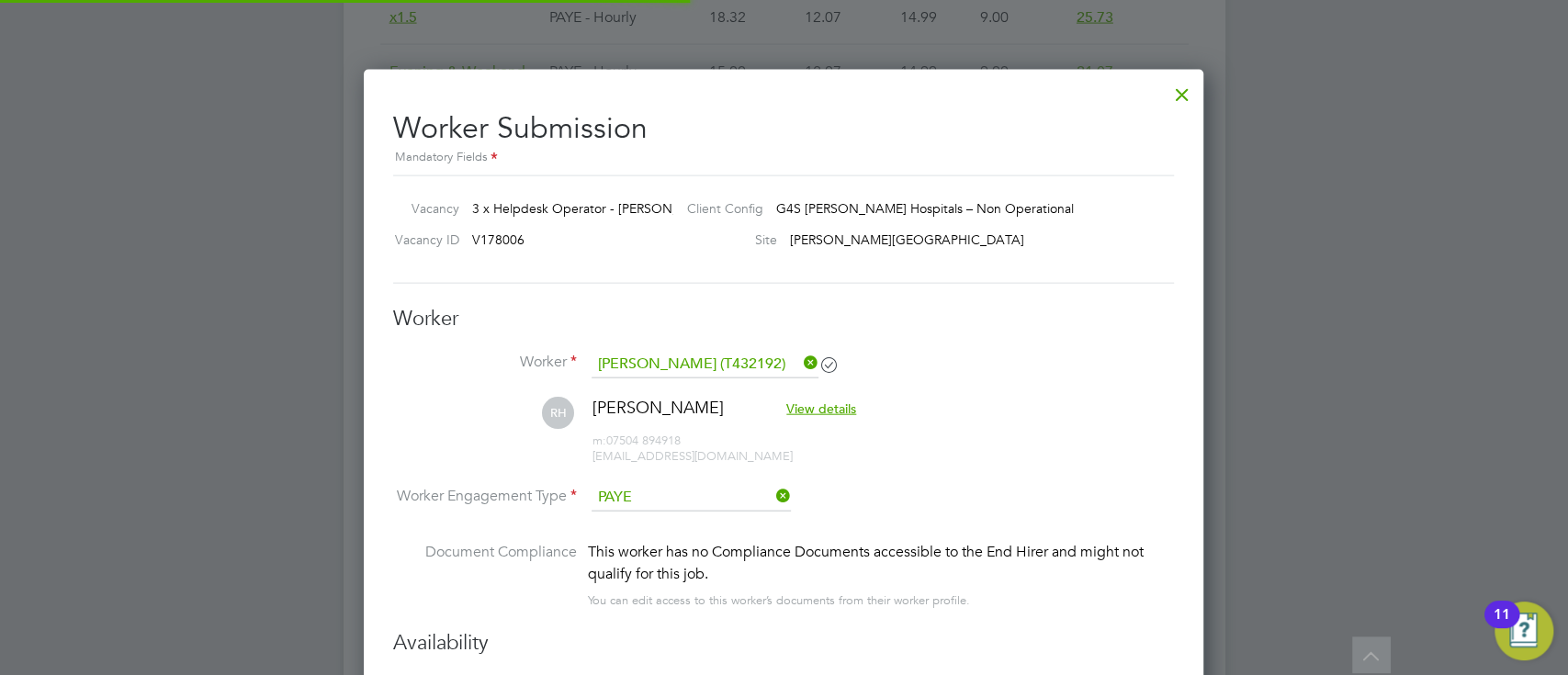
scroll to position [9, 8]
click at [1085, 416] on li "[PERSON_NAME] View details m: 07504 894918 [EMAIL_ADDRESS][DOMAIN_NAME]" at bounding box center [783, 441] width 781 height 88
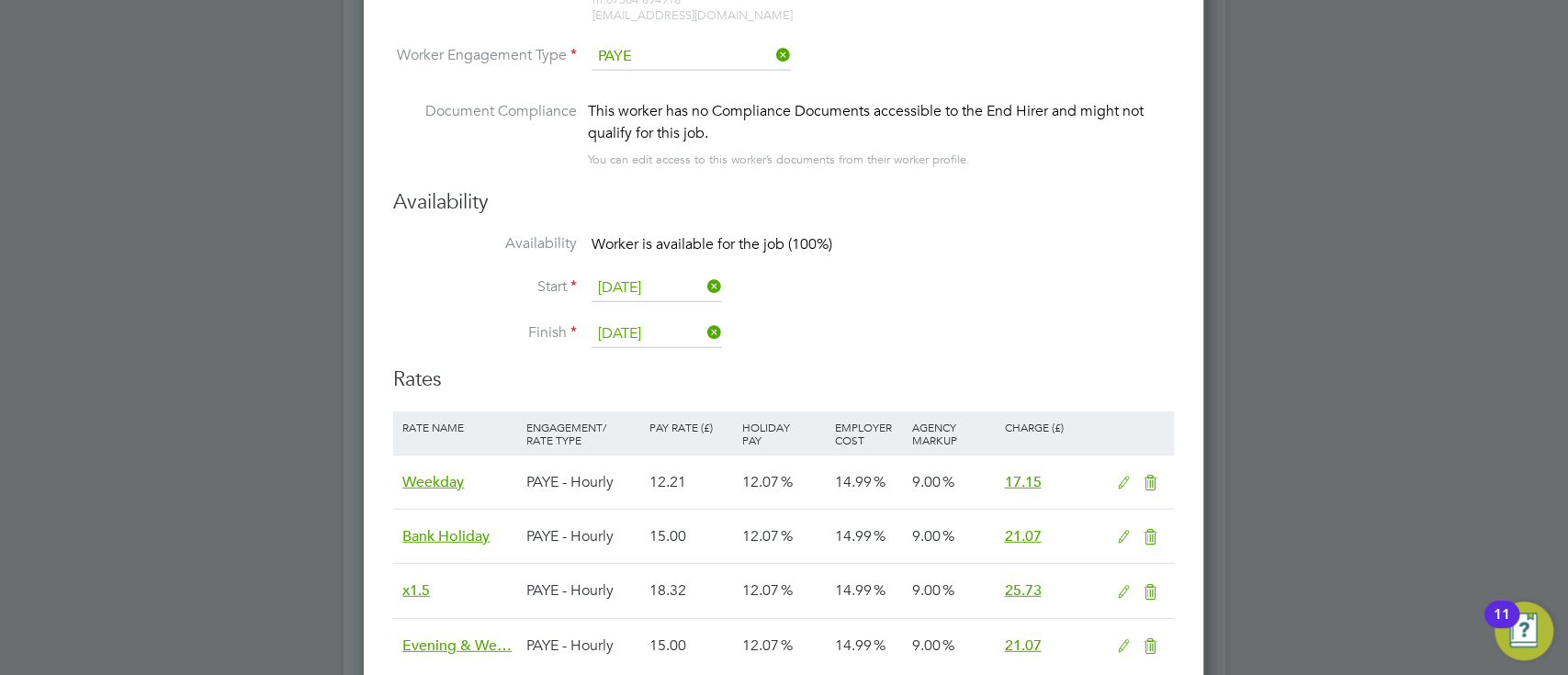
click at [635, 290] on input "[DATE]" at bounding box center [657, 288] width 130 height 27
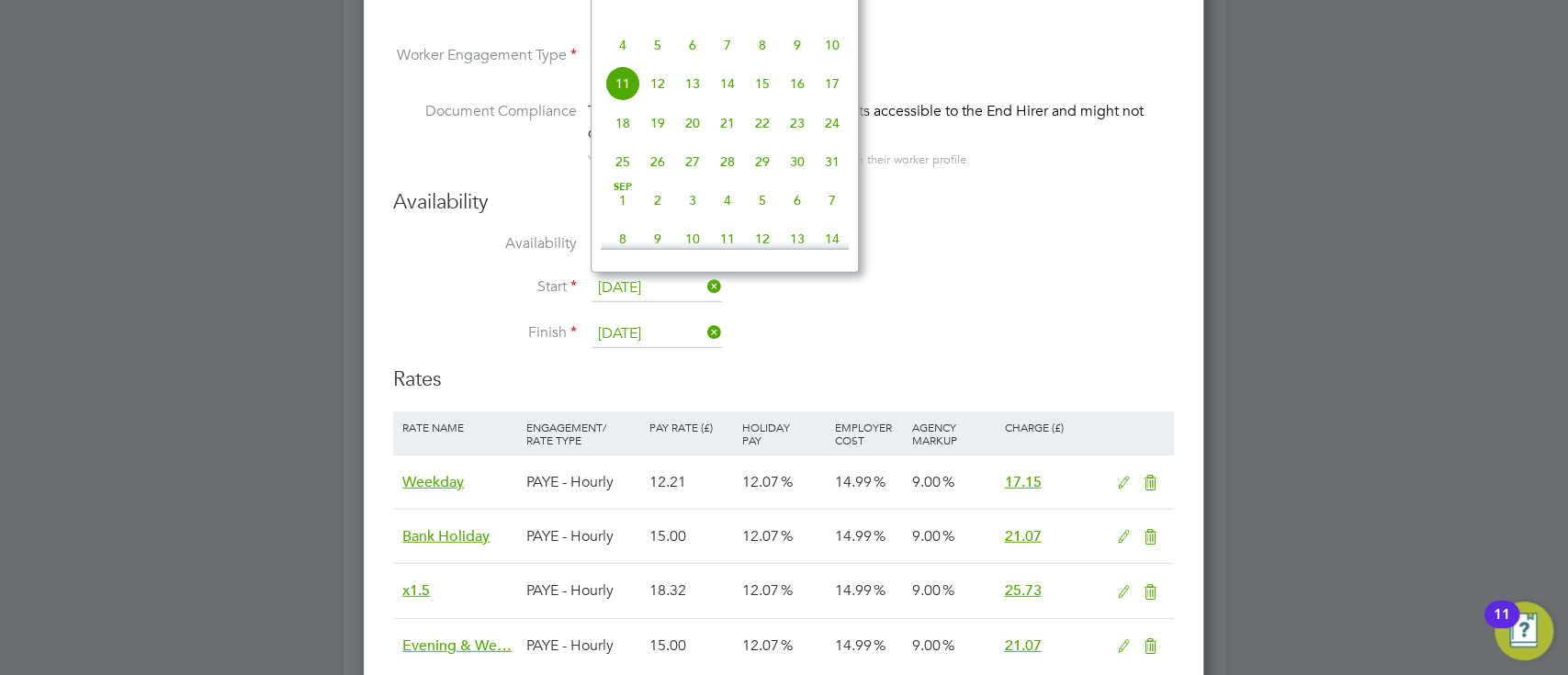
click at [624, 140] on span "18" at bounding box center [623, 124] width 35 height 35
type input "[DATE]"
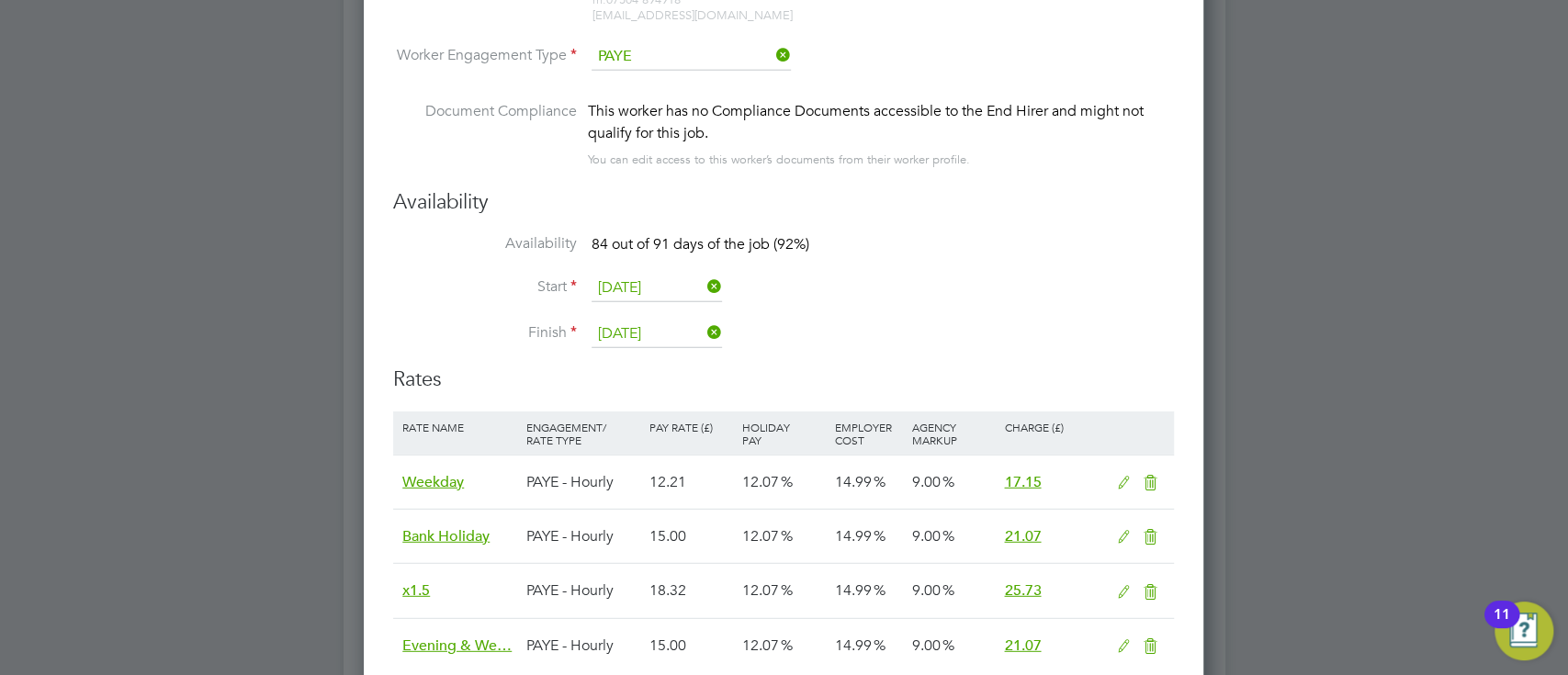
click at [946, 298] on li "Start [DATE]" at bounding box center [783, 297] width 781 height 46
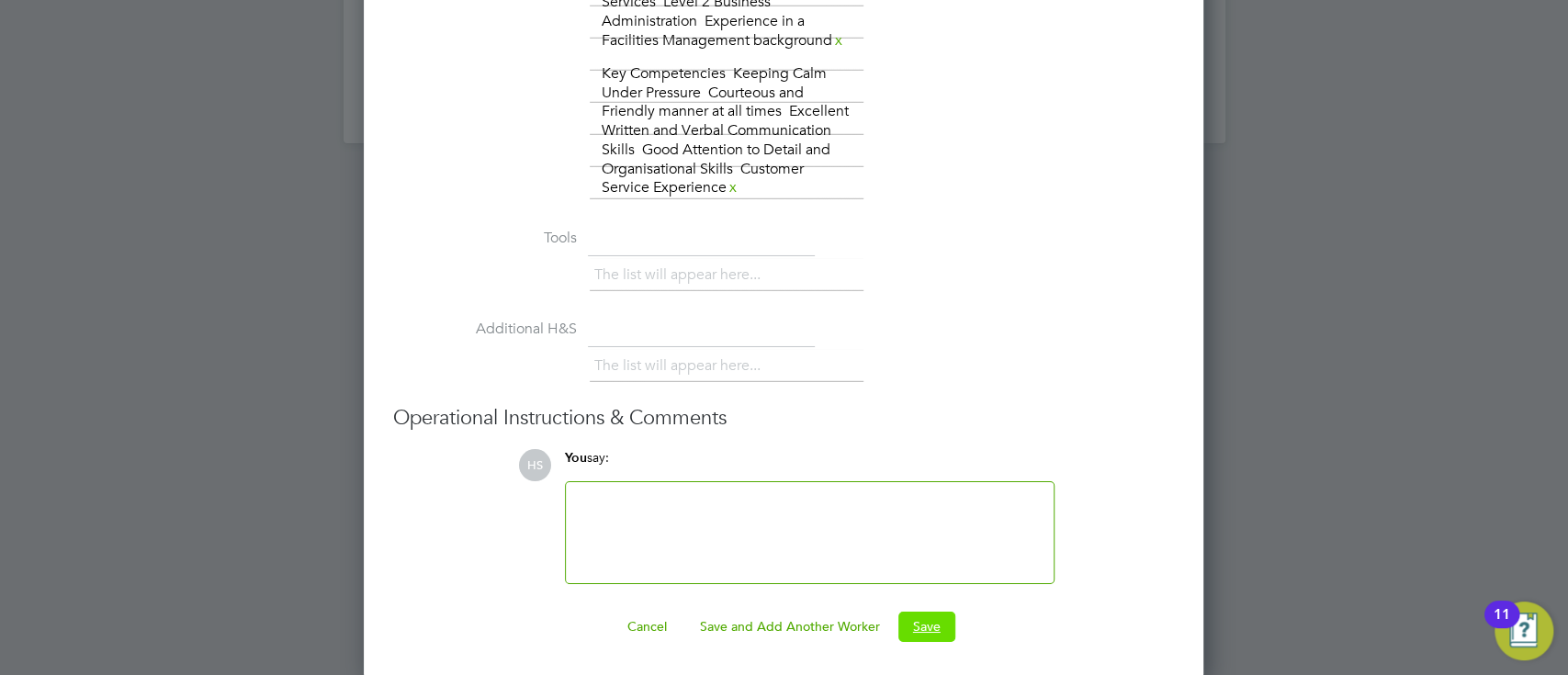
click at [913, 628] on button "Save" at bounding box center [926, 626] width 57 height 29
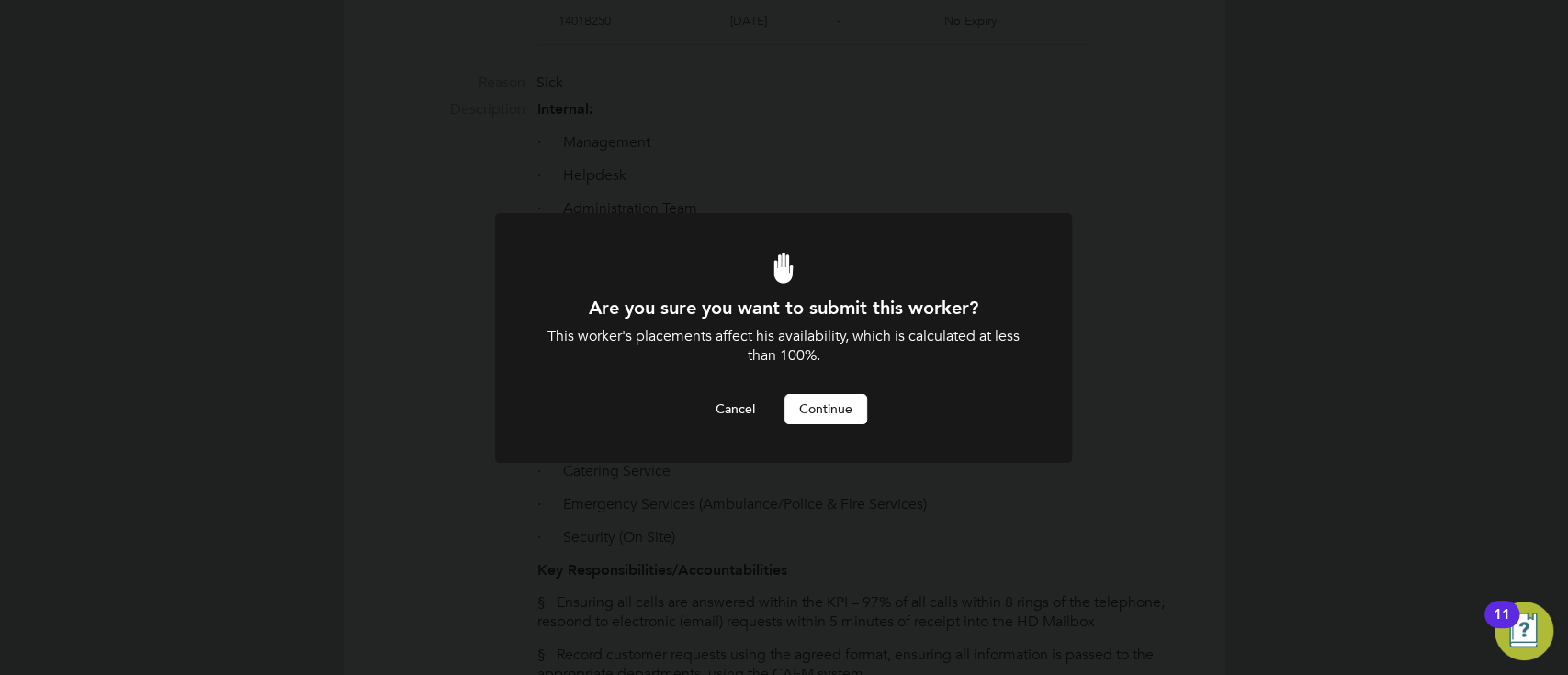
click at [843, 413] on button "Continue" at bounding box center [825, 409] width 83 height 29
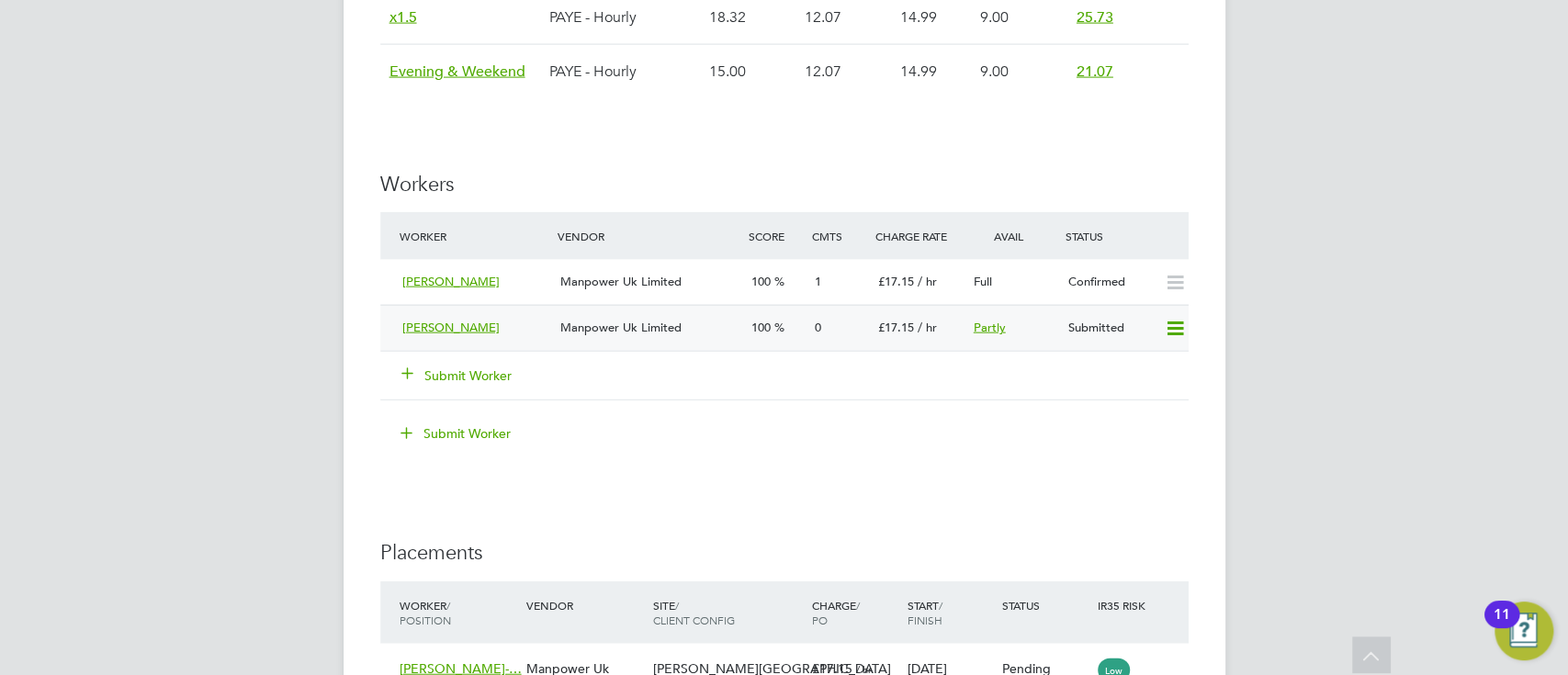
click at [772, 330] on div "100" at bounding box center [775, 328] width 63 height 30
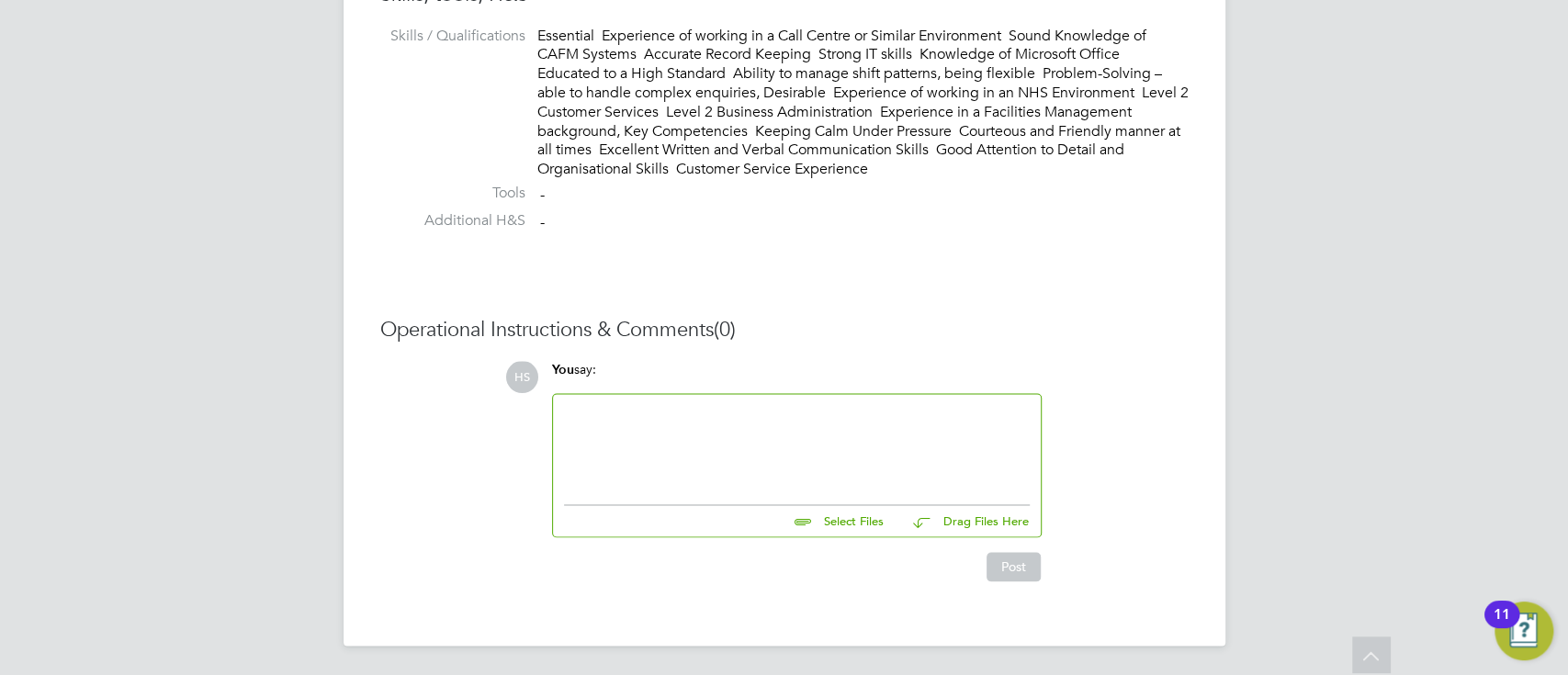
click at [810, 525] on input "file" at bounding box center [891, 517] width 275 height 25
type input "C:\fakepath\[PERSON_NAME] 001935610240.pdf"
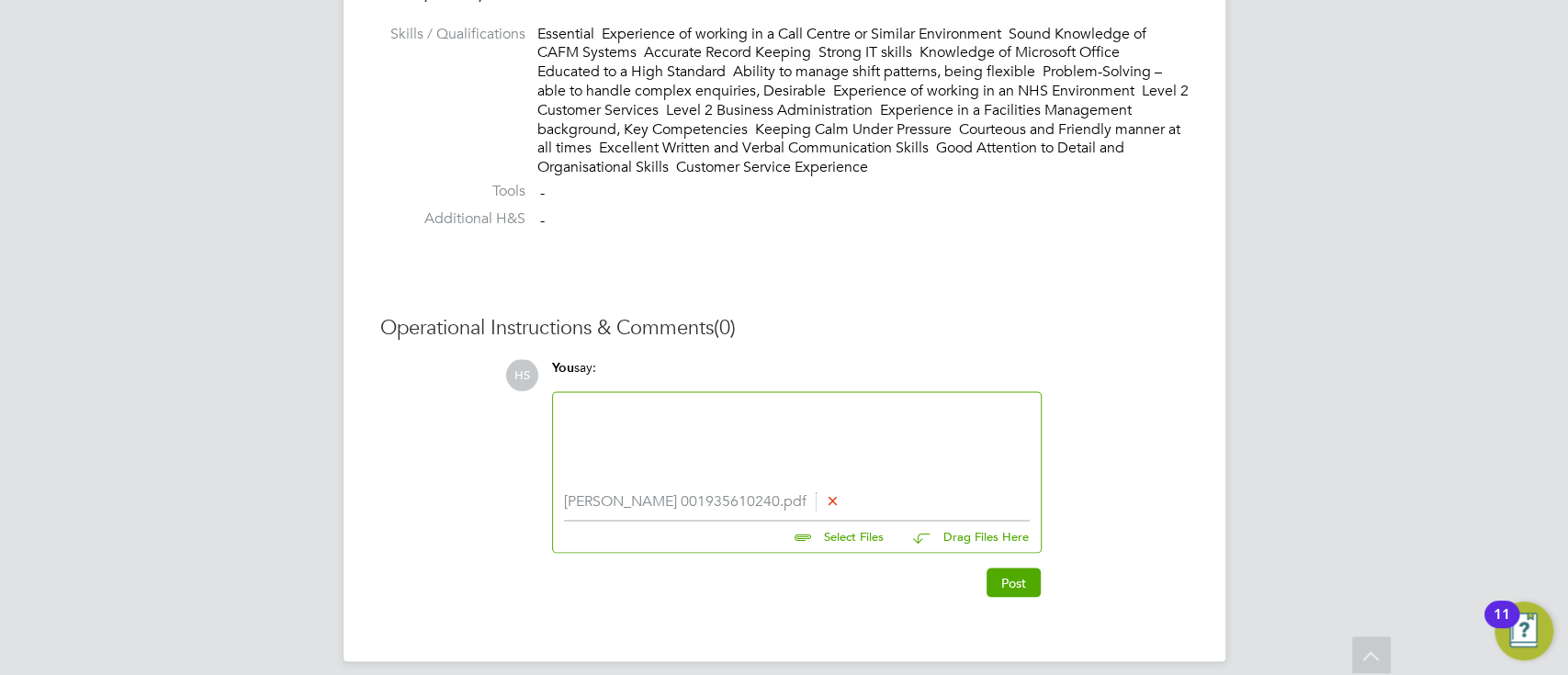
click at [798, 538] on input "file" at bounding box center [891, 533] width 275 height 25
type input "C:\fakepath\[PERSON_NAME] and NI.pdf"
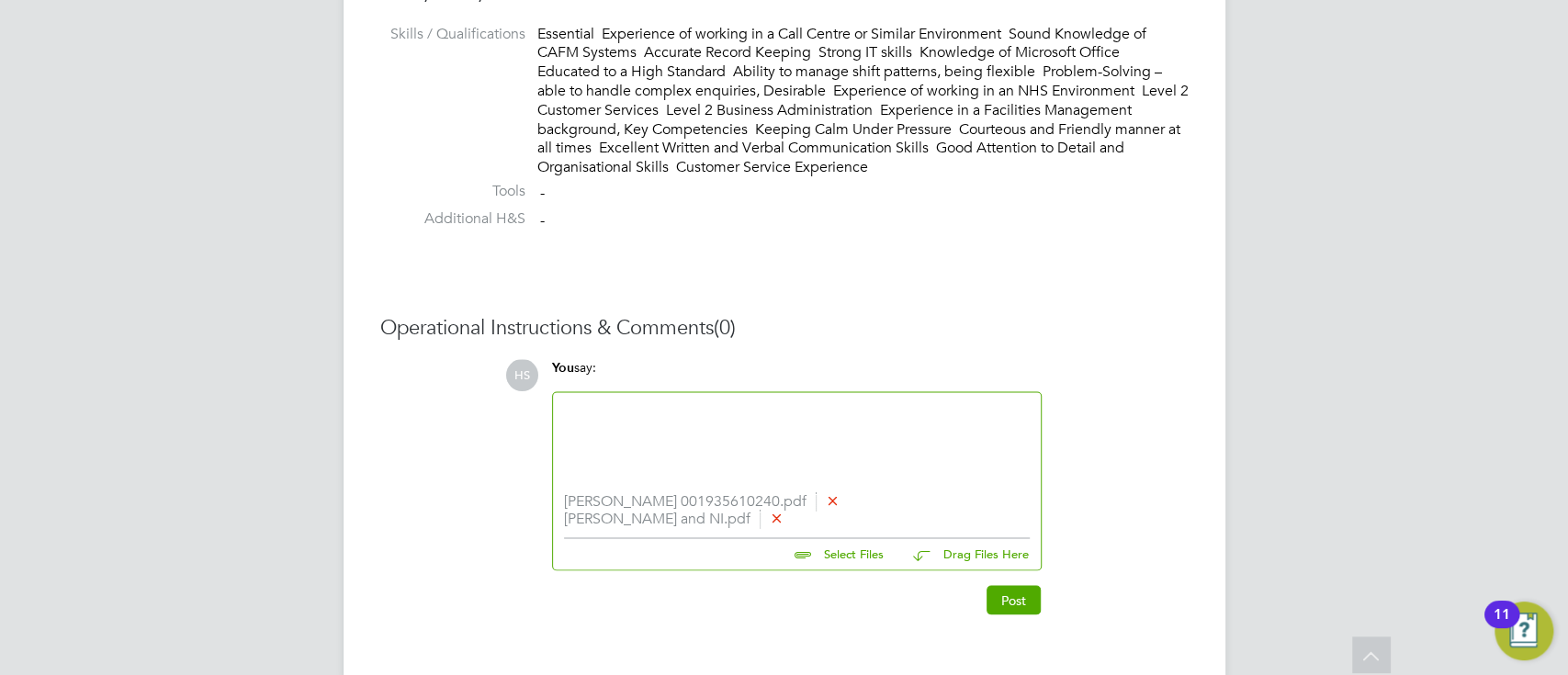
click at [764, 431] on div at bounding box center [797, 443] width 466 height 79
click at [1025, 595] on button "Post" at bounding box center [1014, 599] width 54 height 29
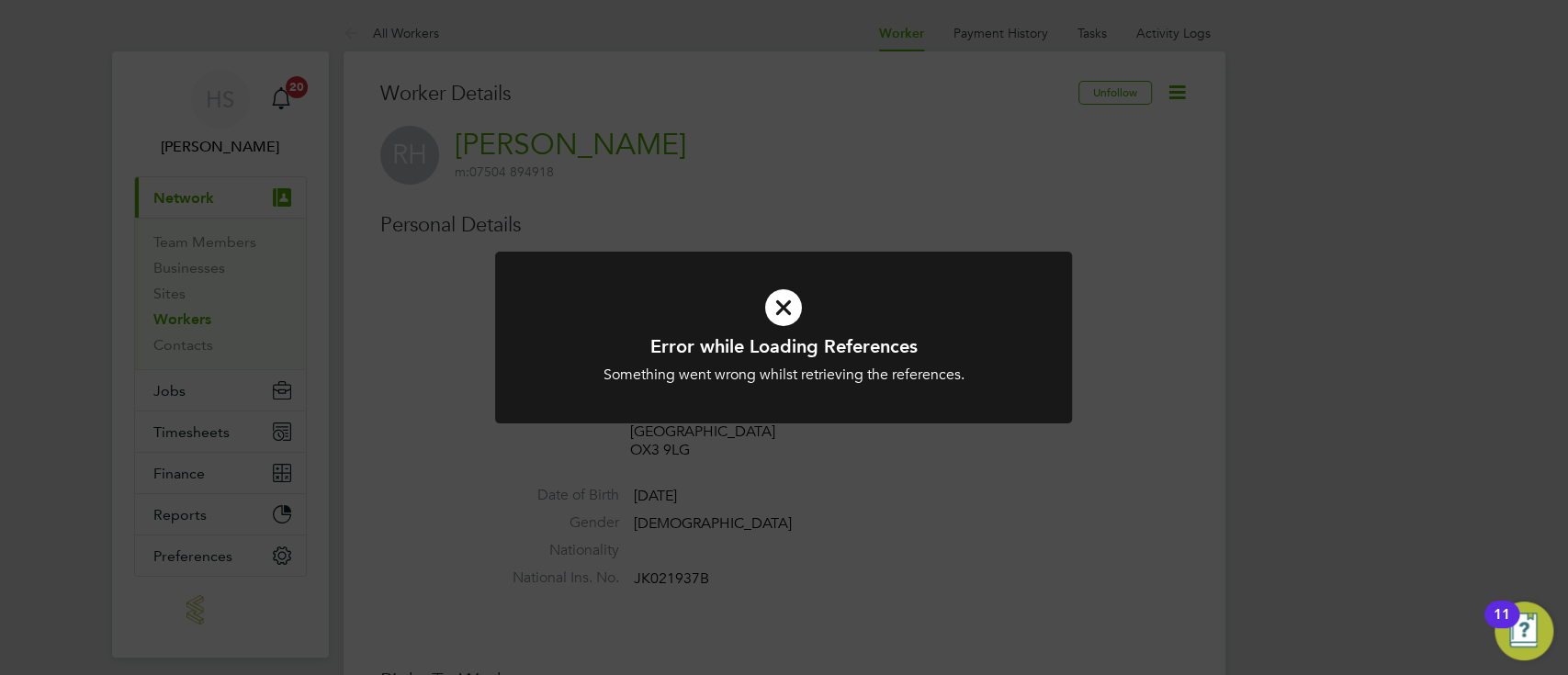
click at [1048, 321] on div at bounding box center [783, 338] width 577 height 172
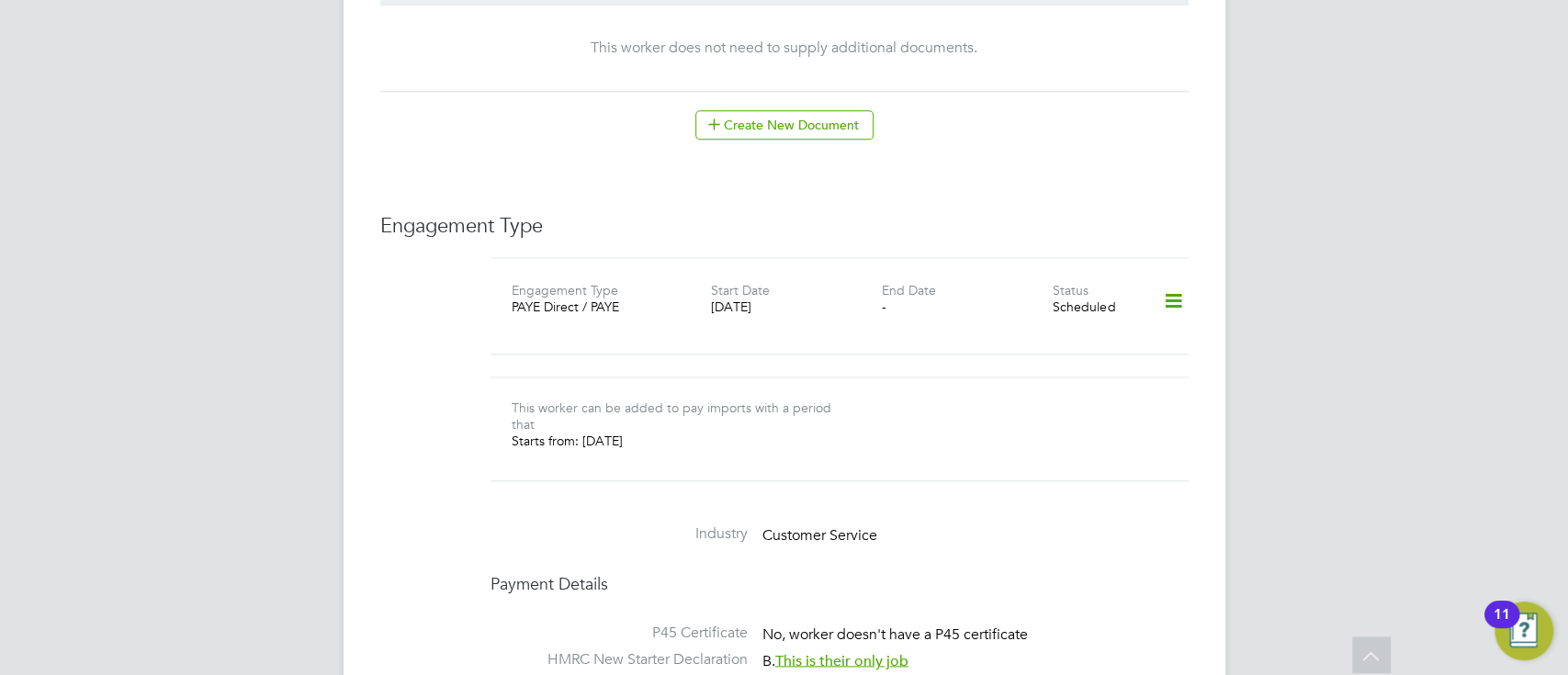
scroll to position [992, 0]
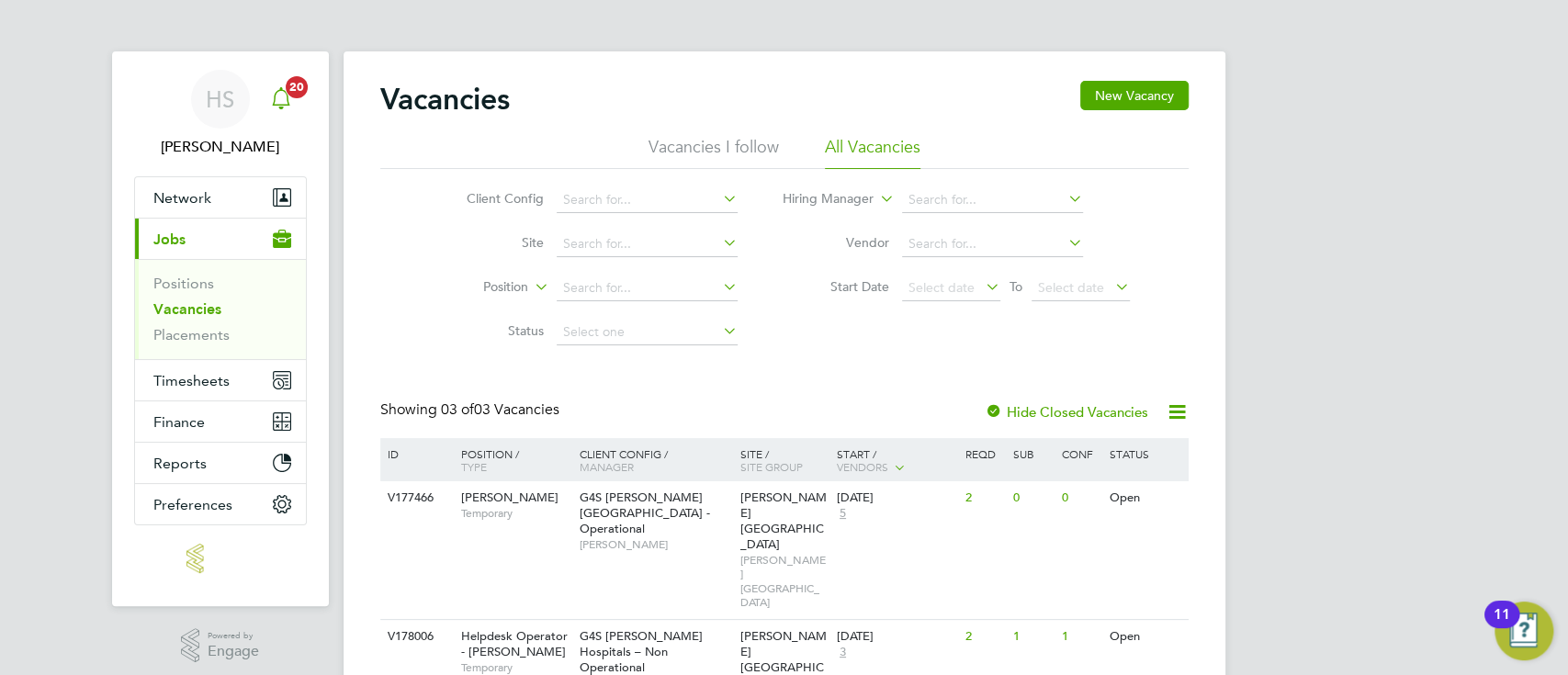
click at [280, 105] on icon "Main navigation" at bounding box center [281, 96] width 18 height 18
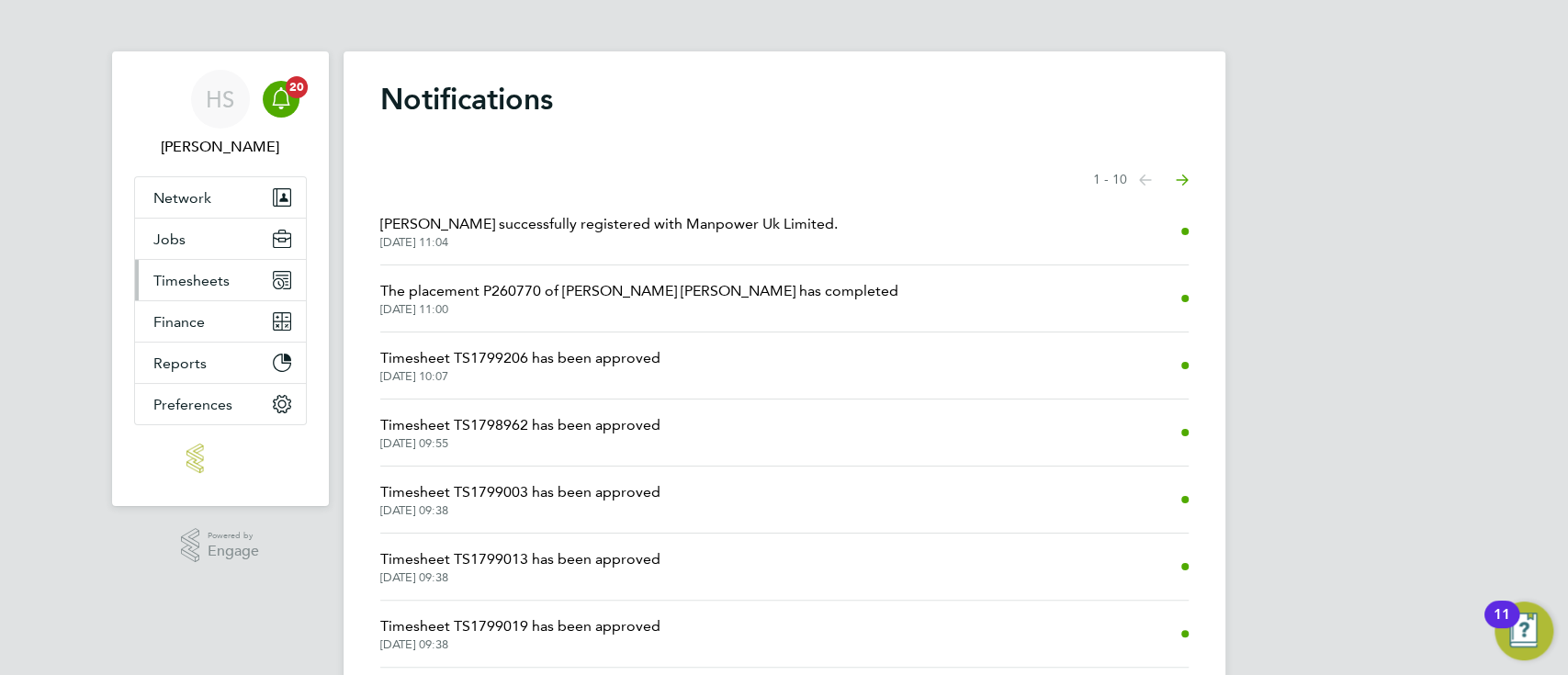
click at [203, 295] on button "Timesheets" at bounding box center [221, 280] width 171 height 41
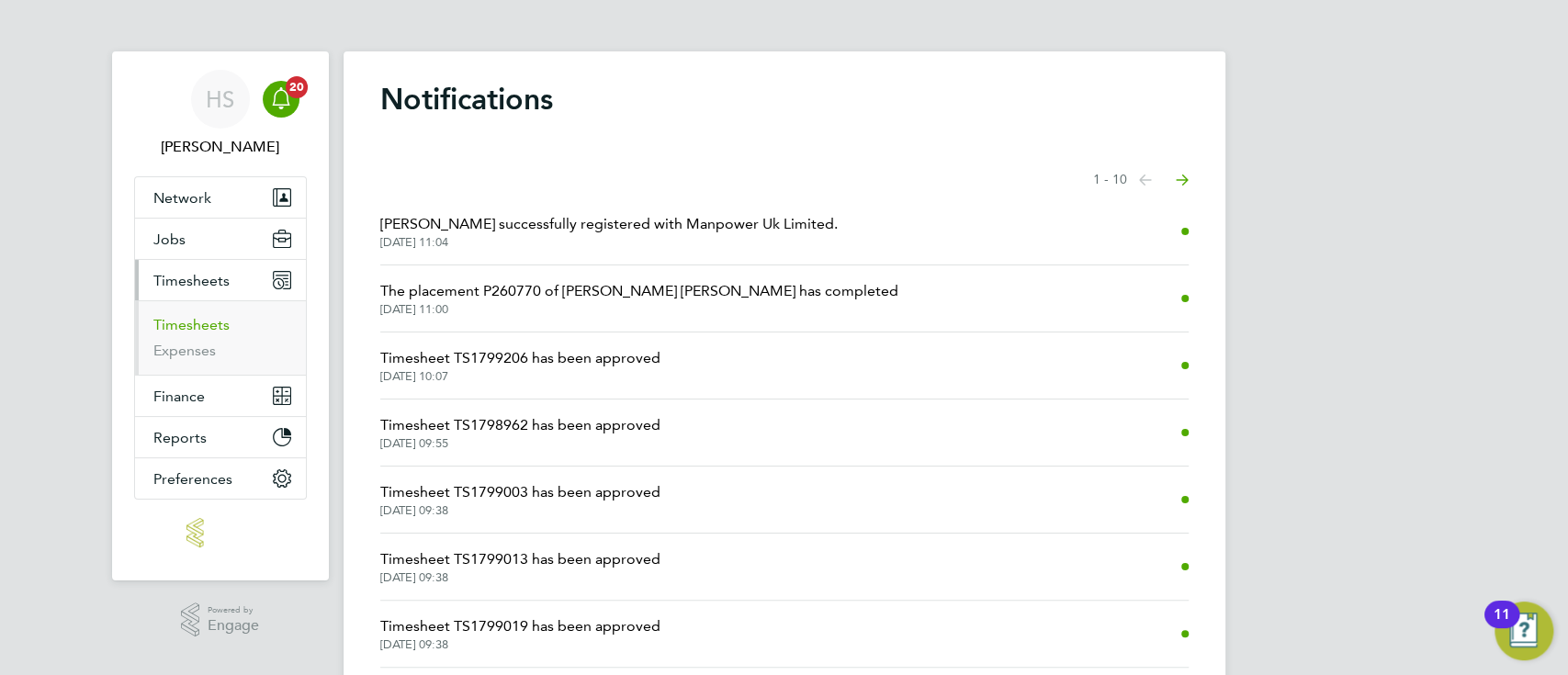
click at [178, 324] on link "Timesheets" at bounding box center [192, 325] width 76 height 18
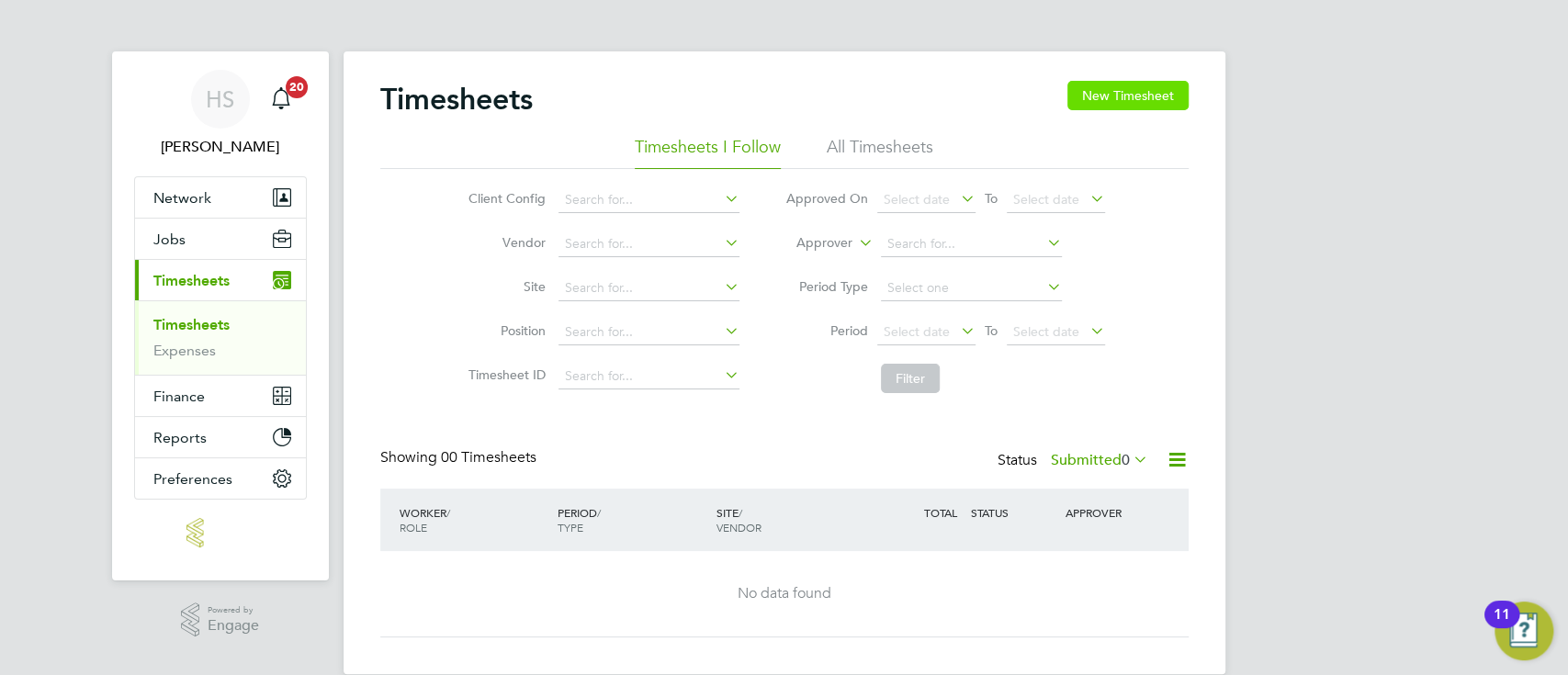
click at [1151, 91] on button "New Timesheet" at bounding box center [1127, 95] width 122 height 29
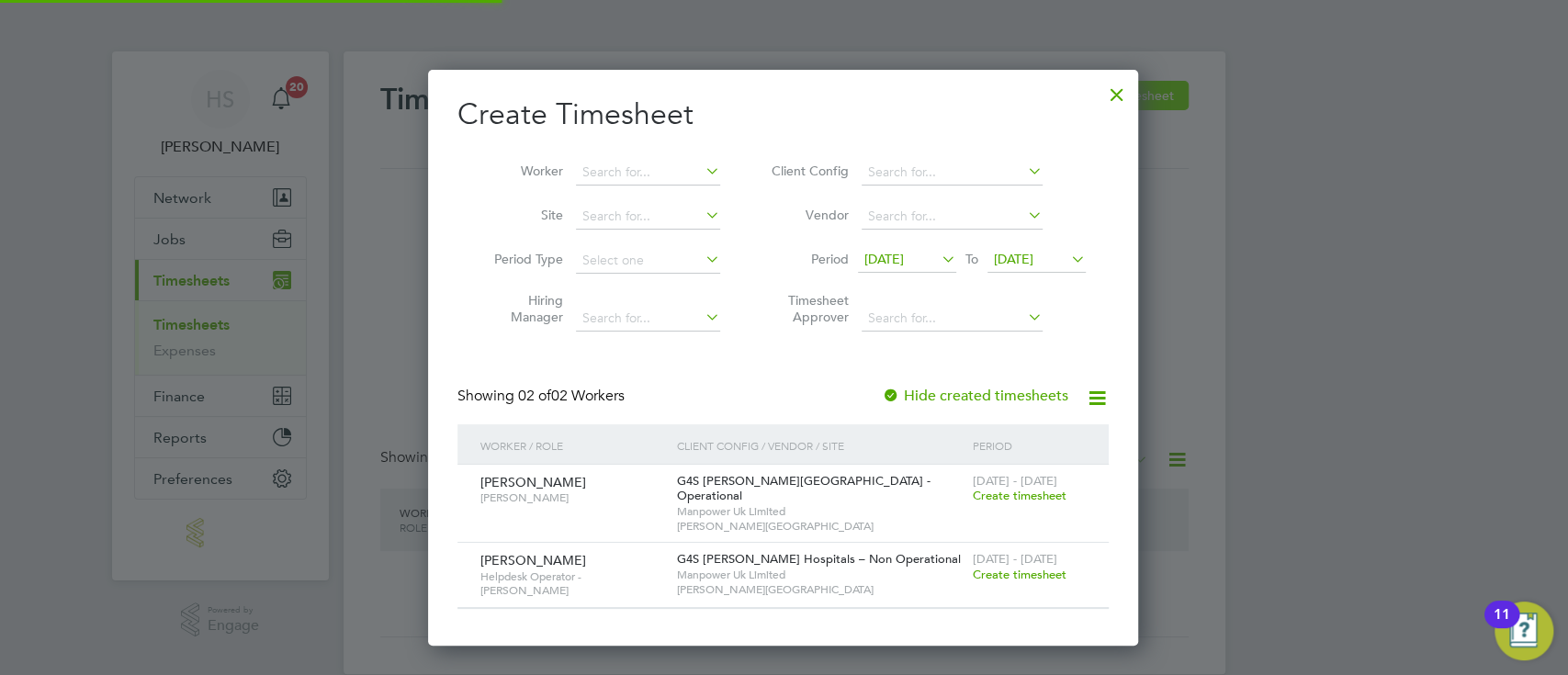
scroll to position [558, 712]
click at [1041, 495] on span "Create timesheet" at bounding box center [1018, 495] width 93 height 16
